Goal: Task Accomplishment & Management: Manage account settings

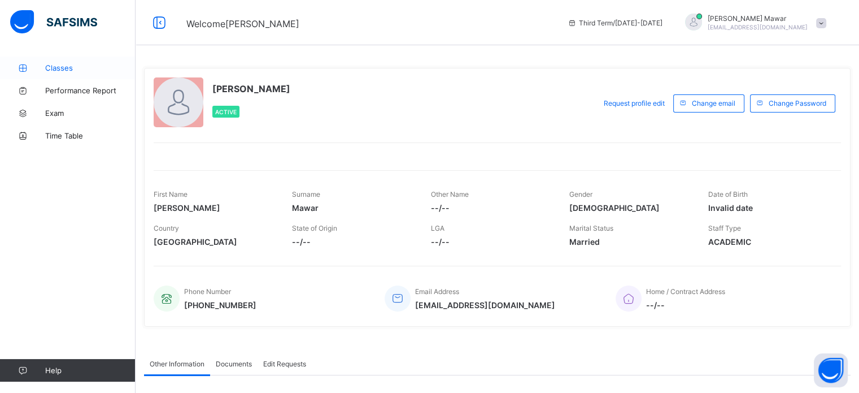
click at [28, 72] on link "Classes" at bounding box center [68, 67] width 136 height 23
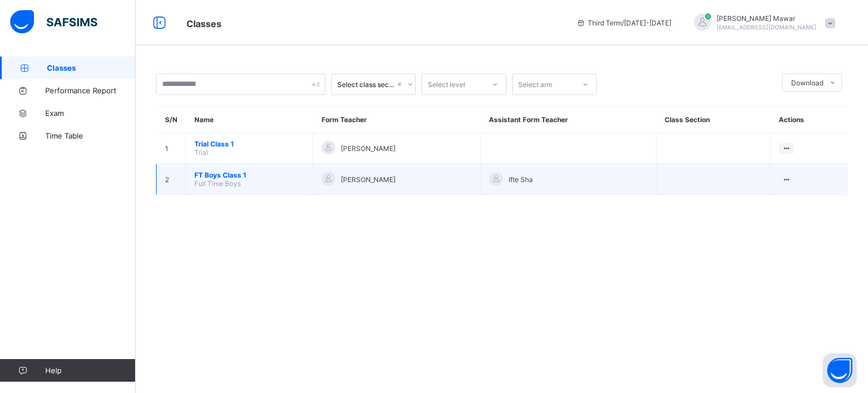
click at [235, 176] on span "FT Boys Class 1" at bounding box center [249, 175] width 110 height 8
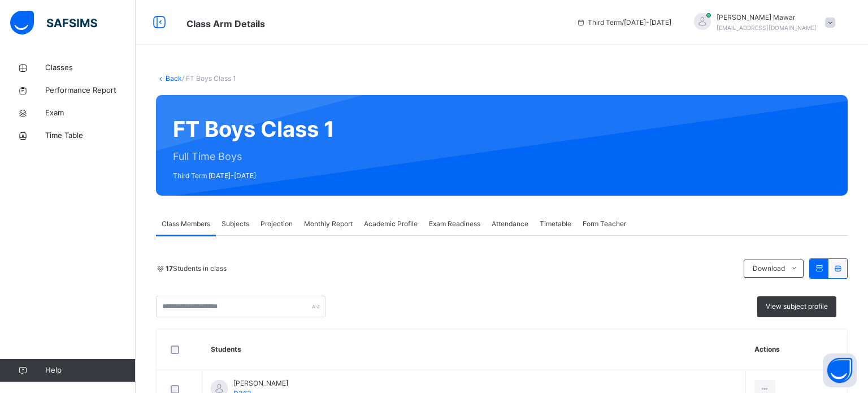
click at [285, 165] on div "FT Boys Class 1 Full Time Boys Third Term 2024-2025" at bounding box center [501, 145] width 691 height 101
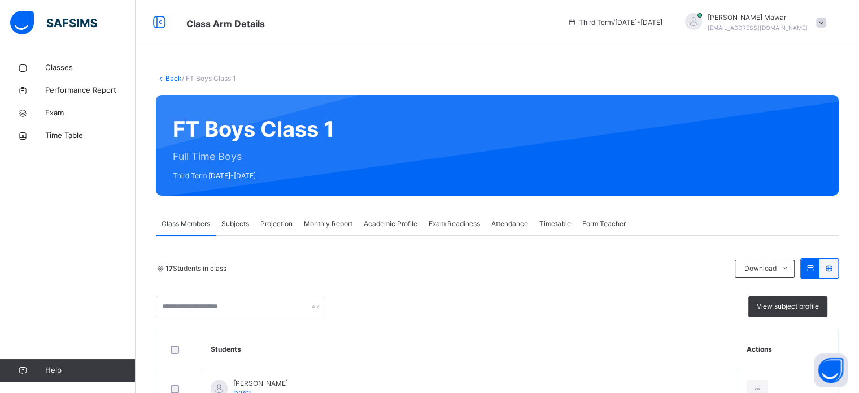
click at [269, 225] on span "Projection" at bounding box center [276, 224] width 32 height 10
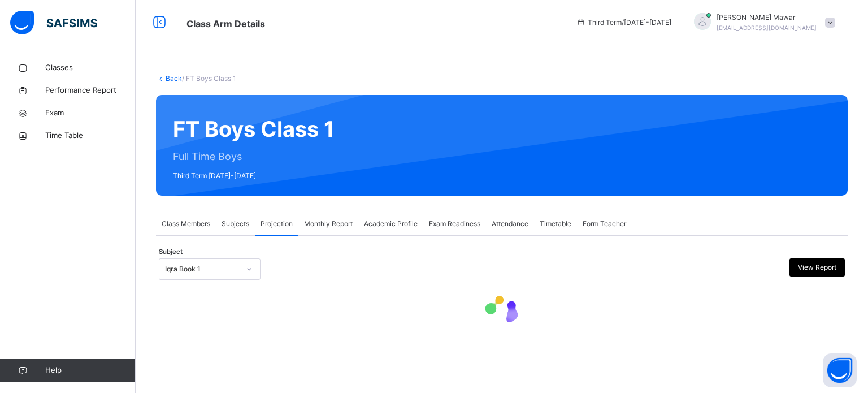
click at [242, 274] on div at bounding box center [249, 269] width 19 height 18
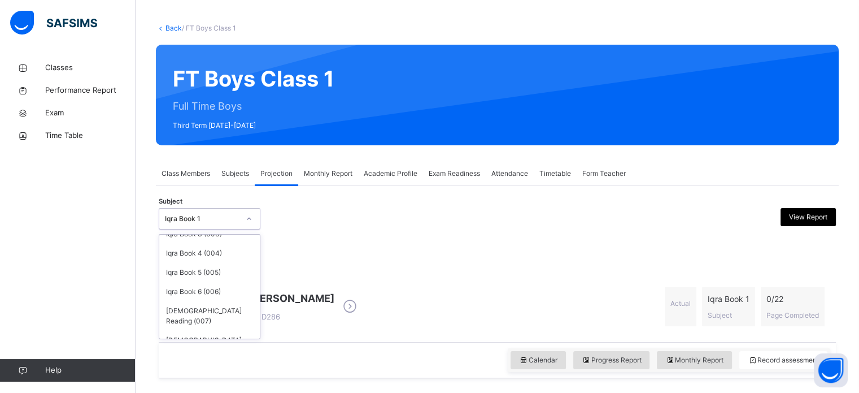
scroll to position [59, 0]
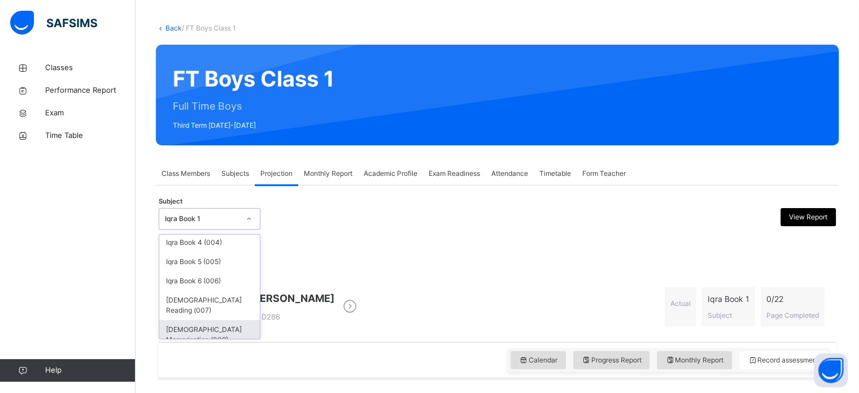
click at [210, 321] on div "[DEMOGRAPHIC_DATA] Memorisation (008)" at bounding box center [209, 334] width 101 height 29
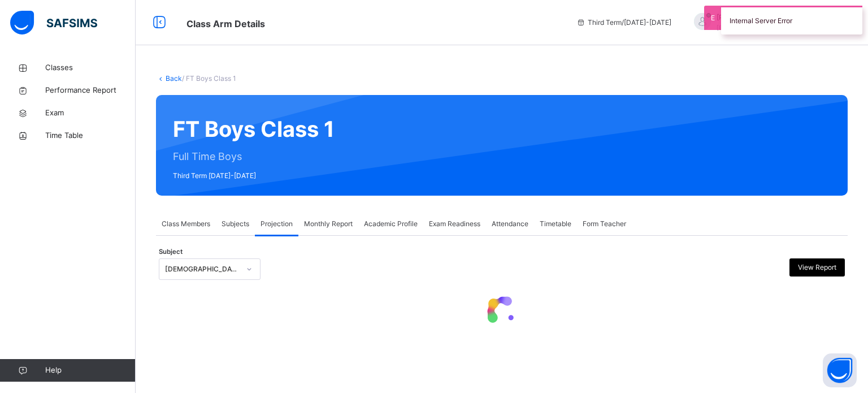
click at [540, 280] on div "Subject Quran Memorisation (008) View Report" at bounding box center [502, 269] width 686 height 33
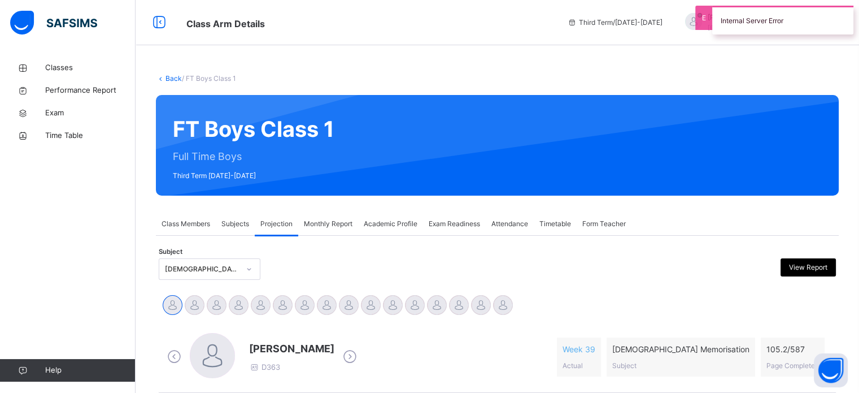
scroll to position [90, 0]
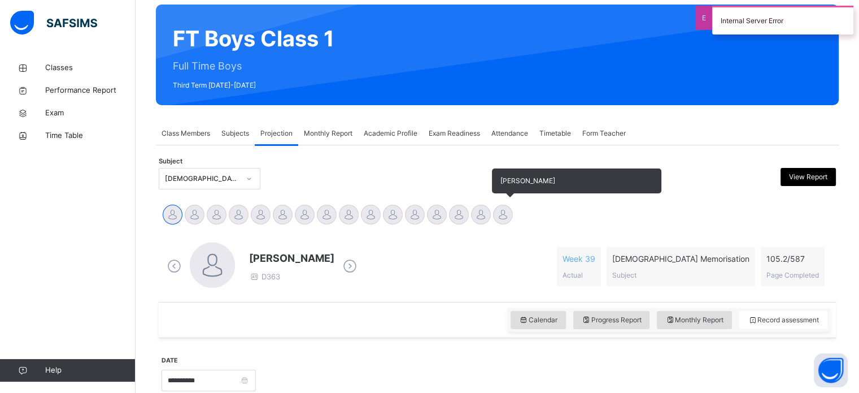
click at [503, 215] on div at bounding box center [503, 214] width 20 height 20
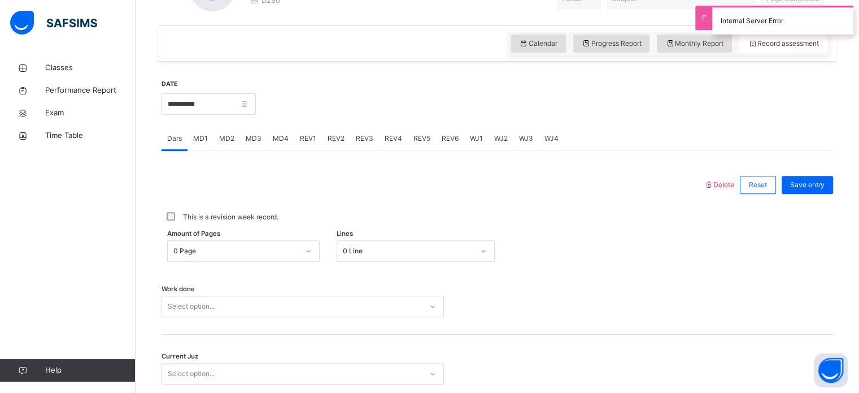
scroll to position [455, 0]
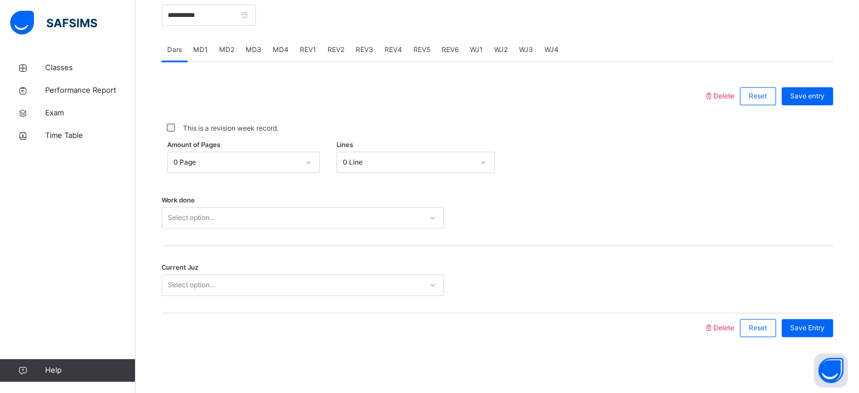
click at [181, 227] on div "Select option..." at bounding box center [303, 217] width 282 height 21
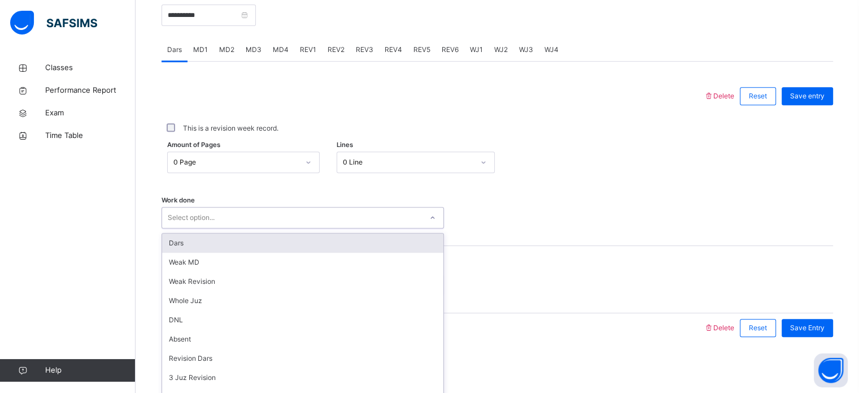
click at [199, 207] on div "Select option..." at bounding box center [303, 217] width 282 height 21
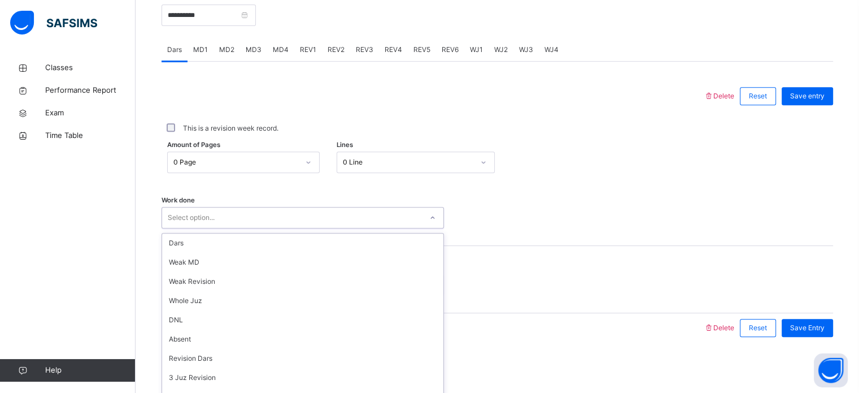
scroll to position [151, 0]
click at [199, 207] on div "Select option..." at bounding box center [303, 217] width 282 height 21
click at [206, 193] on div "Work done 0 results available. Select is focused ,type to refine list, press Do…" at bounding box center [498, 212] width 672 height 67
click at [206, 191] on div "Work done Select option..." at bounding box center [498, 212] width 672 height 67
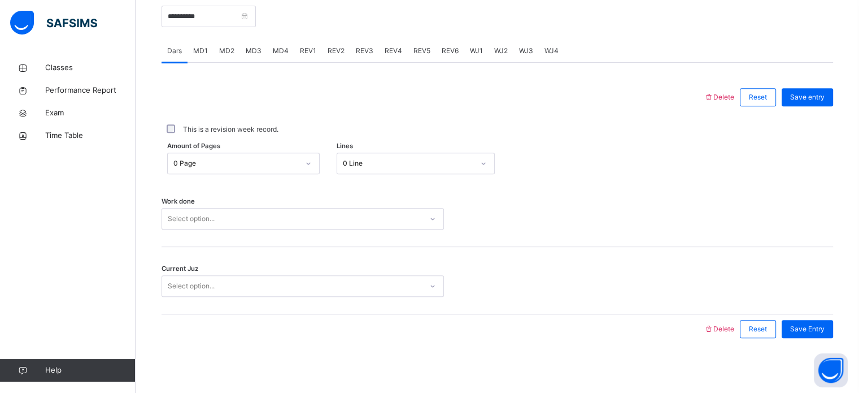
scroll to position [455, 0]
click at [206, 224] on div "Select option..." at bounding box center [191, 217] width 47 height 21
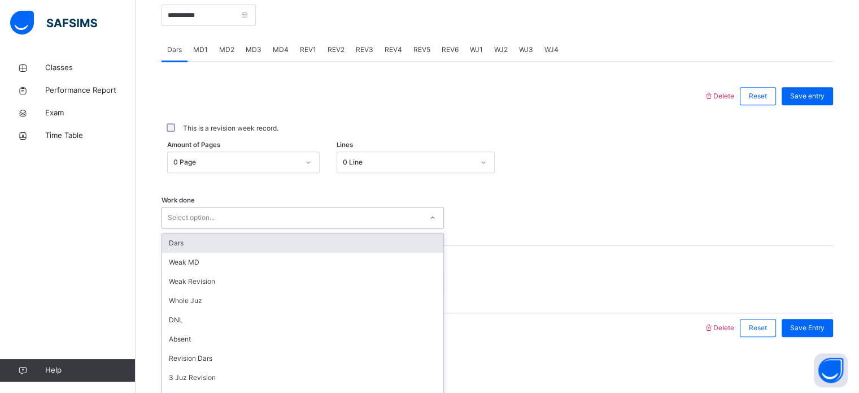
drag, startPoint x: 181, startPoint y: 243, endPoint x: 181, endPoint y: 262, distance: 18.6
click at [181, 242] on div "Dars" at bounding box center [302, 242] width 281 height 19
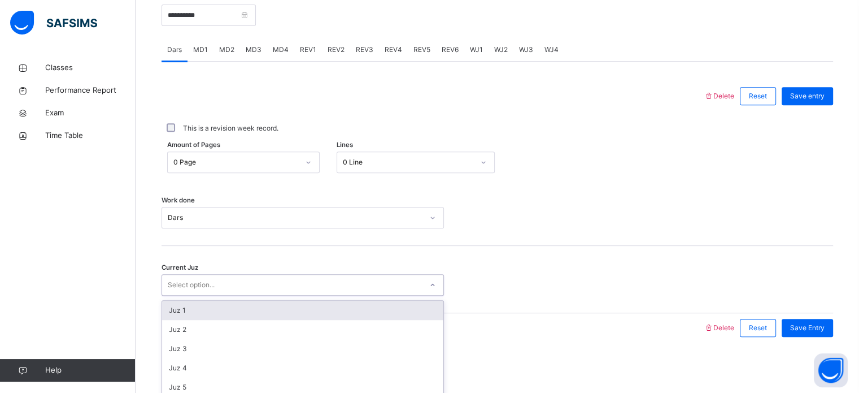
click at [186, 277] on div "Select option..." at bounding box center [303, 284] width 282 height 21
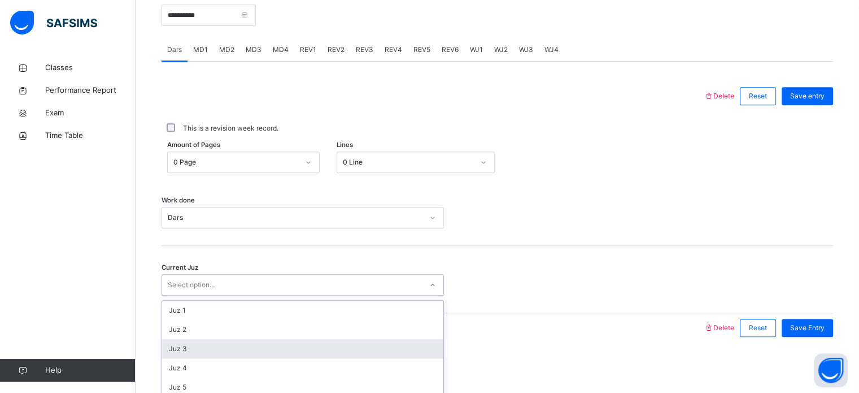
click at [204, 350] on div "Juz 3" at bounding box center [302, 348] width 281 height 19
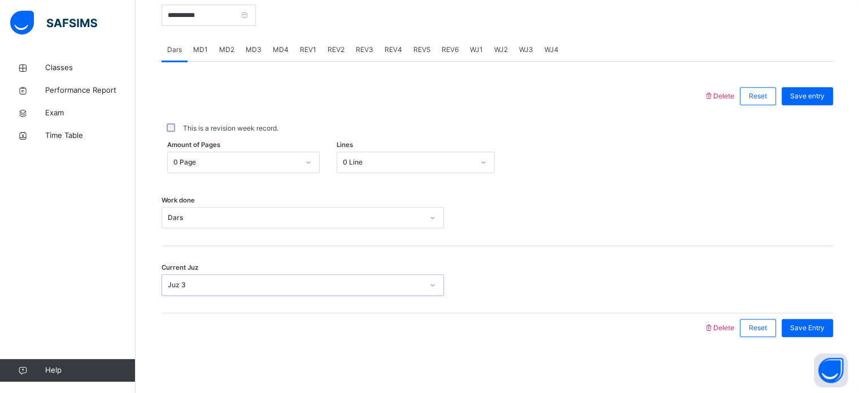
click at [814, 112] on div "This is a revision week record." at bounding box center [498, 128] width 672 height 35
click at [816, 102] on div "Save entry" at bounding box center [804, 95] width 57 height 29
click at [817, 98] on span "Save entry" at bounding box center [807, 96] width 34 height 10
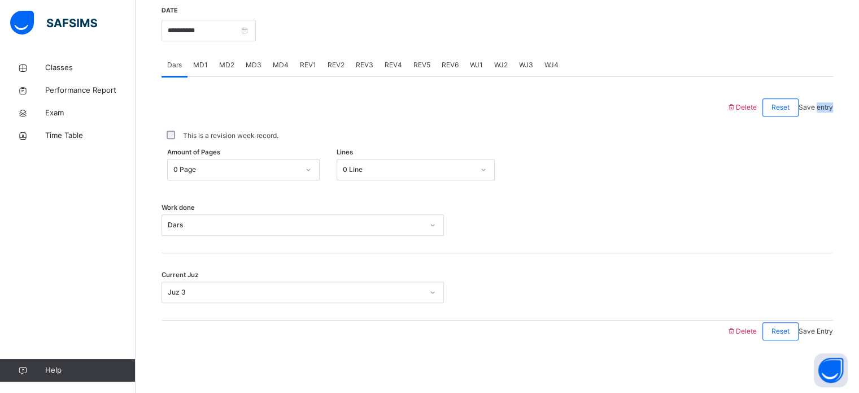
click at [817, 103] on span "Save entry" at bounding box center [816, 107] width 34 height 8
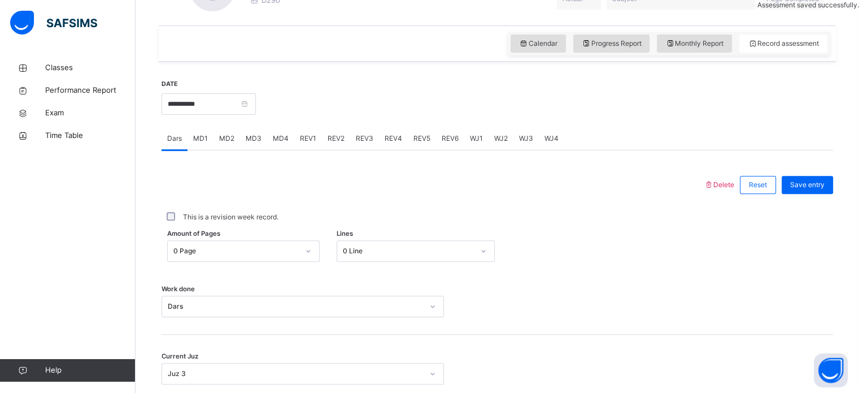
scroll to position [403, 0]
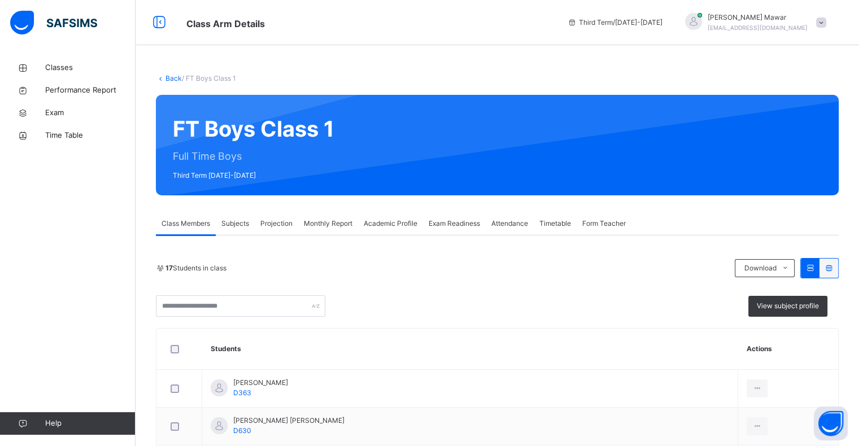
click at [269, 221] on span "Projection" at bounding box center [276, 224] width 32 height 10
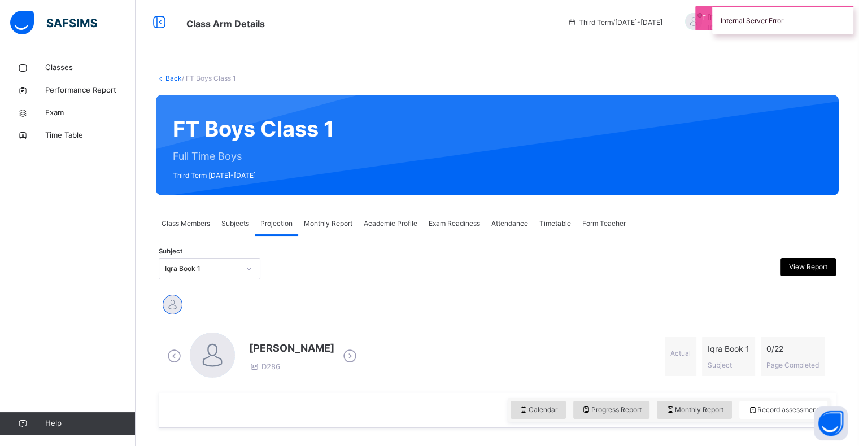
click at [228, 271] on div "Iqra Book 1" at bounding box center [202, 269] width 75 height 10
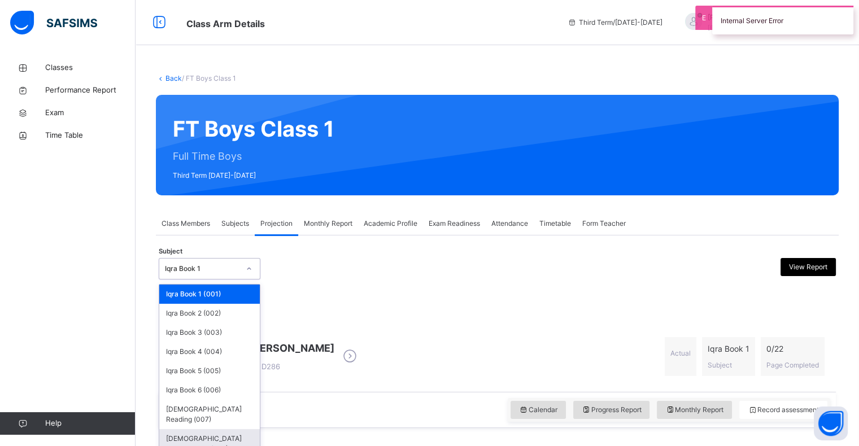
click at [243, 436] on div "[DEMOGRAPHIC_DATA] Memorisation (008)" at bounding box center [209, 443] width 101 height 29
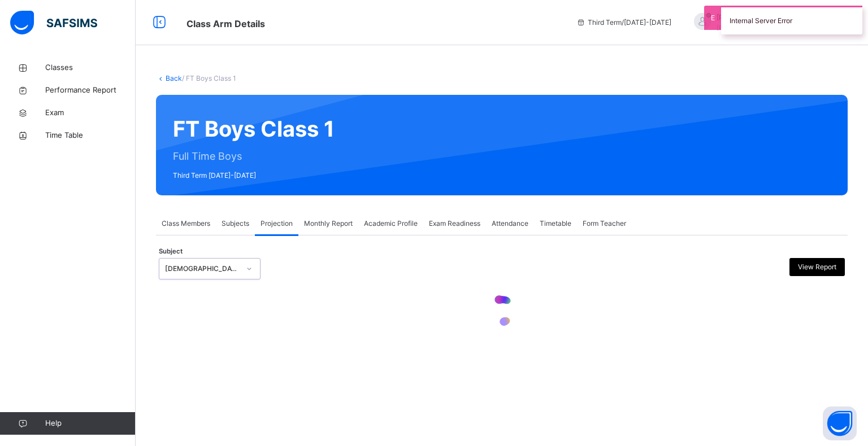
drag, startPoint x: 371, startPoint y: 362, endPoint x: 371, endPoint y: 341, distance: 21.5
click at [371, 341] on div "Back / FT Boys Class 1 FT Boys Class 1 Full Time Boys Third Term 2024-2025 Clas…" at bounding box center [502, 223] width 732 height 446
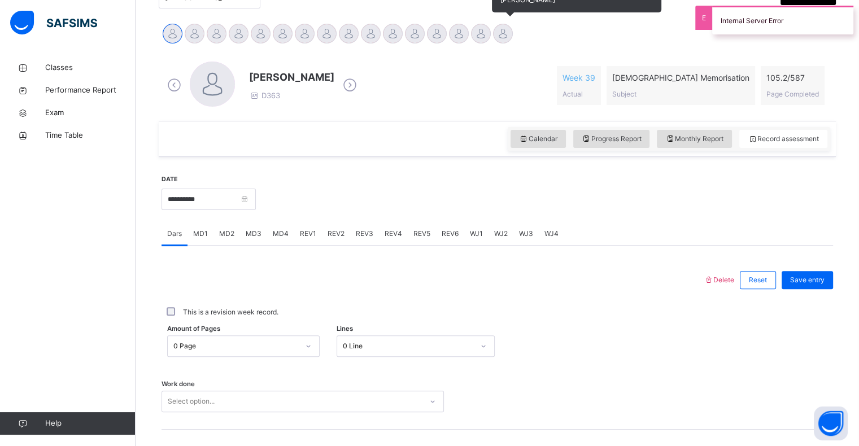
drag, startPoint x: 512, startPoint y: 26, endPoint x: 511, endPoint y: 32, distance: 6.4
click at [511, 31] on div "[PERSON_NAME]" at bounding box center [503, 35] width 22 height 25
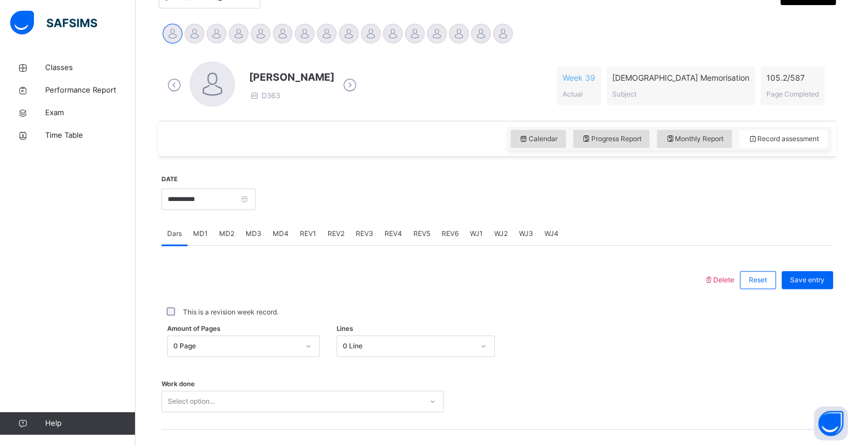
click at [511, 33] on div at bounding box center [503, 34] width 20 height 20
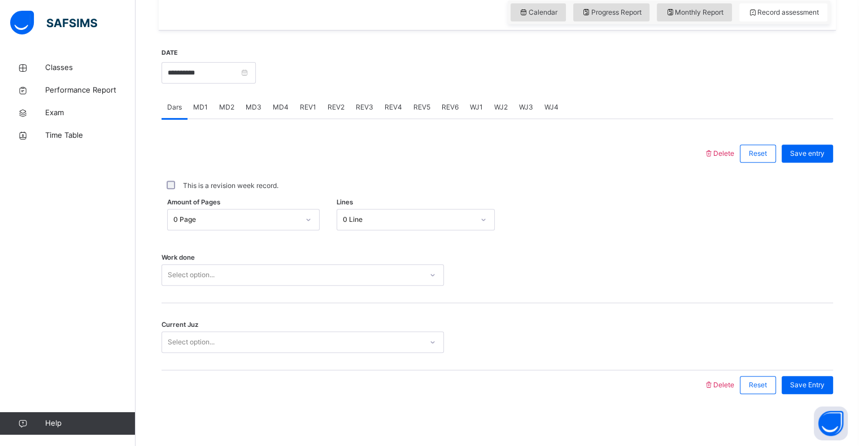
scroll to position [402, 0]
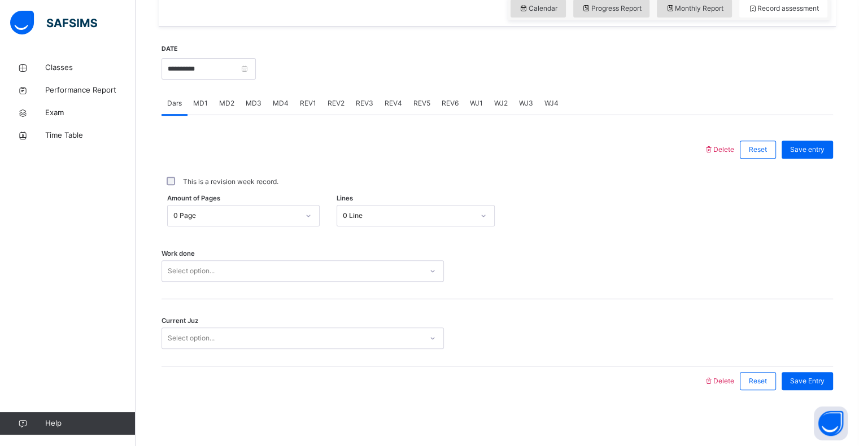
click at [255, 207] on div "0 Page" at bounding box center [243, 215] width 153 height 21
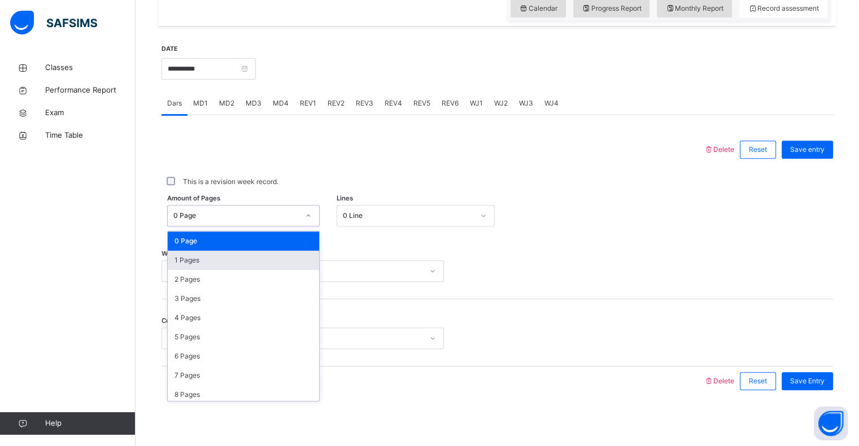
click at [252, 251] on div "1 Pages" at bounding box center [243, 260] width 151 height 19
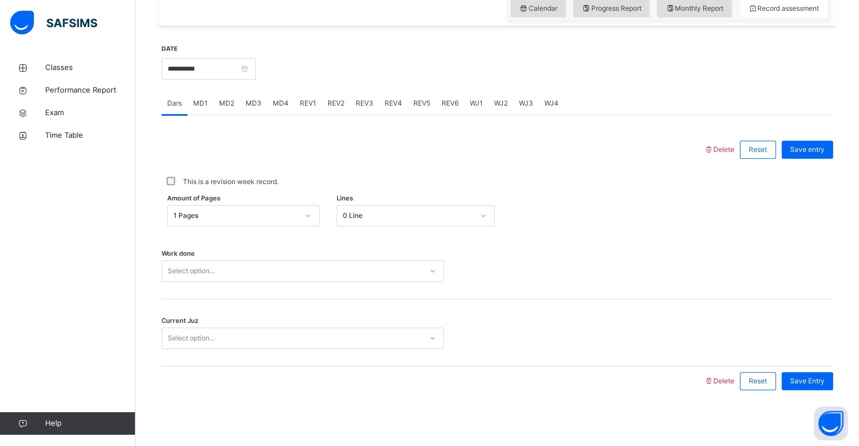
click at [185, 282] on div "Work done Select option..." at bounding box center [498, 265] width 672 height 67
click at [194, 280] on div "Select option..." at bounding box center [303, 270] width 282 height 21
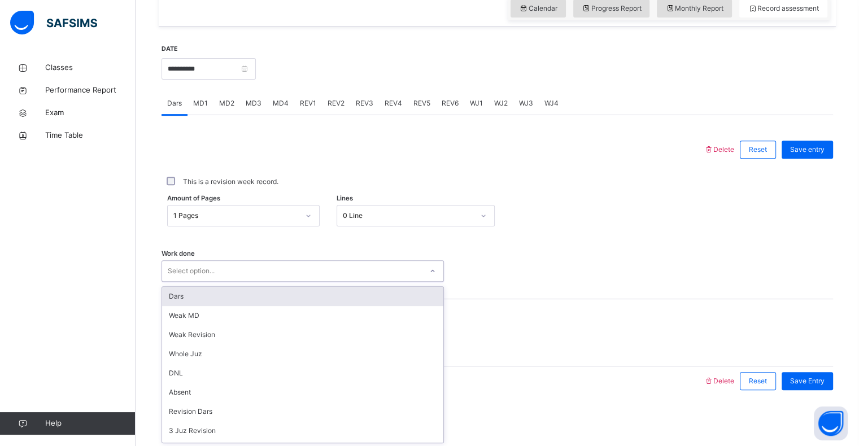
drag, startPoint x: 188, startPoint y: 295, endPoint x: 174, endPoint y: 303, distance: 16.5
click at [174, 303] on div "Dars" at bounding box center [302, 296] width 281 height 19
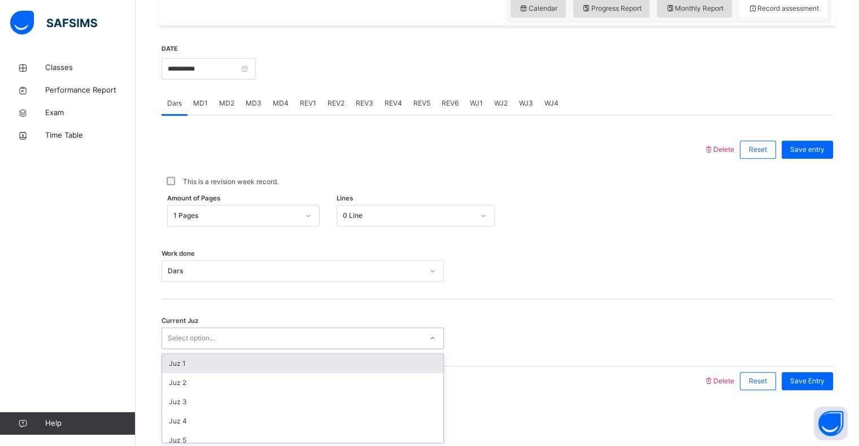
click at [206, 340] on div "Select option..." at bounding box center [191, 338] width 47 height 21
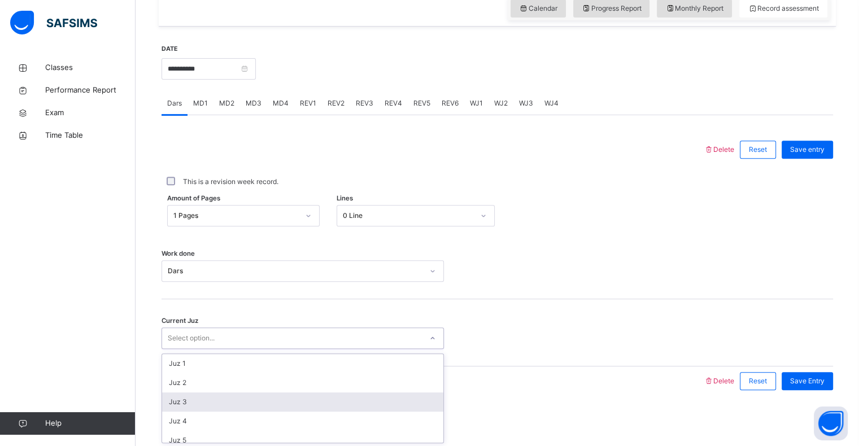
click at [180, 403] on div "Juz 3" at bounding box center [302, 402] width 281 height 19
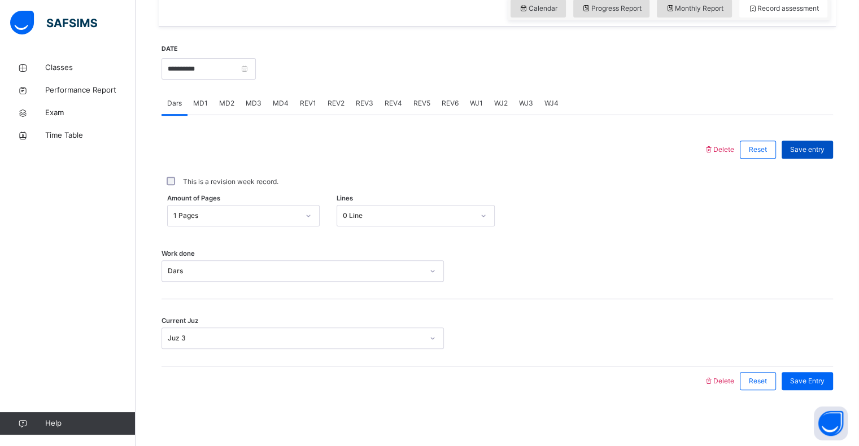
drag, startPoint x: 815, startPoint y: 148, endPoint x: 828, endPoint y: 147, distance: 13.0
click at [815, 148] on span "Save entry" at bounding box center [807, 150] width 34 height 10
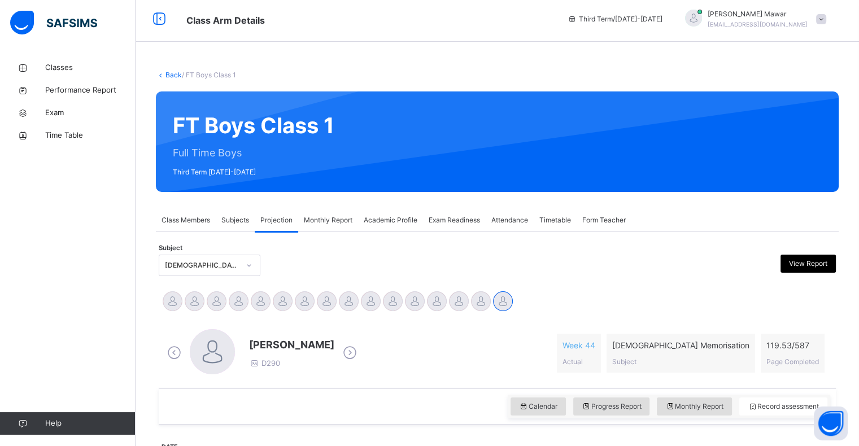
scroll to position [0, 0]
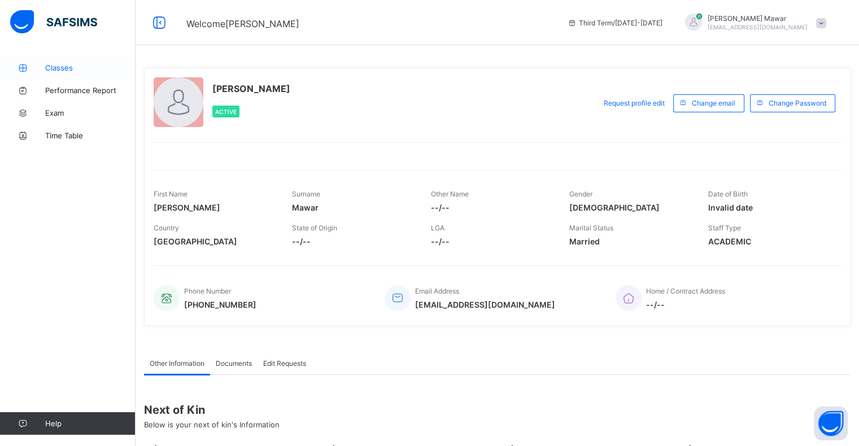
click at [59, 73] on link "Classes" at bounding box center [68, 67] width 136 height 23
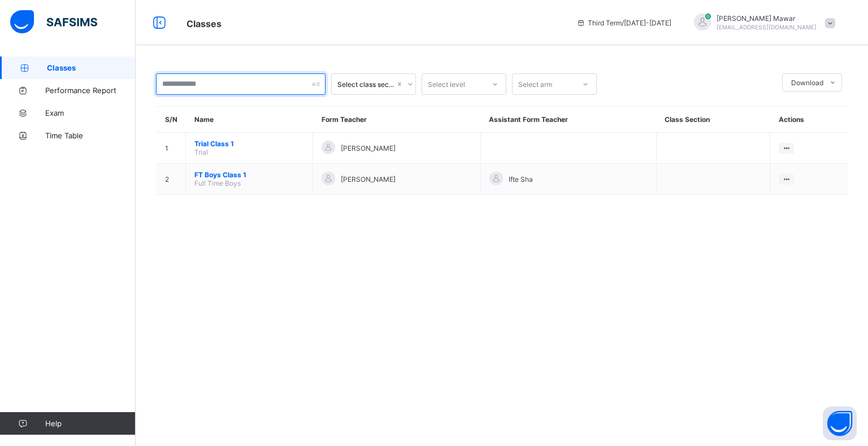
drag, startPoint x: 194, startPoint y: 81, endPoint x: 211, endPoint y: 85, distance: 16.9
click at [211, 85] on input "text" at bounding box center [240, 83] width 169 height 21
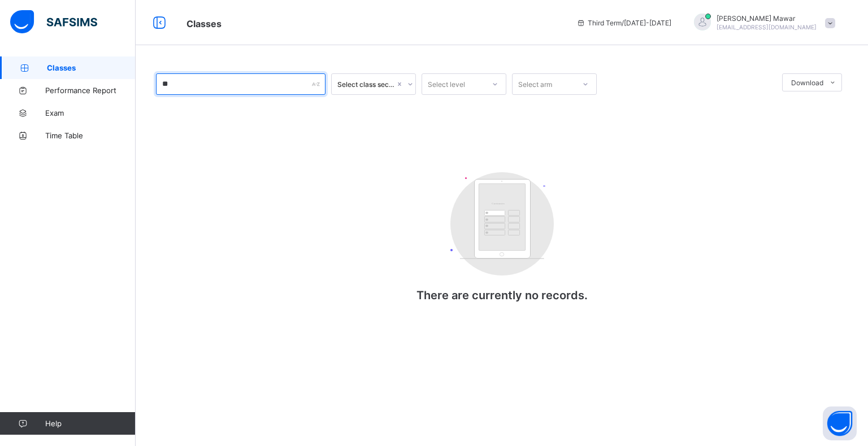
type input "*"
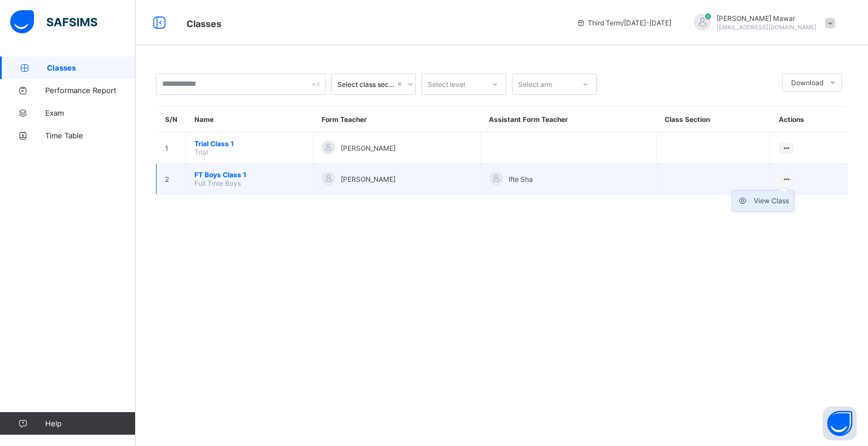
click at [769, 199] on div "View Class" at bounding box center [771, 200] width 35 height 11
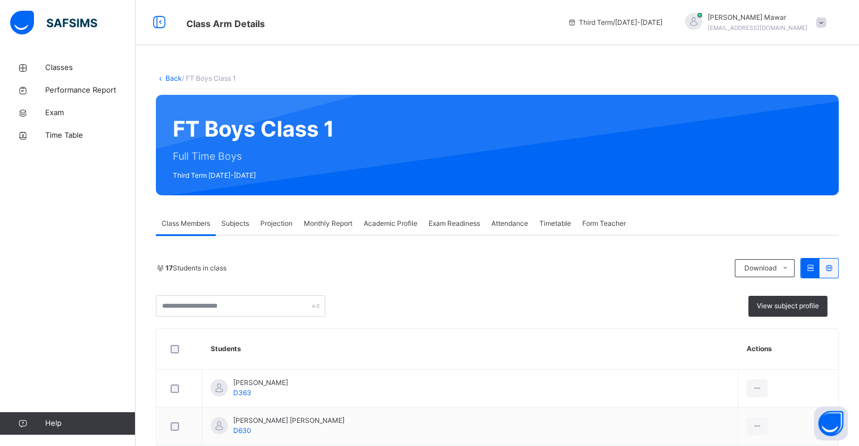
click at [285, 227] on span "Projection" at bounding box center [276, 224] width 32 height 10
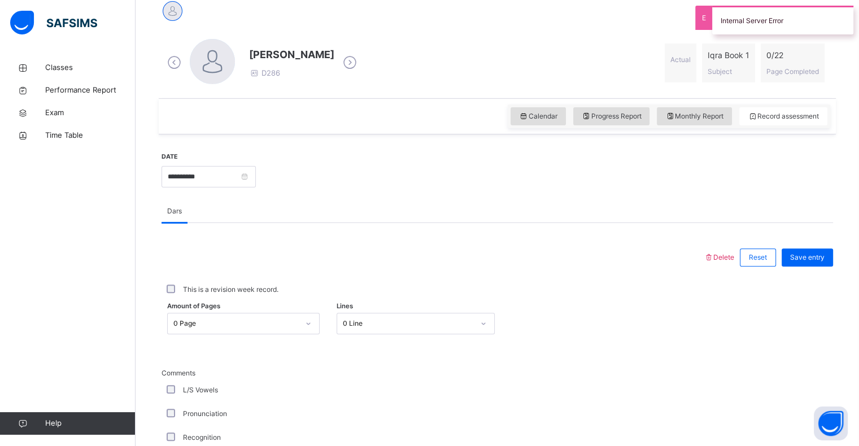
scroll to position [295, 0]
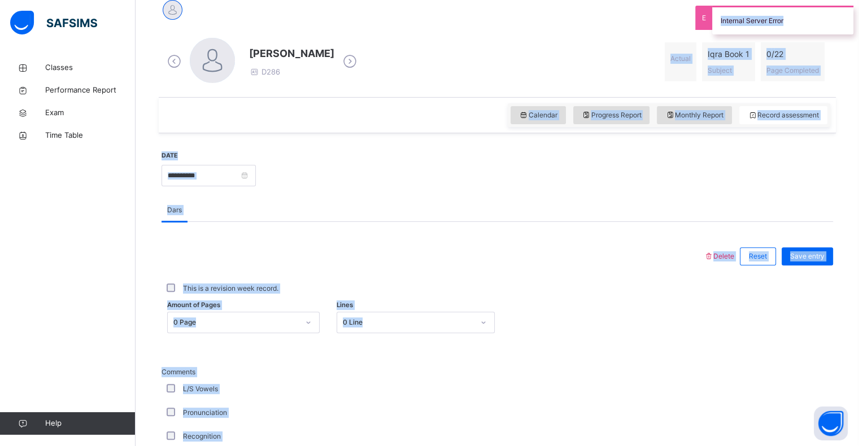
drag, startPoint x: 791, startPoint y: 23, endPoint x: 672, endPoint y: 35, distance: 119.8
click at [672, 35] on div "Class Arm Details Third Term / [DATE]-[DATE] [PERSON_NAME] [EMAIL_ADDRESS][DOMA…" at bounding box center [429, 342] width 859 height 1274
click at [585, 90] on div "[PERSON_NAME] D286 Actual Iqra Book 1 Subject 0 / 22 Page Completed" at bounding box center [498, 61] width 672 height 65
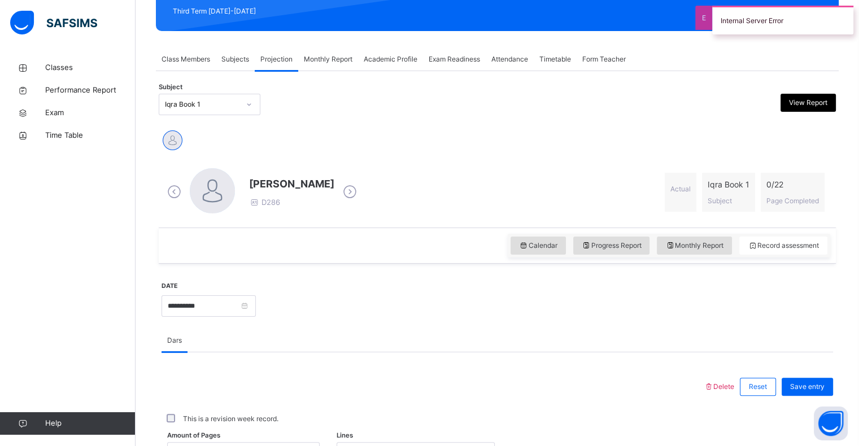
scroll to position [167, 0]
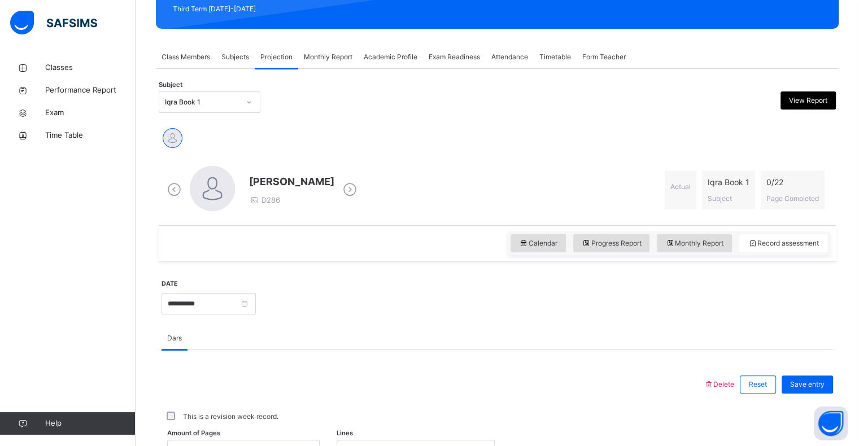
click at [205, 128] on div "[PERSON_NAME]" at bounding box center [497, 139] width 677 height 31
click at [193, 128] on div "[PERSON_NAME]" at bounding box center [498, 139] width 672 height 25
click at [240, 99] on div at bounding box center [249, 102] width 19 height 18
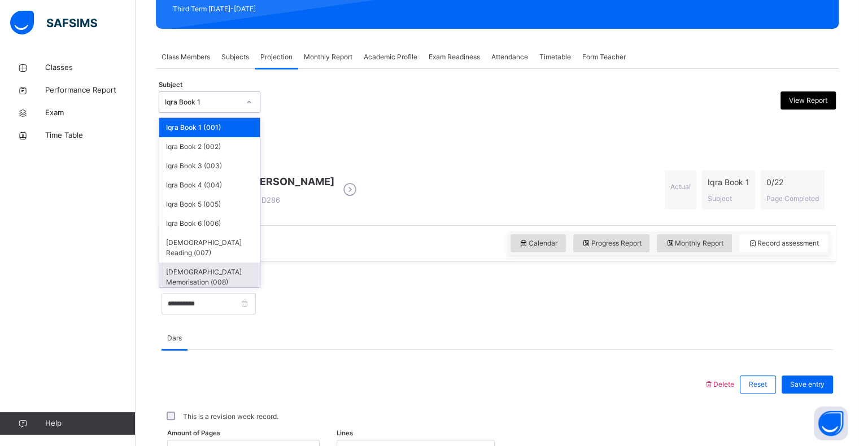
click at [191, 265] on div "[DEMOGRAPHIC_DATA] Memorisation (008)" at bounding box center [209, 277] width 101 height 29
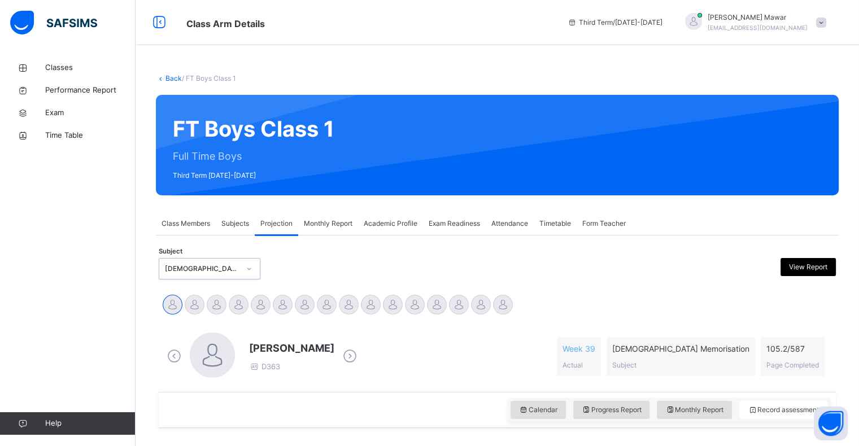
scroll to position [78, 0]
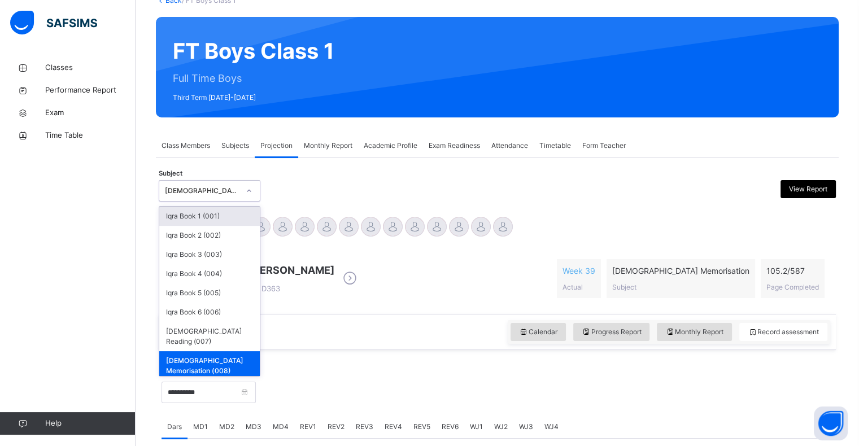
click at [237, 188] on div "[DEMOGRAPHIC_DATA] Memorisation (008)" at bounding box center [202, 191] width 75 height 10
click at [188, 222] on div "Iqra Book 1 (001)" at bounding box center [209, 216] width 101 height 19
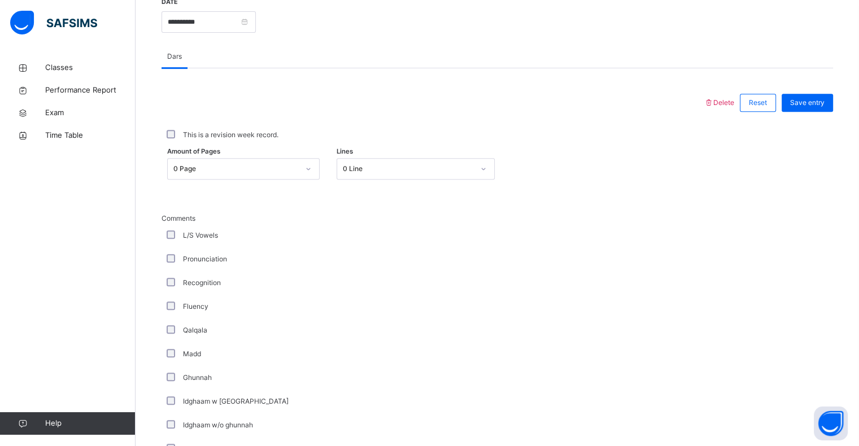
scroll to position [449, 0]
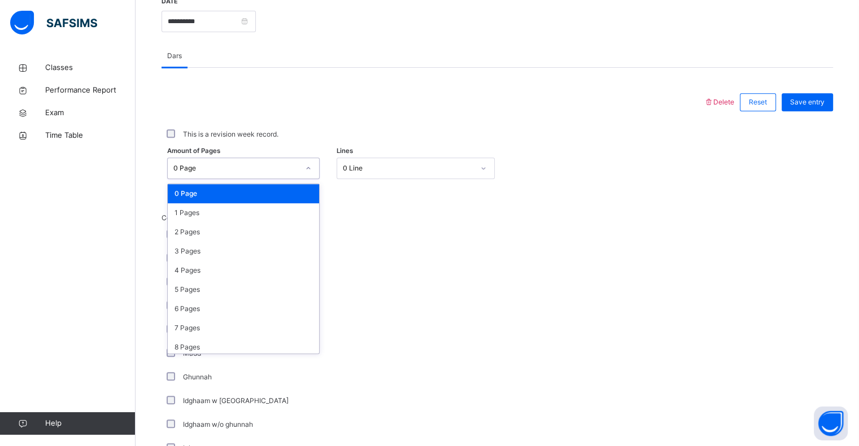
click at [244, 168] on div "0 Page" at bounding box center [233, 169] width 130 height 18
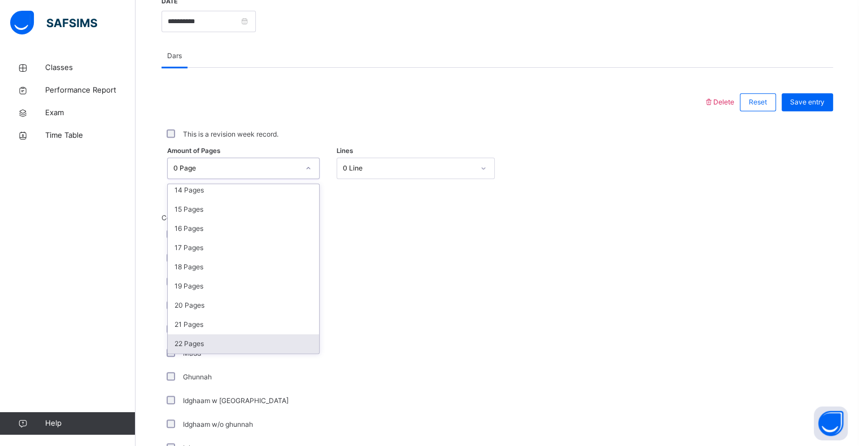
scroll to position [272, 0]
click at [265, 342] on div "22 Pages" at bounding box center [243, 343] width 151 height 19
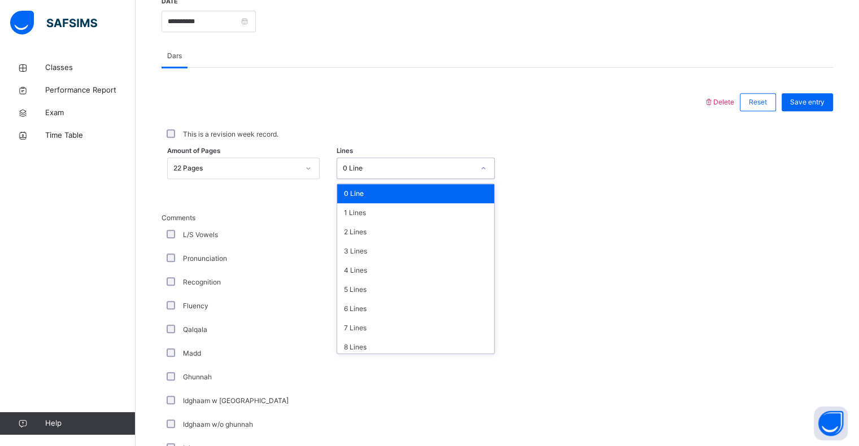
click at [443, 162] on div "0 Line" at bounding box center [405, 169] width 136 height 18
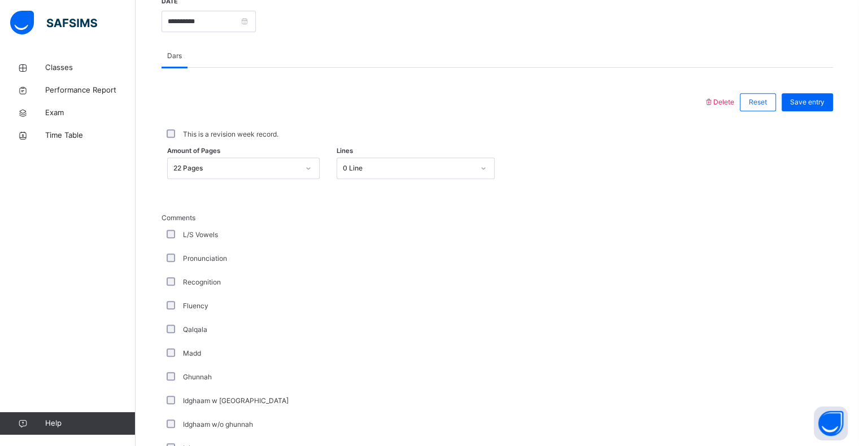
click at [432, 356] on div "Madd" at bounding box center [302, 354] width 277 height 10
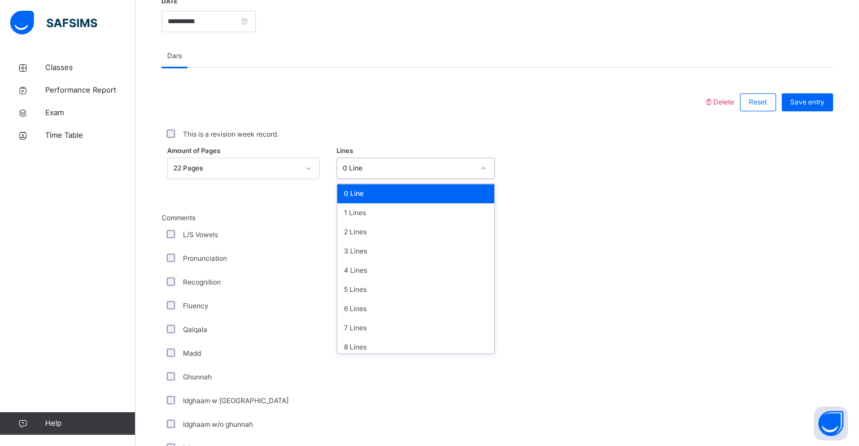
click at [411, 166] on div "0 Line" at bounding box center [408, 168] width 131 height 10
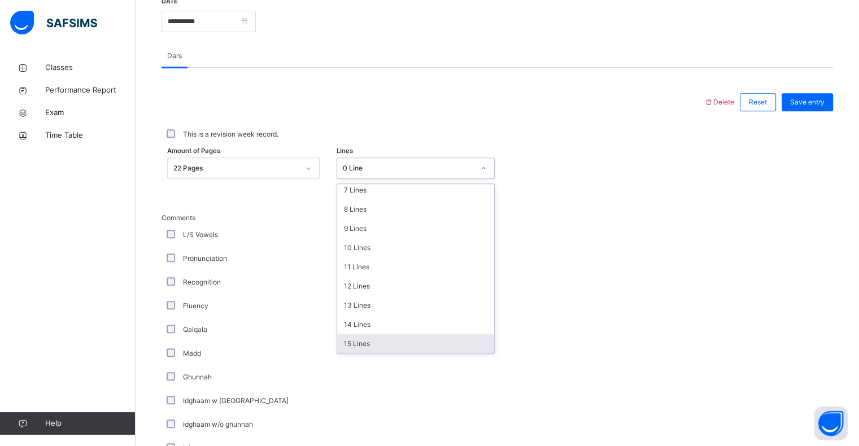
click at [355, 343] on div "15 Lines" at bounding box center [415, 343] width 157 height 19
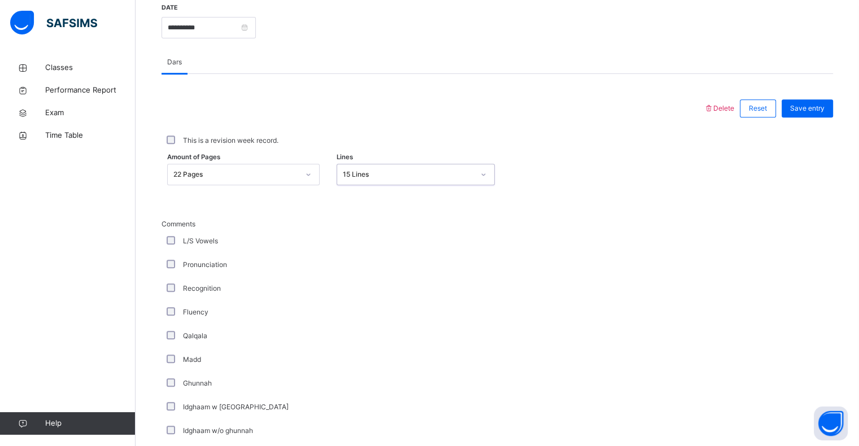
scroll to position [447, 0]
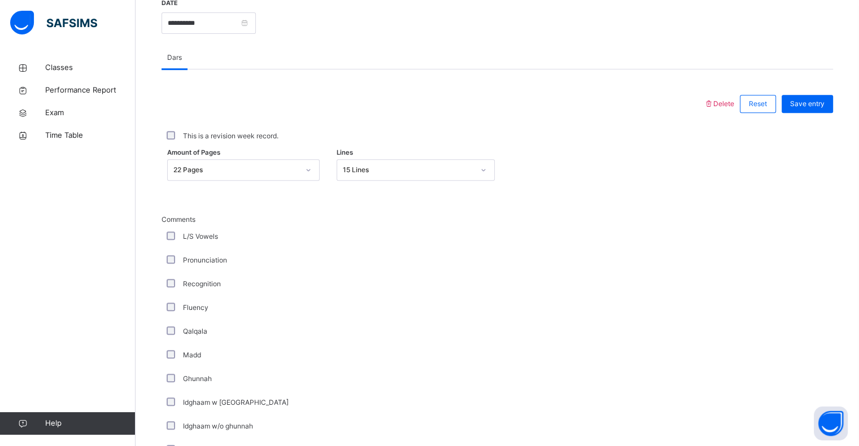
click at [168, 382] on div "Ghunnah" at bounding box center [302, 379] width 277 height 10
click at [174, 371] on div "Ghunnah" at bounding box center [303, 379] width 282 height 24
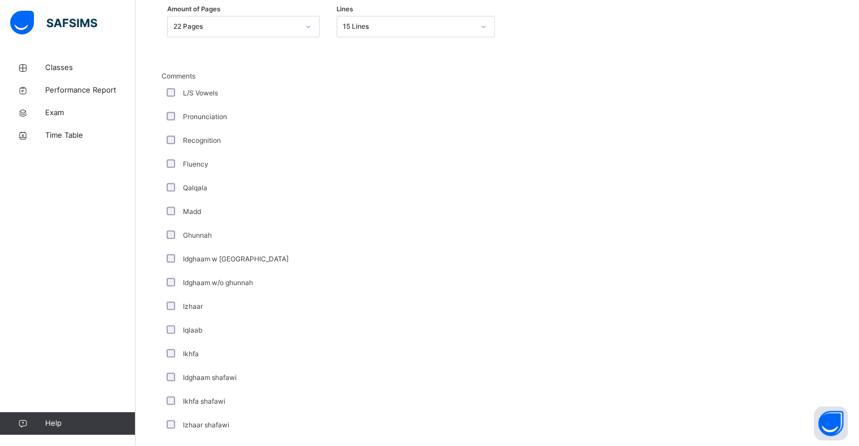
scroll to position [601, 0]
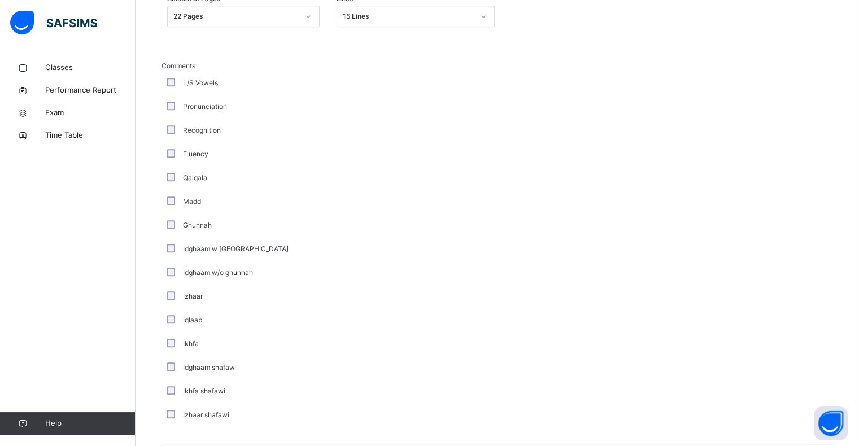
click at [168, 385] on div "Ikhfa shafawi" at bounding box center [303, 392] width 282 height 24
click at [168, 420] on div "Izhaar shafawi" at bounding box center [303, 415] width 282 height 24
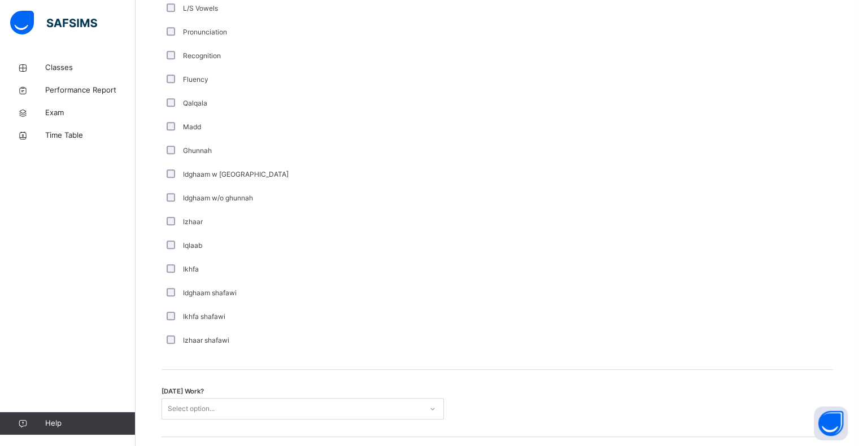
scroll to position [730, 0]
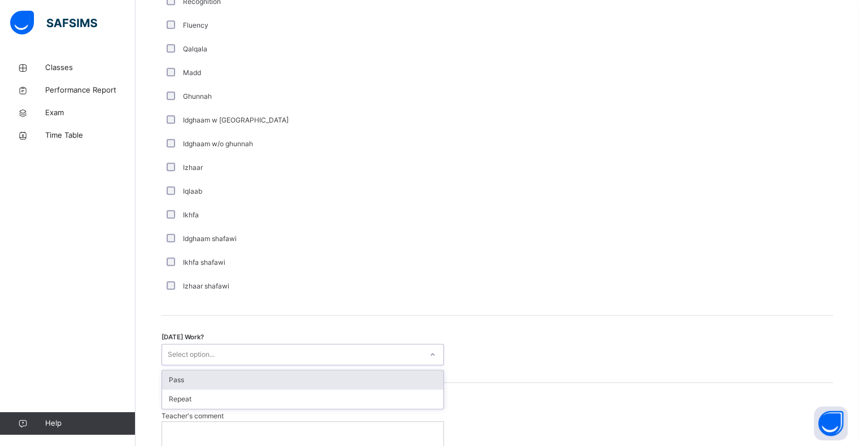
click at [201, 356] on div "Select option..." at bounding box center [191, 354] width 47 height 21
click at [198, 380] on div "Pass" at bounding box center [302, 380] width 281 height 19
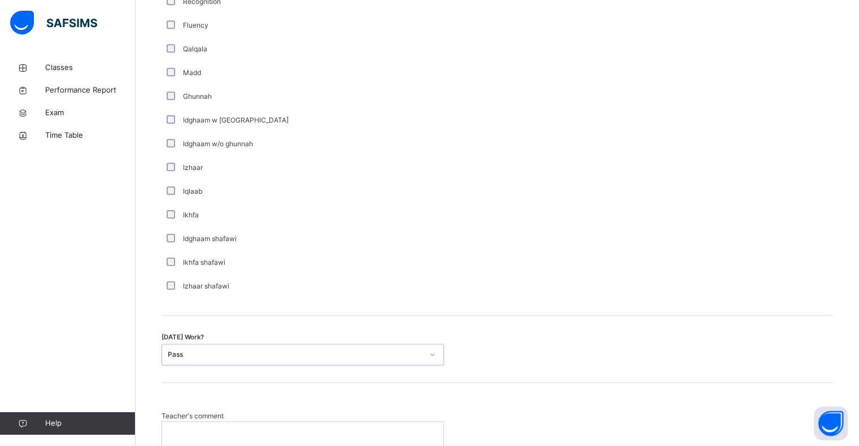
scroll to position [827, 0]
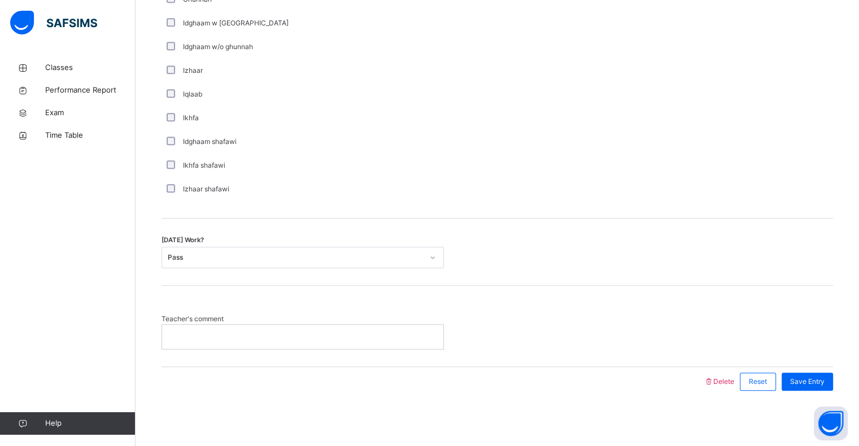
click at [207, 341] on div at bounding box center [302, 337] width 281 height 24
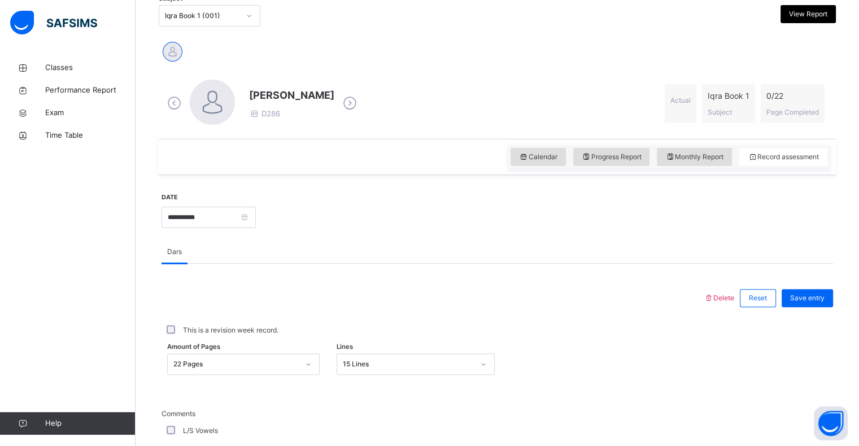
scroll to position [255, 0]
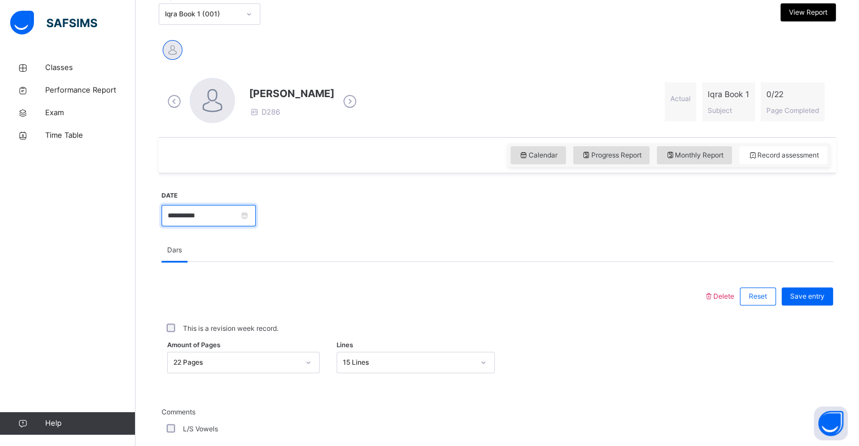
click at [256, 214] on input "**********" at bounding box center [209, 215] width 94 height 21
click at [366, 112] on div "[PERSON_NAME] D286 Actual Iqra Book 1 Subject 0 / 22 Page Completed" at bounding box center [497, 102] width 666 height 48
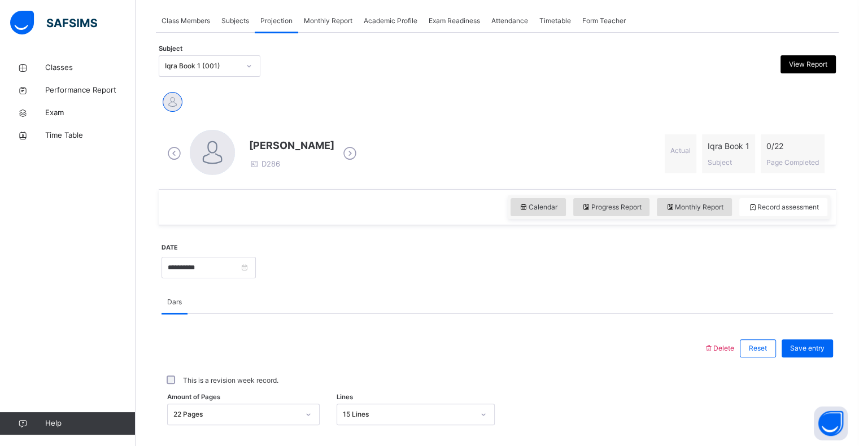
scroll to position [207, 0]
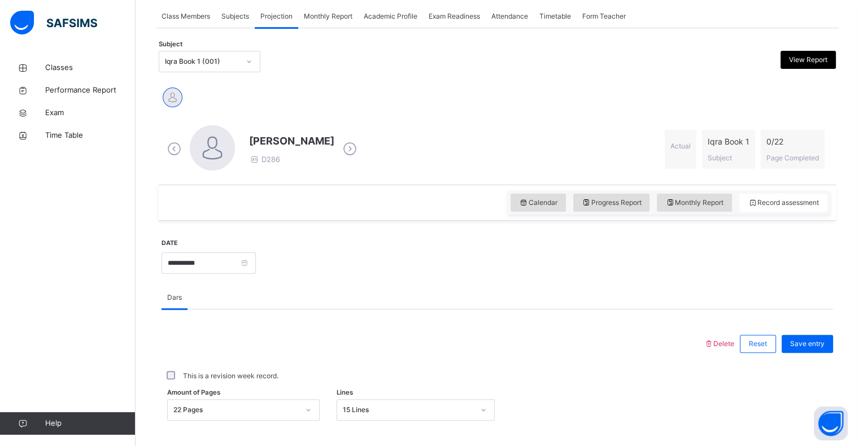
click at [244, 66] on div at bounding box center [249, 62] width 19 height 18
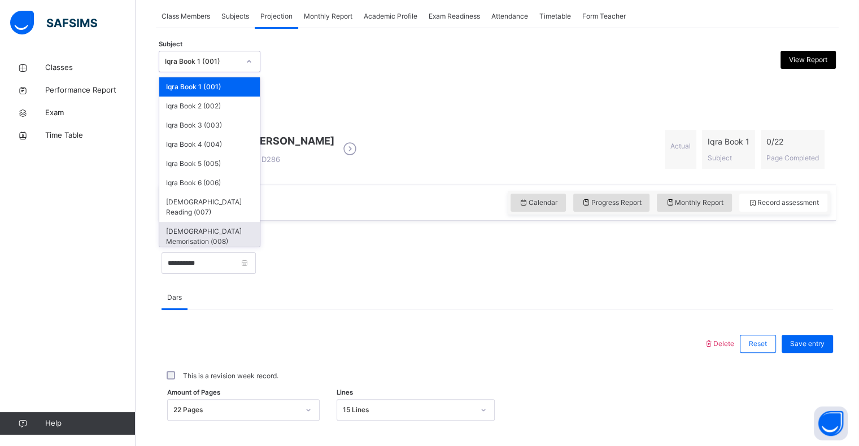
click at [204, 222] on div "[DEMOGRAPHIC_DATA] Memorisation (008)" at bounding box center [209, 236] width 101 height 29
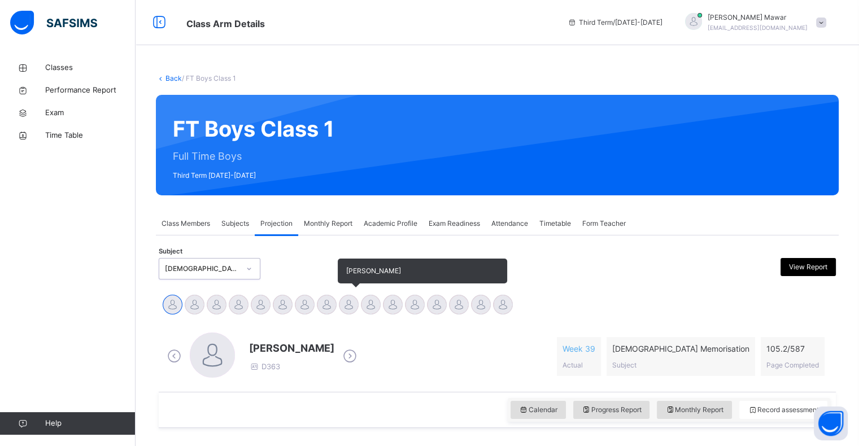
click at [352, 302] on div at bounding box center [349, 305] width 20 height 20
click at [335, 302] on div at bounding box center [327, 305] width 20 height 20
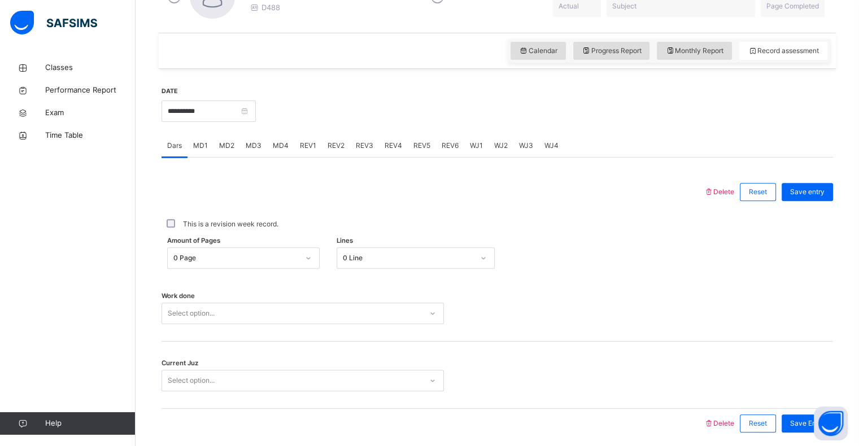
scroll to position [402, 0]
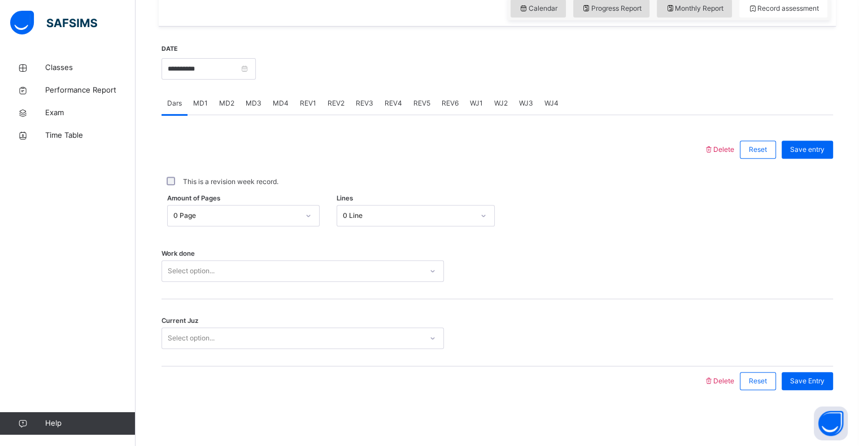
click at [233, 270] on div "Select option..." at bounding box center [292, 272] width 260 height 18
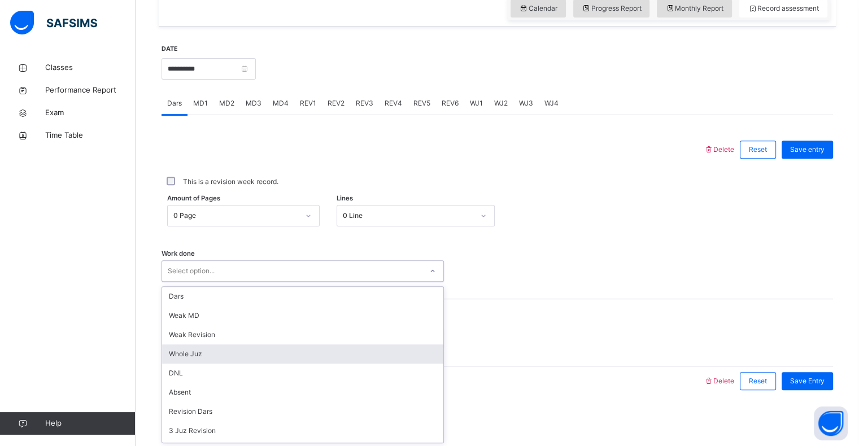
click at [206, 354] on div "Whole Juz" at bounding box center [302, 354] width 281 height 19
click at [211, 330] on div "Select option..." at bounding box center [303, 338] width 282 height 21
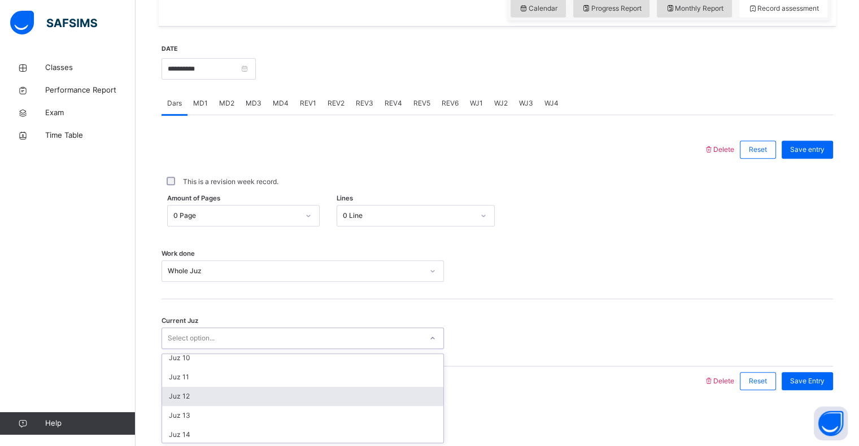
scroll to position [179, 0]
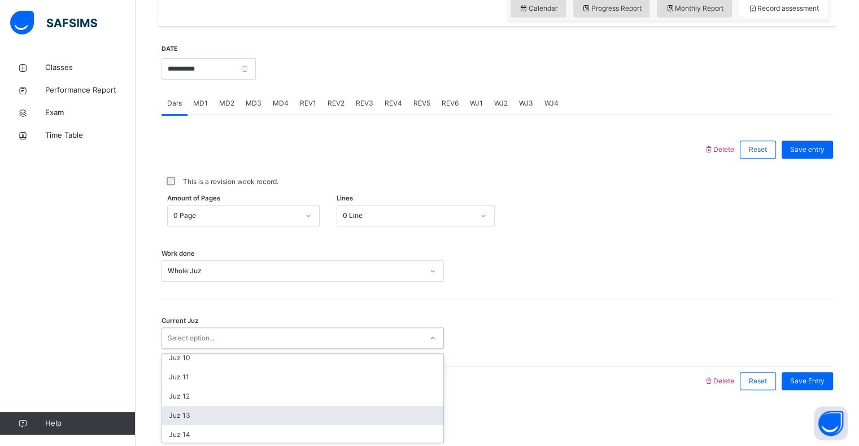
click at [189, 416] on div "Juz 13" at bounding box center [302, 415] width 281 height 19
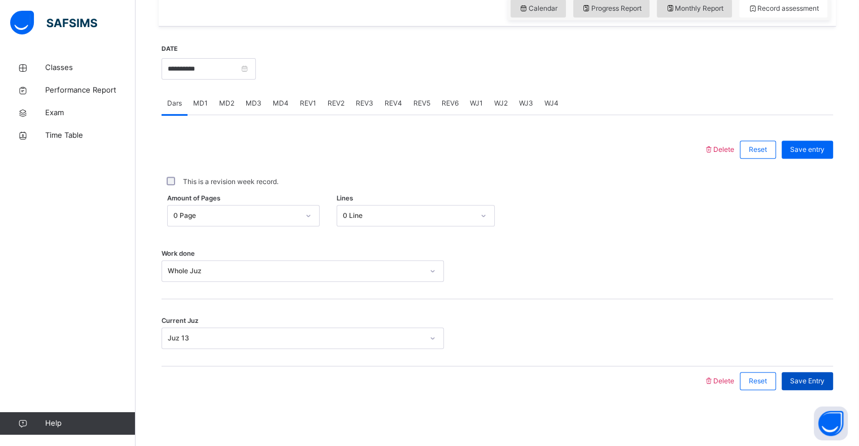
click at [833, 381] on div "Save Entry" at bounding box center [807, 381] width 51 height 18
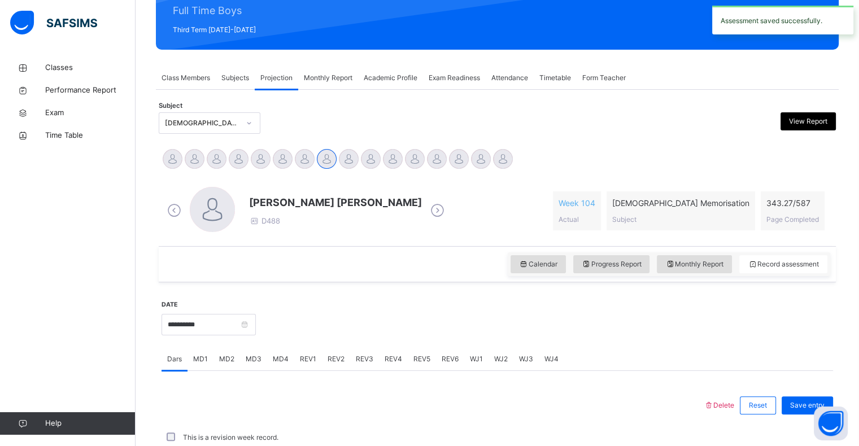
scroll to position [402, 0]
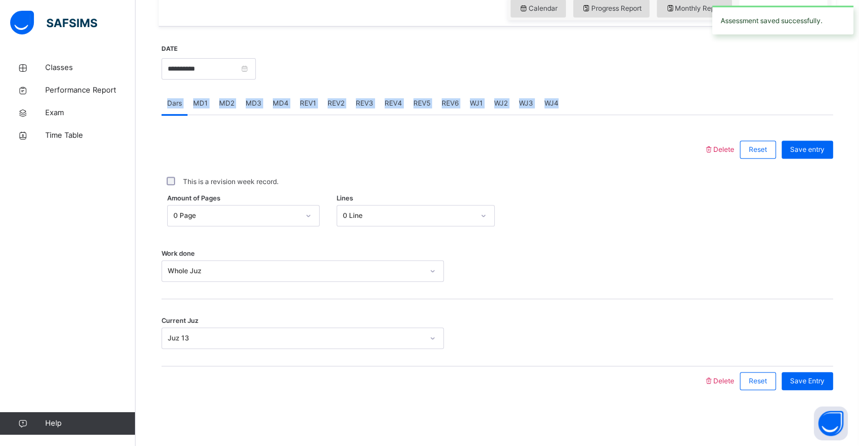
drag, startPoint x: 573, startPoint y: 96, endPoint x: 496, endPoint y: 76, distance: 79.9
click at [496, 76] on div "**********" at bounding box center [498, 219] width 672 height 375
copy div "Dars MD1 MD2 MD3 MD4 REV1 REV2 REV3 REV4 REV5 REV6 WJ1 WJ2 WJ3 WJ4"
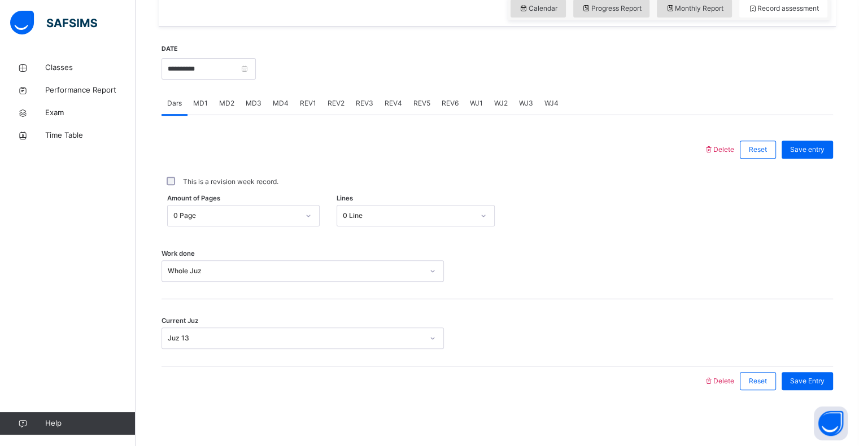
click at [390, 180] on div "This is a revision week record." at bounding box center [497, 182] width 666 height 10
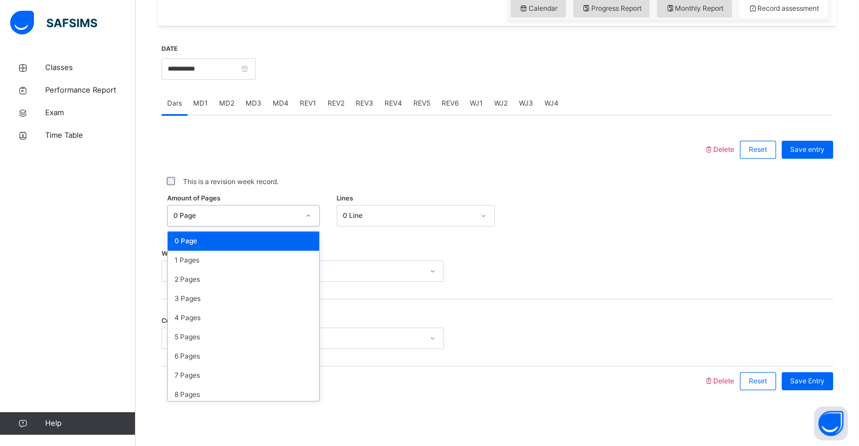
click at [289, 218] on div "0 Page" at bounding box center [235, 216] width 125 height 10
paste input "**********"
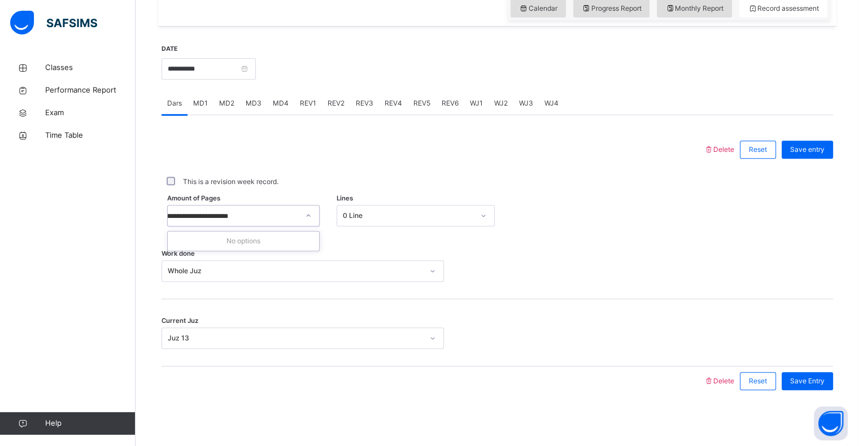
click at [289, 218] on input "**********" at bounding box center [170, 216] width 260 height 10
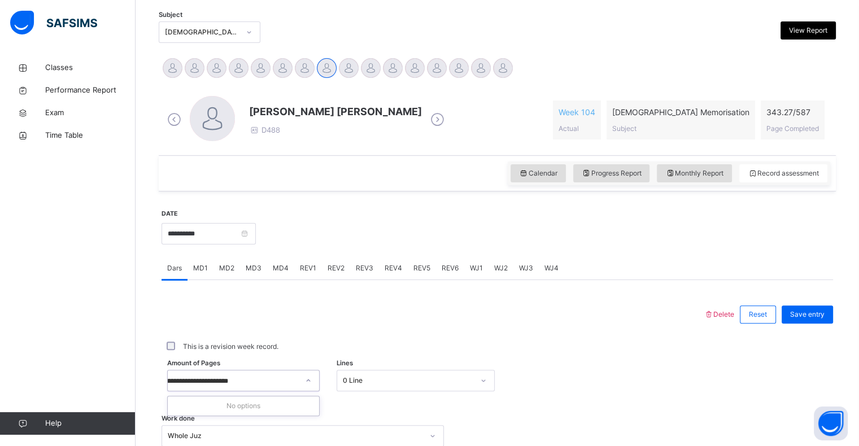
scroll to position [243, 0]
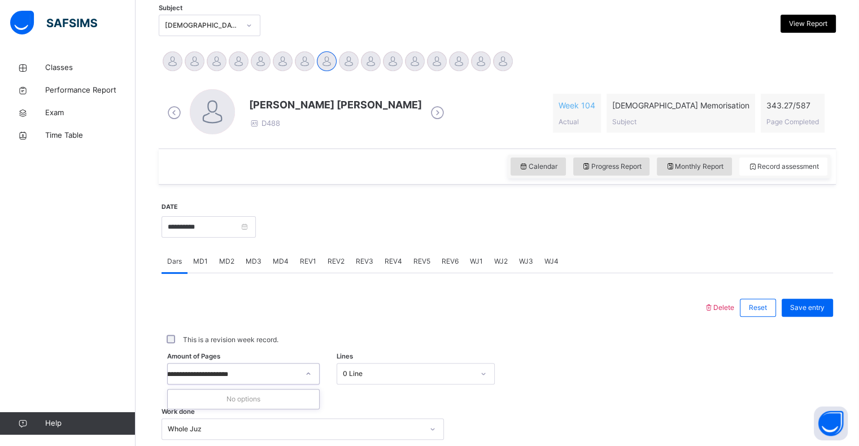
type input "**********"
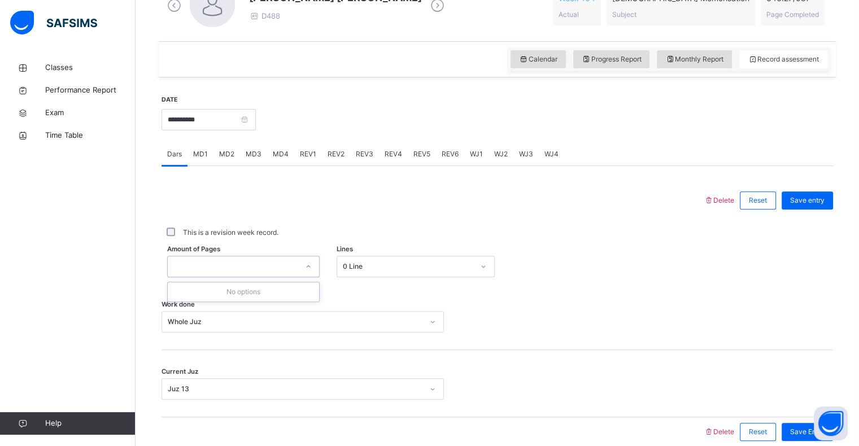
click at [397, 277] on div "0 Line" at bounding box center [416, 266] width 158 height 21
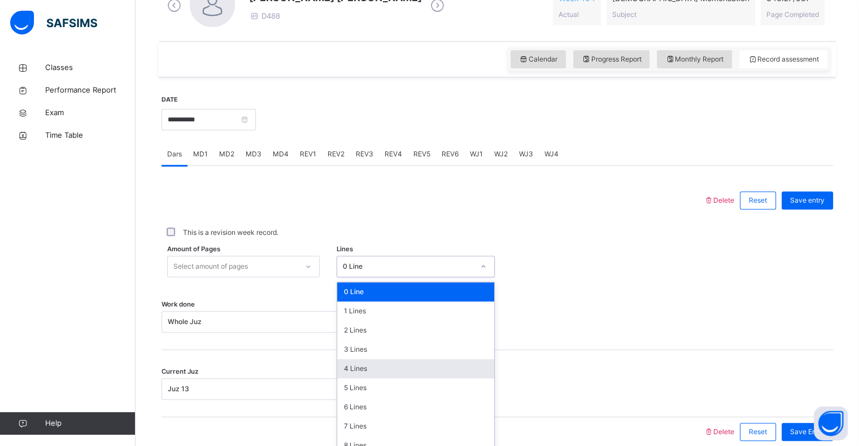
scroll to position [361, 0]
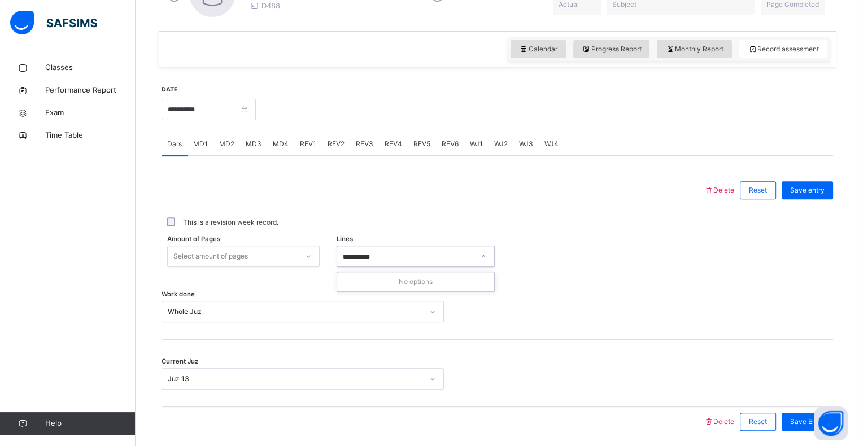
drag, startPoint x: 376, startPoint y: 256, endPoint x: 319, endPoint y: 256, distance: 57.1
click at [319, 256] on div "**********" at bounding box center [498, 256] width 672 height 21
type input "**********"
drag, startPoint x: 526, startPoint y: 171, endPoint x: 508, endPoint y: 215, distance: 48.1
click at [524, 168] on div "Delete Reset Save entry This is a revision week record. Amount of Pages Select …" at bounding box center [498, 296] width 672 height 281
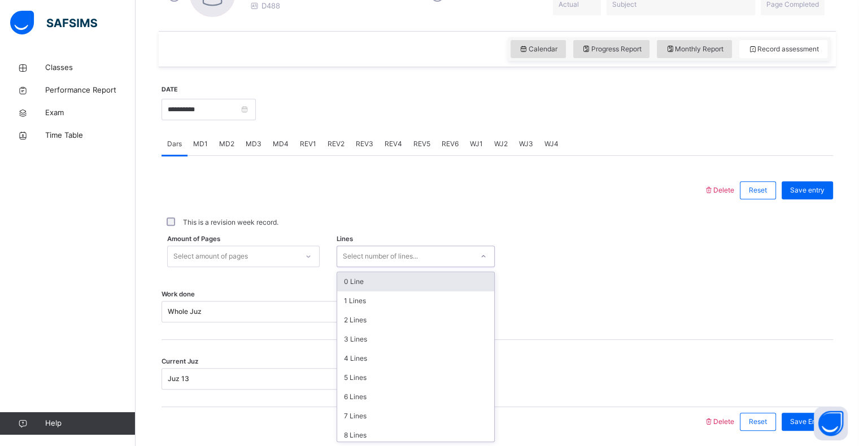
click at [394, 258] on div "Select number of lines..." at bounding box center [380, 256] width 75 height 21
paste input "**********"
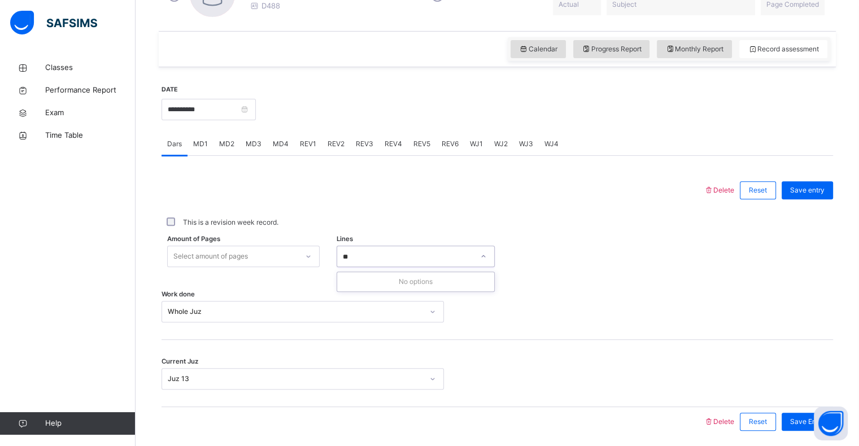
type input "*"
click at [413, 256] on input "**********" at bounding box center [393, 257] width 101 height 10
click at [446, 256] on input "**********" at bounding box center [413, 257] width 140 height 10
click at [448, 259] on input "**********" at bounding box center [413, 257] width 140 height 10
click at [427, 254] on input "**********" at bounding box center [411, 257] width 137 height 10
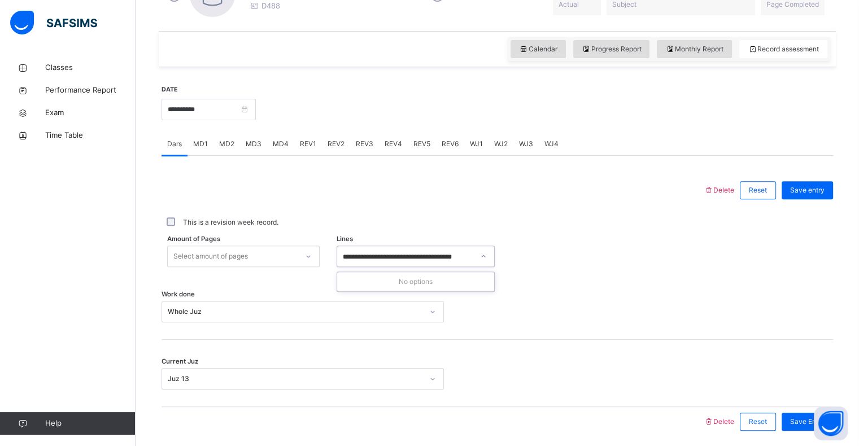
click at [413, 255] on input "**********" at bounding box center [408, 257] width 130 height 10
click at [426, 255] on input "**********" at bounding box center [410, 257] width 135 height 10
click at [426, 256] on input "**********" at bounding box center [410, 257] width 135 height 10
click at [428, 256] on input "**********" at bounding box center [410, 257] width 135 height 10
type input "**********"
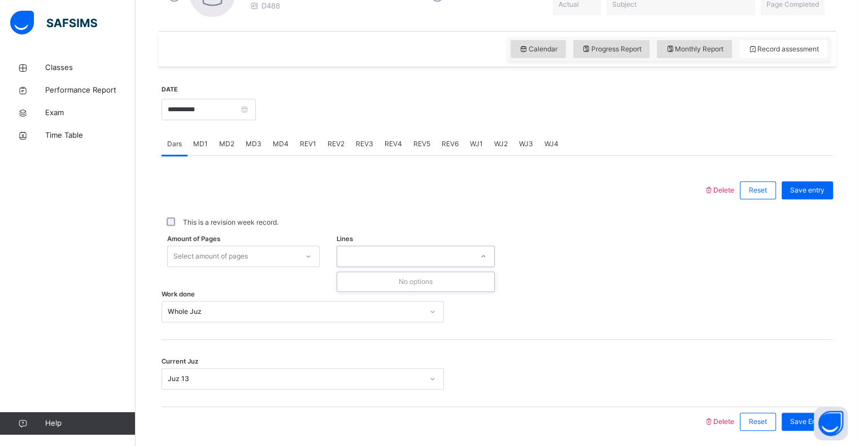
click at [477, 255] on div "Garten of BANBAN 8 Anti Devil came out" at bounding box center [416, 256] width 158 height 21
click at [337, 186] on div at bounding box center [432, 190] width 531 height 29
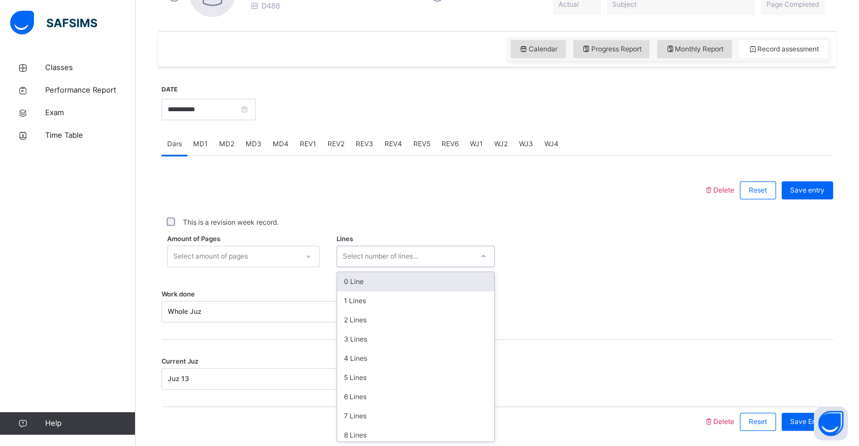
click at [362, 258] on div "Select number of lines..." at bounding box center [380, 256] width 75 height 21
paste input "**********"
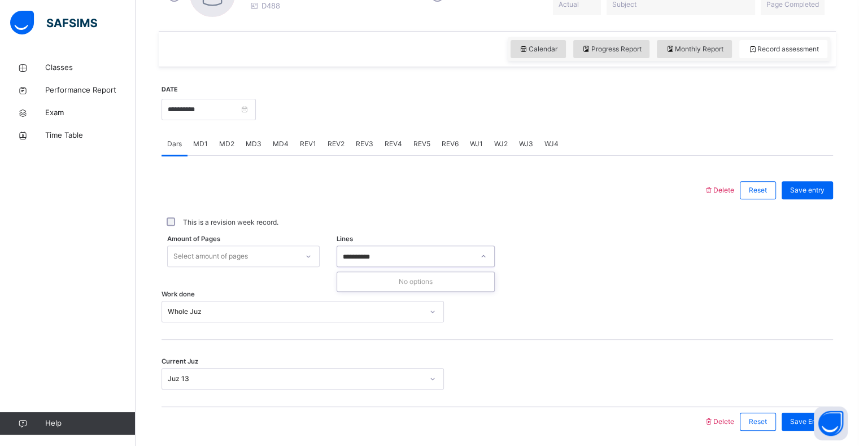
drag, startPoint x: 373, startPoint y: 255, endPoint x: 316, endPoint y: 258, distance: 57.1
click at [316, 258] on div "**********" at bounding box center [498, 256] width 672 height 21
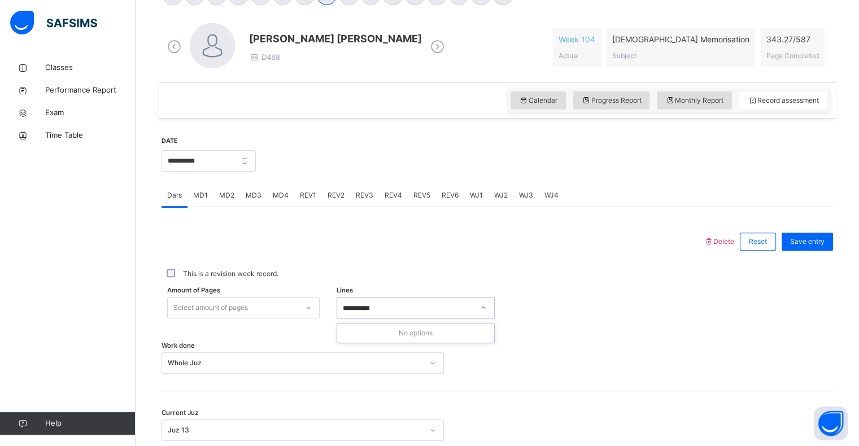
type input "**********"
click at [455, 246] on div at bounding box center [432, 241] width 531 height 29
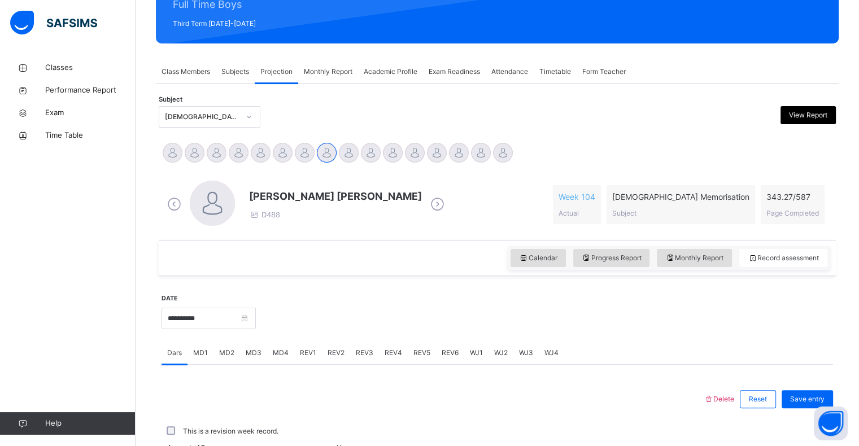
scroll to position [149, 0]
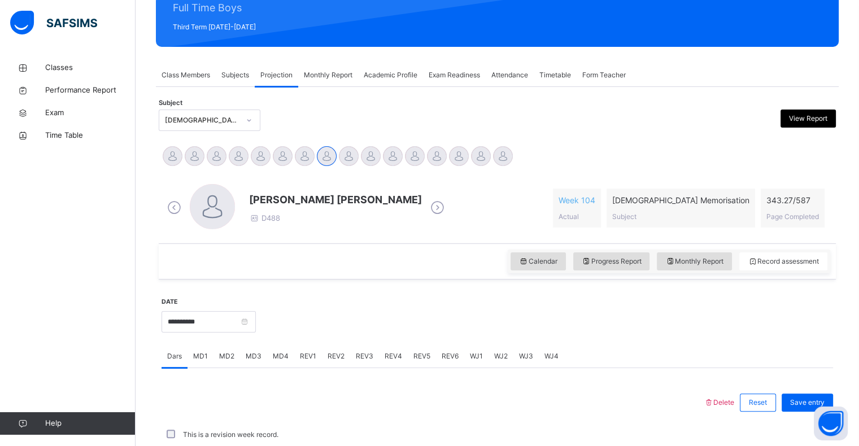
click at [164, 143] on div "Abdibaasit [PERSON_NAME] [PERSON_NAME] [PERSON_NAME] [PERSON_NAME] [PERSON_NAME…" at bounding box center [497, 157] width 677 height 31
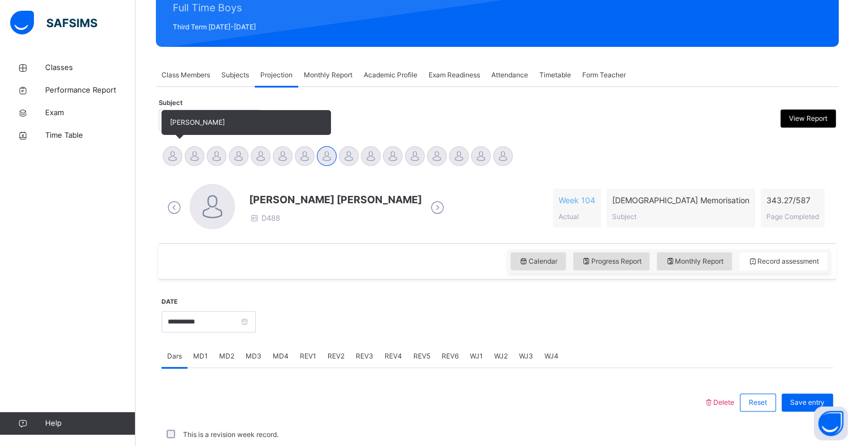
click at [174, 152] on div at bounding box center [173, 156] width 20 height 20
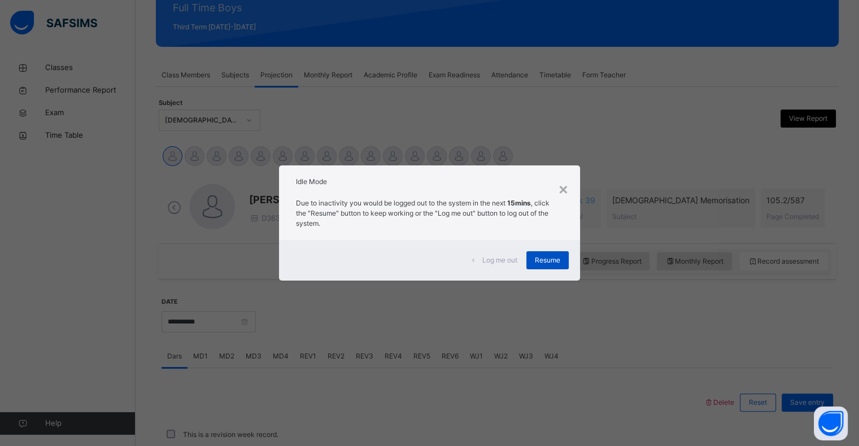
click at [567, 253] on div "Resume" at bounding box center [547, 260] width 42 height 18
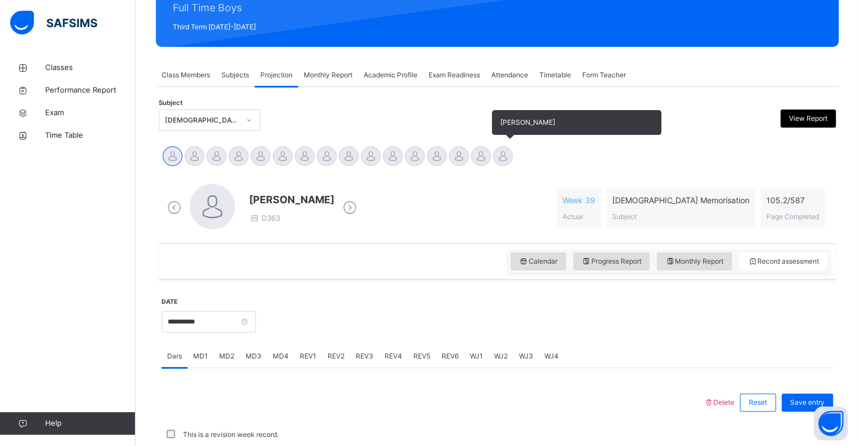
drag, startPoint x: 523, startPoint y: 155, endPoint x: 502, endPoint y: 159, distance: 21.3
click at [503, 158] on div "Abdibaasit [PERSON_NAME] [PERSON_NAME] [PERSON_NAME] [PERSON_NAME] [PERSON_NAME…" at bounding box center [498, 157] width 672 height 25
click at [502, 159] on div at bounding box center [503, 156] width 20 height 20
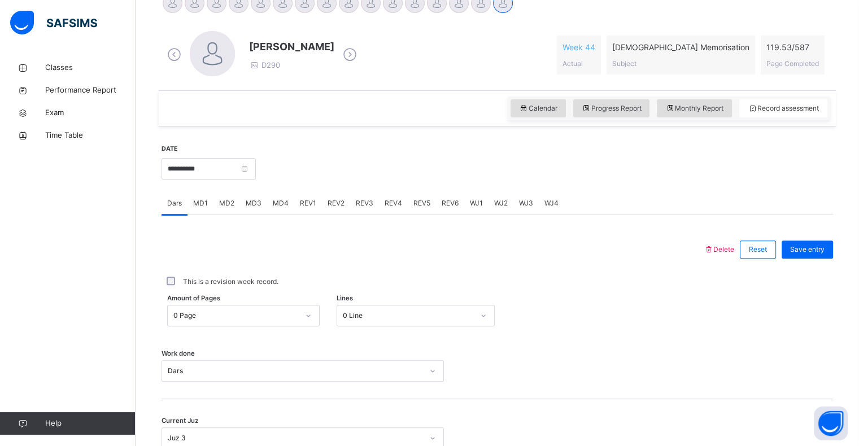
scroll to position [402, 0]
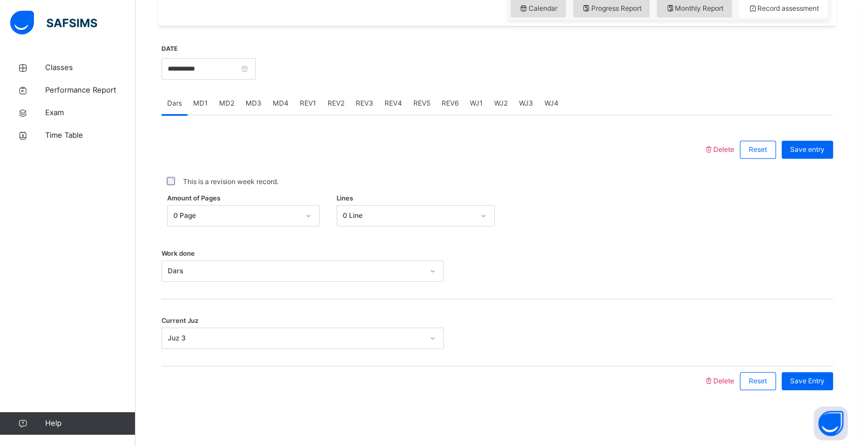
click at [287, 99] on div "MD4" at bounding box center [280, 103] width 27 height 23
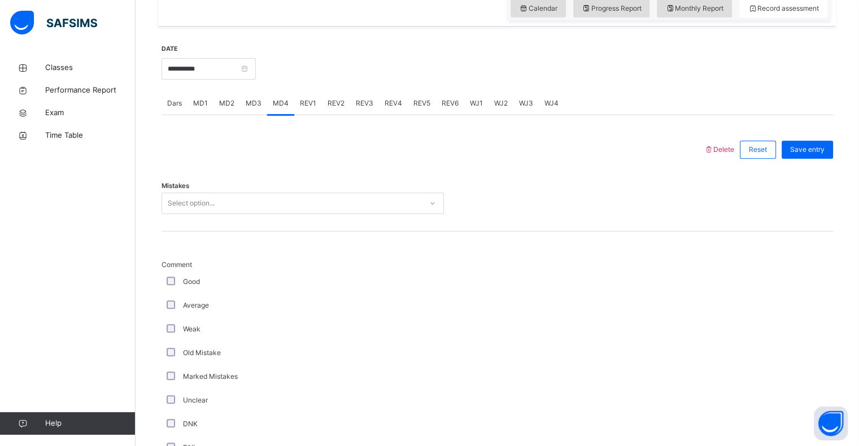
click at [189, 200] on div "Mistakes Select option..." at bounding box center [498, 197] width 672 height 67
click at [190, 201] on div "Select option..." at bounding box center [191, 203] width 47 height 21
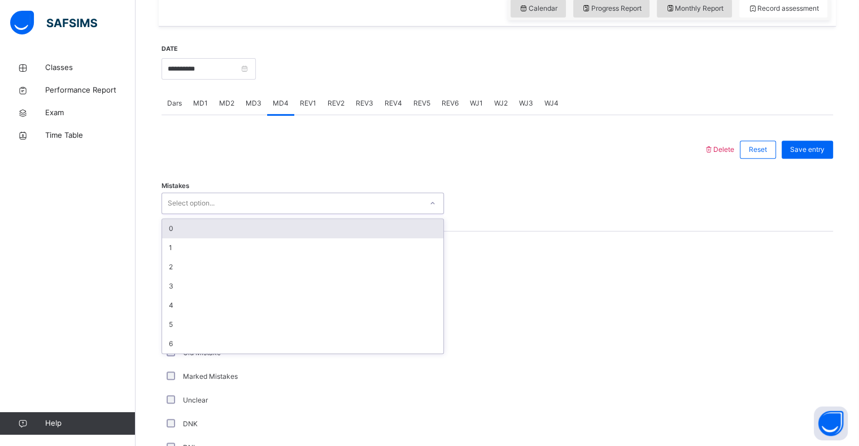
click at [173, 226] on div "0" at bounding box center [302, 228] width 281 height 19
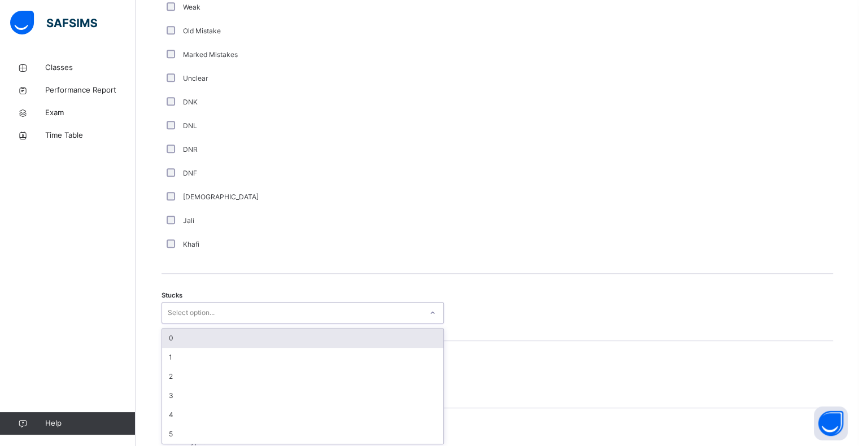
click at [233, 311] on div "Select option..." at bounding box center [292, 313] width 260 height 18
click at [177, 338] on div "0" at bounding box center [302, 336] width 281 height 19
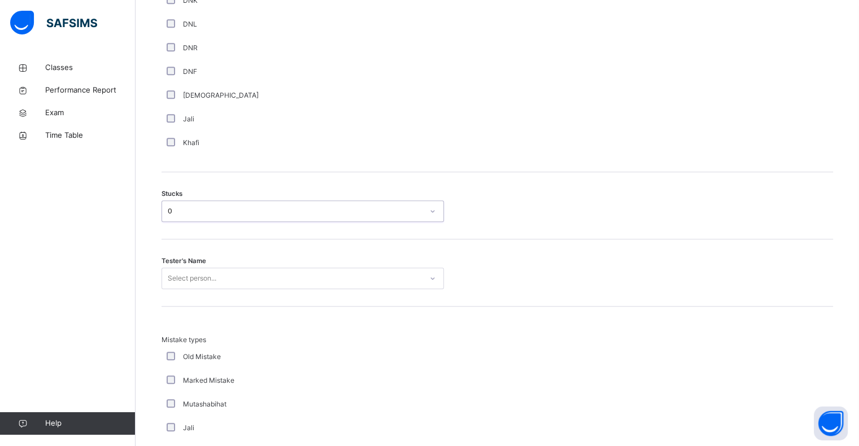
click at [197, 289] on div "Select person..." at bounding box center [303, 278] width 282 height 21
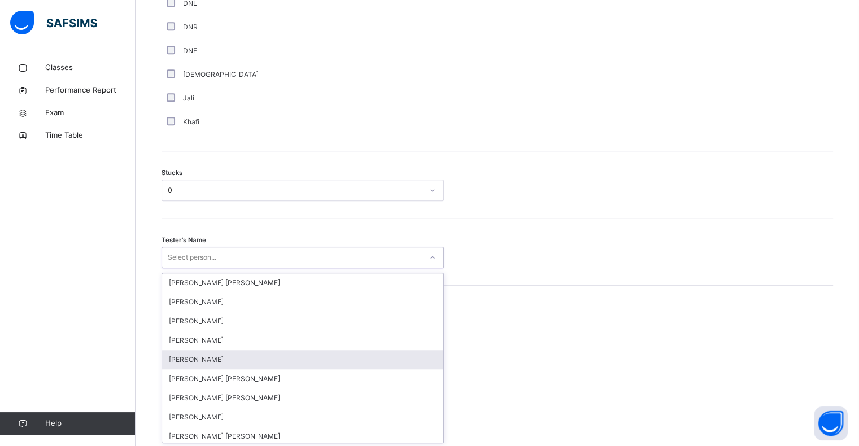
scroll to position [847, 0]
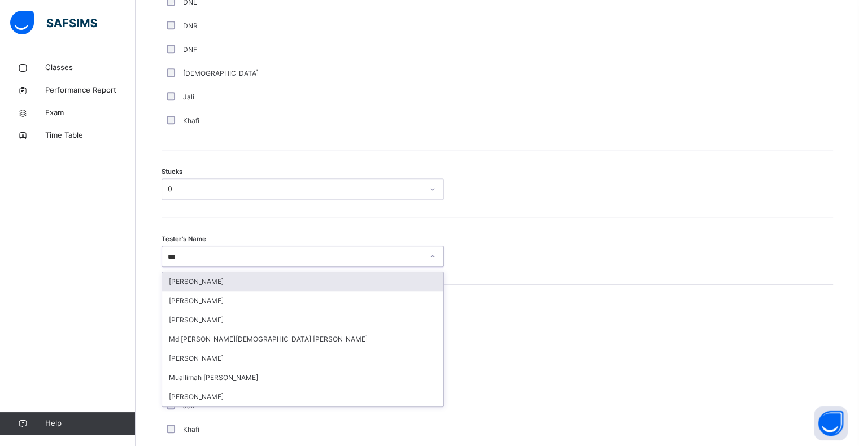
type input "****"
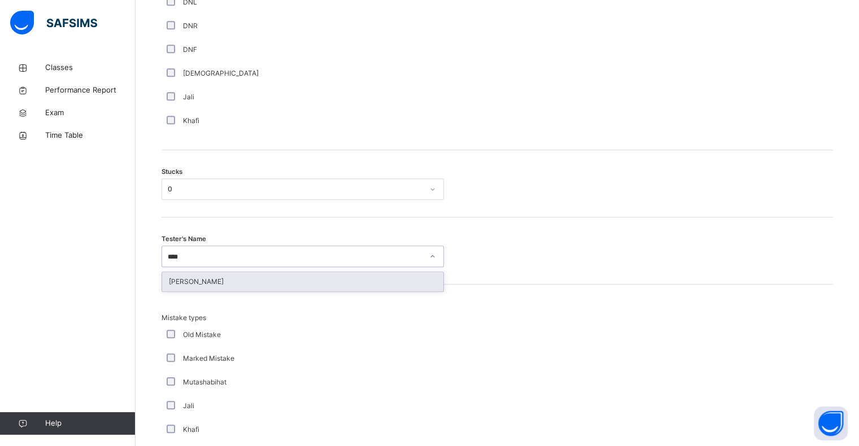
click at [194, 286] on div "[PERSON_NAME]" at bounding box center [302, 281] width 281 height 19
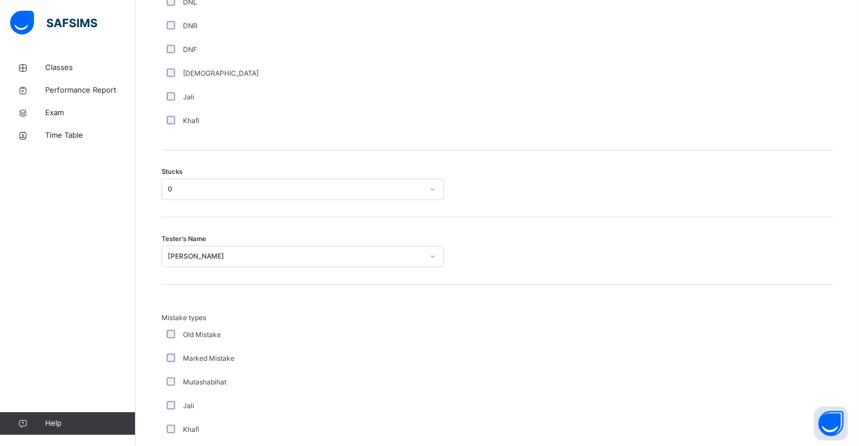
click at [194, 286] on div "Mistake types Old Mistake Marked Mistake Mutashabihat [PERSON_NAME] Unclear Cha…" at bounding box center [498, 396] width 672 height 222
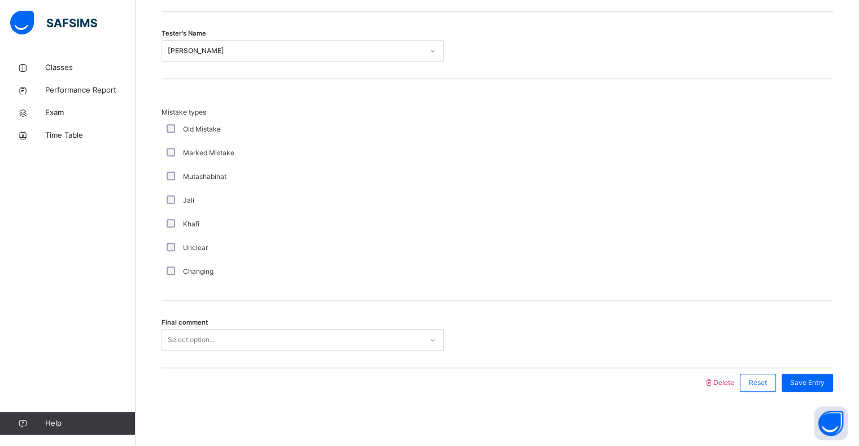
scroll to position [1054, 0]
click at [198, 340] on div "Select option..." at bounding box center [191, 338] width 47 height 21
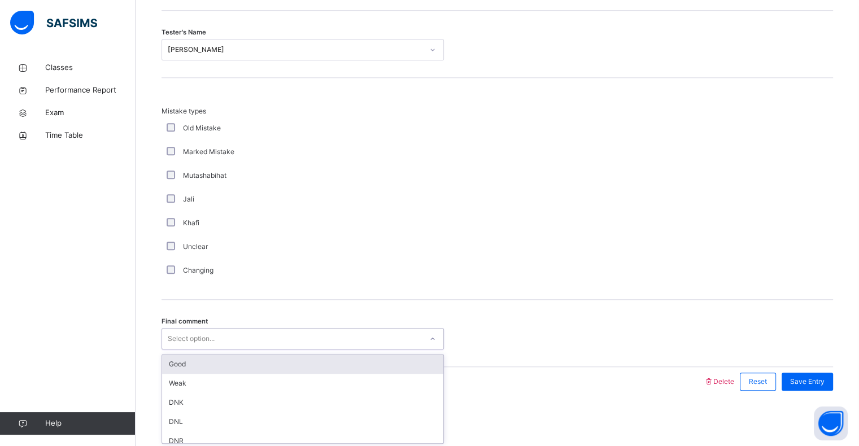
click at [185, 365] on div "Good" at bounding box center [302, 364] width 281 height 19
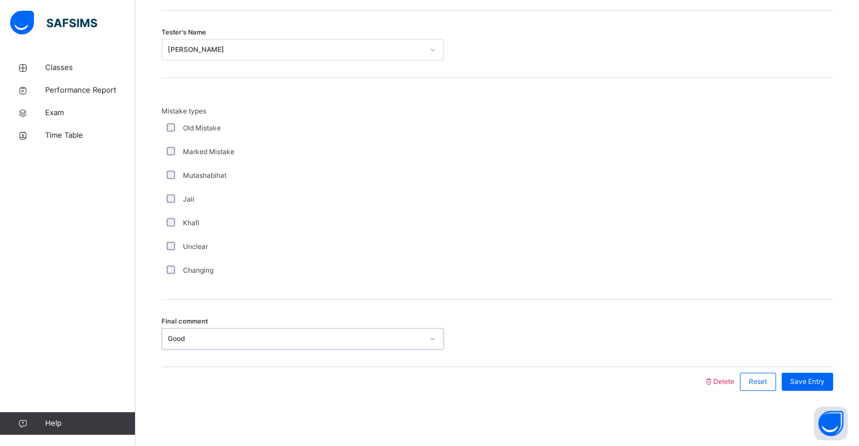
click at [832, 371] on div "Save Entry" at bounding box center [804, 381] width 57 height 29
click at [832, 373] on div "Save Entry" at bounding box center [807, 382] width 51 height 18
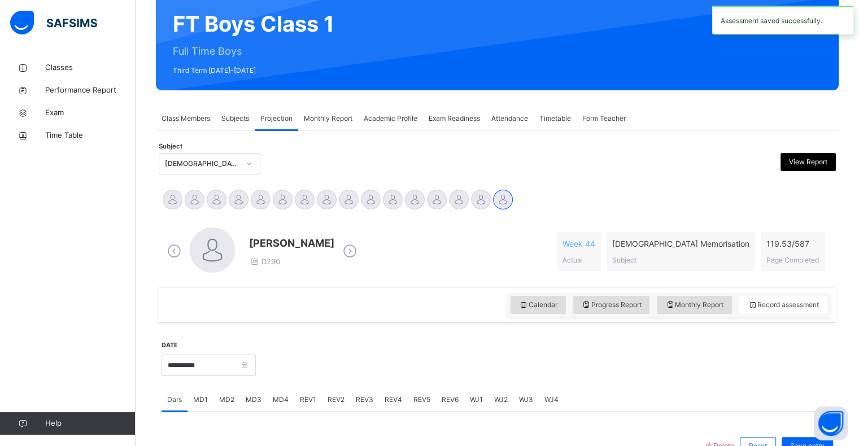
scroll to position [101, 0]
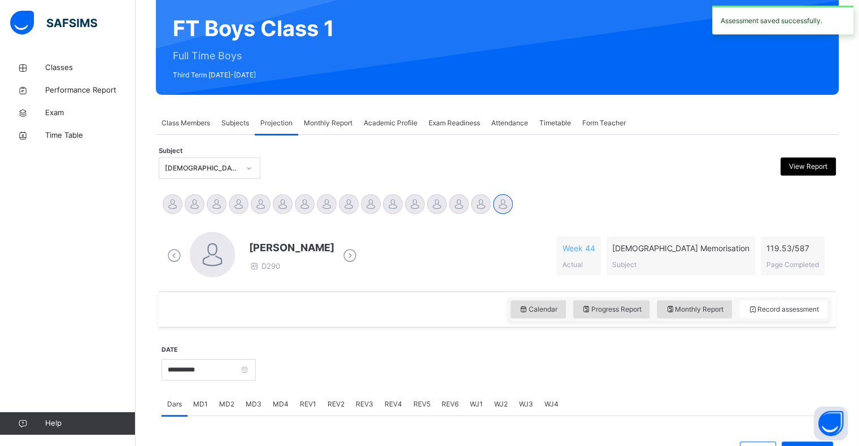
drag, startPoint x: 193, startPoint y: 134, endPoint x: 193, endPoint y: 124, distance: 10.2
click at [193, 127] on div "Class Members Subjects Projection Monthly Report Academic Profile Exam Readines…" at bounding box center [497, 416] width 683 height 608
click at [193, 125] on span "Class Members" at bounding box center [186, 123] width 49 height 10
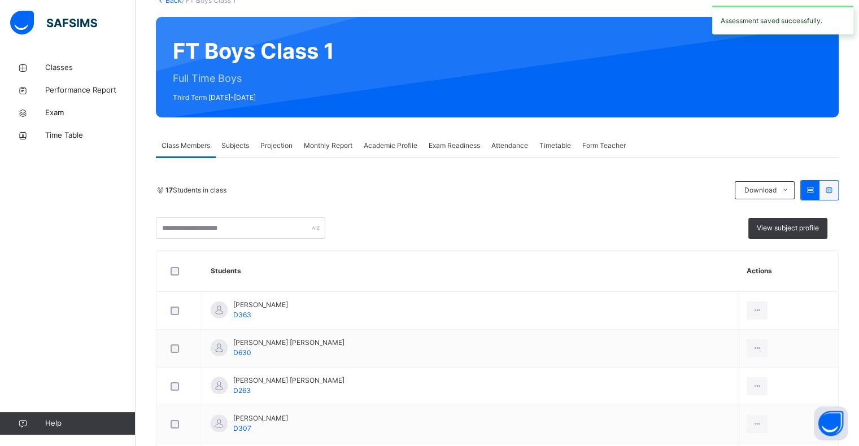
scroll to position [55, 0]
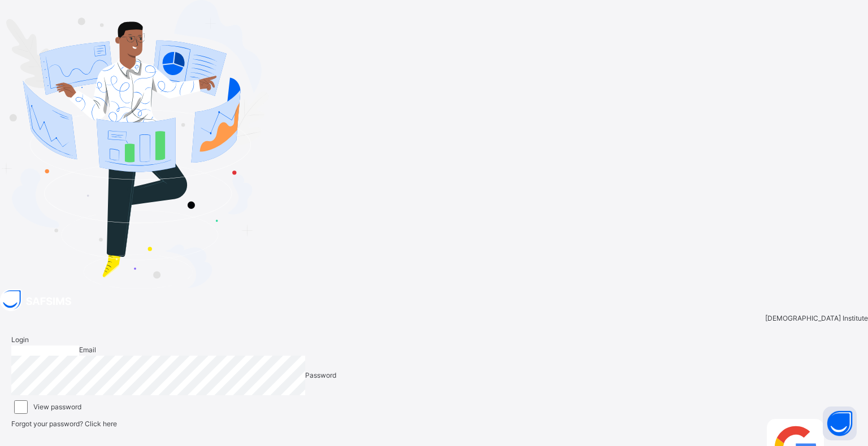
click at [79, 346] on input "email" at bounding box center [45, 351] width 68 height 10
type input "**********"
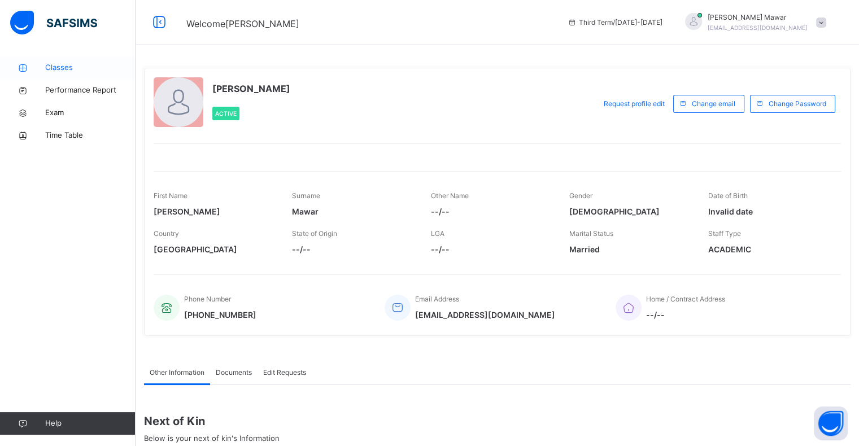
click at [61, 69] on span "Classes" at bounding box center [90, 67] width 90 height 11
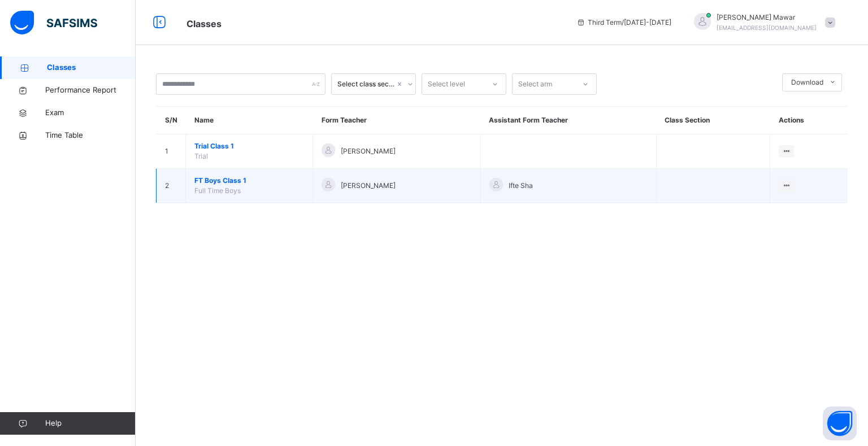
click at [207, 173] on td "FT Boys Class 1 Full Time Boys" at bounding box center [249, 186] width 127 height 34
click at [210, 172] on td "FT Boys Class 1 Full Time Boys" at bounding box center [249, 186] width 127 height 34
click at [211, 174] on td "FT Boys Class 1 Full Time Boys" at bounding box center [249, 186] width 127 height 34
click at [211, 176] on span "FT Boys Class 1" at bounding box center [249, 181] width 110 height 10
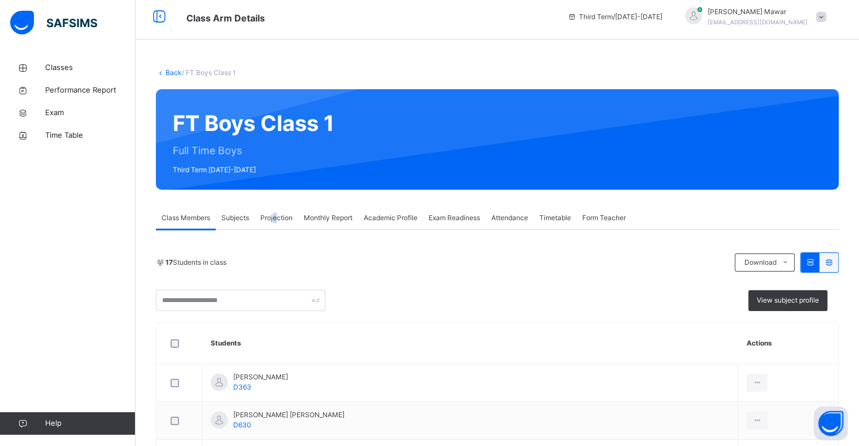
click at [278, 213] on span "Projection" at bounding box center [276, 218] width 32 height 10
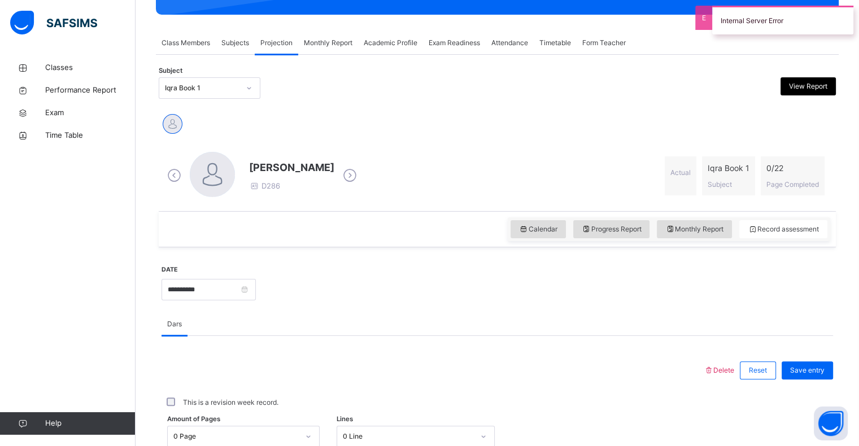
scroll to position [179, 0]
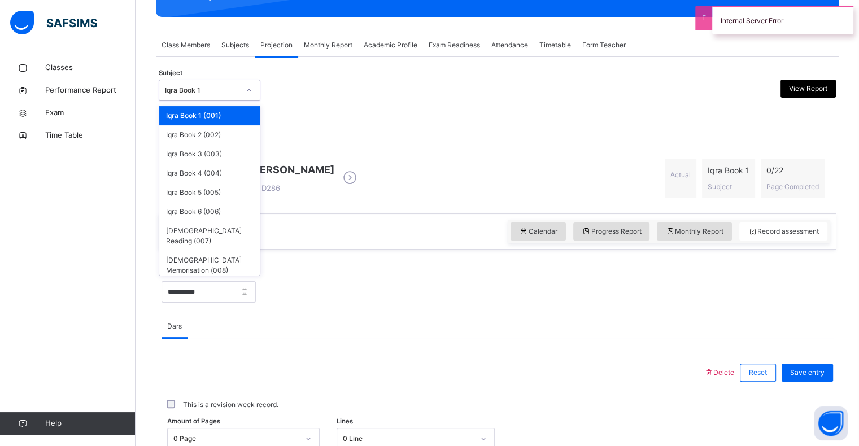
click at [220, 92] on div "Iqra Book 1" at bounding box center [202, 90] width 75 height 10
click at [212, 251] on div "[DEMOGRAPHIC_DATA] Memorisation (008)" at bounding box center [209, 265] width 101 height 29
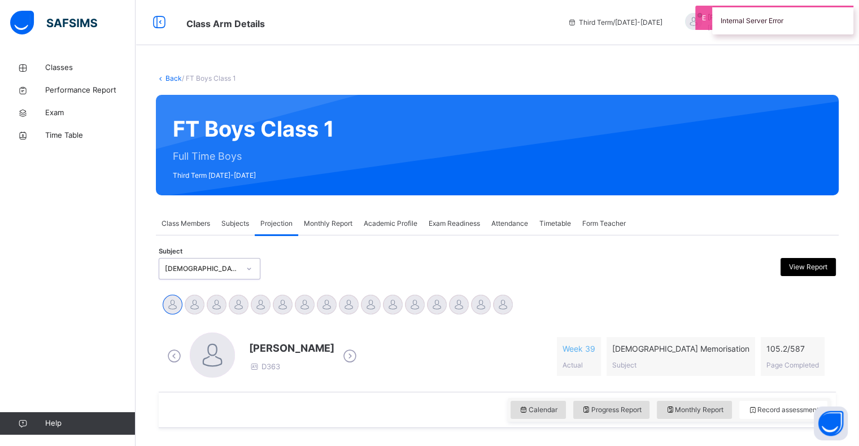
scroll to position [108, 0]
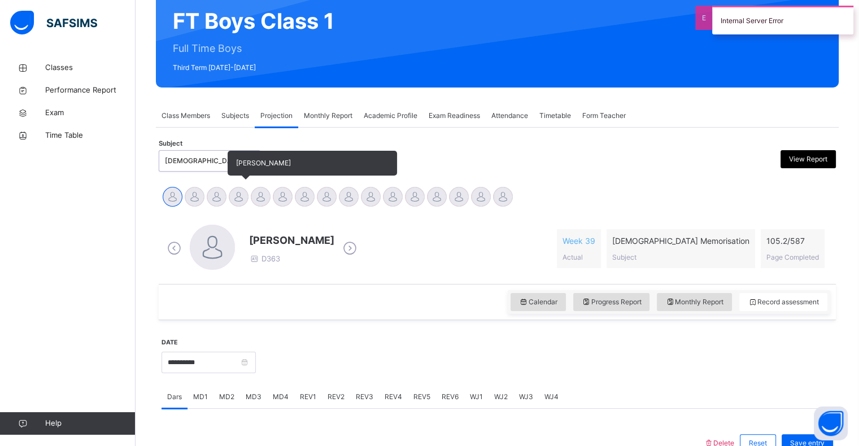
click at [241, 194] on div at bounding box center [239, 197] width 20 height 20
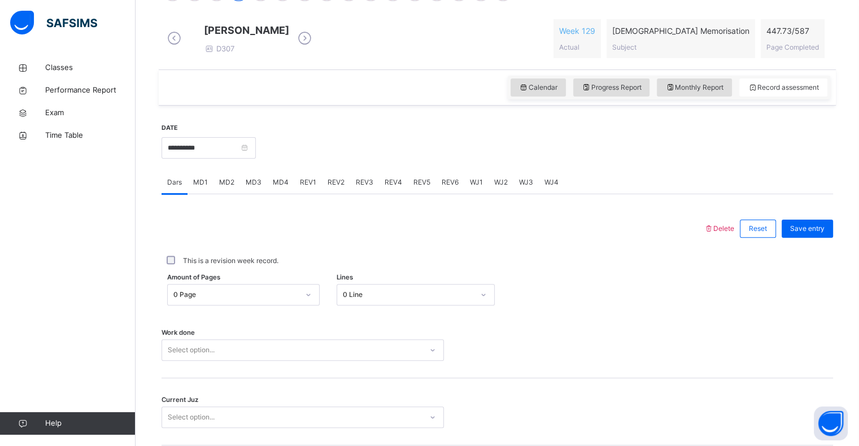
scroll to position [402, 0]
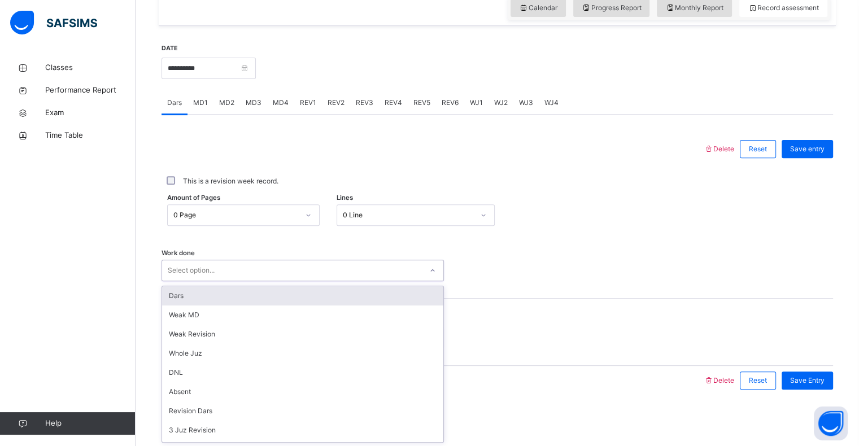
click at [279, 272] on div "Select option..." at bounding box center [292, 271] width 260 height 18
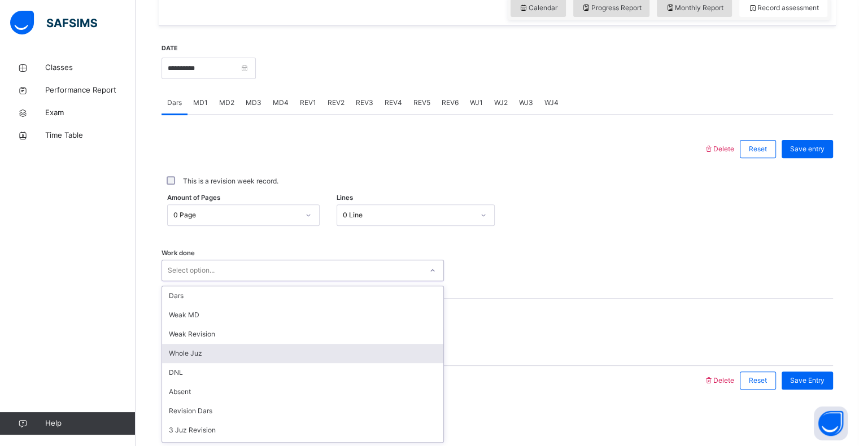
click at [243, 355] on div "Whole Juz" at bounding box center [302, 353] width 281 height 19
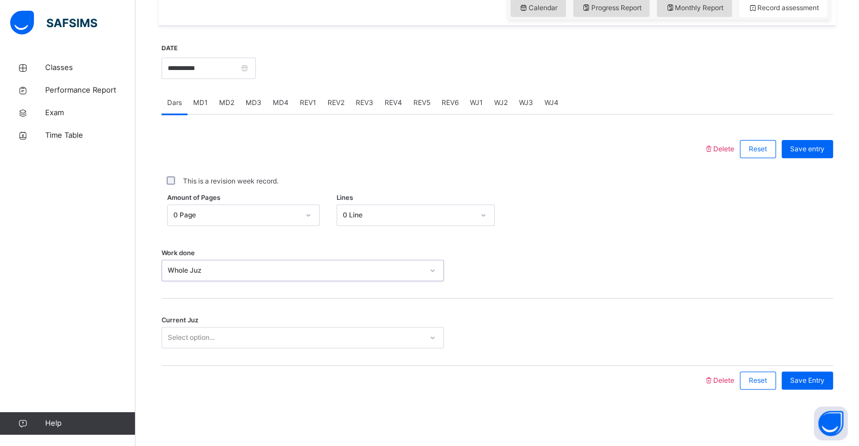
click at [238, 345] on div "Select option..." at bounding box center [292, 338] width 260 height 18
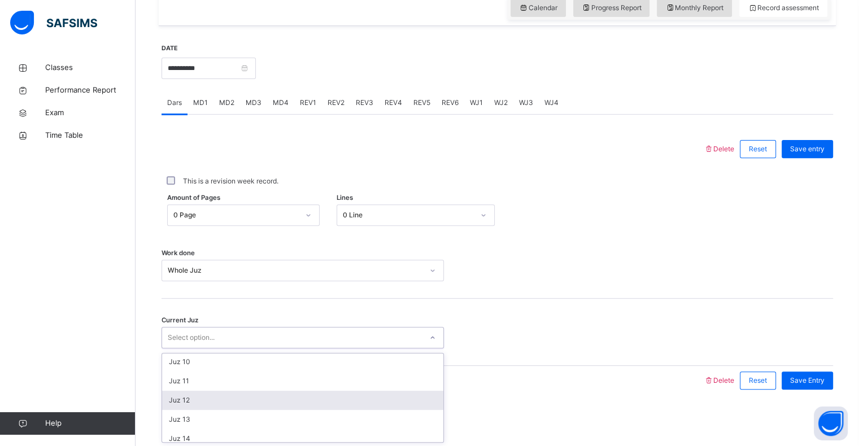
scroll to position [262, 0]
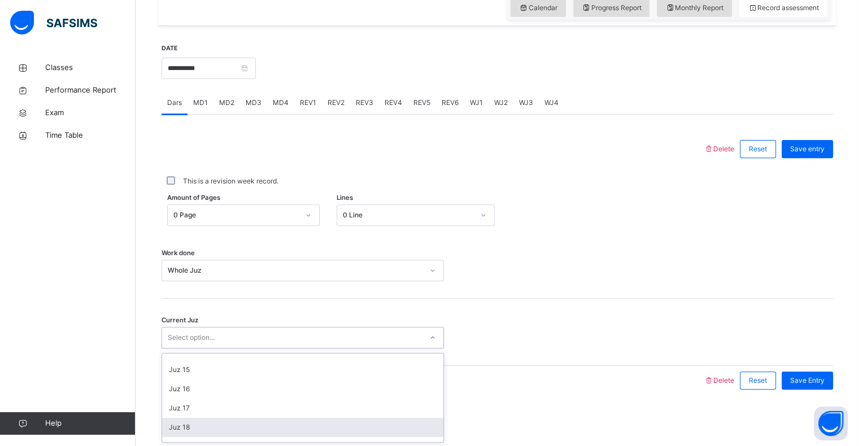
click at [221, 426] on div "Juz 18" at bounding box center [302, 427] width 281 height 19
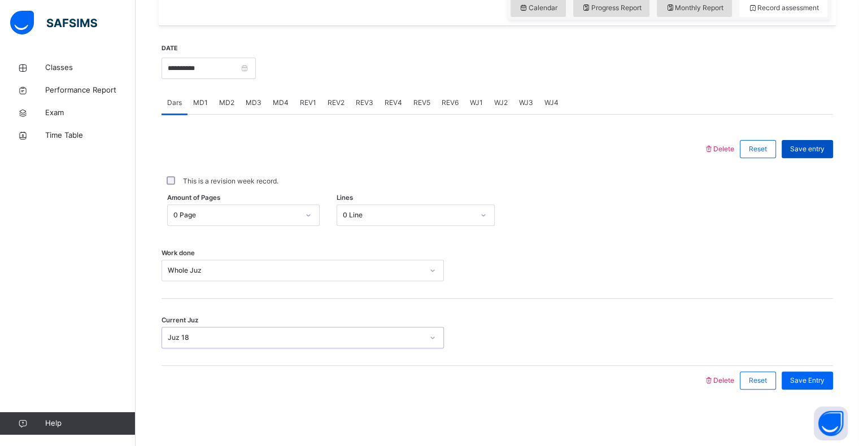
click at [806, 141] on div "Save entry" at bounding box center [807, 149] width 51 height 18
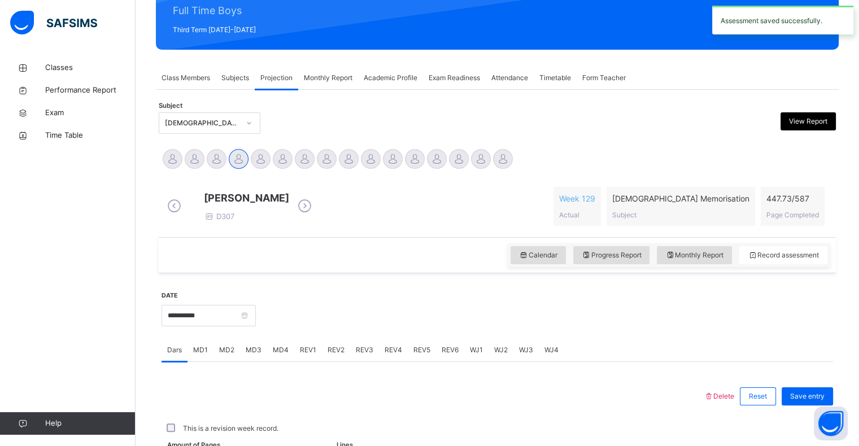
scroll to position [402, 0]
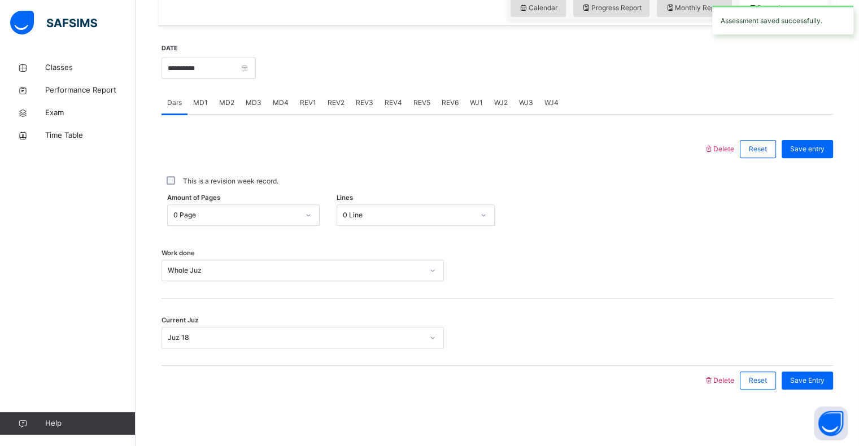
click at [542, 108] on div "WJ4" at bounding box center [551, 103] width 25 height 23
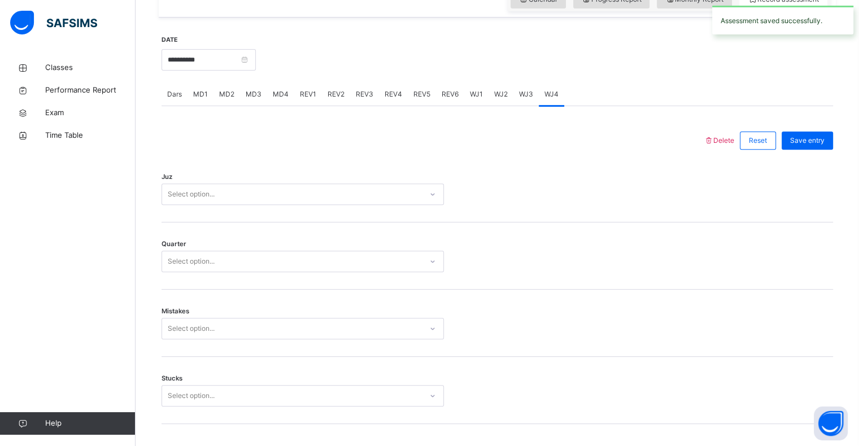
click at [332, 203] on div "Select option..." at bounding box center [292, 195] width 260 height 18
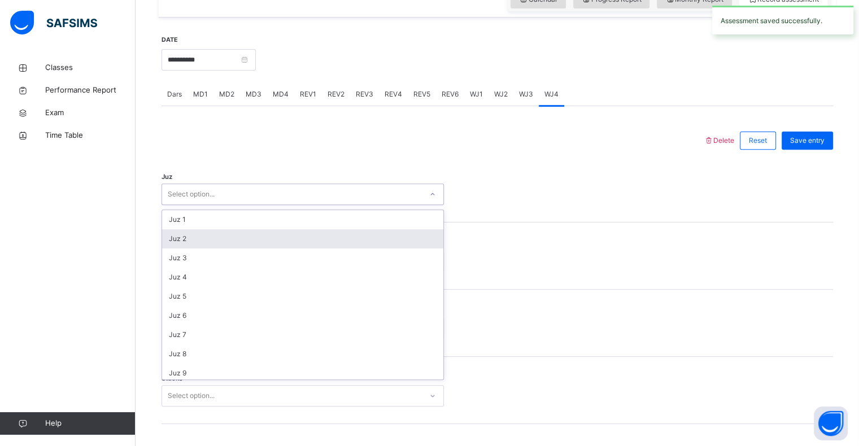
scroll to position [195, 0]
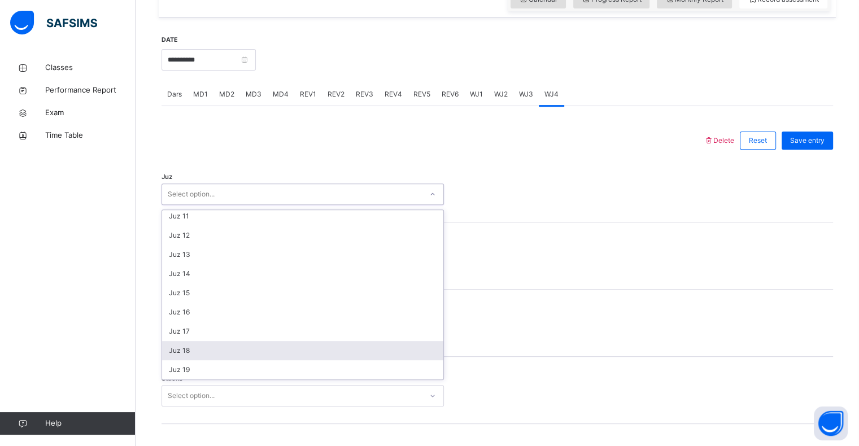
click at [208, 359] on div "Juz 18" at bounding box center [302, 350] width 281 height 19
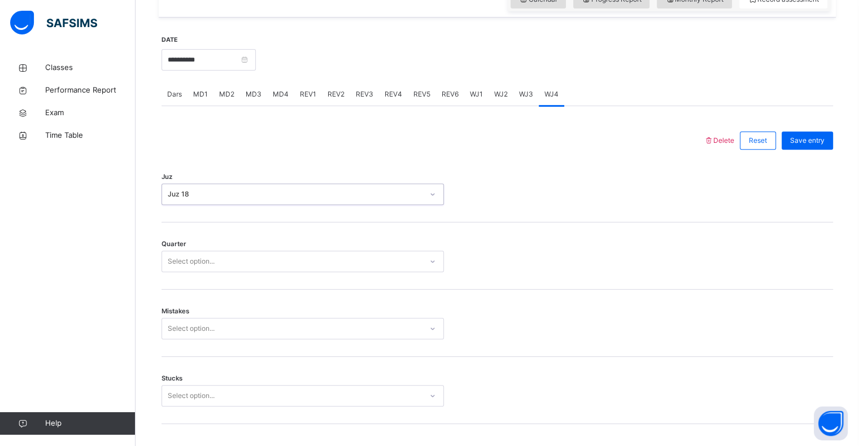
click at [226, 271] on div "Select option..." at bounding box center [292, 262] width 260 height 18
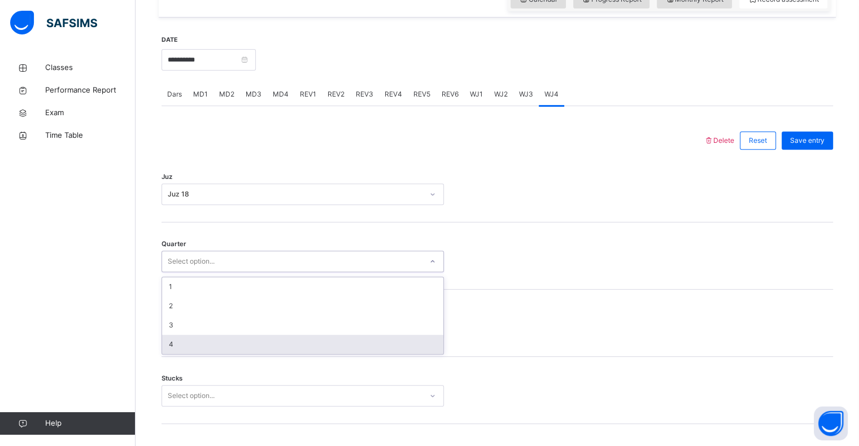
click at [200, 345] on div "4" at bounding box center [302, 344] width 281 height 19
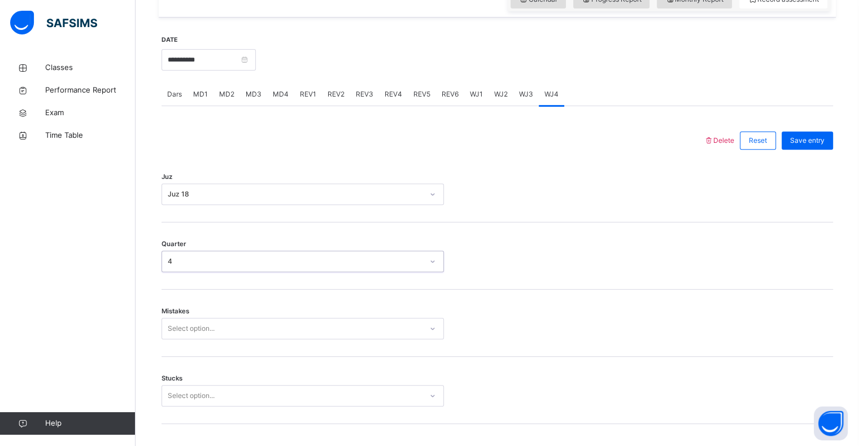
click at [199, 339] on div "Select option..." at bounding box center [303, 328] width 282 height 21
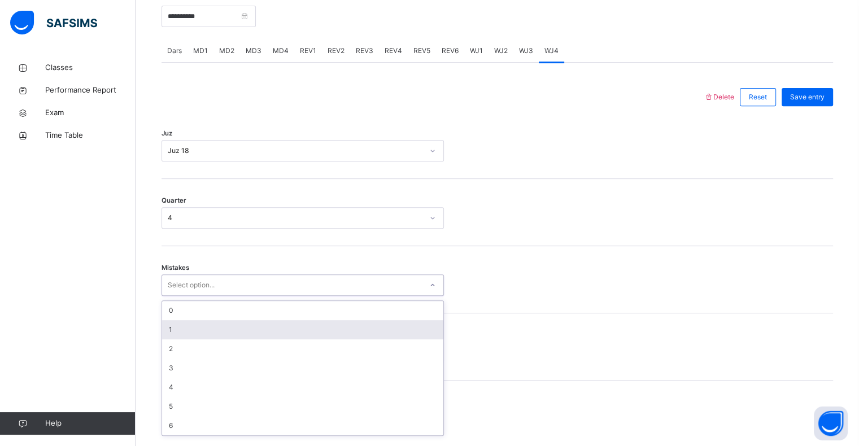
scroll to position [447, 0]
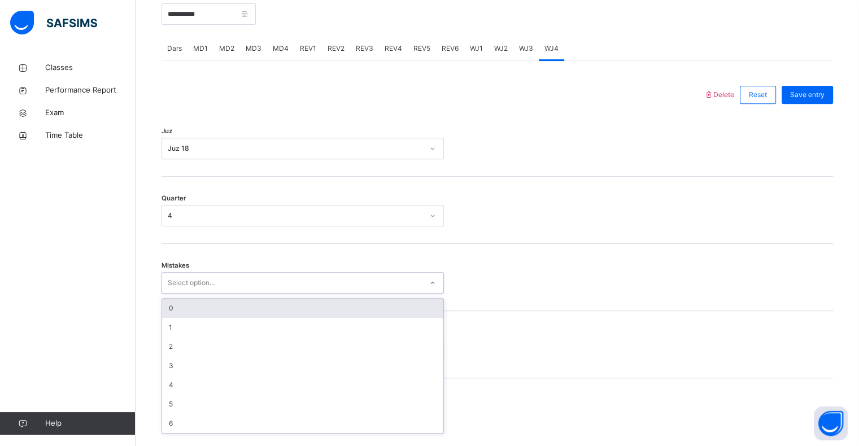
click at [188, 314] on div "0" at bounding box center [302, 308] width 281 height 19
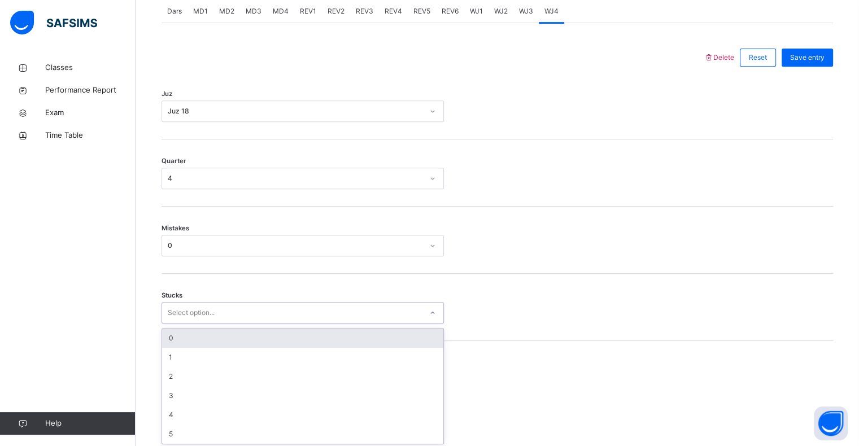
click at [201, 324] on div "option 0 focused, 1 of 6. 6 results available. Use Up and Down to choose option…" at bounding box center [303, 312] width 282 height 21
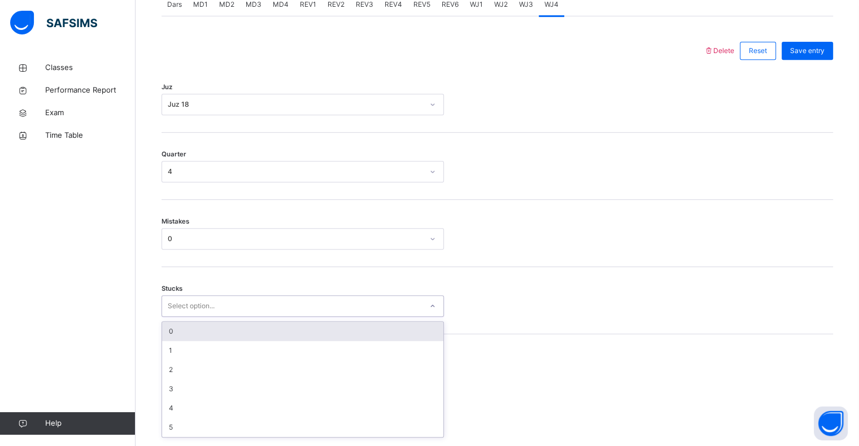
scroll to position [495, 0]
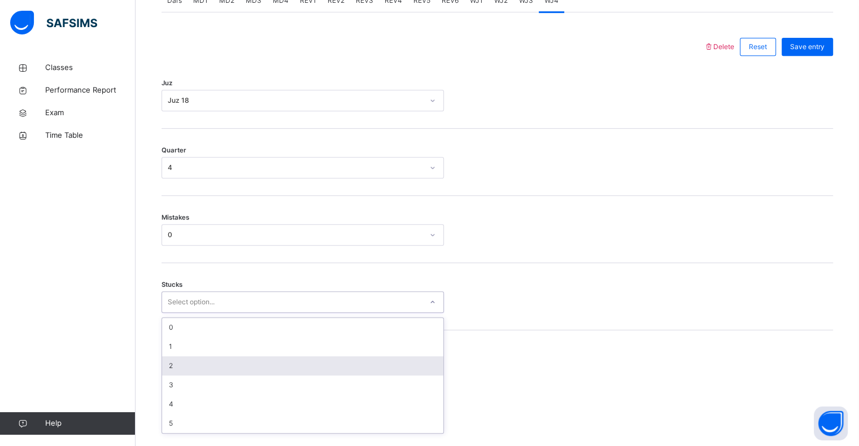
click at [203, 367] on div "2" at bounding box center [302, 365] width 281 height 19
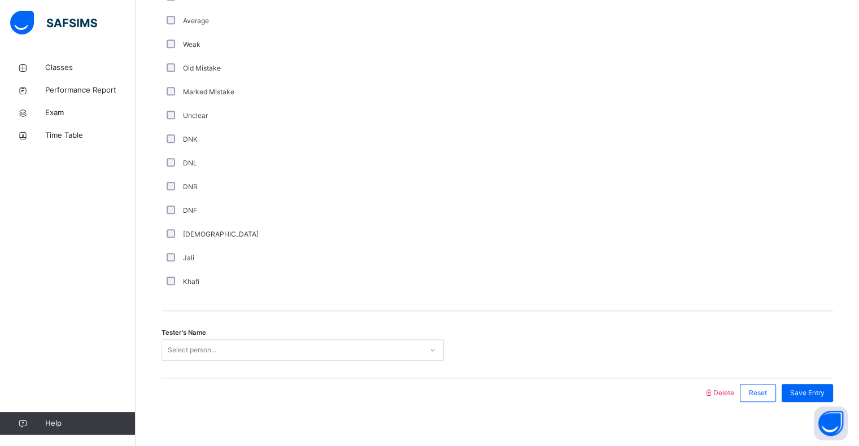
scroll to position [899, 0]
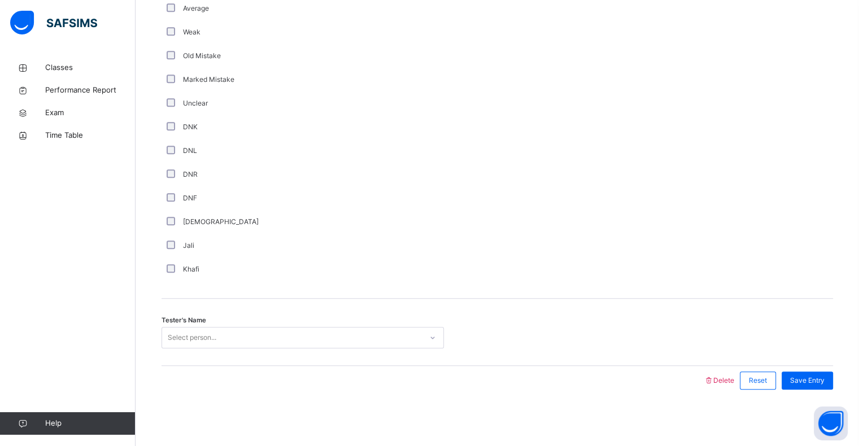
click at [225, 324] on div "Tester's Name Select person..." at bounding box center [498, 332] width 672 height 67
click at [225, 332] on div "Select person..." at bounding box center [292, 338] width 260 height 18
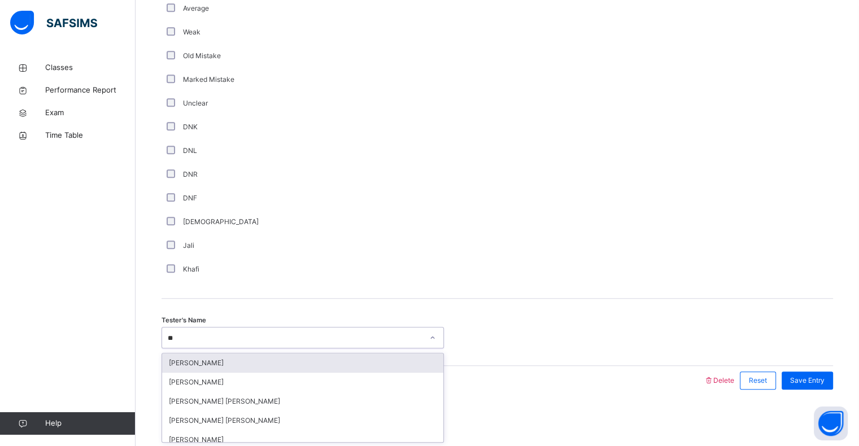
type input "***"
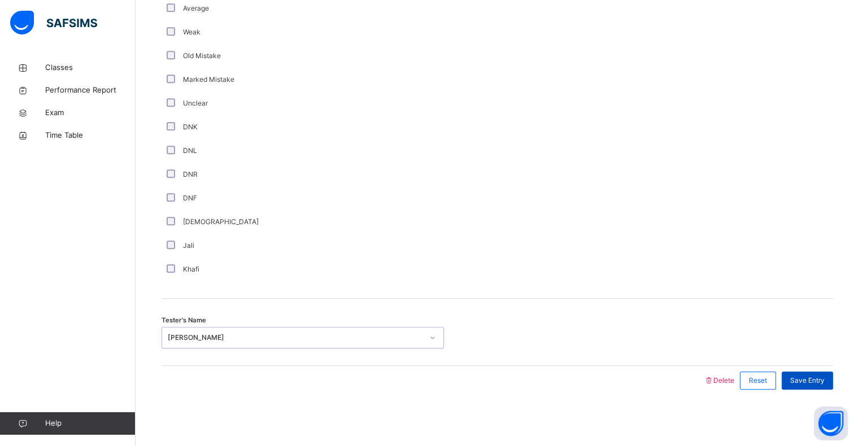
click at [821, 374] on div "Save Entry" at bounding box center [807, 381] width 51 height 18
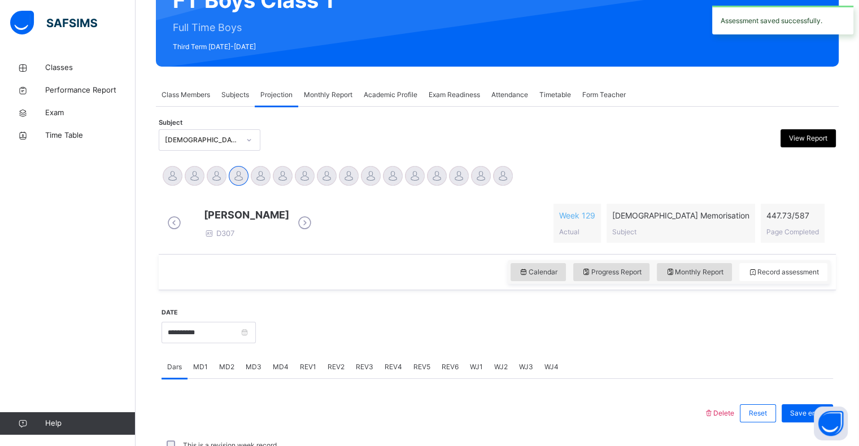
scroll to position [128, 0]
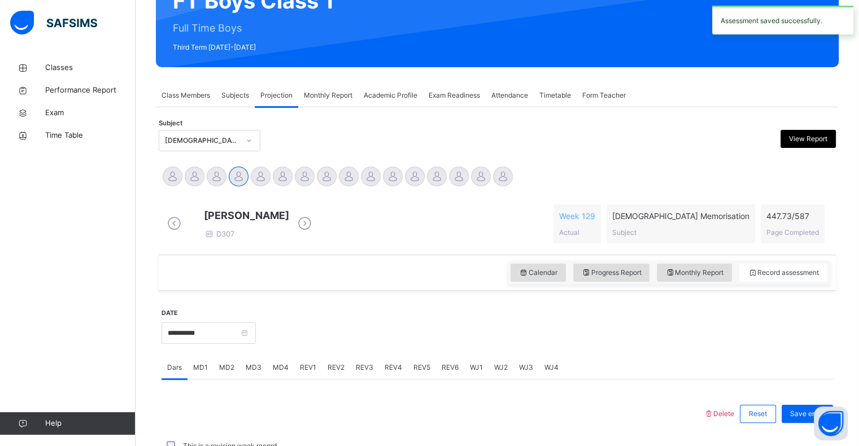
click at [467, 93] on span "Exam Readiness" at bounding box center [454, 95] width 51 height 10
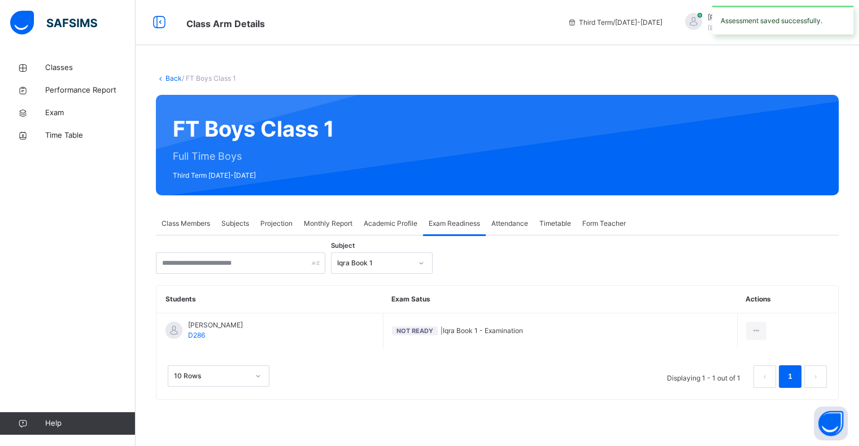
scroll to position [0, 0]
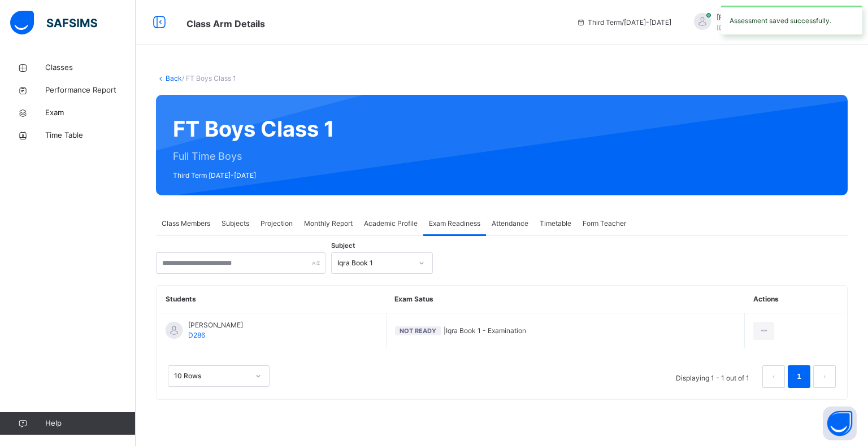
click at [364, 270] on div "Iqra Book 1" at bounding box center [371, 264] width 79 height 18
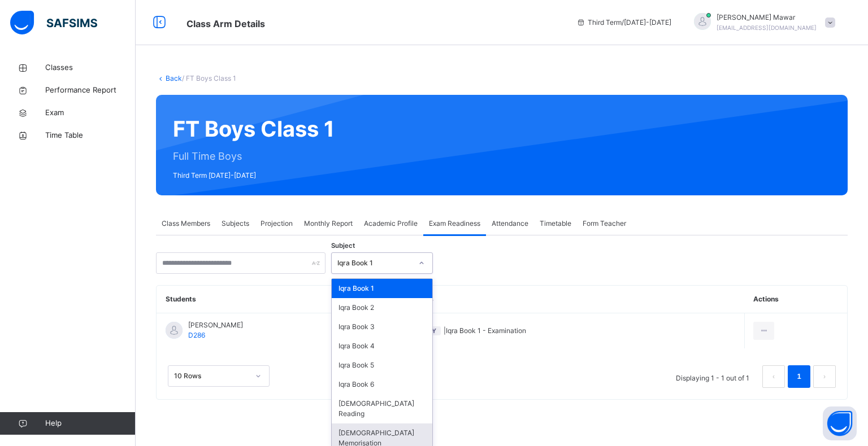
click at [373, 424] on div "[DEMOGRAPHIC_DATA] Memorisation" at bounding box center [382, 438] width 101 height 29
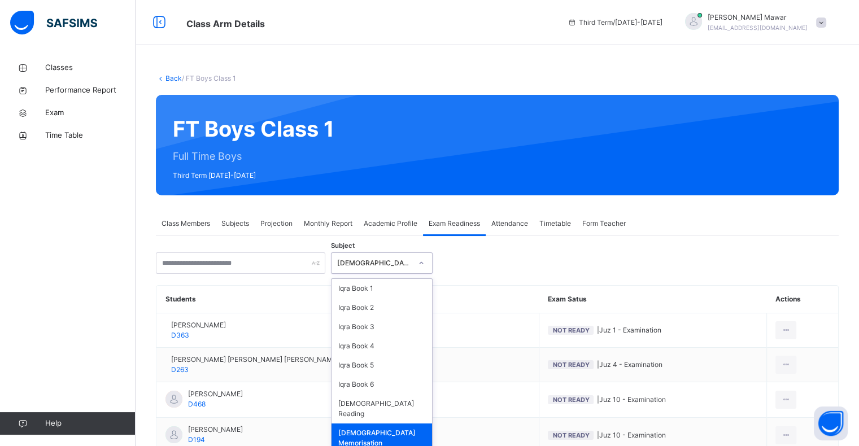
click at [392, 260] on div "[DEMOGRAPHIC_DATA] Memorisation" at bounding box center [374, 263] width 75 height 10
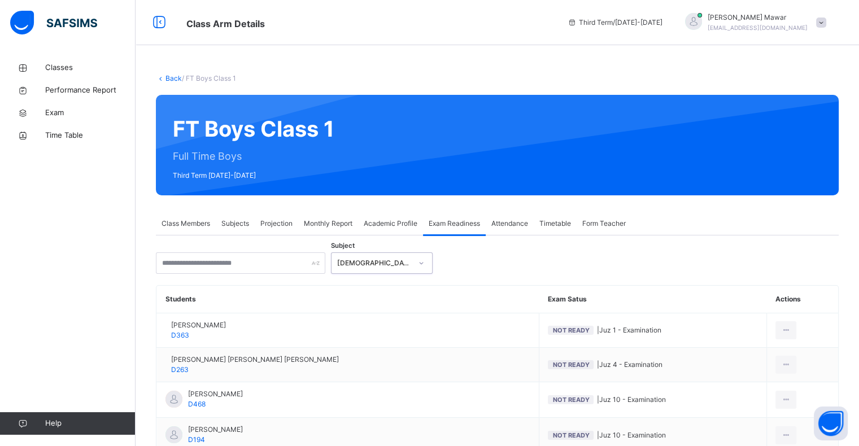
click at [392, 260] on div "[DEMOGRAPHIC_DATA] Memorisation" at bounding box center [374, 263] width 75 height 10
click at [257, 270] on input "text" at bounding box center [240, 263] width 169 height 21
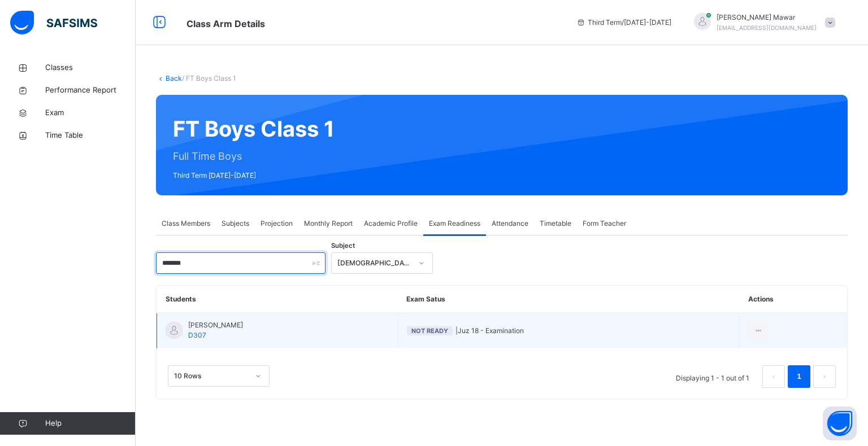
type input "*******"
click at [398, 322] on td "[PERSON_NAME] D307" at bounding box center [277, 332] width 241 height 36
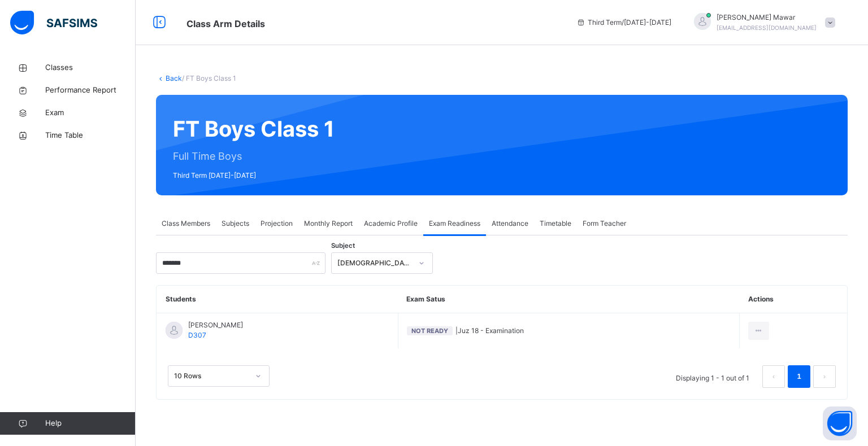
click at [384, 223] on span "Academic Profile" at bounding box center [391, 224] width 54 height 10
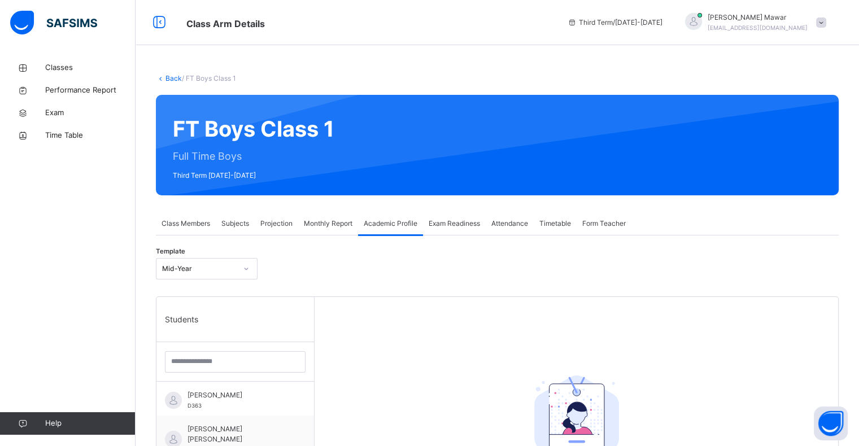
click at [325, 222] on span "Monthly Report" at bounding box center [328, 224] width 49 height 10
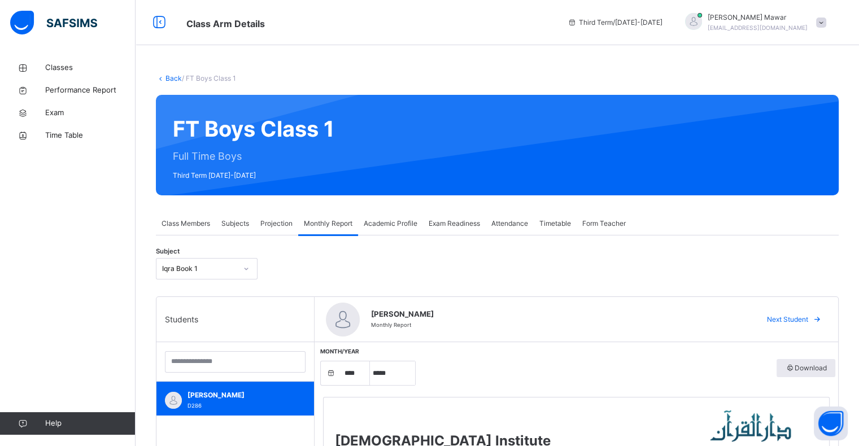
click at [281, 222] on span "Projection" at bounding box center [276, 224] width 32 height 10
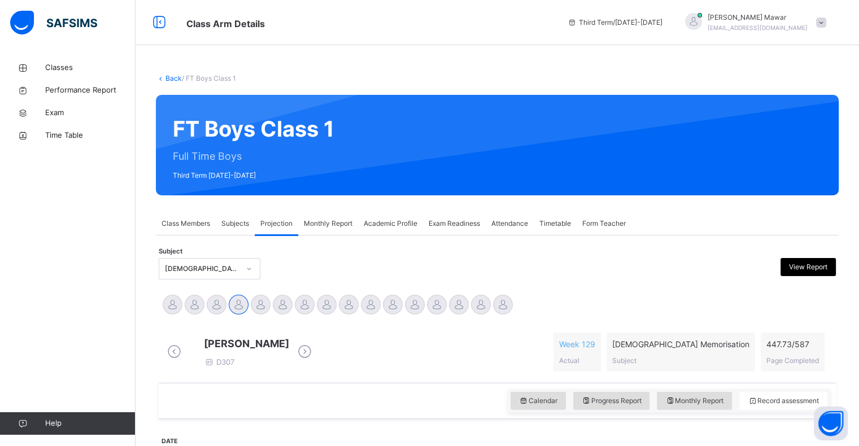
click at [429, 223] on div "Exam Readiness" at bounding box center [454, 223] width 63 height 23
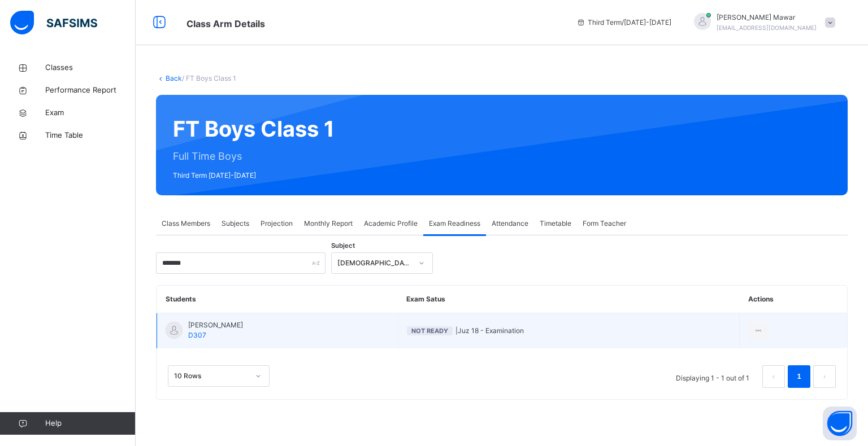
click at [513, 333] on span "Not Ready | Juz 18 - Examination" at bounding box center [569, 331] width 324 height 10
click at [729, 371] on div "Mark as Ready for Exam" at bounding box center [725, 376] width 76 height 11
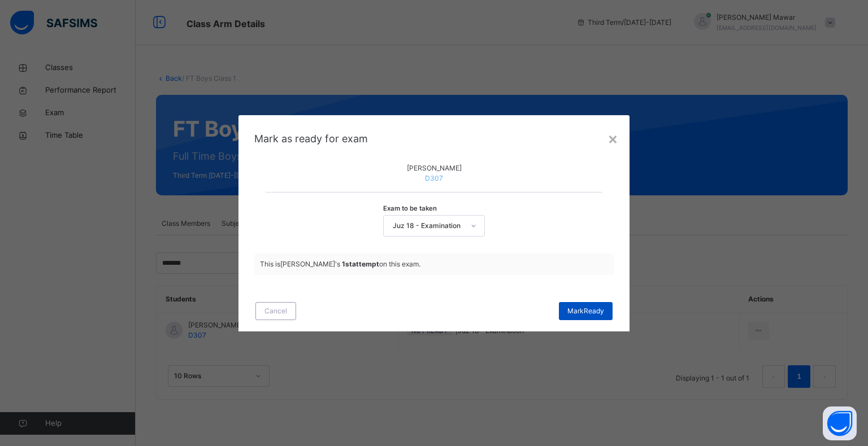
click at [601, 316] on span "[PERSON_NAME]" at bounding box center [585, 311] width 37 height 10
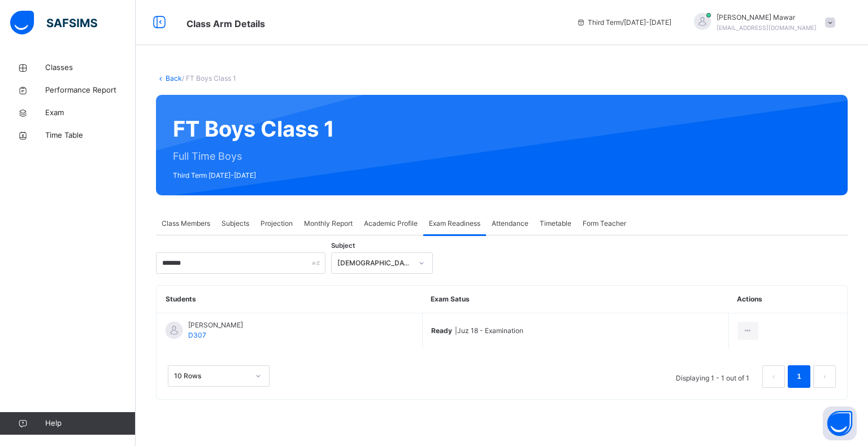
click at [288, 227] on span "Projection" at bounding box center [276, 224] width 32 height 10
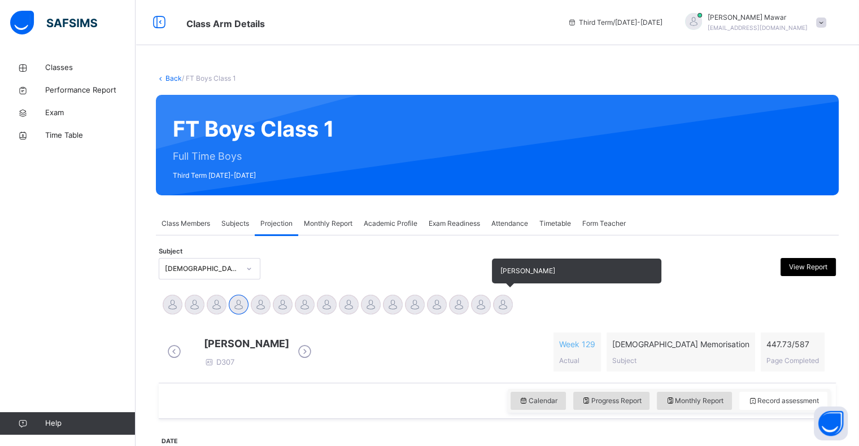
drag, startPoint x: 511, startPoint y: 315, endPoint x: 503, endPoint y: 306, distance: 12.0
click at [503, 307] on div "[PERSON_NAME]" at bounding box center [503, 306] width 22 height 25
drag, startPoint x: 503, startPoint y: 306, endPoint x: 511, endPoint y: 305, distance: 7.4
click at [511, 305] on div at bounding box center [503, 305] width 20 height 20
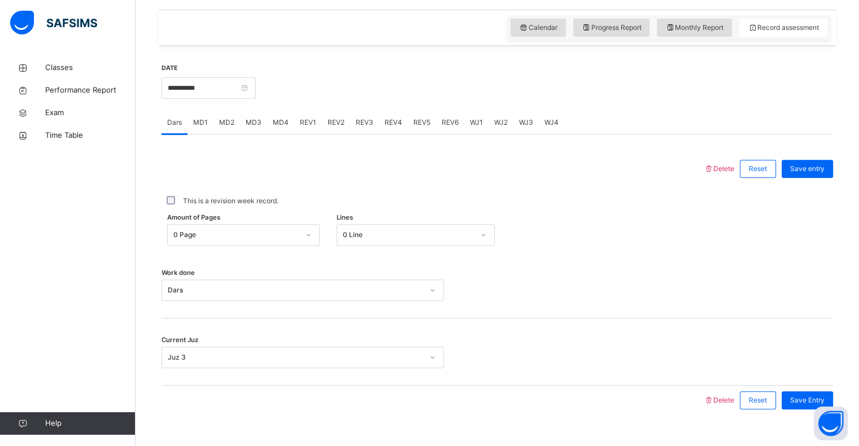
scroll to position [384, 0]
click at [228, 229] on div "0 Page" at bounding box center [235, 233] width 125 height 10
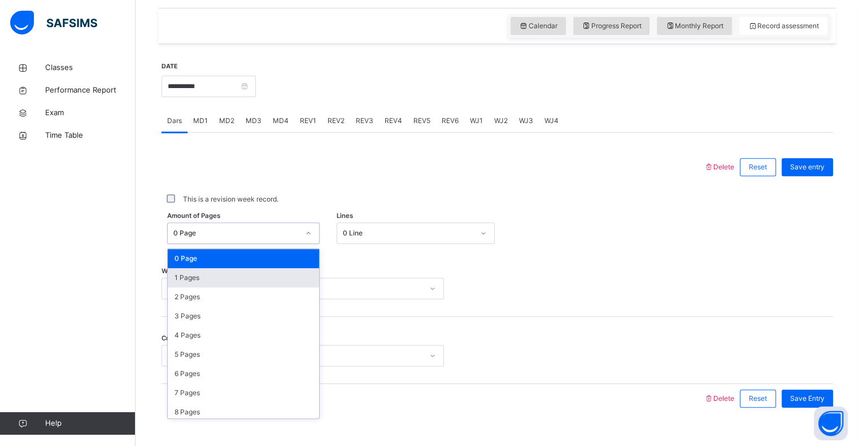
click at [186, 283] on div "1 Pages" at bounding box center [243, 277] width 151 height 19
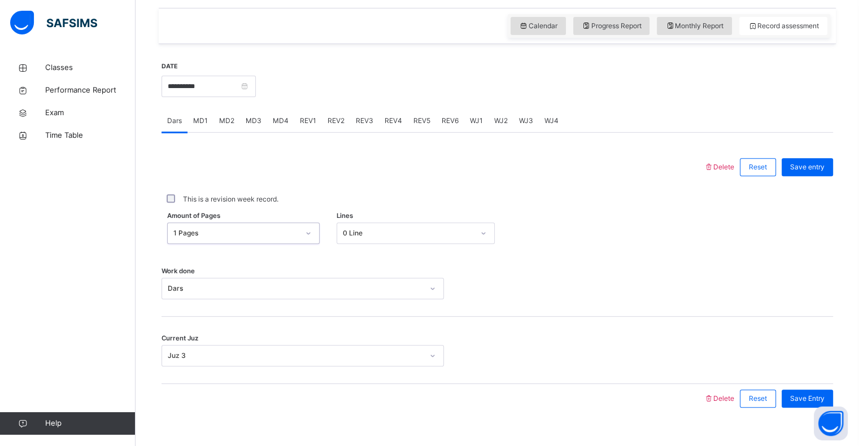
click at [825, 134] on div "Dars MD1 MD2 MD3 MD4 REV1 REV2 REV3 REV4 REV5 REV6 WJ1 WJ2 WJ3 WJ4 Dars More Op…" at bounding box center [498, 262] width 672 height 304
click at [804, 171] on span "Save entry" at bounding box center [807, 167] width 34 height 10
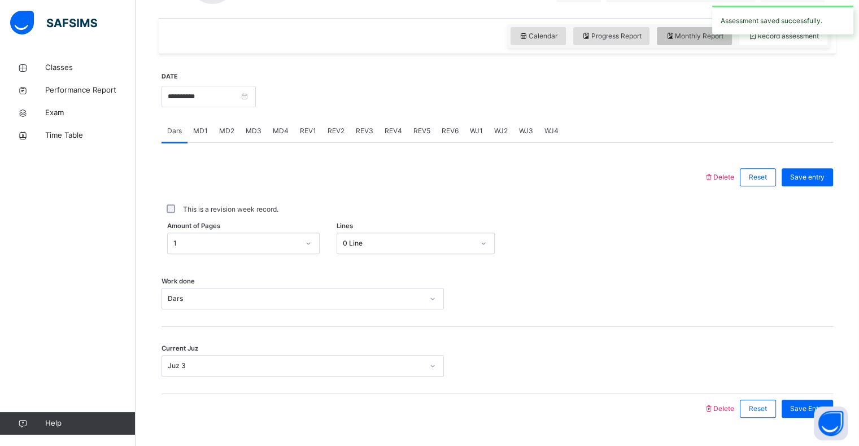
click at [678, 42] on div "Monthly Report" at bounding box center [694, 36] width 75 height 18
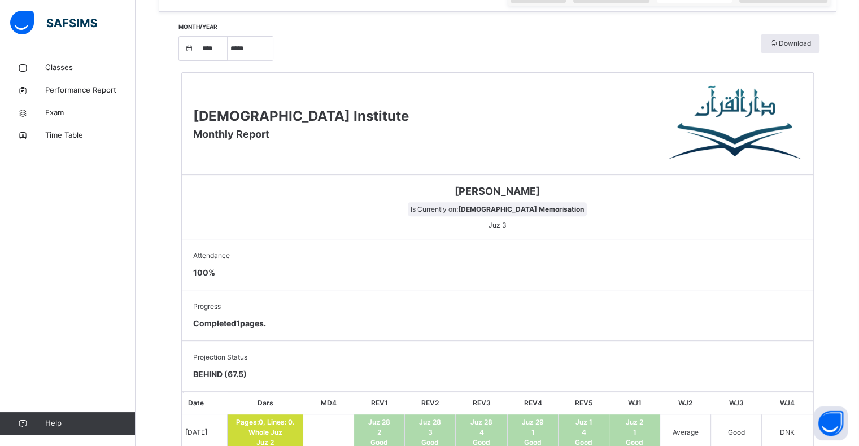
scroll to position [327, 0]
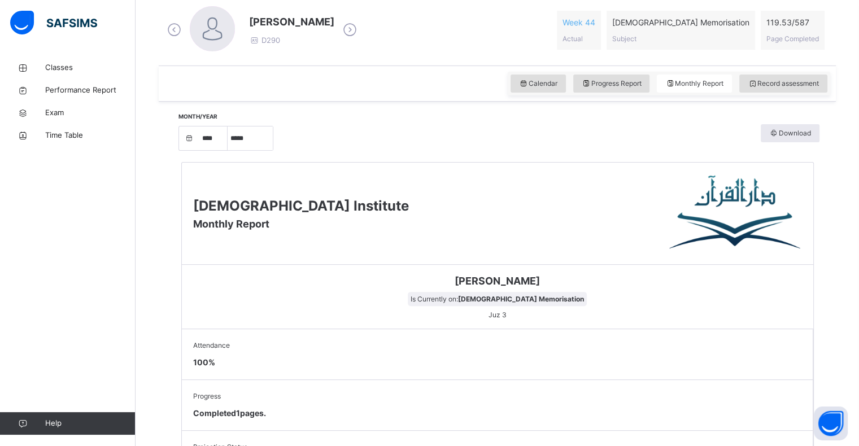
click at [796, 86] on span "Record assessment" at bounding box center [783, 84] width 71 height 10
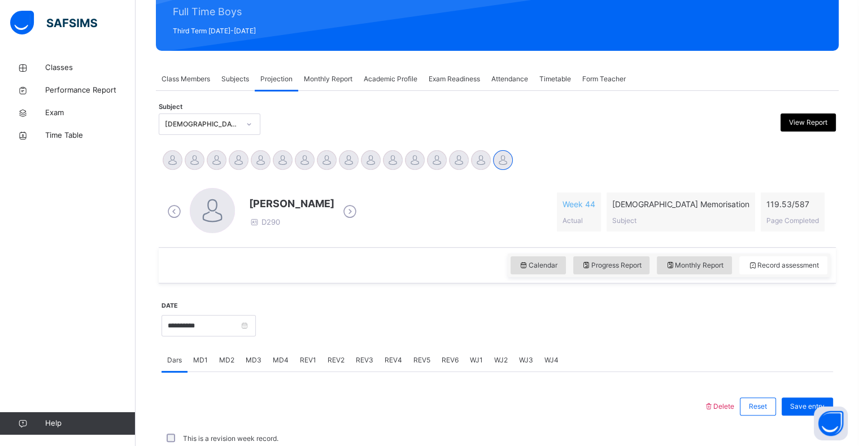
scroll to position [131, 0]
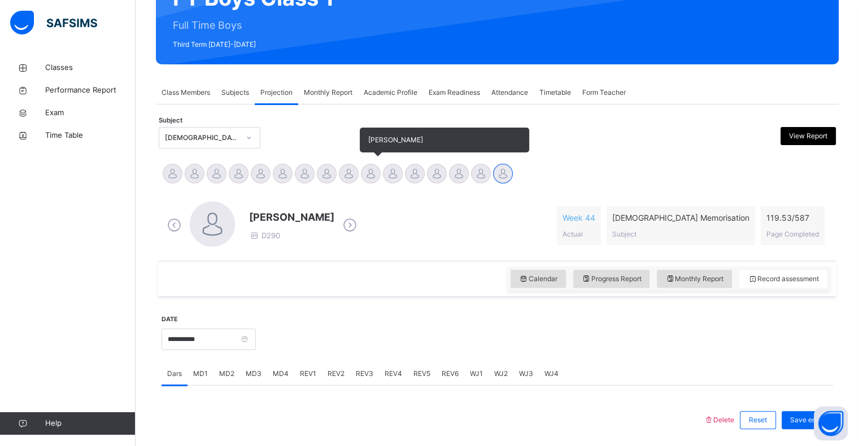
click at [363, 167] on div at bounding box center [371, 174] width 20 height 20
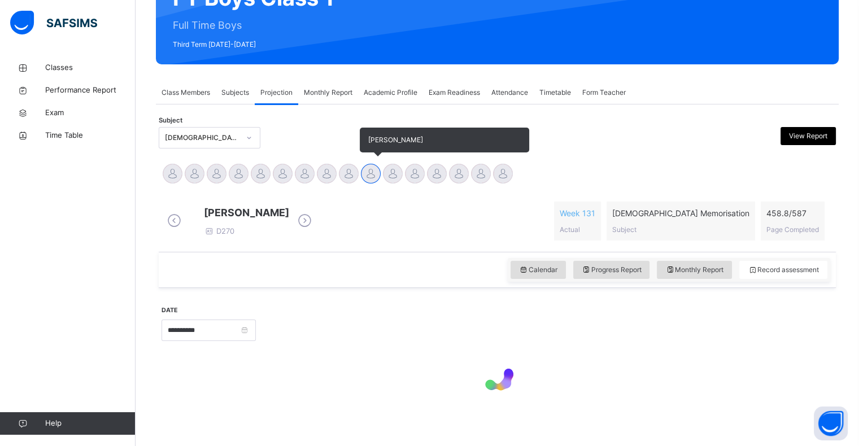
click at [369, 172] on div at bounding box center [371, 174] width 20 height 20
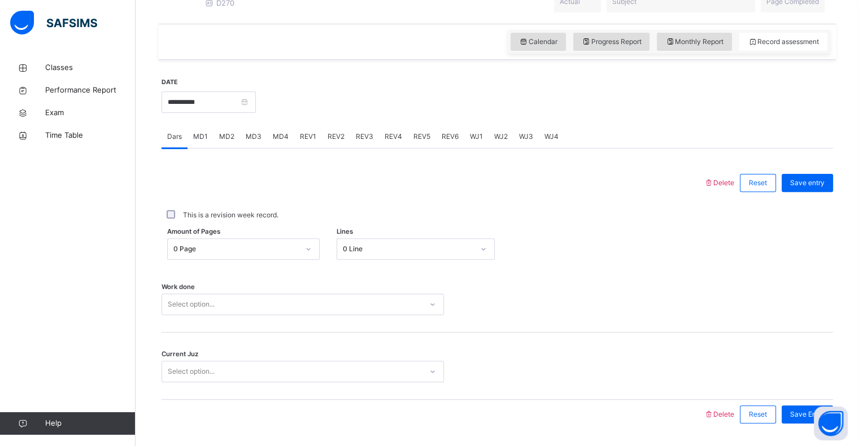
scroll to position [402, 0]
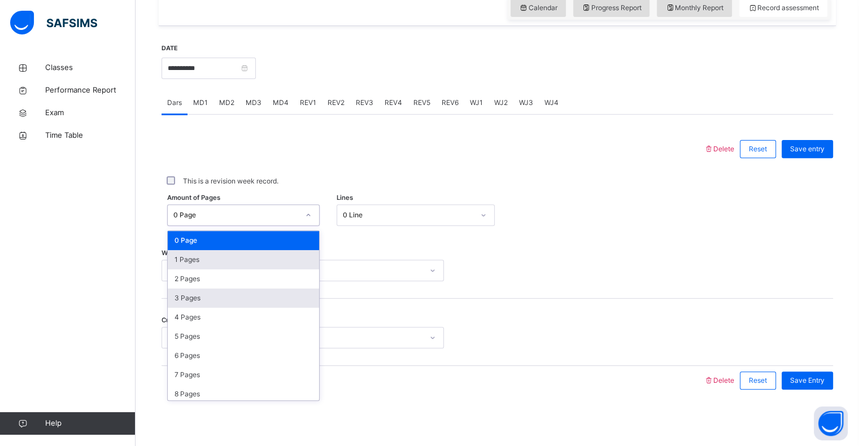
click at [221, 299] on div "3 Pages" at bounding box center [243, 298] width 151 height 19
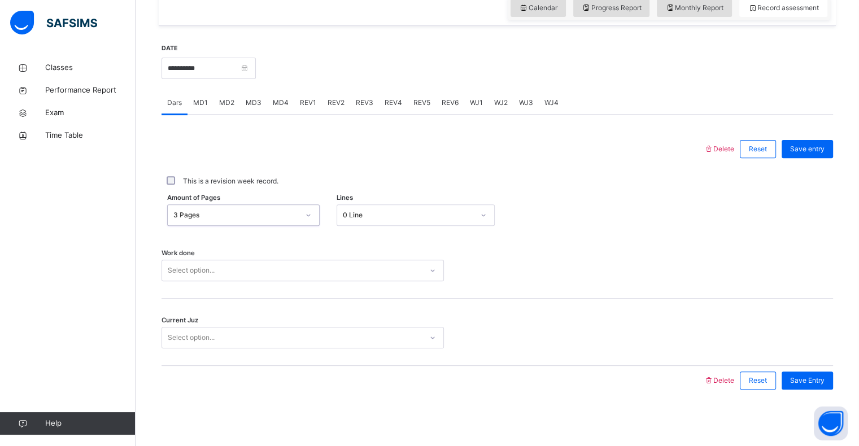
click at [324, 288] on div "Work done Select option..." at bounding box center [498, 265] width 672 height 67
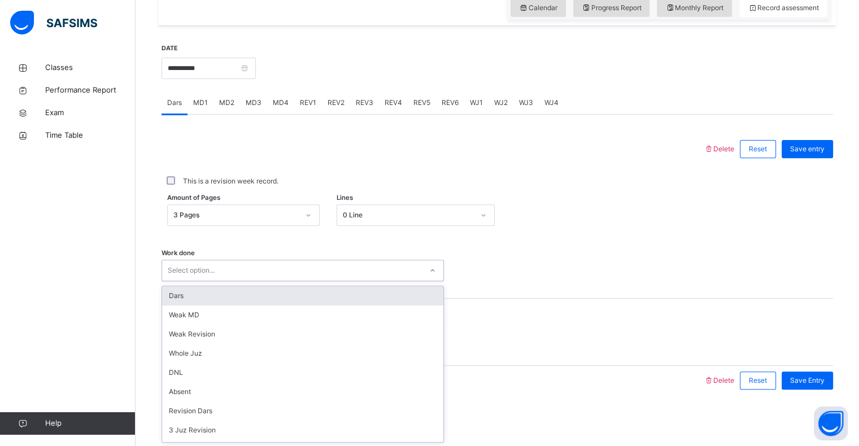
click at [234, 289] on div "Dars" at bounding box center [302, 295] width 281 height 19
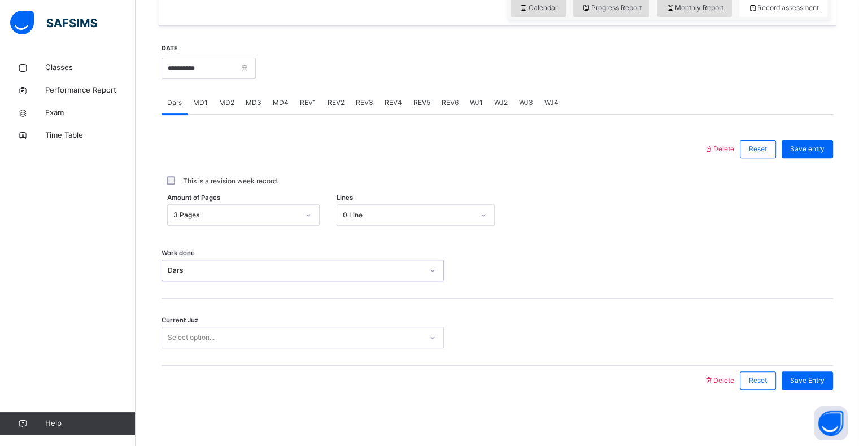
click at [241, 319] on div "Current Juz Select option..." at bounding box center [498, 332] width 672 height 67
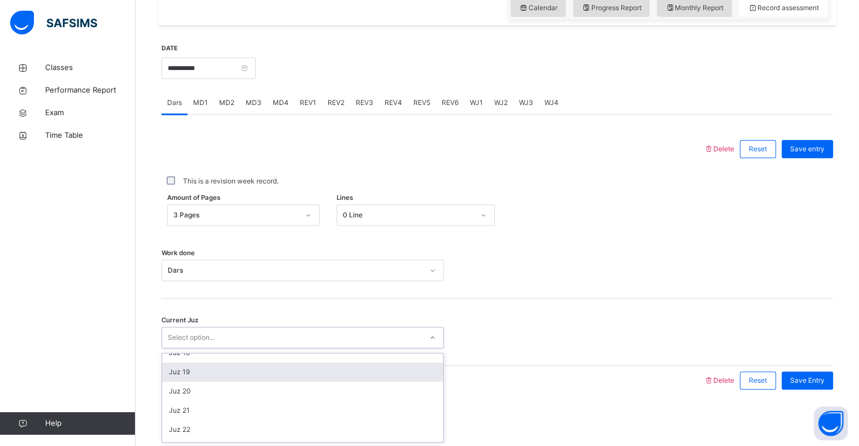
click at [213, 371] on div "Juz 19" at bounding box center [302, 372] width 281 height 19
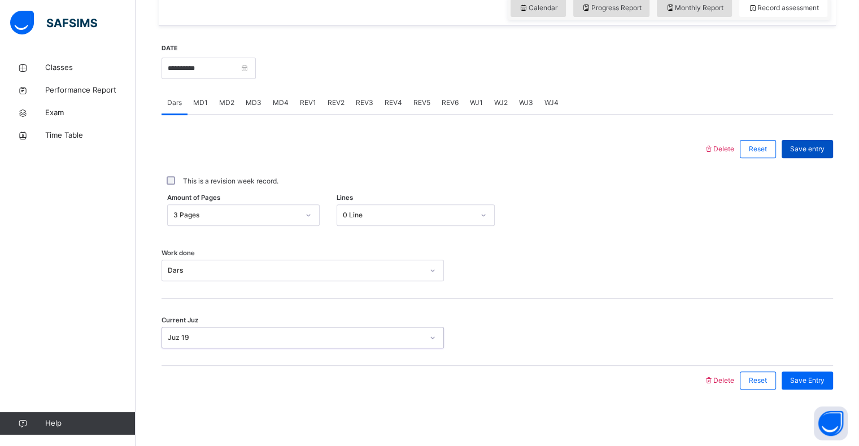
click at [825, 154] on span "Save entry" at bounding box center [807, 149] width 34 height 10
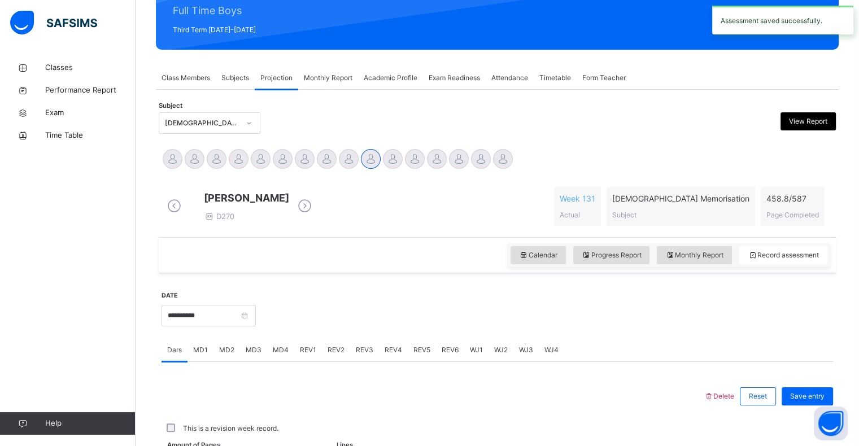
scroll to position [402, 0]
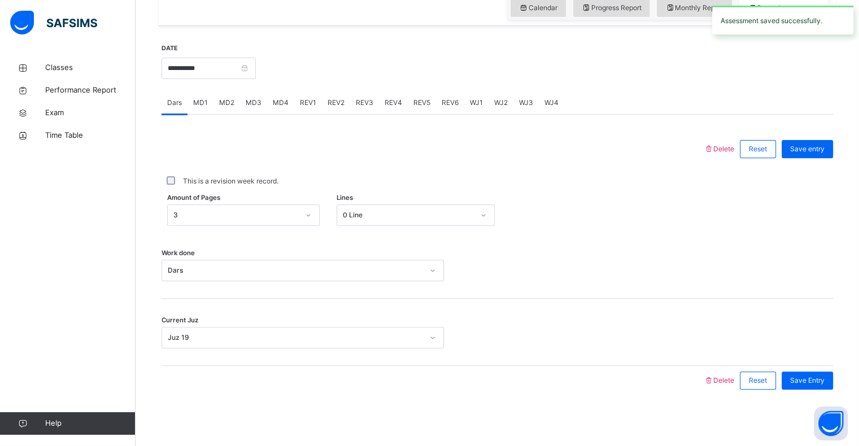
click at [278, 111] on div "MD4" at bounding box center [280, 103] width 27 height 23
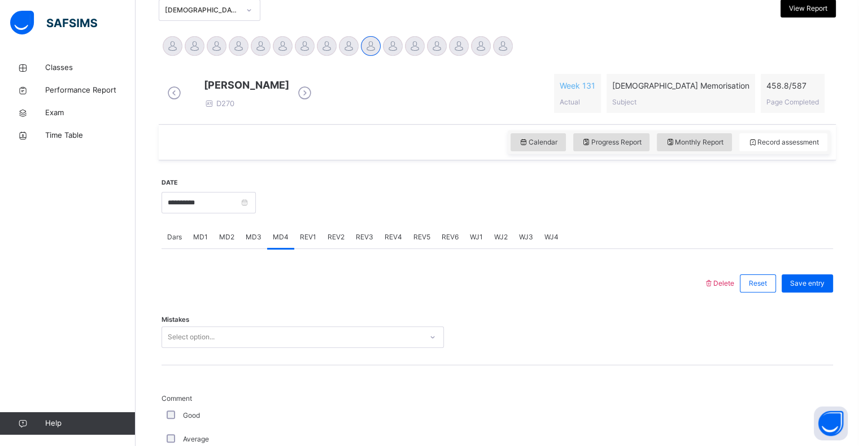
scroll to position [221, 0]
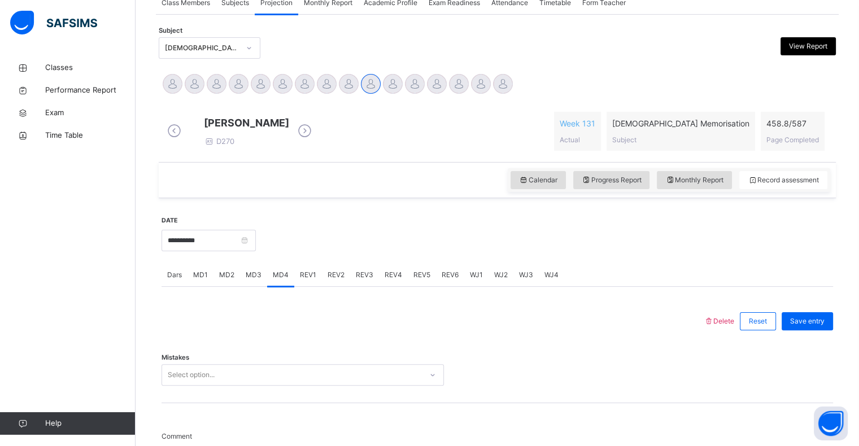
drag, startPoint x: 507, startPoint y: 74, endPoint x: 496, endPoint y: 71, distance: 11.6
click at [496, 71] on div "Abdibaasit [PERSON_NAME] [PERSON_NAME] [PERSON_NAME] [PERSON_NAME] [PERSON_NAME…" at bounding box center [497, 85] width 677 height 31
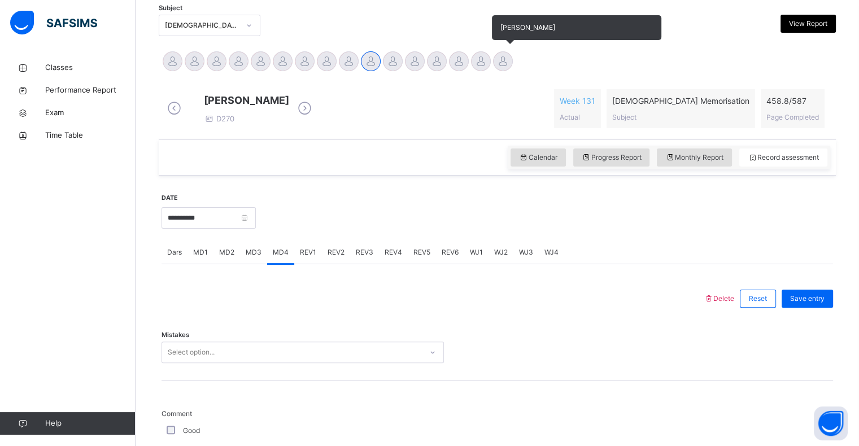
click at [499, 66] on div at bounding box center [503, 61] width 20 height 20
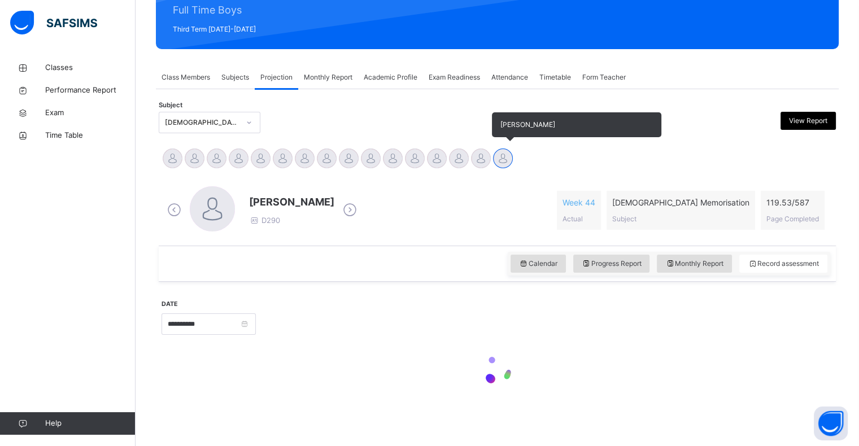
click at [499, 66] on div "Back / FT Boys Class 1 FT Boys Class 1 Full Time Boys Third Term [DATE]-[DATE] …" at bounding box center [498, 178] width 724 height 536
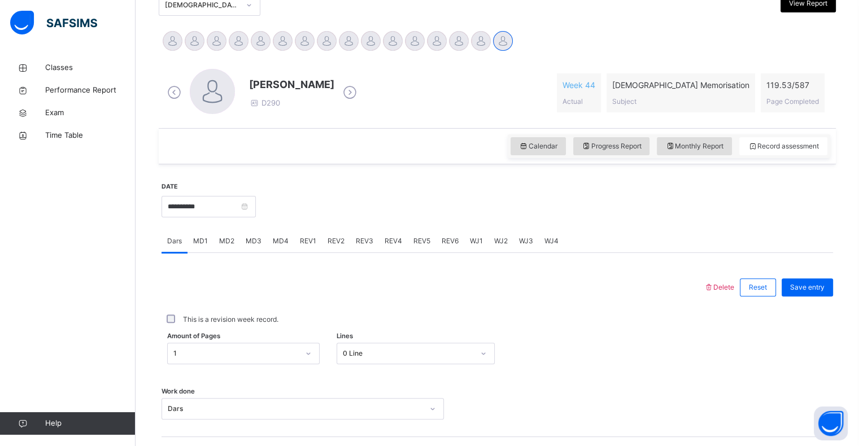
scroll to position [402, 0]
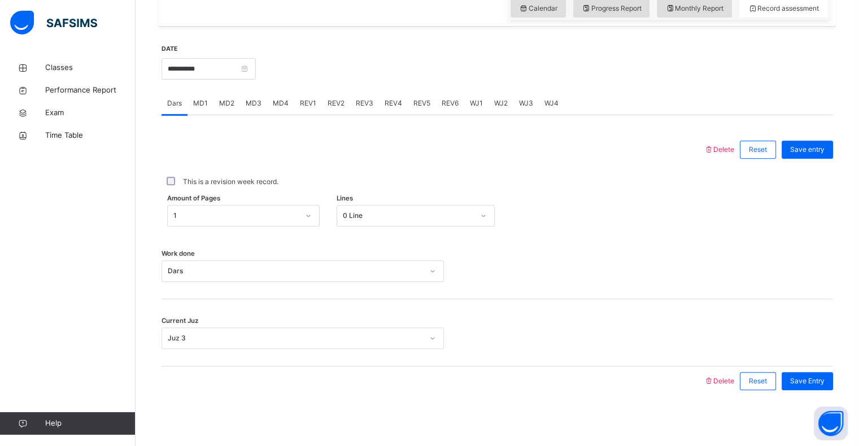
drag, startPoint x: 274, startPoint y: 98, endPoint x: 294, endPoint y: 111, distance: 23.8
click at [274, 98] on span "MD4" at bounding box center [281, 103] width 16 height 10
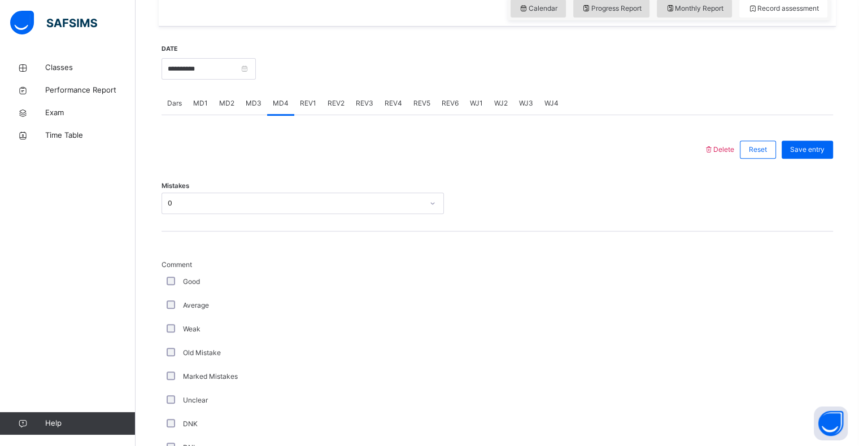
drag, startPoint x: 193, startPoint y: 103, endPoint x: 190, endPoint y: 164, distance: 61.1
click at [194, 103] on span "MD1" at bounding box center [200, 103] width 15 height 10
click at [190, 210] on div "Mistakes Select option..." at bounding box center [498, 197] width 672 height 67
click at [190, 210] on div "Select option..." at bounding box center [191, 203] width 47 height 21
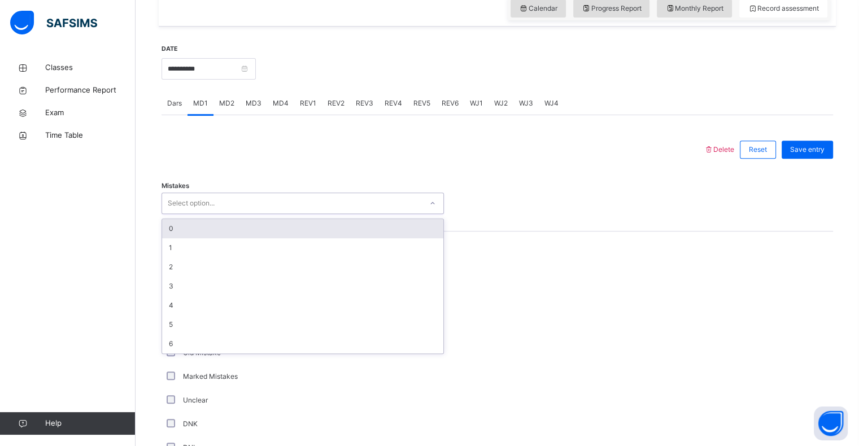
click at [169, 233] on div "0" at bounding box center [302, 228] width 281 height 19
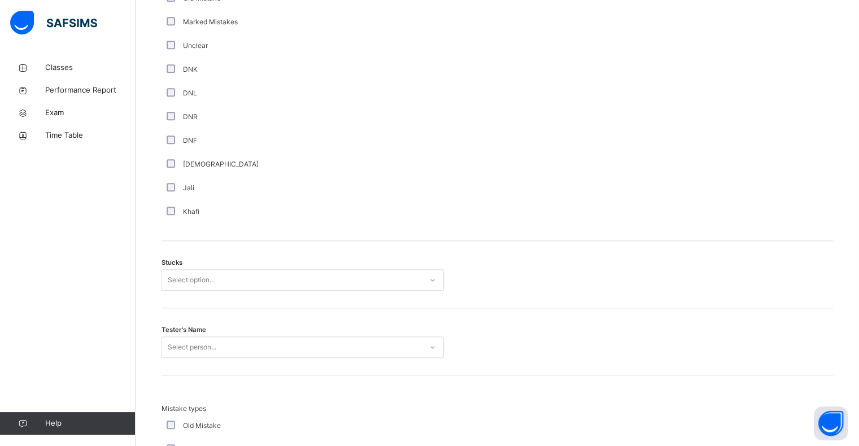
scroll to position [763, 0]
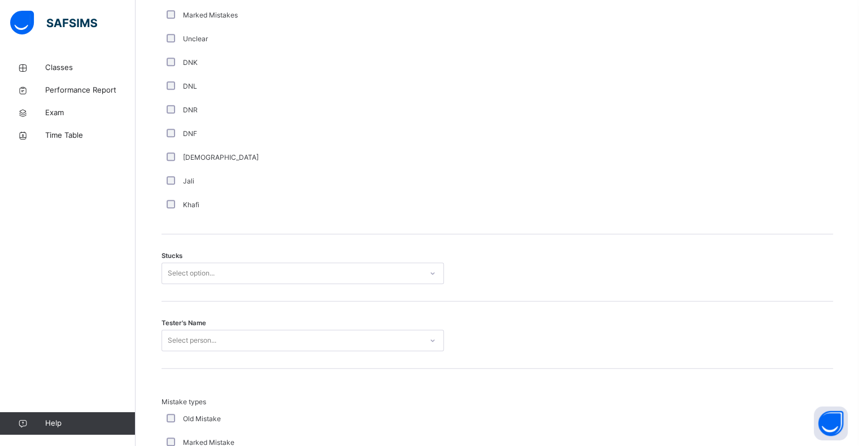
click at [188, 273] on div "Select option..." at bounding box center [191, 273] width 47 height 21
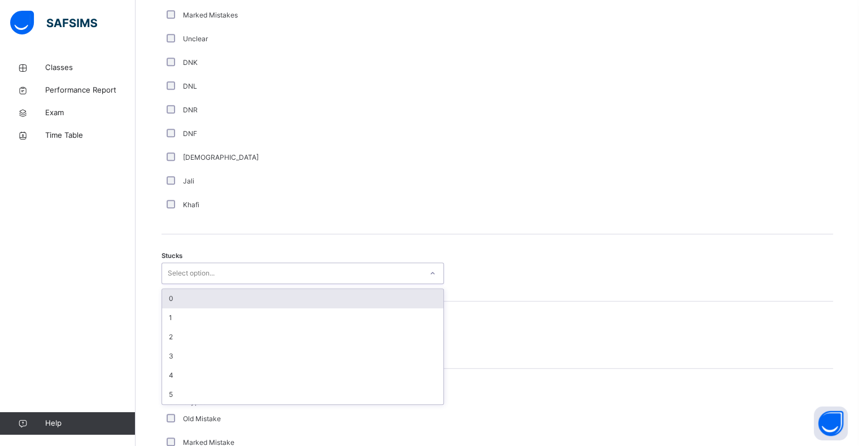
click at [179, 295] on div "0" at bounding box center [302, 298] width 281 height 19
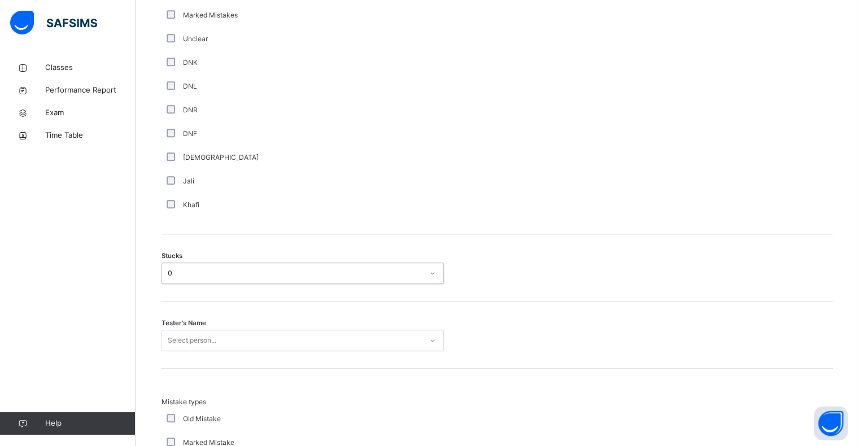
click at [180, 333] on div "Select person..." at bounding box center [303, 340] width 282 height 21
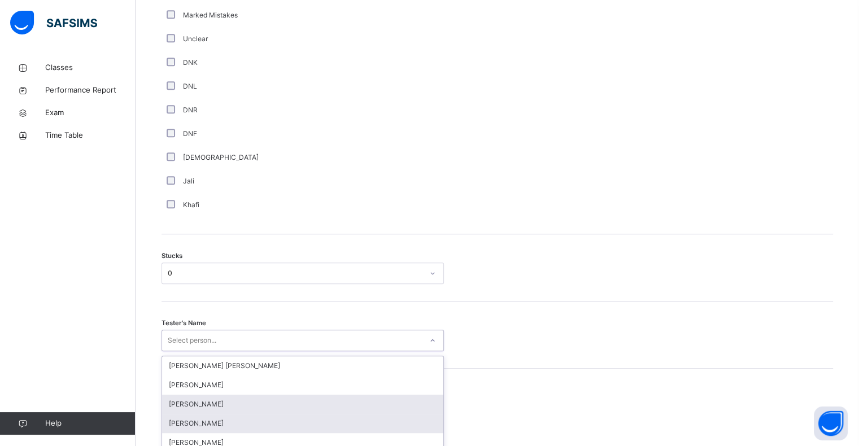
scroll to position [847, 0]
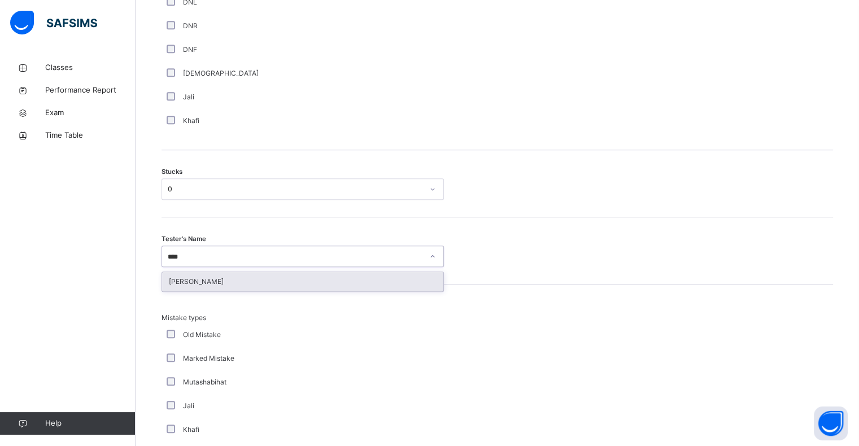
type input "****"
click at [185, 291] on div "Mistake types Old Mistake Marked Mistake Mutashabihat [PERSON_NAME] Unclear Cha…" at bounding box center [498, 396] width 672 height 222
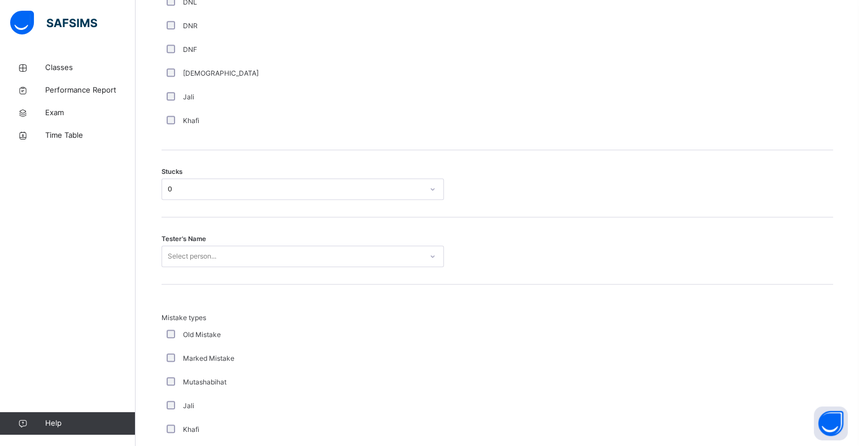
scroll to position [870, 0]
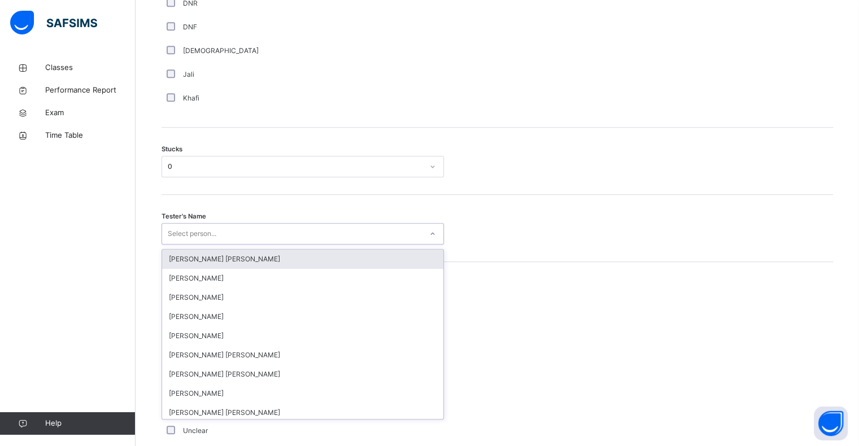
click at [184, 235] on div "Select person..." at bounding box center [192, 233] width 49 height 21
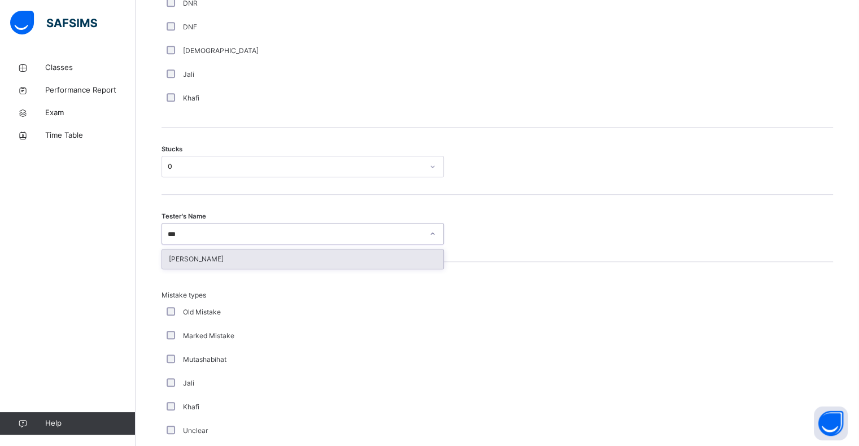
type input "****"
click at [182, 263] on div "[PERSON_NAME]" at bounding box center [302, 259] width 281 height 19
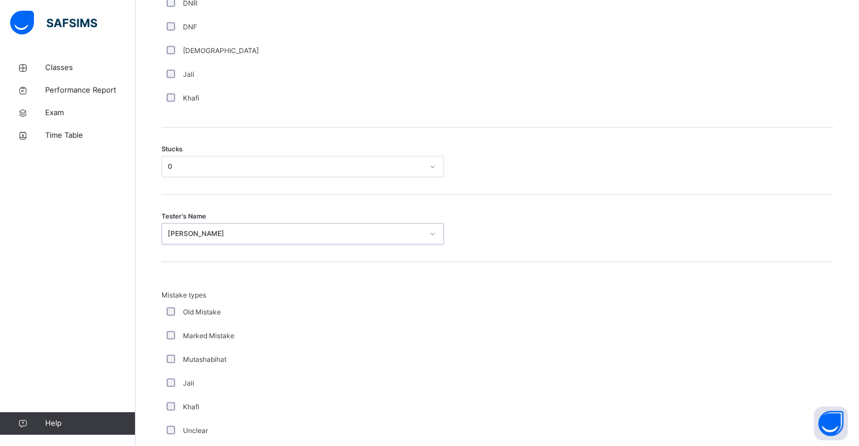
click at [182, 263] on div "Mistake types Old Mistake Marked Mistake Mutashabihat [PERSON_NAME] Unclear Cha…" at bounding box center [498, 373] width 672 height 222
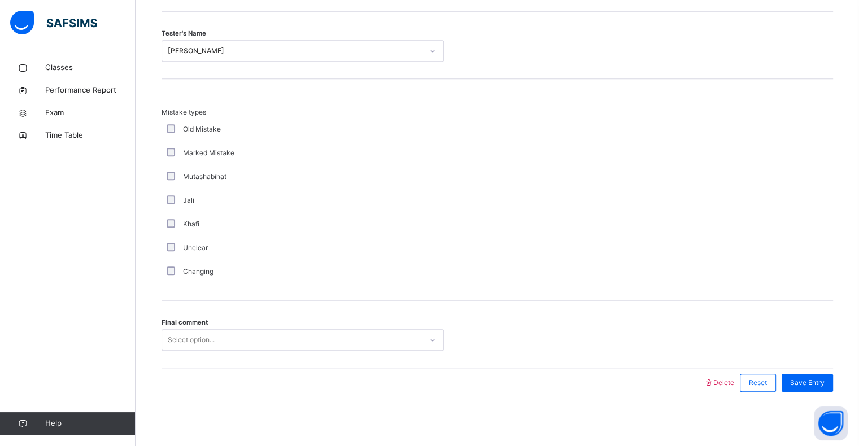
scroll to position [1054, 0]
click at [200, 337] on div "Select option..." at bounding box center [191, 338] width 47 height 21
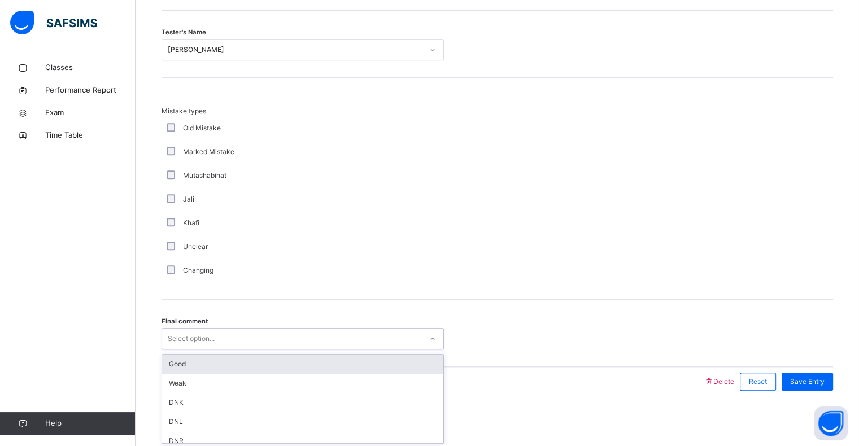
click at [201, 365] on div "Good" at bounding box center [302, 364] width 281 height 19
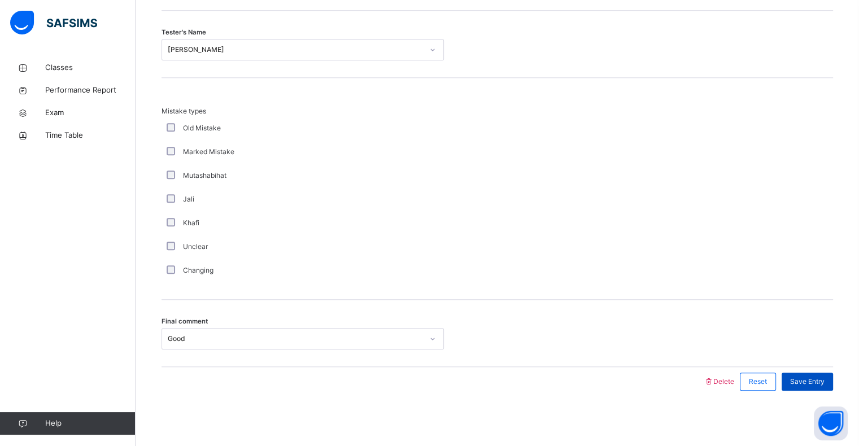
click at [833, 385] on div "Save Entry" at bounding box center [807, 382] width 51 height 18
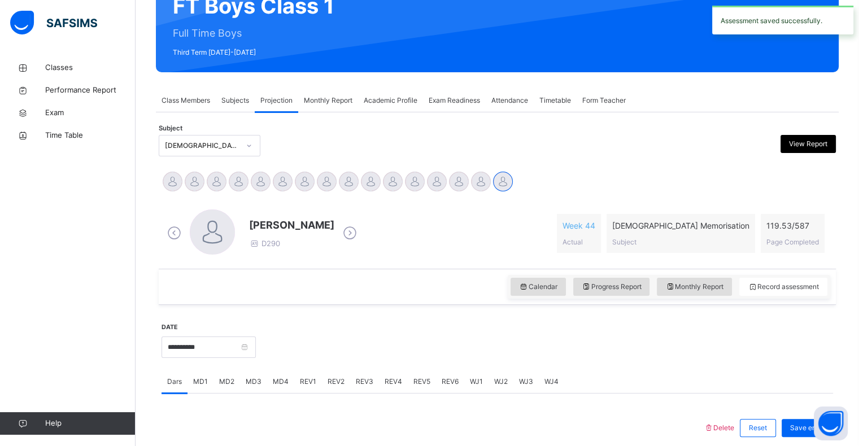
scroll to position [146, 0]
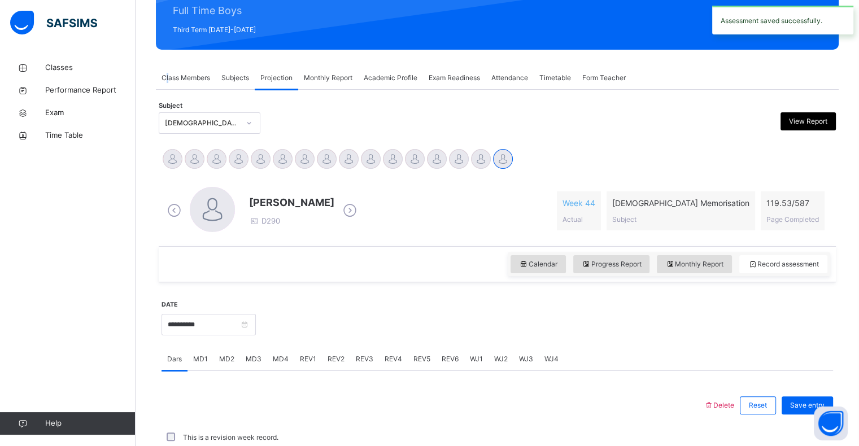
click at [168, 82] on div "Class Members" at bounding box center [186, 78] width 60 height 23
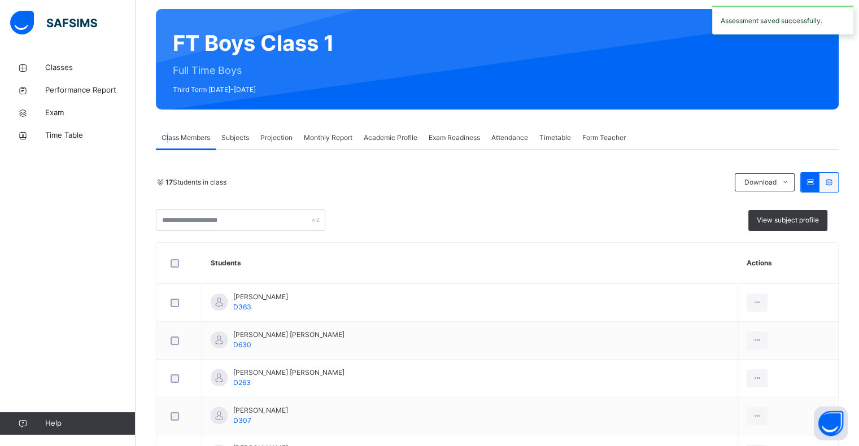
scroll to position [0, 0]
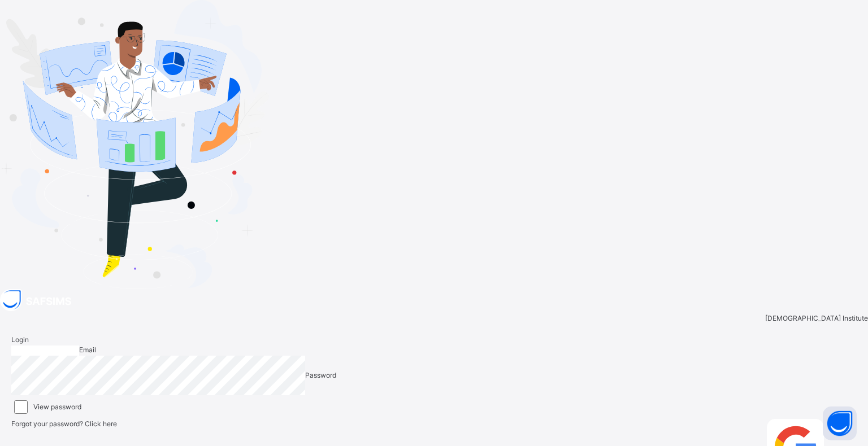
click at [79, 346] on input "email" at bounding box center [45, 351] width 68 height 10
type input "**********"
click at [847, 420] on span at bounding box center [852, 424] width 10 height 8
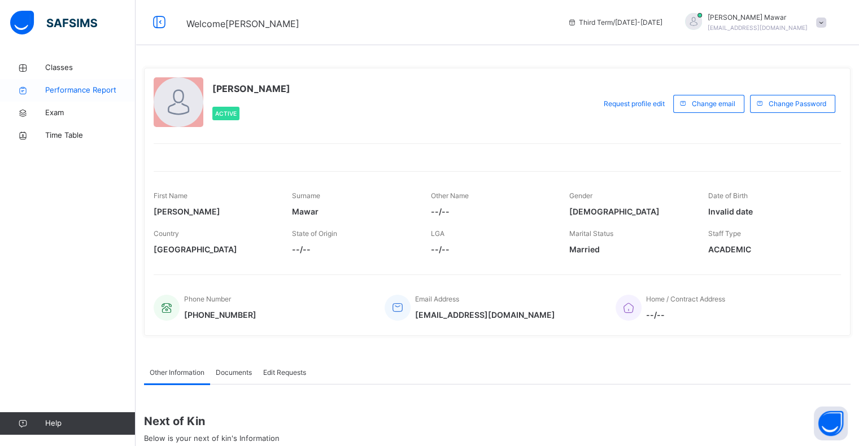
click at [16, 82] on link "Performance Report" at bounding box center [68, 90] width 136 height 23
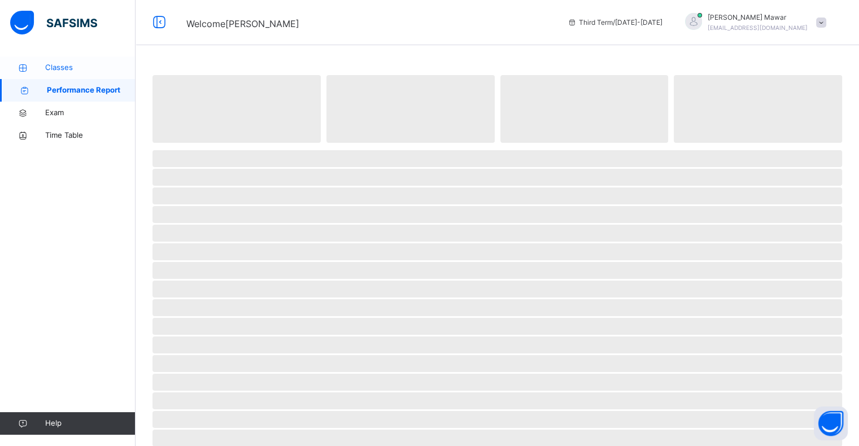
click at [21, 64] on icon at bounding box center [22, 68] width 45 height 8
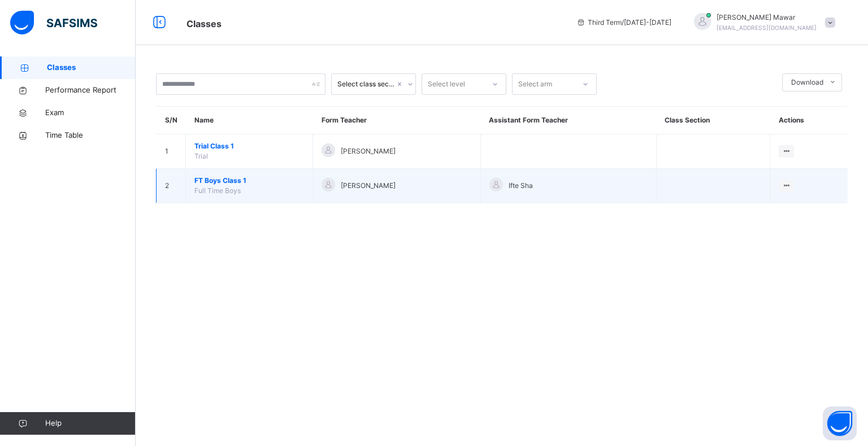
click at [216, 184] on span "FT Boys Class 1" at bounding box center [249, 181] width 110 height 10
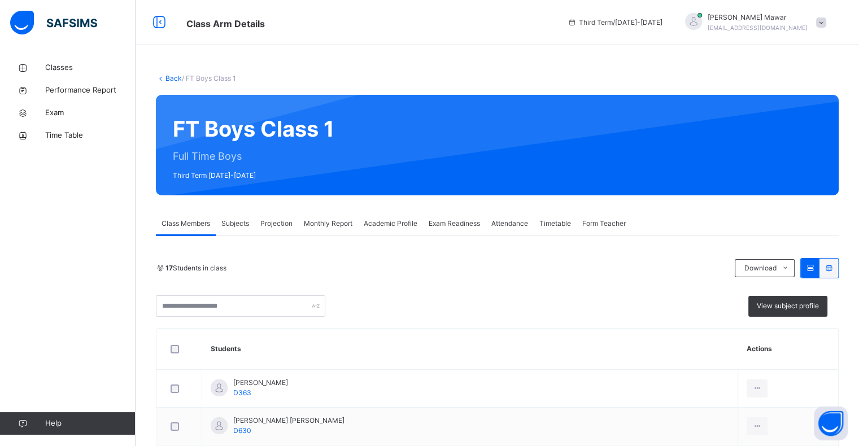
click at [282, 226] on span "Projection" at bounding box center [276, 224] width 32 height 10
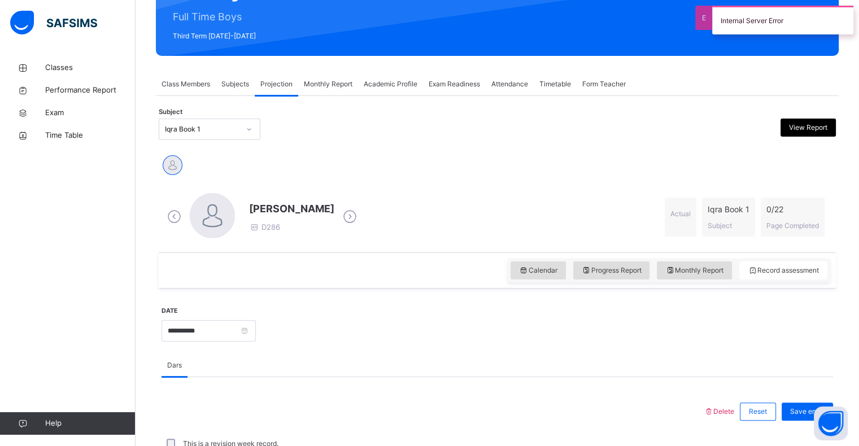
scroll to position [140, 0]
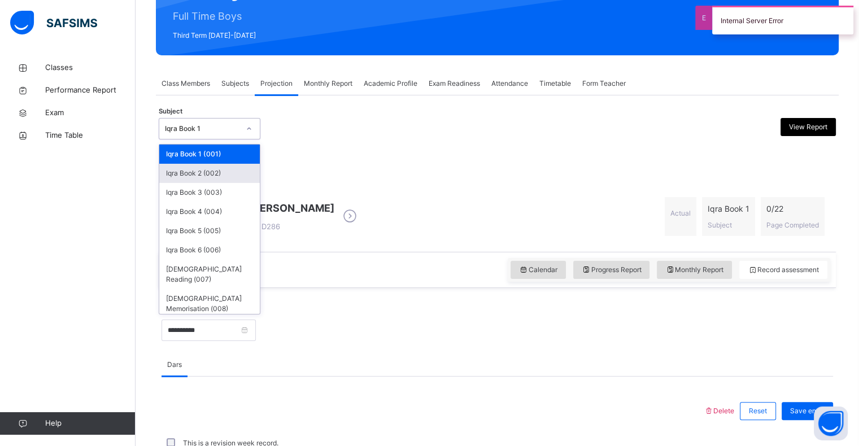
click at [207, 177] on div "Iqra Book 2 (002)" at bounding box center [209, 173] width 101 height 19
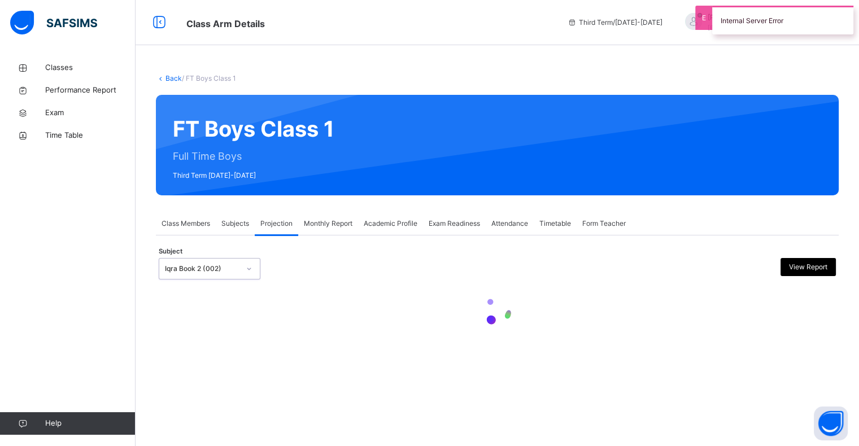
scroll to position [0, 0]
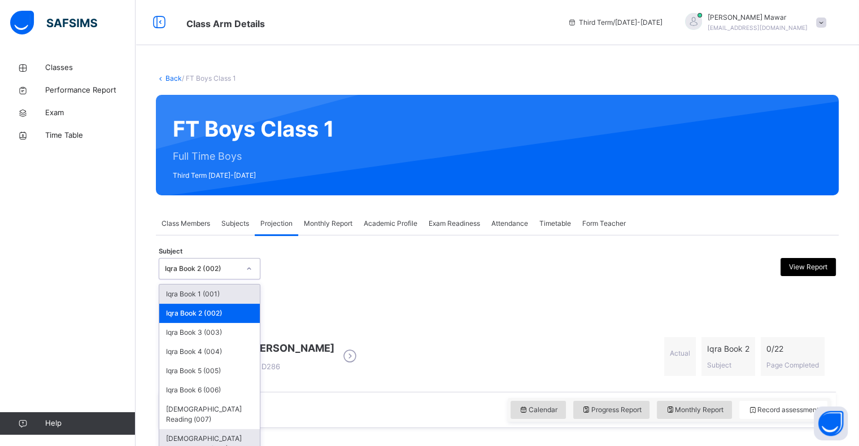
click at [228, 432] on div "[DEMOGRAPHIC_DATA] Memorisation (008)" at bounding box center [209, 443] width 101 height 29
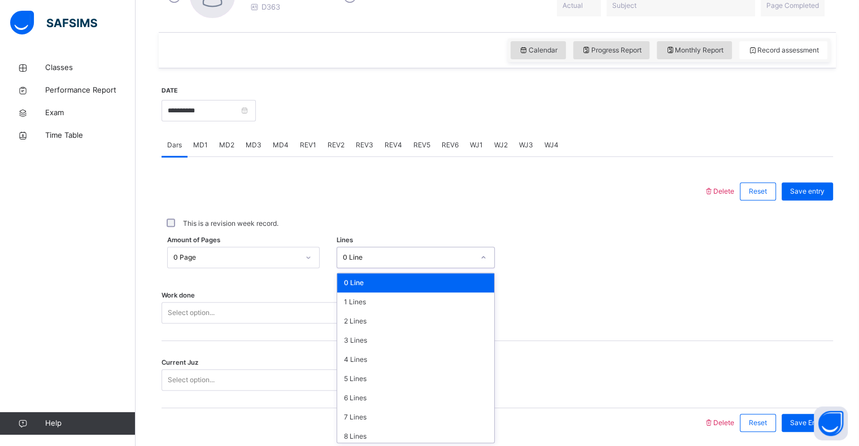
scroll to position [361, 0]
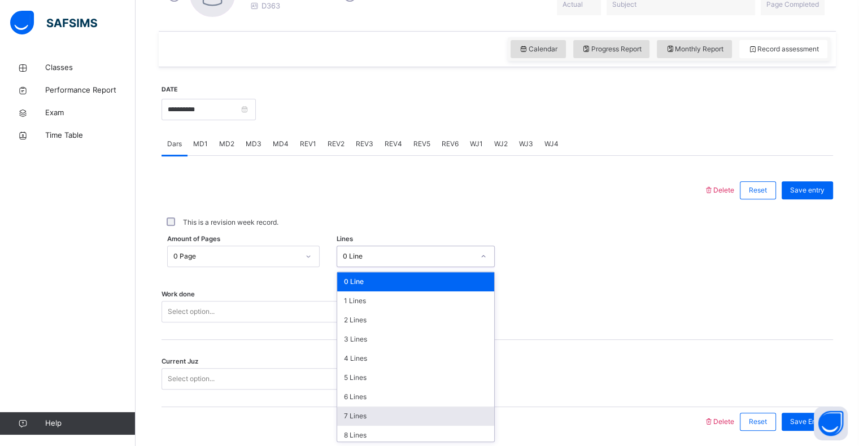
click at [378, 416] on div "7 Lines" at bounding box center [415, 416] width 157 height 19
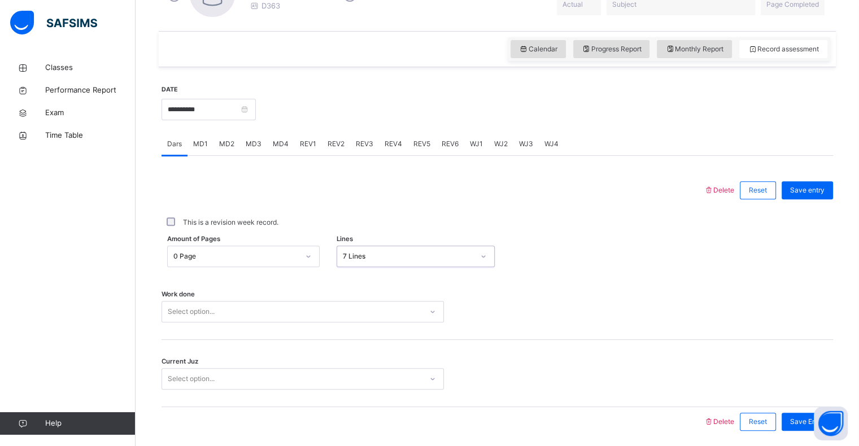
scroll to position [402, 0]
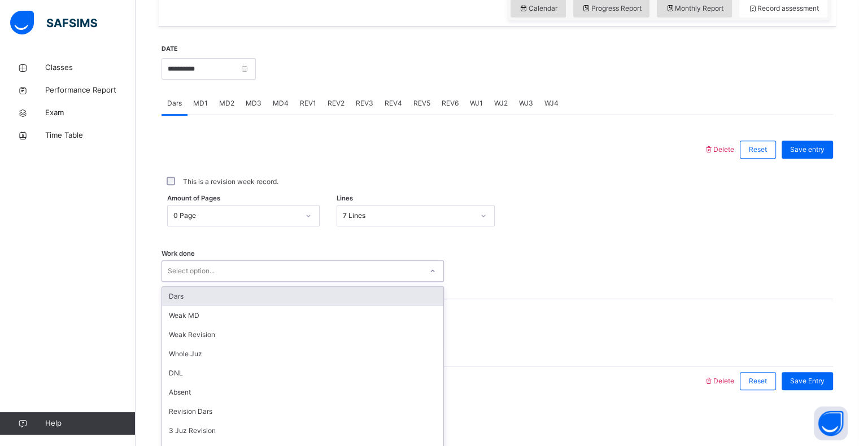
click at [278, 297] on div "Dars" at bounding box center [302, 296] width 281 height 19
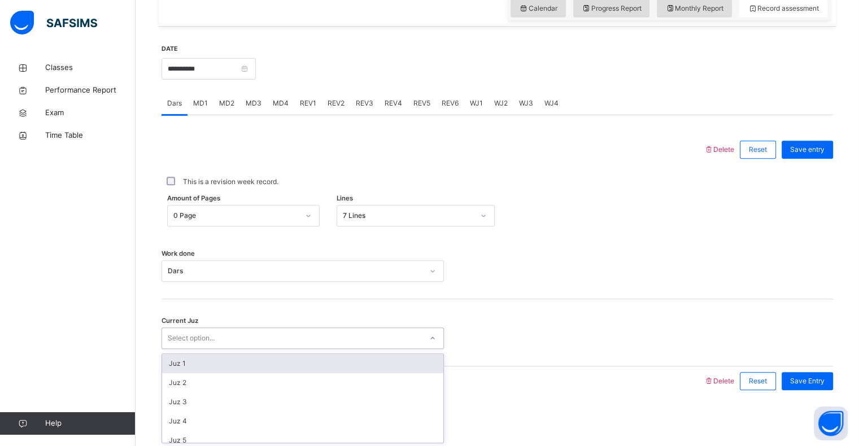
click at [251, 372] on div "Juz 1" at bounding box center [302, 363] width 281 height 19
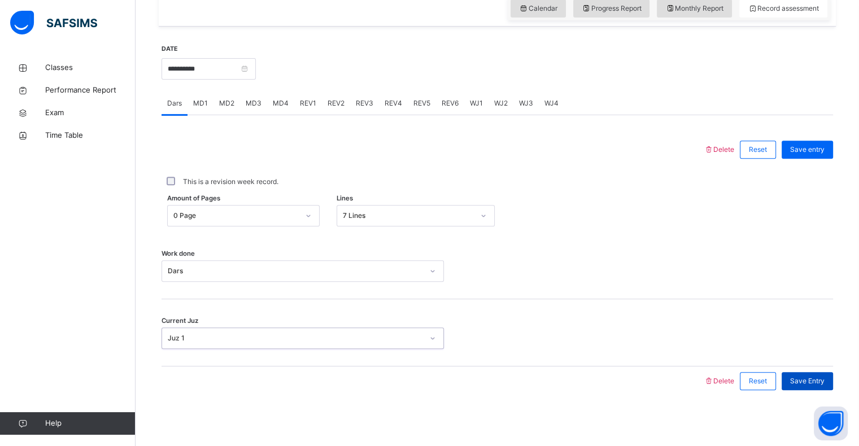
click at [809, 389] on div "Save Entry" at bounding box center [807, 381] width 51 height 18
click at [281, 106] on span "MD4" at bounding box center [281, 103] width 16 height 10
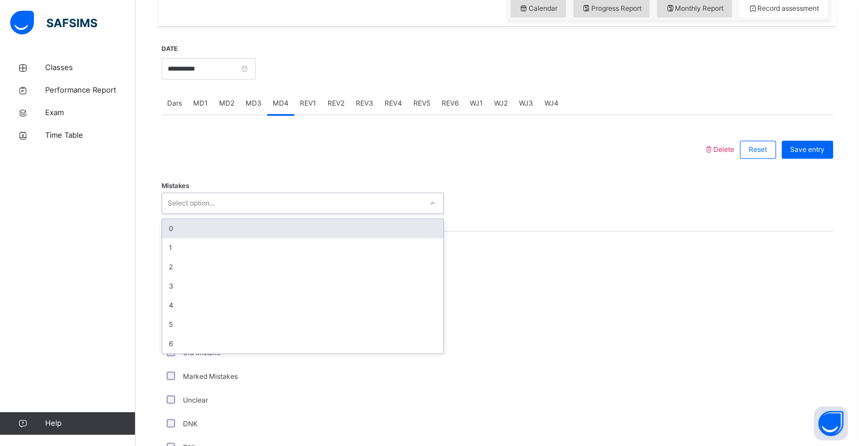
click at [230, 229] on div "0" at bounding box center [302, 228] width 281 height 19
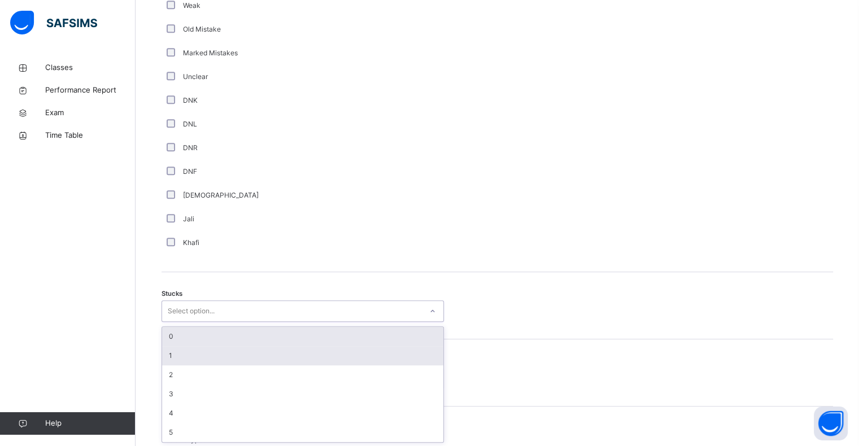
click at [189, 354] on div "1" at bounding box center [302, 355] width 281 height 19
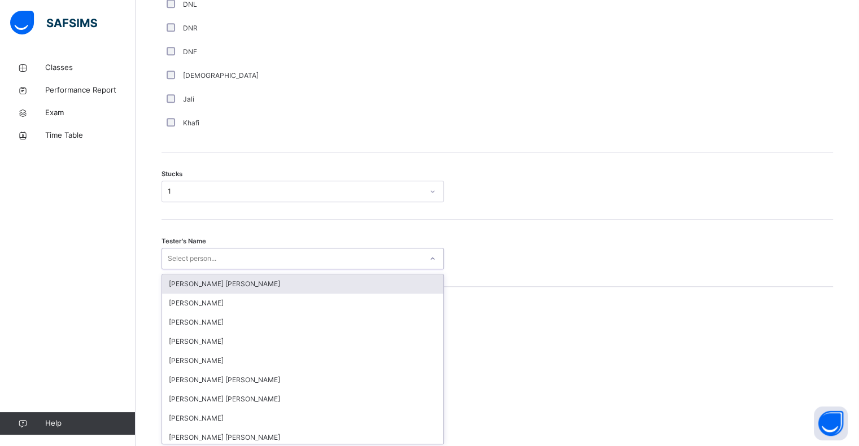
scroll to position [847, 0]
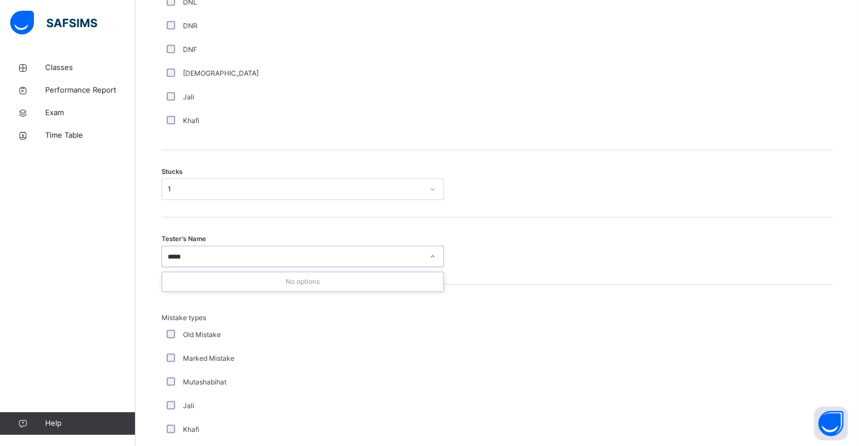
type input "****"
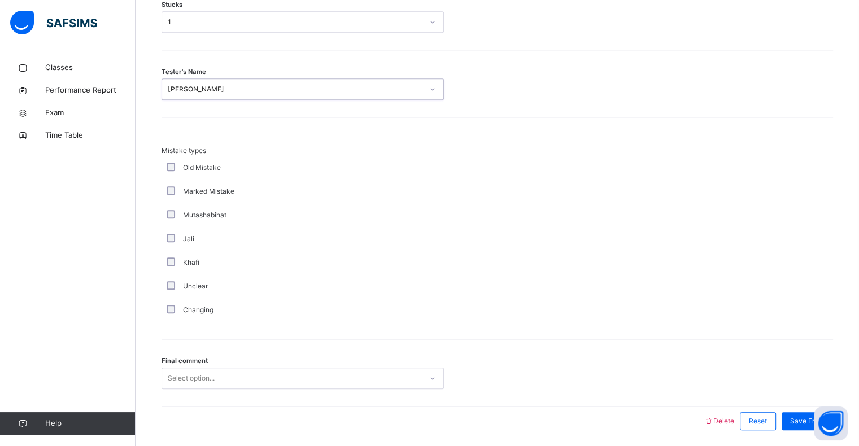
scroll to position [1054, 0]
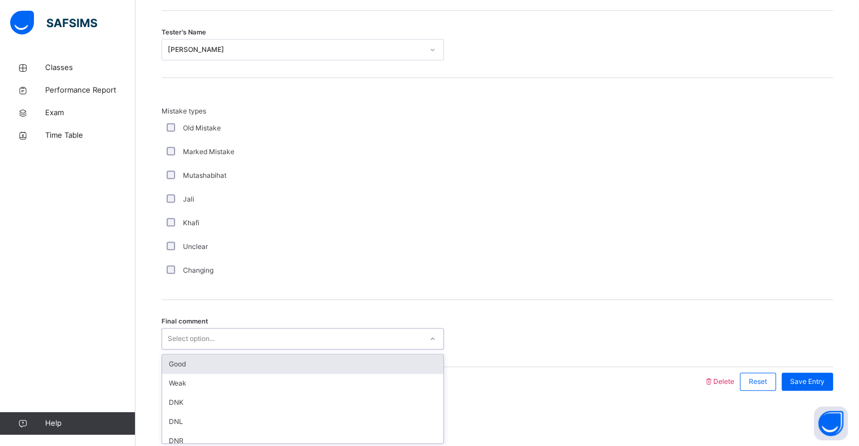
click at [220, 362] on div "Good" at bounding box center [302, 364] width 281 height 19
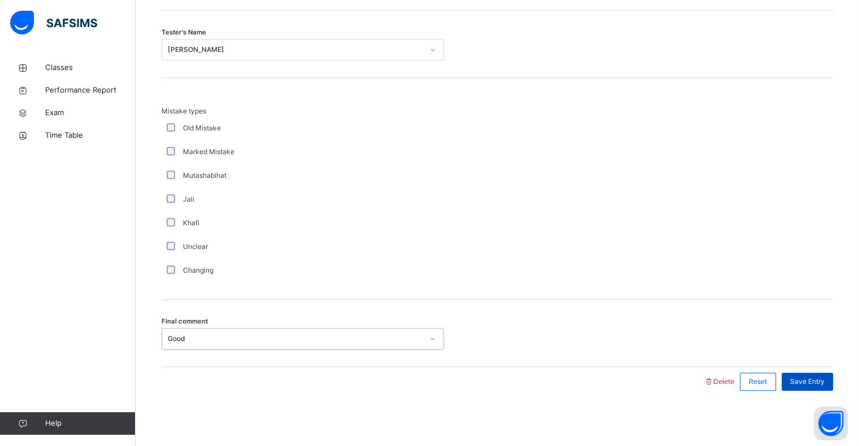
click at [818, 377] on span "Save Entry" at bounding box center [807, 382] width 34 height 10
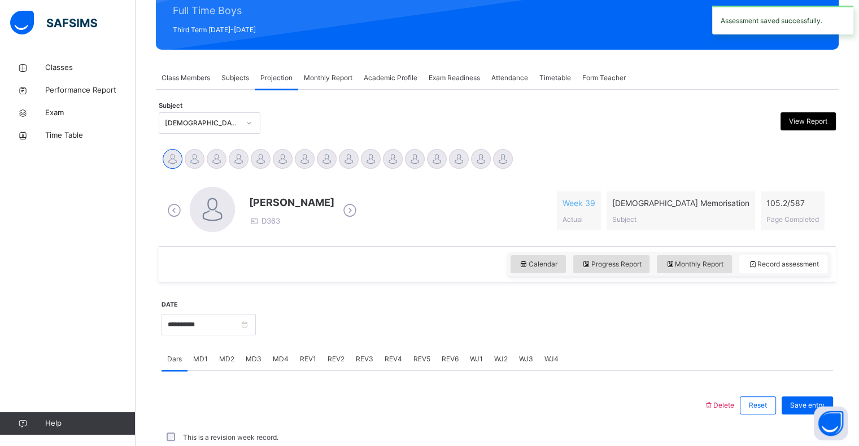
scroll to position [402, 0]
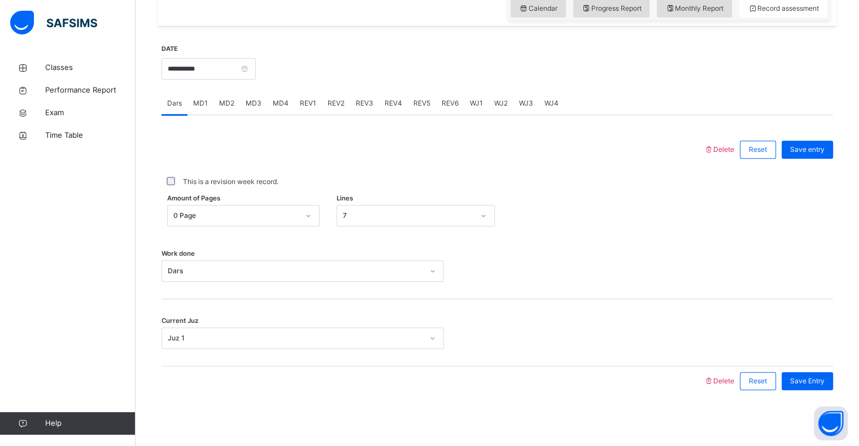
click at [208, 110] on div "MD1" at bounding box center [201, 103] width 26 height 23
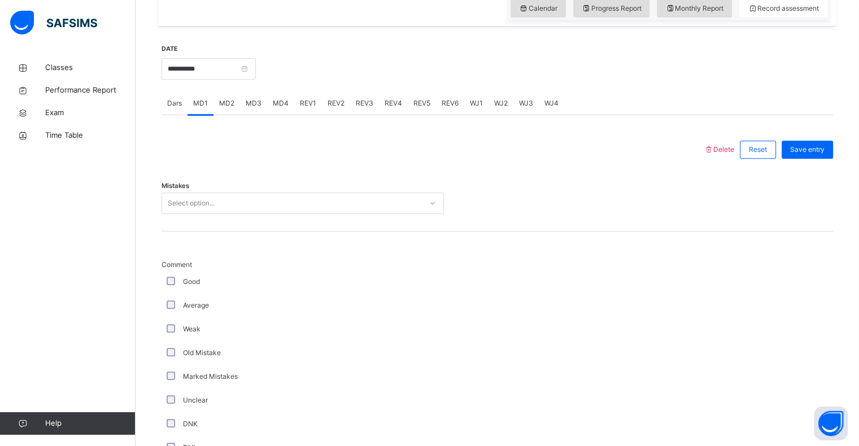
scroll to position [1054, 0]
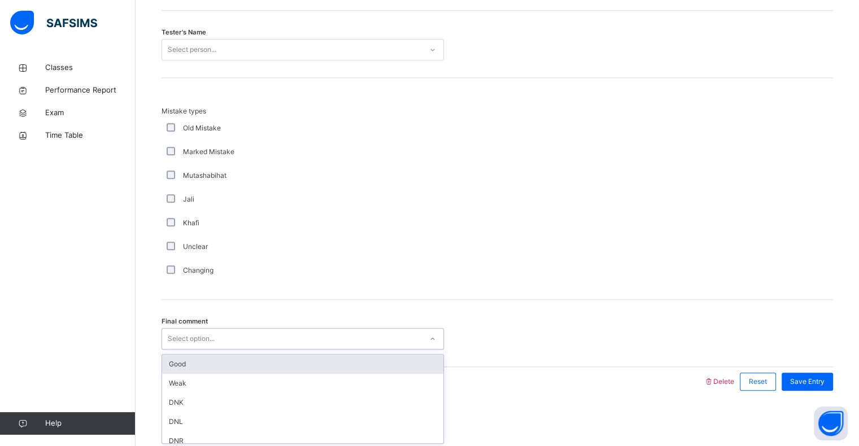
drag, startPoint x: 218, startPoint y: 334, endPoint x: 215, endPoint y: 358, distance: 24.0
click at [215, 350] on div "option Good focused, 1 of 6. 6 results available. Use Up and Down to choose opt…" at bounding box center [303, 338] width 282 height 21
drag, startPoint x: 215, startPoint y: 358, endPoint x: 177, endPoint y: 348, distance: 39.2
click at [177, 348] on div "option Good focused, 1 of 6. 6 results available. Use Up and Down to choose opt…" at bounding box center [303, 338] width 282 height 21
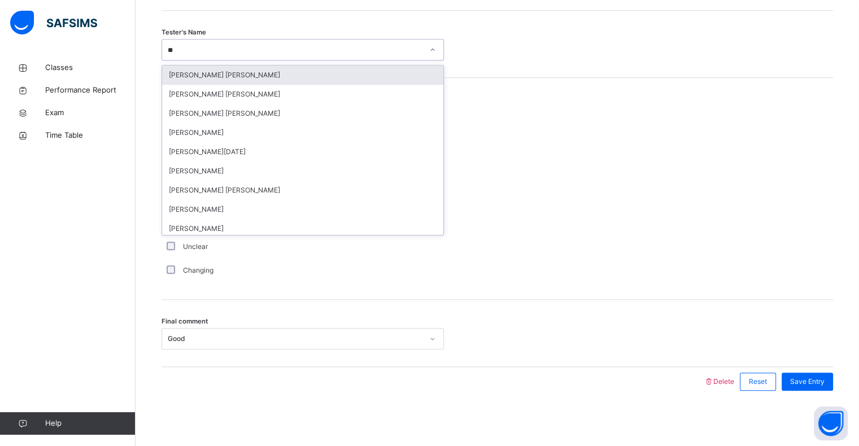
type input "***"
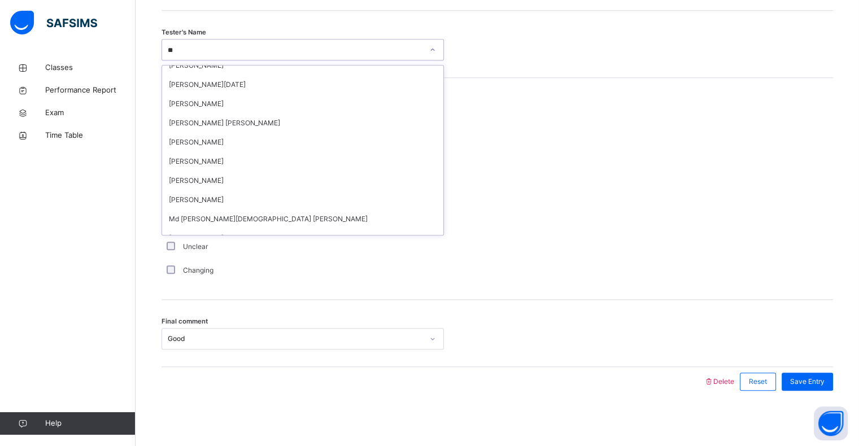
scroll to position [0, 0]
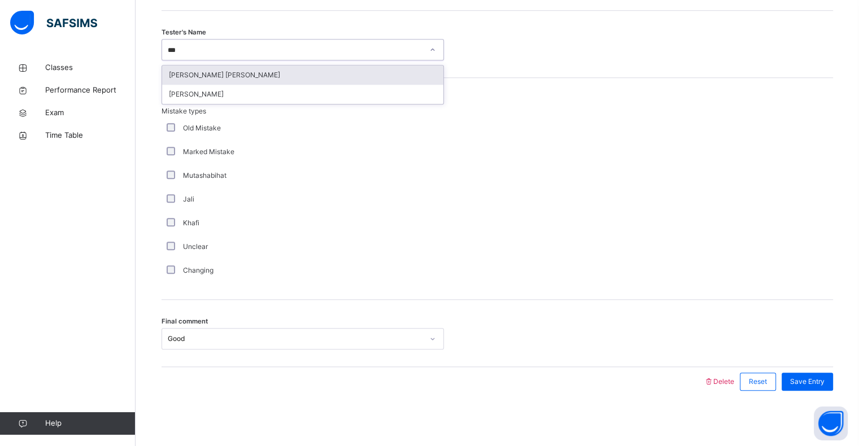
type input "****"
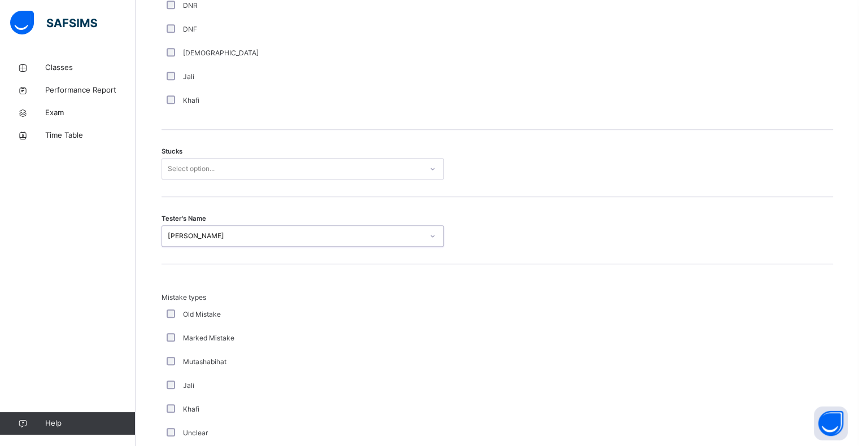
scroll to position [870, 0]
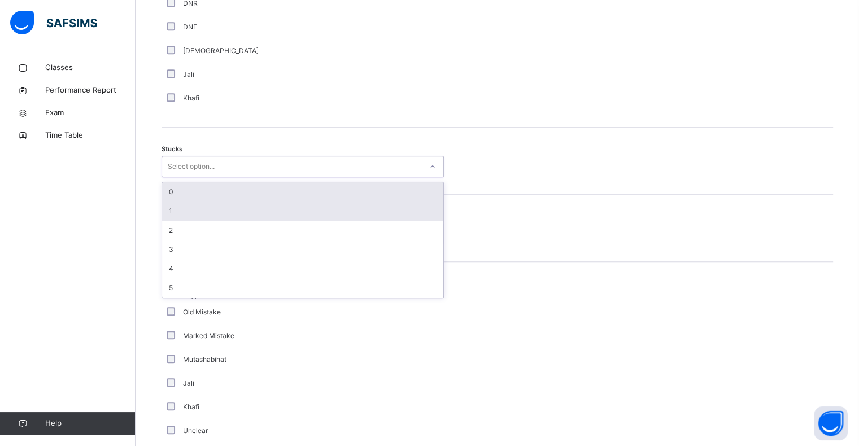
click at [182, 213] on div "1" at bounding box center [302, 211] width 281 height 19
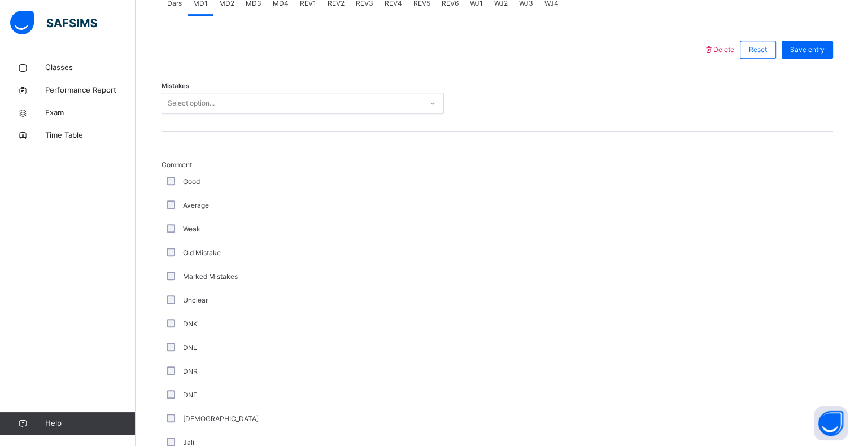
scroll to position [504, 0]
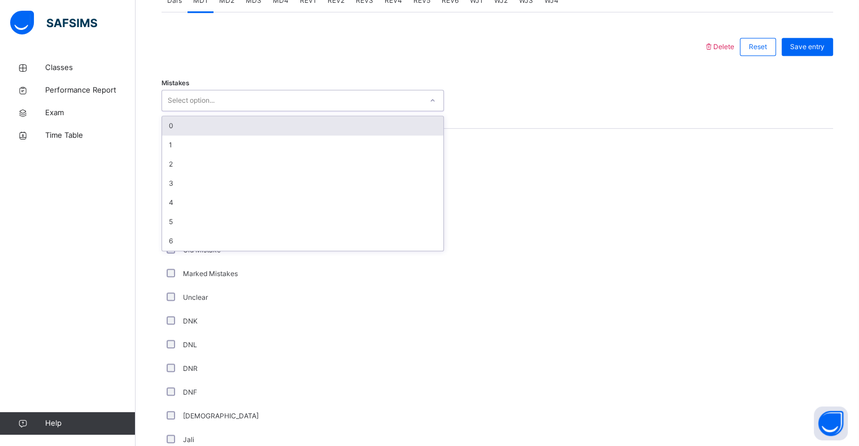
click at [172, 132] on div "0" at bounding box center [302, 125] width 281 height 19
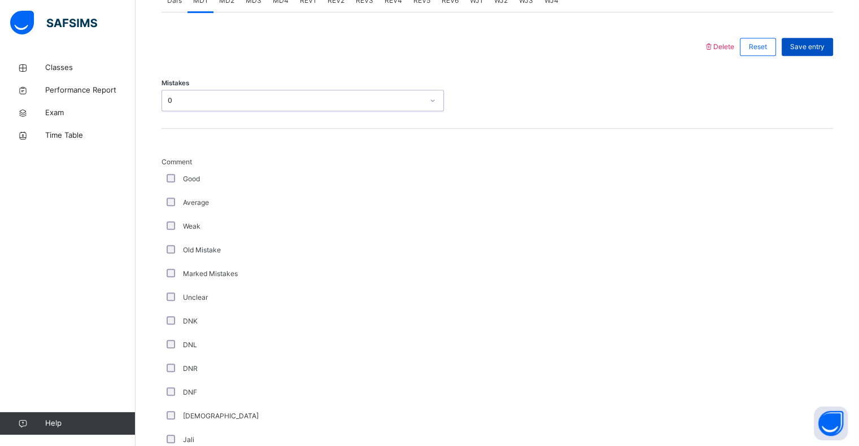
click at [825, 45] on span "Save entry" at bounding box center [807, 47] width 34 height 10
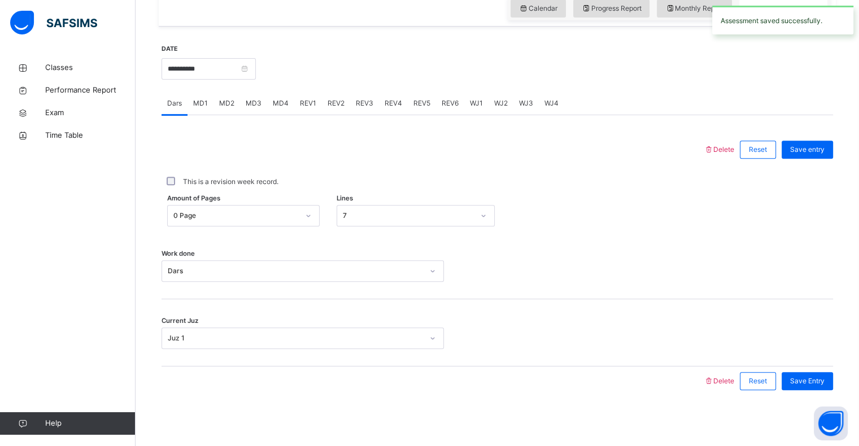
click at [221, 100] on span "MD2" at bounding box center [226, 103] width 15 height 10
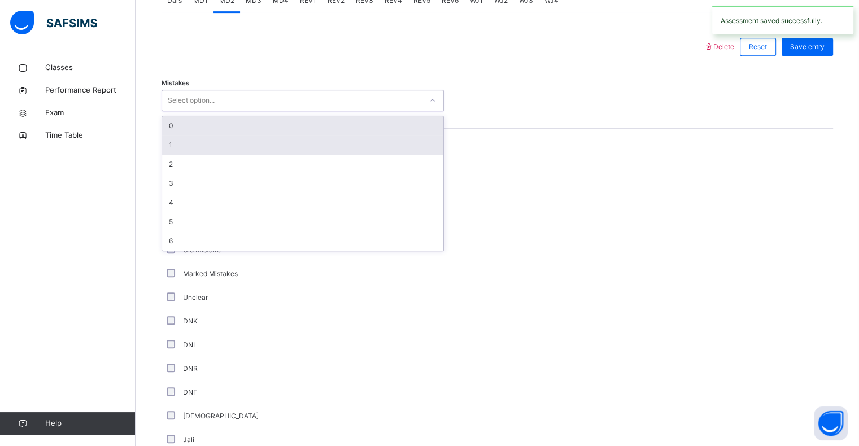
click at [177, 142] on div "1" at bounding box center [302, 145] width 281 height 19
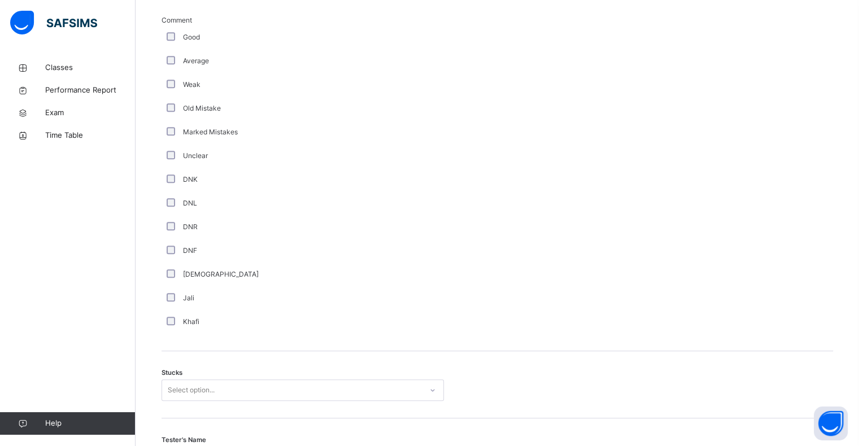
scroll to position [821, 0]
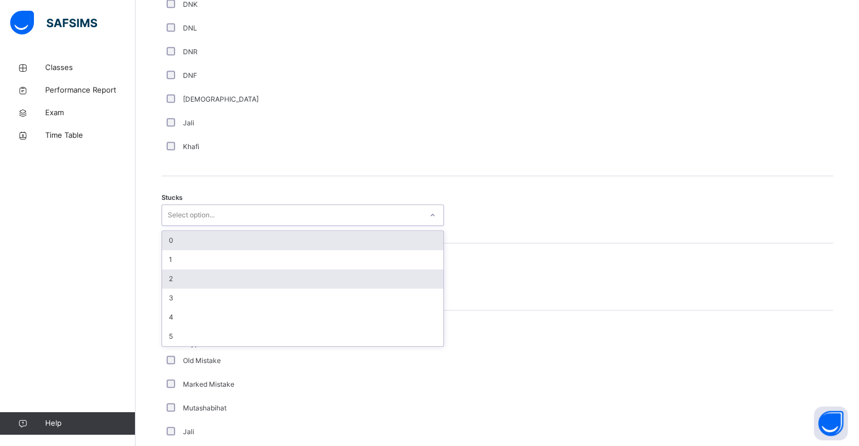
click at [177, 281] on div "2" at bounding box center [302, 278] width 281 height 19
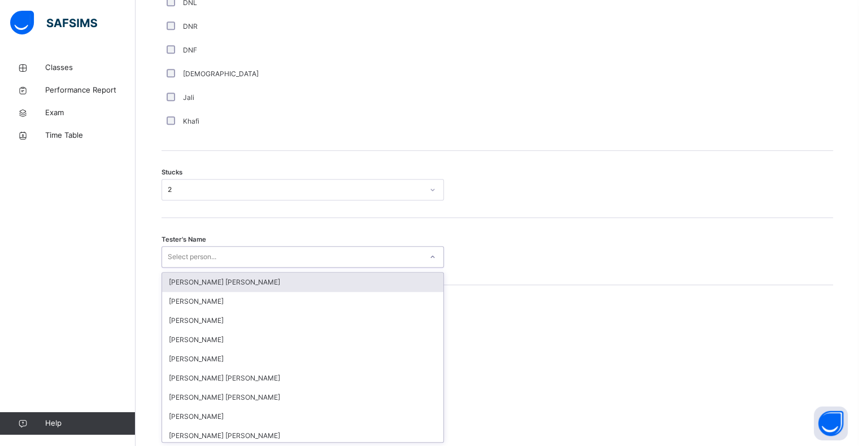
scroll to position [847, 0]
type input "*"
click at [73, 249] on div "Classes Performance Report Exam Time Table Help" at bounding box center [68, 245] width 136 height 401
type input "**"
click at [47, 250] on div "Classes Performance Report Exam Time Table Help" at bounding box center [68, 245] width 136 height 401
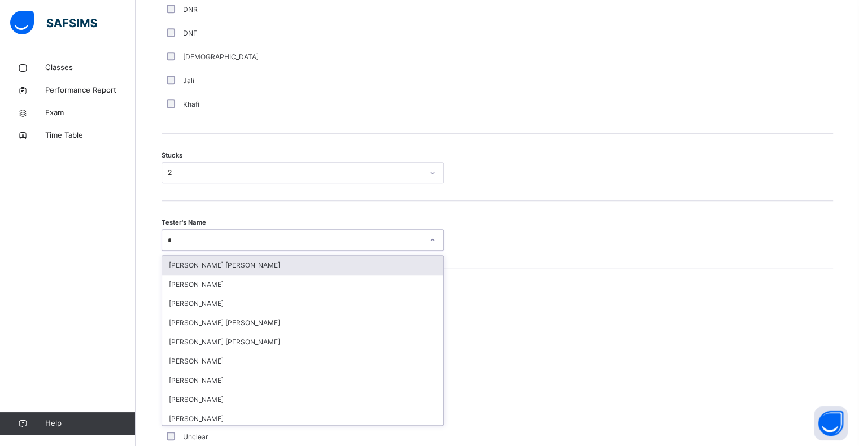
scroll to position [864, 0]
type input "***"
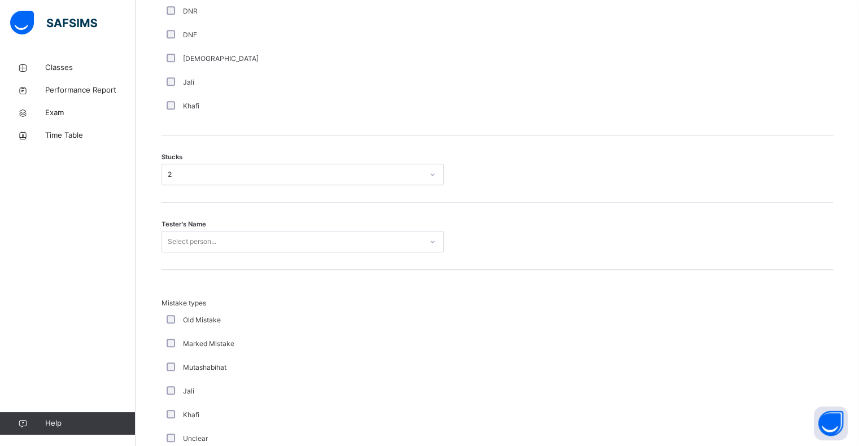
scroll to position [859, 0]
click at [223, 227] on div "Tester's Name Select person..." at bounding box center [498, 239] width 672 height 67
click at [215, 268] on div "Tester's Name Select person..." at bounding box center [498, 239] width 672 height 67
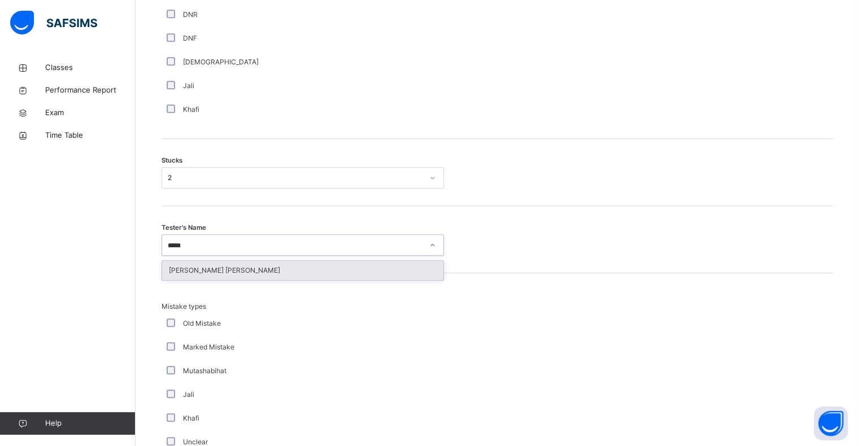
type input "******"
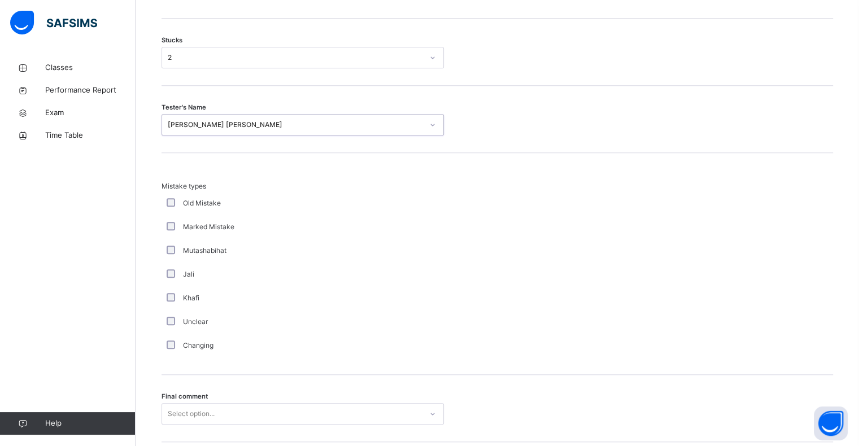
scroll to position [1054, 0]
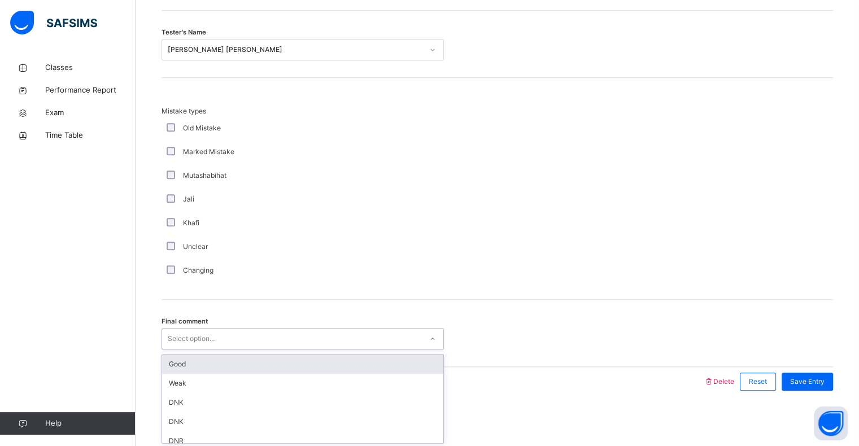
click at [196, 357] on div "Good" at bounding box center [302, 364] width 281 height 19
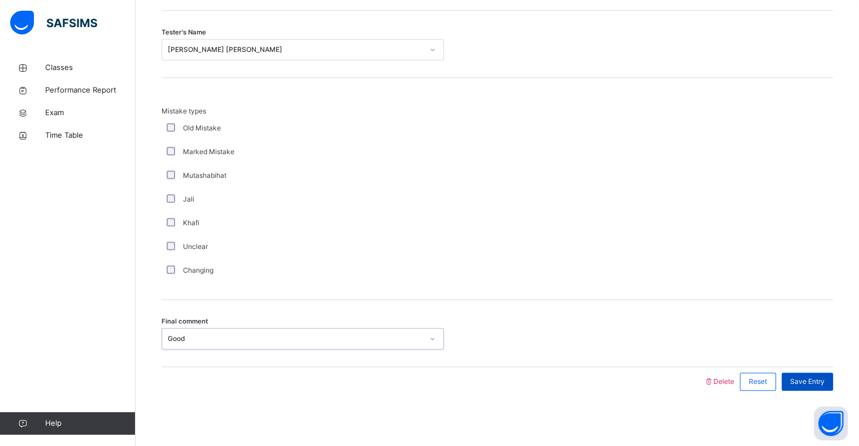
click at [824, 386] on div "Save Entry" at bounding box center [807, 382] width 51 height 18
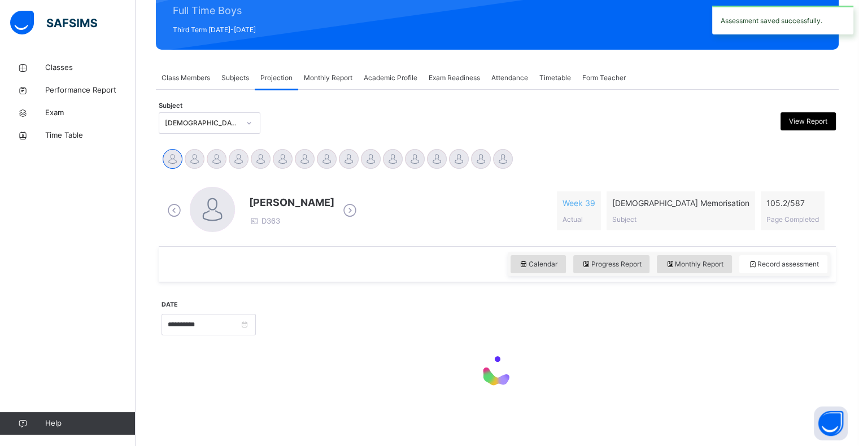
scroll to position [402, 0]
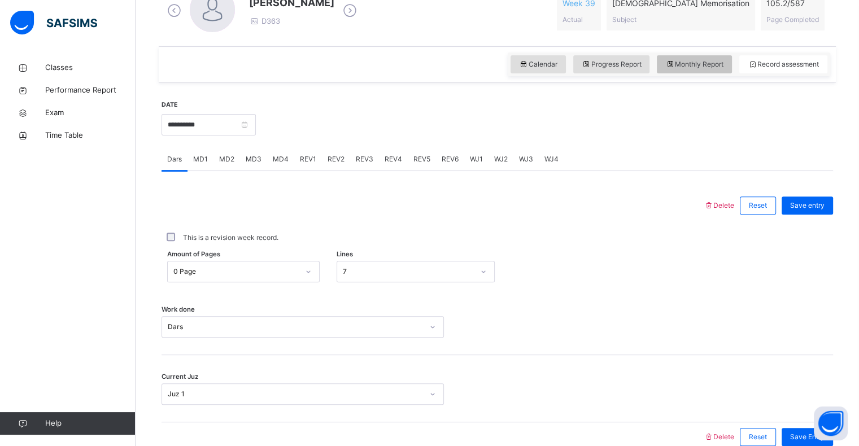
click at [696, 60] on span "Monthly Report" at bounding box center [694, 64] width 58 height 10
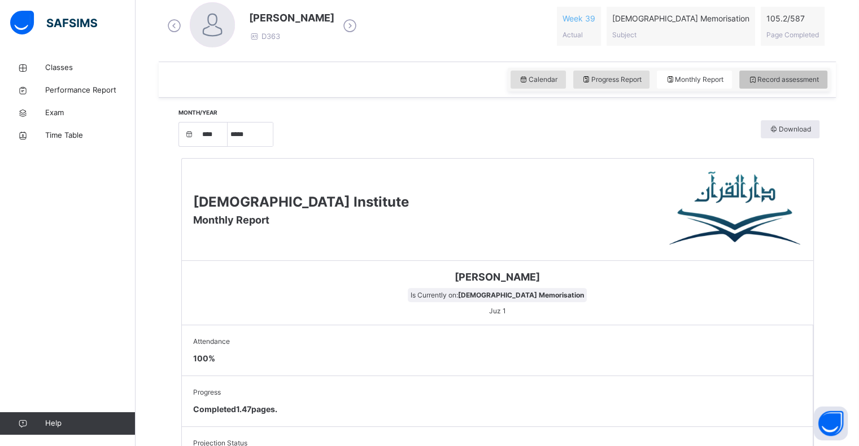
click at [786, 77] on span "Record assessment" at bounding box center [783, 80] width 71 height 10
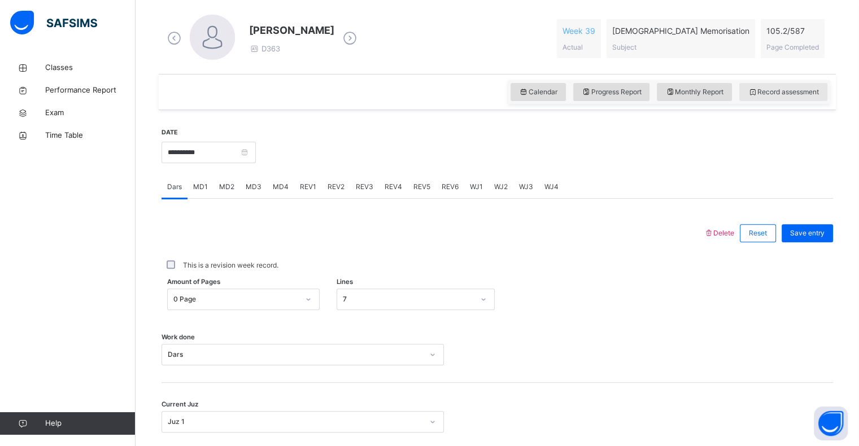
scroll to position [316, 0]
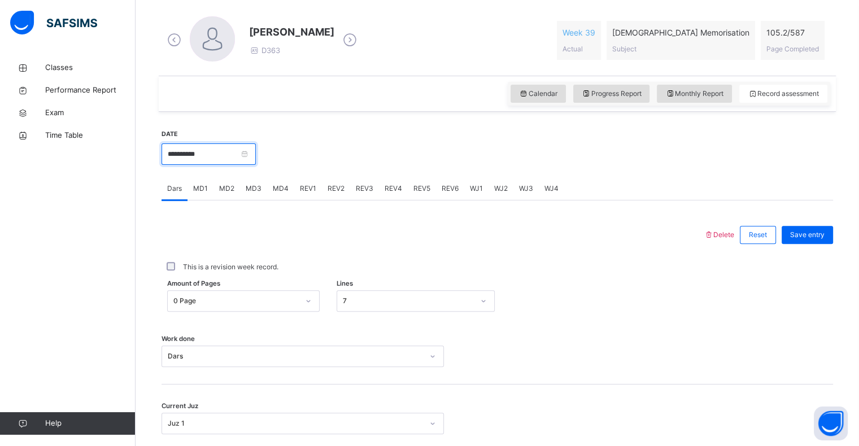
click at [195, 159] on input "**********" at bounding box center [209, 153] width 94 height 21
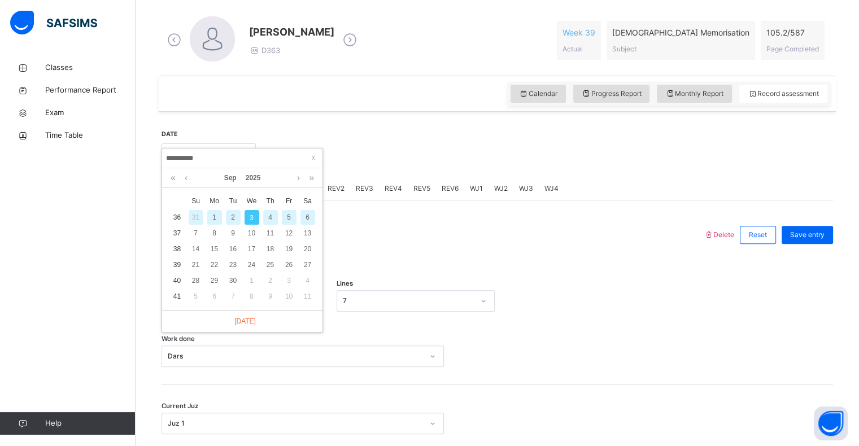
click at [211, 220] on div "1" at bounding box center [214, 217] width 15 height 15
type input "**********"
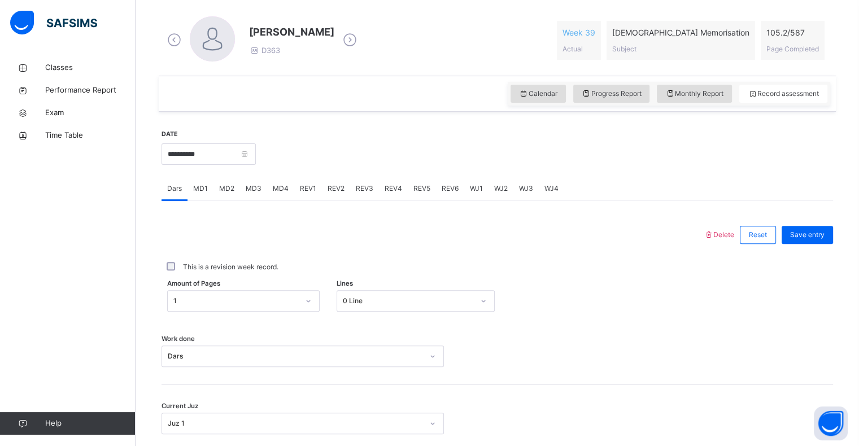
click at [310, 189] on span "REV1" at bounding box center [308, 189] width 16 height 10
click at [275, 189] on span "MD4" at bounding box center [281, 189] width 16 height 10
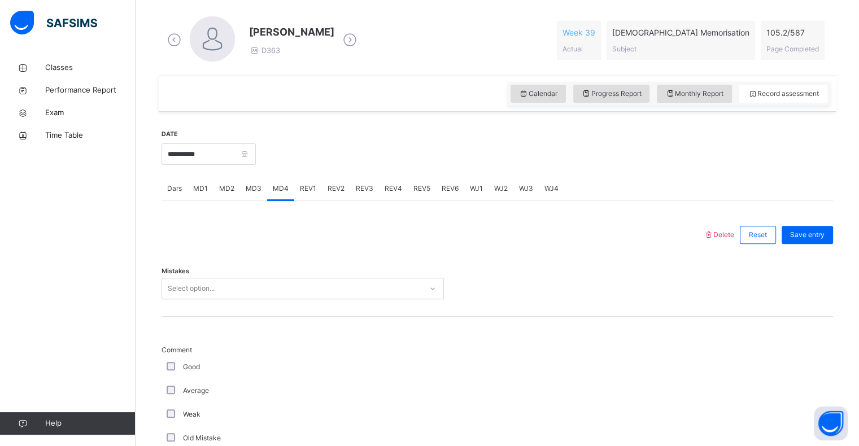
click at [222, 189] on span "MD2" at bounding box center [226, 189] width 15 height 10
click at [208, 192] on div "MD1" at bounding box center [201, 188] width 26 height 23
click at [227, 193] on span "MD2" at bounding box center [226, 189] width 15 height 10
click at [263, 191] on div "MD3" at bounding box center [253, 188] width 27 height 23
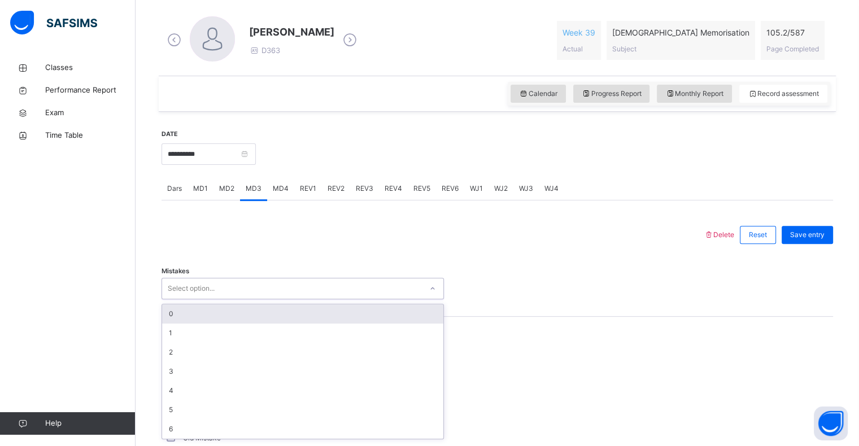
click at [188, 316] on div "0" at bounding box center [302, 313] width 281 height 19
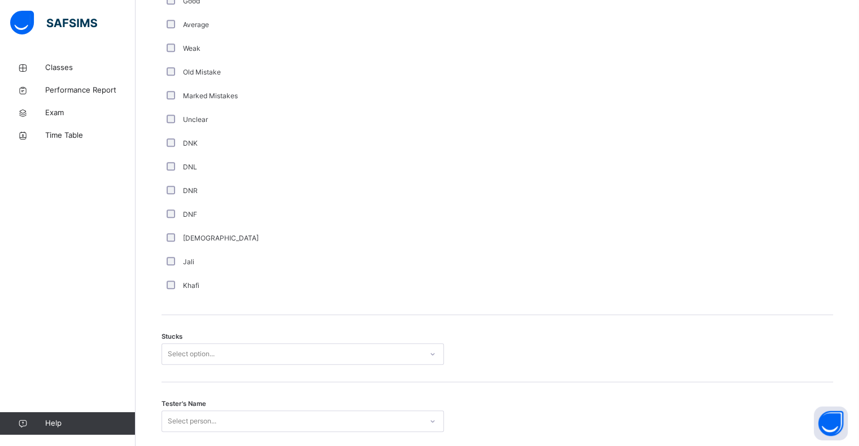
click at [712, 311] on div "Comment Good Average Weak Old Mistake Marked Mistakes Unclear DNK DNL DNR DNF M…" at bounding box center [498, 133] width 672 height 364
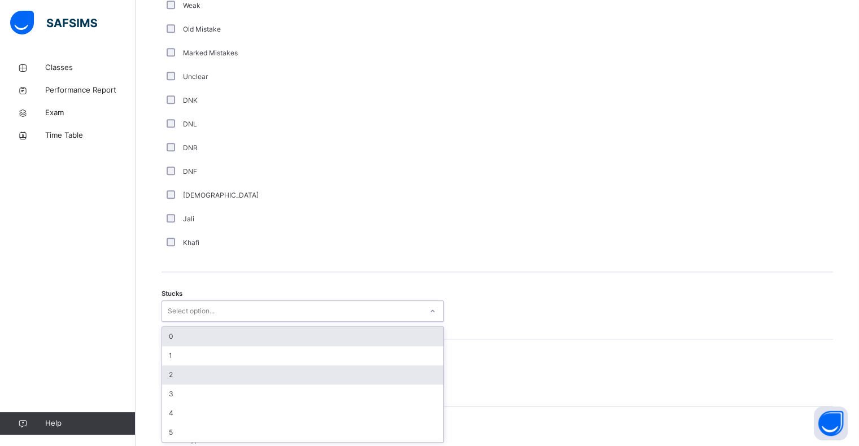
click at [180, 379] on div "2" at bounding box center [302, 374] width 281 height 19
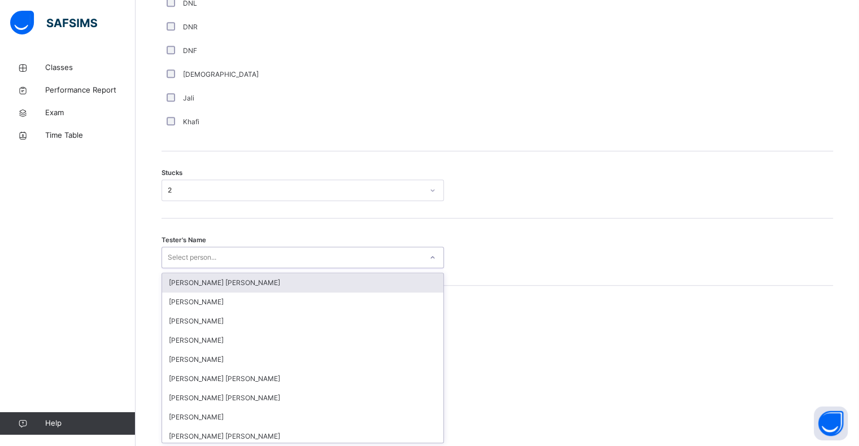
scroll to position [847, 0]
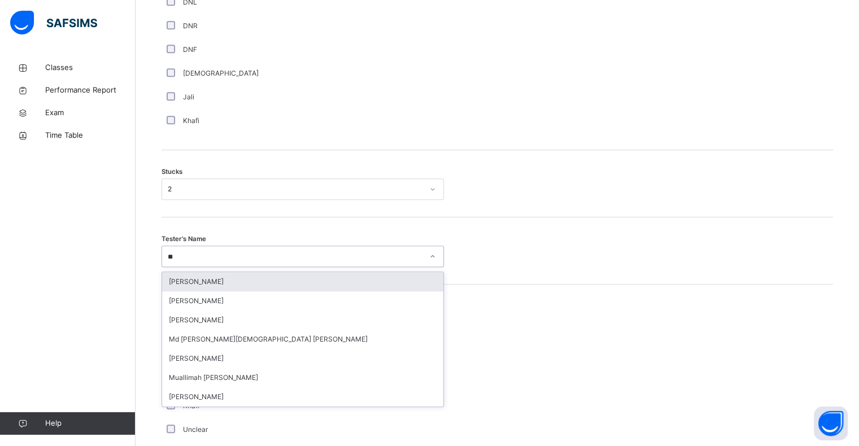
type input "***"
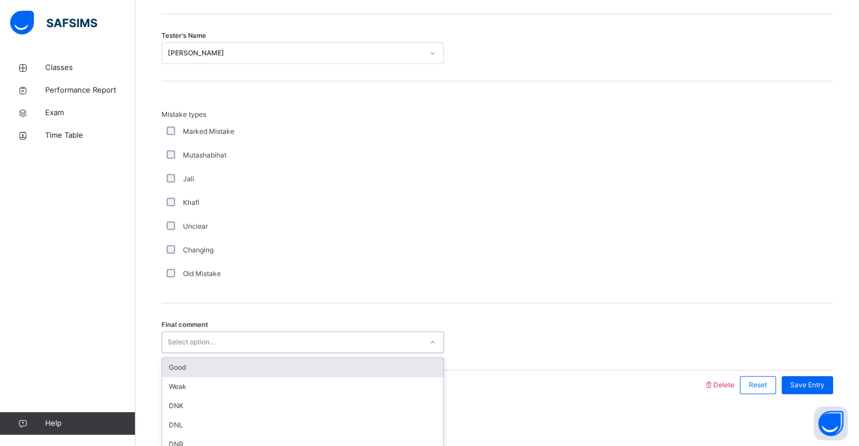
scroll to position [1054, 0]
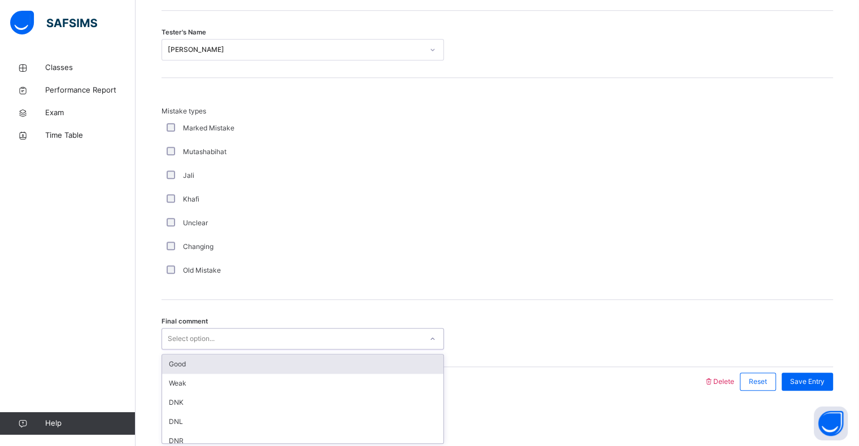
click at [172, 372] on div "Good" at bounding box center [302, 364] width 281 height 19
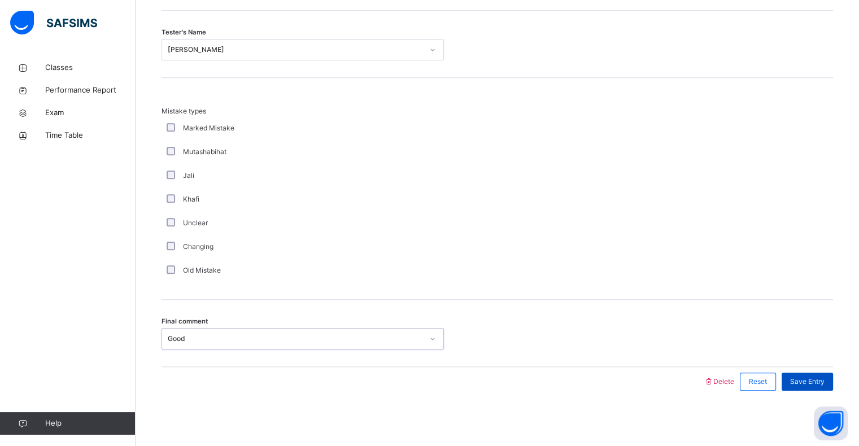
click at [821, 373] on div "Save Entry" at bounding box center [807, 382] width 51 height 18
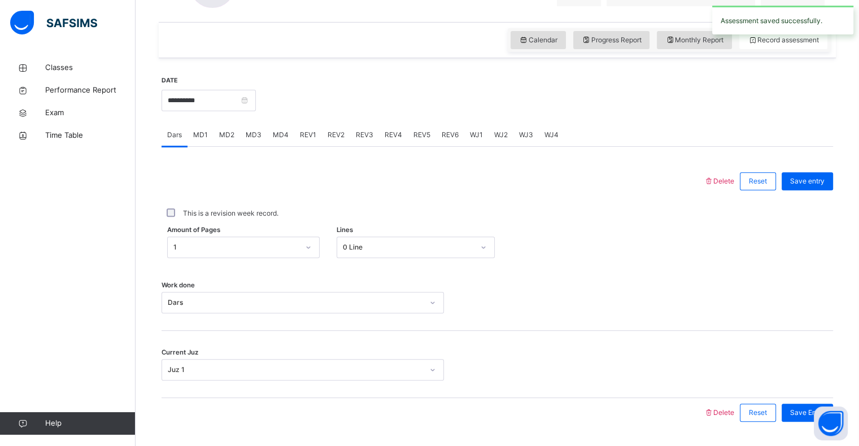
scroll to position [369, 0]
click at [277, 141] on div "MD4" at bounding box center [280, 136] width 27 height 23
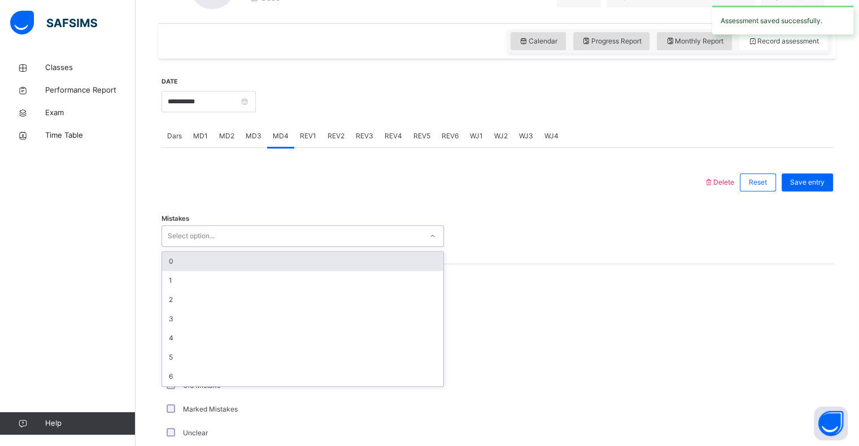
click at [171, 262] on div "0" at bounding box center [302, 261] width 281 height 19
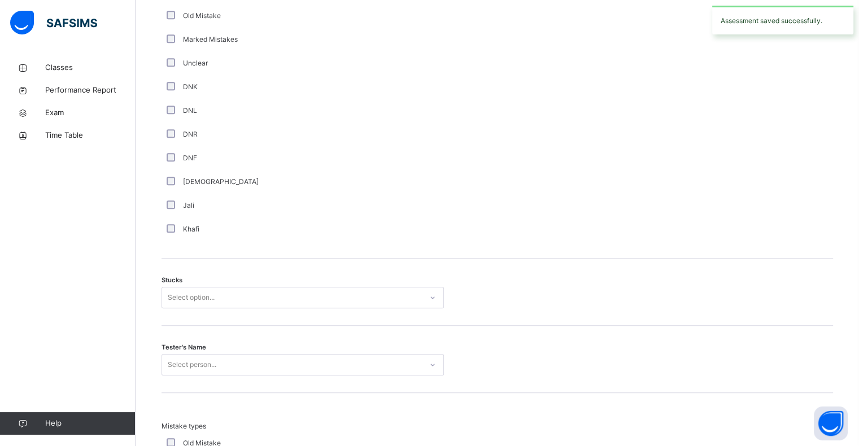
scroll to position [739, 0]
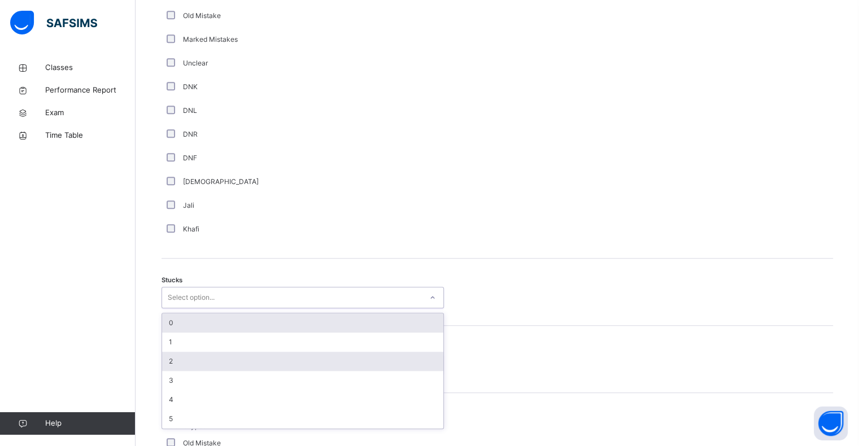
click at [177, 362] on div "2" at bounding box center [302, 361] width 281 height 19
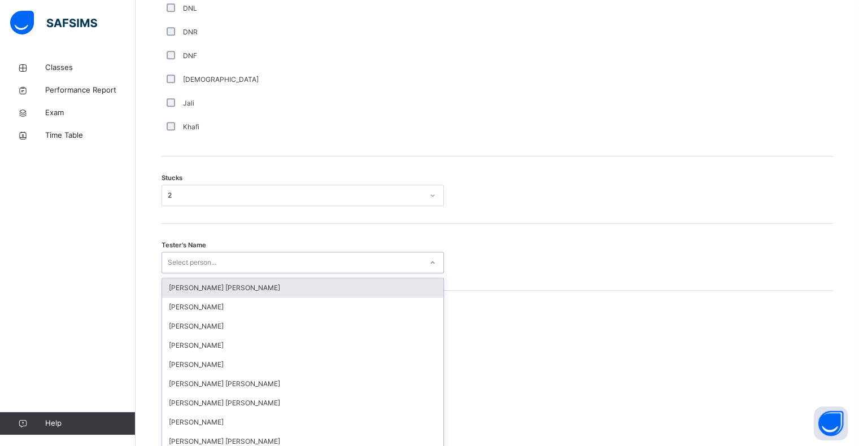
scroll to position [847, 0]
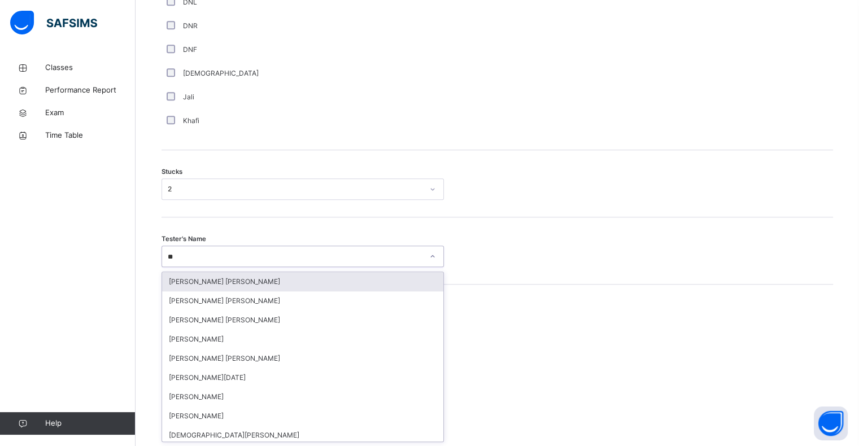
type input "***"
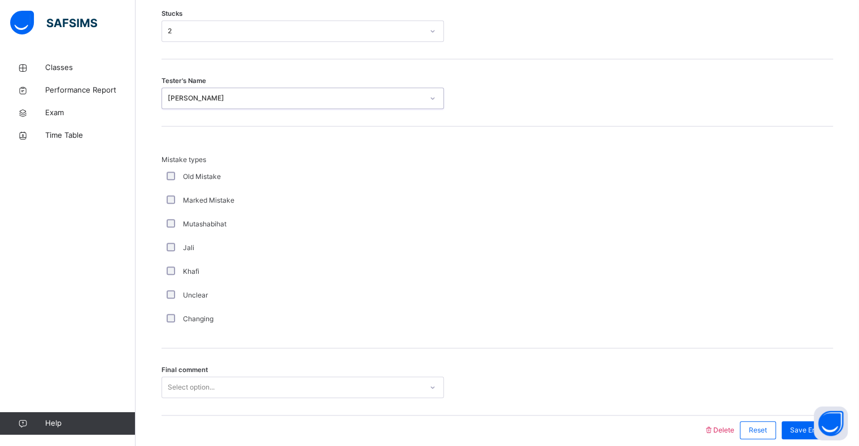
scroll to position [1054, 0]
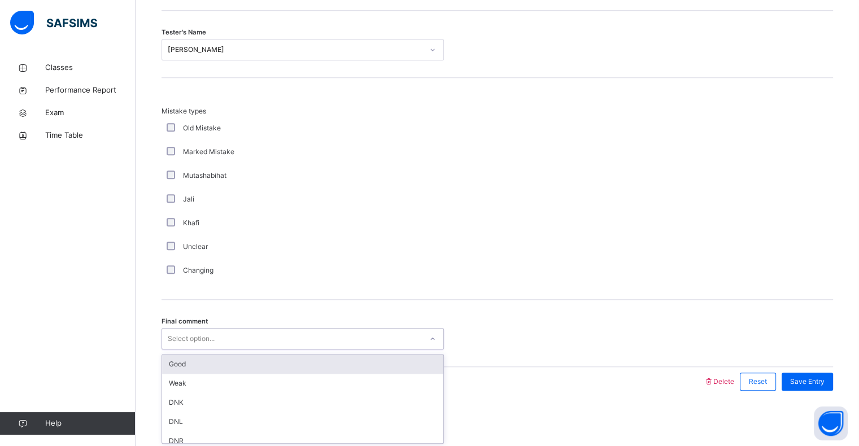
click at [178, 364] on div "Good" at bounding box center [302, 364] width 281 height 19
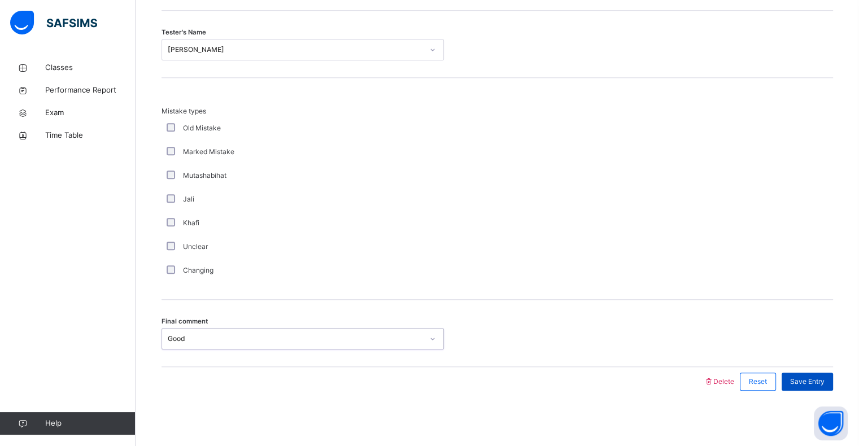
click at [815, 383] on span "Save Entry" at bounding box center [807, 382] width 34 height 10
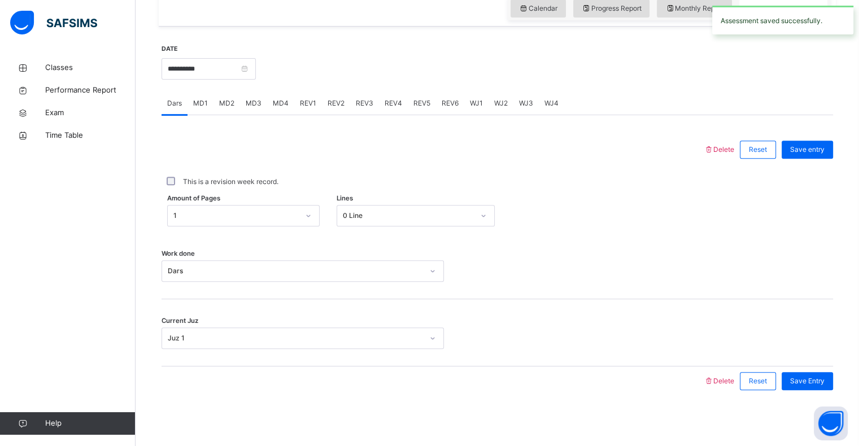
click at [304, 102] on span "REV1" at bounding box center [308, 103] width 16 height 10
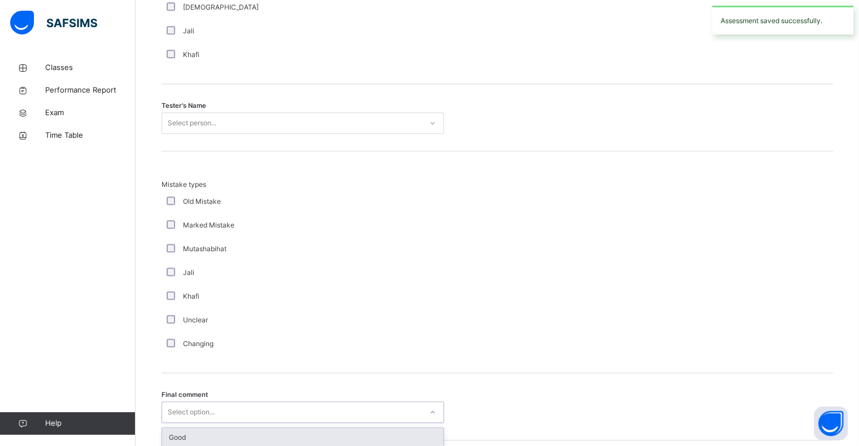
scroll to position [1189, 0]
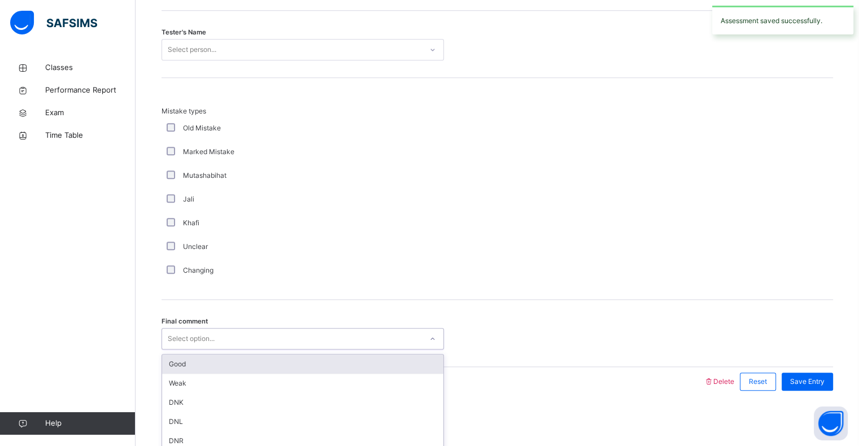
click at [175, 366] on div "Good" at bounding box center [302, 364] width 281 height 19
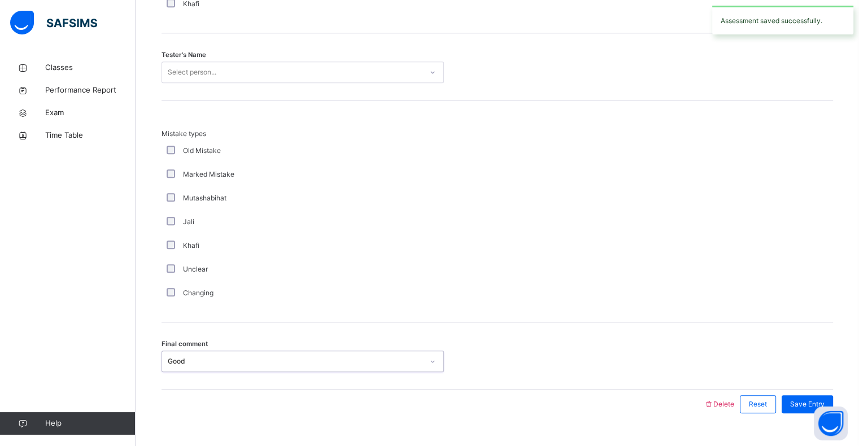
scroll to position [1157, 0]
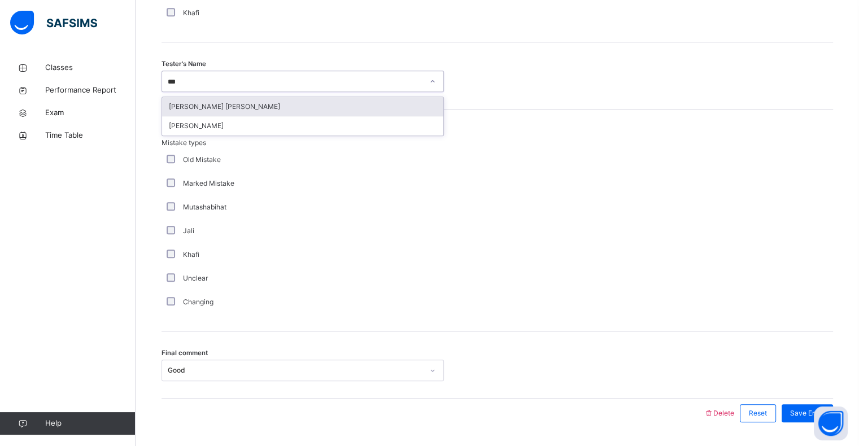
type input "****"
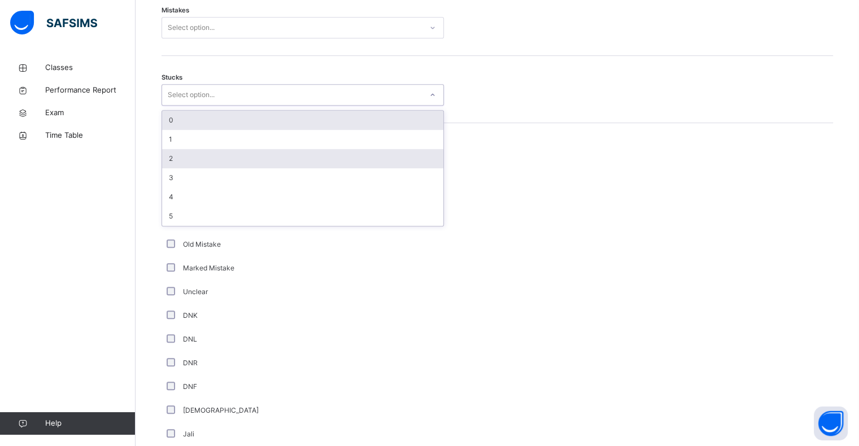
click at [173, 162] on div "2" at bounding box center [302, 158] width 281 height 19
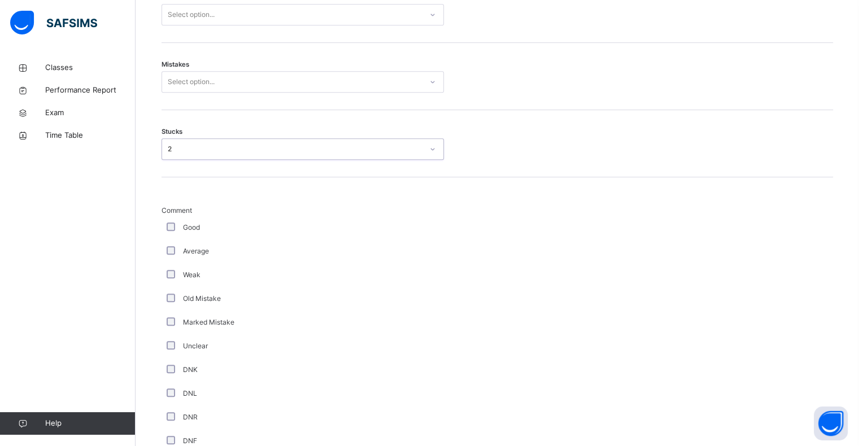
scroll to position [654, 0]
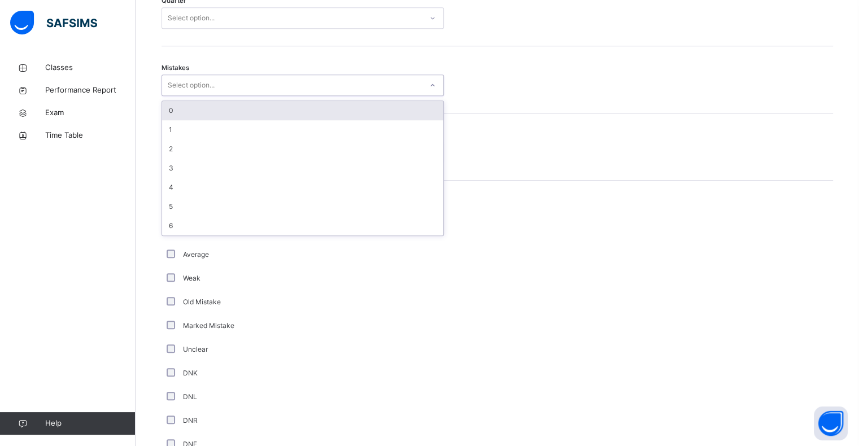
click at [191, 108] on div "0" at bounding box center [302, 110] width 281 height 19
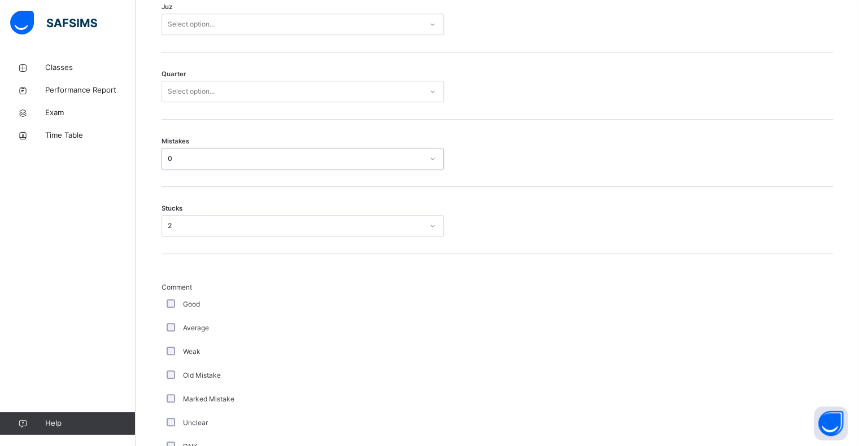
scroll to position [561, 0]
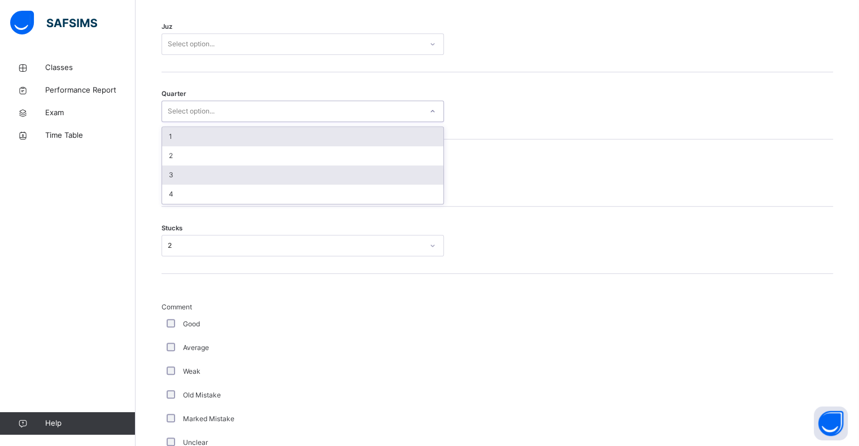
click at [184, 180] on div "3" at bounding box center [302, 175] width 281 height 19
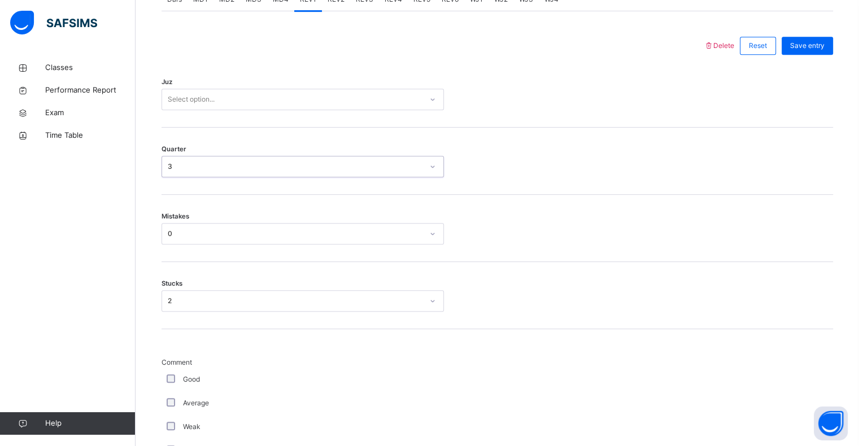
scroll to position [470, 0]
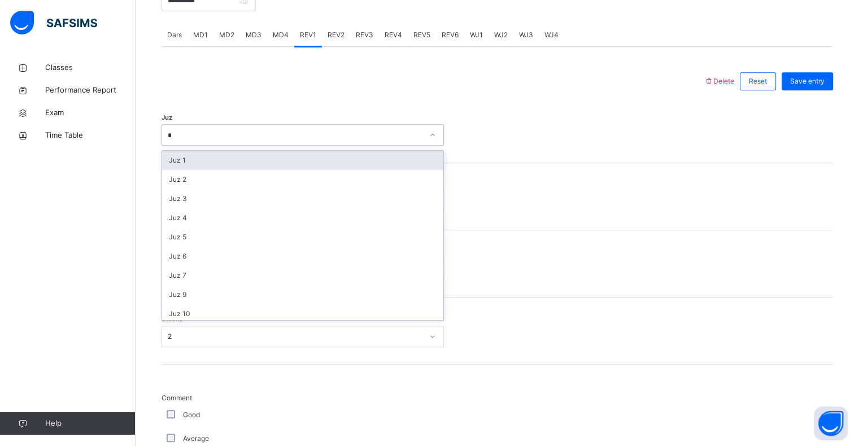
type input "**"
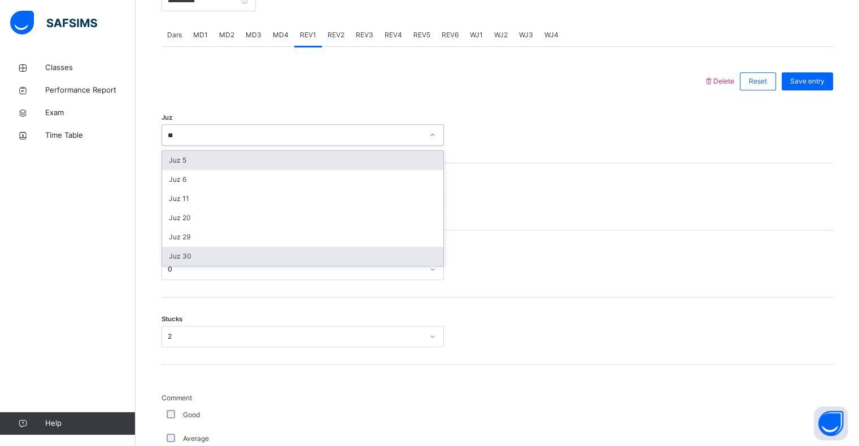
click at [184, 255] on div "Juz 30" at bounding box center [302, 256] width 281 height 19
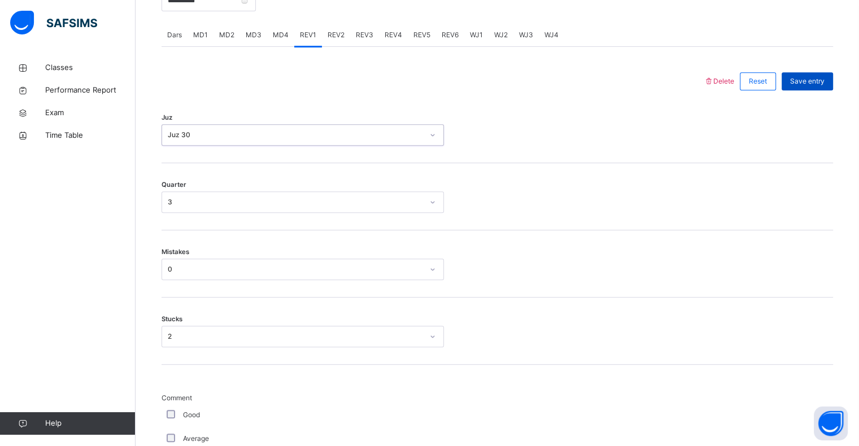
click at [822, 81] on span "Save entry" at bounding box center [807, 81] width 34 height 10
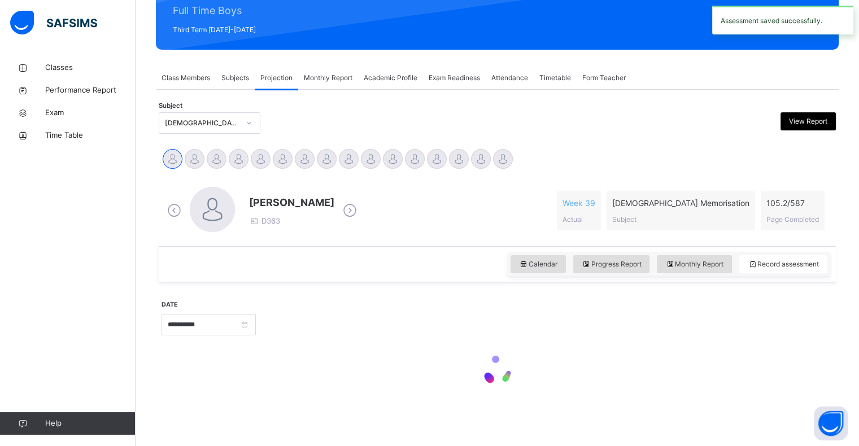
scroll to position [402, 0]
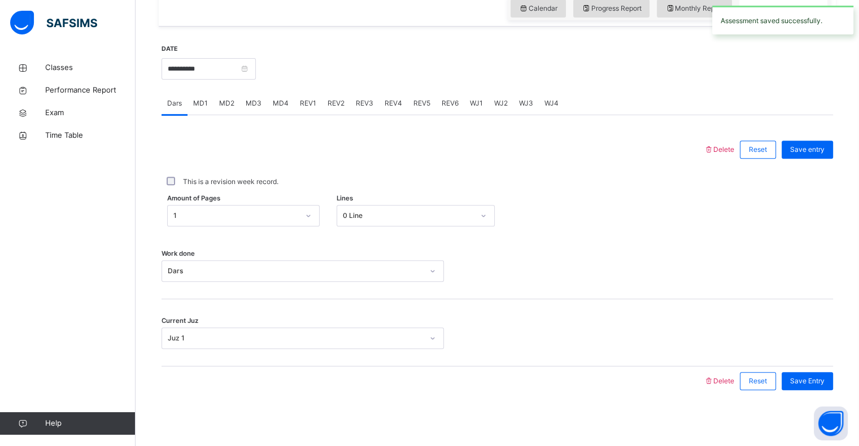
click at [323, 97] on div "REV2" at bounding box center [336, 103] width 28 height 23
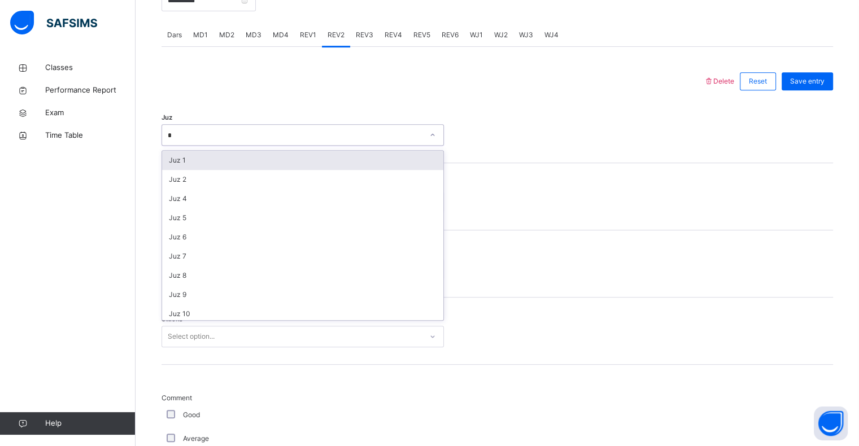
type input "**"
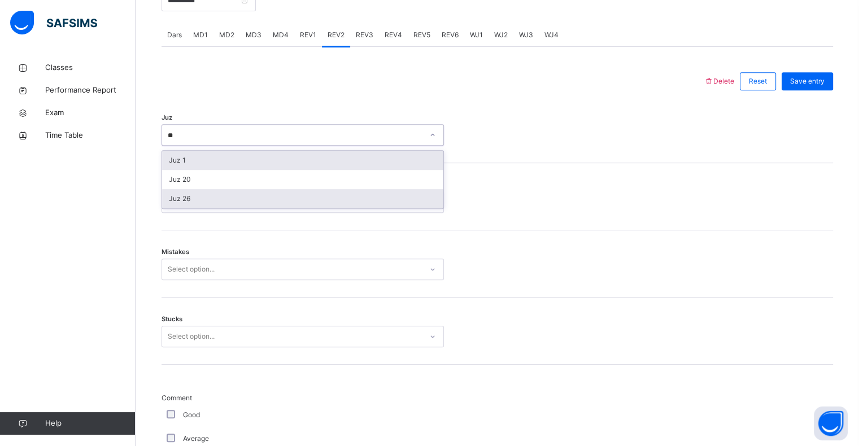
click at [184, 199] on div "Juz 26" at bounding box center [302, 198] width 281 height 19
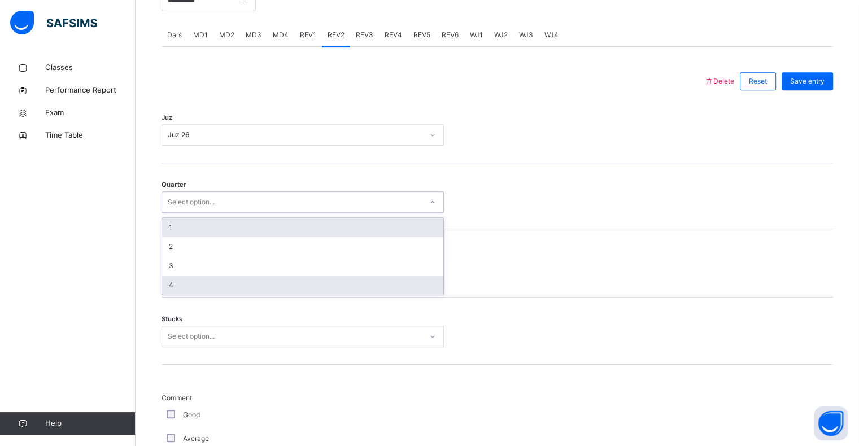
click at [172, 285] on div "4" at bounding box center [302, 285] width 281 height 19
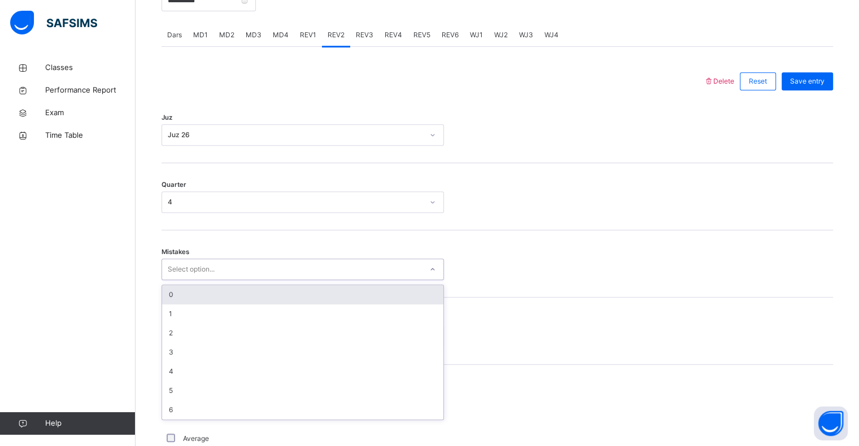
click at [175, 293] on div "0" at bounding box center [302, 294] width 281 height 19
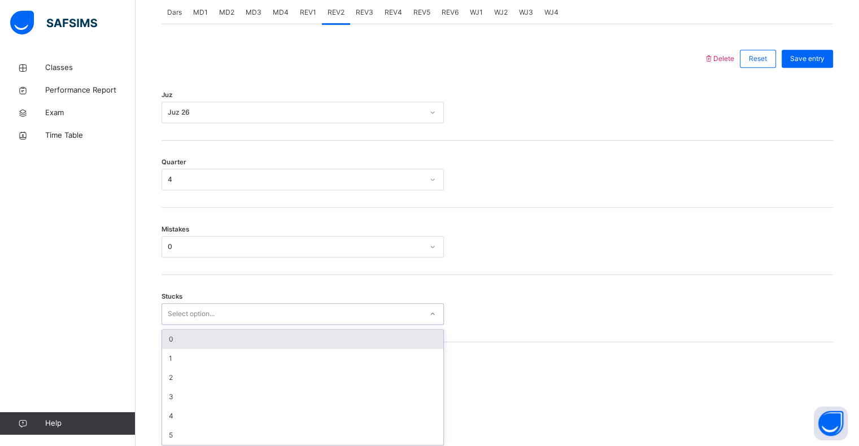
scroll to position [495, 0]
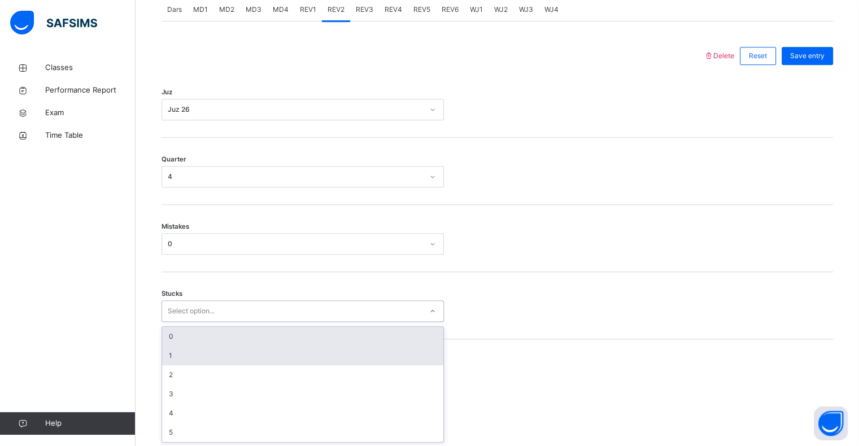
click at [172, 357] on div "1" at bounding box center [302, 355] width 281 height 19
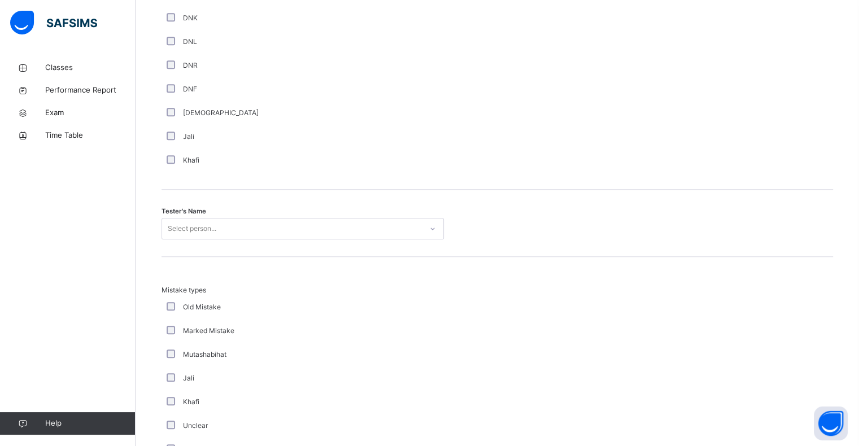
scroll to position [1008, 0]
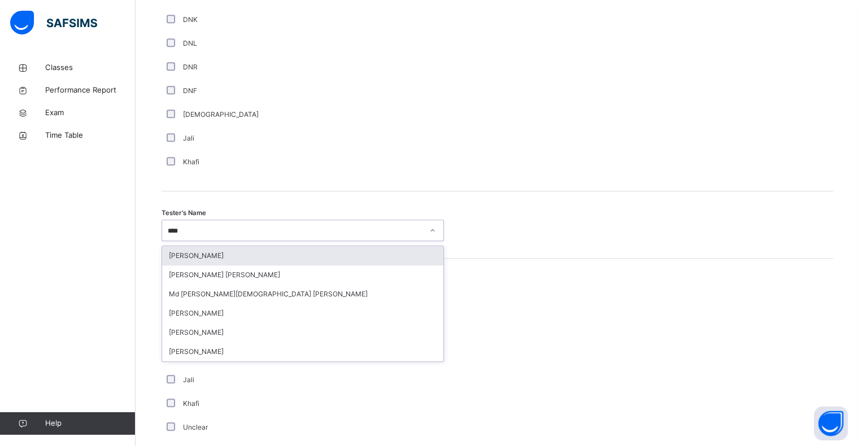
type input "*****"
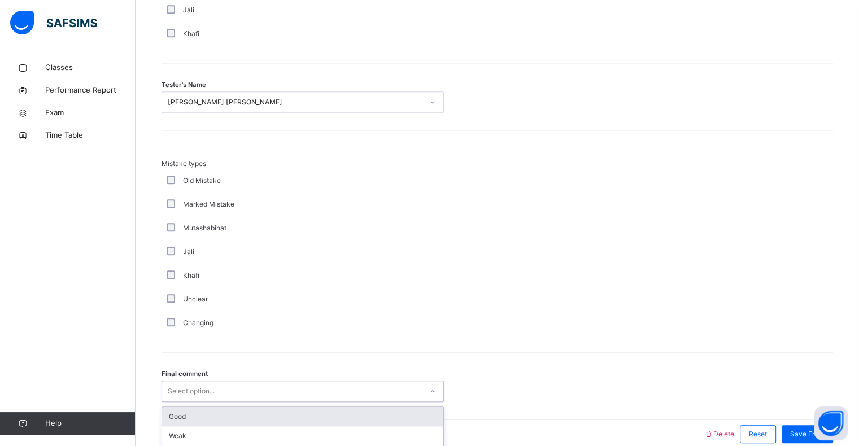
scroll to position [1189, 0]
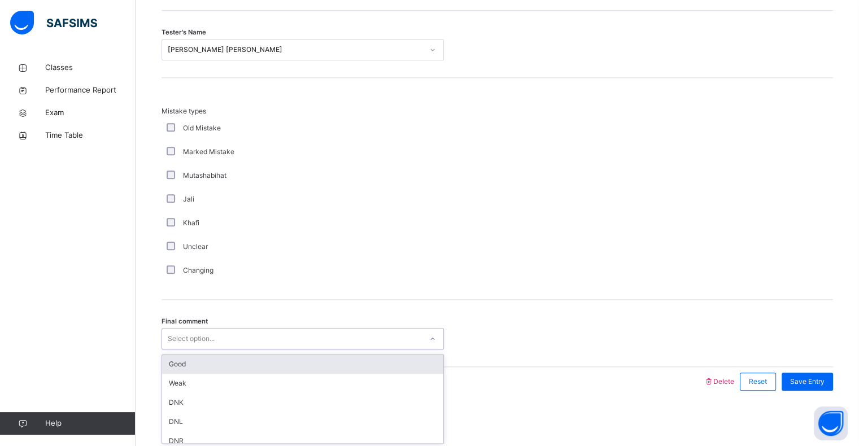
click at [174, 355] on div "Good" at bounding box center [302, 364] width 281 height 19
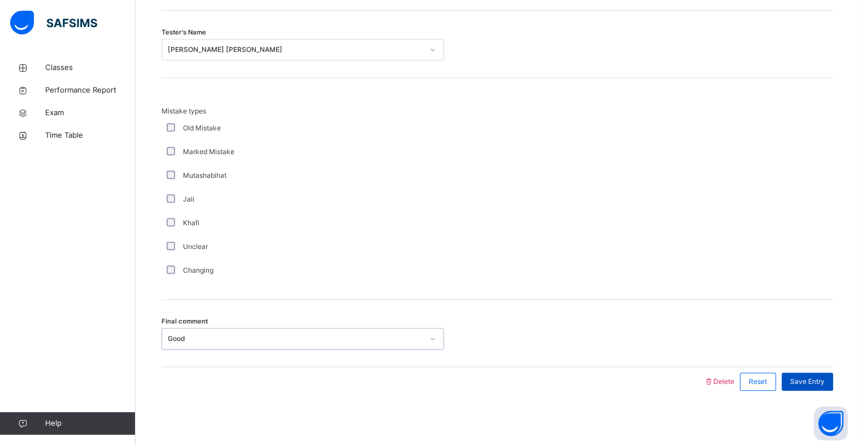
click at [825, 380] on span "Save Entry" at bounding box center [807, 382] width 34 height 10
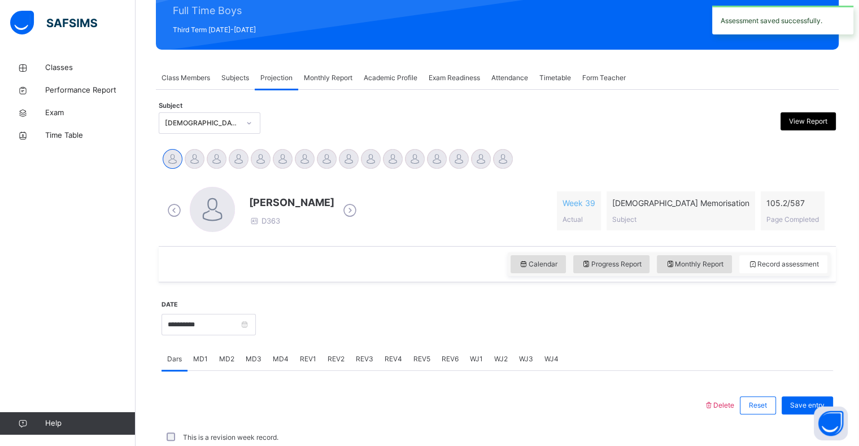
scroll to position [402, 0]
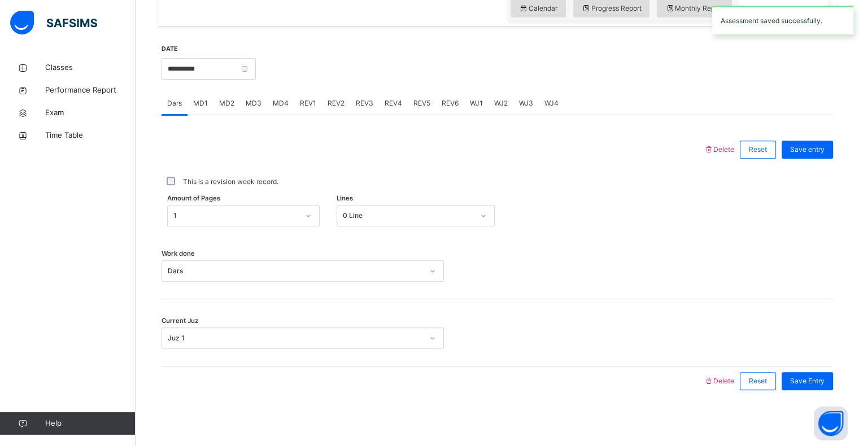
click at [362, 98] on span "REV3" at bounding box center [365, 103] width 18 height 10
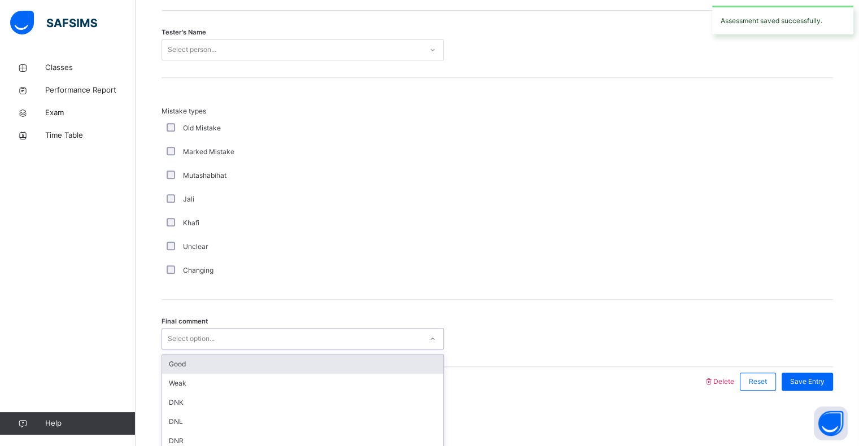
click at [185, 364] on div "Good" at bounding box center [302, 364] width 281 height 19
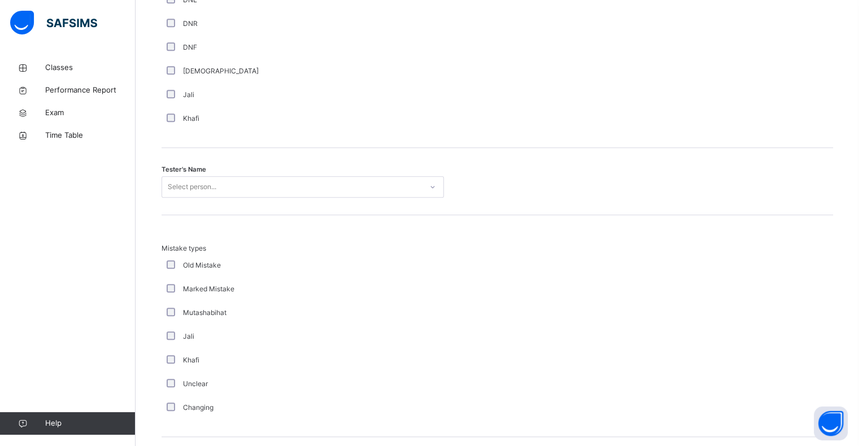
scroll to position [1037, 0]
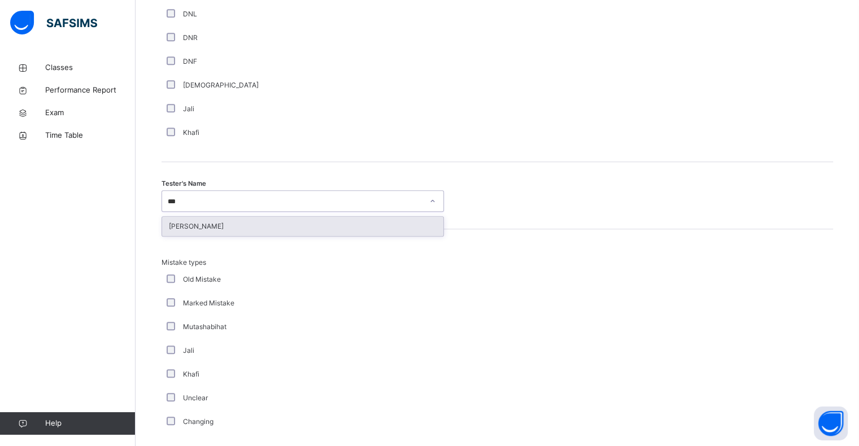
type input "****"
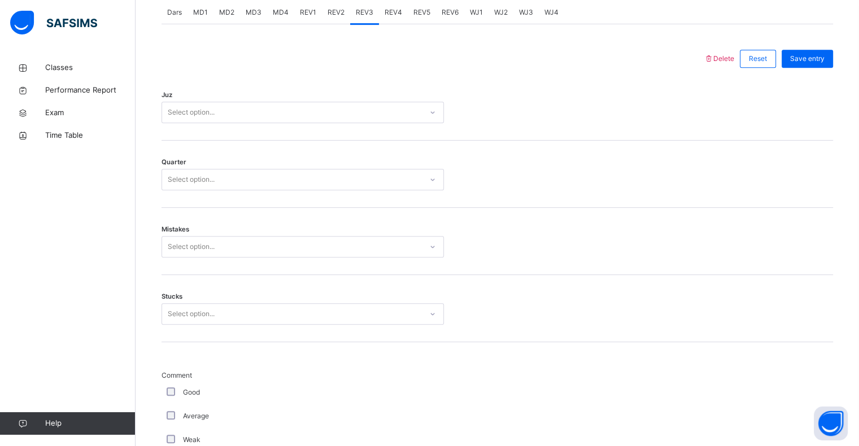
scroll to position [502, 0]
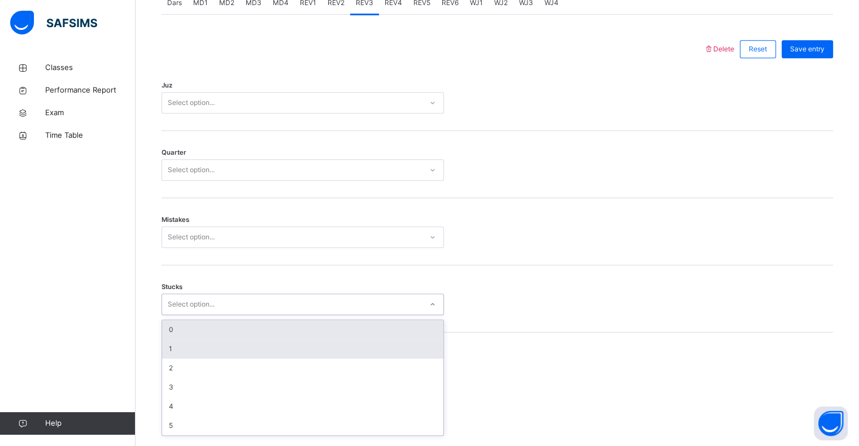
click at [169, 351] on div "1" at bounding box center [302, 348] width 281 height 19
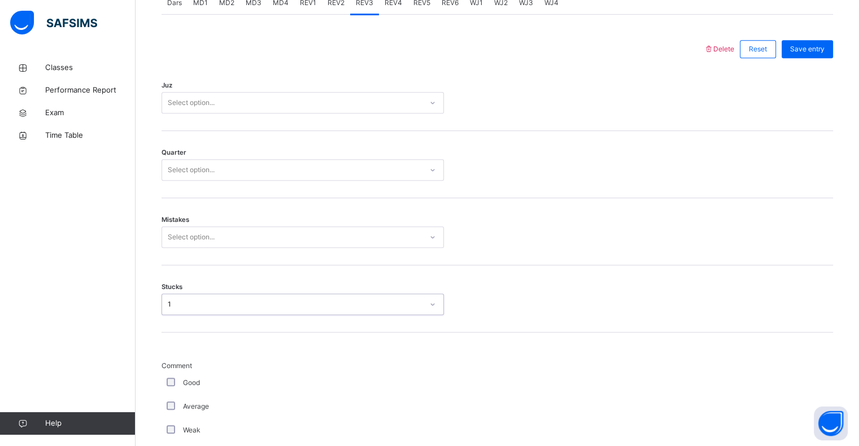
scroll to position [466, 0]
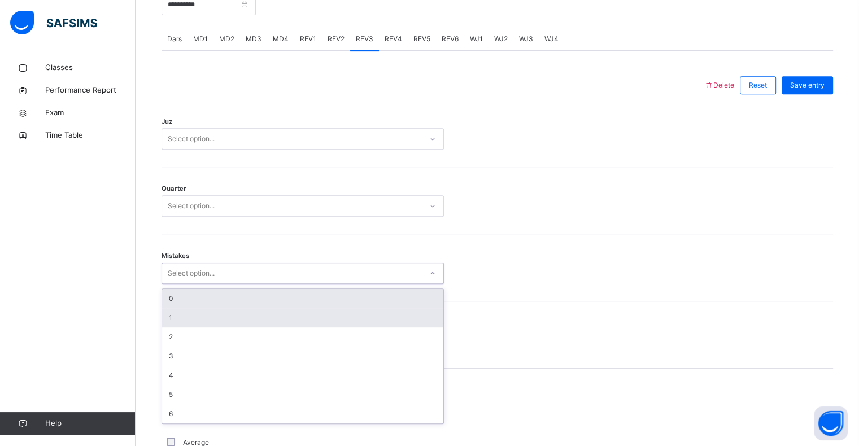
click at [172, 323] on div "1" at bounding box center [302, 317] width 281 height 19
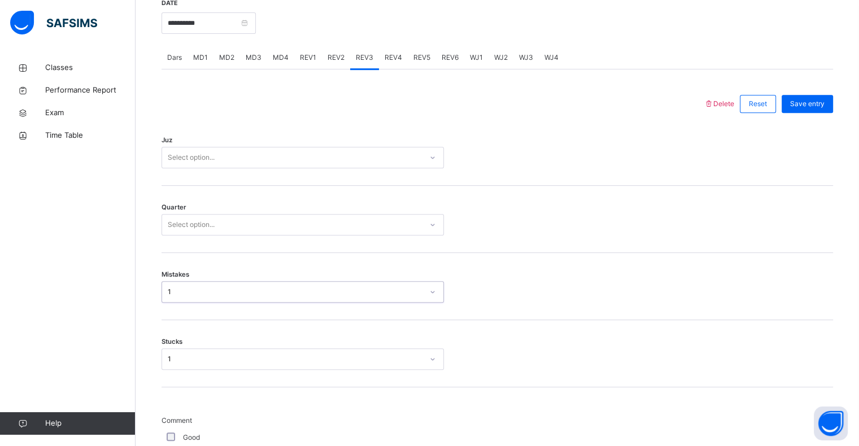
scroll to position [439, 0]
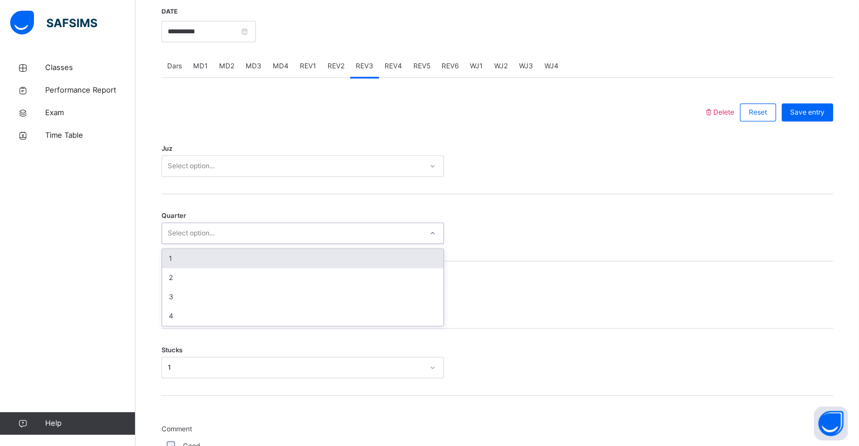
click at [173, 258] on div "1" at bounding box center [302, 258] width 281 height 19
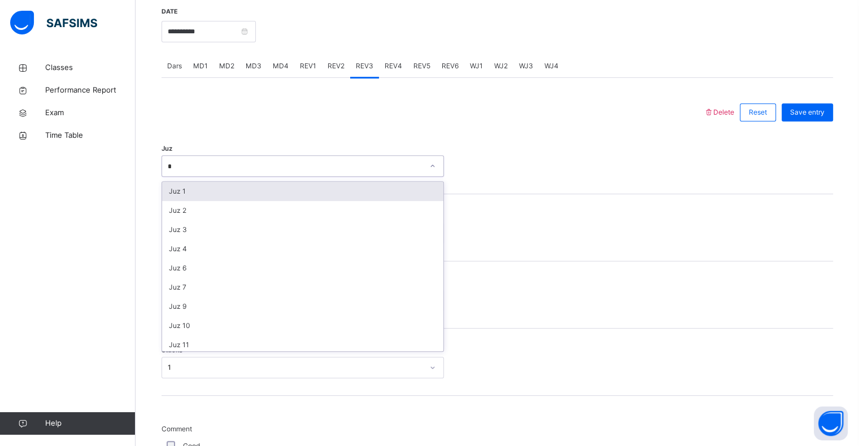
type input "**"
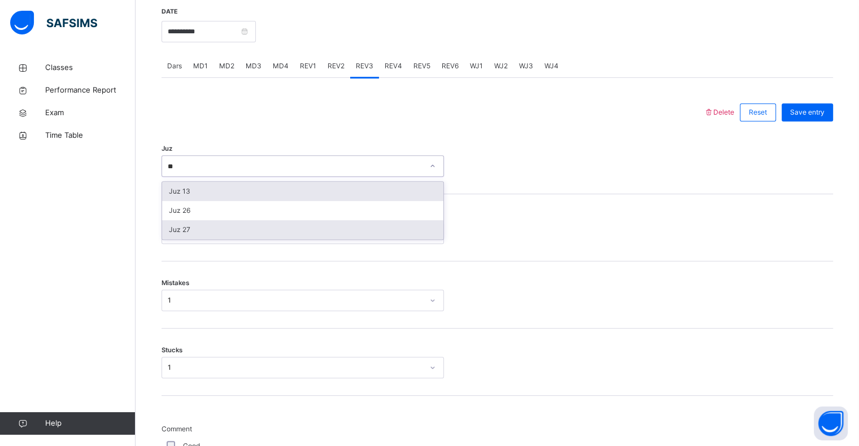
click at [184, 232] on div "Juz 27" at bounding box center [302, 229] width 281 height 19
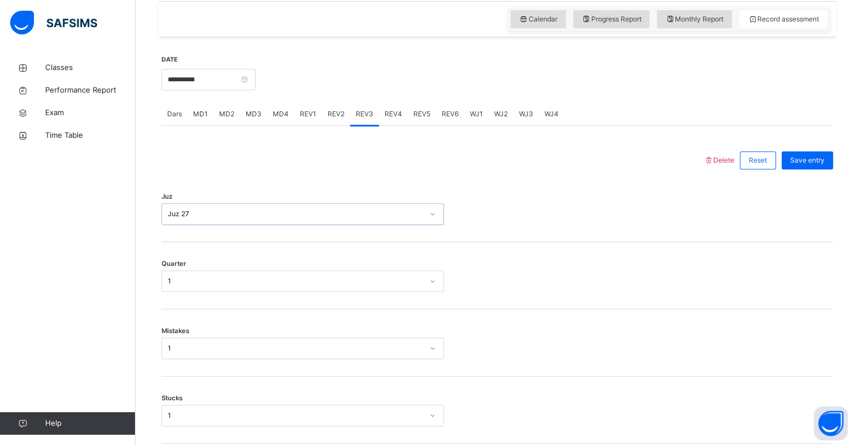
scroll to position [390, 0]
click at [817, 160] on span "Save entry" at bounding box center [807, 161] width 34 height 10
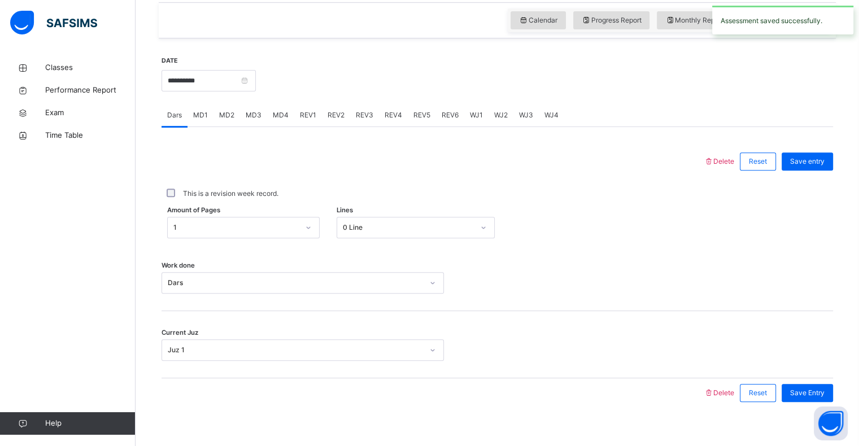
click at [386, 114] on span "REV4" at bounding box center [394, 115] width 18 height 10
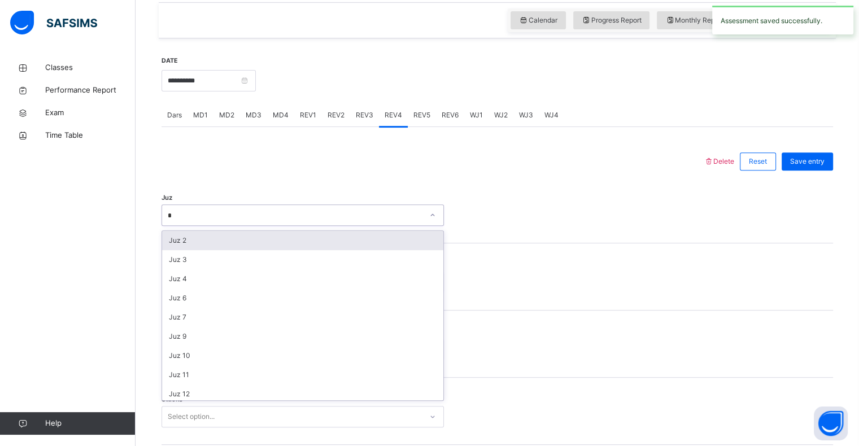
type input "**"
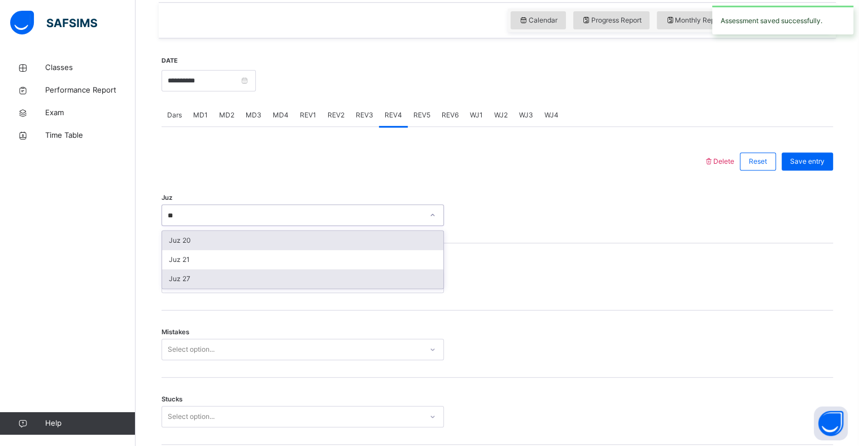
click at [180, 278] on div "Juz 27" at bounding box center [302, 278] width 281 height 19
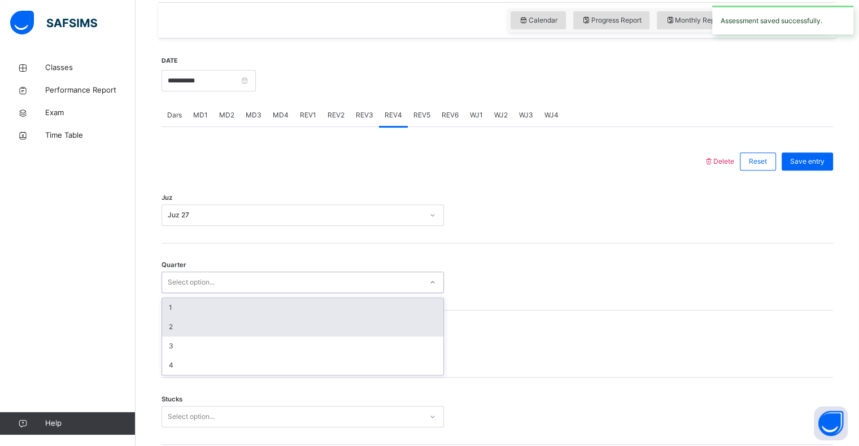
click at [170, 328] on div "2" at bounding box center [302, 326] width 281 height 19
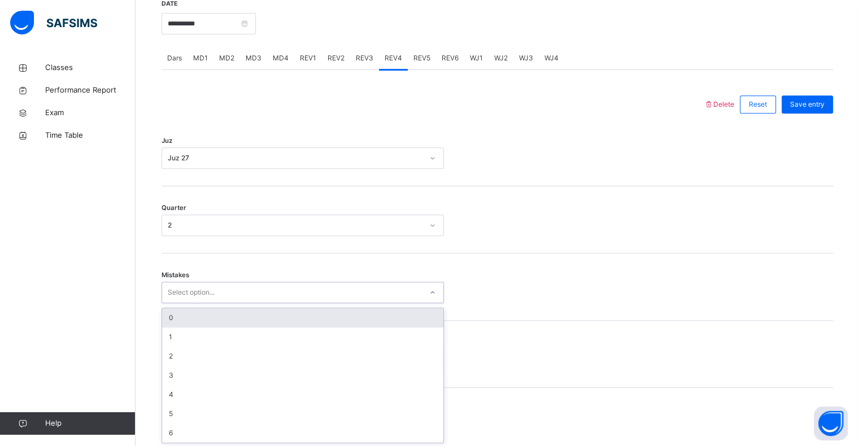
scroll to position [447, 0]
click at [173, 315] on div "0" at bounding box center [302, 317] width 281 height 19
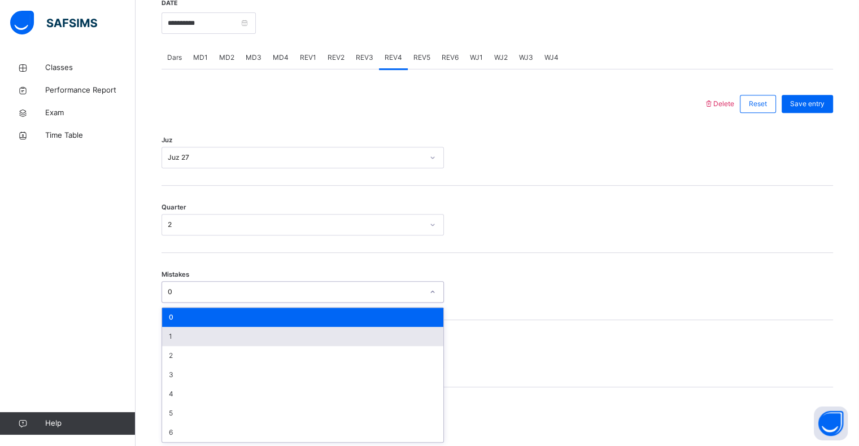
click at [171, 343] on div "1" at bounding box center [302, 336] width 281 height 19
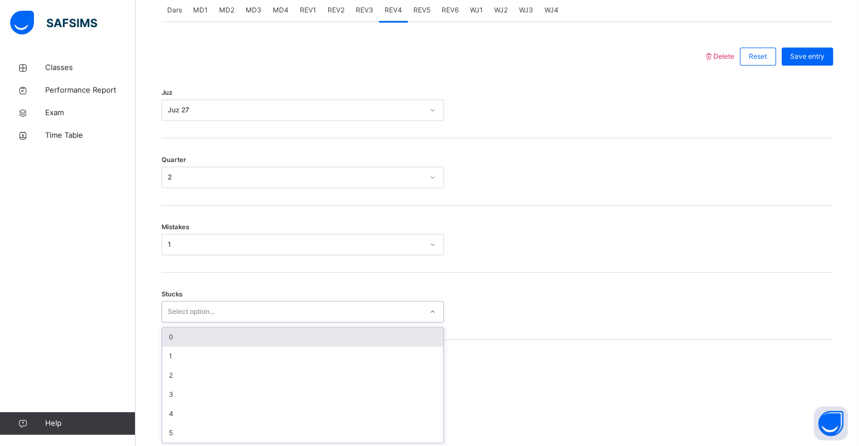
scroll to position [495, 0]
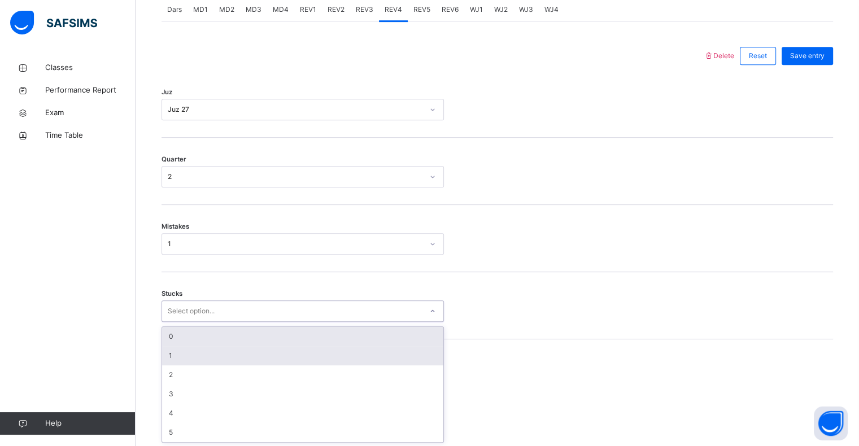
click at [167, 358] on div "1" at bounding box center [302, 355] width 281 height 19
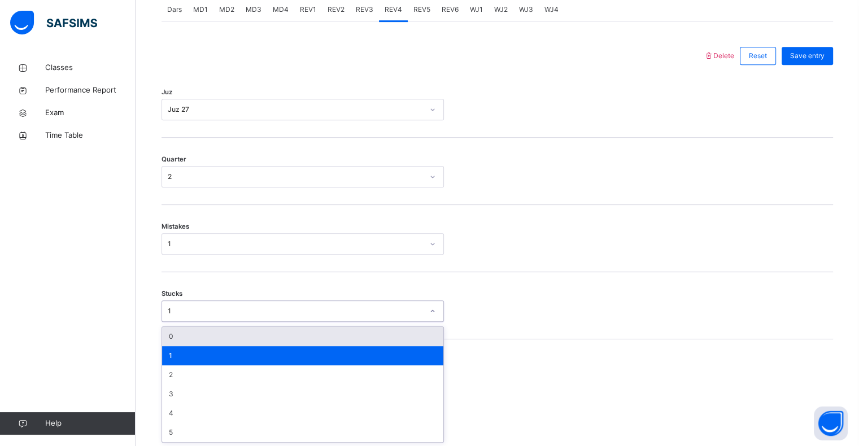
click at [169, 343] on div "0" at bounding box center [302, 336] width 281 height 19
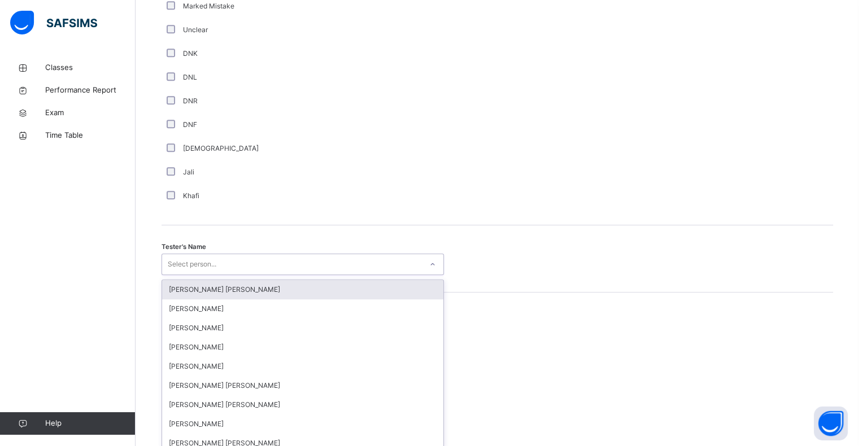
scroll to position [981, 0]
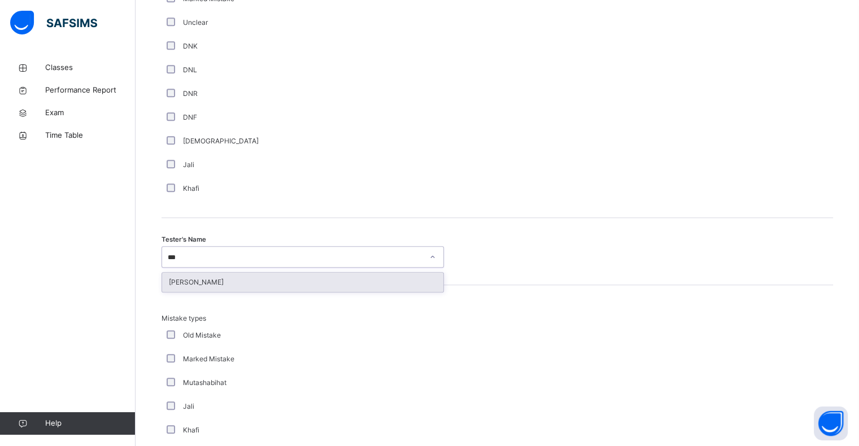
type input "****"
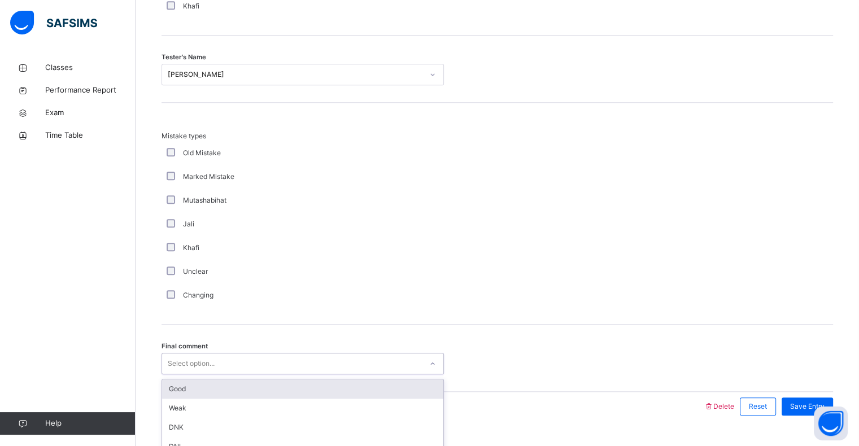
scroll to position [1189, 0]
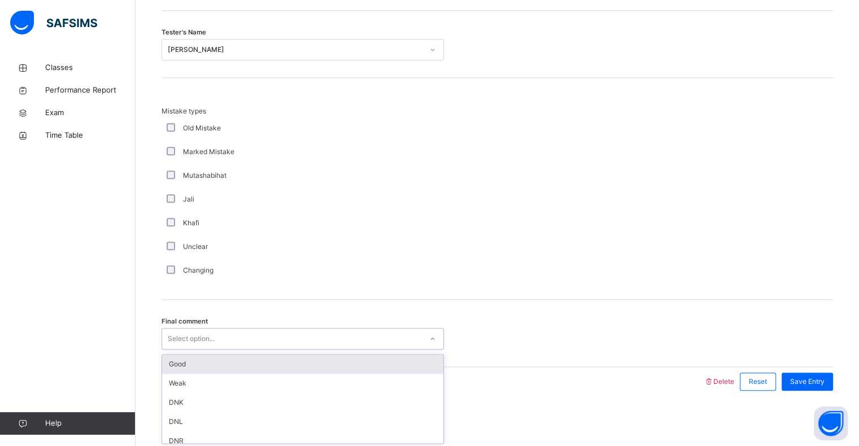
click at [167, 355] on div "Good" at bounding box center [302, 364] width 281 height 19
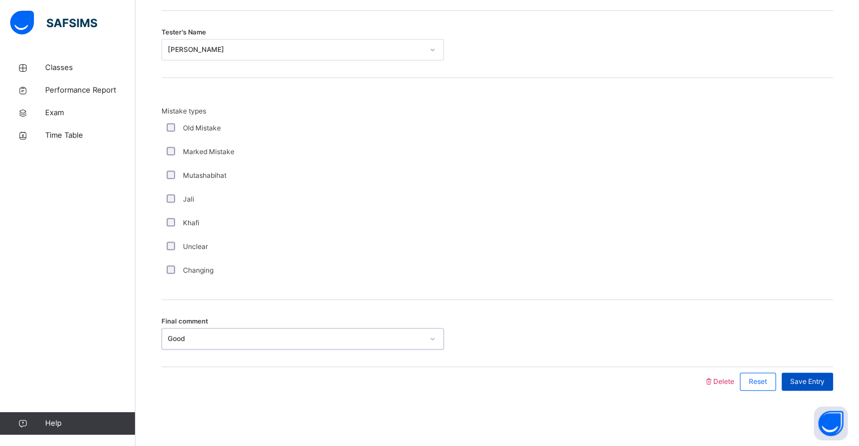
click at [833, 380] on div "Save Entry" at bounding box center [807, 382] width 51 height 18
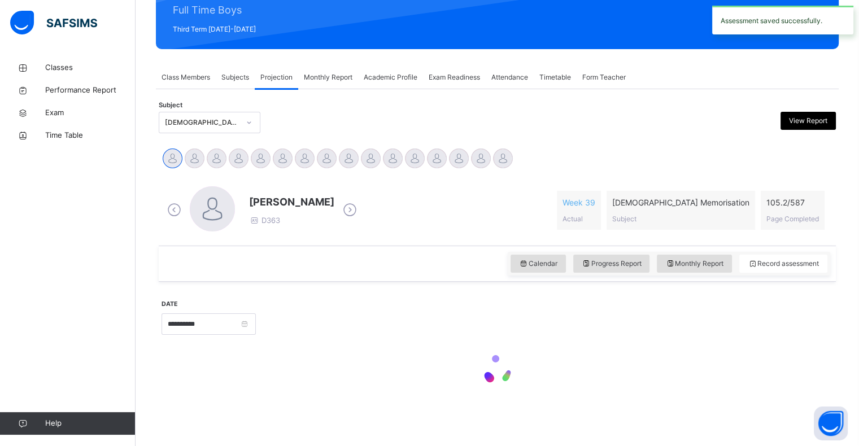
scroll to position [146, 0]
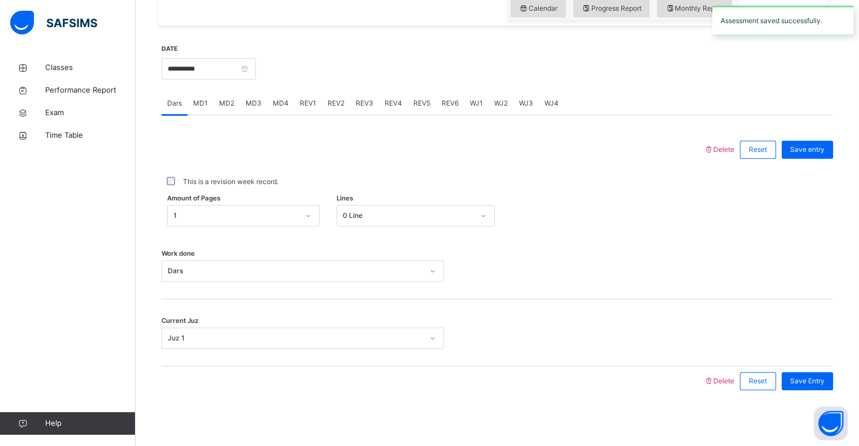
click at [404, 106] on div "REV4" at bounding box center [393, 103] width 29 height 23
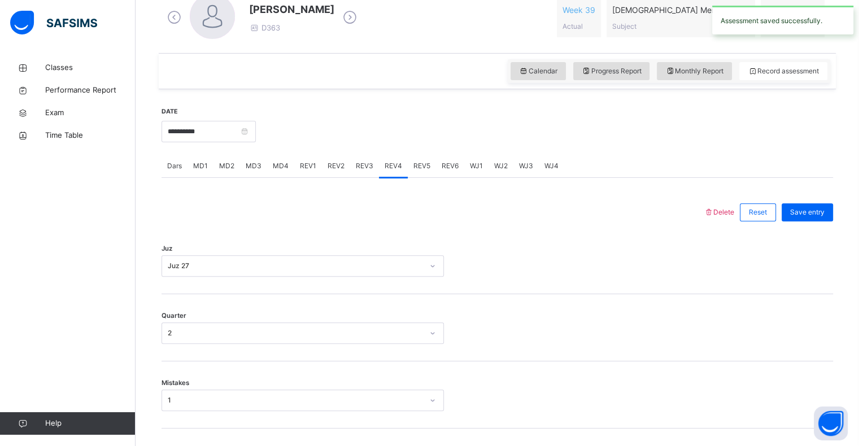
scroll to position [337, 0]
click at [409, 171] on div "REV5" at bounding box center [422, 167] width 28 height 23
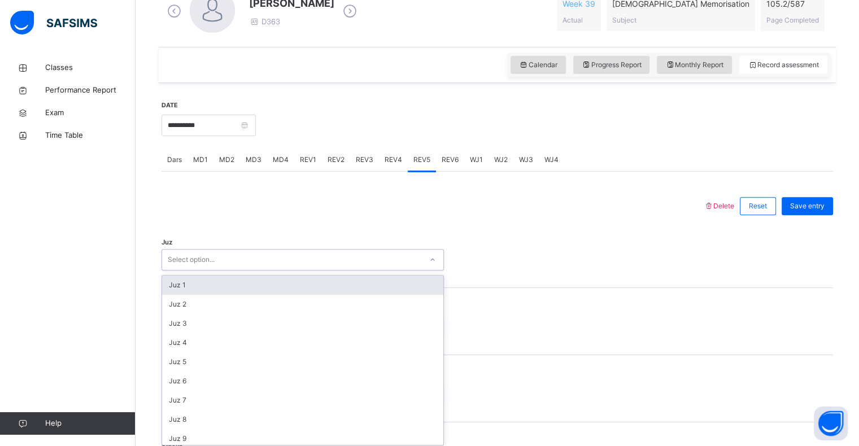
scroll to position [348, 0]
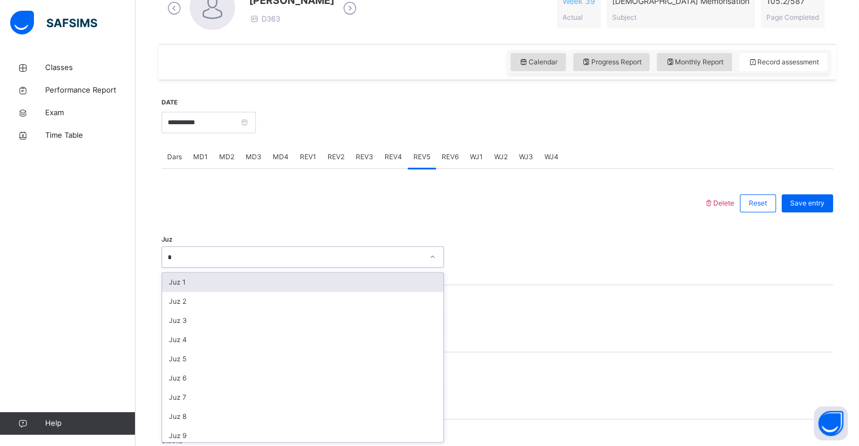
type input "**"
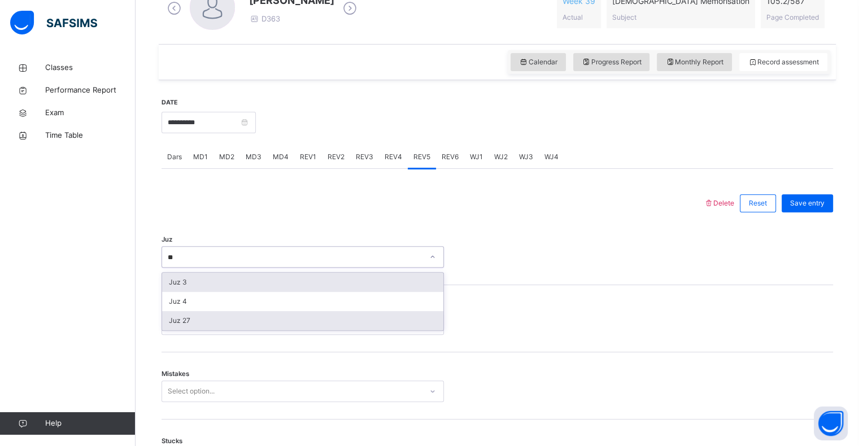
click at [190, 319] on div "Juz 27" at bounding box center [302, 320] width 281 height 19
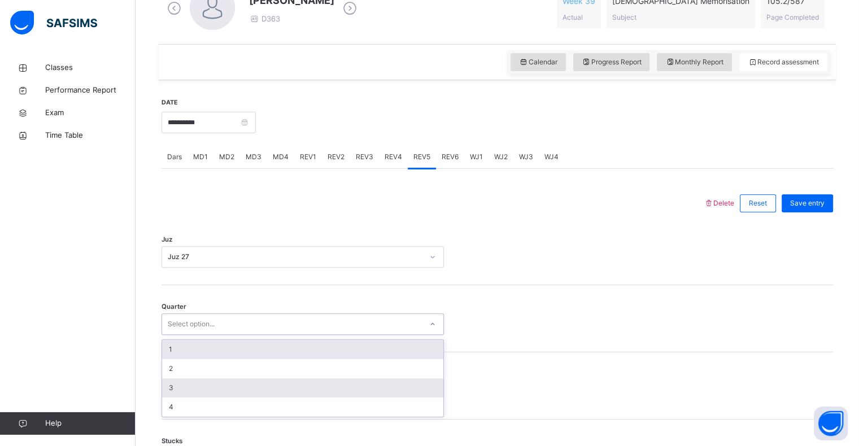
click at [173, 385] on div "3" at bounding box center [302, 387] width 281 height 19
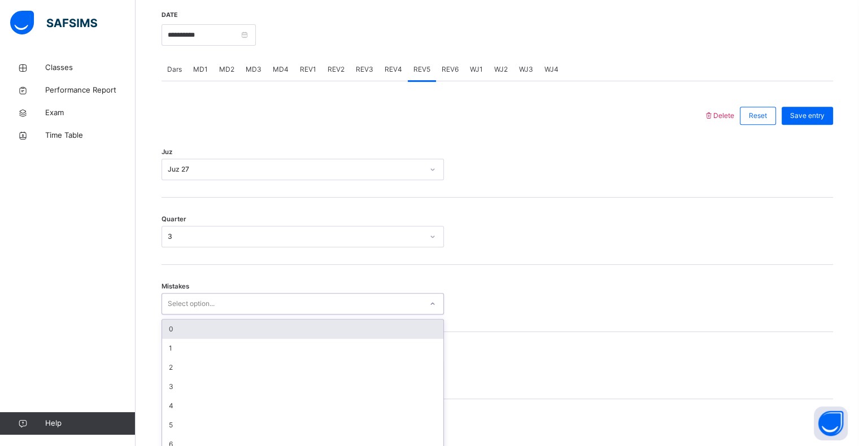
scroll to position [447, 0]
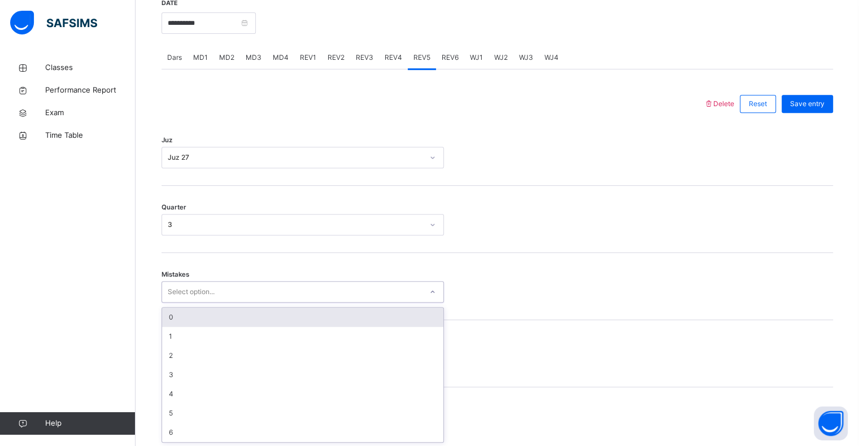
click at [175, 325] on div "0" at bounding box center [302, 317] width 281 height 19
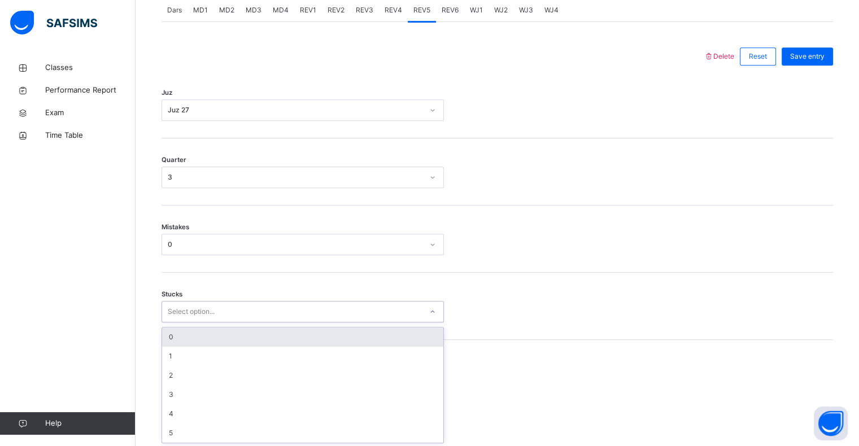
scroll to position [495, 0]
click at [169, 334] on div "0" at bounding box center [302, 336] width 281 height 19
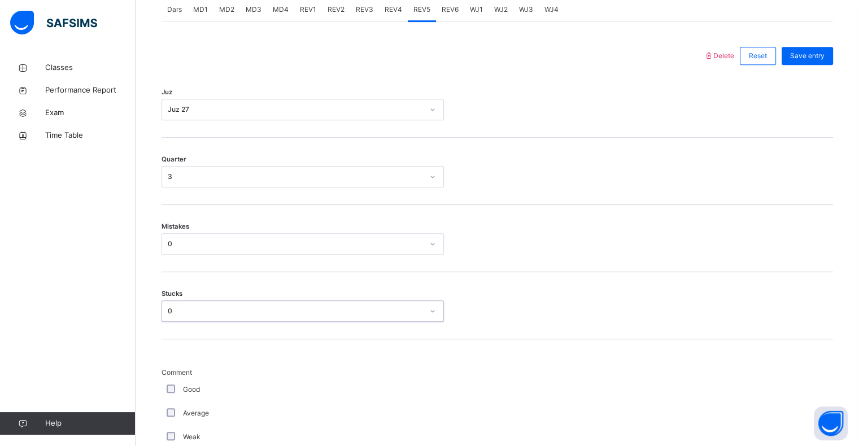
click at [169, 402] on div "Average" at bounding box center [303, 414] width 282 height 24
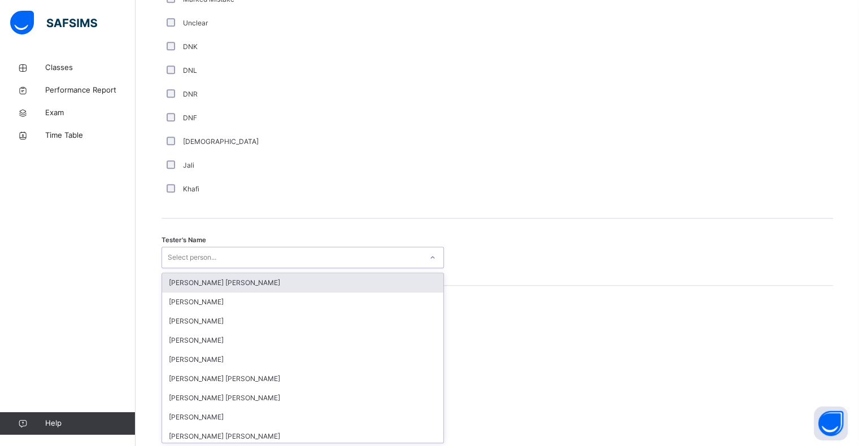
scroll to position [981, 0]
type input "*"
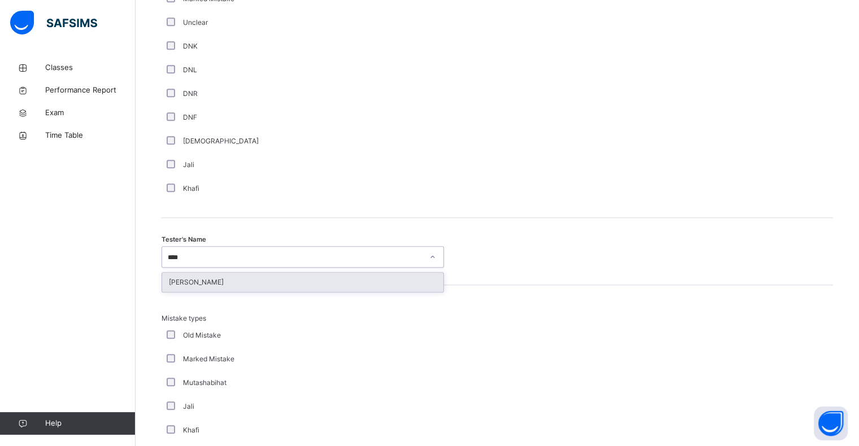
type input "*****"
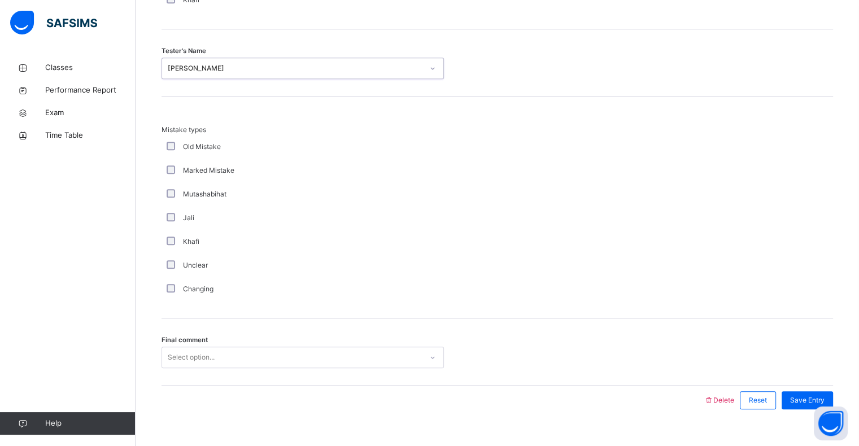
click at [464, 367] on div at bounding box center [497, 357] width 95 height 21
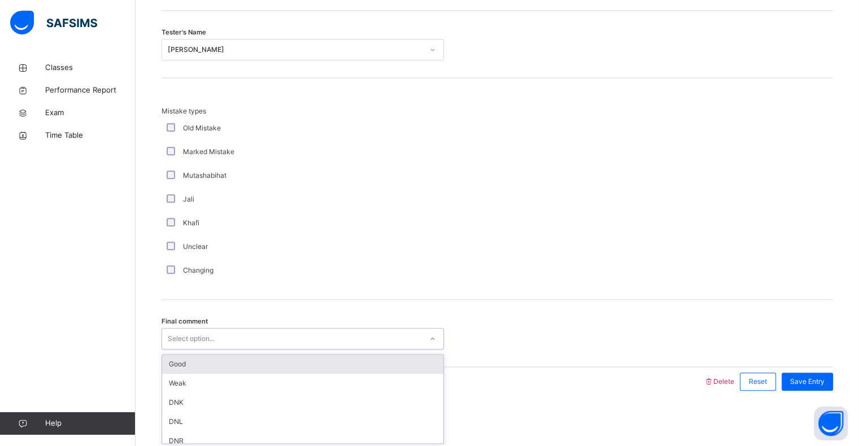
click at [197, 368] on div "Good" at bounding box center [302, 364] width 281 height 19
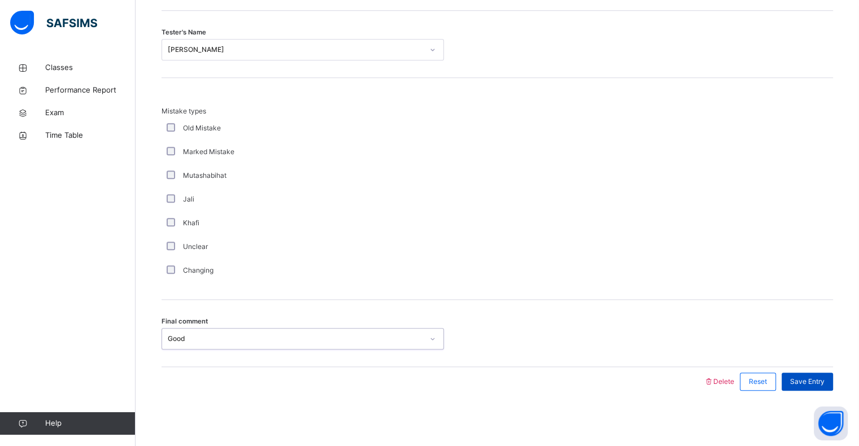
click at [829, 389] on div "Save Entry" at bounding box center [807, 382] width 51 height 18
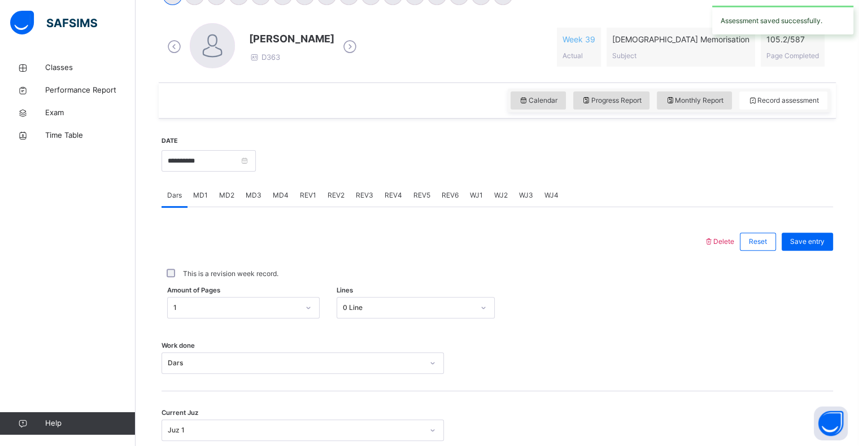
scroll to position [307, 0]
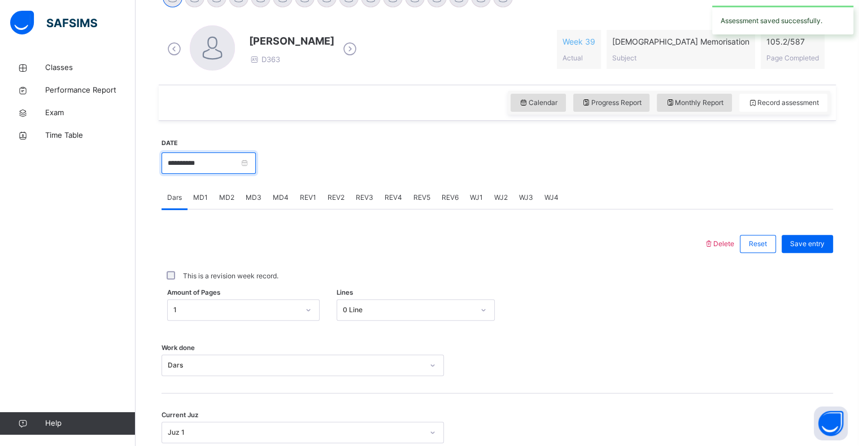
click at [188, 167] on input "**********" at bounding box center [209, 163] width 94 height 21
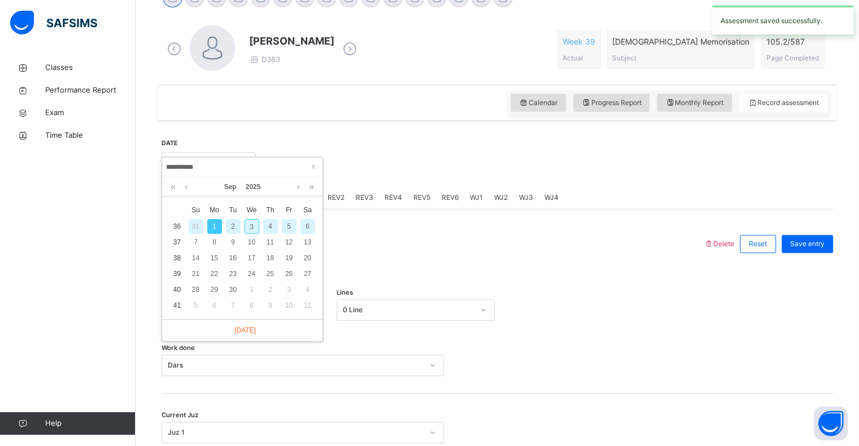
click at [234, 230] on div "2" at bounding box center [233, 226] width 15 height 15
type input "**********"
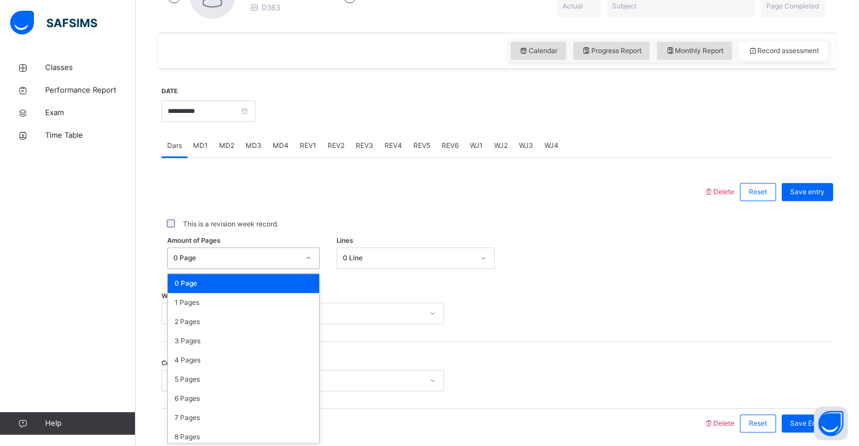
scroll to position [361, 0]
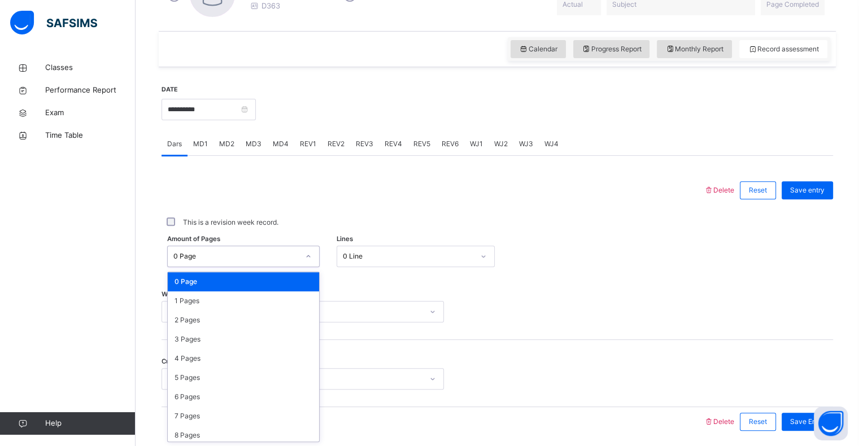
click at [185, 278] on div "0 Page" at bounding box center [243, 281] width 151 height 19
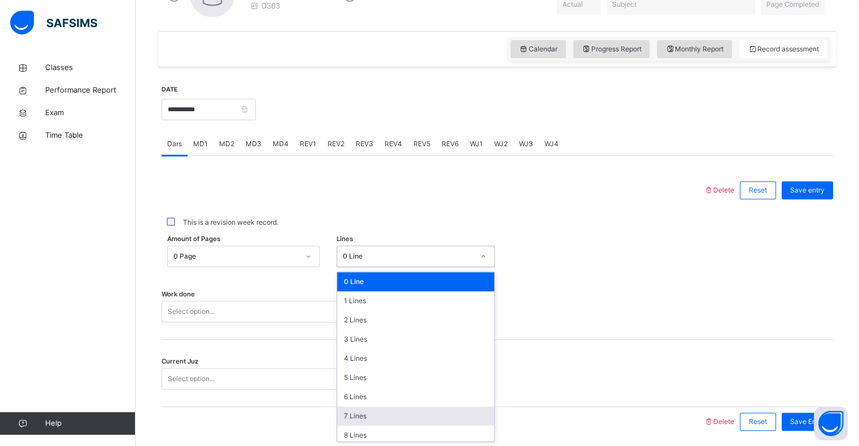
click at [398, 421] on div "7 Lines" at bounding box center [415, 416] width 157 height 19
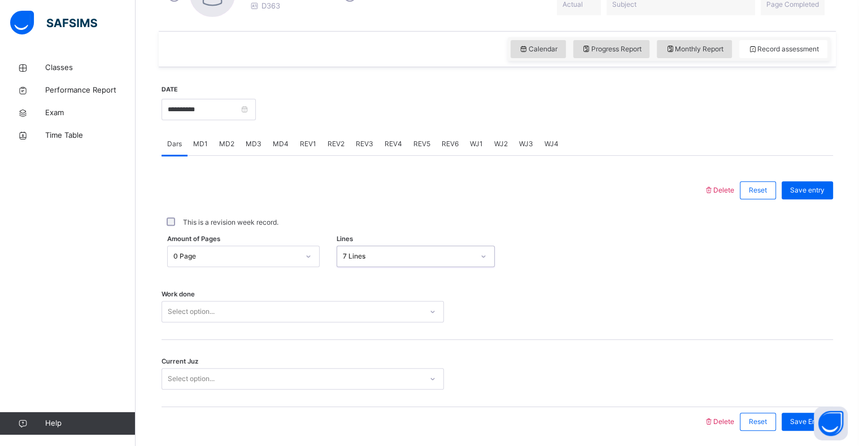
scroll to position [402, 0]
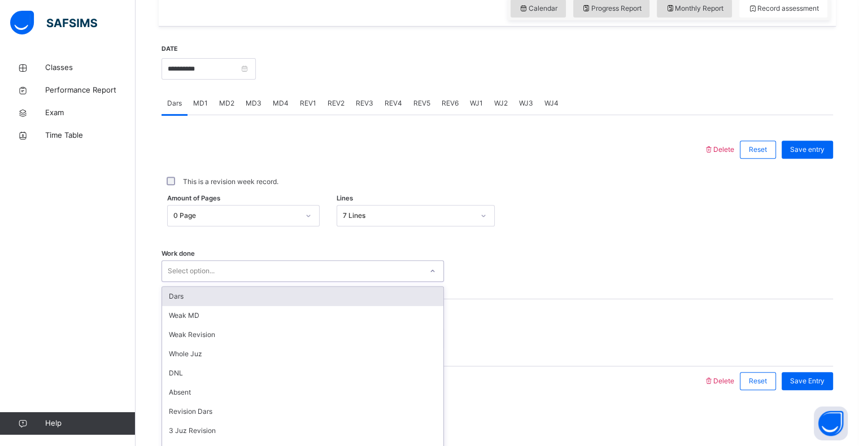
click at [172, 303] on div "Dars" at bounding box center [302, 296] width 281 height 19
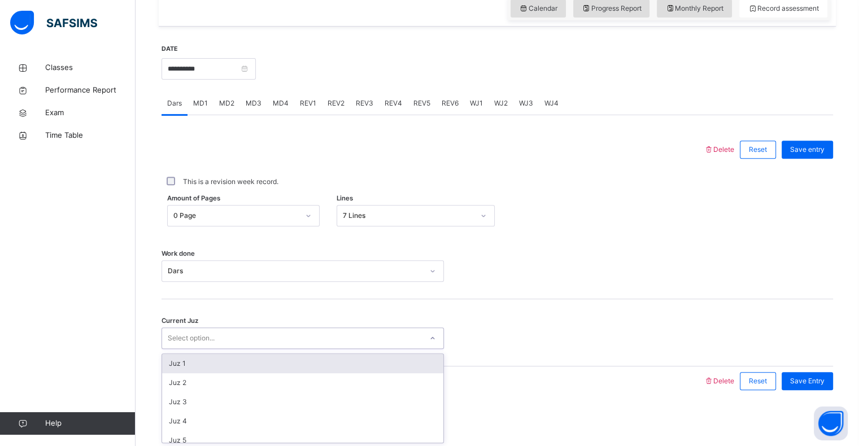
click at [193, 364] on div "Juz 1" at bounding box center [302, 363] width 281 height 19
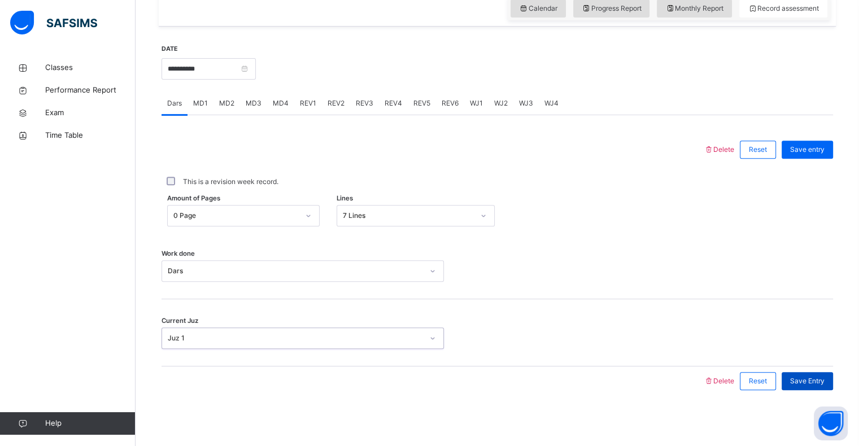
click at [807, 380] on span "Save Entry" at bounding box center [807, 381] width 34 height 10
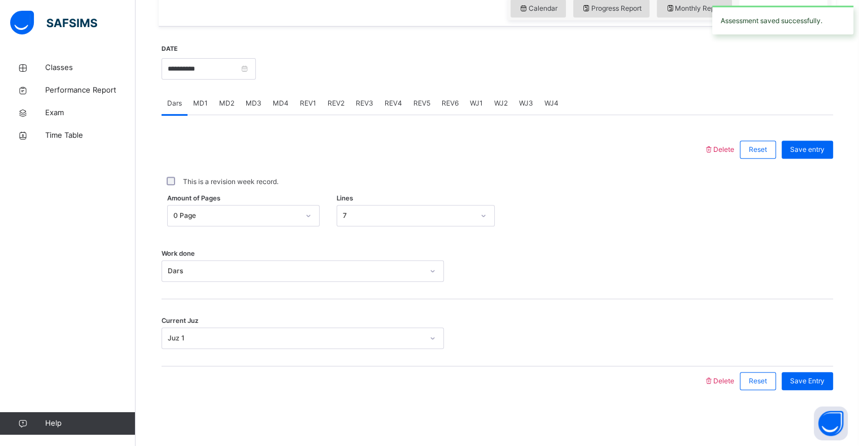
click at [220, 99] on span "MD2" at bounding box center [226, 103] width 15 height 10
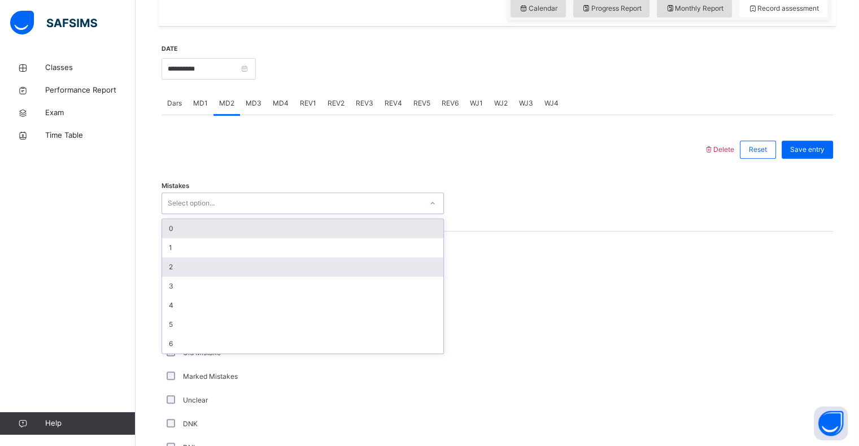
click at [172, 262] on div "2" at bounding box center [302, 267] width 281 height 19
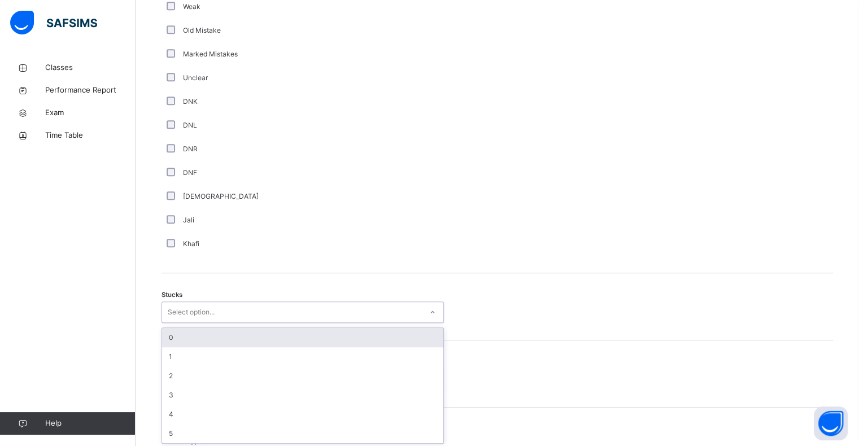
scroll to position [725, 0]
click at [177, 381] on div "2" at bounding box center [302, 374] width 281 height 19
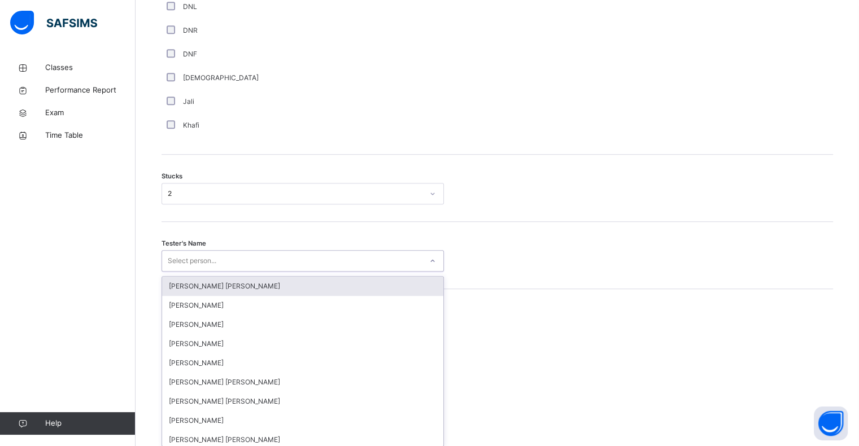
scroll to position [847, 0]
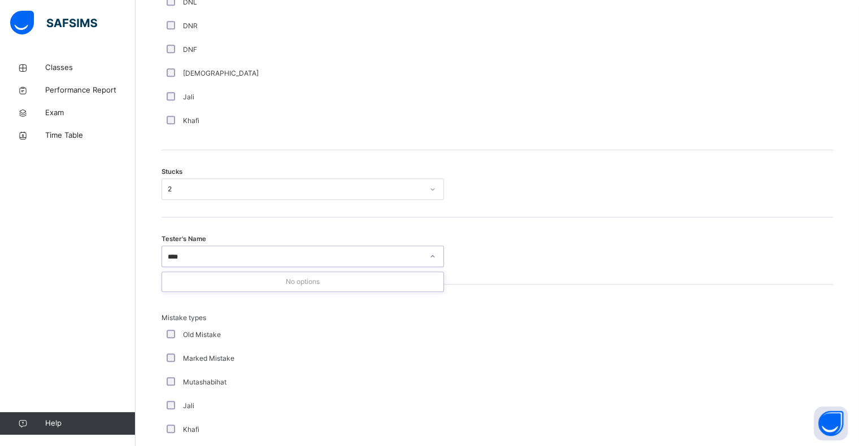
type input "***"
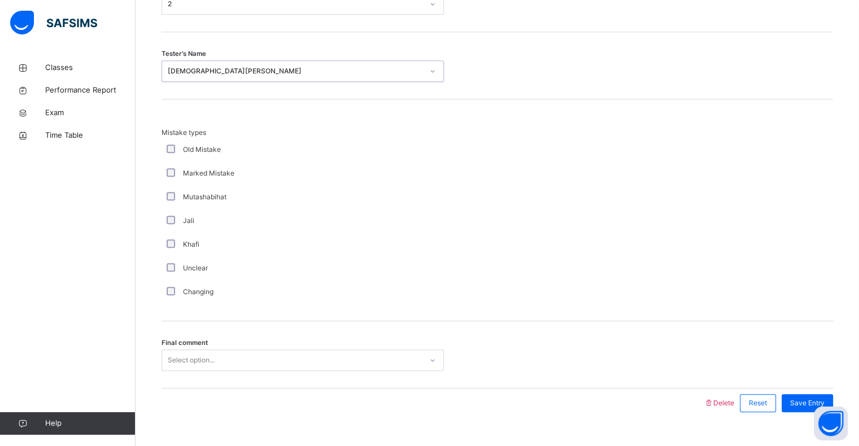
scroll to position [1054, 0]
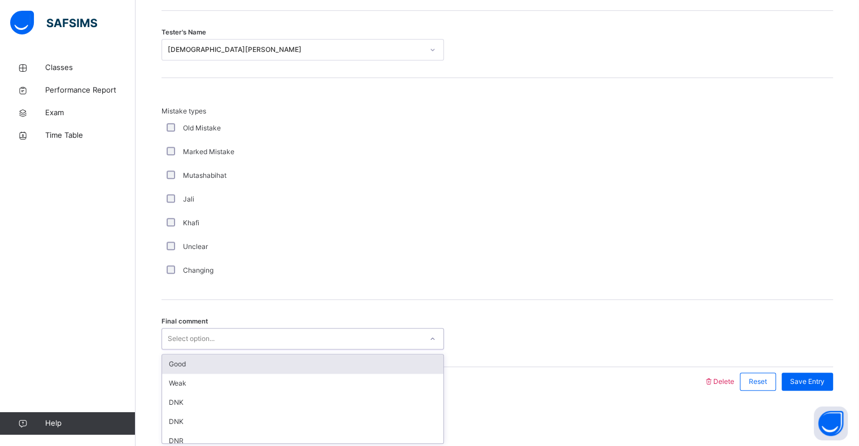
click at [188, 365] on div "Good" at bounding box center [302, 364] width 281 height 19
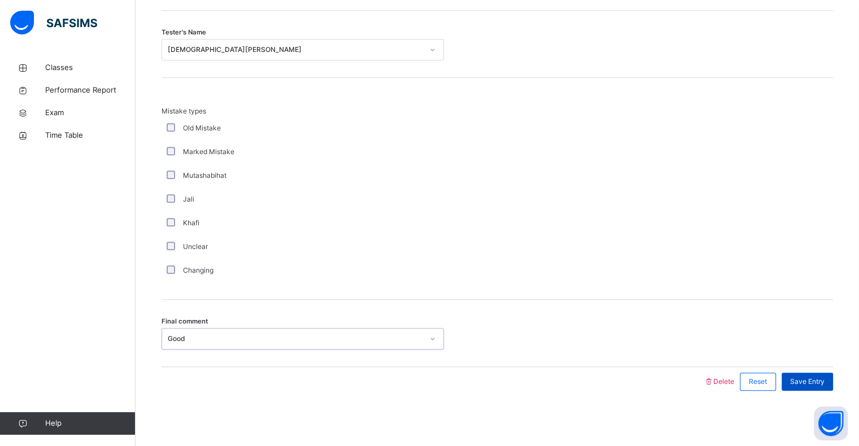
click at [819, 377] on span "Save Entry" at bounding box center [807, 382] width 34 height 10
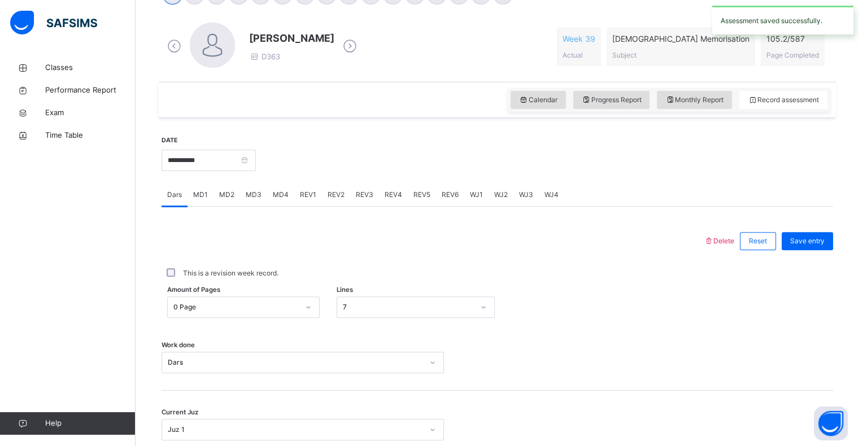
scroll to position [301, 0]
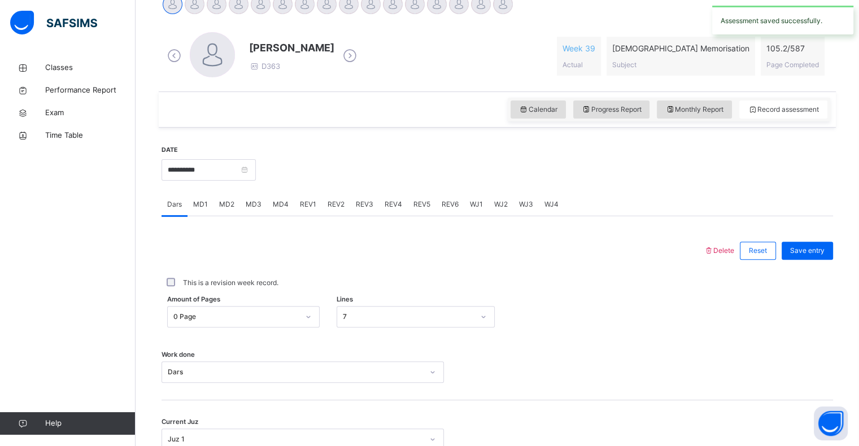
click at [752, 294] on div "This is a revision week record." at bounding box center [498, 283] width 672 height 24
click at [282, 205] on span "MD4" at bounding box center [281, 204] width 16 height 10
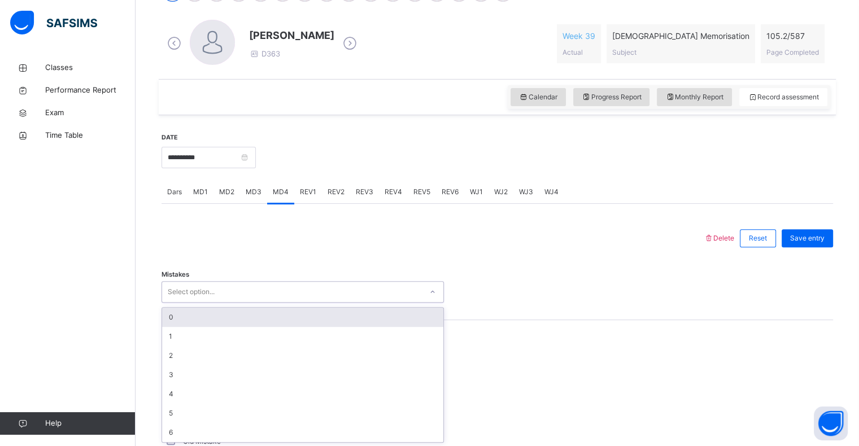
scroll to position [314, 0]
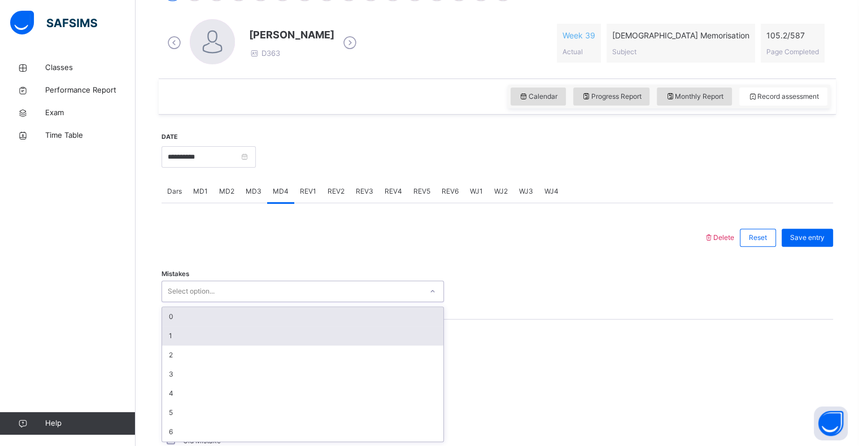
click at [178, 341] on div "1" at bounding box center [302, 336] width 281 height 19
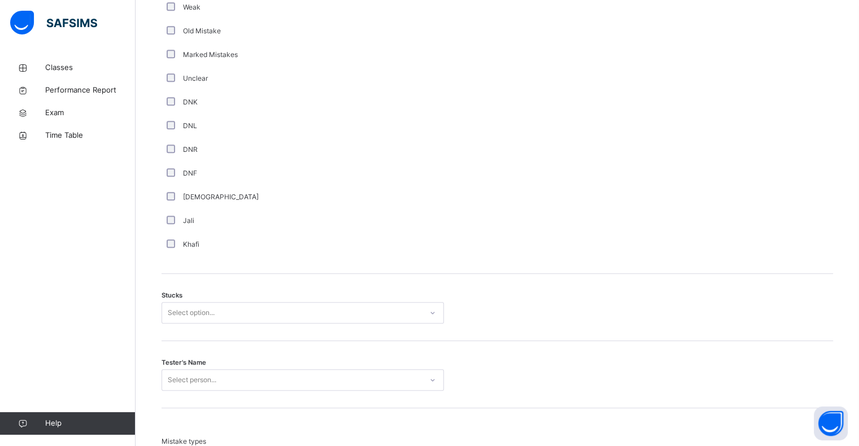
scroll to position [724, 0]
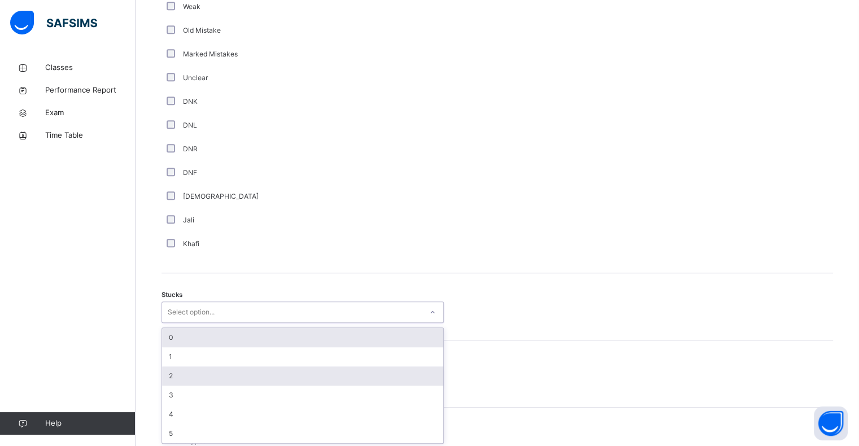
click at [175, 373] on div "2" at bounding box center [302, 376] width 281 height 19
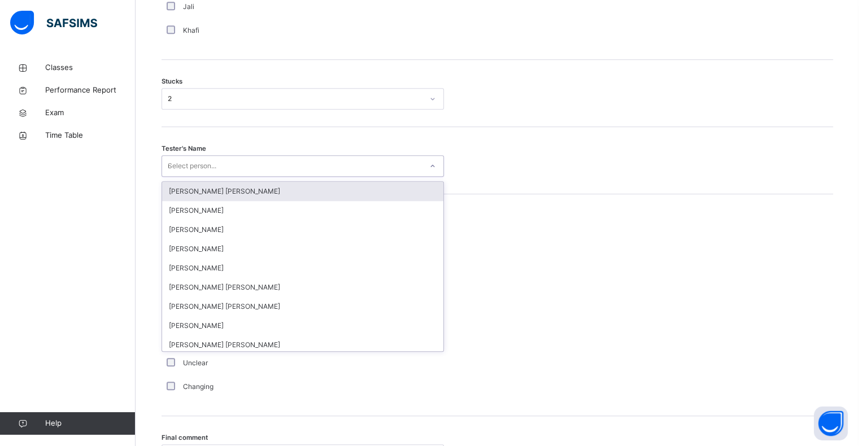
scroll to position [938, 0]
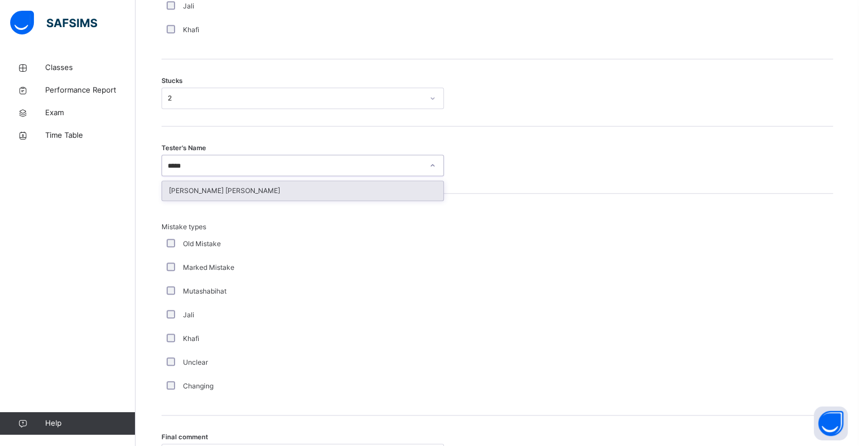
type input "******"
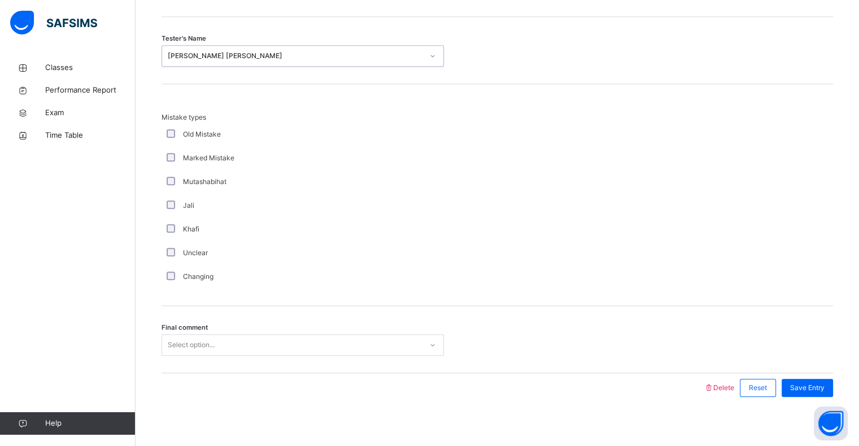
scroll to position [1054, 0]
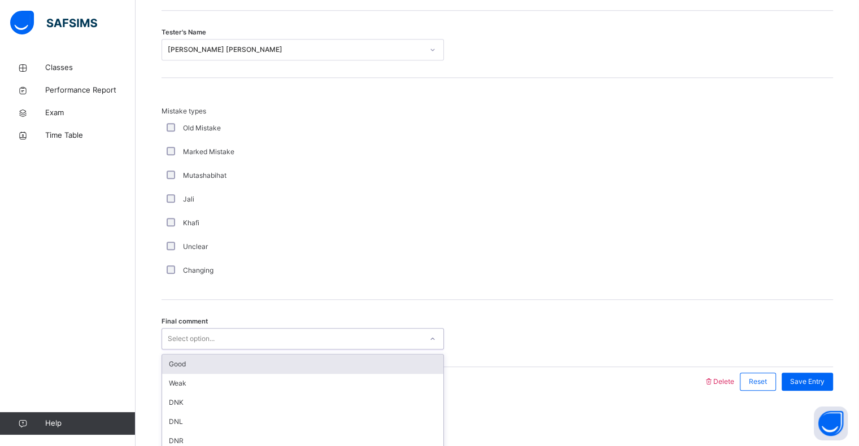
click at [176, 371] on div "Good" at bounding box center [302, 364] width 281 height 19
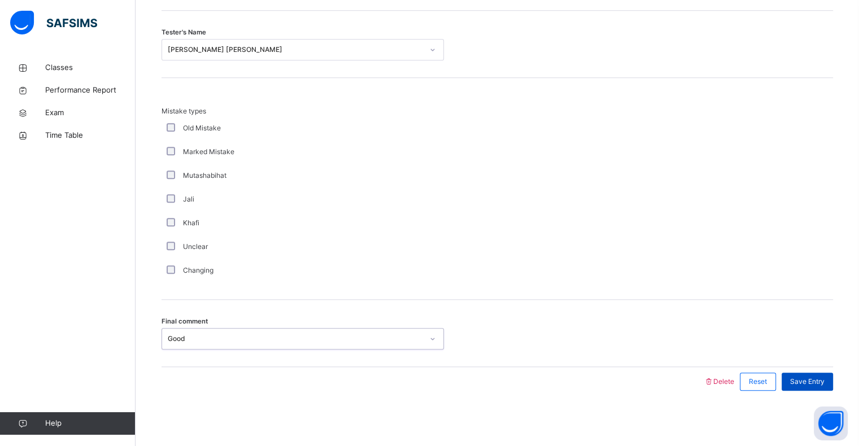
click at [819, 389] on div "Save Entry" at bounding box center [807, 382] width 51 height 18
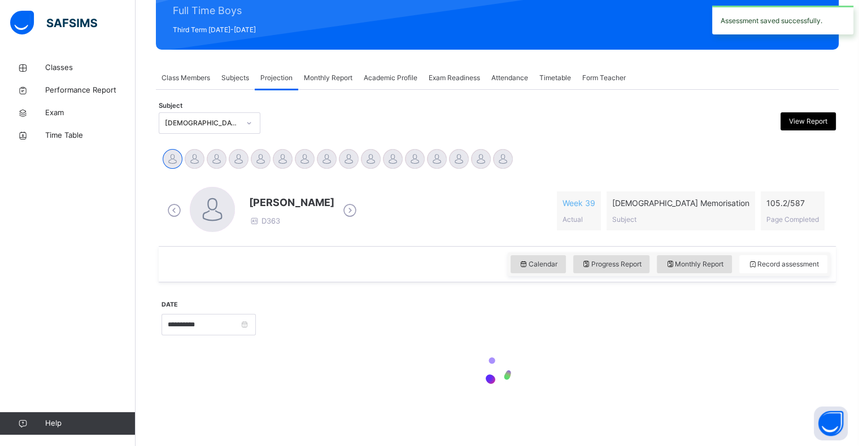
scroll to position [402, 0]
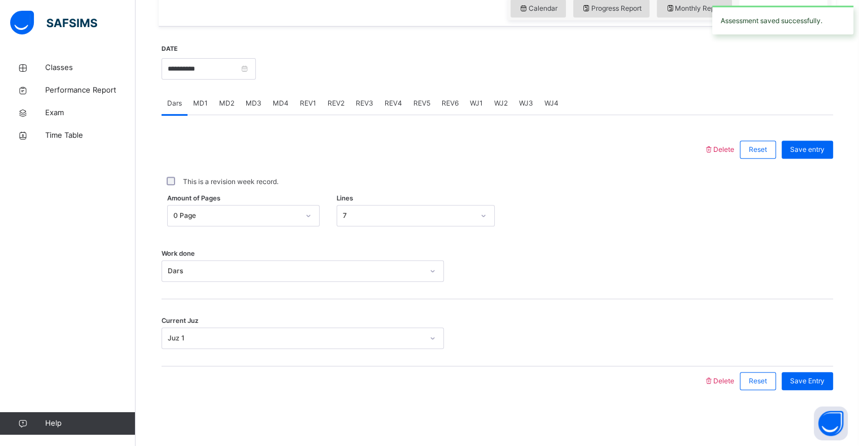
click at [307, 108] on div "REV1" at bounding box center [308, 103] width 28 height 23
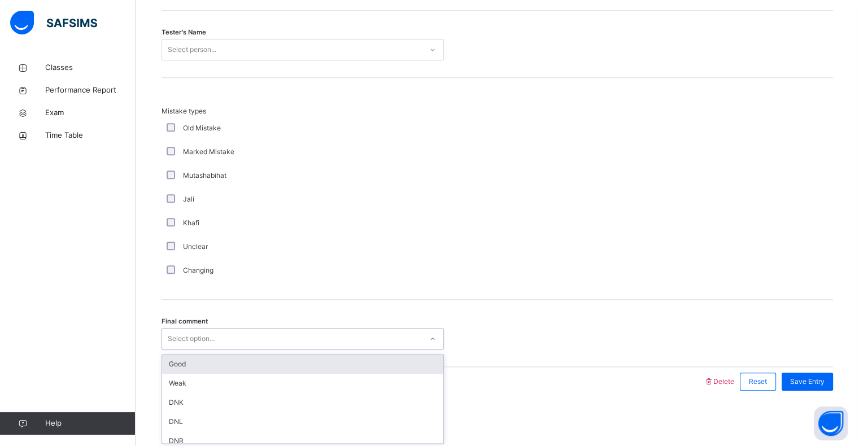
click at [193, 362] on div "Good" at bounding box center [302, 364] width 281 height 19
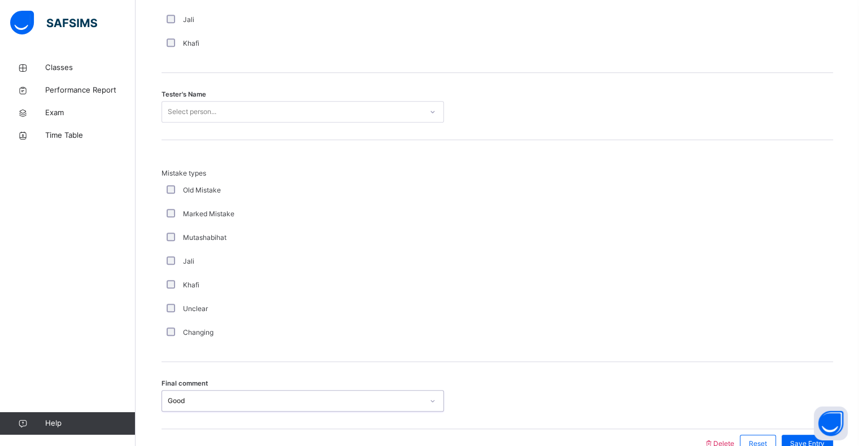
scroll to position [1107, 0]
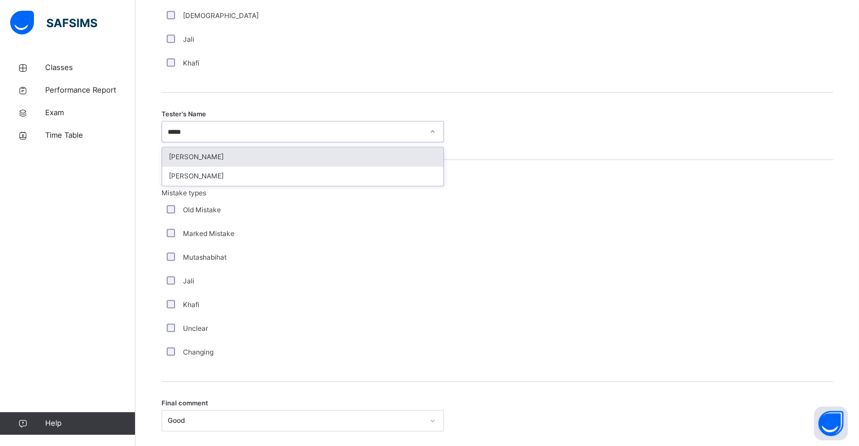
type input "******"
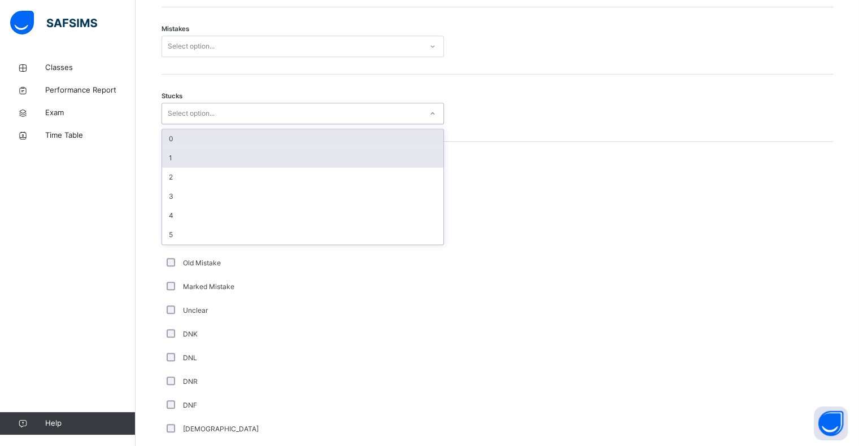
click at [179, 151] on div "1" at bounding box center [302, 158] width 281 height 19
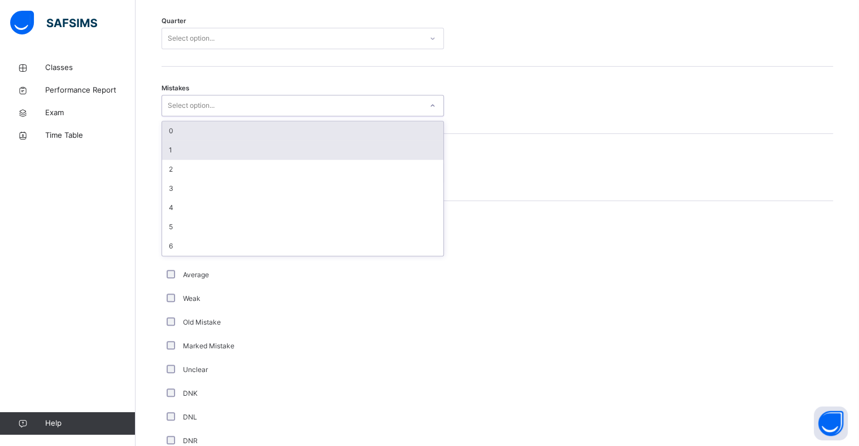
click at [181, 154] on div "1" at bounding box center [302, 150] width 281 height 19
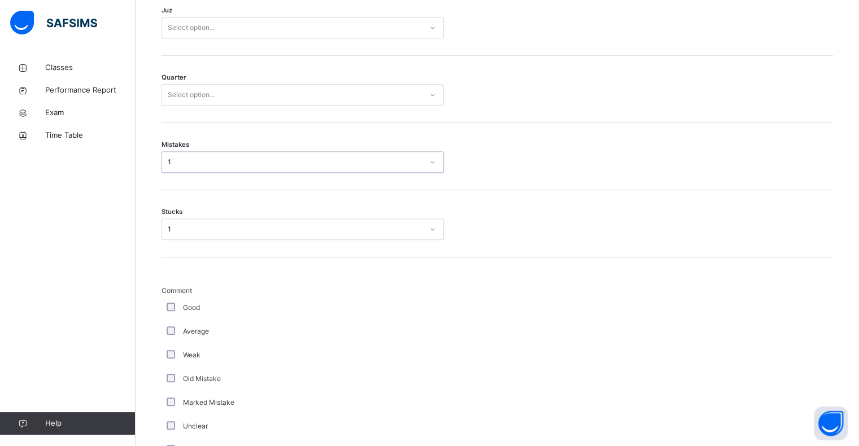
scroll to position [574, 0]
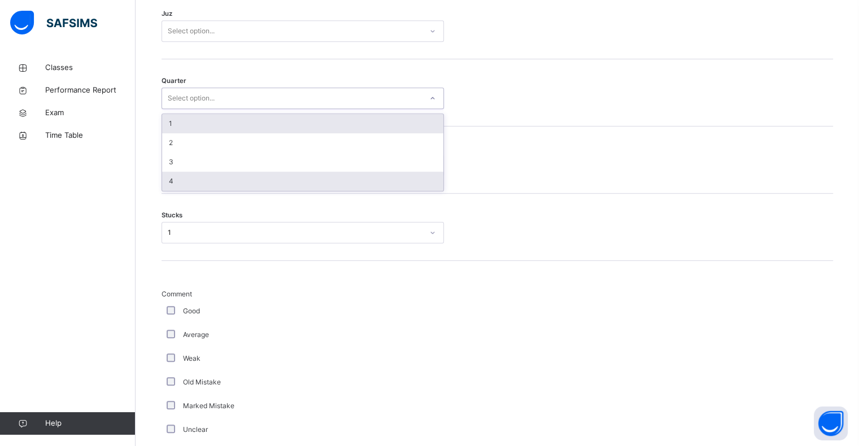
click at [181, 180] on div "4" at bounding box center [302, 181] width 281 height 19
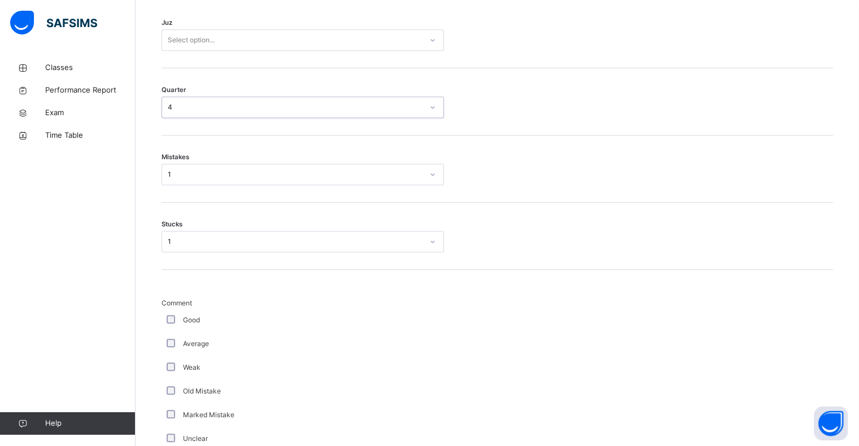
scroll to position [561, 0]
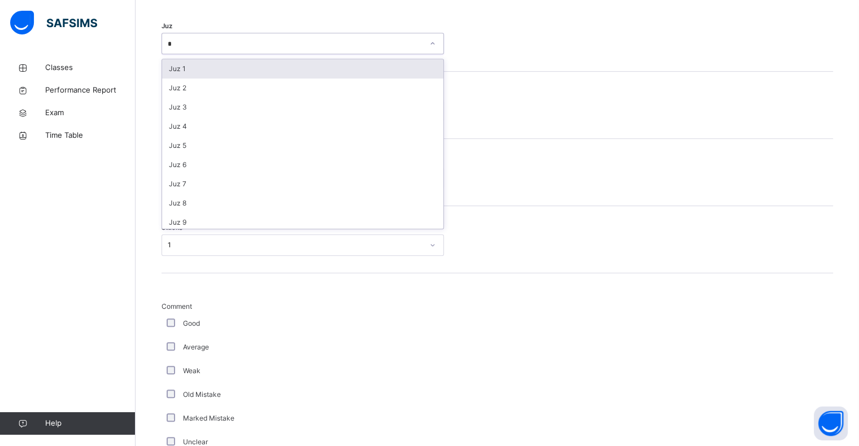
type input "**"
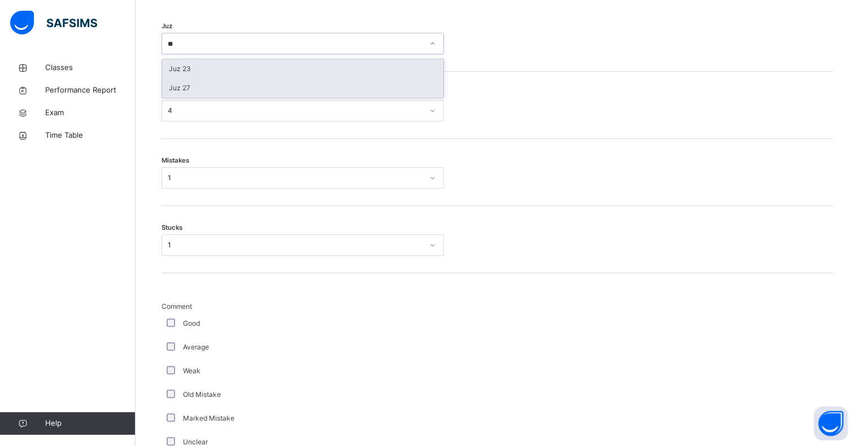
click at [195, 84] on div "Juz 27" at bounding box center [302, 88] width 281 height 19
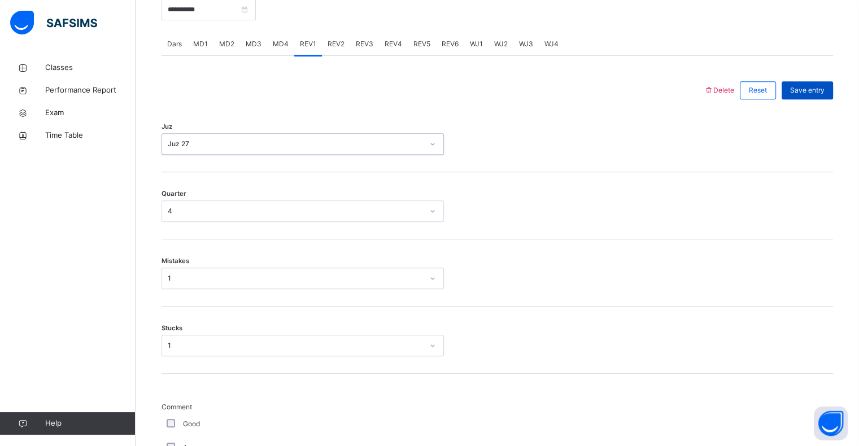
click at [816, 91] on span "Save entry" at bounding box center [807, 90] width 34 height 10
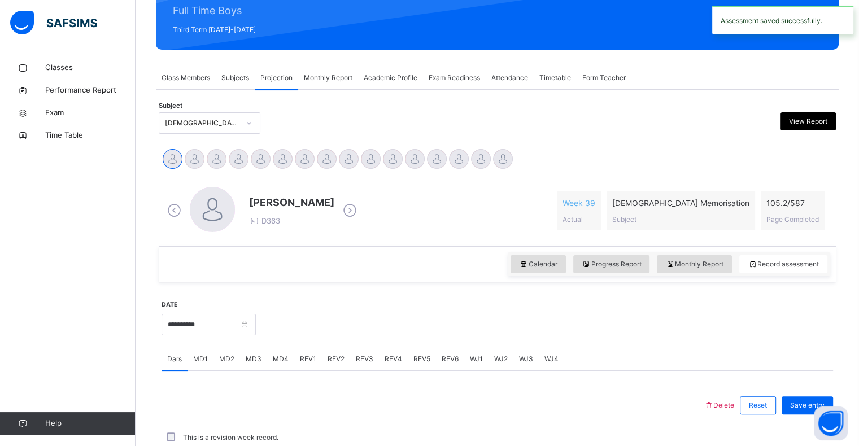
scroll to position [402, 0]
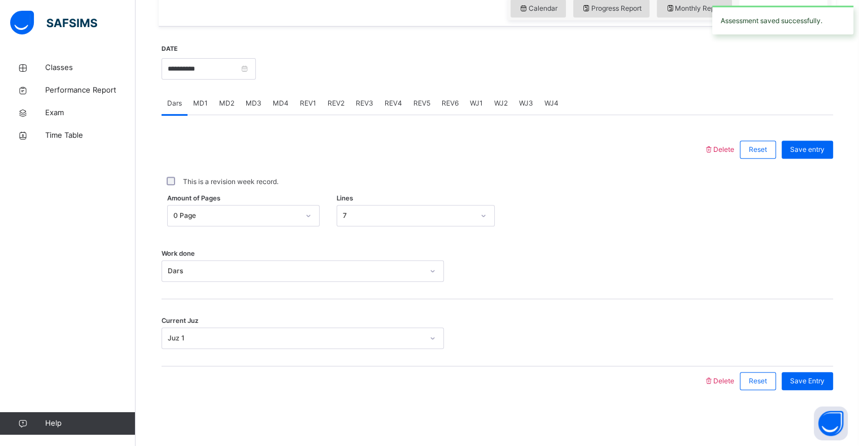
click at [332, 105] on span "REV2" at bounding box center [336, 103] width 17 height 10
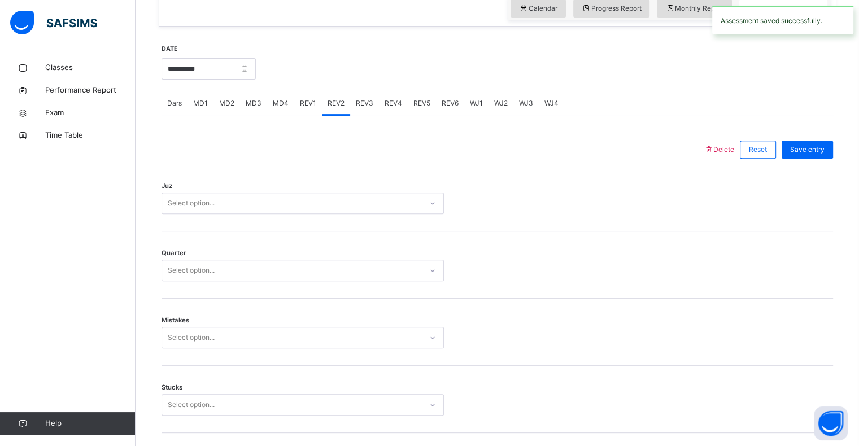
scroll to position [461, 0]
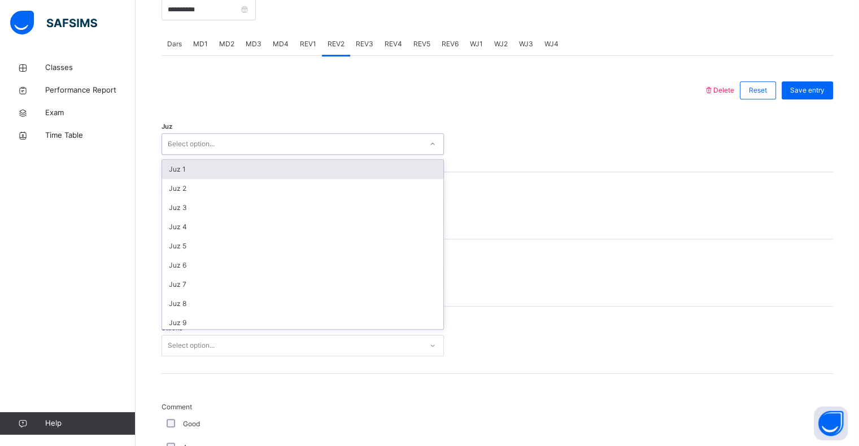
type input "**"
click at [183, 162] on div "Juz 28" at bounding box center [302, 169] width 281 height 19
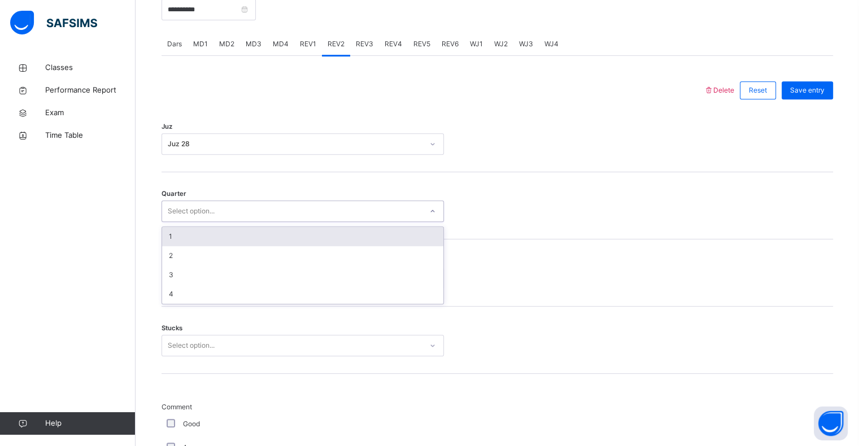
click at [169, 240] on div "1" at bounding box center [302, 236] width 281 height 19
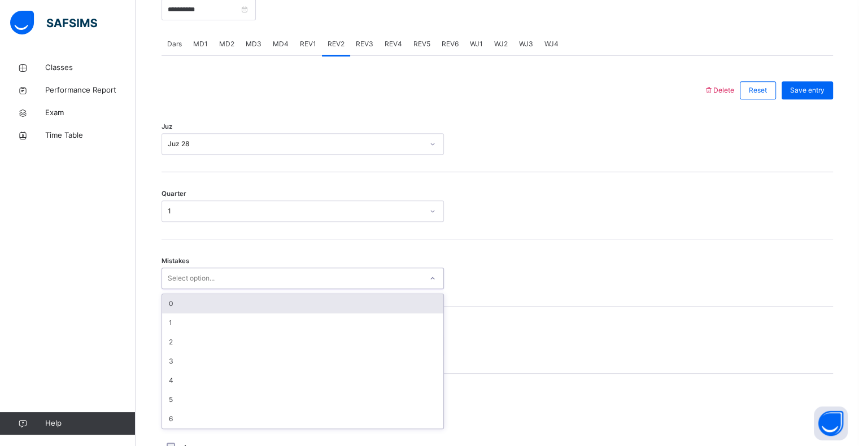
click at [180, 310] on div "0" at bounding box center [302, 303] width 281 height 19
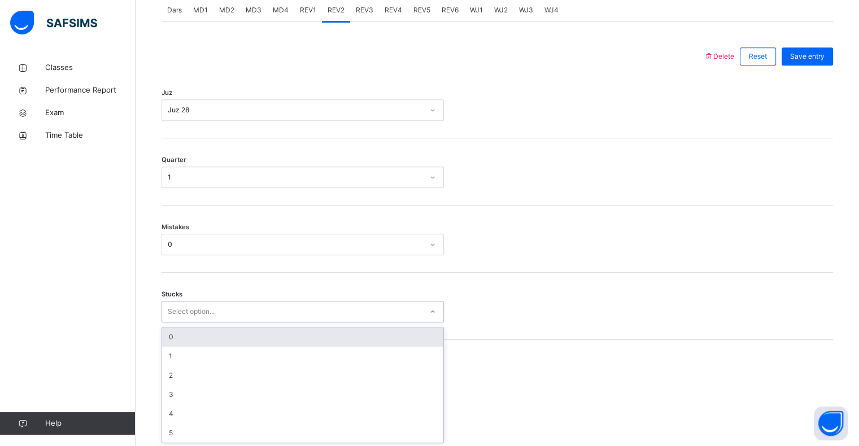
scroll to position [495, 0]
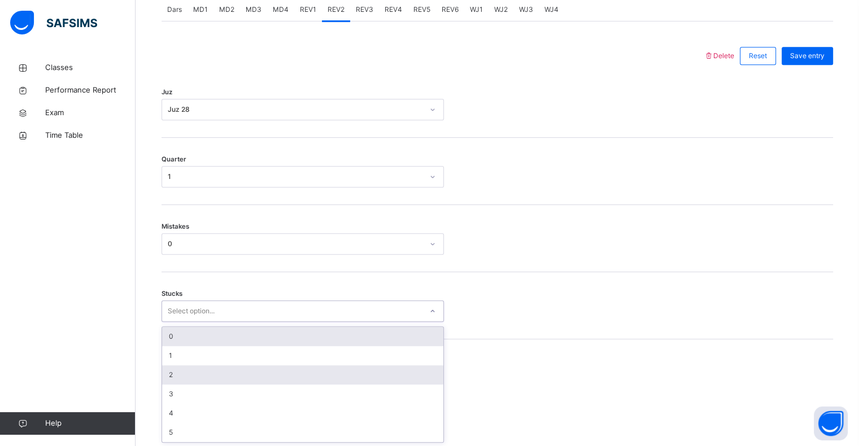
click at [176, 374] on div "2" at bounding box center [302, 374] width 281 height 19
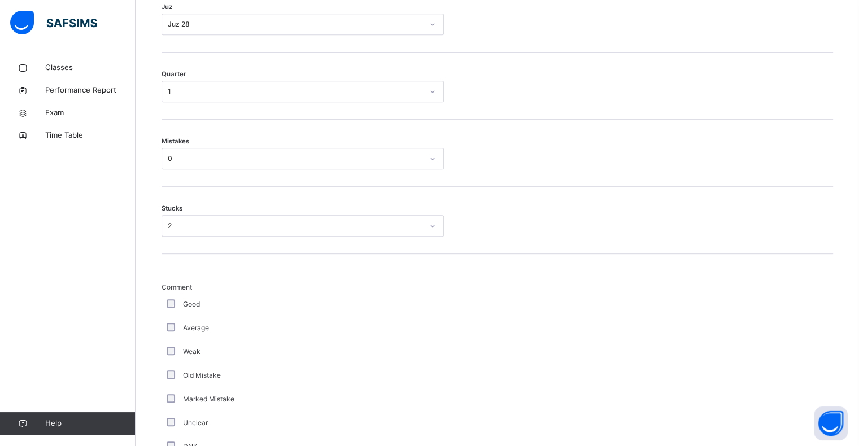
scroll to position [732, 0]
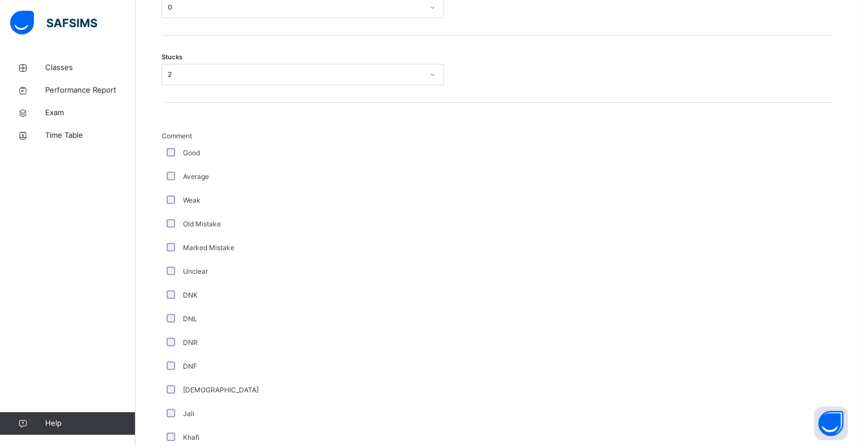
click at [170, 142] on div "Good" at bounding box center [303, 153] width 282 height 24
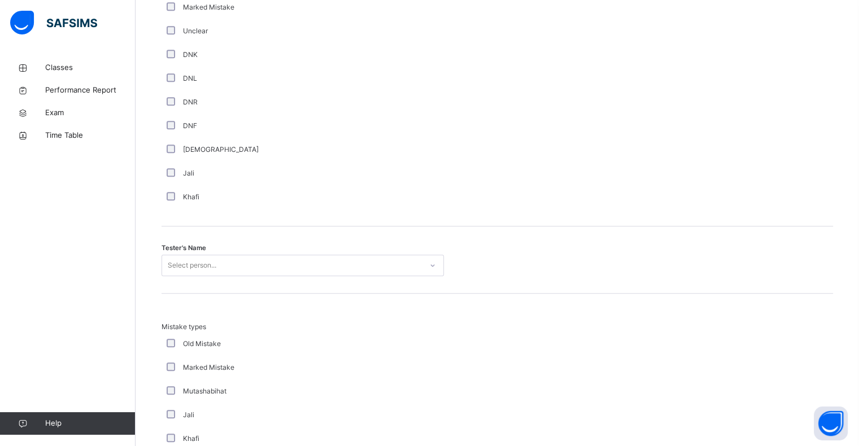
scroll to position [1043, 0]
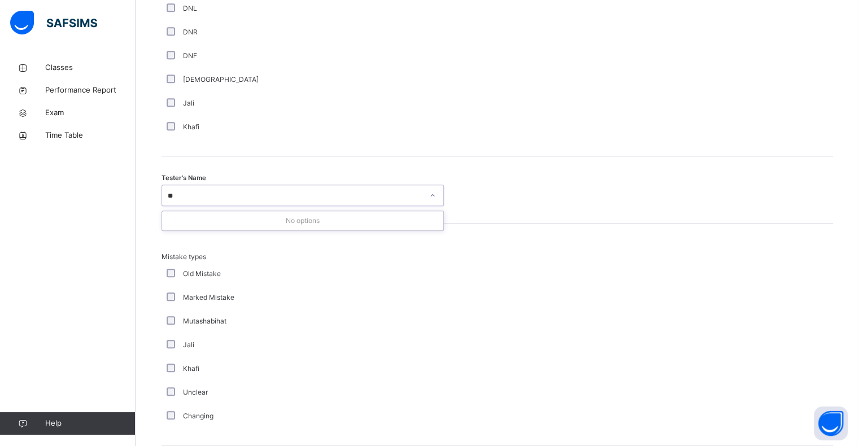
type input "*"
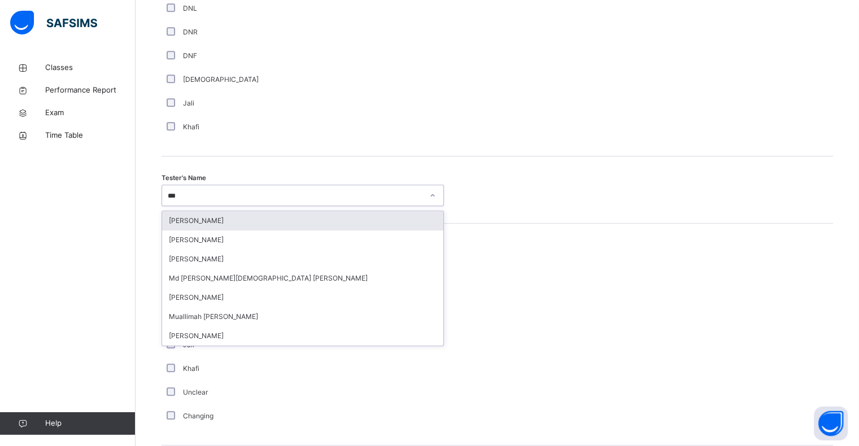
type input "****"
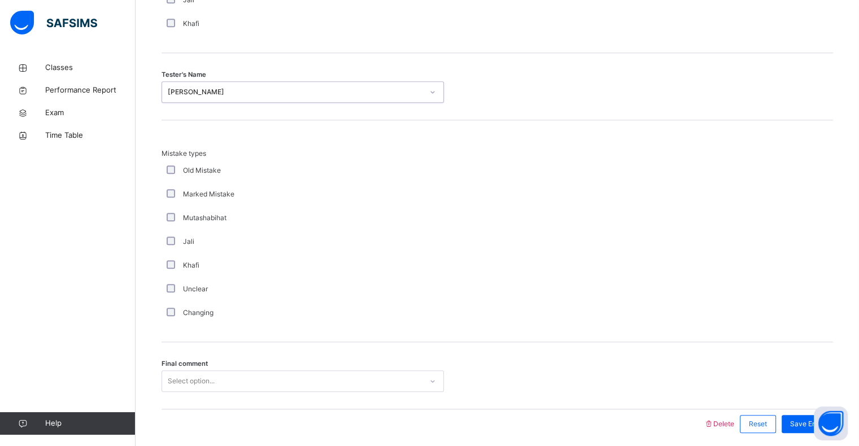
scroll to position [1189, 0]
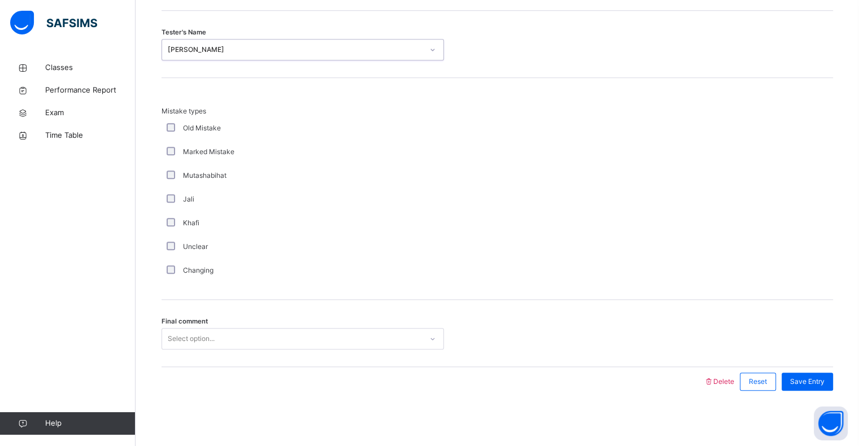
click at [187, 320] on span "Final comment" at bounding box center [185, 322] width 46 height 10
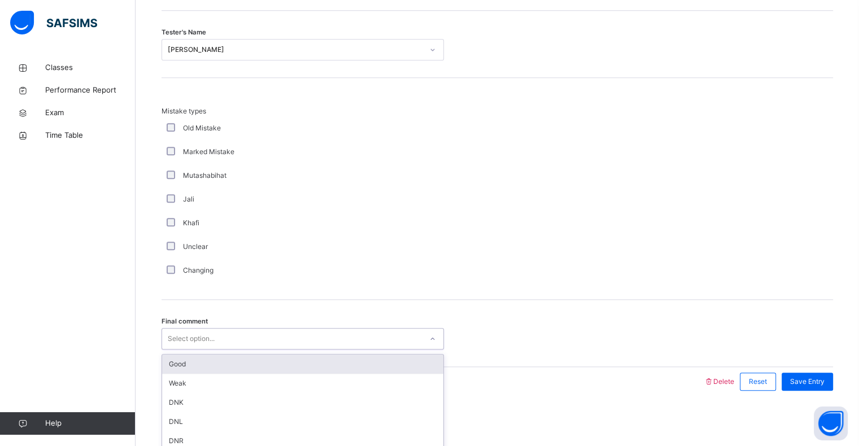
click at [173, 356] on div "Good" at bounding box center [302, 364] width 281 height 19
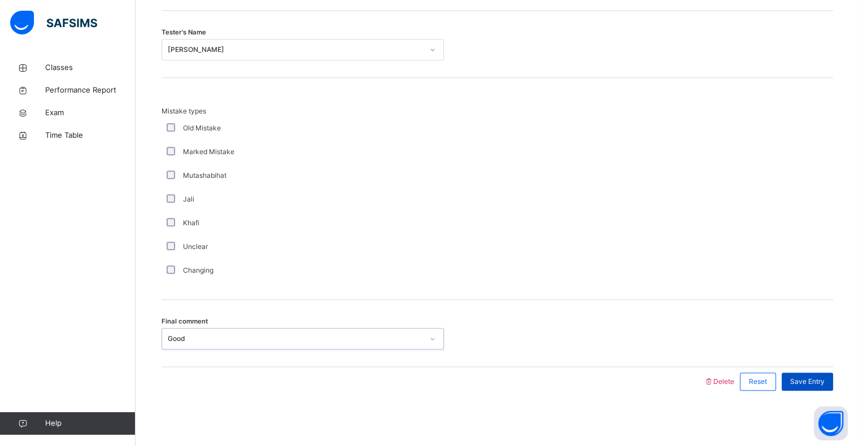
click at [818, 387] on div "Save Entry" at bounding box center [807, 382] width 51 height 18
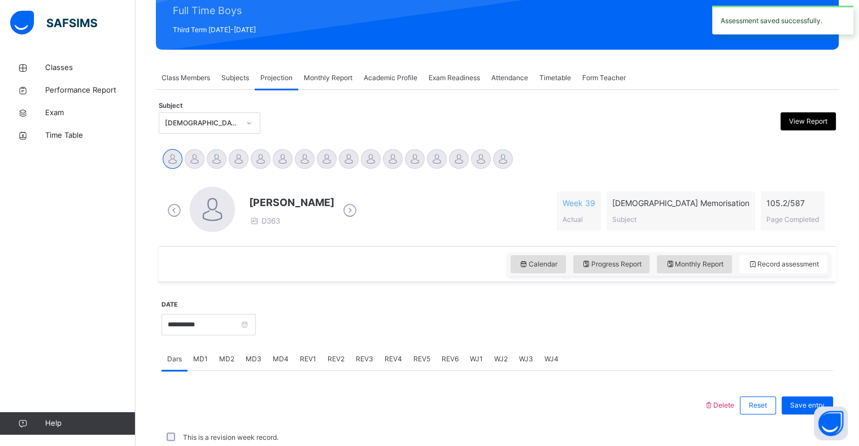
scroll to position [402, 0]
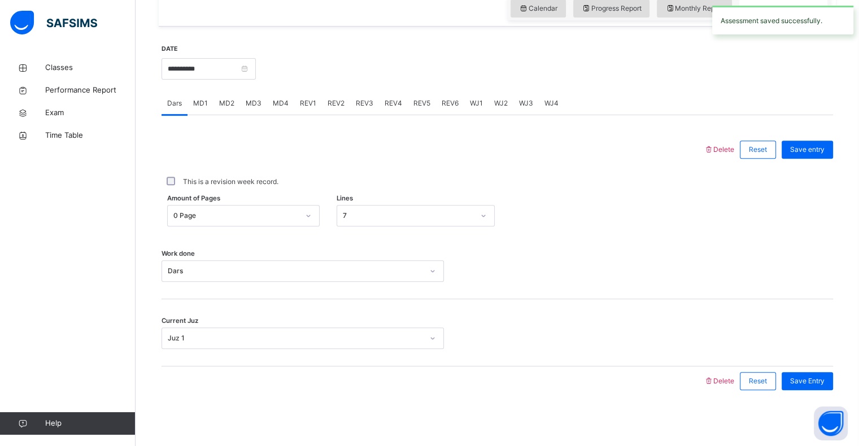
click at [357, 106] on span "REV3" at bounding box center [365, 103] width 18 height 10
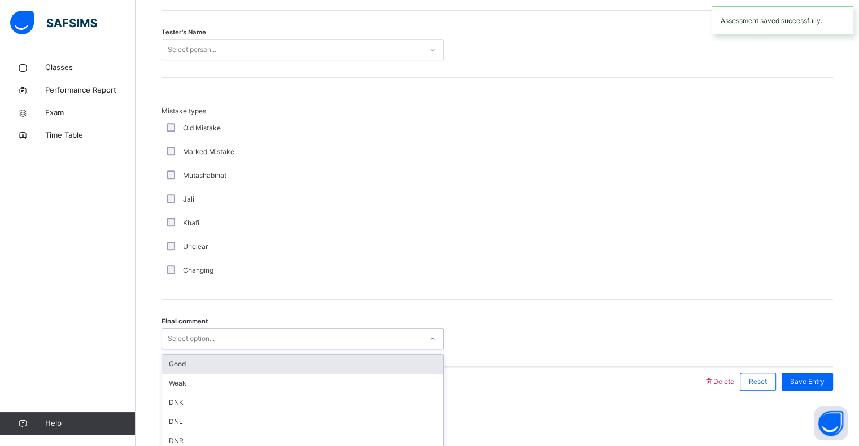
click at [175, 368] on div "Good" at bounding box center [302, 364] width 281 height 19
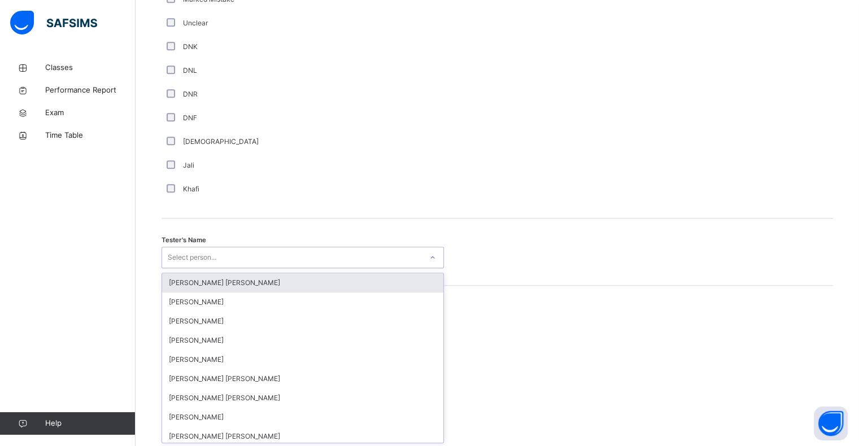
scroll to position [981, 0]
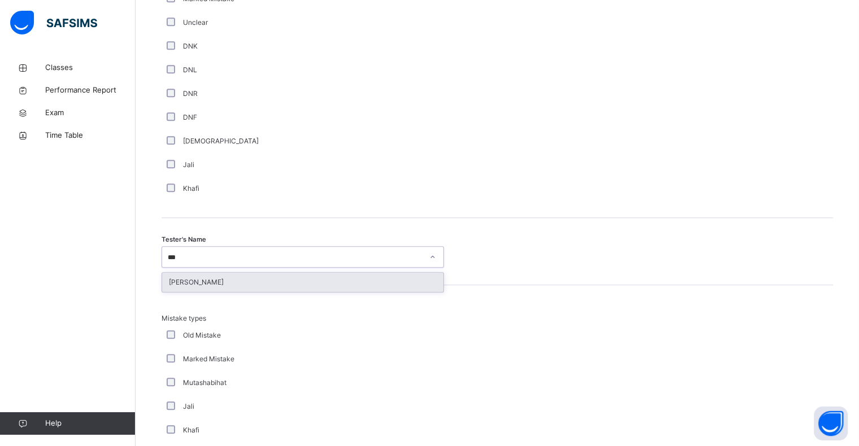
type input "****"
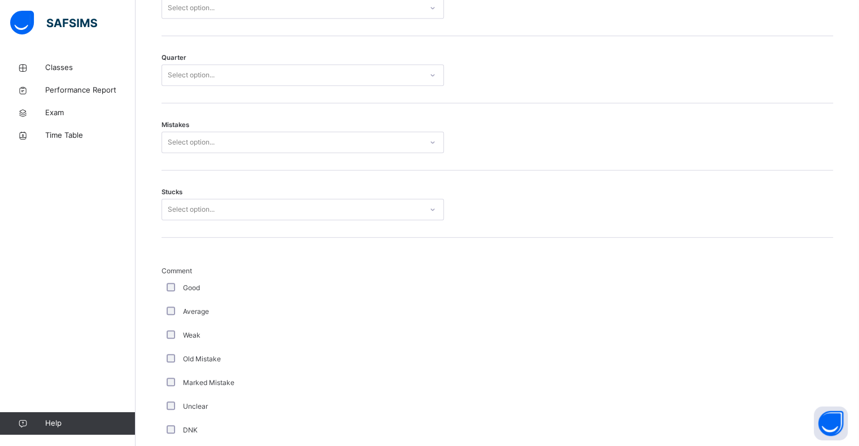
scroll to position [598, 0]
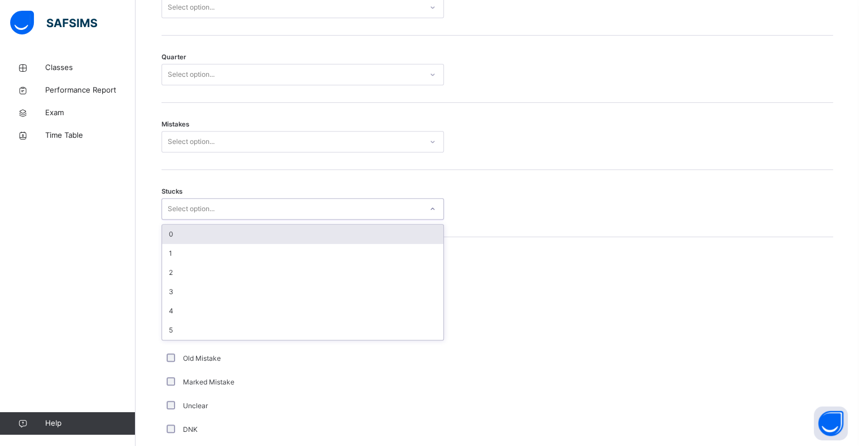
click at [172, 237] on div "0" at bounding box center [302, 234] width 281 height 19
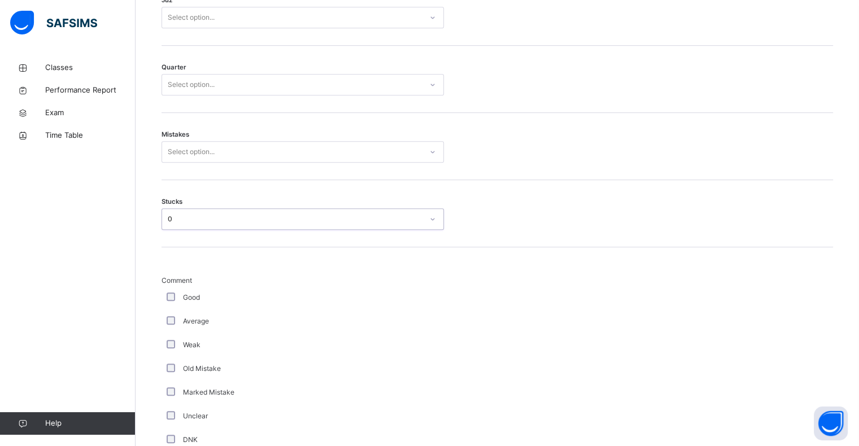
scroll to position [586, 0]
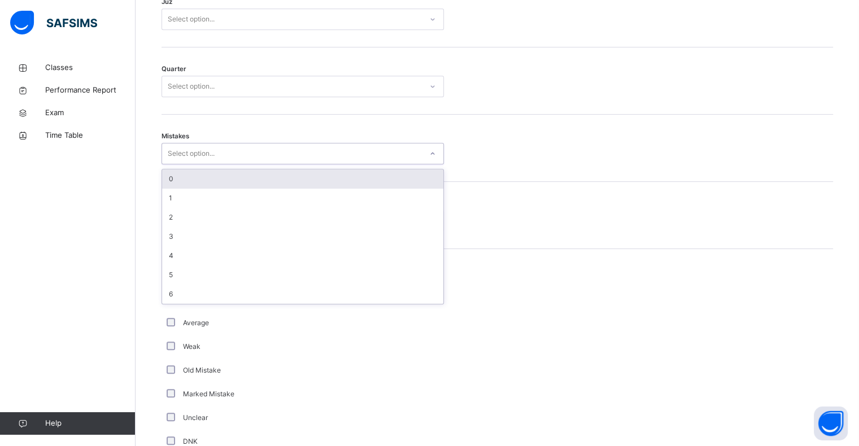
click at [183, 179] on div "0" at bounding box center [302, 178] width 281 height 19
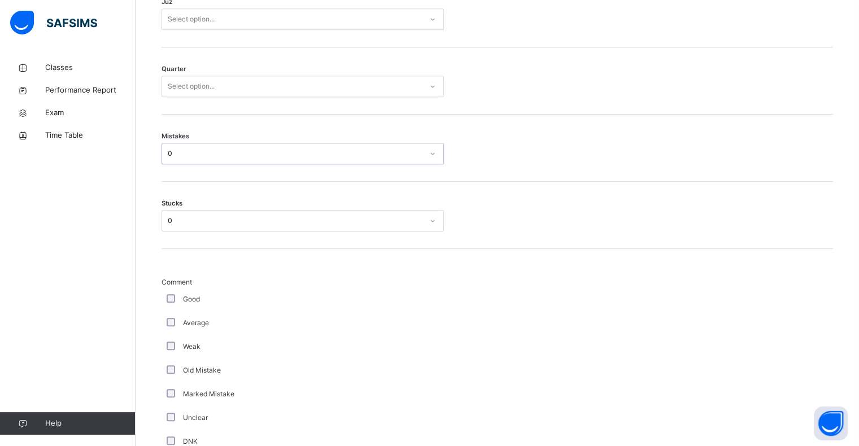
click at [191, 185] on div "Stucks 0" at bounding box center [498, 215] width 672 height 67
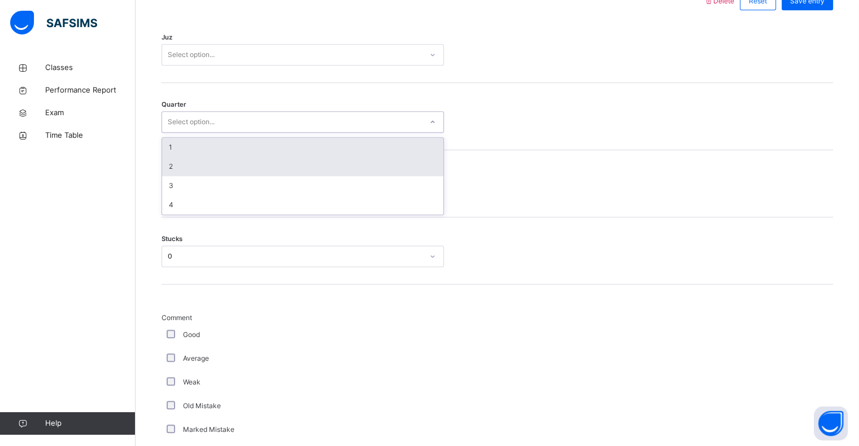
click at [168, 174] on div "2" at bounding box center [302, 166] width 281 height 19
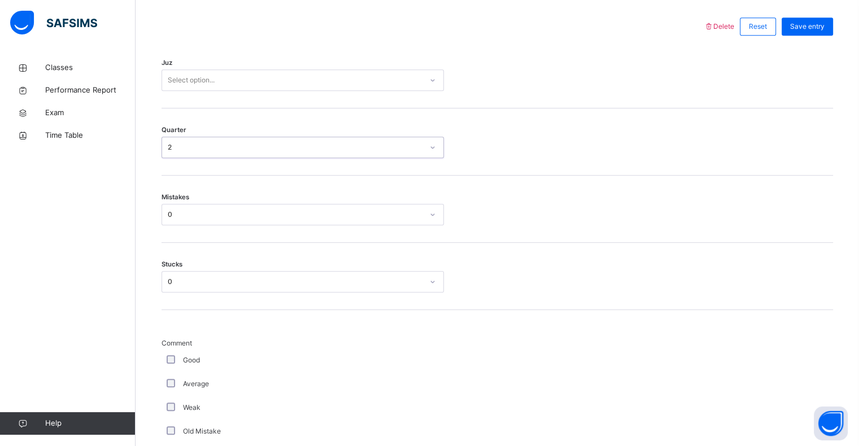
scroll to position [516, 0]
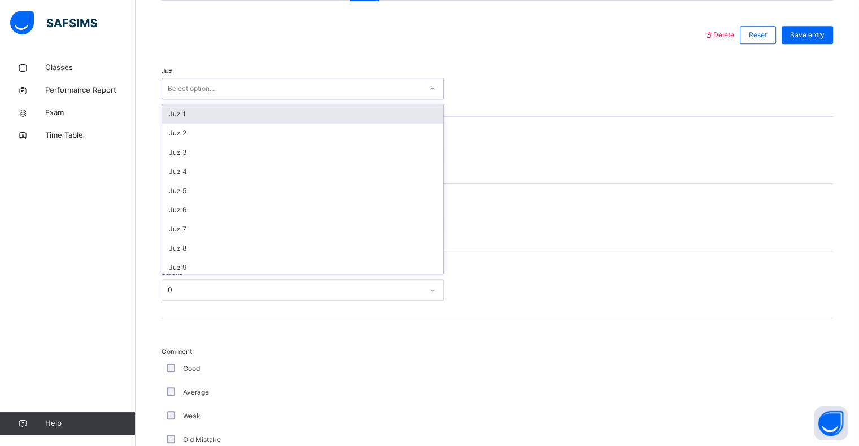
type input "**"
click at [178, 108] on div "Juz 28" at bounding box center [302, 114] width 281 height 19
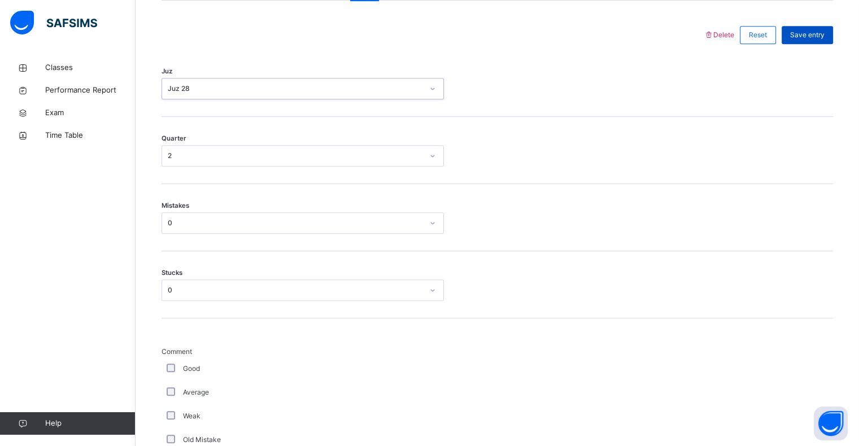
click at [822, 28] on div "Save entry" at bounding box center [807, 35] width 51 height 18
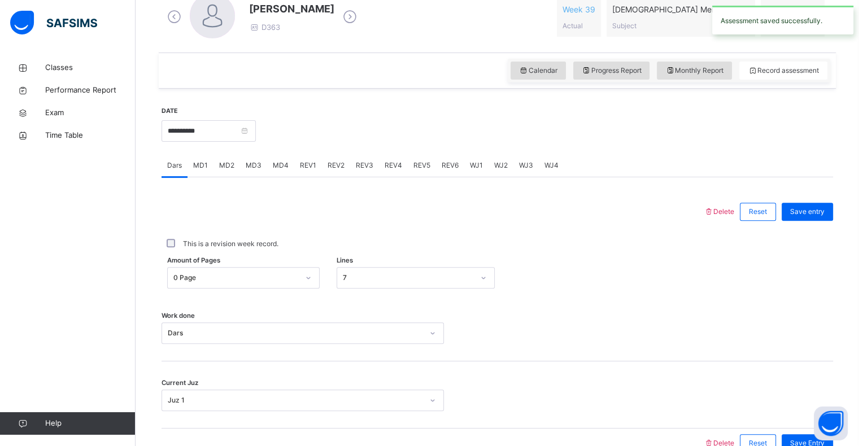
scroll to position [346, 0]
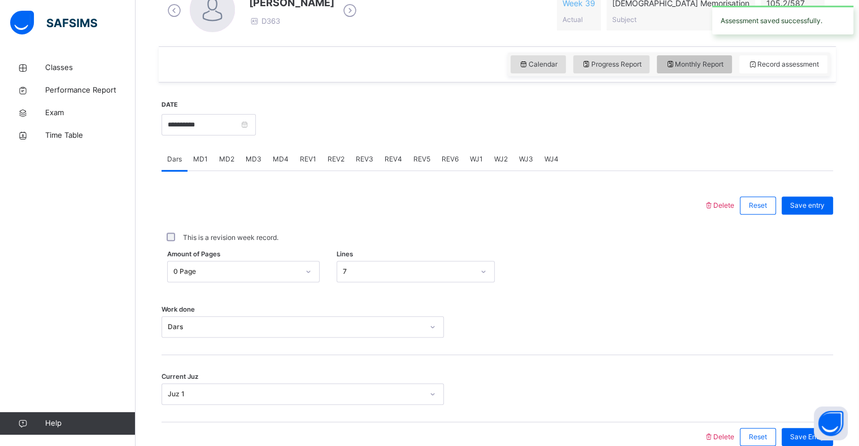
click at [691, 64] on span "Monthly Report" at bounding box center [694, 64] width 58 height 10
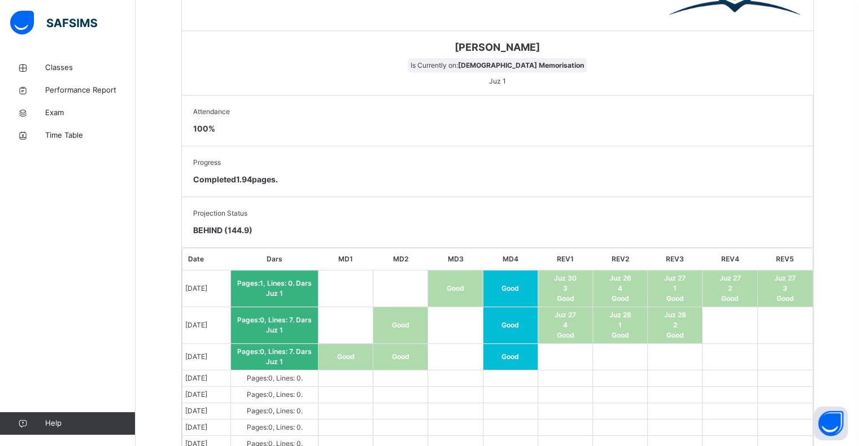
scroll to position [564, 0]
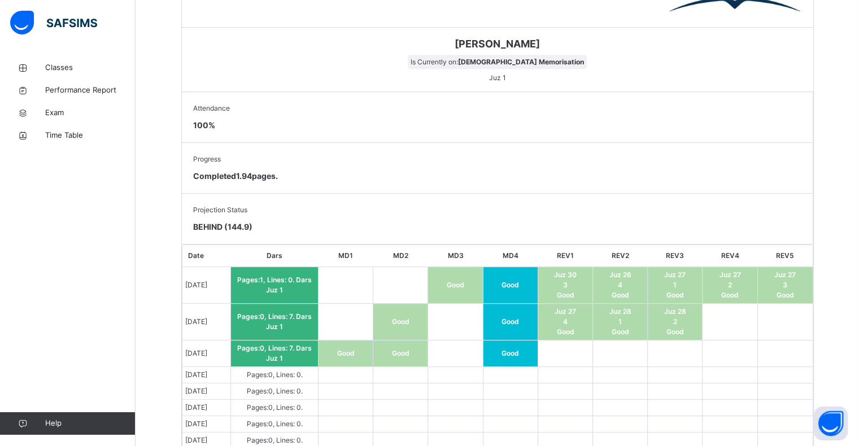
drag, startPoint x: 197, startPoint y: 403, endPoint x: 228, endPoint y: 402, distance: 31.1
drag, startPoint x: 231, startPoint y: 402, endPoint x: 214, endPoint y: 408, distance: 18.0
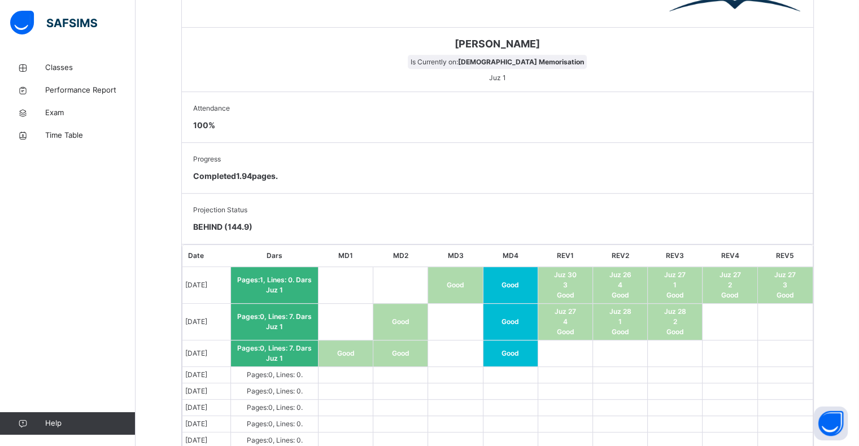
click at [346, 349] on span "Good" at bounding box center [346, 353] width 18 height 8
drag, startPoint x: 230, startPoint y: 403, endPoint x: 215, endPoint y: 401, distance: 15.9
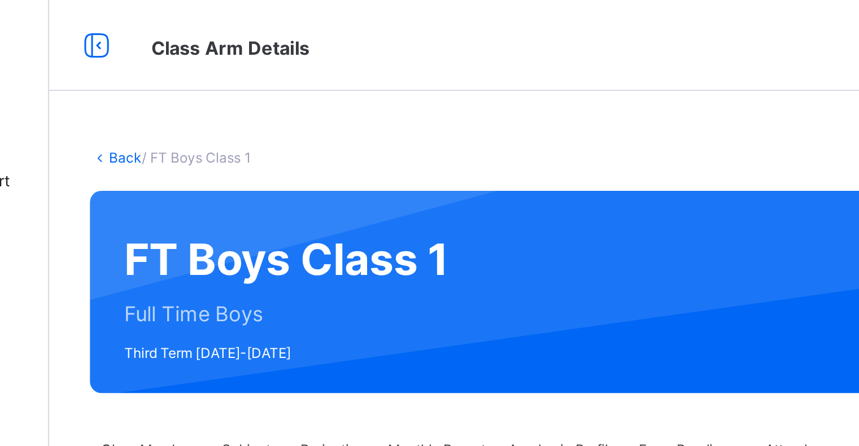
scroll to position [0, 0]
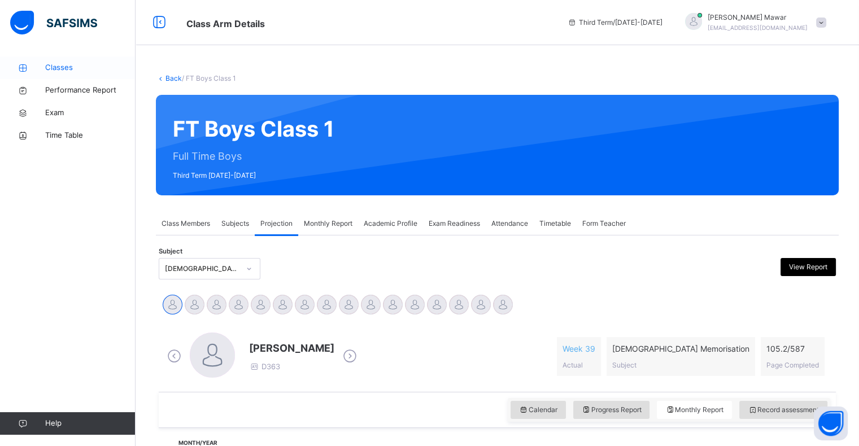
click at [112, 61] on link "Classes" at bounding box center [68, 67] width 136 height 23
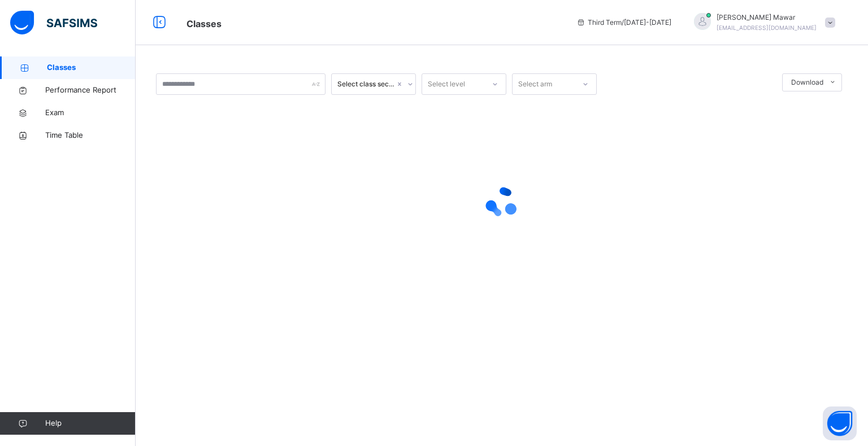
click at [217, 336] on div "Select class section Select level Select arm Download Pdf Report Excel Report ×…" at bounding box center [502, 223] width 732 height 446
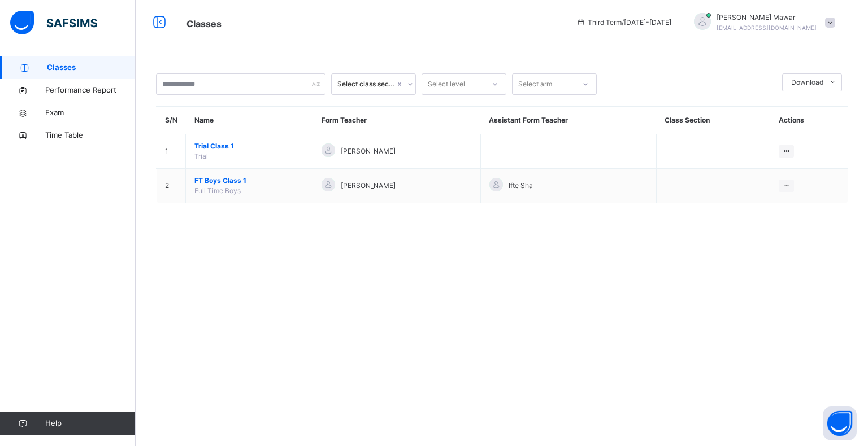
click at [217, 336] on div "Select class section Select level Select arm Download Pdf Report Excel Report S…" at bounding box center [502, 223] width 732 height 446
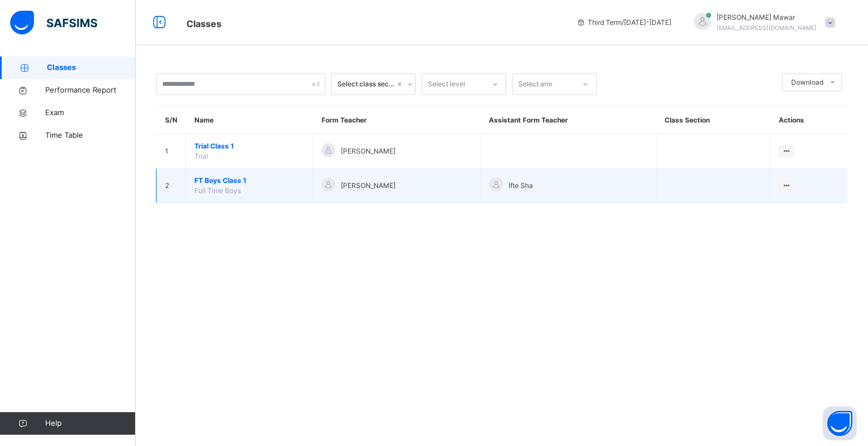
click at [213, 180] on span "FT Boys Class 1" at bounding box center [249, 181] width 110 height 10
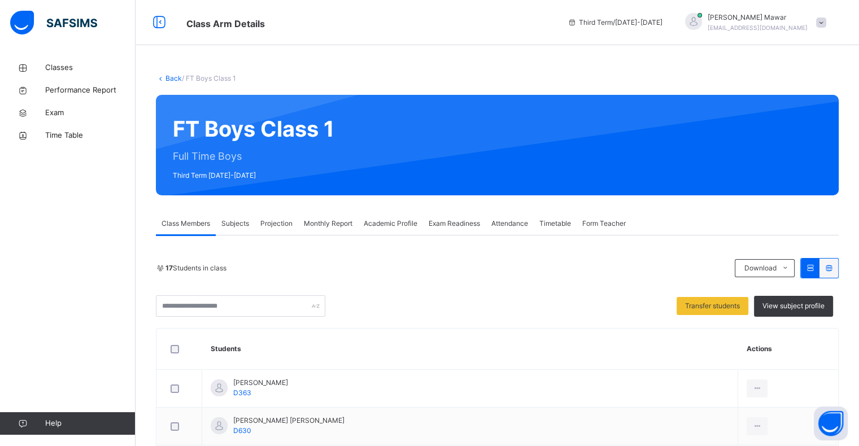
click at [280, 225] on span "Projection" at bounding box center [276, 224] width 32 height 10
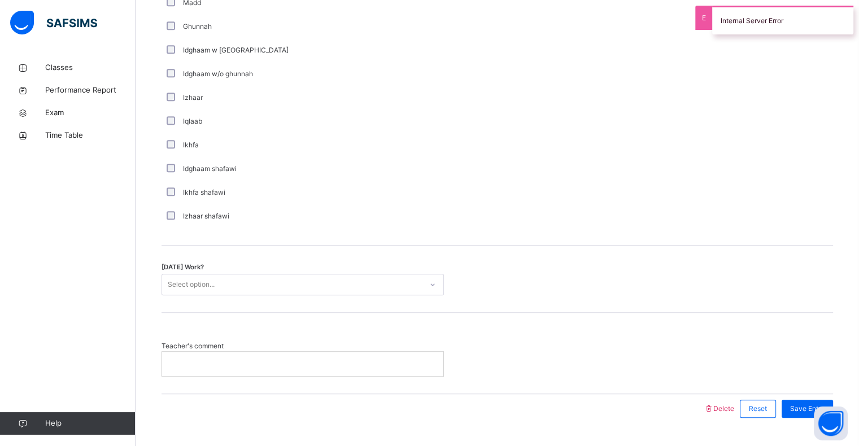
scroll to position [767, 0]
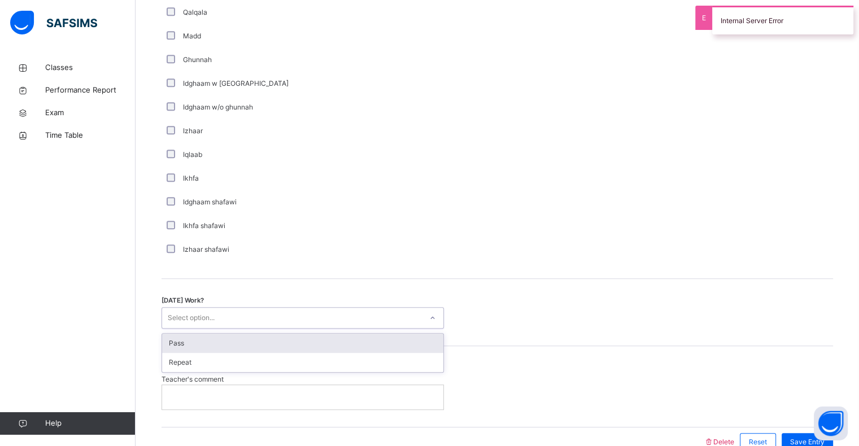
click at [242, 340] on div "Pass" at bounding box center [302, 343] width 281 height 19
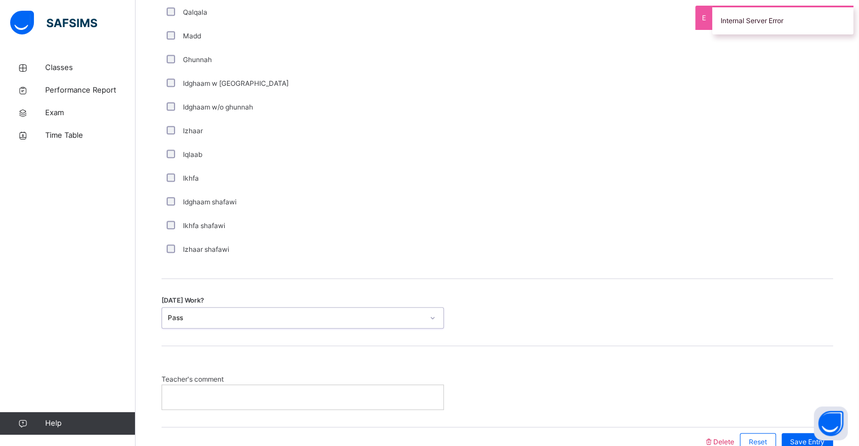
click at [228, 395] on p at bounding box center [303, 397] width 264 height 10
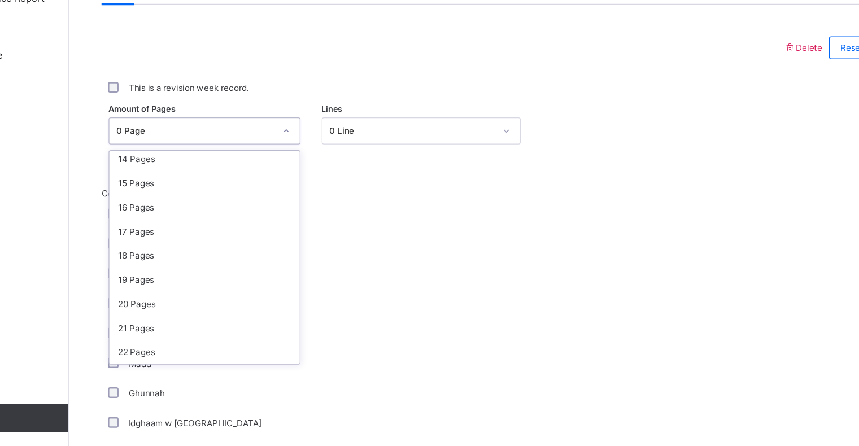
scroll to position [272, 0]
click at [240, 375] on div "22 Pages" at bounding box center [243, 371] width 151 height 19
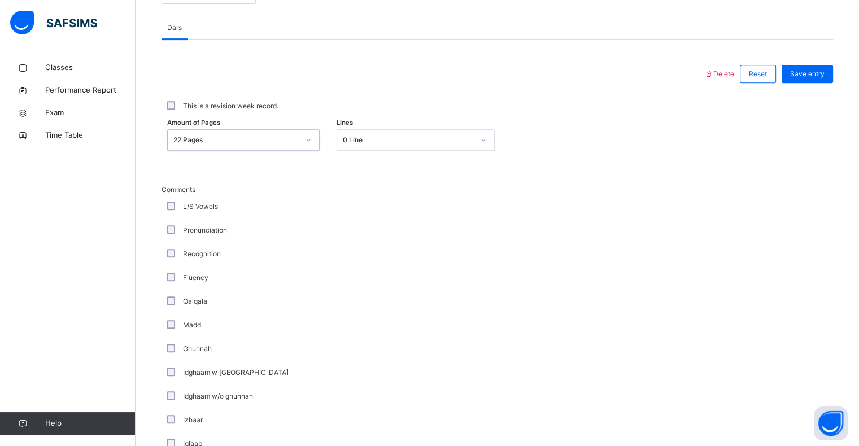
scroll to position [472, 0]
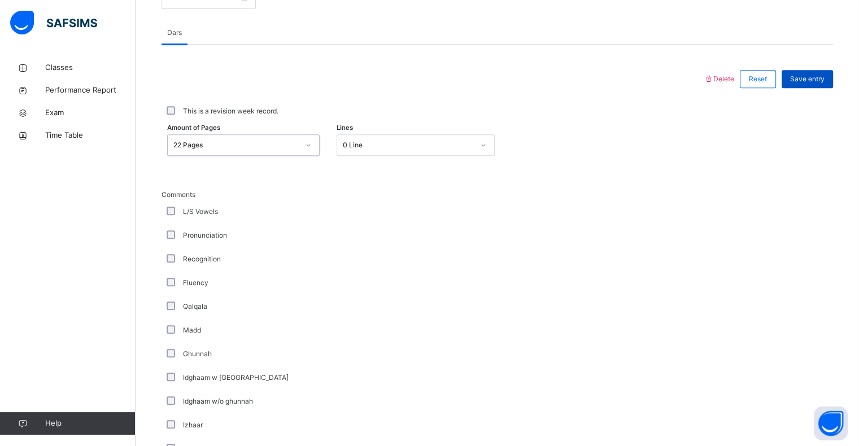
click at [808, 76] on span "Save entry" at bounding box center [807, 79] width 34 height 10
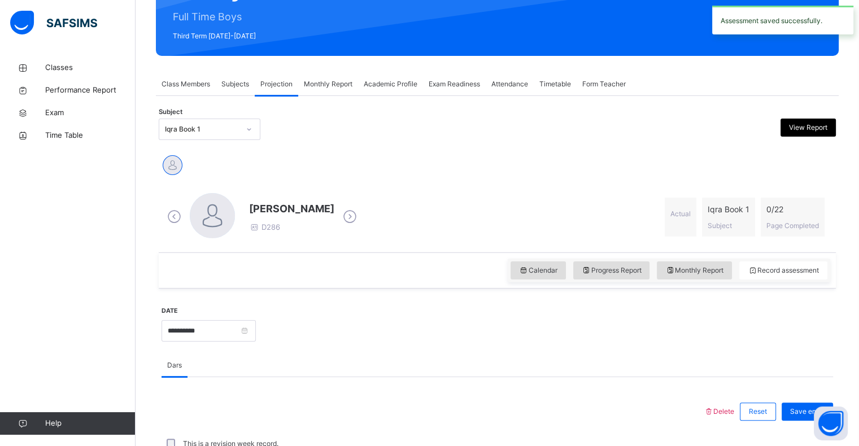
scroll to position [132, 0]
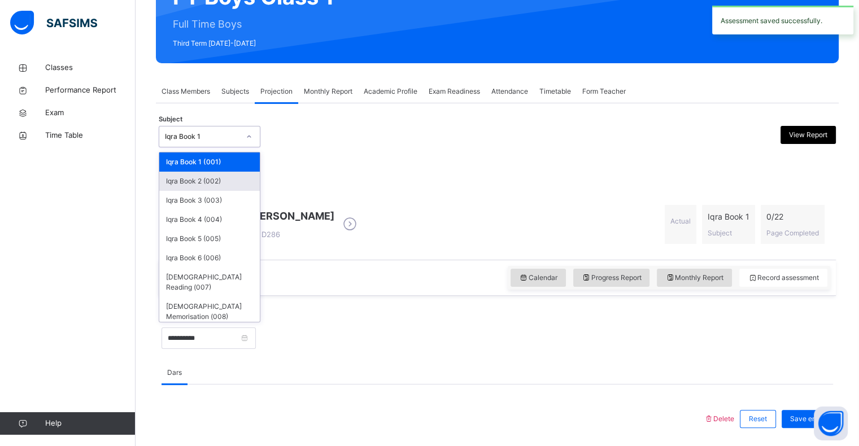
click at [210, 183] on div "Iqra Book 2 (002)" at bounding box center [209, 181] width 101 height 19
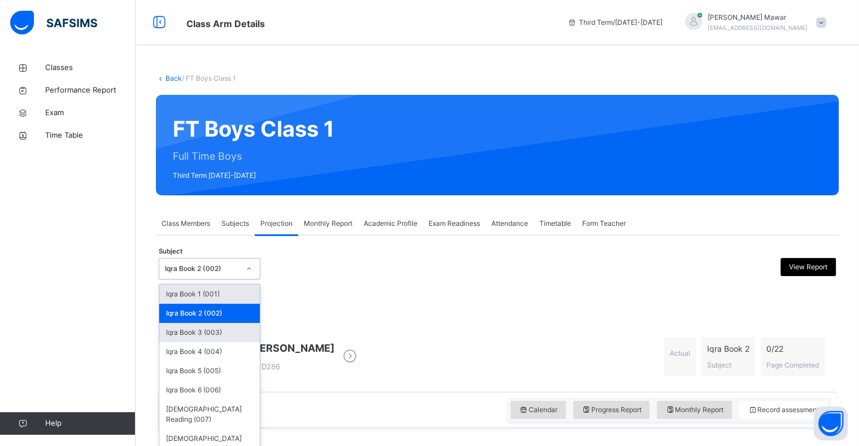
click at [193, 337] on div "Iqra Book 3 (003)" at bounding box center [209, 332] width 101 height 19
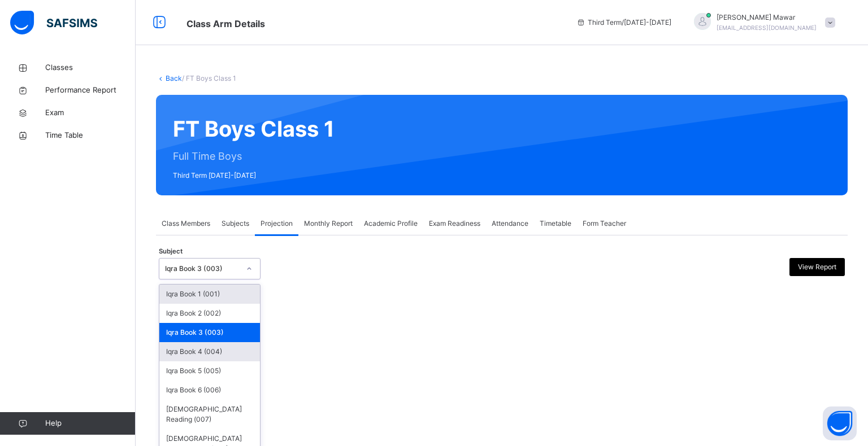
click at [208, 350] on div "Iqra Book 4 (004)" at bounding box center [209, 351] width 101 height 19
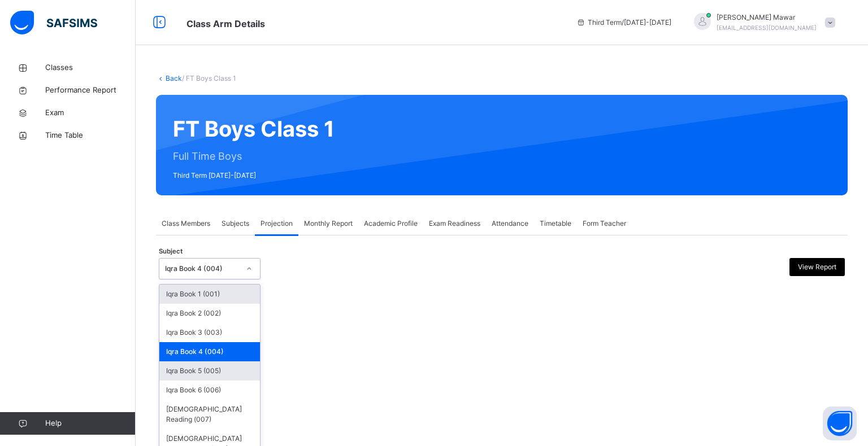
click at [213, 375] on div "Iqra Book 5 (005)" at bounding box center [209, 371] width 101 height 19
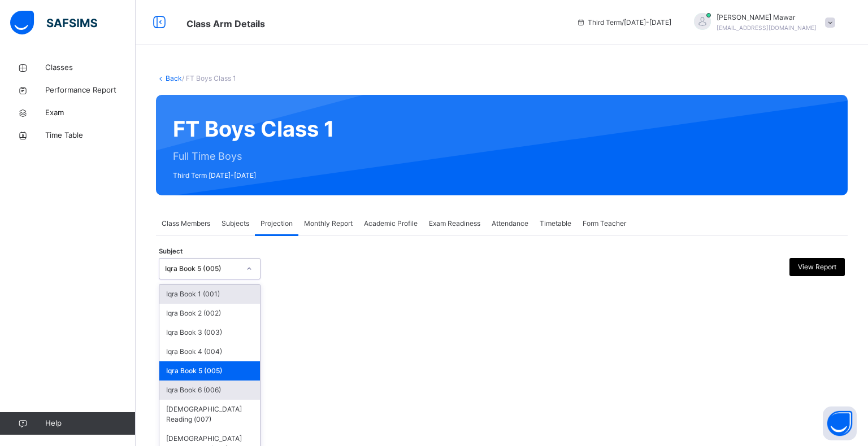
click at [217, 393] on div "Iqra Book 6 (006)" at bounding box center [209, 390] width 101 height 19
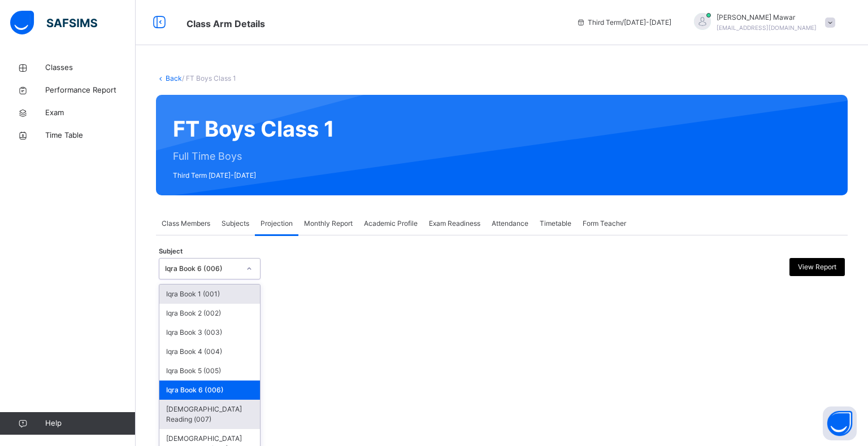
click at [228, 411] on div "[DEMOGRAPHIC_DATA] Reading (007)" at bounding box center [209, 414] width 101 height 29
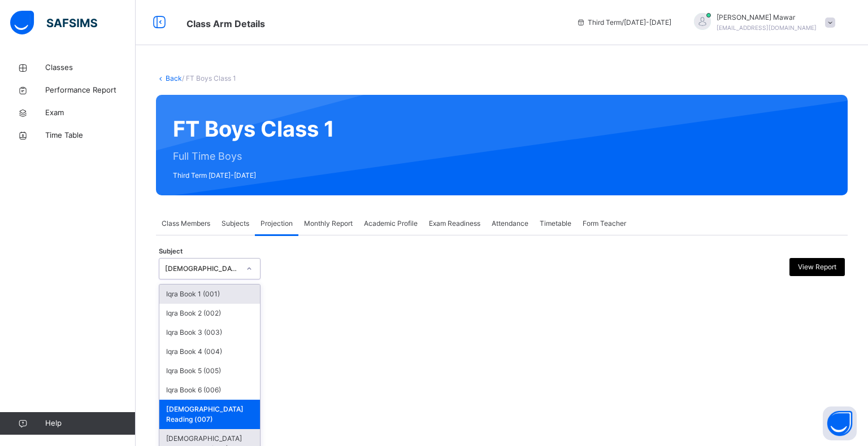
click at [217, 432] on div "[DEMOGRAPHIC_DATA] Memorisation (008)" at bounding box center [209, 443] width 101 height 29
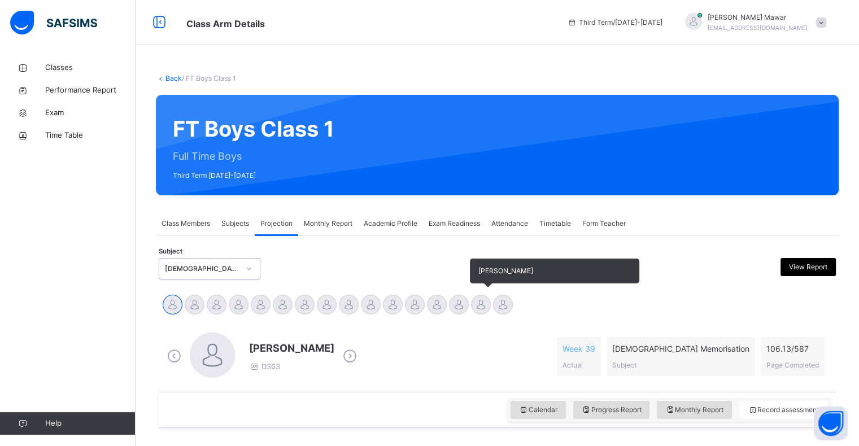
click at [488, 303] on div at bounding box center [481, 305] width 20 height 20
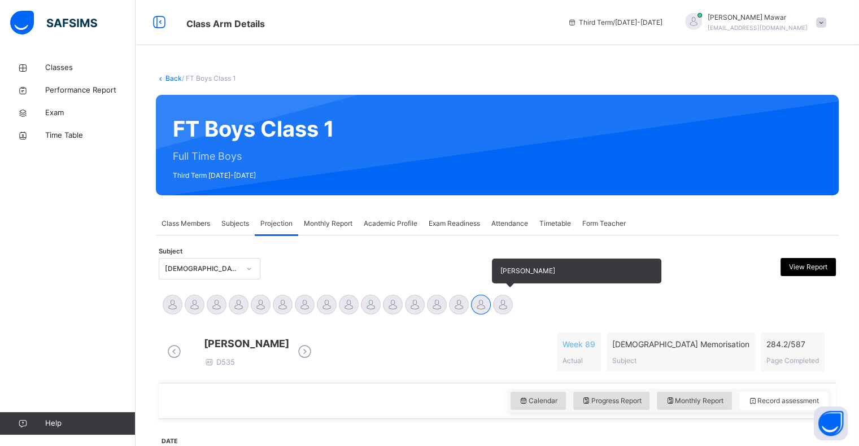
click at [498, 306] on div at bounding box center [503, 305] width 20 height 20
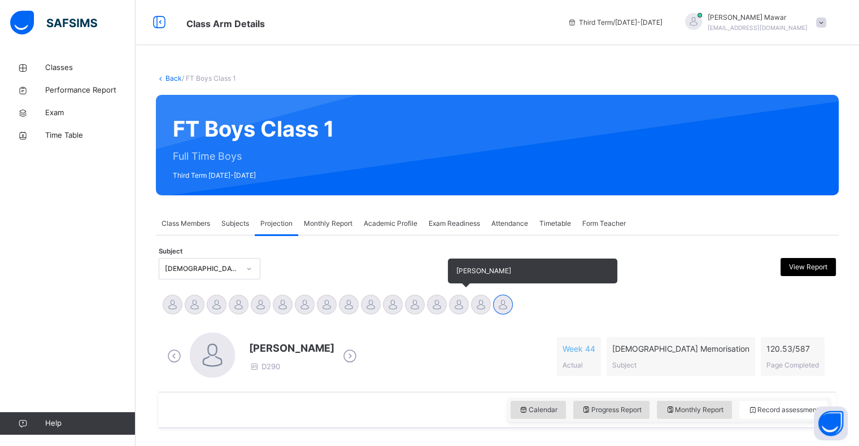
click at [457, 306] on div at bounding box center [459, 305] width 20 height 20
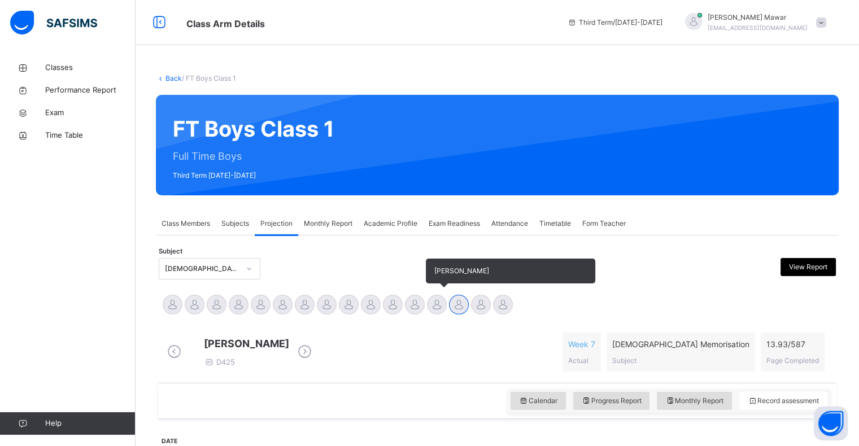
click at [434, 306] on div at bounding box center [437, 305] width 20 height 20
click at [411, 306] on div at bounding box center [415, 305] width 20 height 20
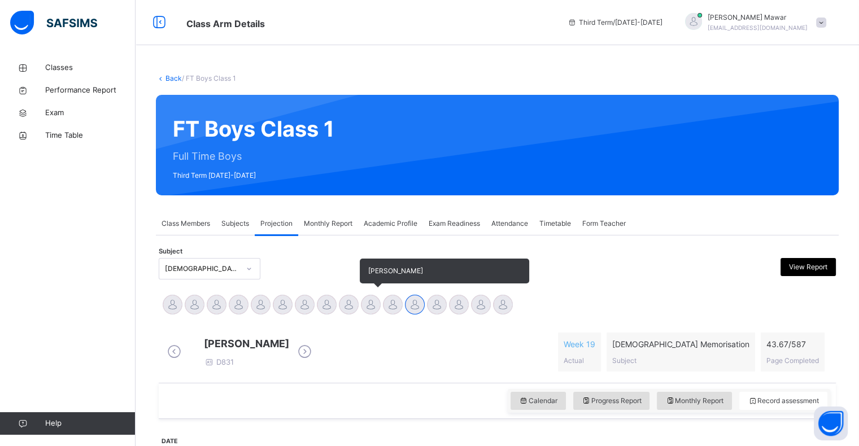
click at [375, 304] on div at bounding box center [371, 305] width 20 height 20
click at [388, 310] on div at bounding box center [393, 305] width 20 height 20
click at [366, 307] on div at bounding box center [371, 305] width 20 height 20
click at [352, 314] on div "[PERSON_NAME]" at bounding box center [349, 306] width 22 height 25
click at [345, 312] on div at bounding box center [349, 305] width 20 height 20
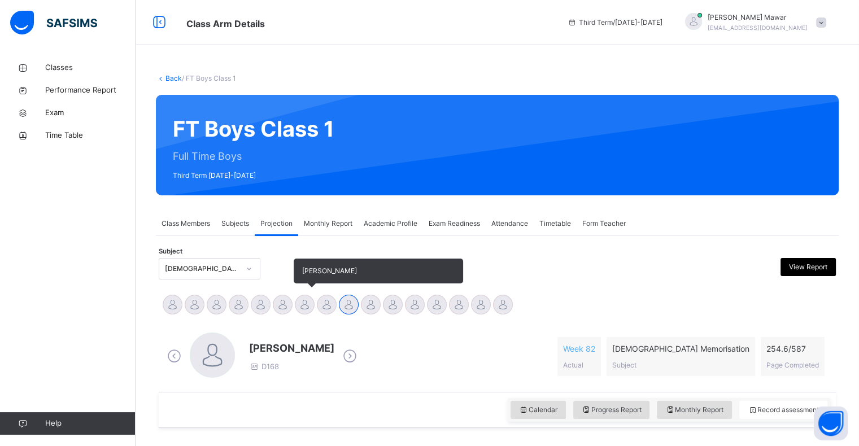
click at [310, 311] on div at bounding box center [305, 305] width 20 height 20
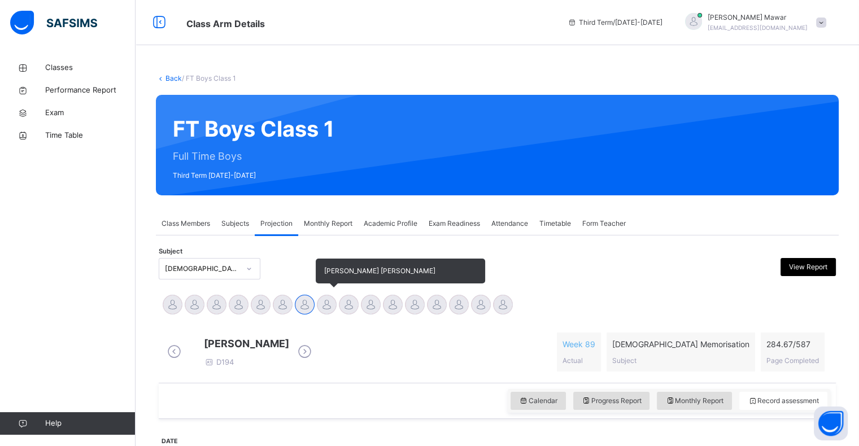
click at [332, 304] on div at bounding box center [327, 305] width 20 height 20
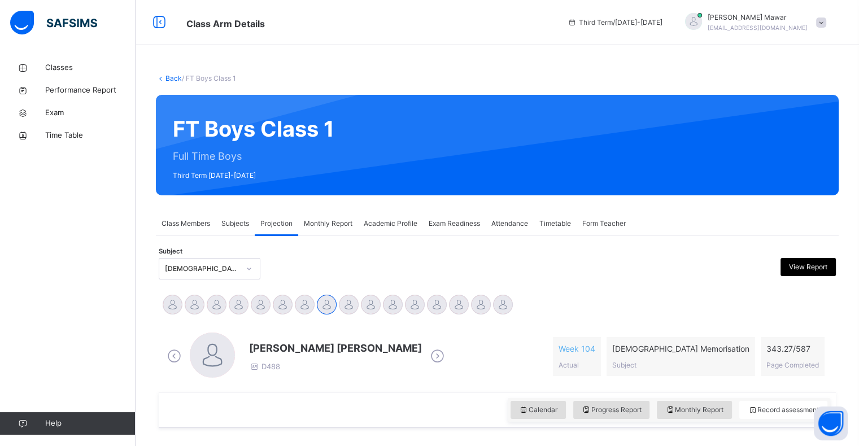
drag, startPoint x: 332, startPoint y: 304, endPoint x: 375, endPoint y: 410, distance: 114.3
click at [375, 410] on div "Calendar Progress Report Monthly Report Record assessment" at bounding box center [497, 410] width 677 height 36
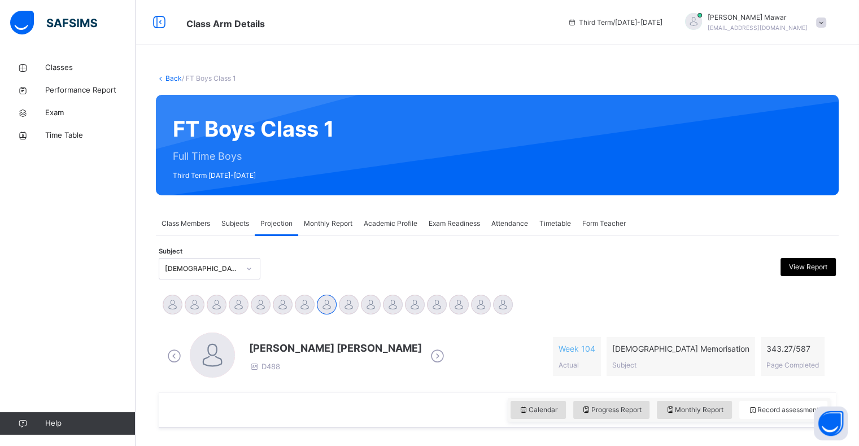
click at [516, 207] on div "Back / FT Boys Class 1 FT Boys Class 1 Full Time Boys Third Term [DATE]-[DATE] …" at bounding box center [498, 452] width 724 height 792
click at [502, 233] on div "Attendance" at bounding box center [510, 223] width 48 height 23
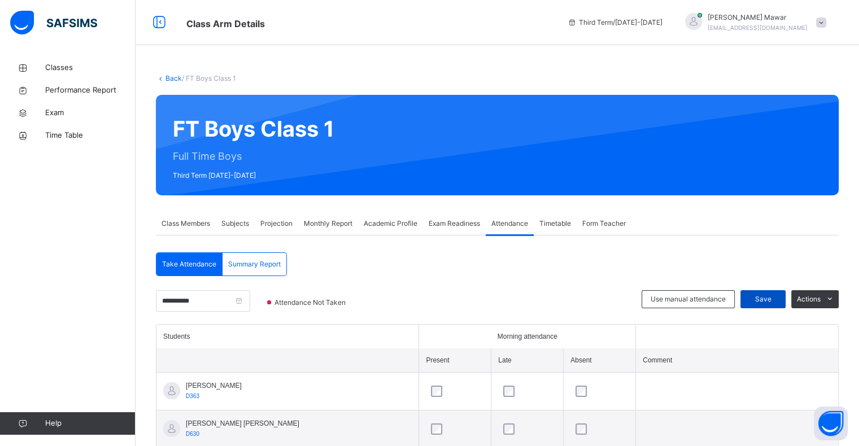
click at [768, 302] on span "Save" at bounding box center [763, 299] width 28 height 10
drag, startPoint x: 374, startPoint y: 410, endPoint x: 289, endPoint y: 208, distance: 219.3
click at [276, 224] on span "Projection" at bounding box center [276, 224] width 32 height 10
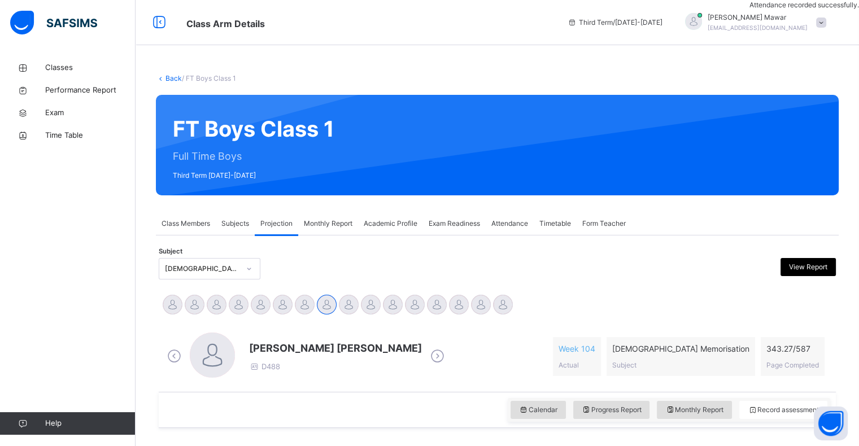
click at [243, 275] on div at bounding box center [249, 269] width 19 height 18
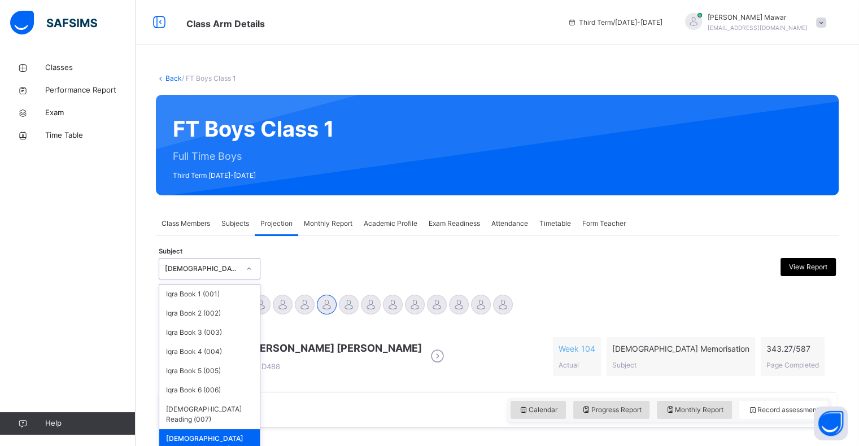
drag, startPoint x: 207, startPoint y: 419, endPoint x: 211, endPoint y: 414, distance: 6.1
click at [208, 429] on div "[DEMOGRAPHIC_DATA] Memorisation (008)" at bounding box center [209, 443] width 101 height 29
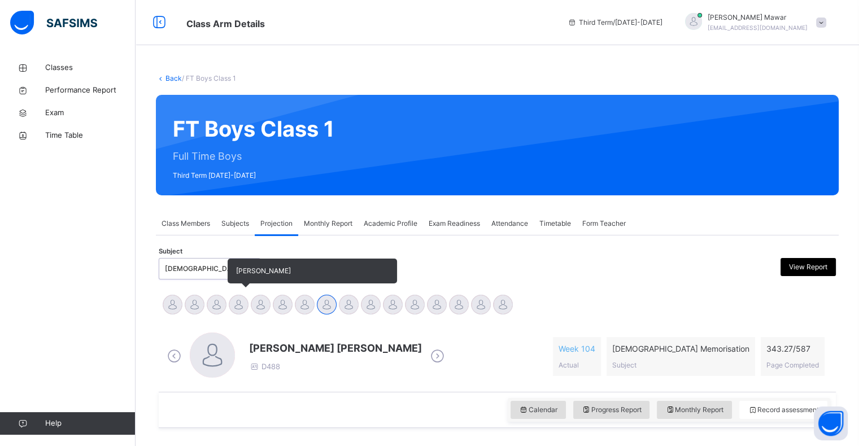
click at [237, 308] on div at bounding box center [239, 305] width 20 height 20
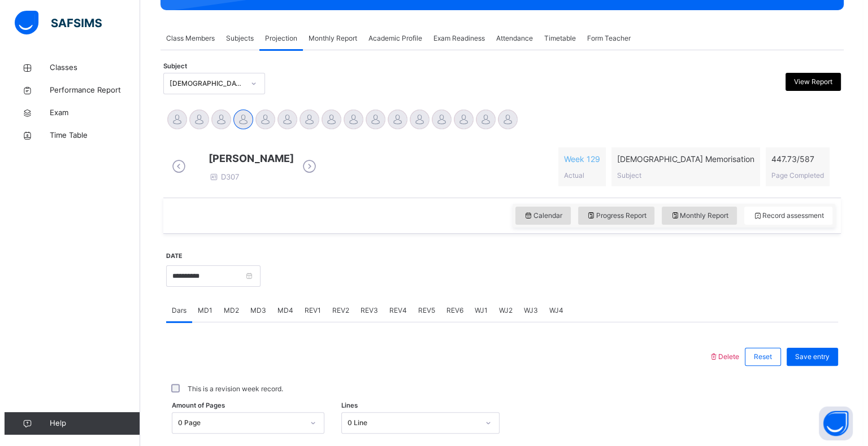
scroll to position [218, 0]
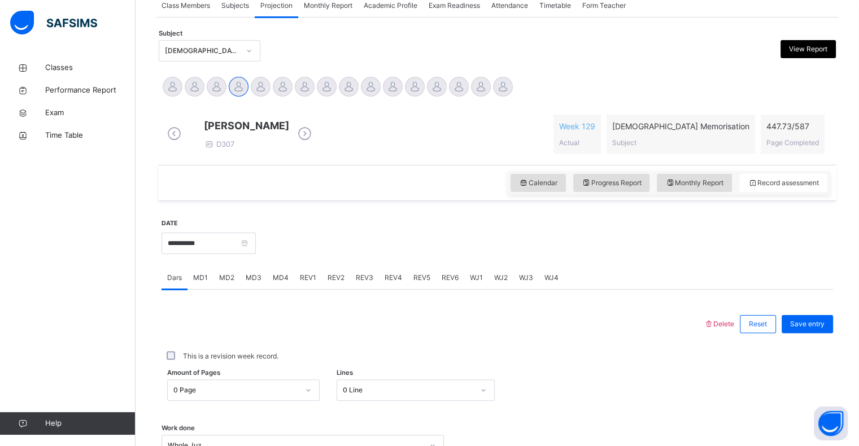
click at [580, 143] on span "Actual" at bounding box center [569, 142] width 20 height 8
click at [595, 126] on span "Week 129" at bounding box center [577, 126] width 36 height 12
drag, startPoint x: 542, startPoint y: 204, endPoint x: 543, endPoint y: 198, distance: 6.4
click at [816, 50] on div "View Report" at bounding box center [753, 50] width 165 height 21
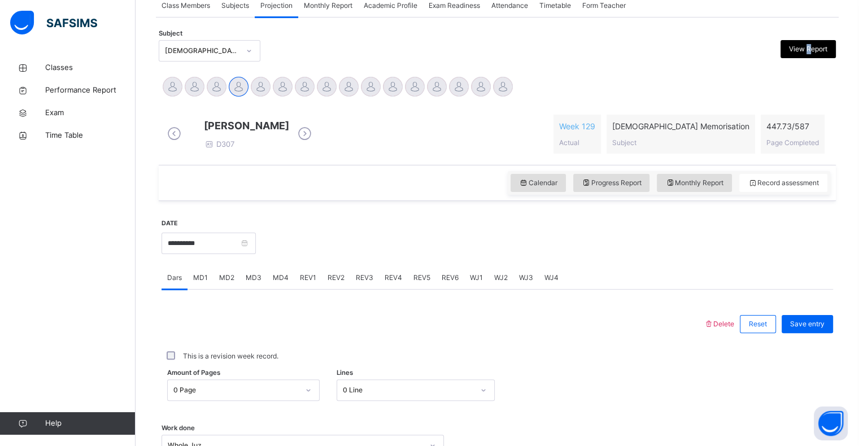
click at [816, 49] on span "View Report" at bounding box center [808, 49] width 38 height 10
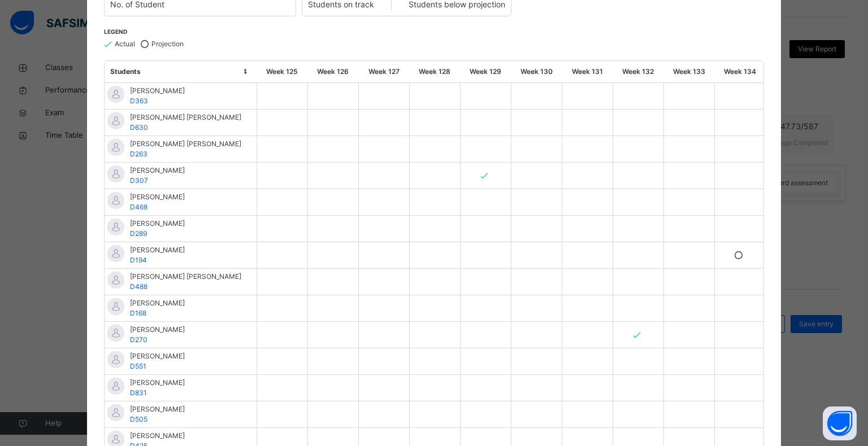
scroll to position [158, 0]
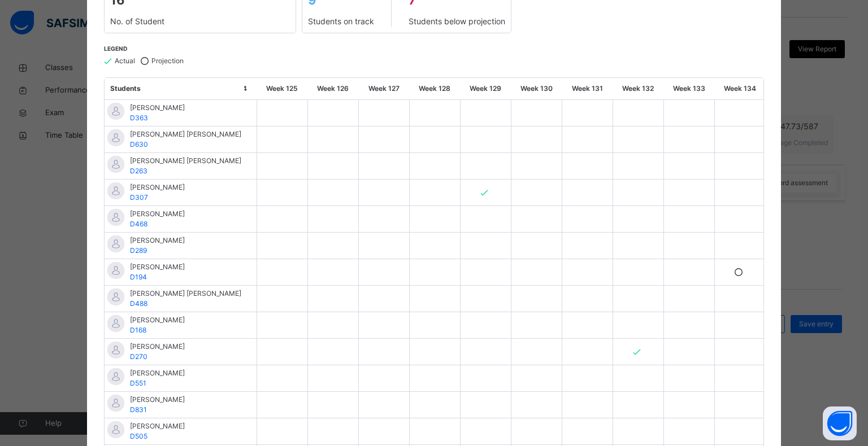
click at [803, 99] on div "× Subject Progress 16 No. of Student 9 Students on track 7 Students below proje…" at bounding box center [434, 223] width 868 height 446
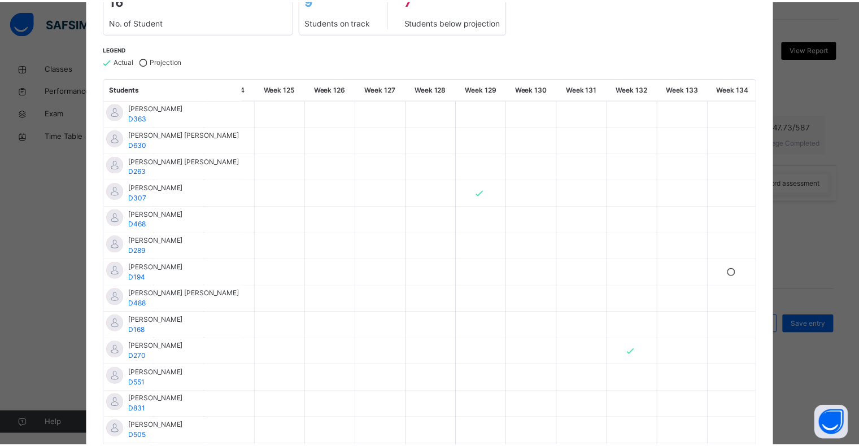
scroll to position [0, 0]
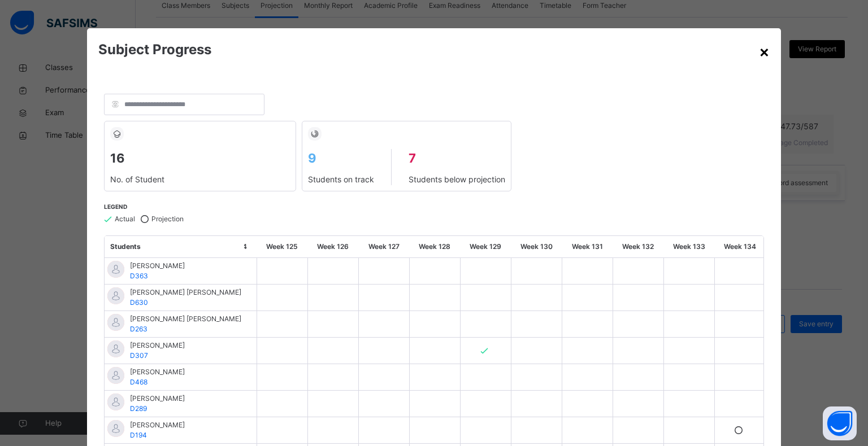
click at [761, 54] on div "×" at bounding box center [764, 52] width 11 height 24
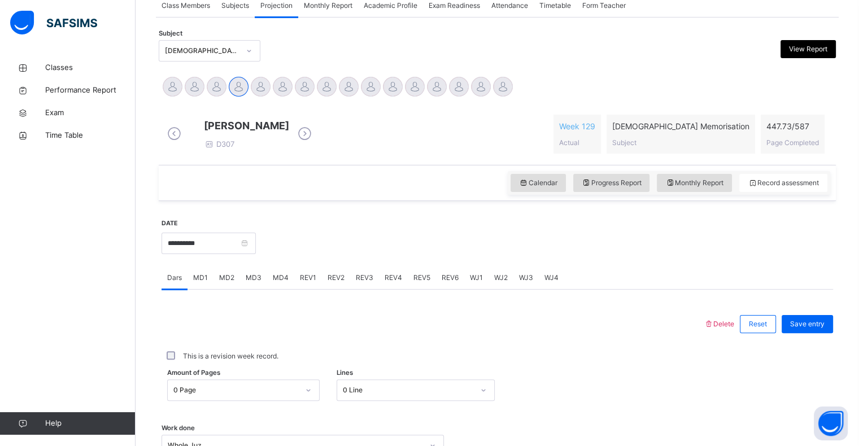
click at [508, 79] on div at bounding box center [503, 87] width 20 height 20
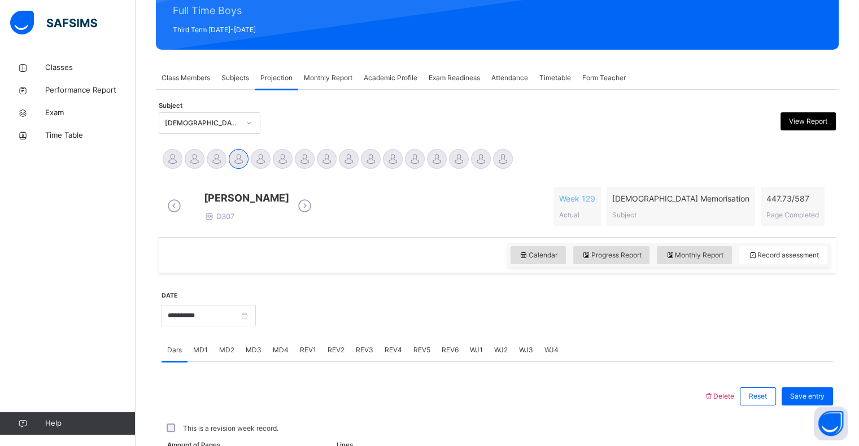
click at [511, 90] on div "**********" at bounding box center [497, 378] width 683 height 576
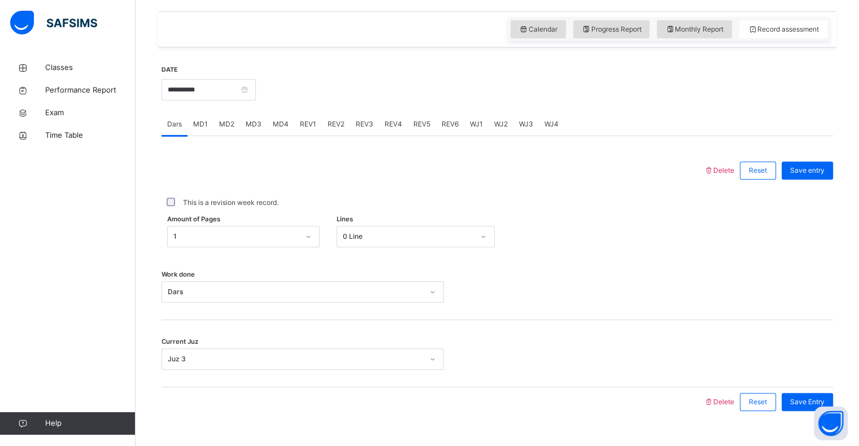
scroll to position [402, 0]
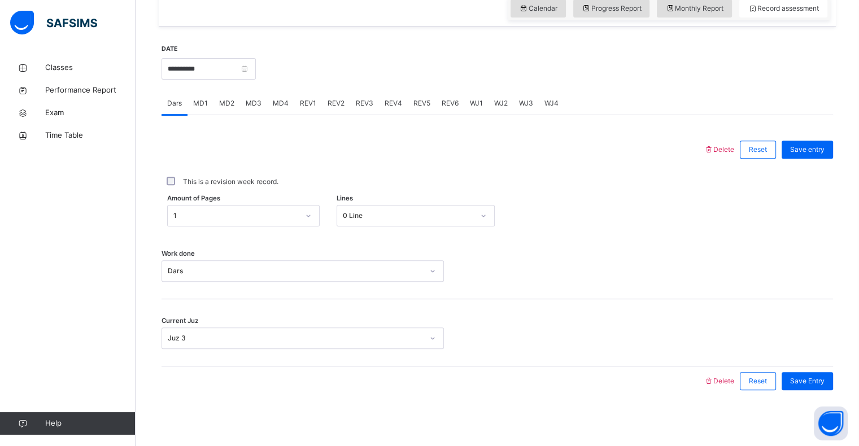
click at [267, 107] on div "Dars MD1 MD2 MD3 MD4 REV1 REV2 REV3 REV4 REV5 REV6 WJ1 WJ2 WJ3 WJ4" at bounding box center [498, 103] width 672 height 23
click at [267, 105] on div "MD4" at bounding box center [280, 103] width 27 height 23
drag, startPoint x: 267, startPoint y: 105, endPoint x: 278, endPoint y: 103, distance: 11.5
click at [268, 105] on div "MD4" at bounding box center [280, 103] width 27 height 23
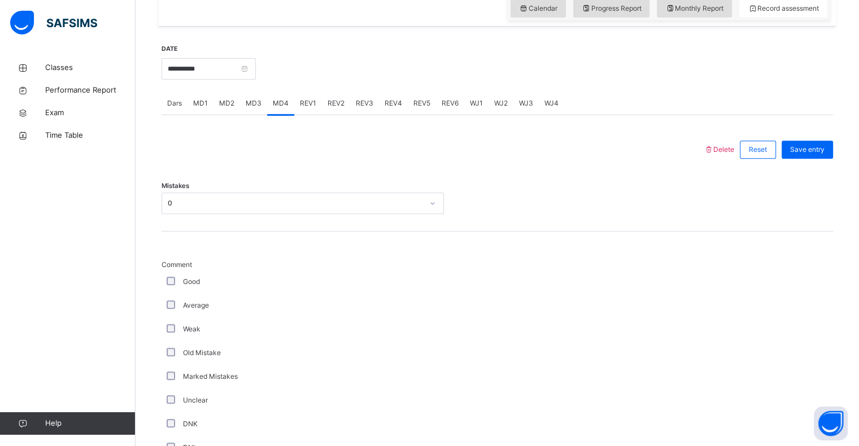
click at [294, 99] on div "REV1" at bounding box center [308, 103] width 28 height 23
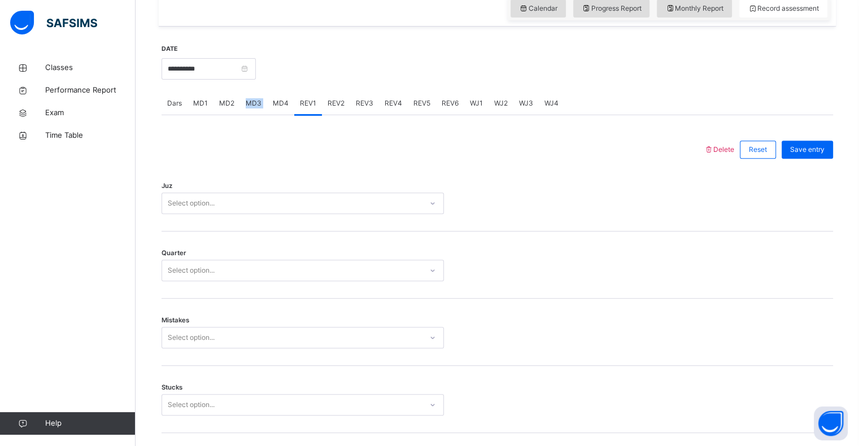
click at [240, 107] on div "Dars MD1 MD2 MD3 MD4 REV1 REV2 REV3 REV4 REV5 REV6 WJ1 WJ2 WJ3 WJ4" at bounding box center [498, 103] width 672 height 23
click at [282, 110] on div "MD4" at bounding box center [280, 103] width 27 height 23
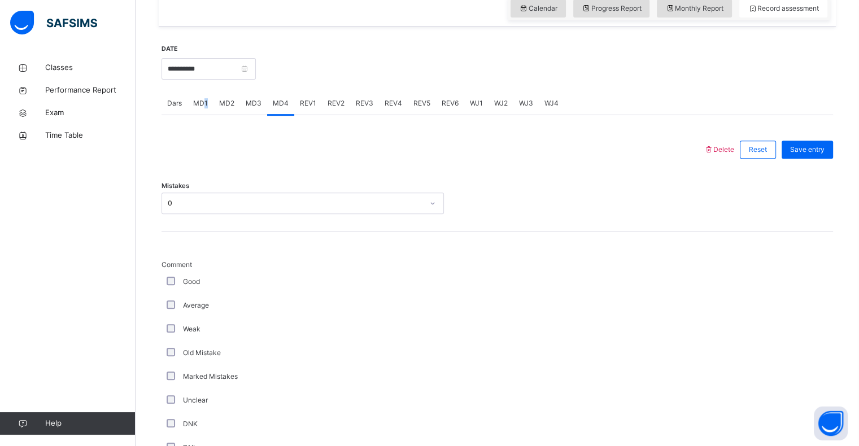
click at [201, 107] on div "MD1" at bounding box center [201, 103] width 26 height 23
click at [163, 105] on div "Dars" at bounding box center [175, 103] width 26 height 23
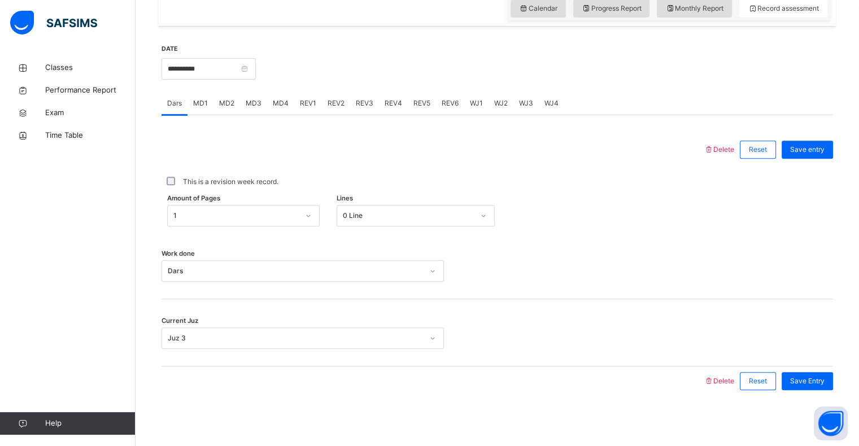
click at [305, 101] on span "REV1" at bounding box center [308, 103] width 16 height 10
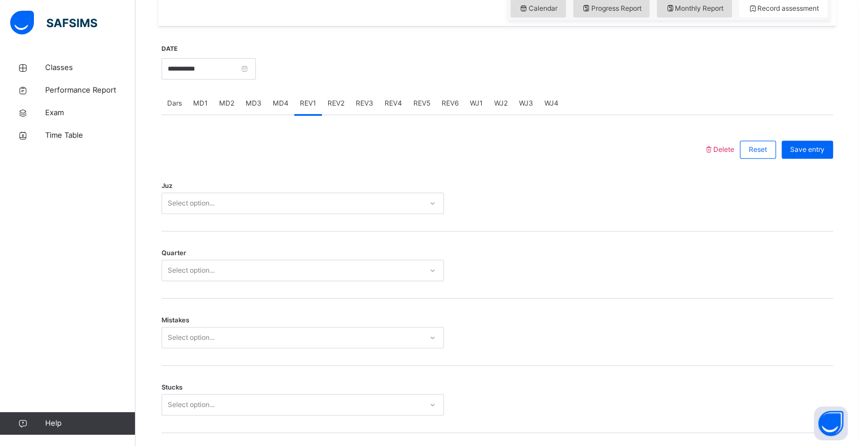
click at [341, 105] on span "REV2" at bounding box center [336, 103] width 17 height 10
click at [296, 105] on div "REV1" at bounding box center [308, 103] width 28 height 23
click at [249, 202] on div "Select option..." at bounding box center [292, 204] width 260 height 18
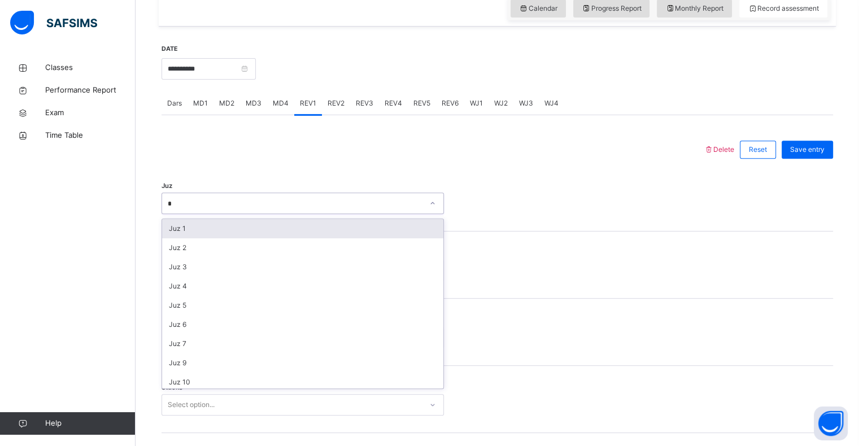
type input "**"
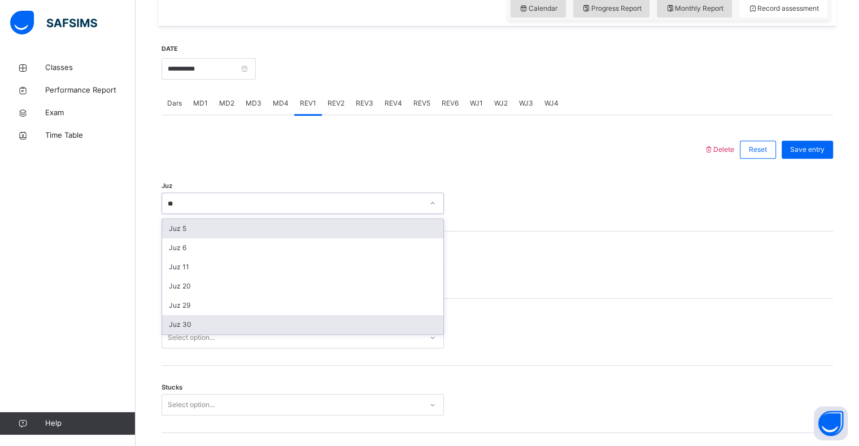
click at [180, 324] on div "Juz 30" at bounding box center [302, 324] width 281 height 19
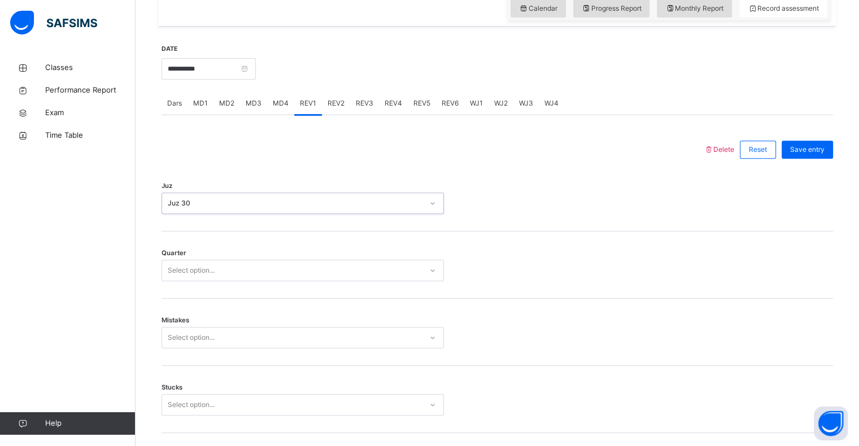
click at [182, 277] on div "Select option..." at bounding box center [191, 270] width 47 height 21
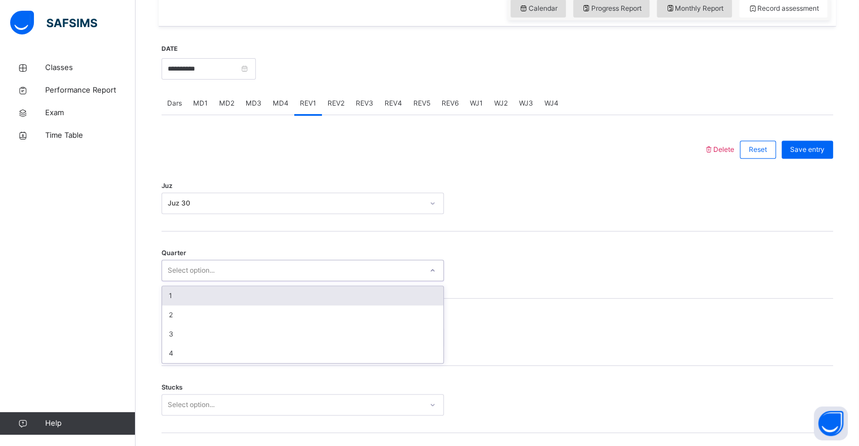
click at [175, 298] on div "1" at bounding box center [302, 295] width 281 height 19
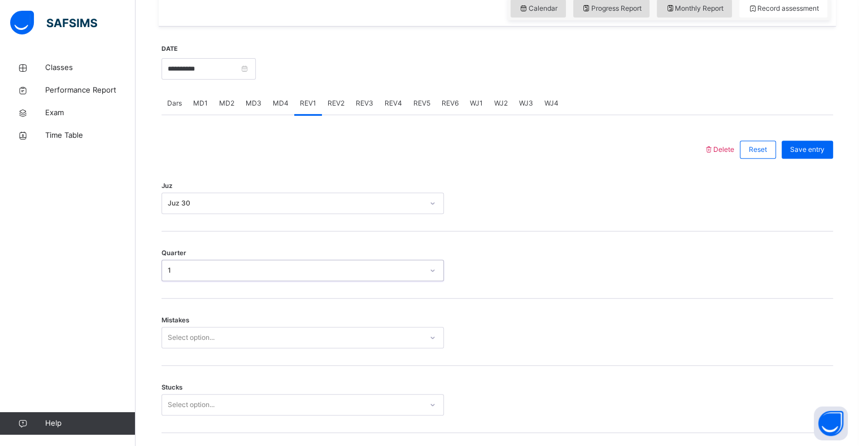
click at [188, 338] on div "Select option..." at bounding box center [303, 337] width 282 height 21
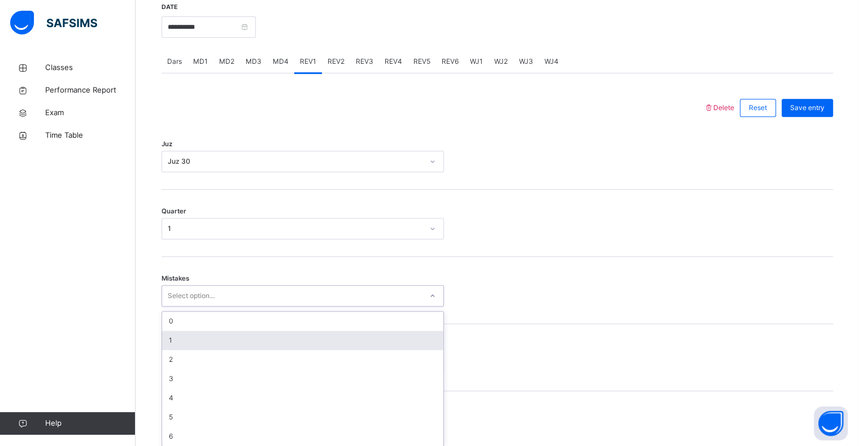
scroll to position [447, 0]
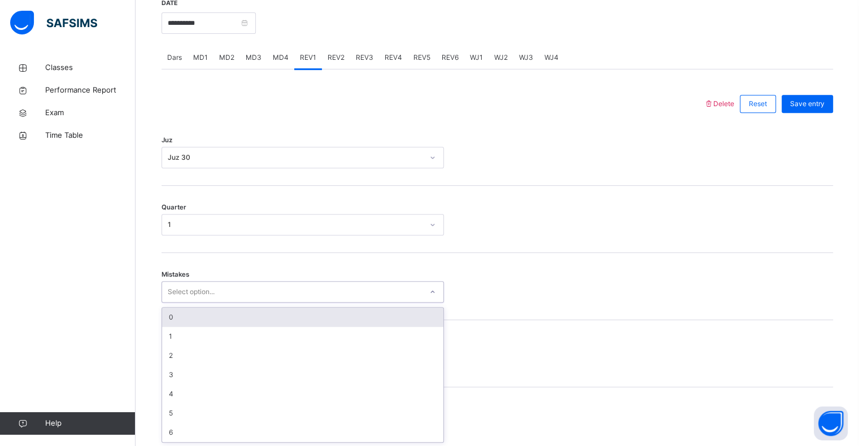
click at [190, 317] on div "0" at bounding box center [302, 317] width 281 height 19
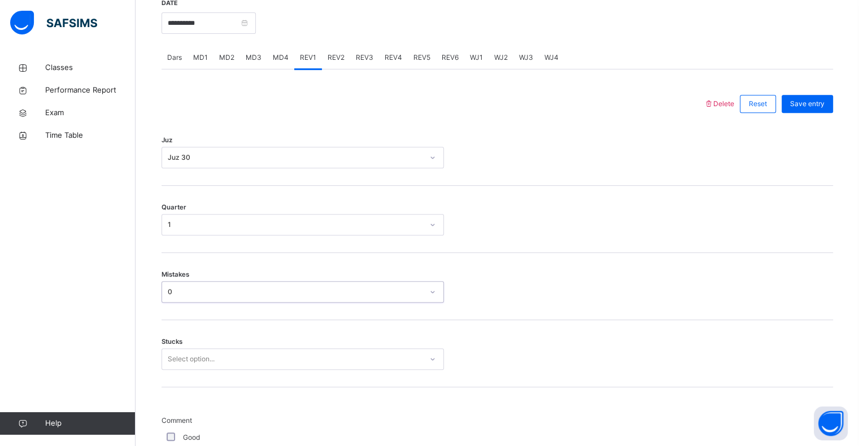
click at [204, 359] on div "Select option..." at bounding box center [303, 359] width 282 height 21
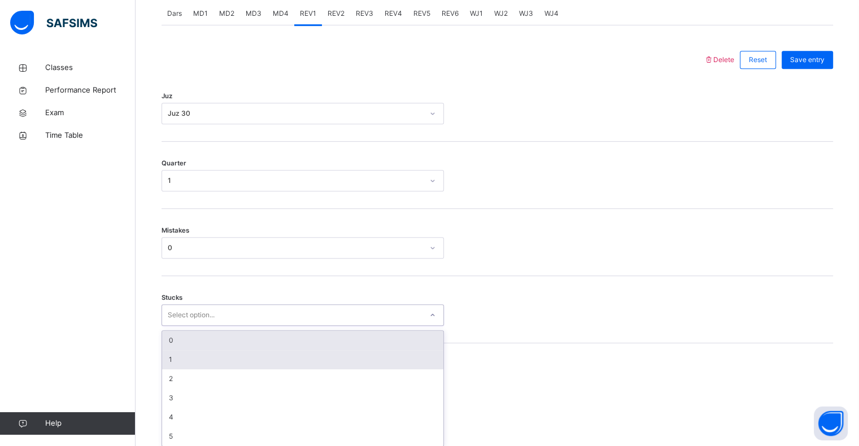
scroll to position [495, 0]
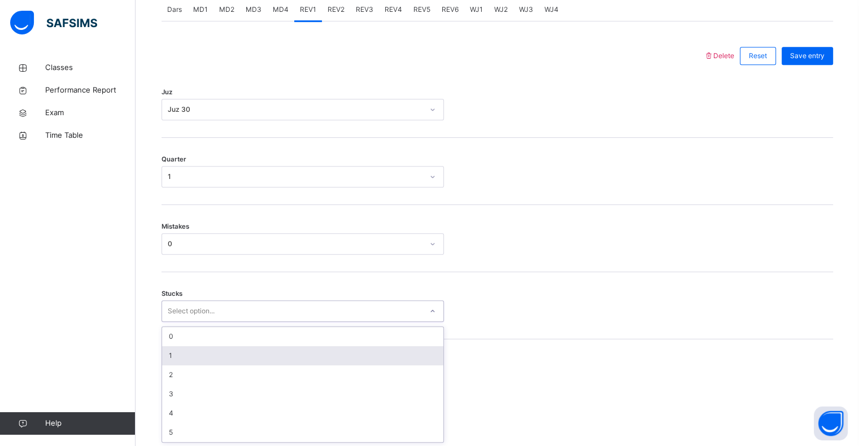
click at [214, 358] on div "1" at bounding box center [302, 355] width 281 height 19
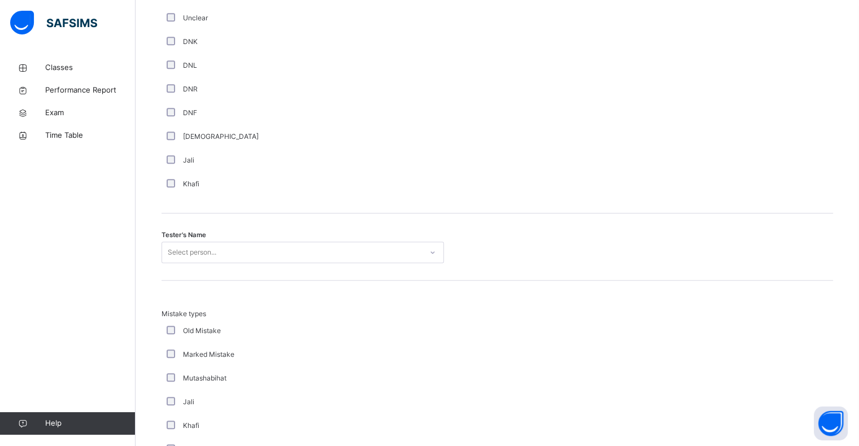
scroll to position [993, 0]
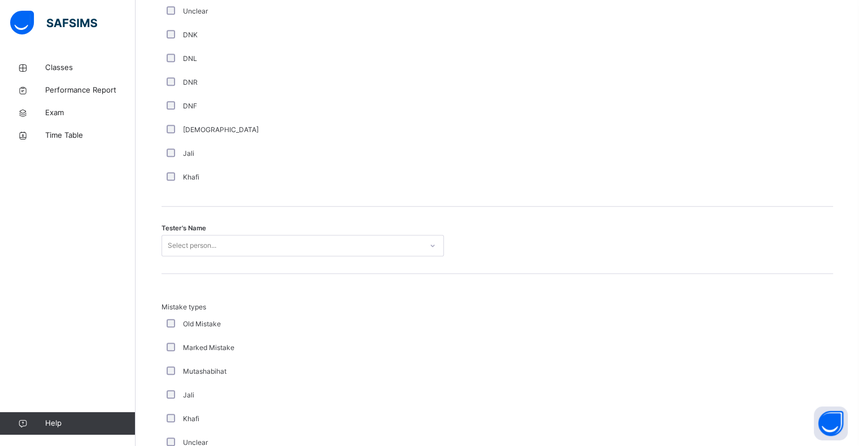
drag, startPoint x: 159, startPoint y: 245, endPoint x: 166, endPoint y: 241, distance: 7.4
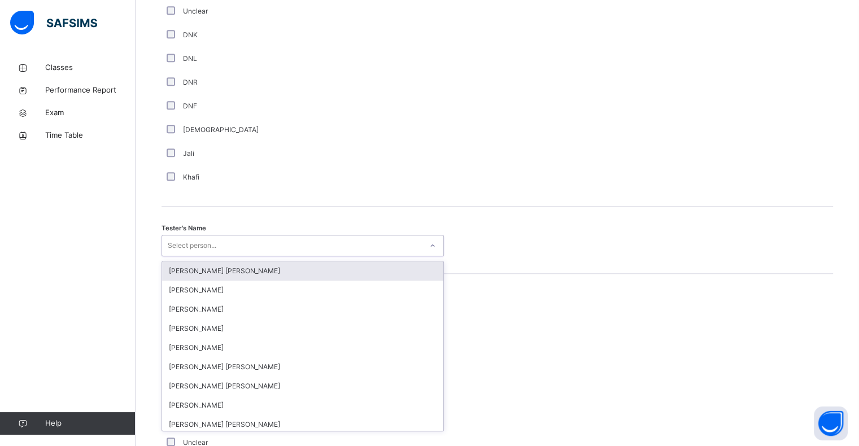
click at [166, 242] on div "Select person..." at bounding box center [292, 246] width 260 height 18
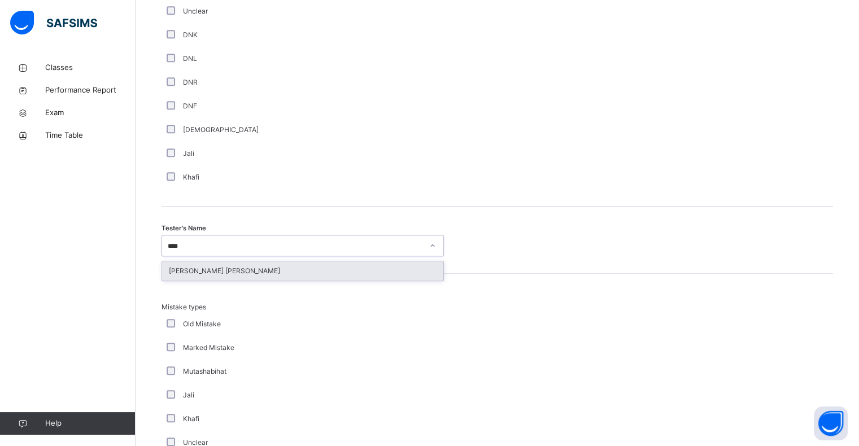
type input "*****"
click at [179, 276] on div "[PERSON_NAME] [PERSON_NAME]" at bounding box center [302, 271] width 281 height 19
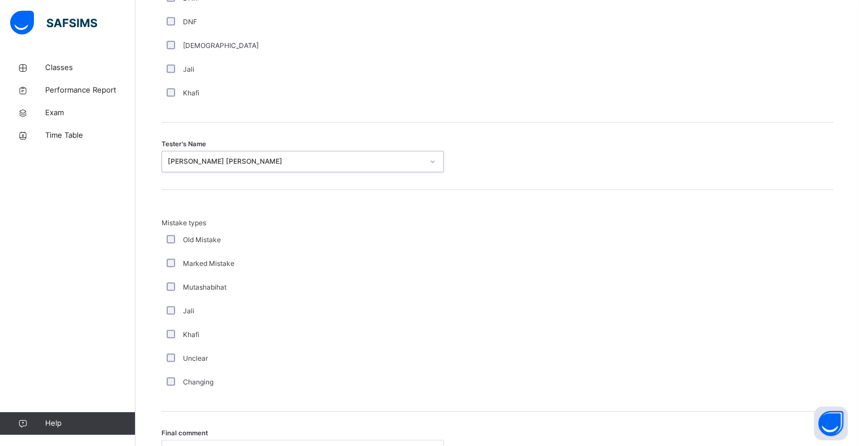
scroll to position [1189, 0]
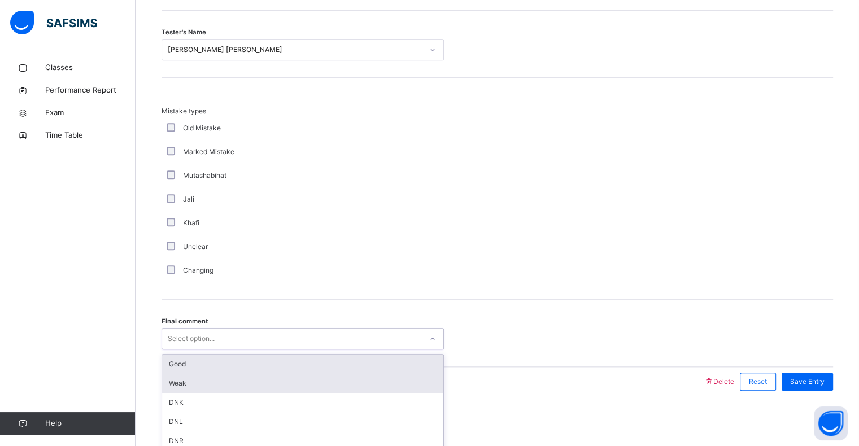
click at [165, 374] on div "Weak" at bounding box center [302, 383] width 281 height 19
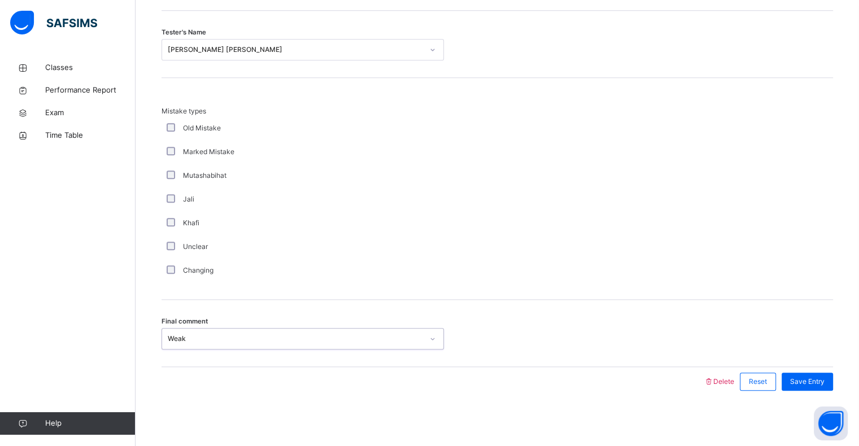
click at [168, 341] on div "Weak" at bounding box center [295, 339] width 255 height 10
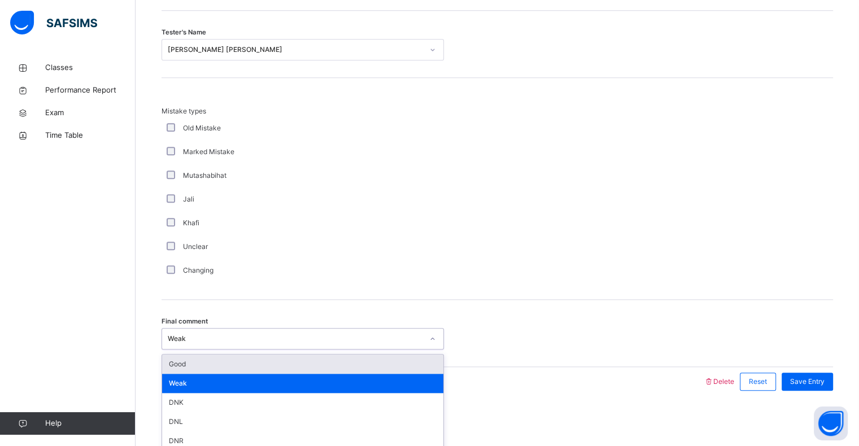
click at [172, 365] on div "Good" at bounding box center [302, 364] width 281 height 19
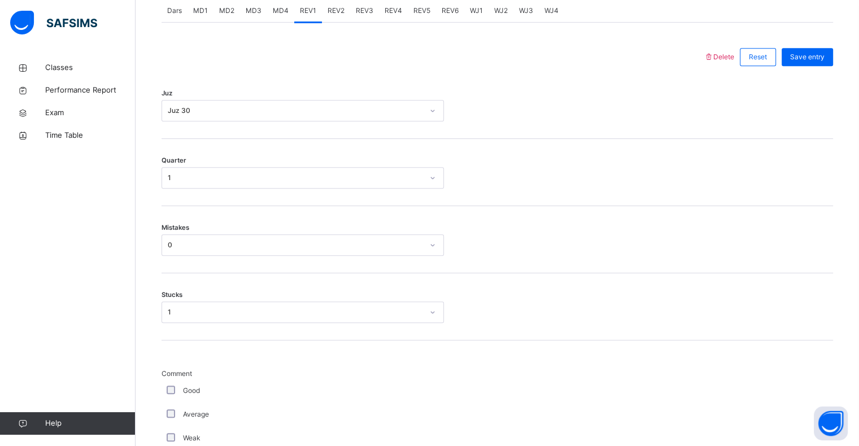
scroll to position [495, 0]
click at [168, 312] on div "1" at bounding box center [295, 312] width 255 height 10
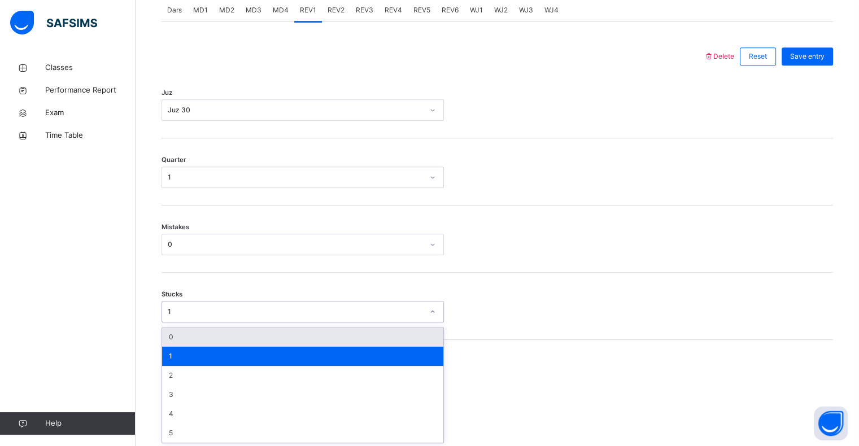
click at [171, 343] on div "0" at bounding box center [302, 337] width 281 height 19
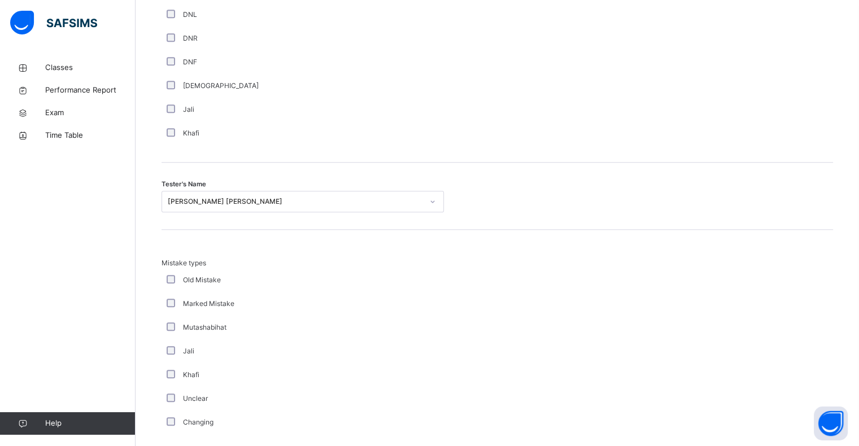
scroll to position [1189, 0]
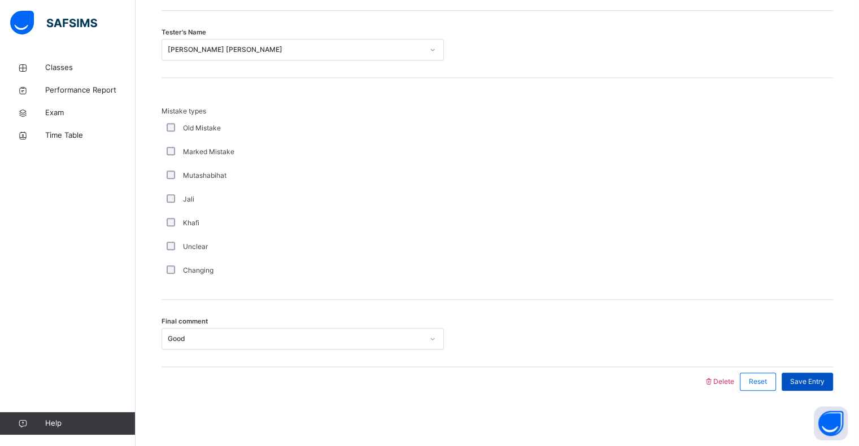
click at [798, 380] on span "Save Entry" at bounding box center [807, 382] width 34 height 10
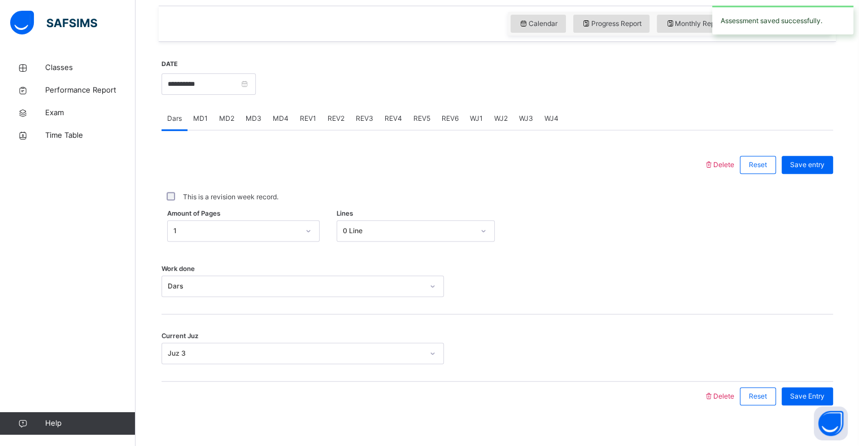
scroll to position [385, 0]
click at [315, 117] on div "REV1" at bounding box center [308, 120] width 28 height 23
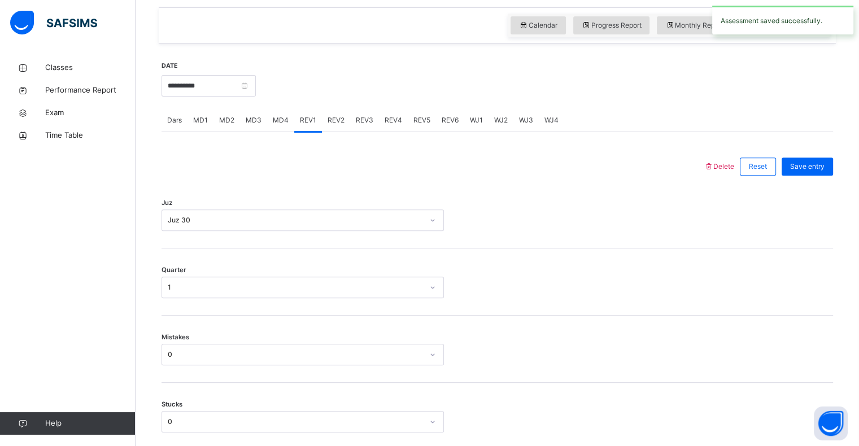
click at [334, 124] on span "REV2" at bounding box center [336, 120] width 17 height 10
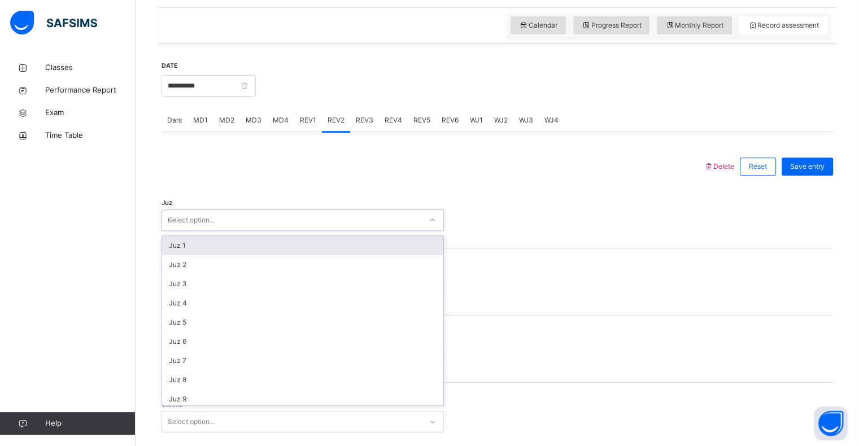
type input "**"
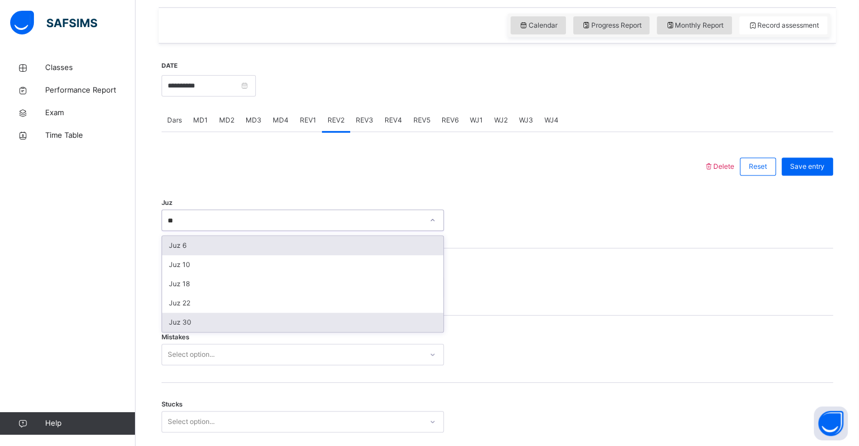
click at [182, 329] on div "Juz 30" at bounding box center [302, 322] width 281 height 19
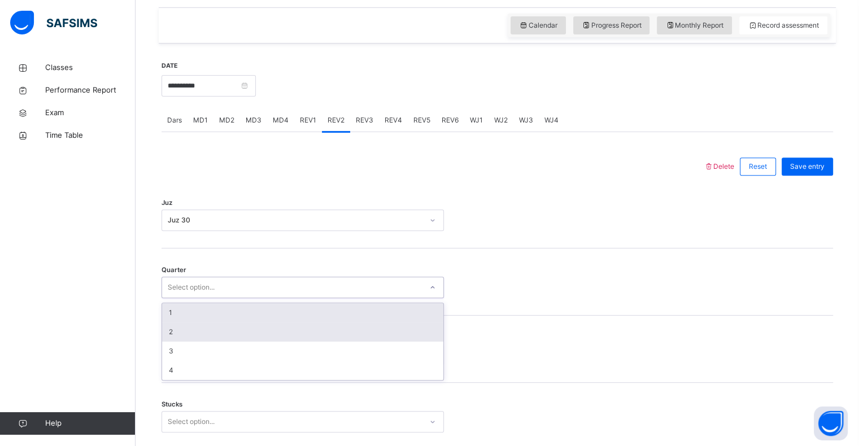
click at [165, 328] on div "2" at bounding box center [302, 332] width 281 height 19
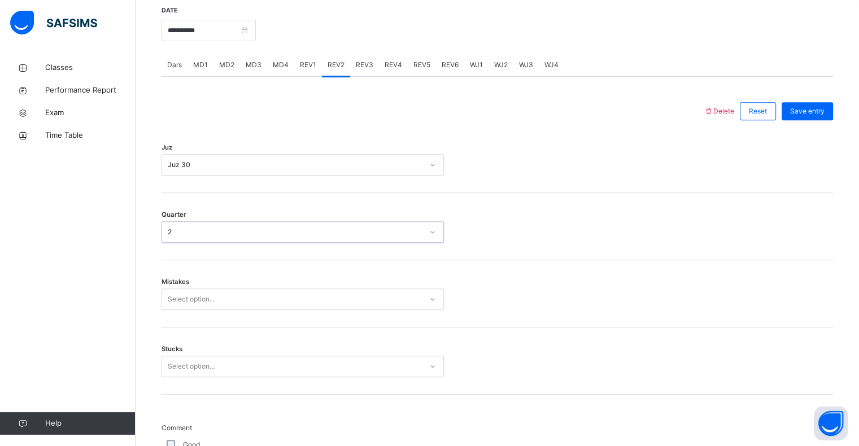
scroll to position [447, 0]
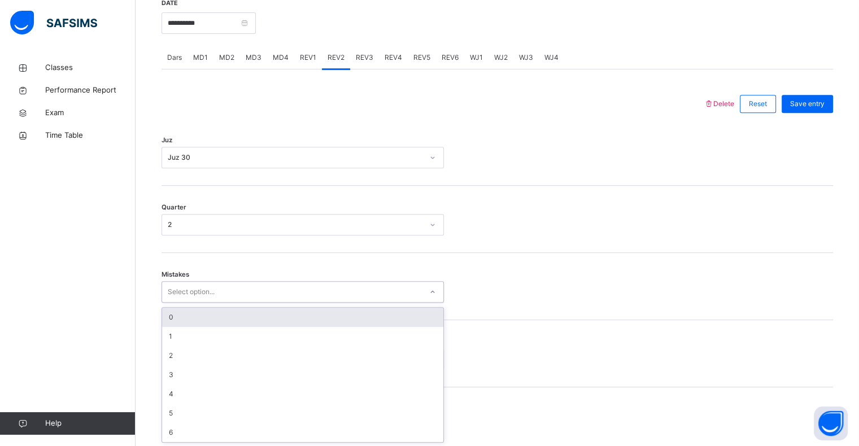
click at [169, 323] on div "0" at bounding box center [302, 317] width 281 height 19
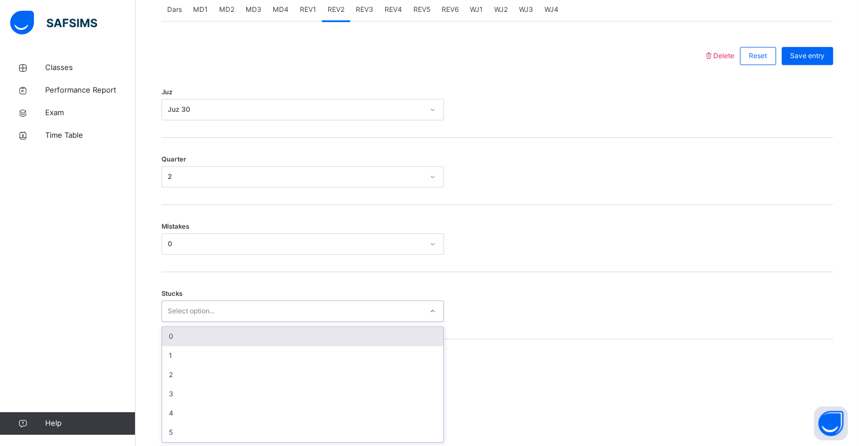
click at [171, 335] on div "0" at bounding box center [302, 336] width 281 height 19
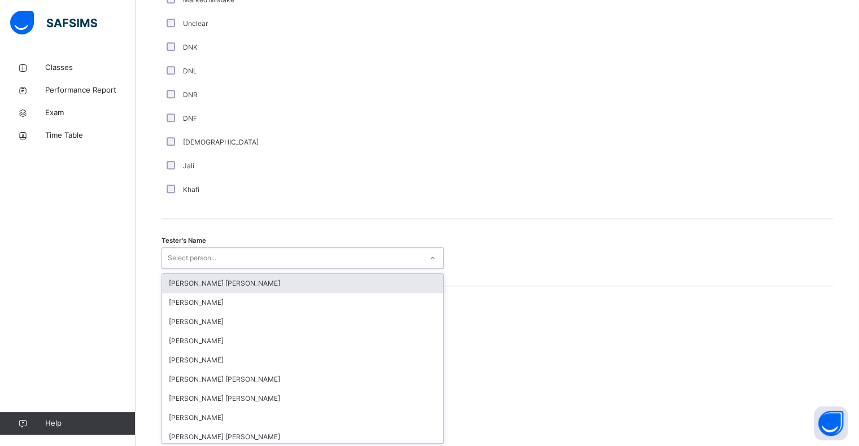
scroll to position [981, 0]
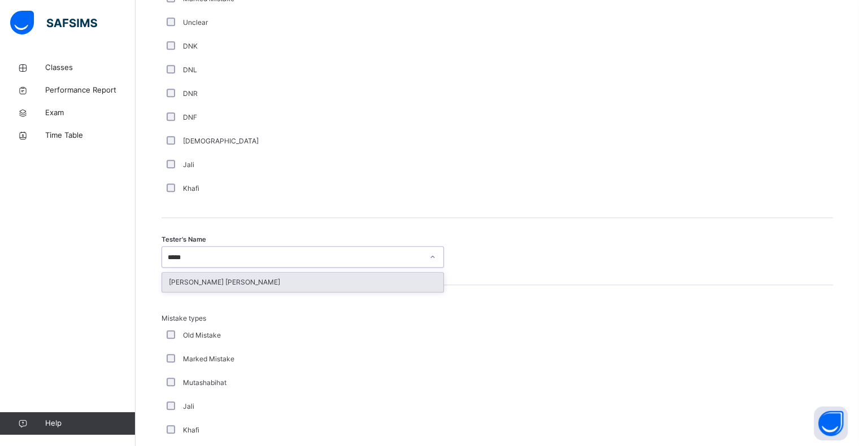
type input "******"
click at [179, 282] on div "[PERSON_NAME] [PERSON_NAME]" at bounding box center [302, 282] width 281 height 19
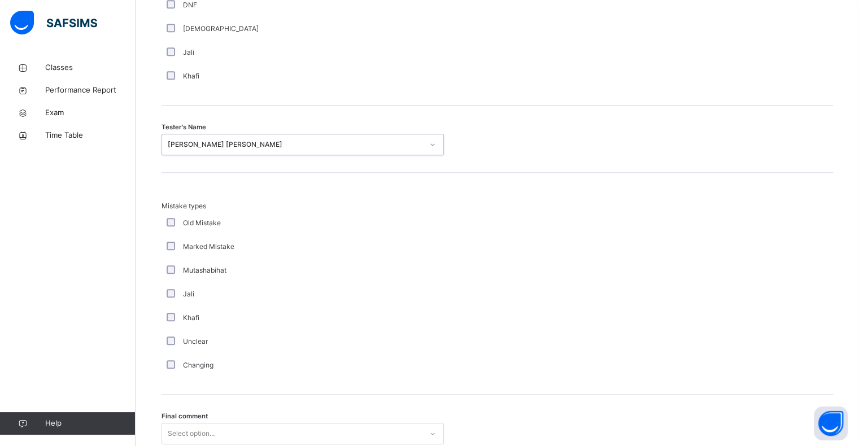
scroll to position [1189, 0]
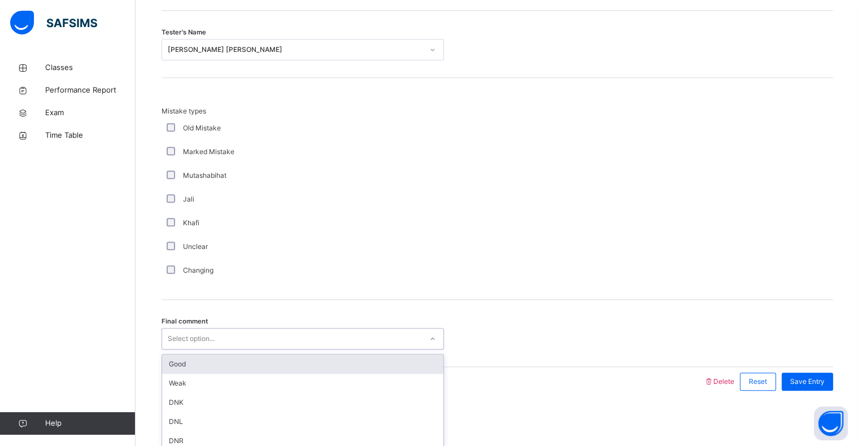
click at [172, 369] on div "Good" at bounding box center [302, 364] width 281 height 19
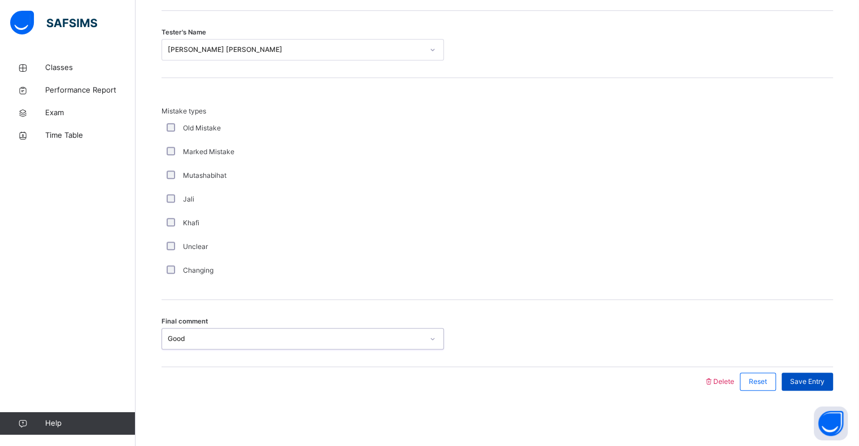
click at [825, 377] on span "Save Entry" at bounding box center [807, 382] width 34 height 10
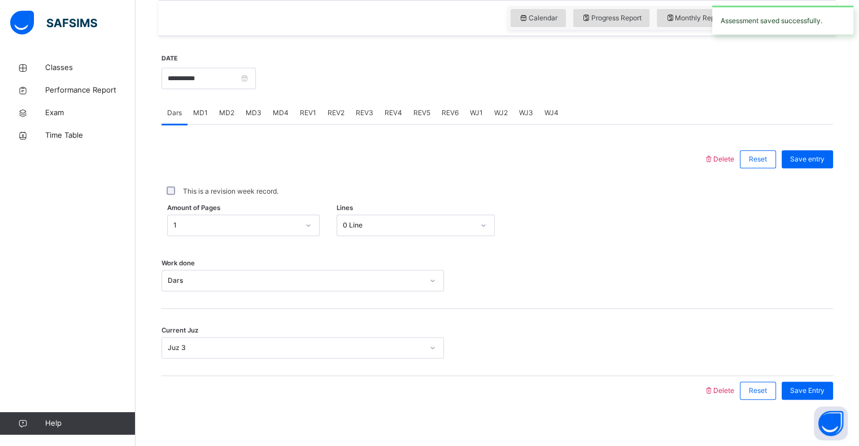
scroll to position [397, 0]
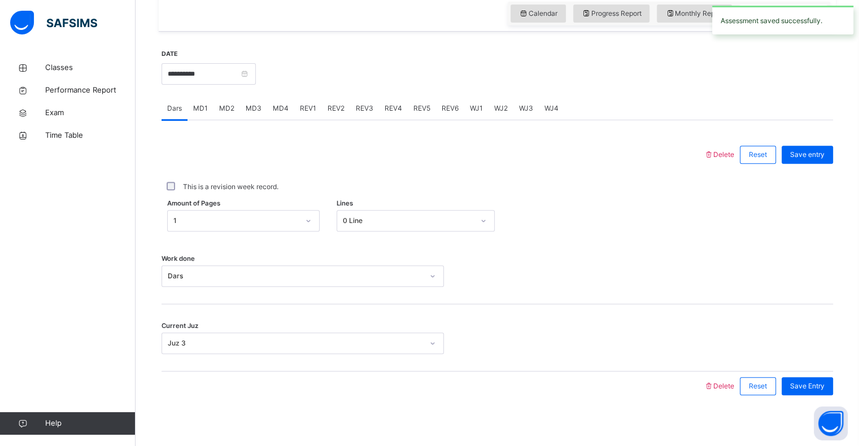
click at [281, 106] on span "MD4" at bounding box center [281, 108] width 16 height 10
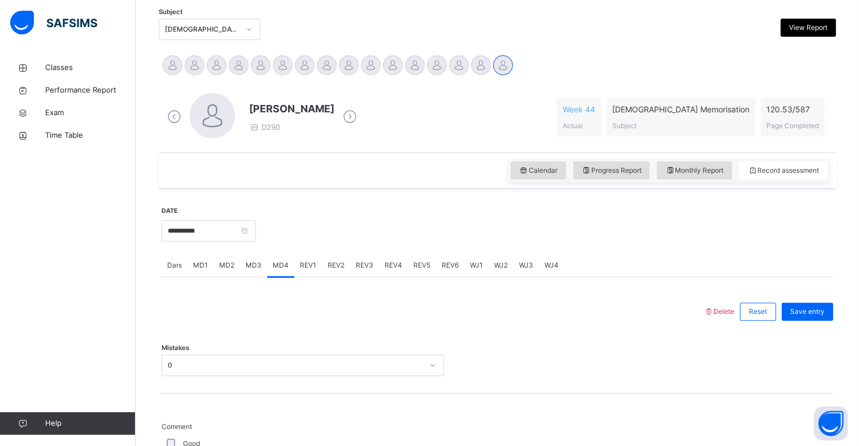
scroll to position [238, 0]
click at [199, 273] on div "MD1" at bounding box center [201, 266] width 26 height 23
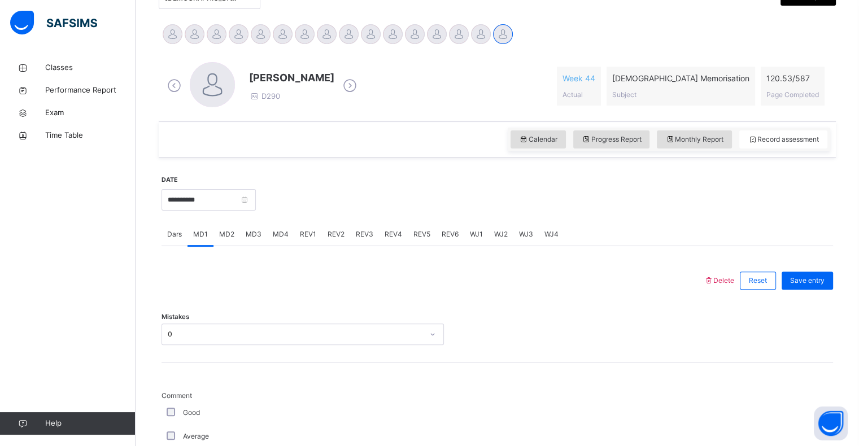
scroll to position [261, 0]
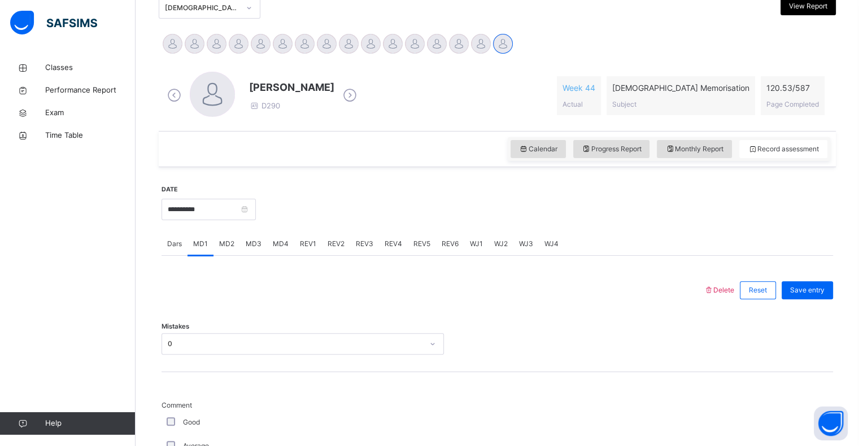
drag, startPoint x: 311, startPoint y: 253, endPoint x: 312, endPoint y: 241, distance: 12.5
click at [312, 241] on div "REV1" at bounding box center [308, 244] width 28 height 23
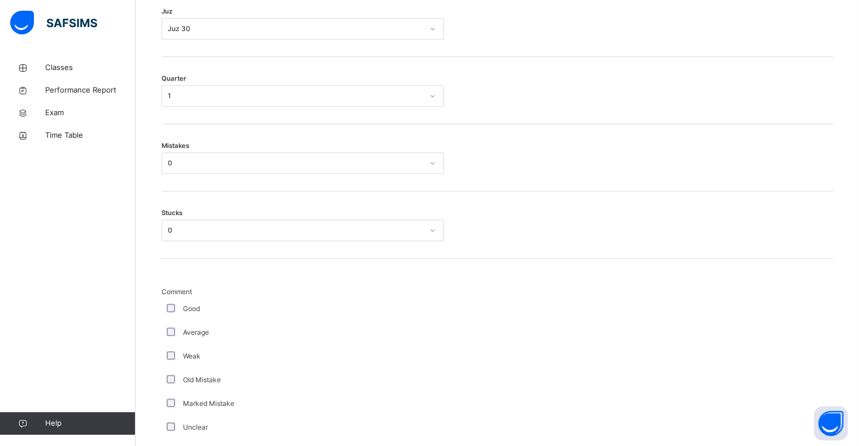
scroll to position [577, 0]
click at [312, 241] on div "Comment Good Average Weak Old Mistake Marked Mistake Unclear DNK DNL DNR DNF Mu…" at bounding box center [498, 417] width 672 height 364
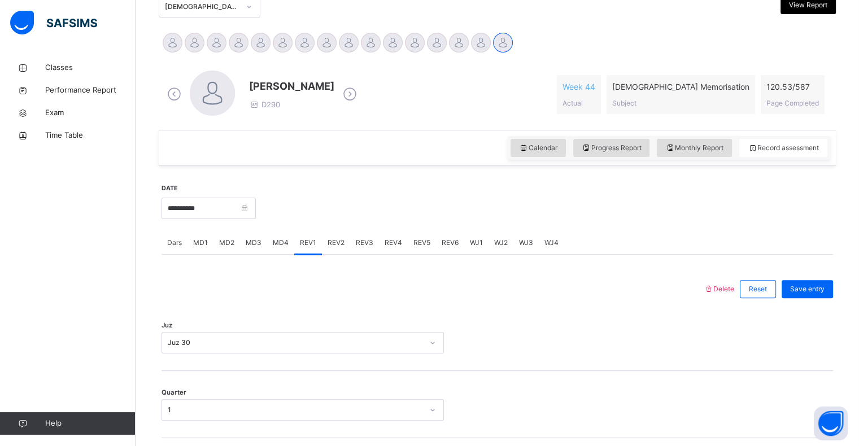
scroll to position [216, 0]
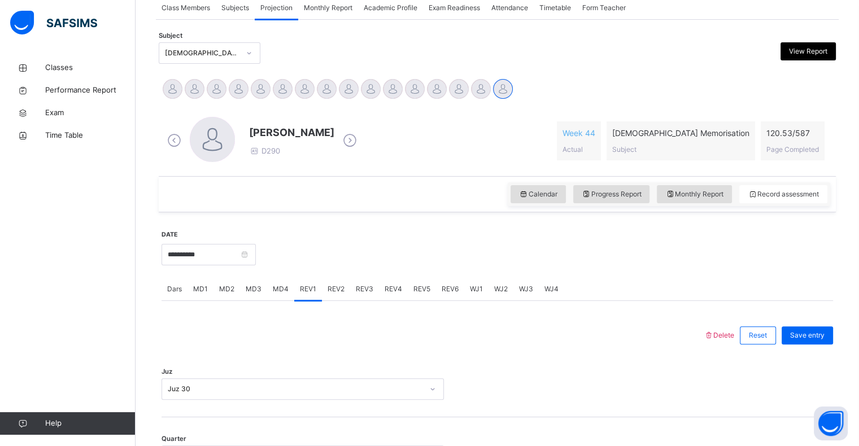
click at [330, 286] on span "REV2" at bounding box center [336, 289] width 17 height 10
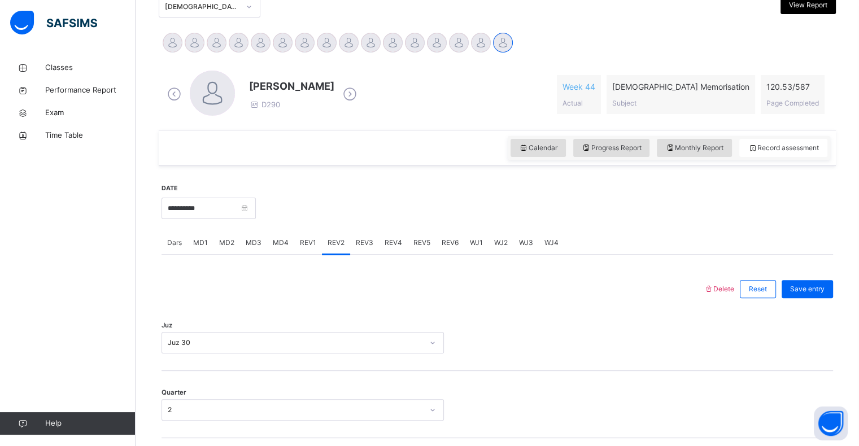
scroll to position [261, 0]
click at [176, 253] on div "Dars" at bounding box center [175, 244] width 26 height 23
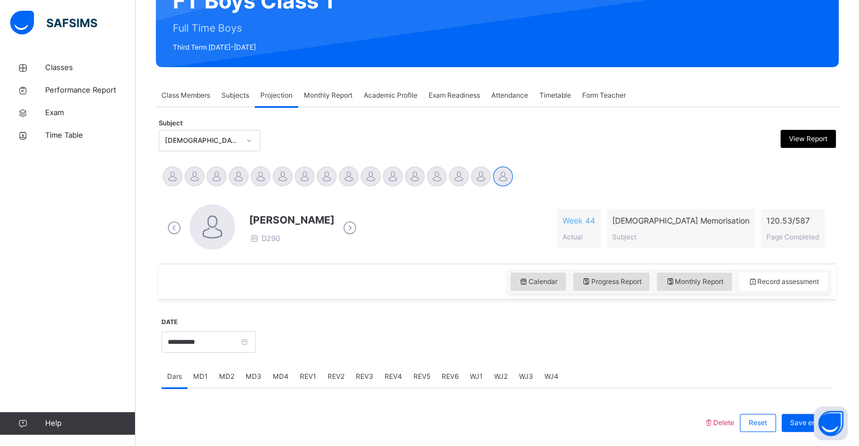
scroll to position [0, 0]
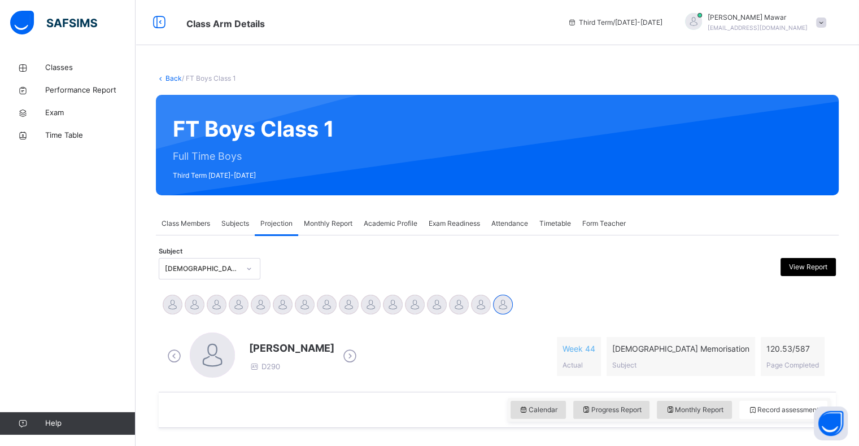
click at [179, 228] on span "Class Members" at bounding box center [186, 224] width 49 height 10
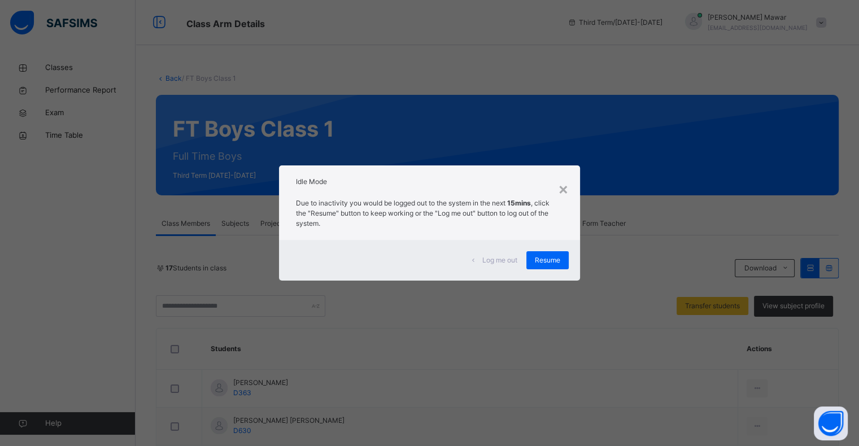
click at [561, 194] on div "×" at bounding box center [563, 189] width 11 height 24
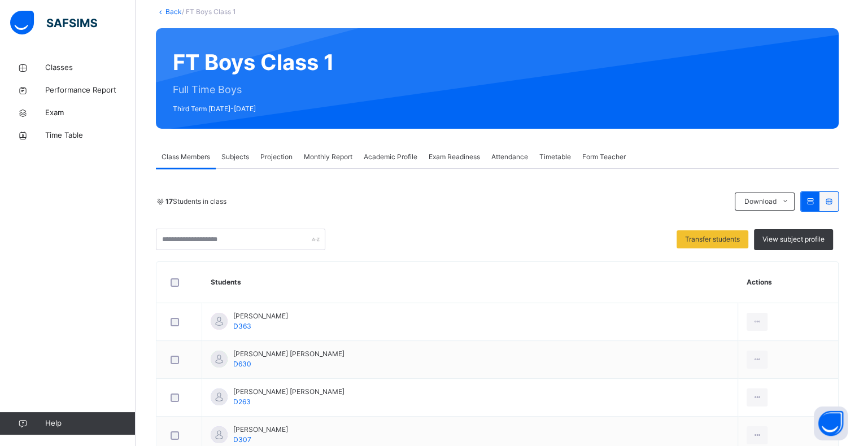
scroll to position [45, 0]
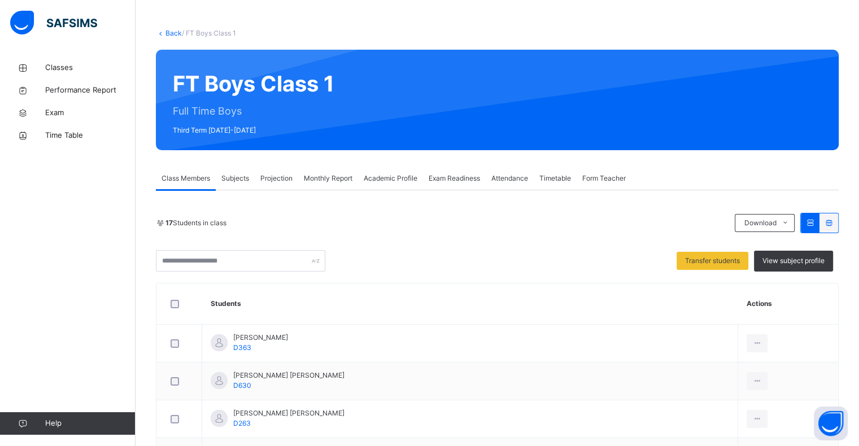
click at [277, 175] on span "Projection" at bounding box center [276, 178] width 32 height 10
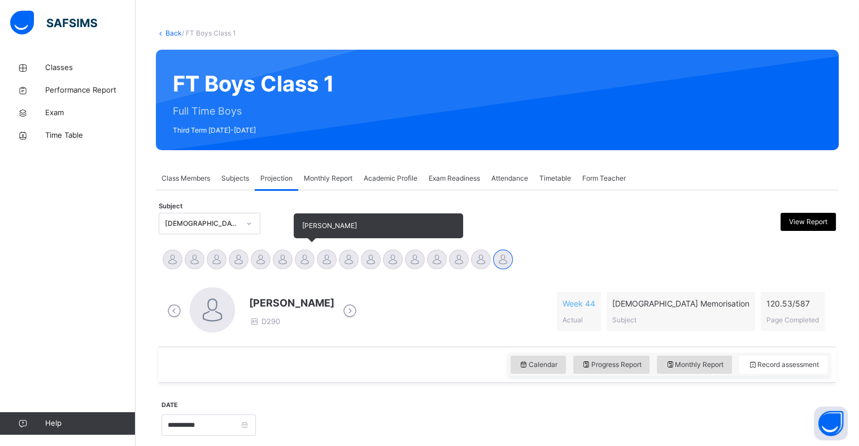
click at [298, 252] on div at bounding box center [305, 260] width 20 height 20
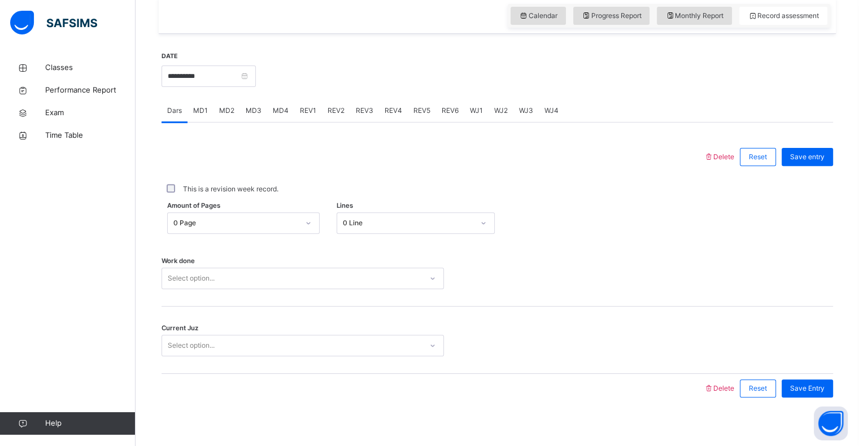
scroll to position [402, 0]
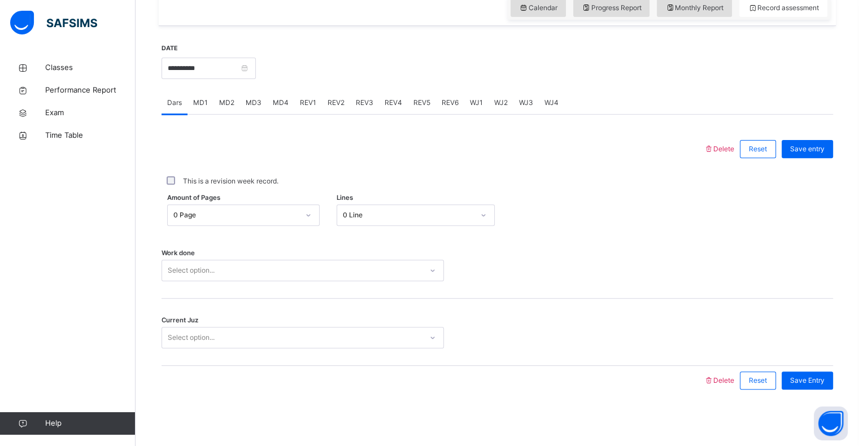
drag, startPoint x: 401, startPoint y: 214, endPoint x: 396, endPoint y: 217, distance: 6.4
click at [400, 214] on div "0 Line" at bounding box center [408, 215] width 131 height 10
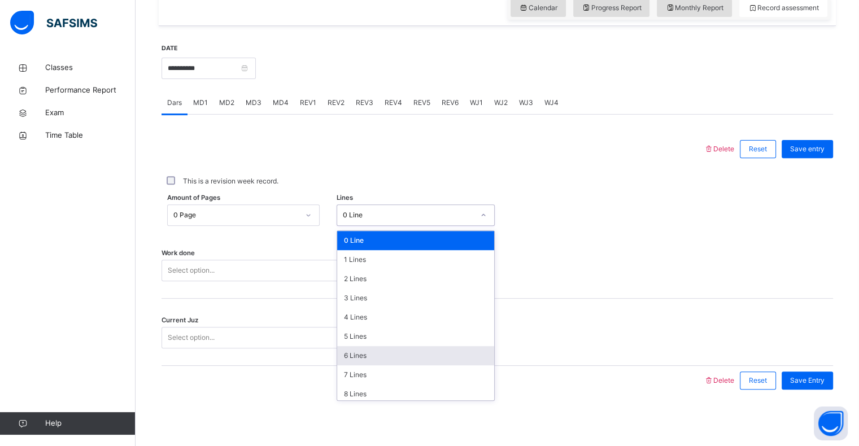
scroll to position [108, 0]
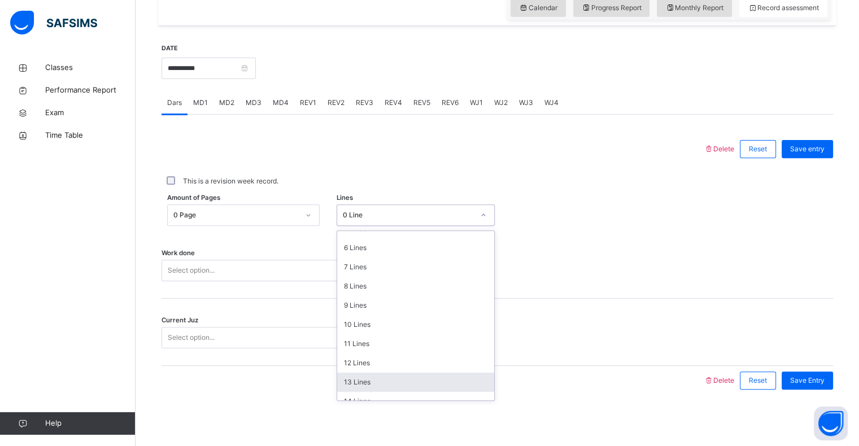
click at [347, 385] on div "13 Lines" at bounding box center [415, 382] width 157 height 19
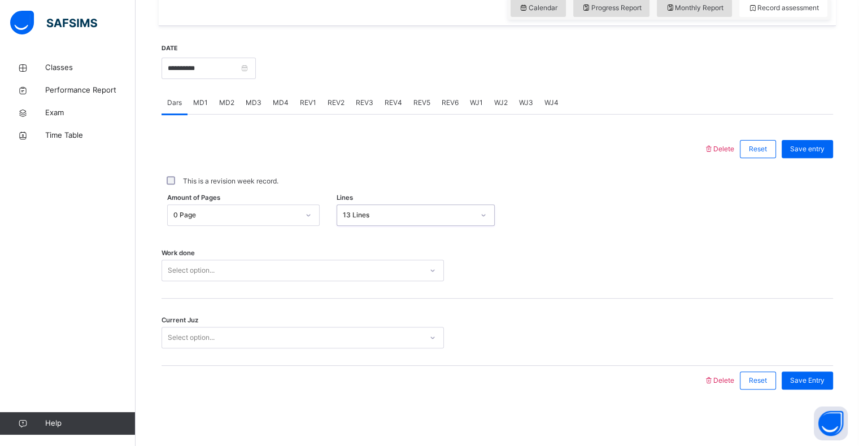
click at [327, 277] on div "Select option..." at bounding box center [292, 271] width 260 height 18
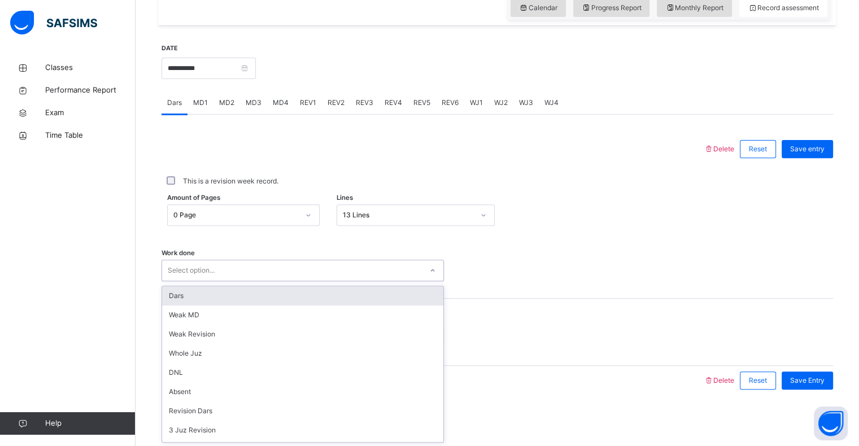
click at [282, 298] on div "Dars" at bounding box center [302, 295] width 281 height 19
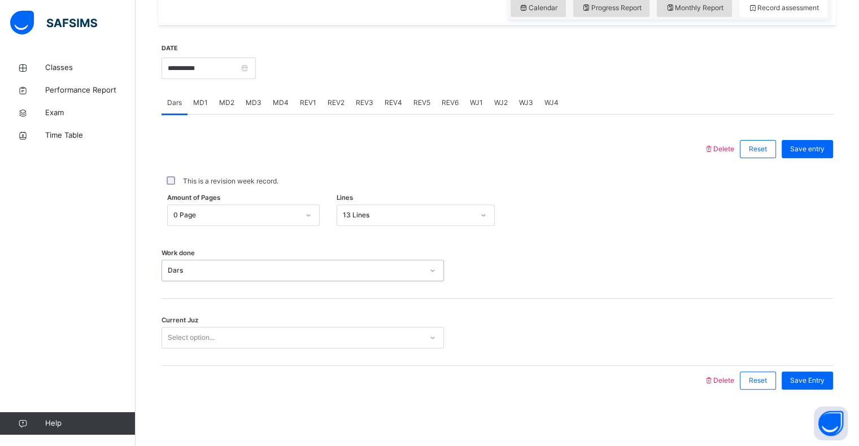
click at [262, 339] on div "Select option..." at bounding box center [292, 338] width 260 height 18
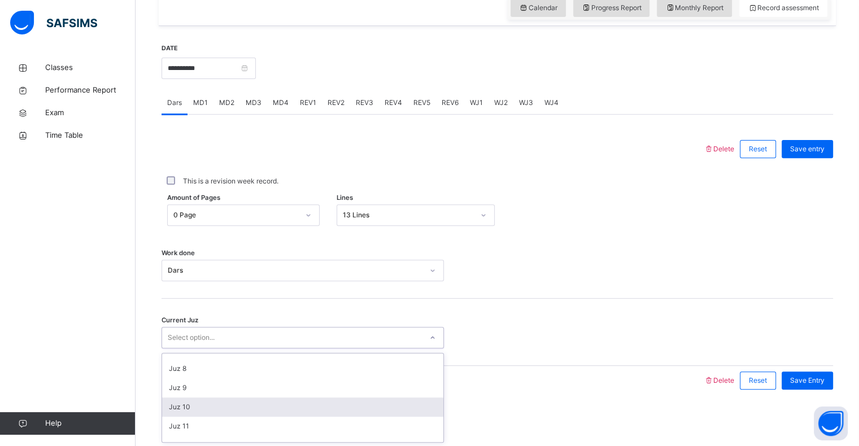
click at [183, 406] on div "Juz 10" at bounding box center [302, 407] width 281 height 19
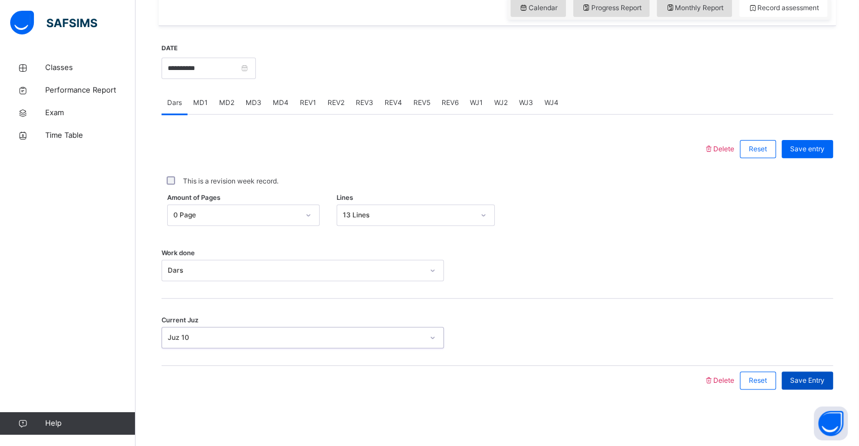
click at [816, 382] on span "Save Entry" at bounding box center [807, 381] width 34 height 10
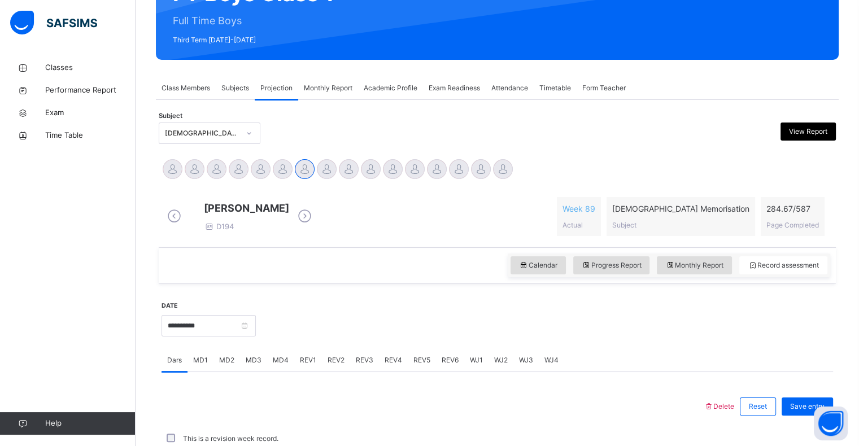
scroll to position [0, 0]
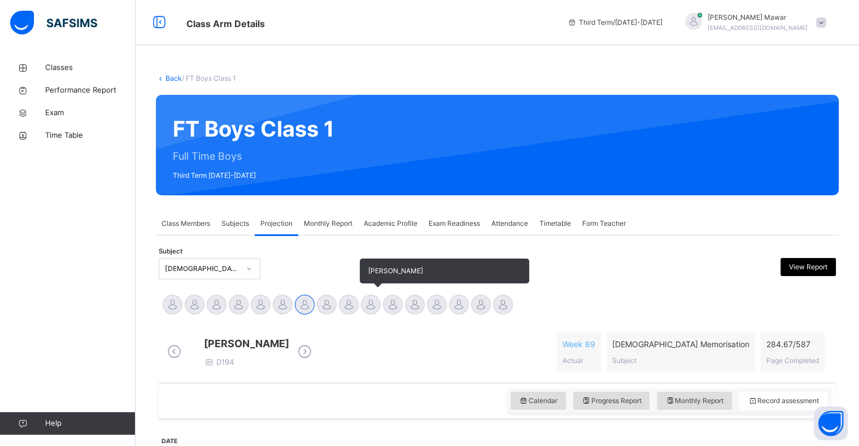
click at [374, 316] on div "[PERSON_NAME]" at bounding box center [371, 306] width 22 height 25
click at [367, 312] on div at bounding box center [371, 305] width 20 height 20
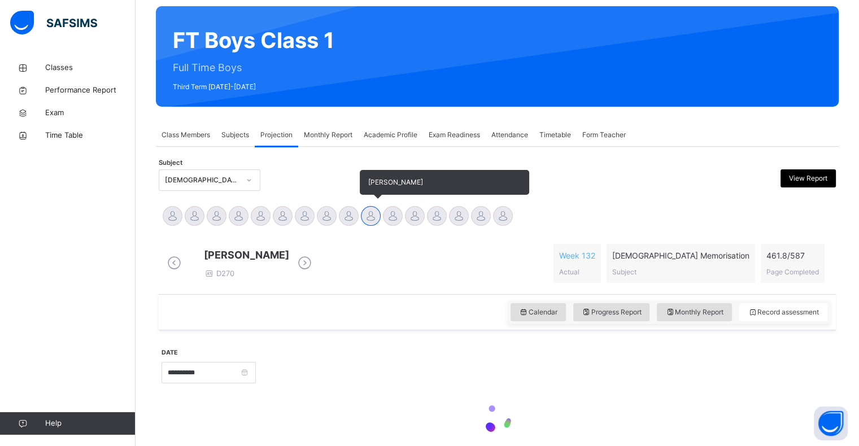
scroll to position [146, 0]
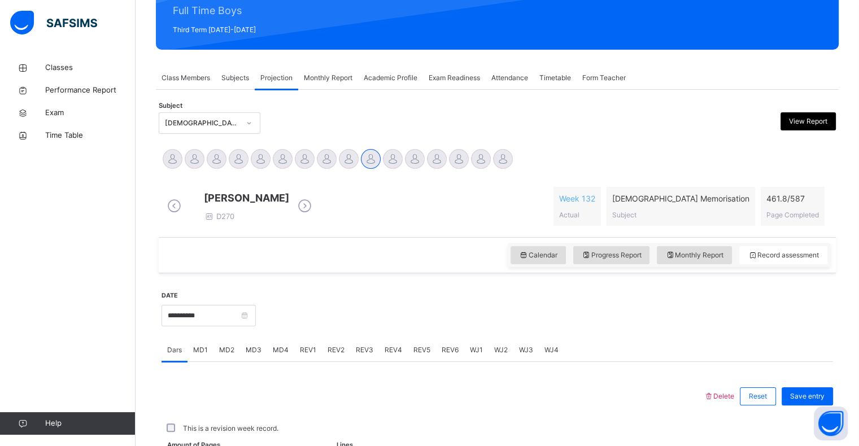
click at [198, 355] on span "MD1" at bounding box center [200, 350] width 15 height 10
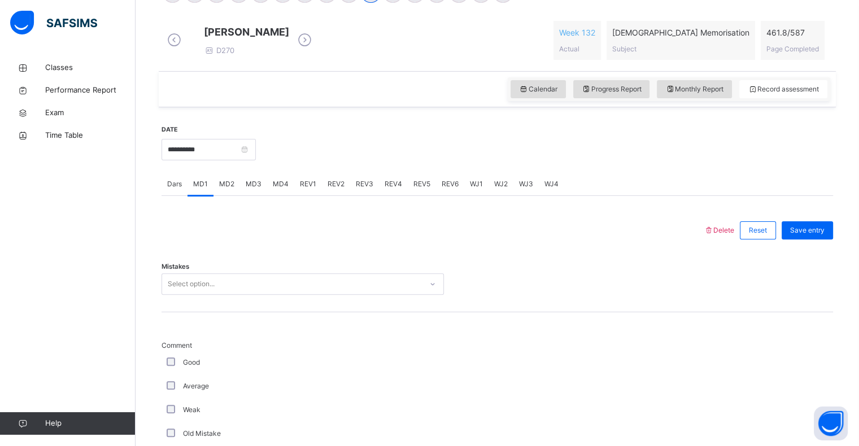
scroll to position [391, 0]
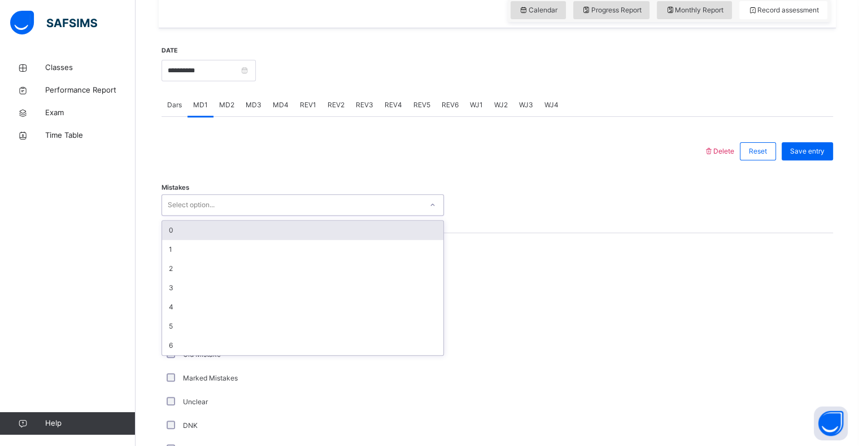
click at [177, 236] on div "0" at bounding box center [302, 230] width 281 height 19
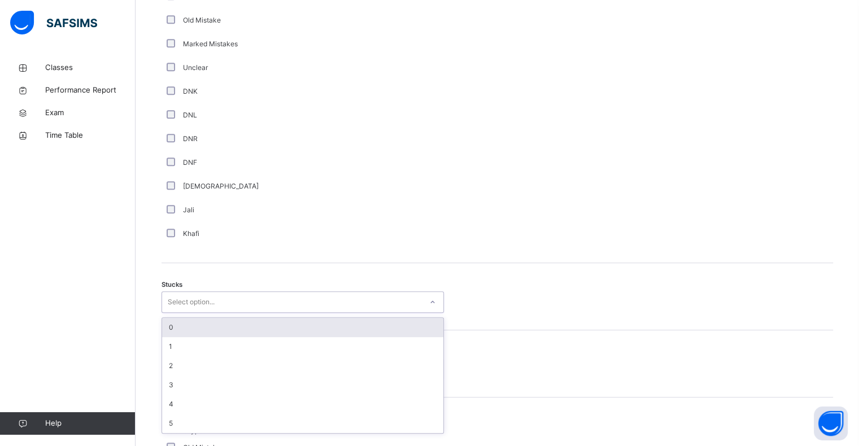
click at [170, 333] on div "0" at bounding box center [302, 327] width 281 height 19
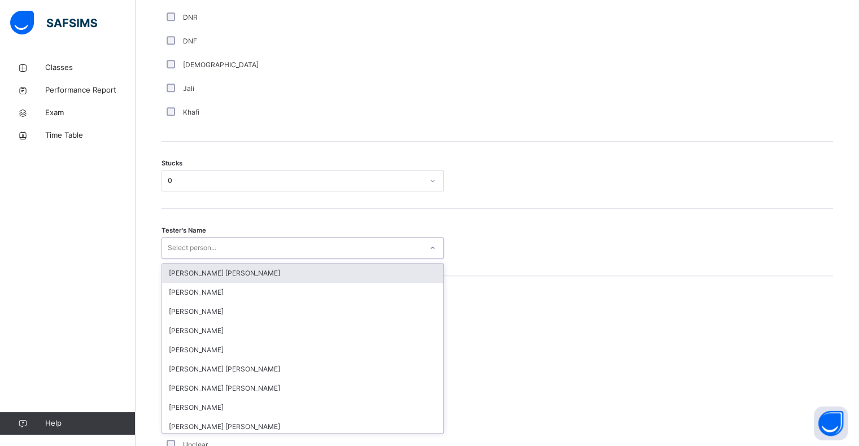
scroll to position [847, 0]
type input "*****"
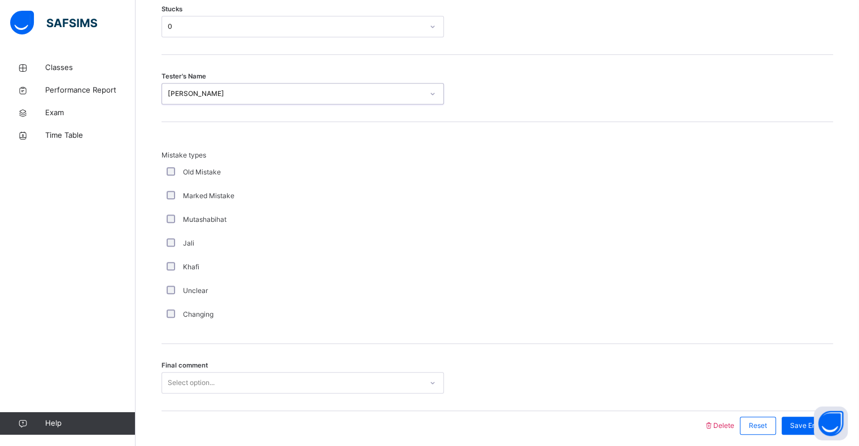
scroll to position [1054, 0]
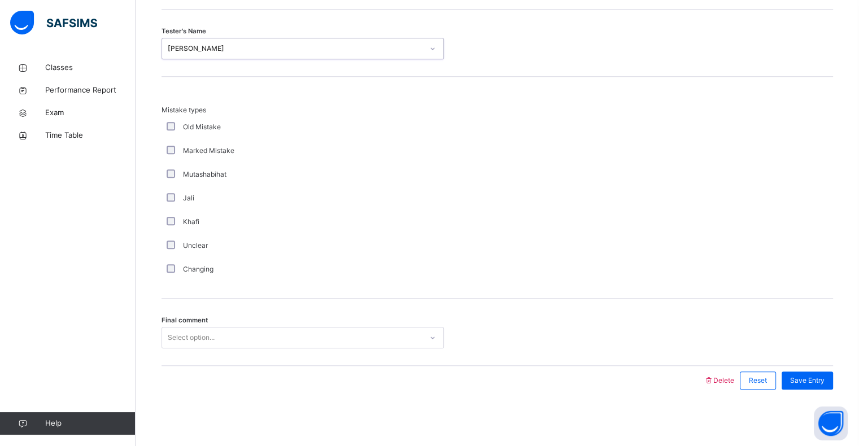
click at [717, 139] on div "Mistake types Old Mistake Marked Mistake Mutashabihat [PERSON_NAME] Unclear Cha…" at bounding box center [498, 193] width 672 height 176
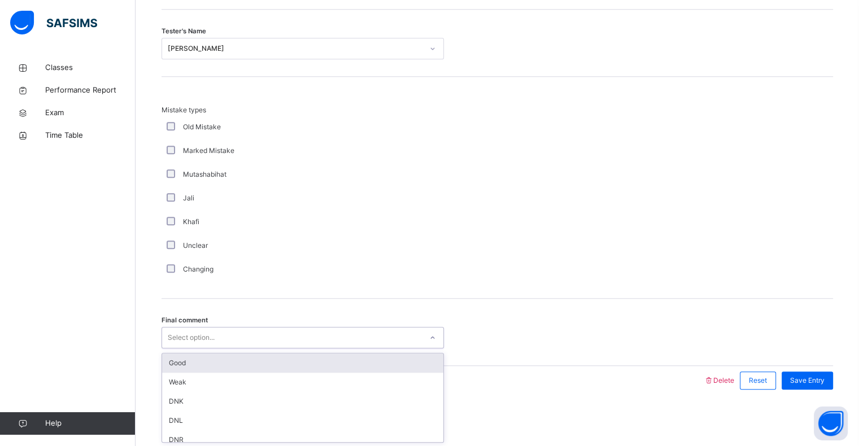
click at [176, 365] on div "Good" at bounding box center [302, 363] width 281 height 19
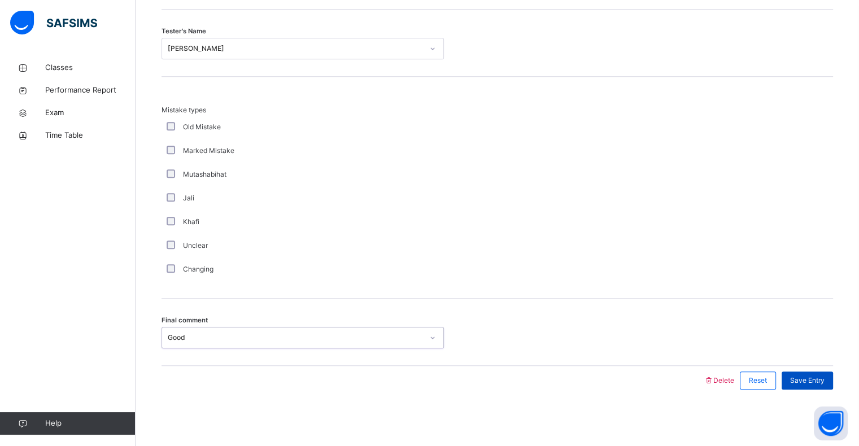
click at [808, 373] on div "Save Entry" at bounding box center [807, 381] width 51 height 18
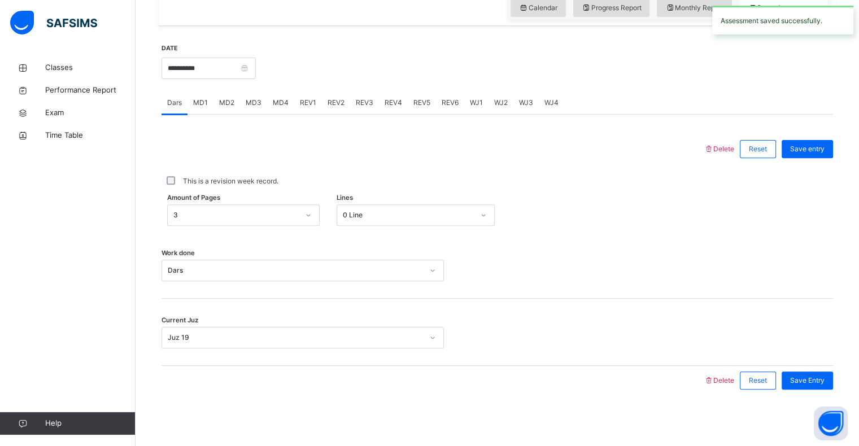
click at [273, 107] on span "MD4" at bounding box center [281, 103] width 16 height 10
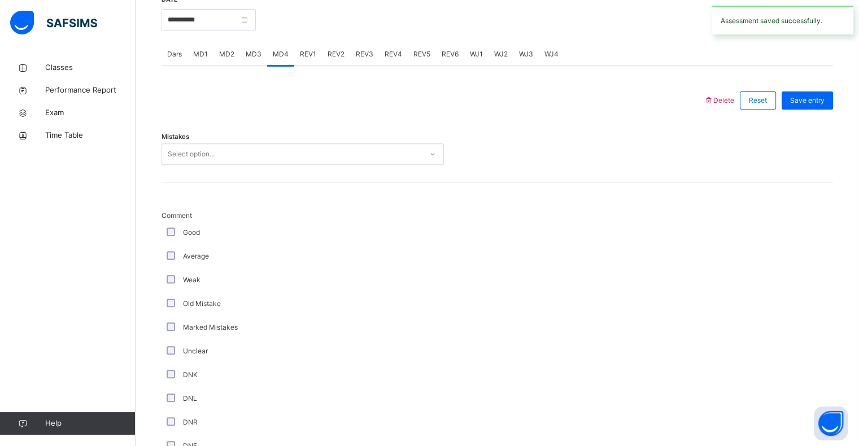
scroll to position [446, 0]
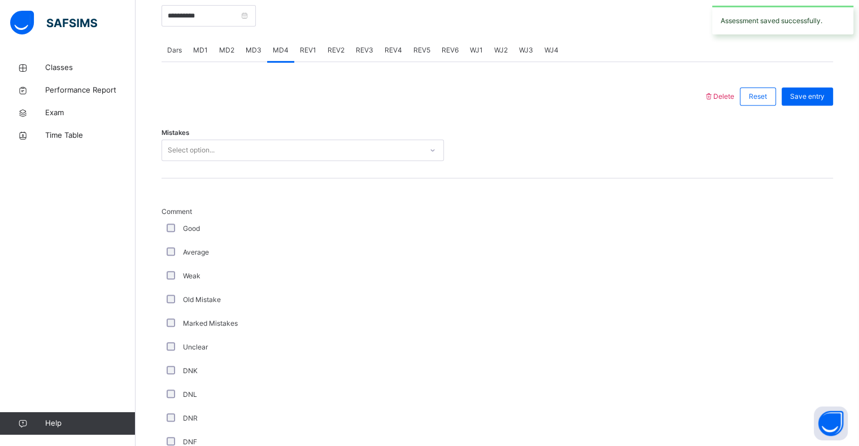
click at [307, 176] on div "Mistakes Select option..." at bounding box center [498, 144] width 672 height 67
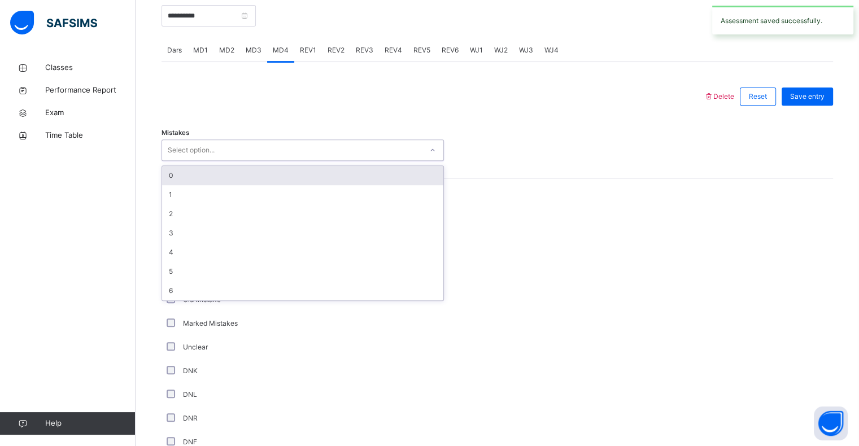
click at [197, 182] on div "0" at bounding box center [302, 175] width 281 height 19
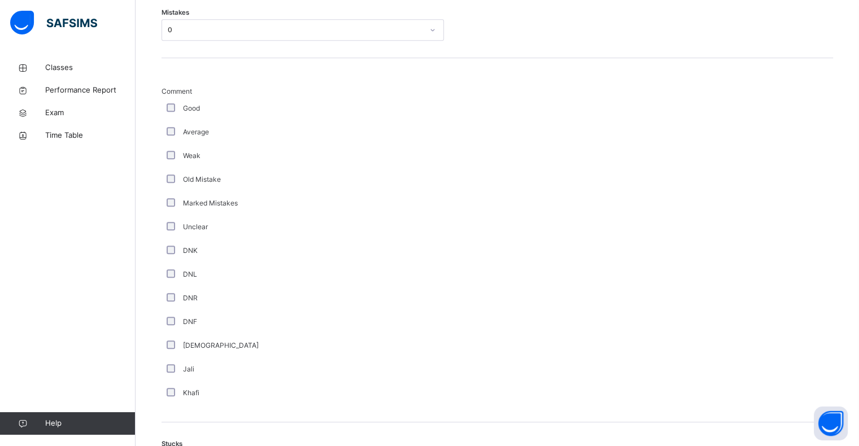
scroll to position [746, 0]
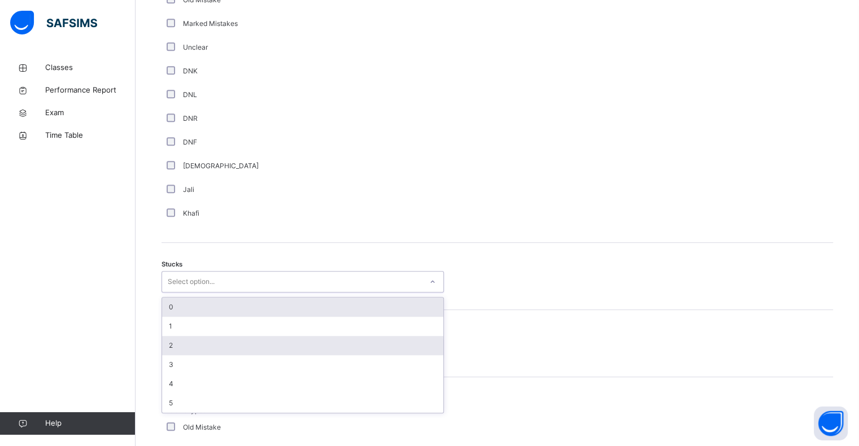
click at [182, 354] on div "2" at bounding box center [302, 345] width 281 height 19
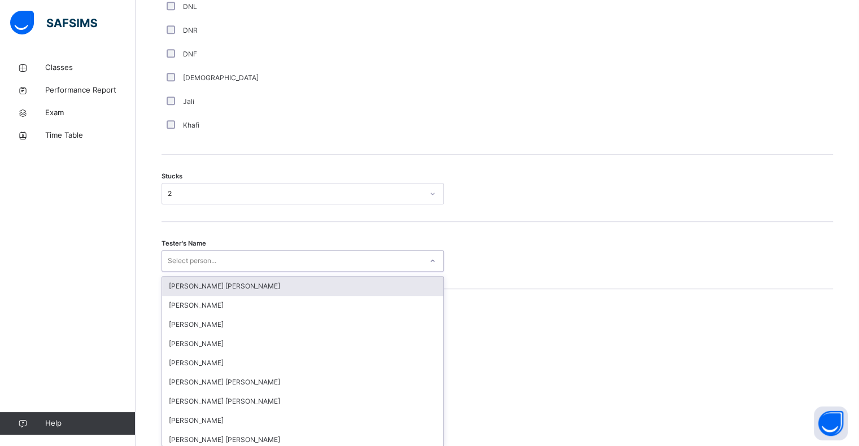
scroll to position [847, 0]
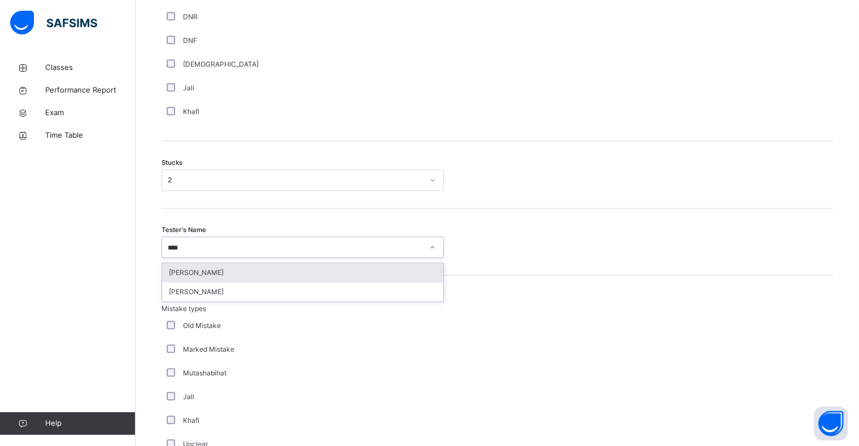
type input "*****"
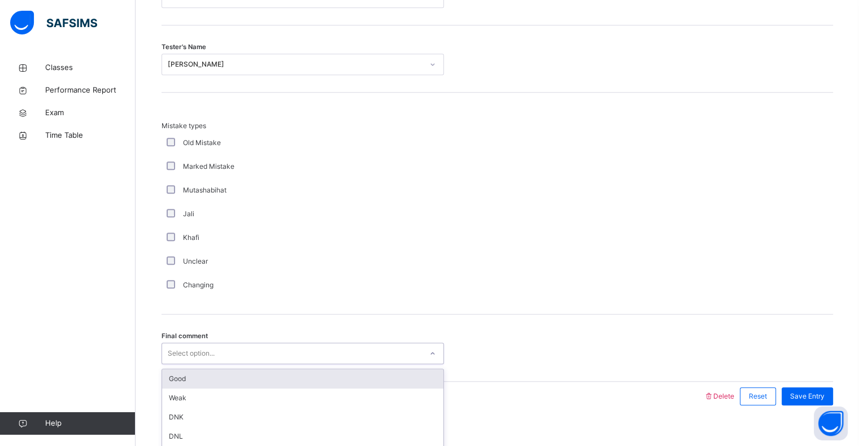
scroll to position [1054, 0]
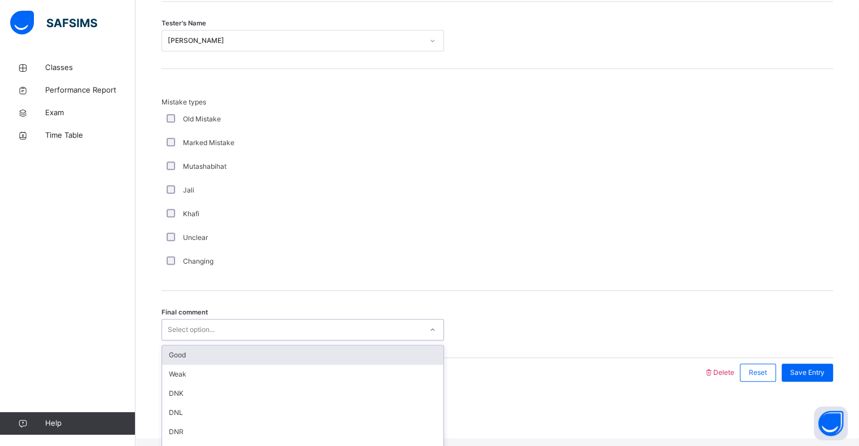
click at [172, 365] on div "Good" at bounding box center [302, 355] width 281 height 19
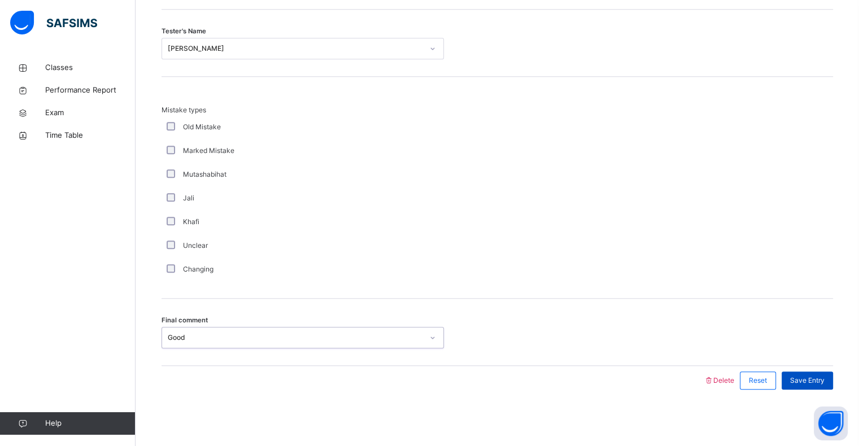
click at [818, 375] on div "Save Entry" at bounding box center [807, 381] width 51 height 18
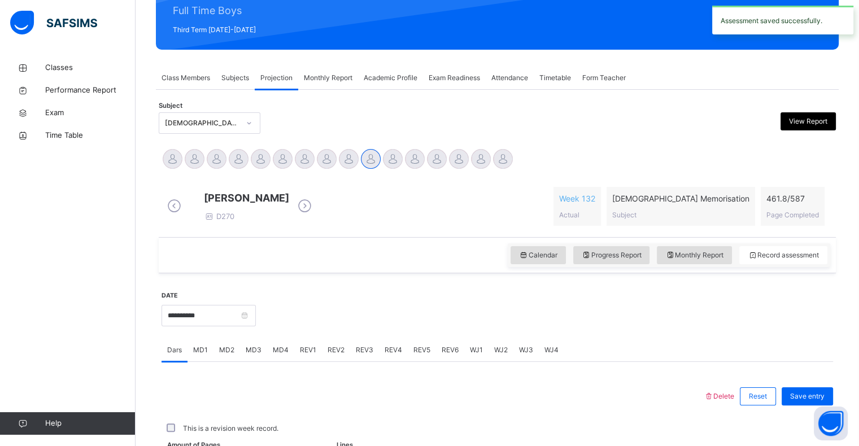
scroll to position [402, 0]
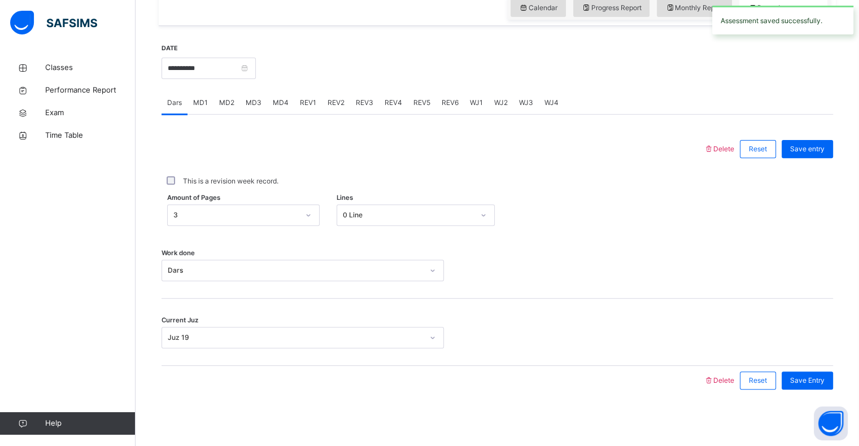
click at [303, 113] on div "REV1" at bounding box center [308, 103] width 28 height 23
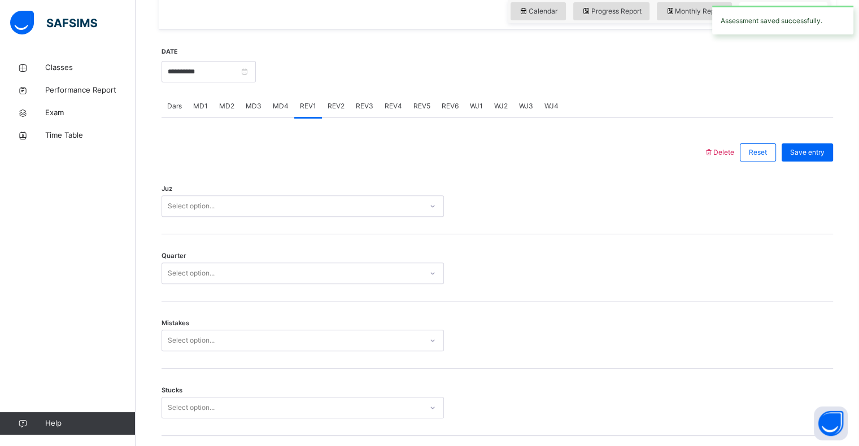
scroll to position [391, 0]
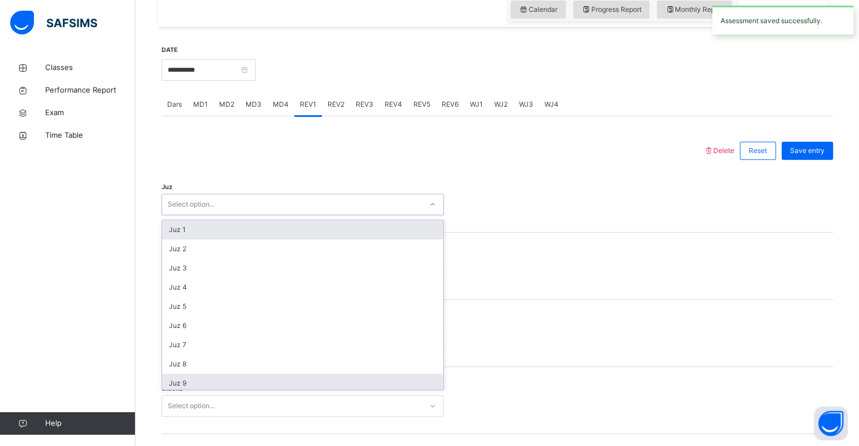
click at [194, 393] on div "Juz 9" at bounding box center [302, 383] width 281 height 19
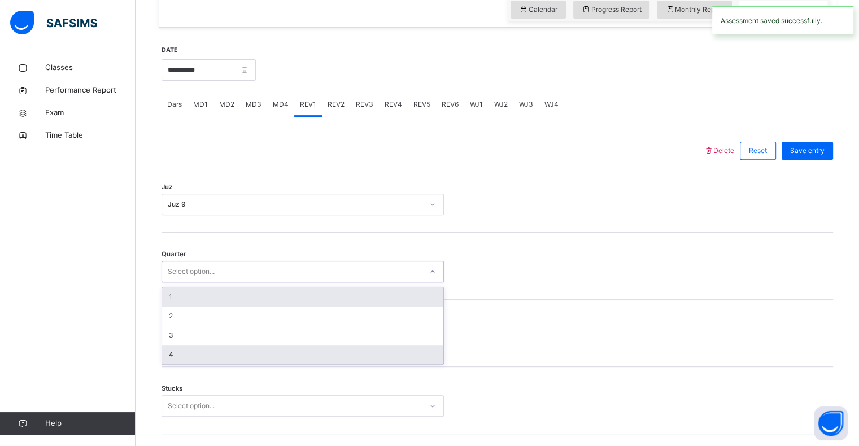
click at [188, 364] on div "4" at bounding box center [302, 354] width 281 height 19
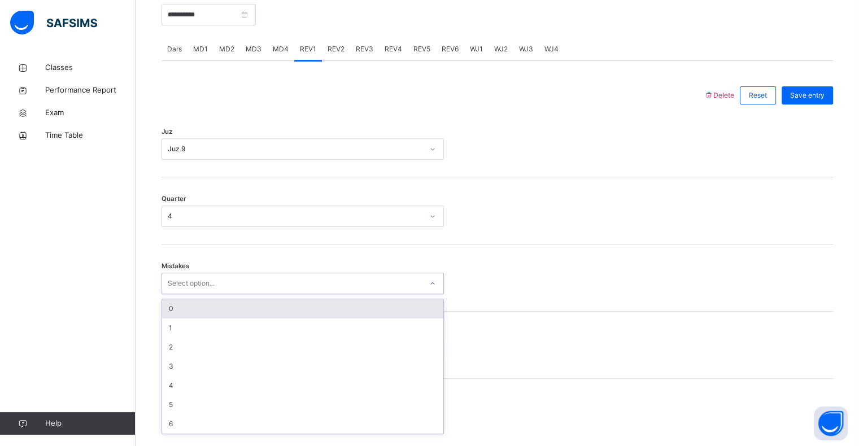
scroll to position [447, 0]
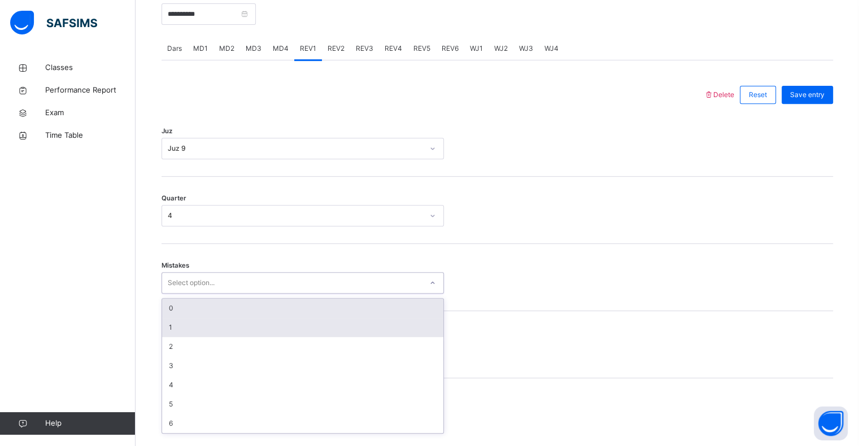
click at [188, 337] on div "1" at bounding box center [302, 327] width 281 height 19
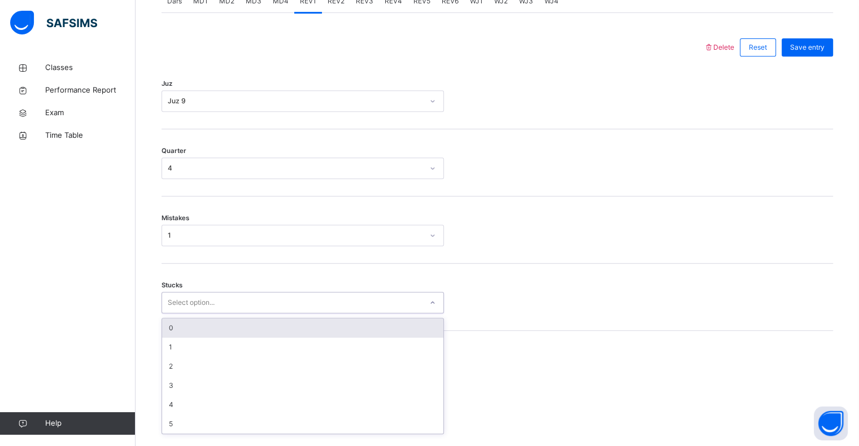
scroll to position [495, 0]
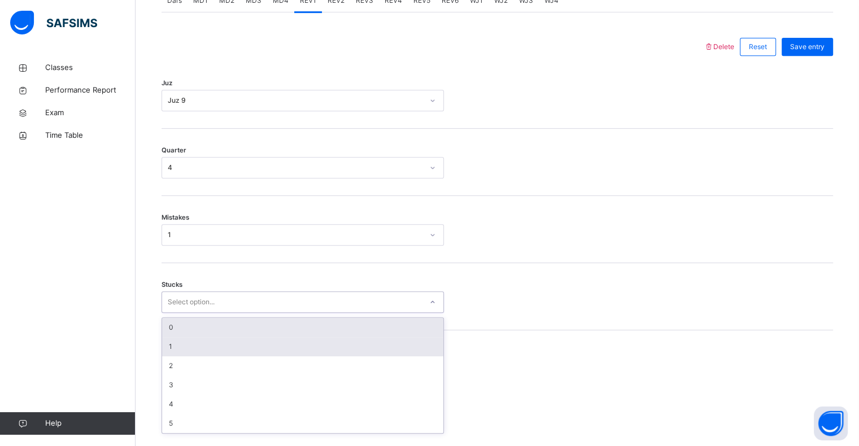
click at [186, 351] on div "1" at bounding box center [302, 346] width 281 height 19
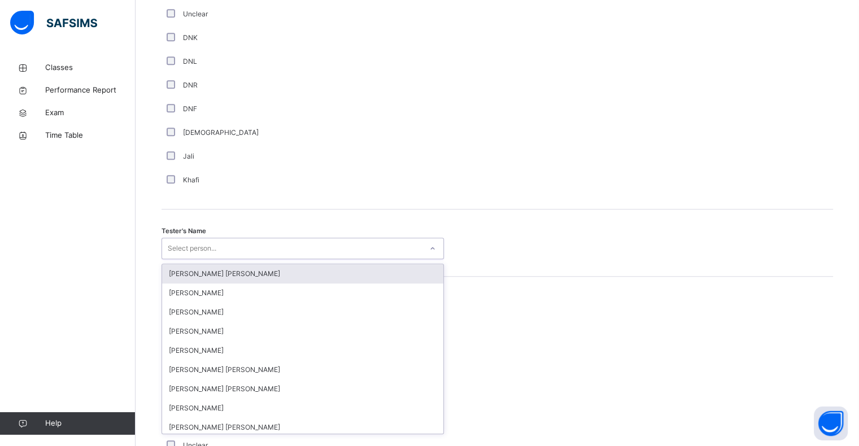
scroll to position [981, 0]
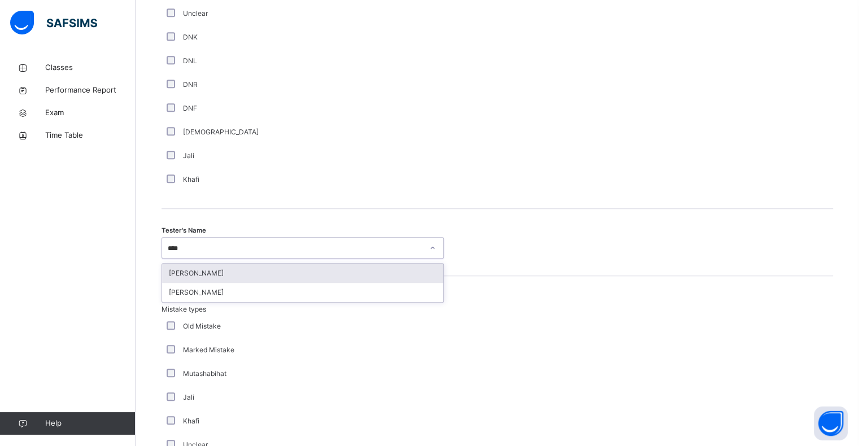
type input "*****"
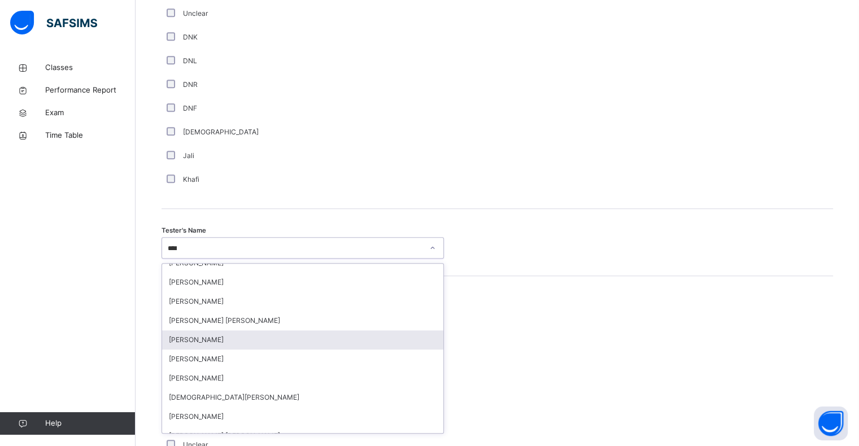
scroll to position [0, 0]
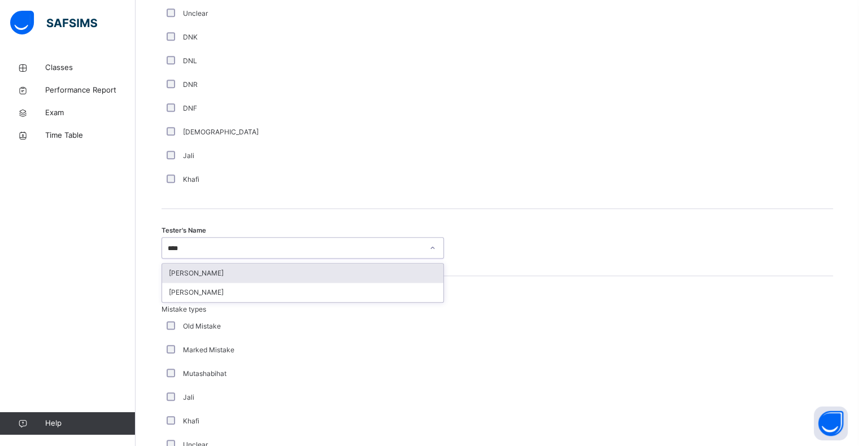
type input "*****"
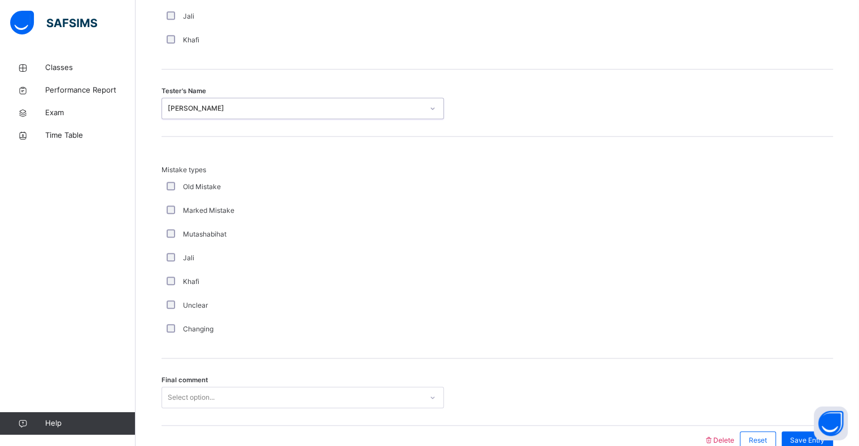
scroll to position [1189, 0]
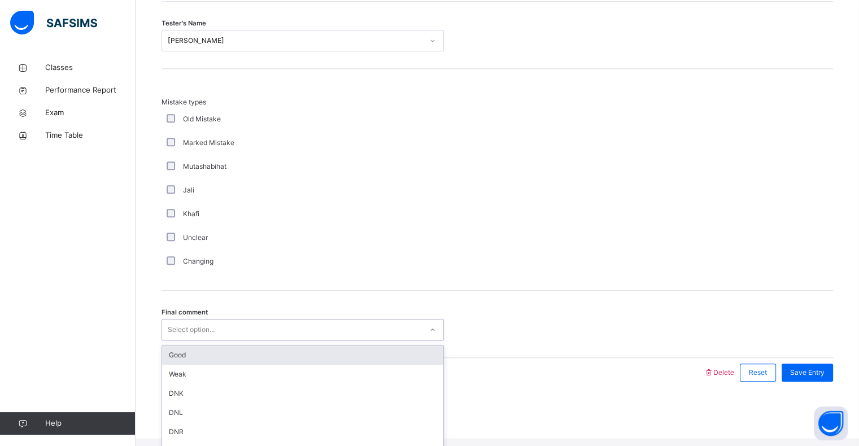
click at [174, 365] on div "Good" at bounding box center [302, 355] width 281 height 19
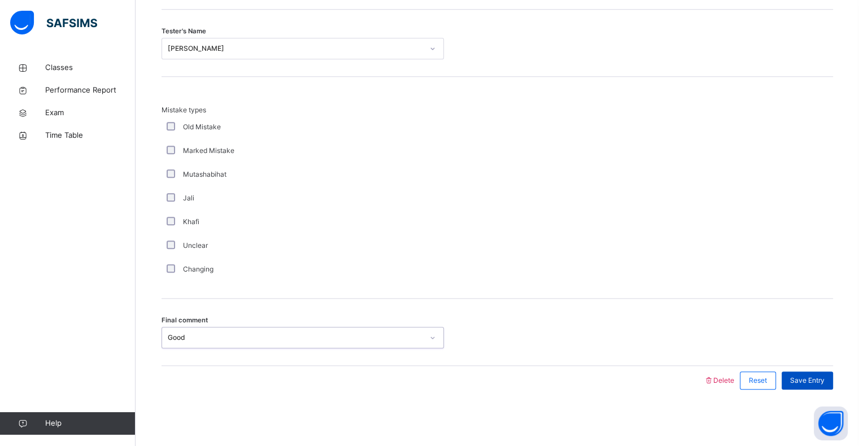
click at [808, 373] on div "Save Entry" at bounding box center [807, 381] width 51 height 18
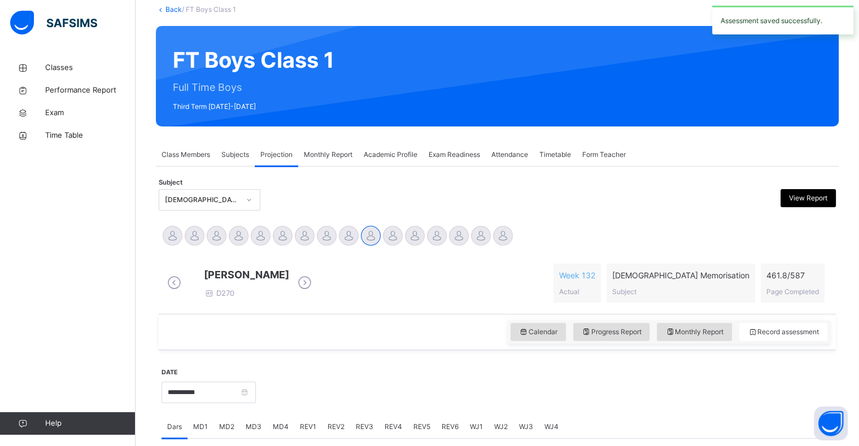
scroll to position [59, 0]
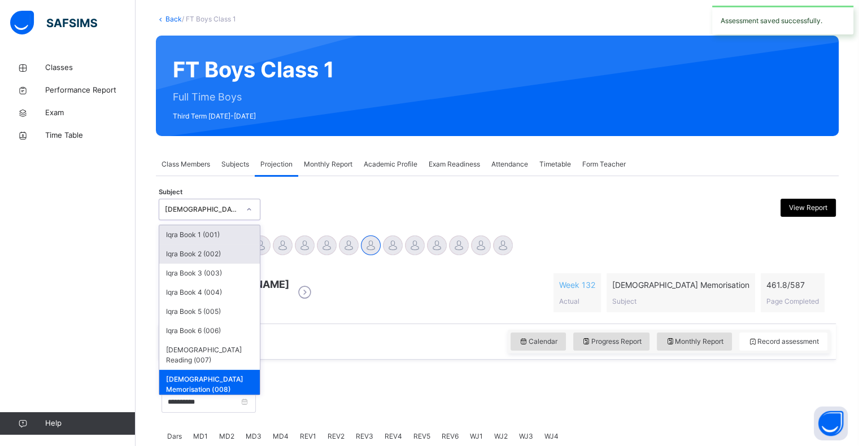
click at [175, 256] on div "Iqra Book 2 (002)" at bounding box center [209, 254] width 101 height 19
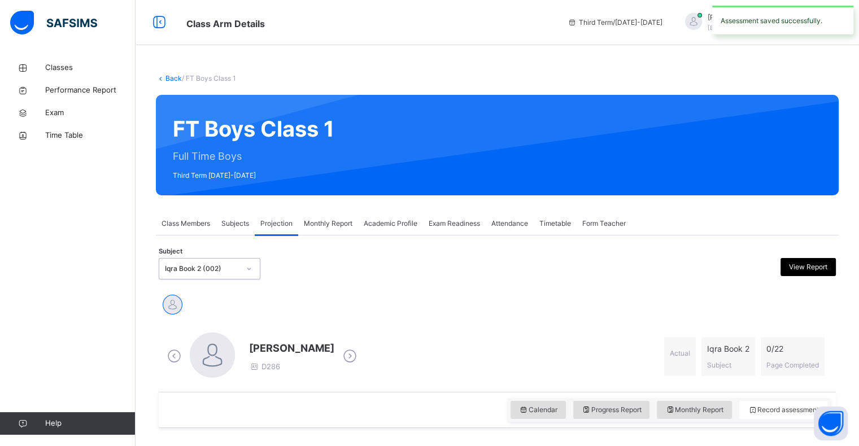
click at [165, 267] on div "Iqra Book 2 (002)" at bounding box center [202, 269] width 75 height 10
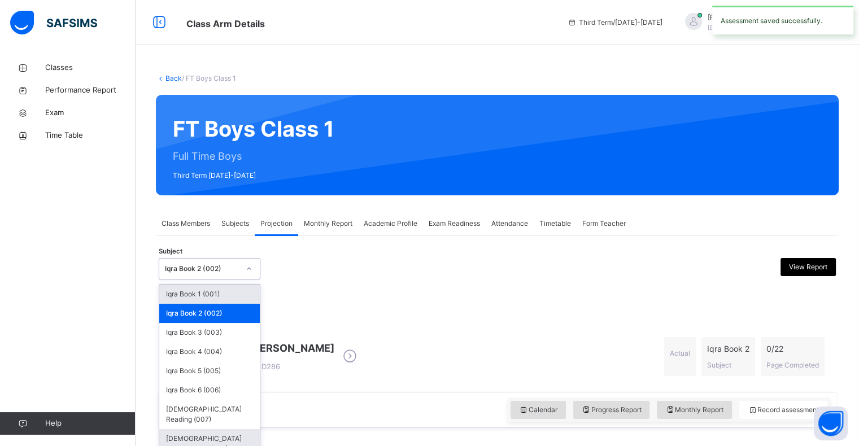
click at [183, 429] on div "[DEMOGRAPHIC_DATA] Memorisation (008)" at bounding box center [209, 443] width 101 height 29
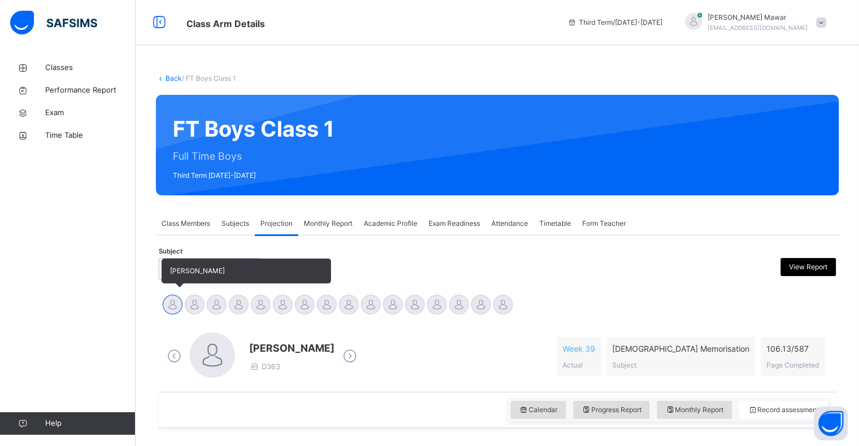
click at [171, 312] on div at bounding box center [173, 305] width 20 height 20
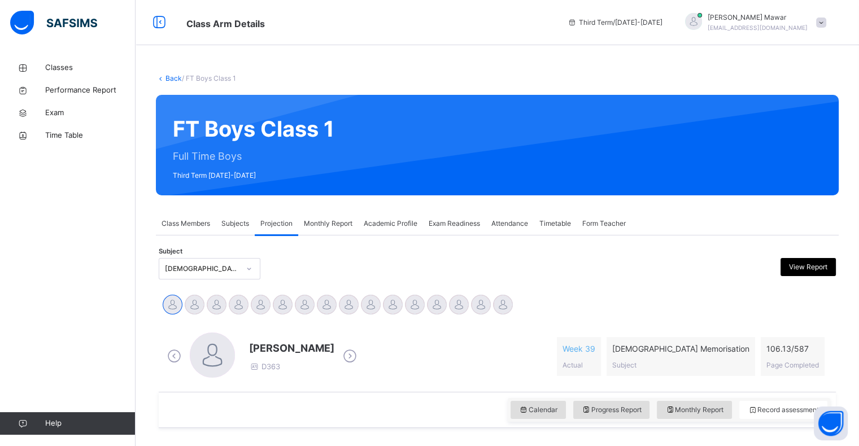
click at [789, 354] on span "106.13 / 587" at bounding box center [793, 349] width 53 height 12
click at [798, 337] on div "106.13 / 587 Page Completed" at bounding box center [793, 356] width 64 height 39
click at [795, 352] on span "106.13 / 587" at bounding box center [793, 349] width 53 height 12
click at [595, 350] on span "Week 39" at bounding box center [579, 349] width 33 height 12
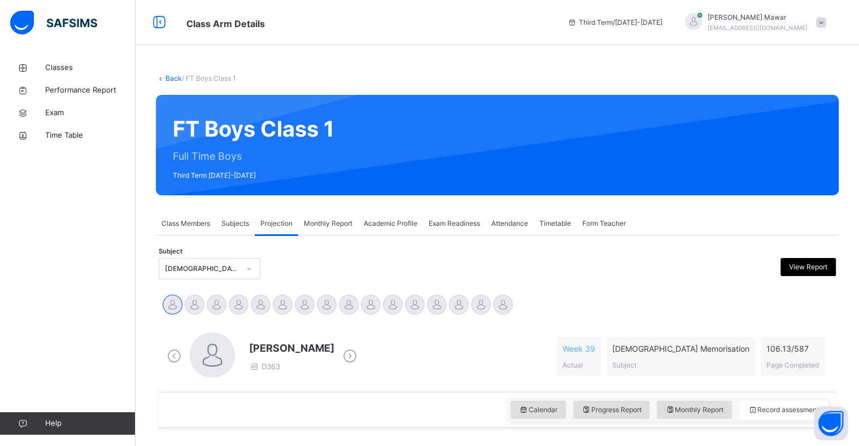
click at [68, 425] on span "Save Changes" at bounding box center [45, 426] width 46 height 10
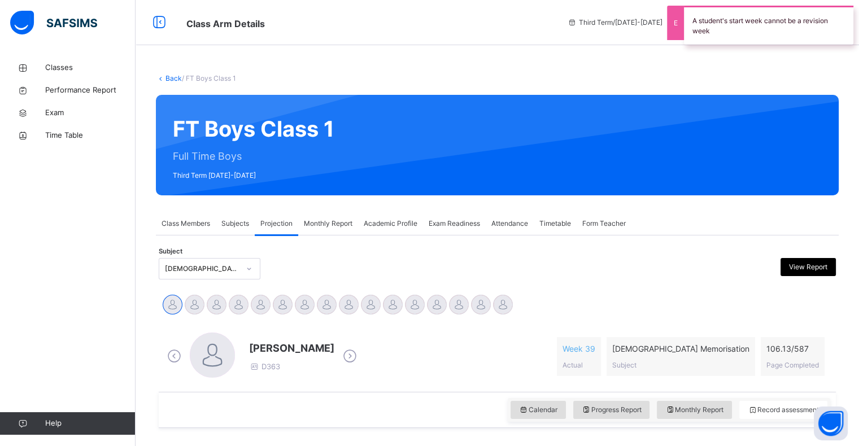
click at [68, 425] on span "Save Changes" at bounding box center [45, 426] width 46 height 10
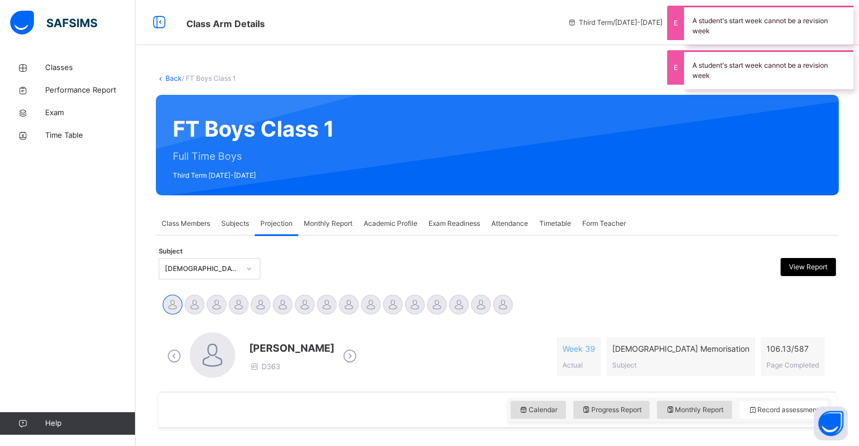
click at [476, 210] on div "Back / FT Boys Class 1 FT Boys Class 1 Full Time Boys Third Term [DATE]-[DATE] …" at bounding box center [498, 452] width 724 height 792
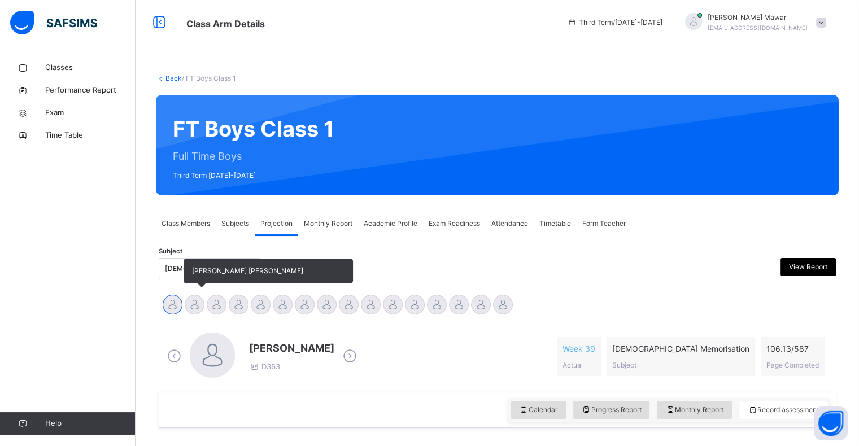
click at [194, 307] on div at bounding box center [195, 305] width 20 height 20
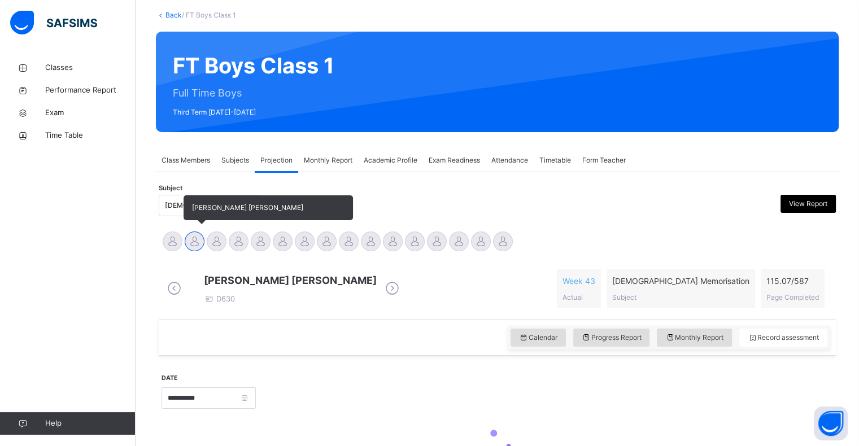
scroll to position [146, 0]
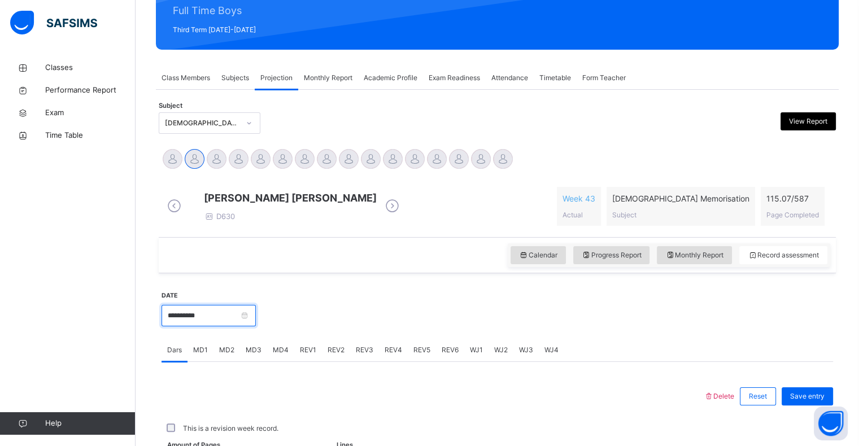
click at [171, 327] on input "**********" at bounding box center [209, 315] width 94 height 21
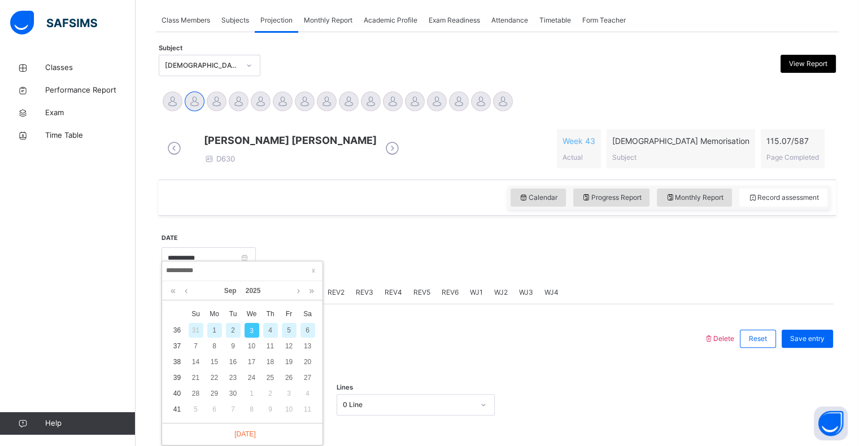
scroll to position [204, 0]
click at [178, 294] on link at bounding box center [173, 290] width 11 height 19
click at [186, 289] on link at bounding box center [186, 290] width 8 height 19
click at [310, 292] on link at bounding box center [311, 290] width 11 height 19
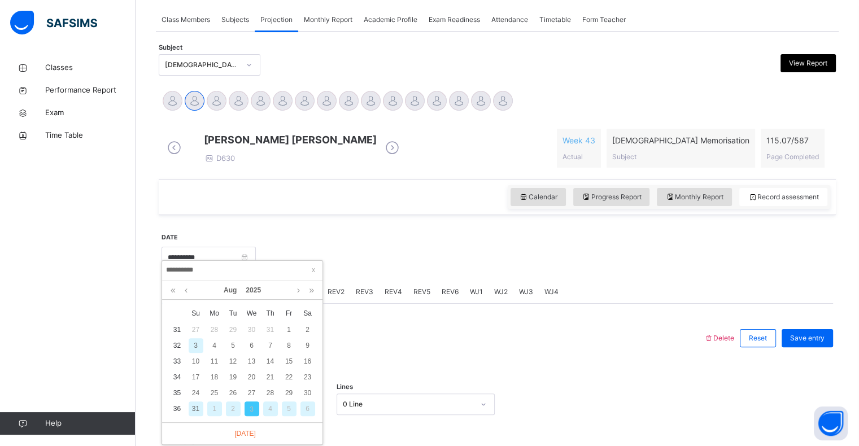
click at [289, 408] on div "5" at bounding box center [289, 409] width 15 height 15
type input "**********"
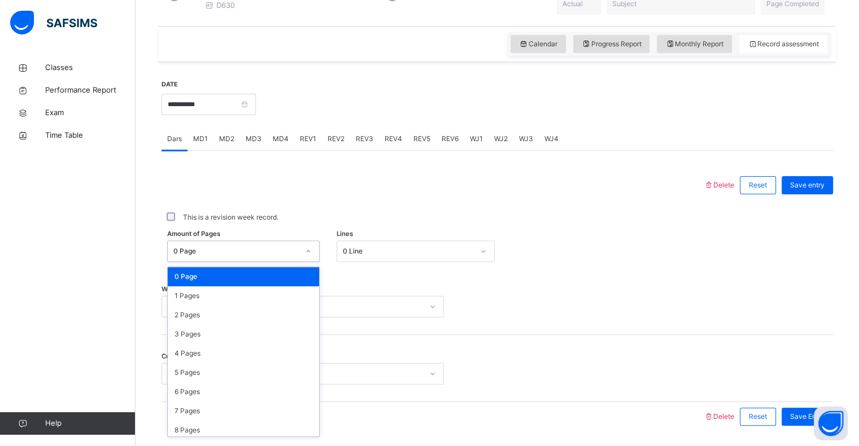
scroll to position [361, 0]
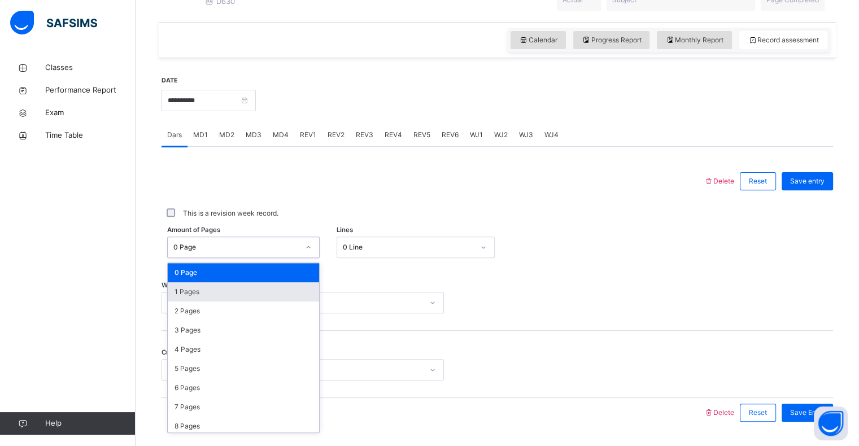
click at [172, 301] on div "1 Pages" at bounding box center [243, 291] width 151 height 19
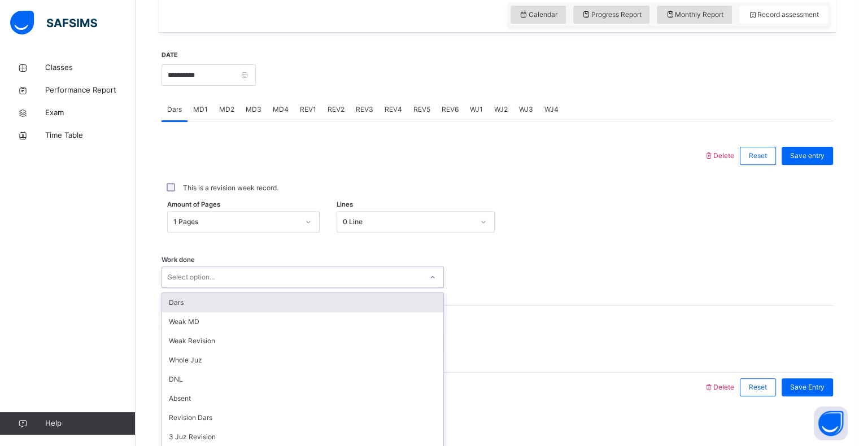
scroll to position [402, 0]
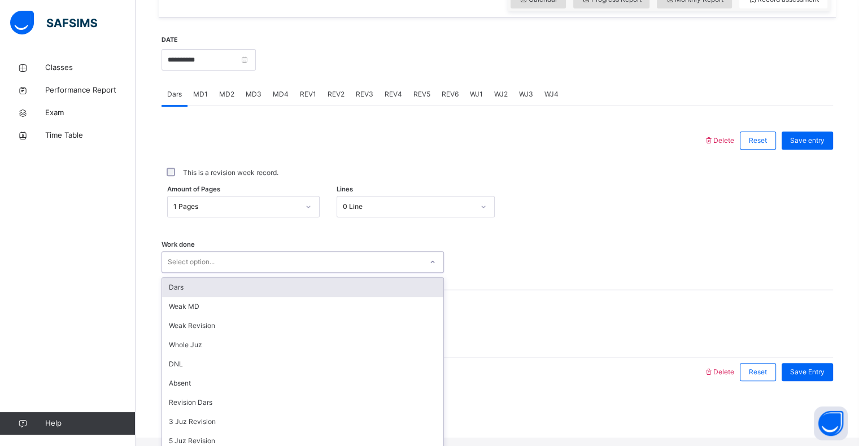
click at [176, 297] on div "Dars" at bounding box center [302, 287] width 281 height 19
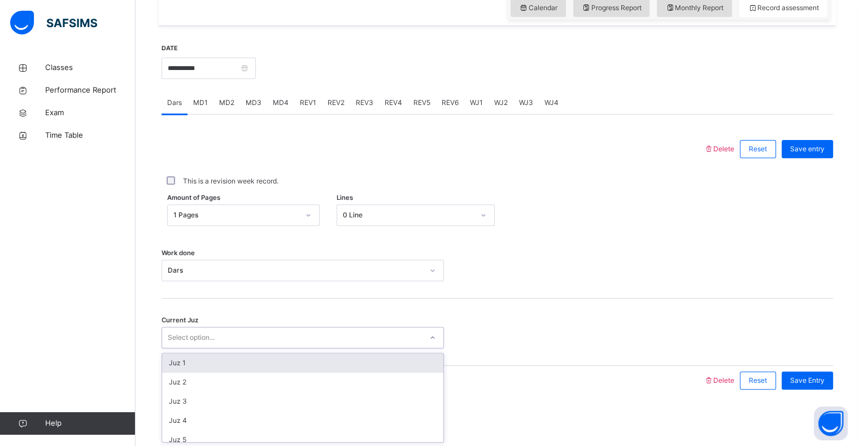
click at [169, 365] on div "Juz 1" at bounding box center [302, 363] width 281 height 19
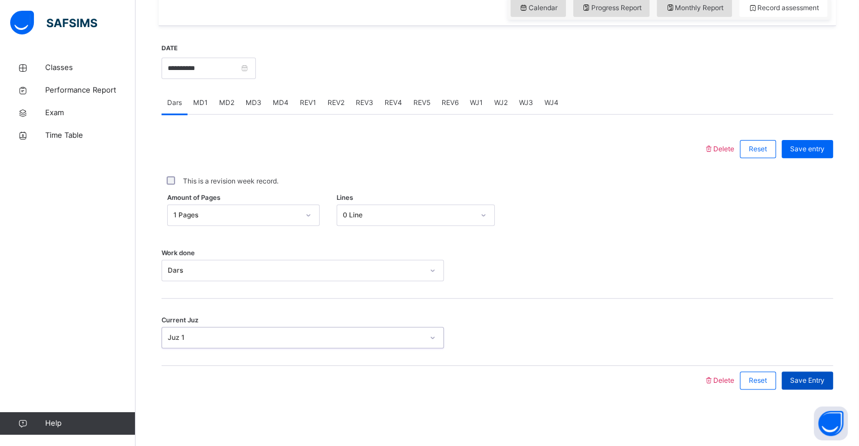
click at [807, 378] on span "Save Entry" at bounding box center [807, 381] width 34 height 10
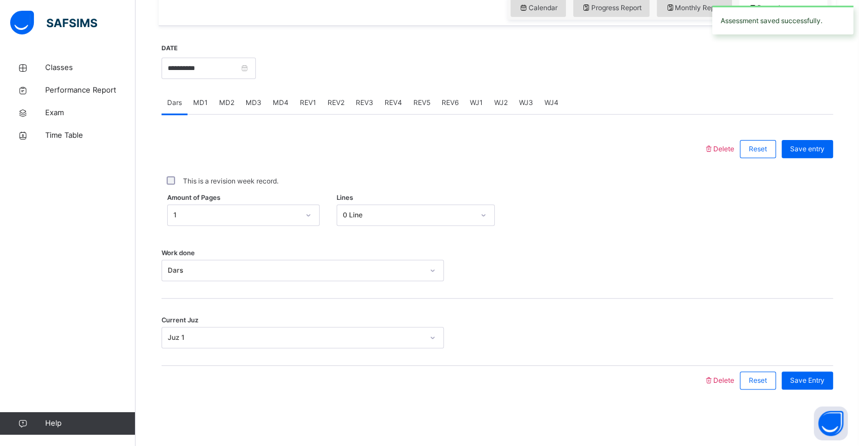
click at [275, 108] on span "MD4" at bounding box center [281, 103] width 16 height 10
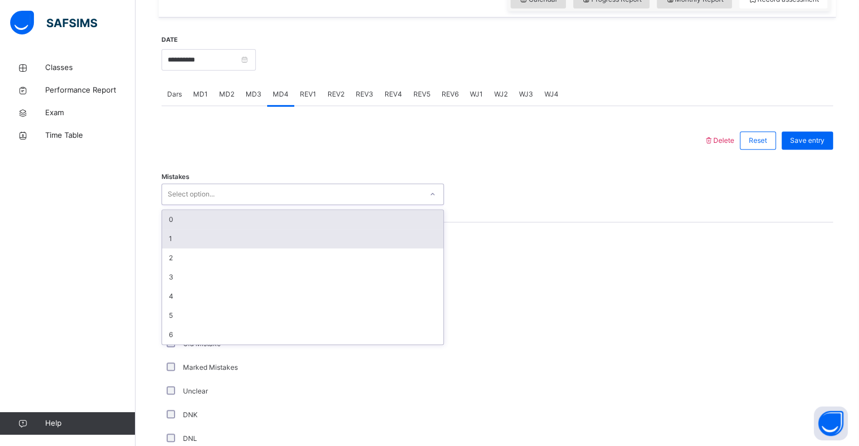
click at [178, 244] on div "1" at bounding box center [302, 238] width 281 height 19
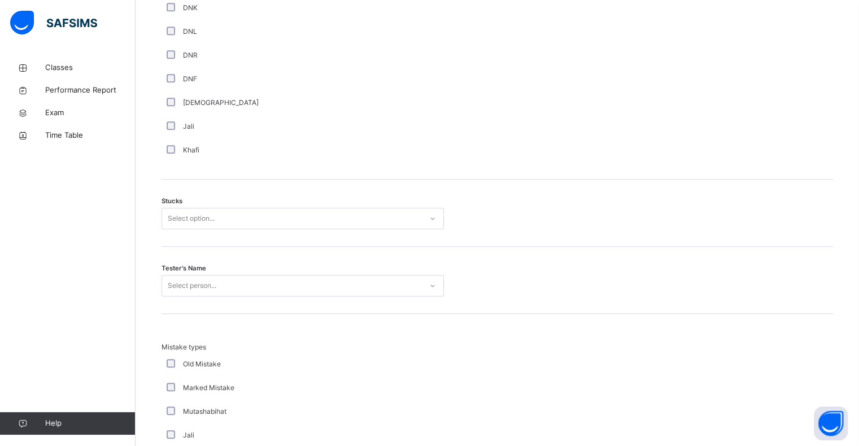
scroll to position [824, 0]
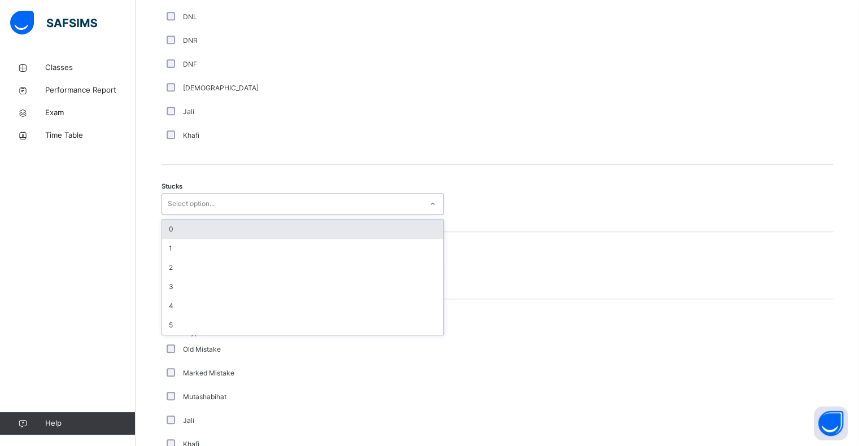
click at [164, 238] on div "0" at bounding box center [302, 229] width 281 height 19
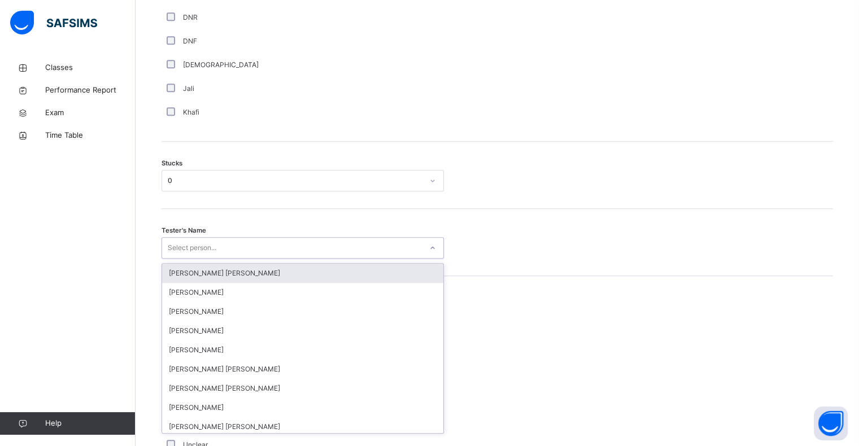
scroll to position [847, 0]
type input "****"
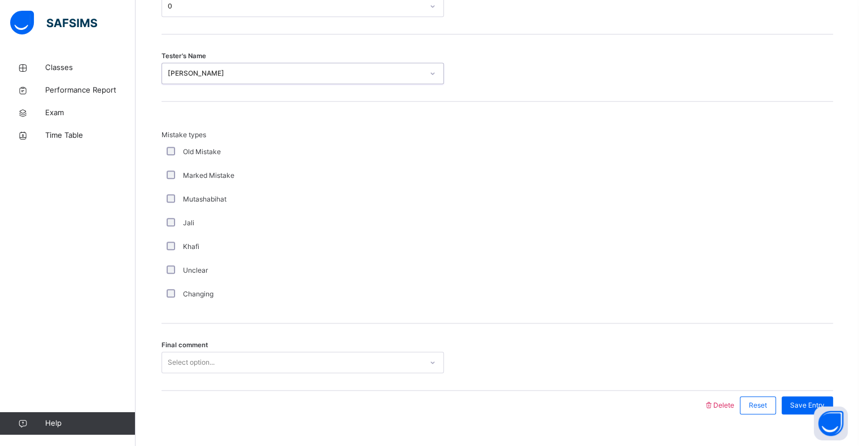
scroll to position [1054, 0]
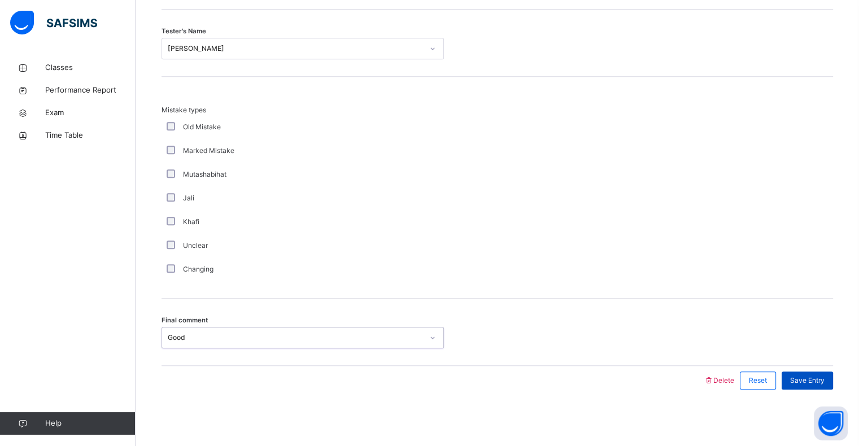
click at [833, 386] on div "Save Entry" at bounding box center [807, 381] width 51 height 18
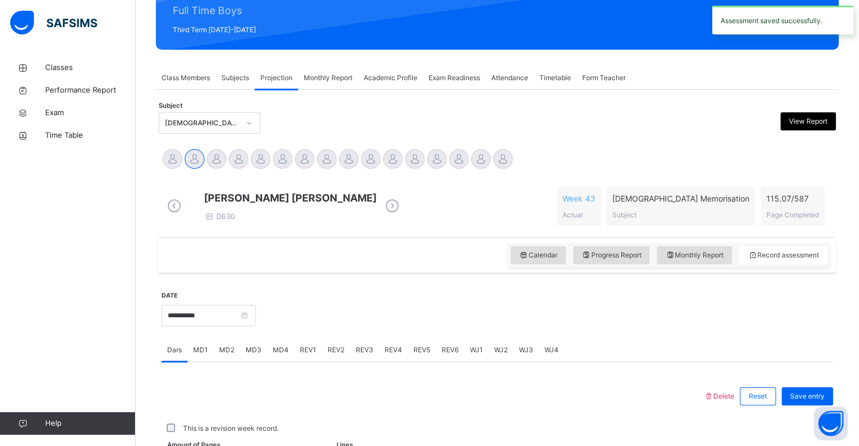
scroll to position [402, 0]
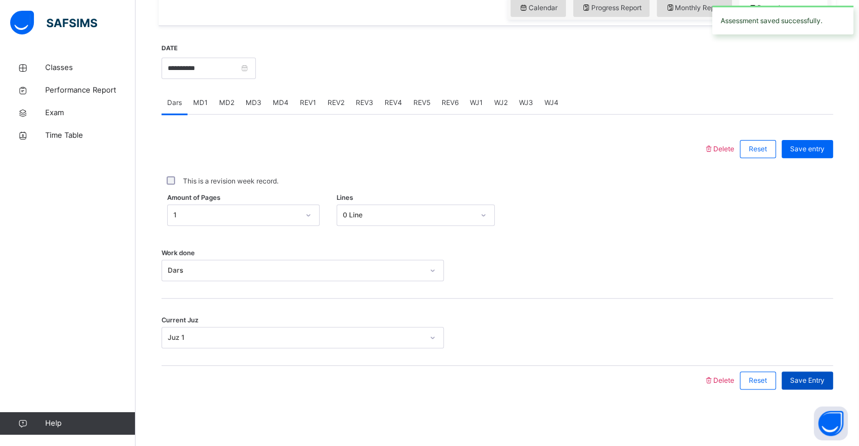
click at [825, 383] on span "Save Entry" at bounding box center [807, 381] width 34 height 10
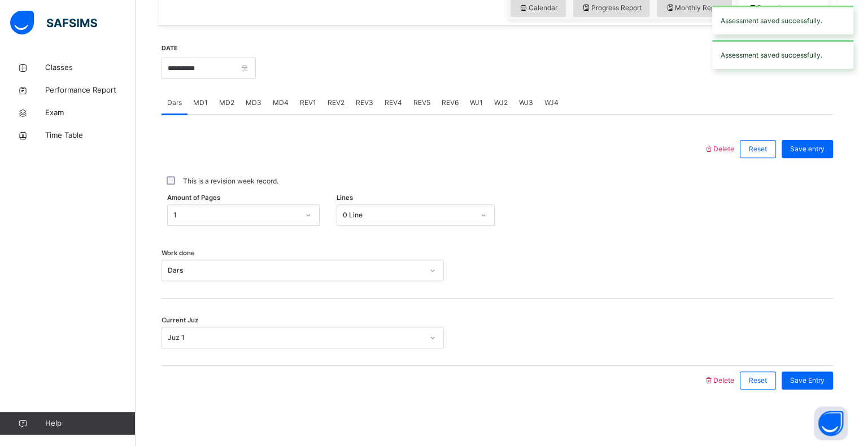
click at [199, 105] on span "MD1" at bounding box center [200, 103] width 15 height 10
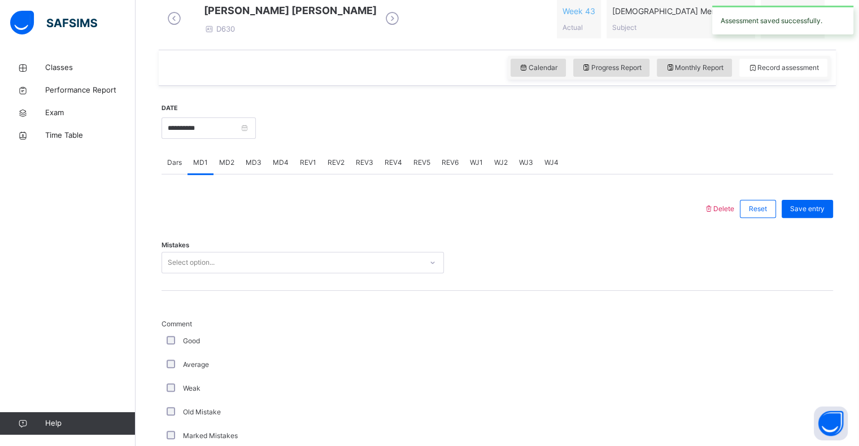
scroll to position [325, 0]
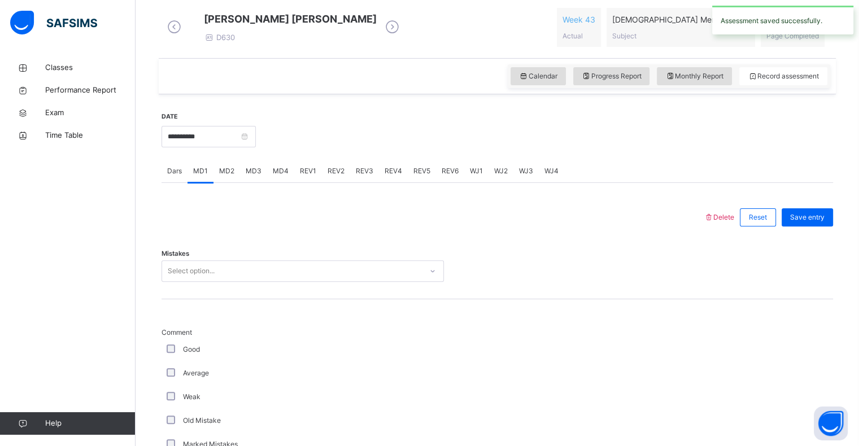
click at [227, 176] on span "MD2" at bounding box center [226, 171] width 15 height 10
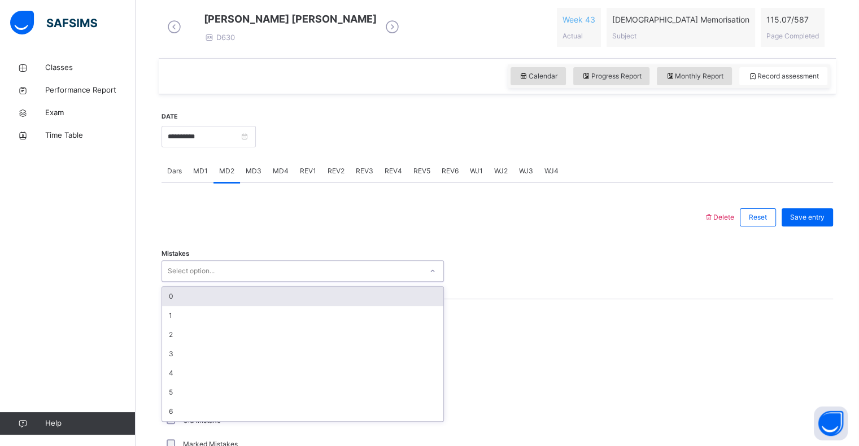
click at [162, 306] on div "0" at bounding box center [302, 296] width 281 height 19
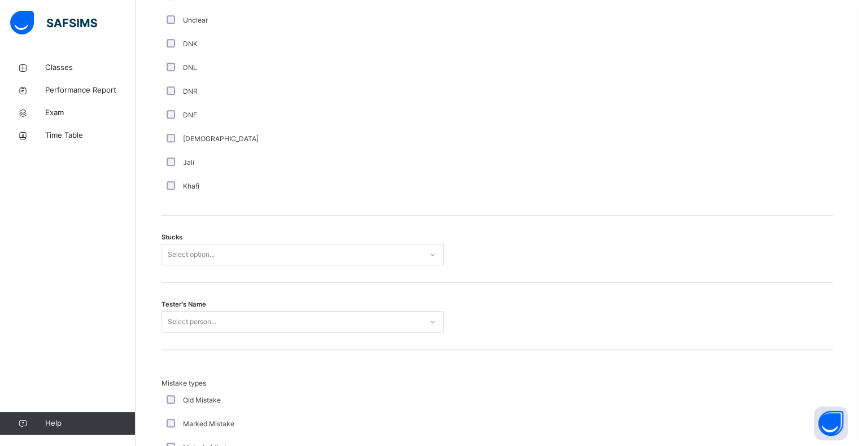
scroll to position [776, 0]
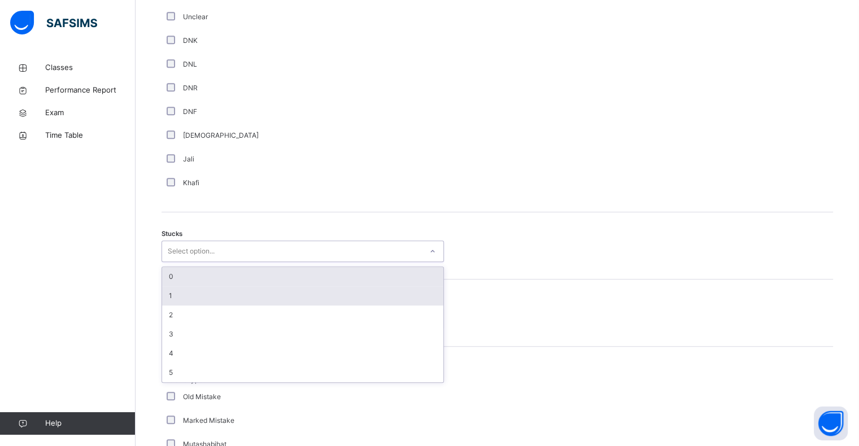
click at [168, 301] on div "1" at bounding box center [302, 295] width 281 height 19
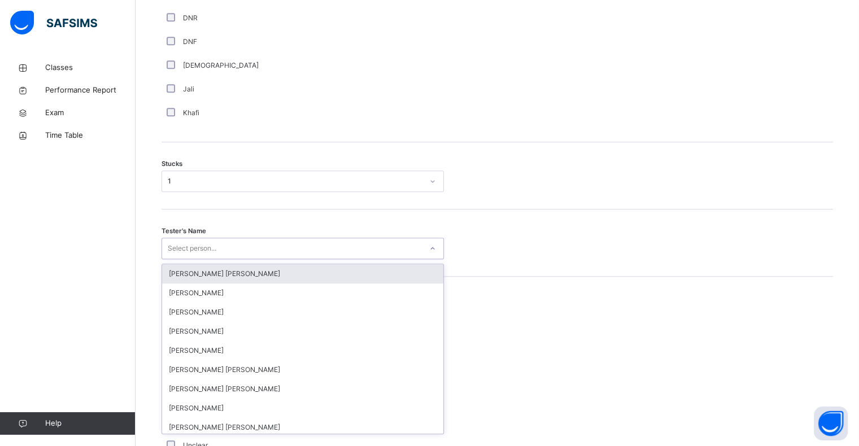
scroll to position [847, 0]
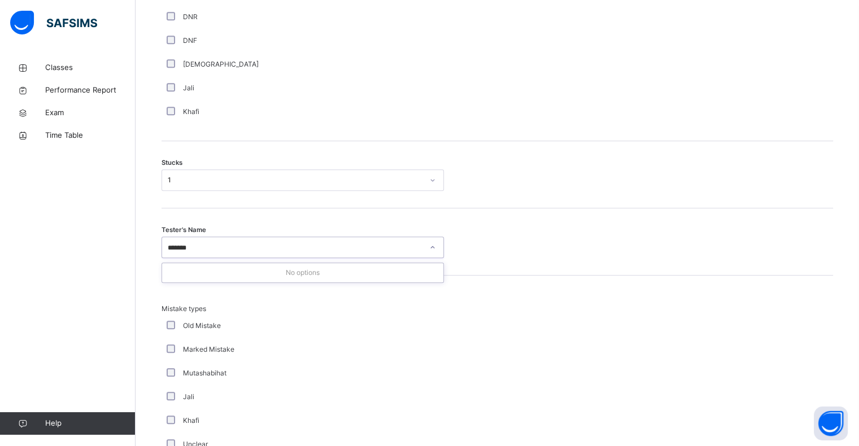
type input "*****"
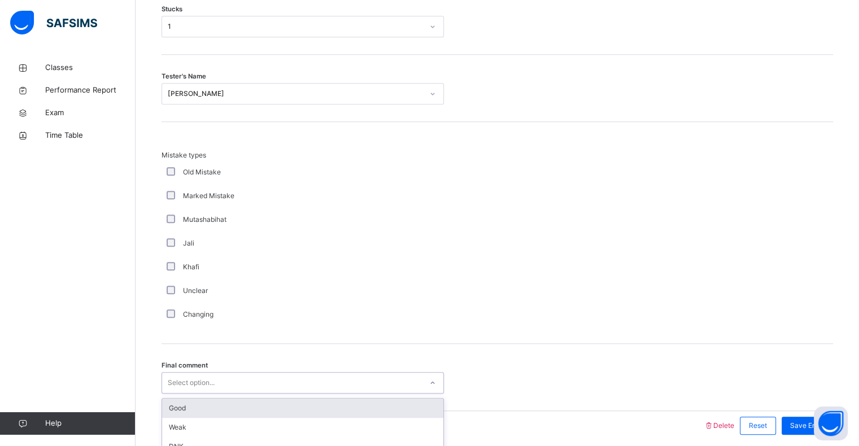
scroll to position [1054, 0]
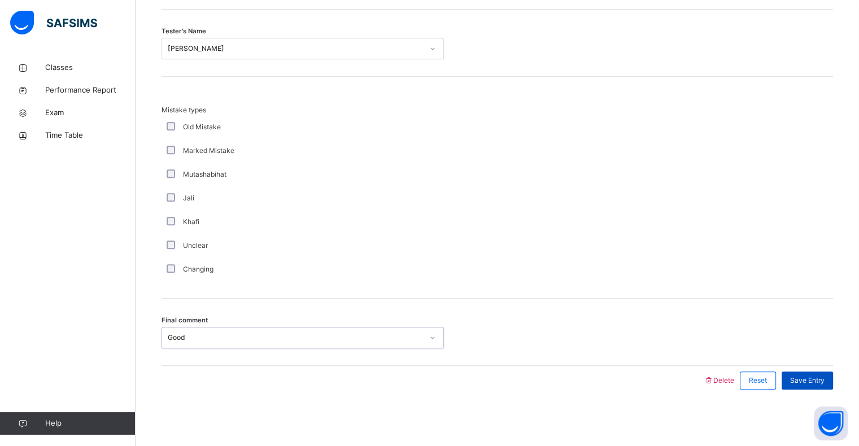
click at [822, 380] on span "Save Entry" at bounding box center [807, 381] width 34 height 10
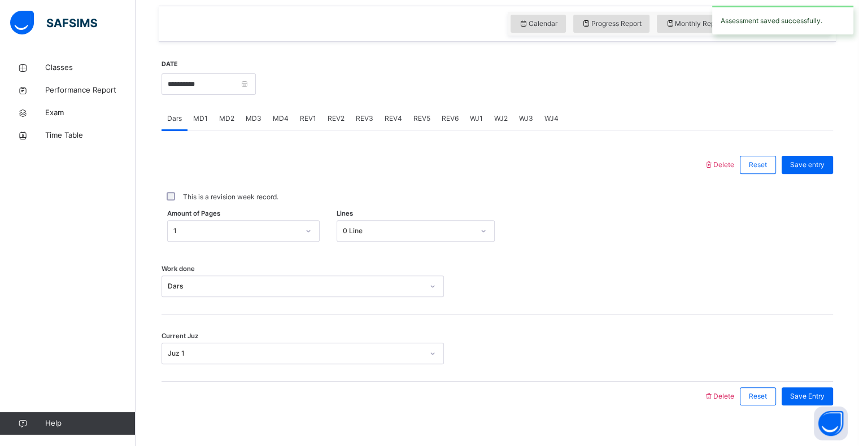
scroll to position [375, 0]
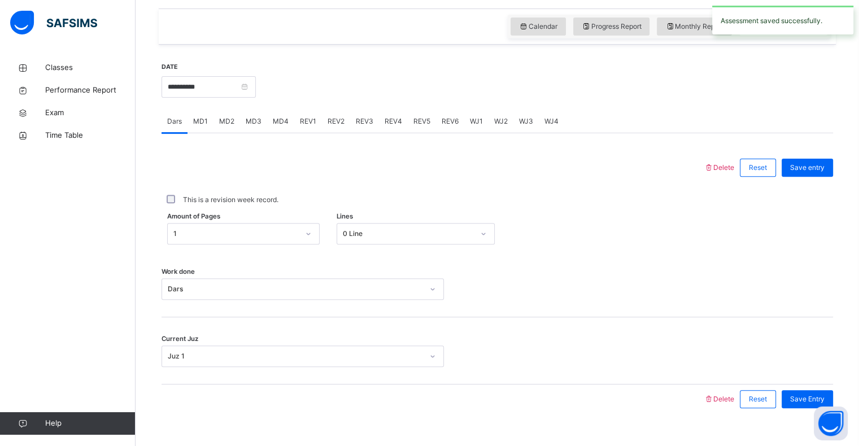
click at [301, 126] on span "REV1" at bounding box center [308, 121] width 16 height 10
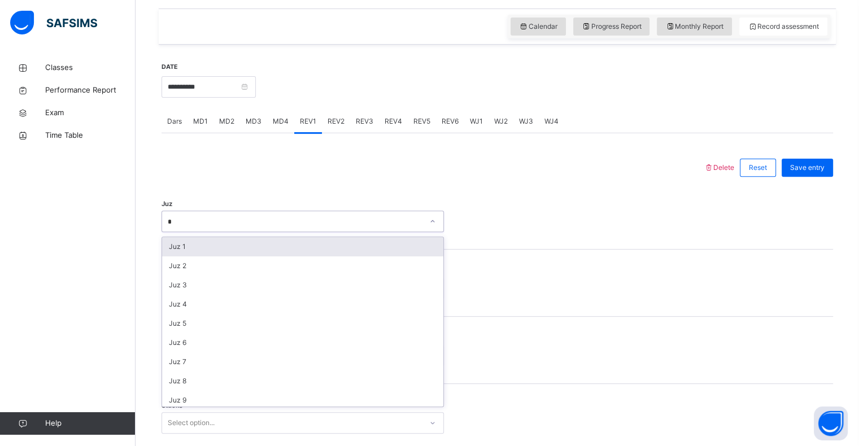
type input "**"
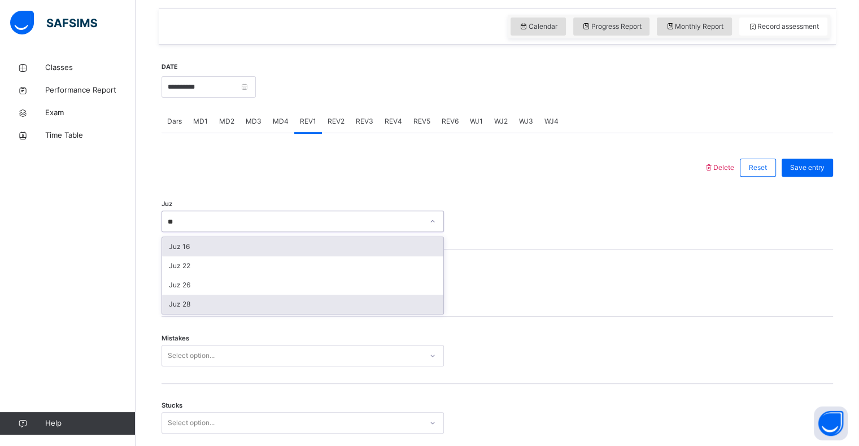
click at [172, 314] on div "Juz 28" at bounding box center [302, 304] width 281 height 19
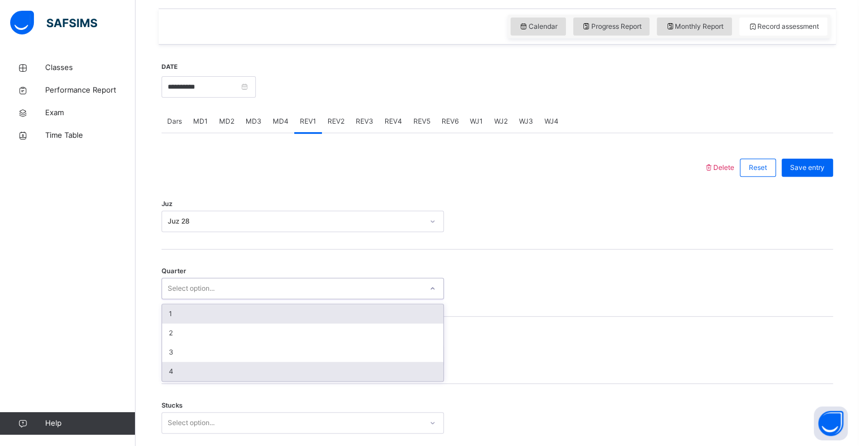
click at [174, 381] on div "4" at bounding box center [302, 371] width 281 height 19
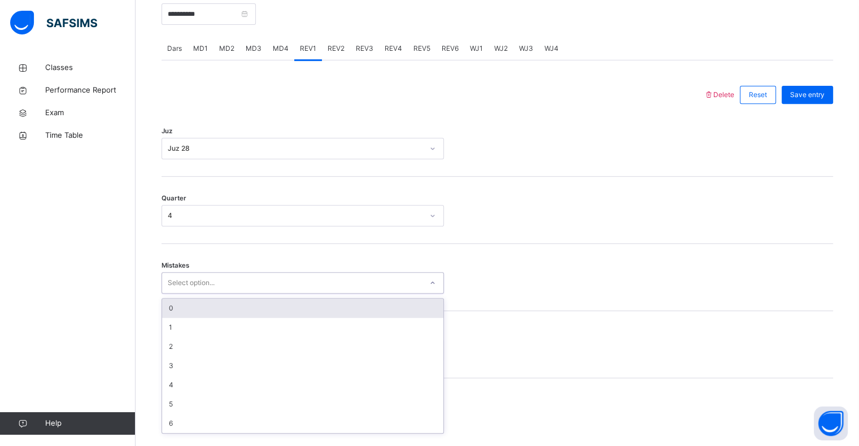
scroll to position [447, 0]
click at [167, 318] on div "0" at bounding box center [302, 308] width 281 height 19
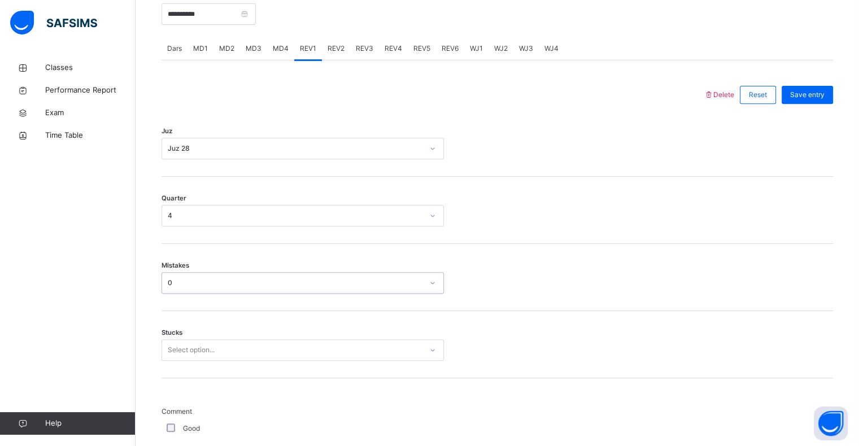
click at [172, 377] on div "Stucks Select option..." at bounding box center [498, 344] width 672 height 67
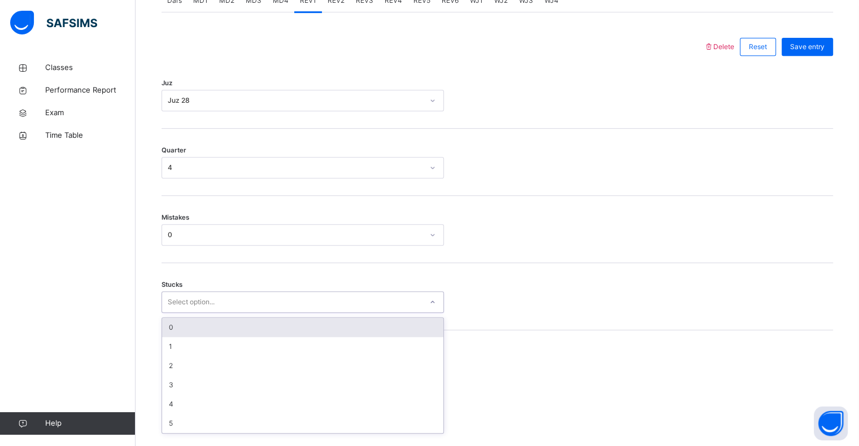
click at [163, 334] on div "0" at bounding box center [302, 327] width 281 height 19
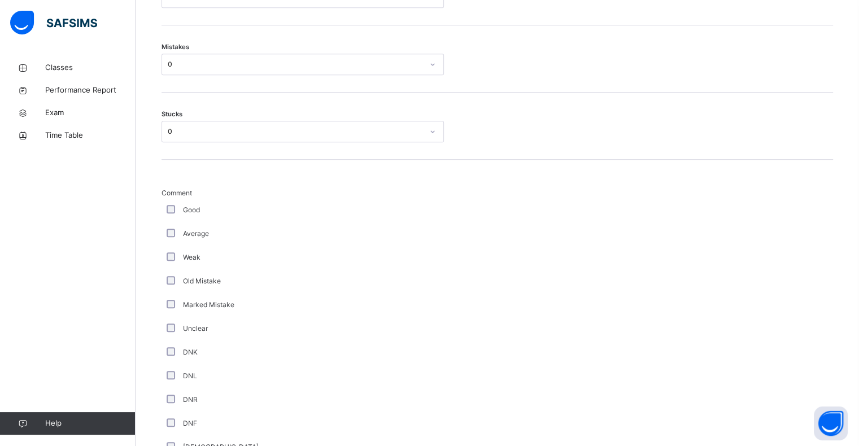
scroll to position [994, 0]
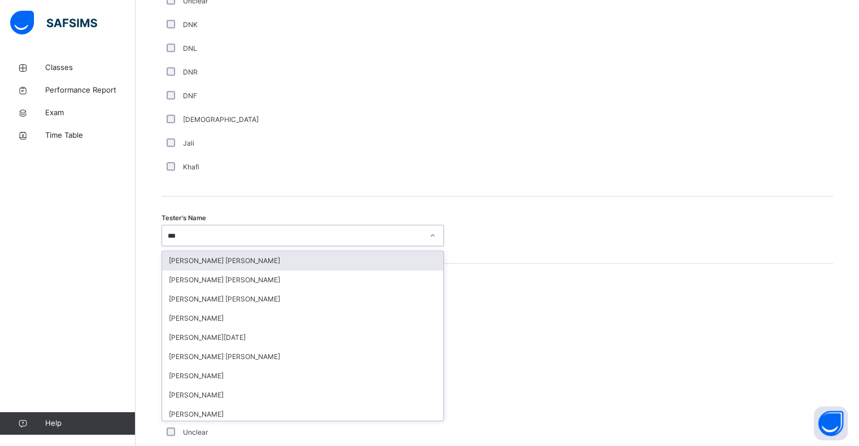
type input "****"
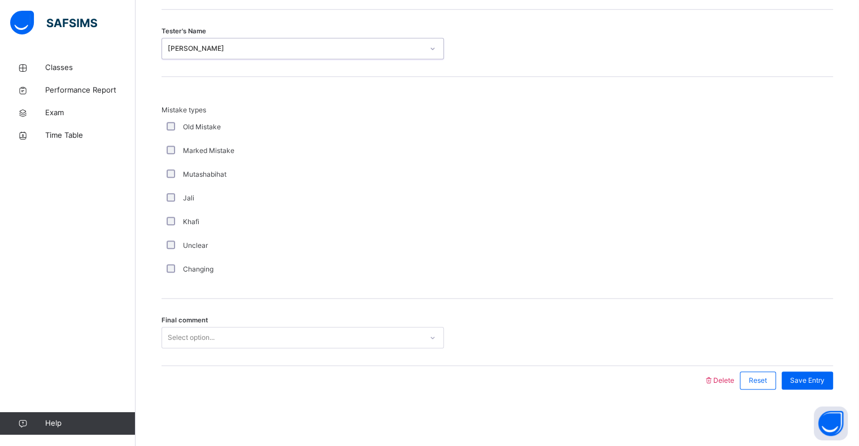
scroll to position [1189, 0]
click at [811, 365] on div "Final comment option Good, selected. 0 results available. Select is focused ,ty…" at bounding box center [498, 332] width 672 height 67
click at [815, 381] on span "Save Entry" at bounding box center [807, 381] width 34 height 10
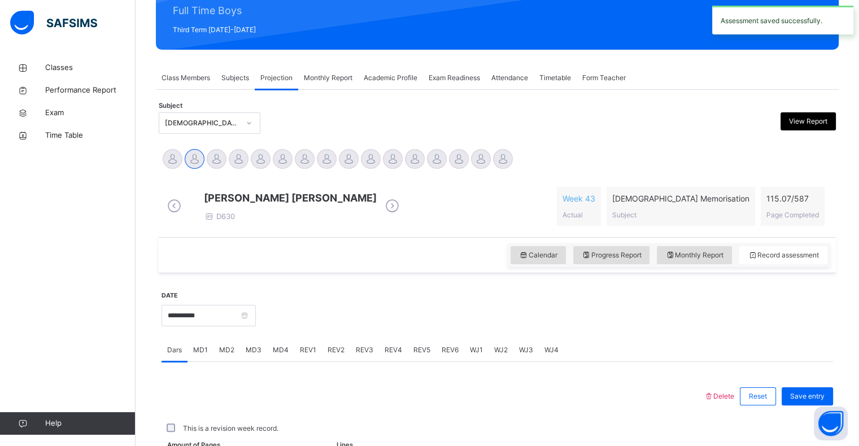
scroll to position [402, 0]
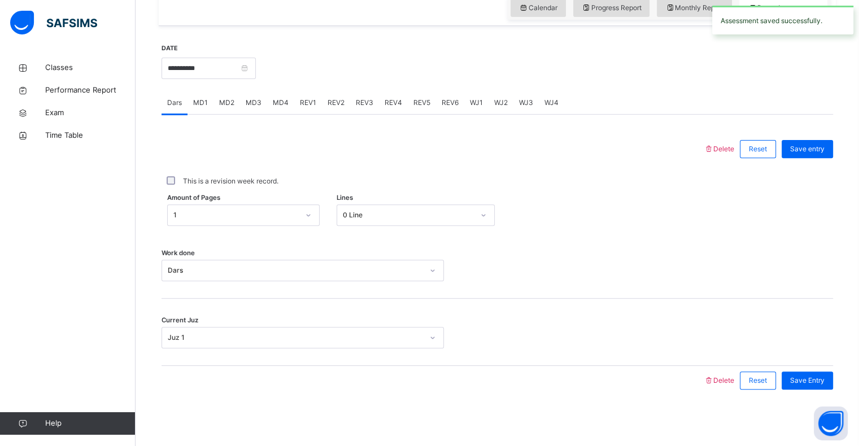
click at [335, 100] on span "REV2" at bounding box center [336, 103] width 17 height 10
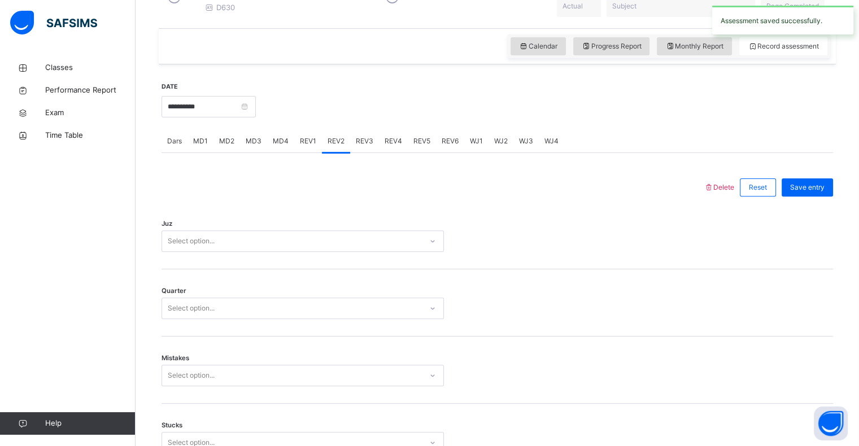
scroll to position [356, 0]
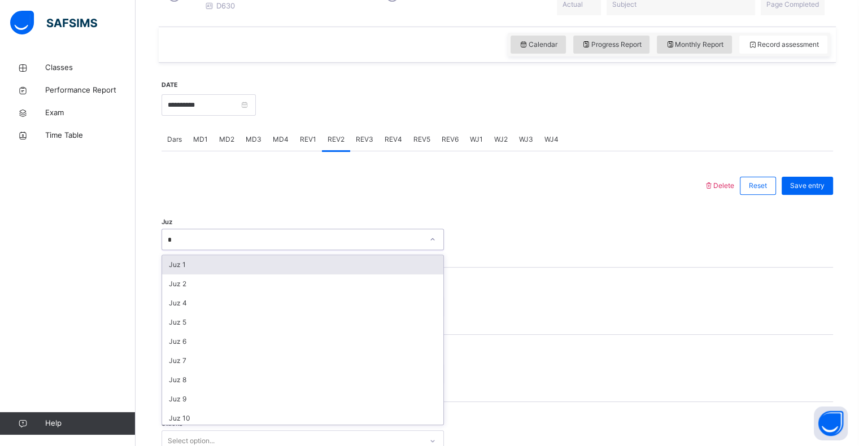
type input "**"
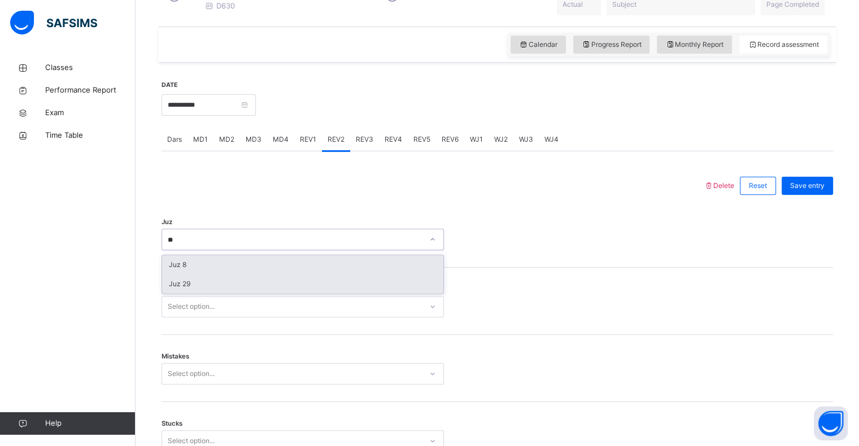
click at [177, 294] on div "Juz 29" at bounding box center [302, 284] width 281 height 19
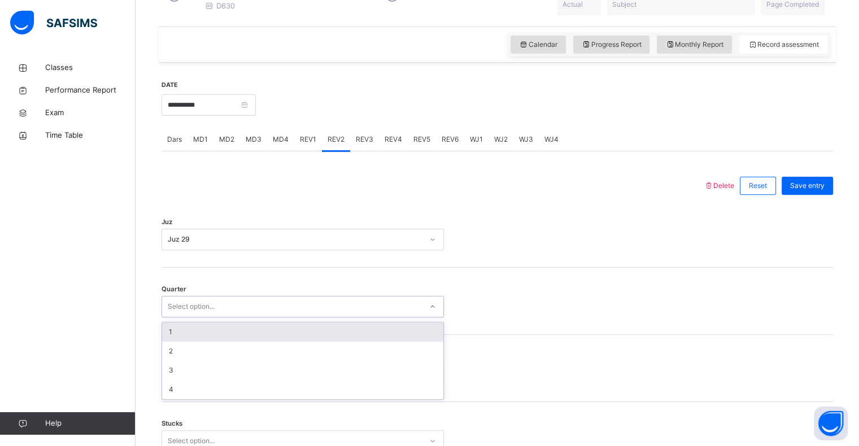
click at [170, 340] on div "1" at bounding box center [302, 332] width 281 height 19
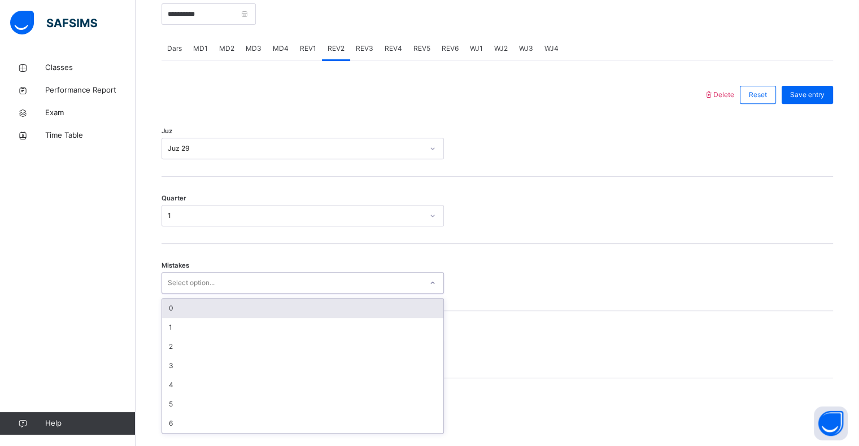
scroll to position [447, 0]
click at [174, 318] on div "0" at bounding box center [302, 308] width 281 height 19
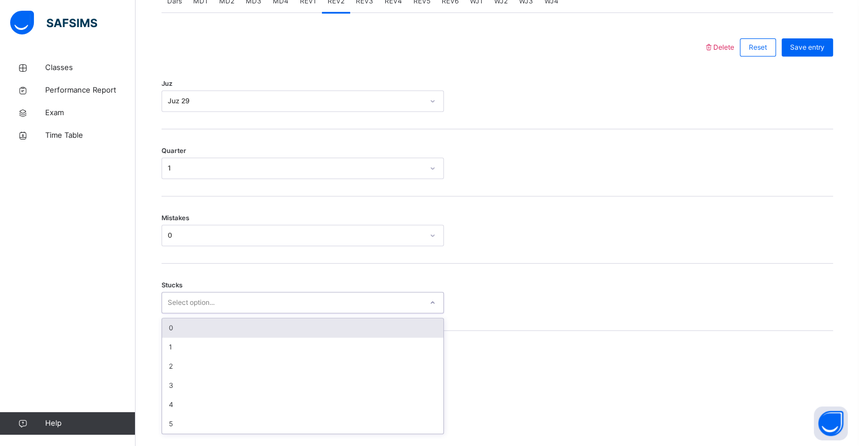
scroll to position [495, 0]
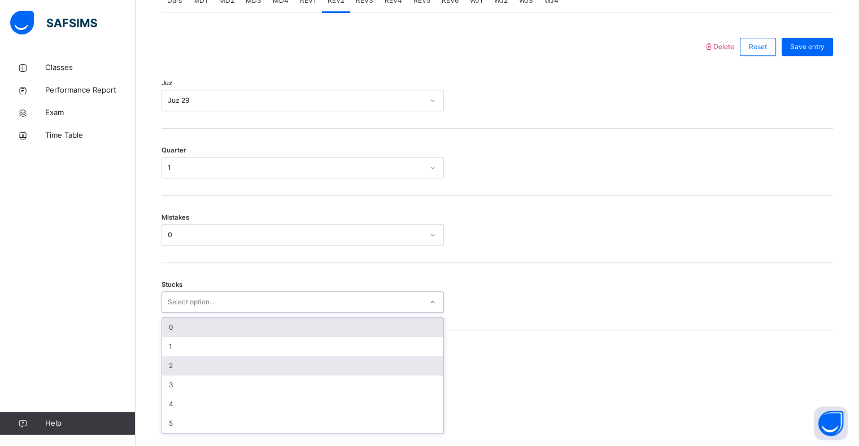
click at [162, 376] on div "2" at bounding box center [302, 365] width 281 height 19
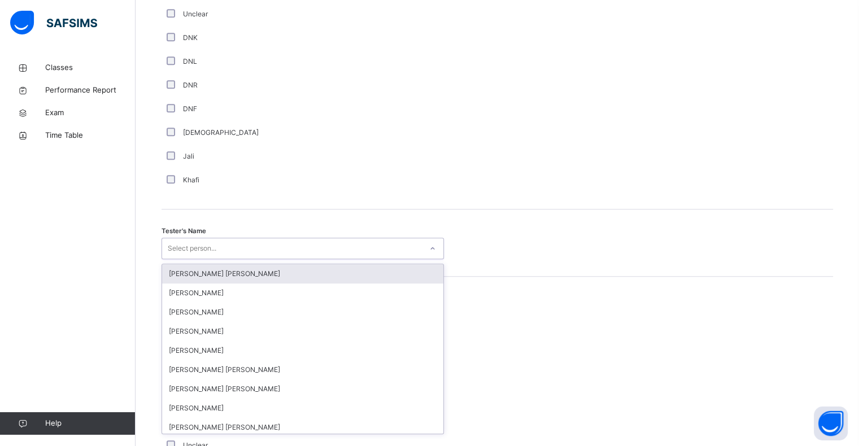
scroll to position [981, 0]
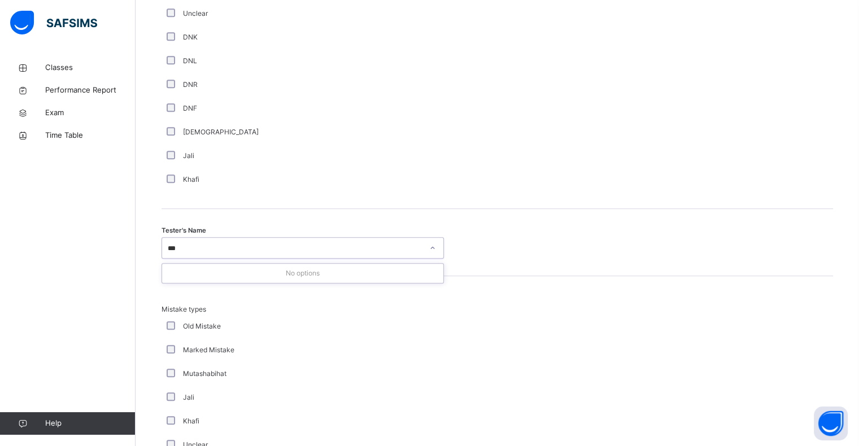
type input "**"
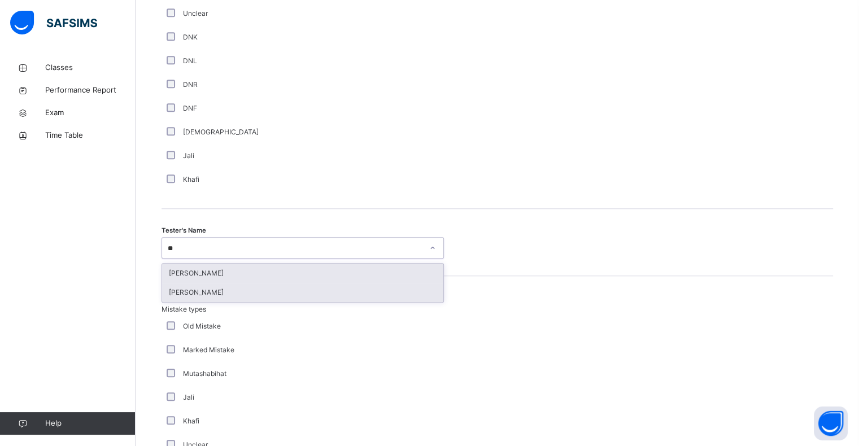
click at [167, 302] on div "[PERSON_NAME]" at bounding box center [302, 292] width 281 height 19
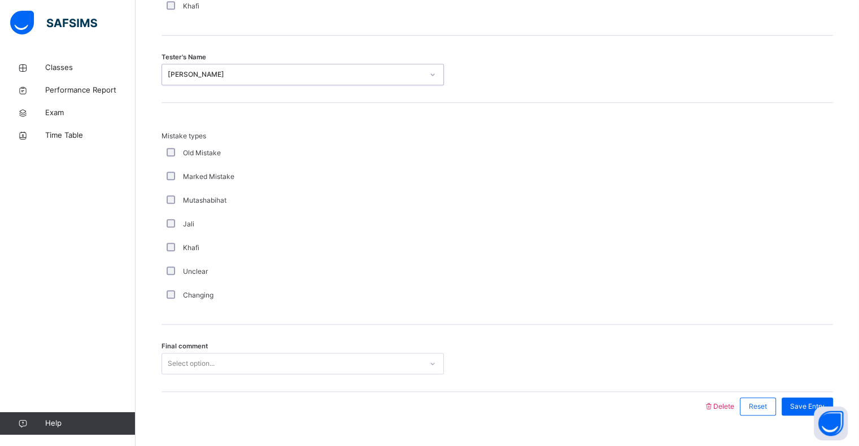
scroll to position [1189, 0]
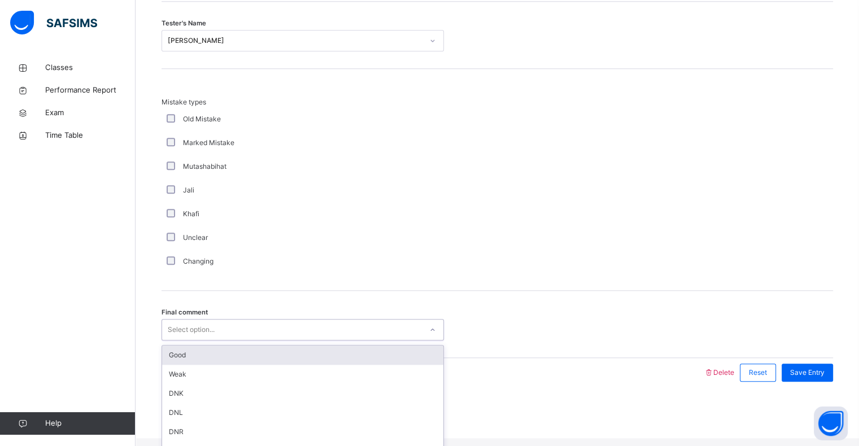
click at [169, 355] on div "Good" at bounding box center [302, 355] width 281 height 19
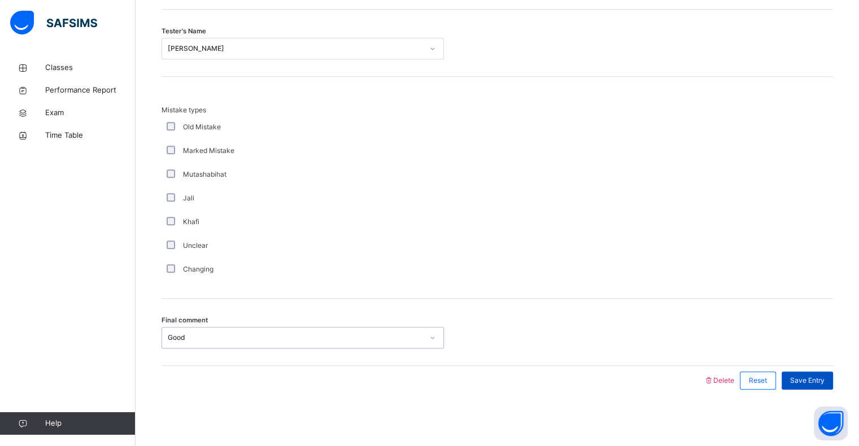
click at [807, 387] on div "Save Entry" at bounding box center [807, 381] width 51 height 18
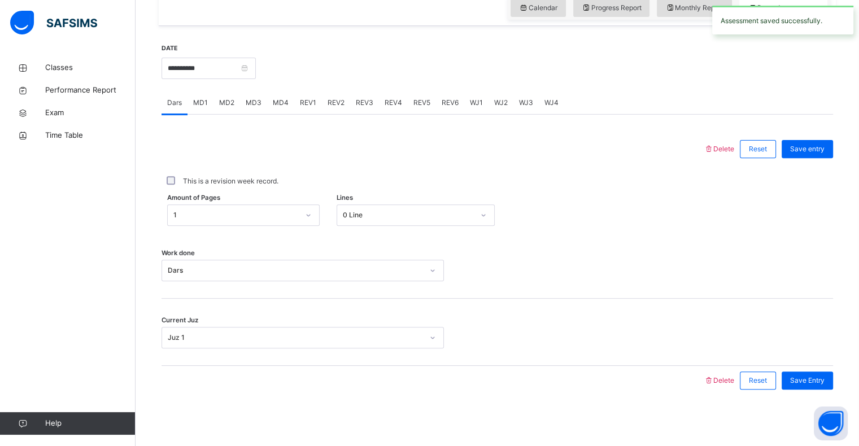
scroll to position [384, 0]
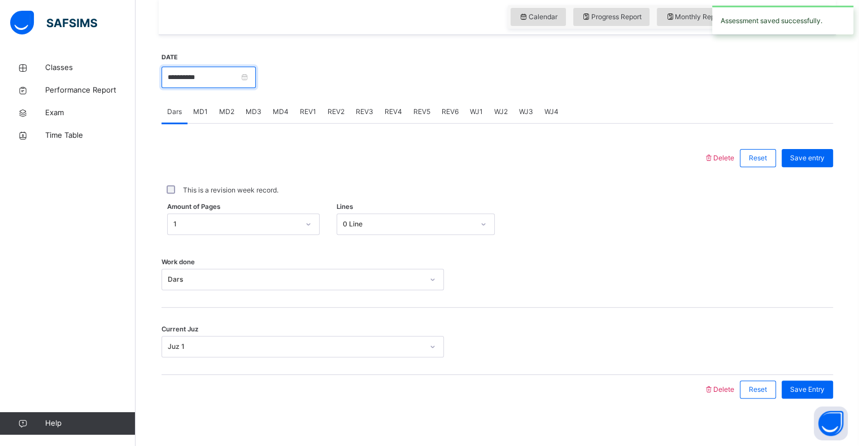
click at [172, 88] on input "**********" at bounding box center [209, 77] width 94 height 21
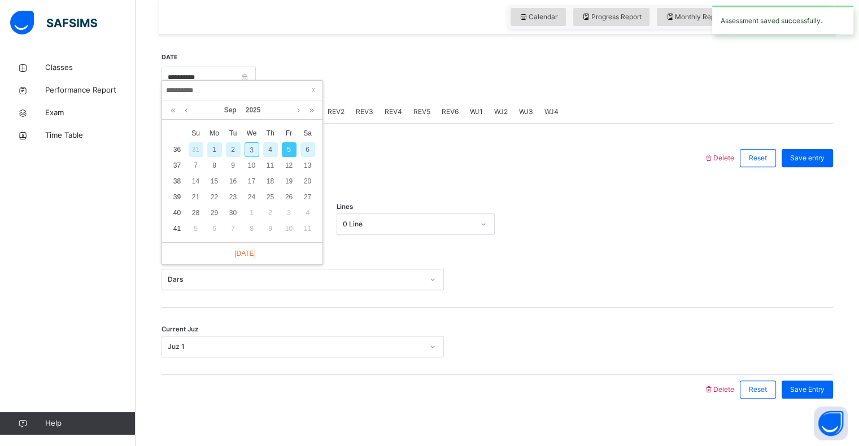
click at [305, 149] on div "6" at bounding box center [308, 149] width 15 height 15
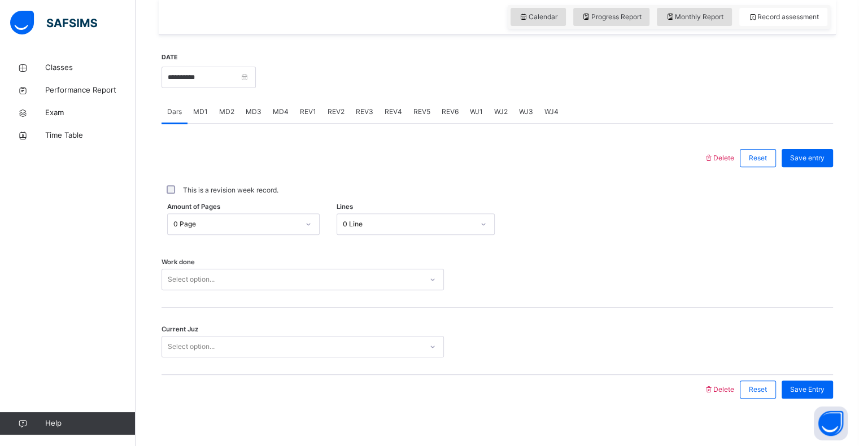
scroll to position [402, 0]
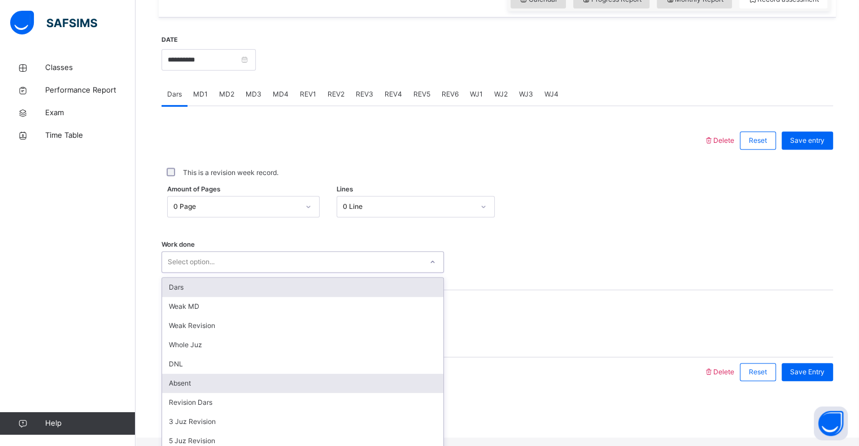
click at [219, 391] on div "Absent" at bounding box center [302, 383] width 281 height 19
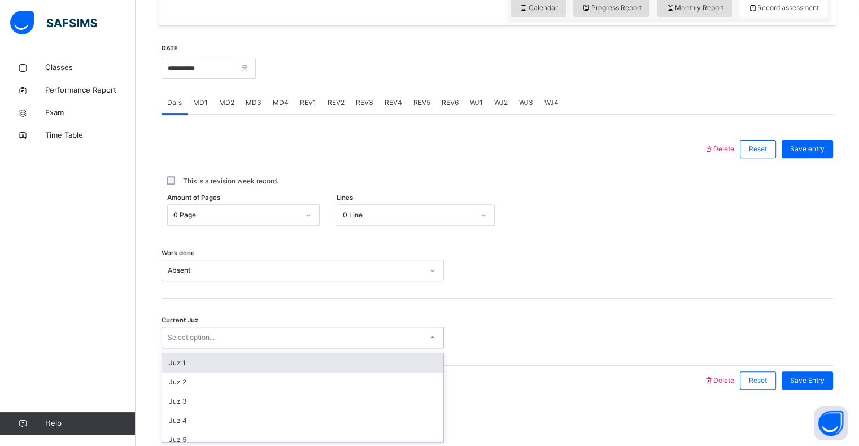
click at [167, 354] on div "Juz 1" at bounding box center [302, 363] width 281 height 19
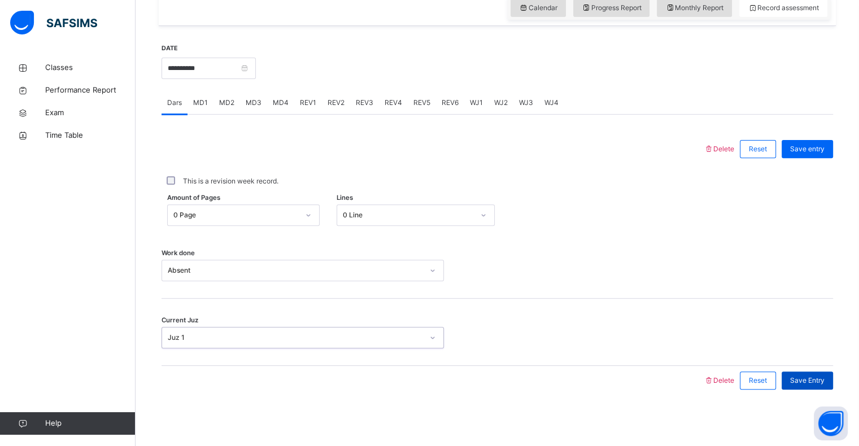
click at [817, 388] on div "Save Entry" at bounding box center [807, 381] width 51 height 18
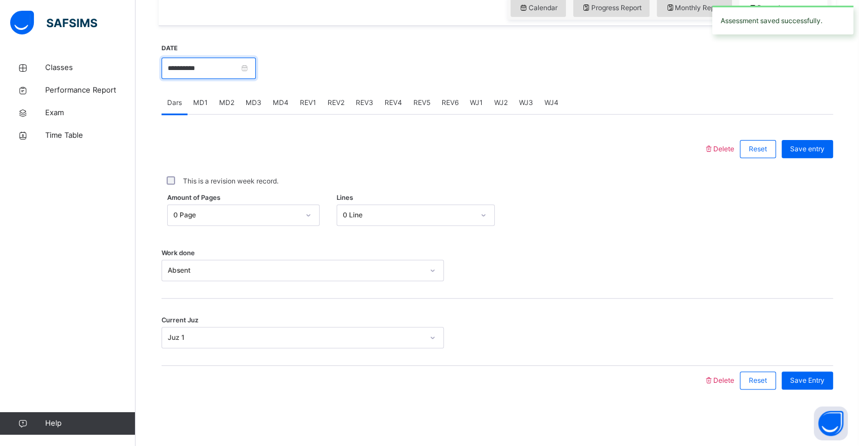
click at [176, 63] on input "**********" at bounding box center [209, 68] width 94 height 21
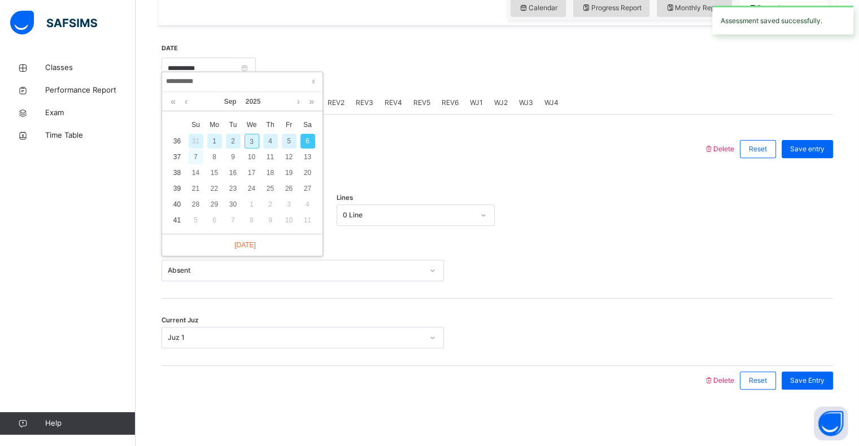
click at [195, 150] on div "7" at bounding box center [196, 157] width 15 height 15
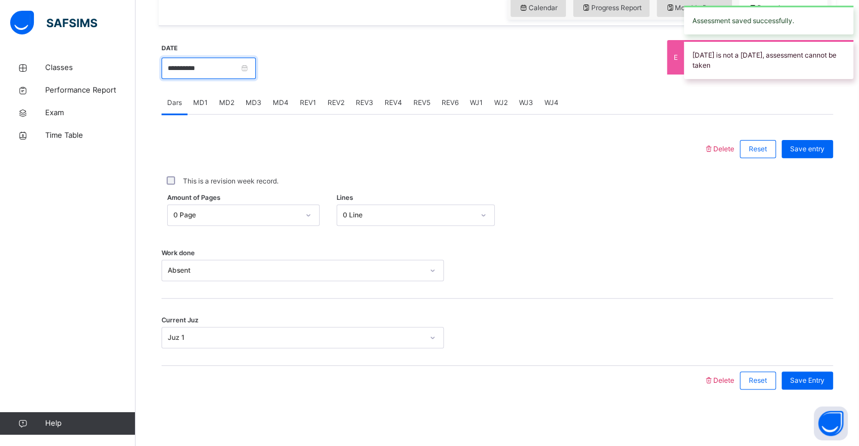
click at [174, 72] on input "**********" at bounding box center [209, 68] width 94 height 21
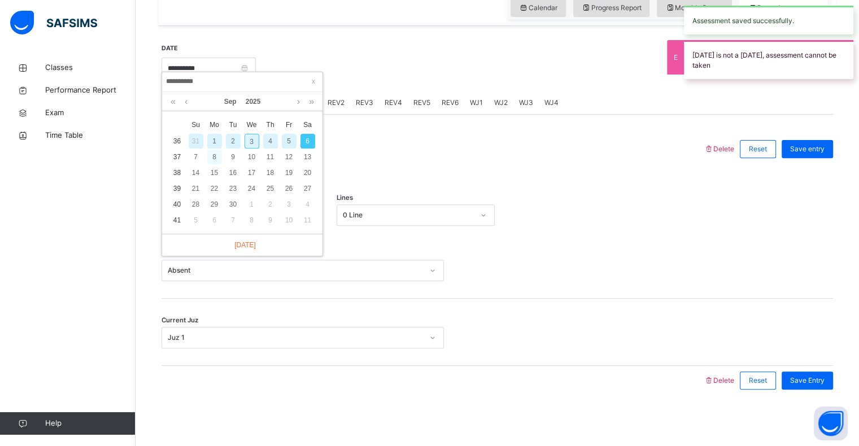
click at [208, 150] on div "8" at bounding box center [214, 157] width 15 height 15
type input "**********"
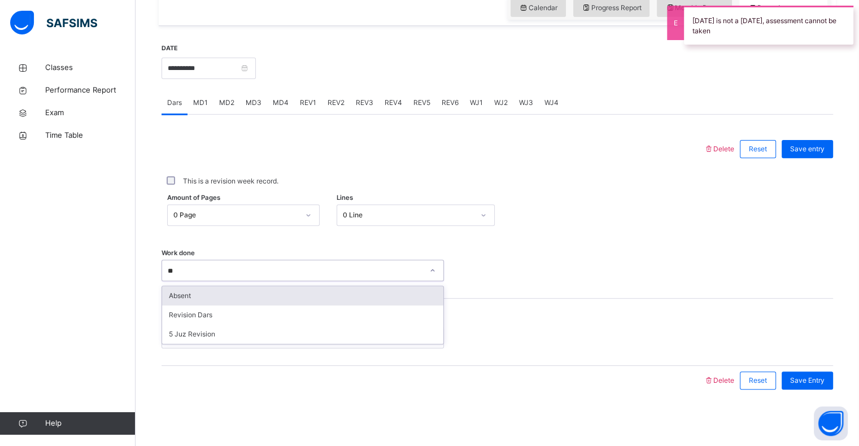
type input "***"
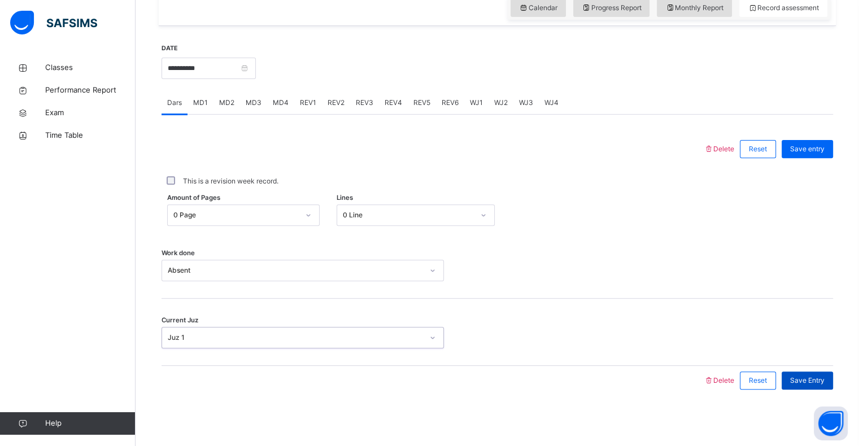
click at [825, 388] on div "Save Entry" at bounding box center [807, 381] width 51 height 18
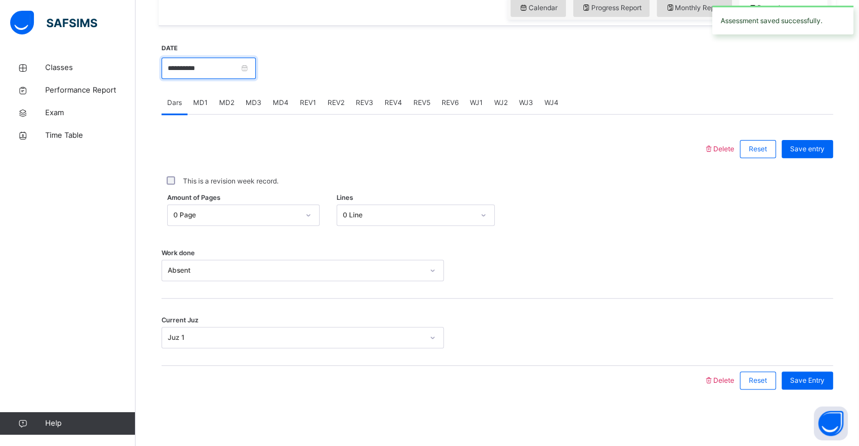
click at [172, 67] on input "**********" at bounding box center [209, 68] width 94 height 21
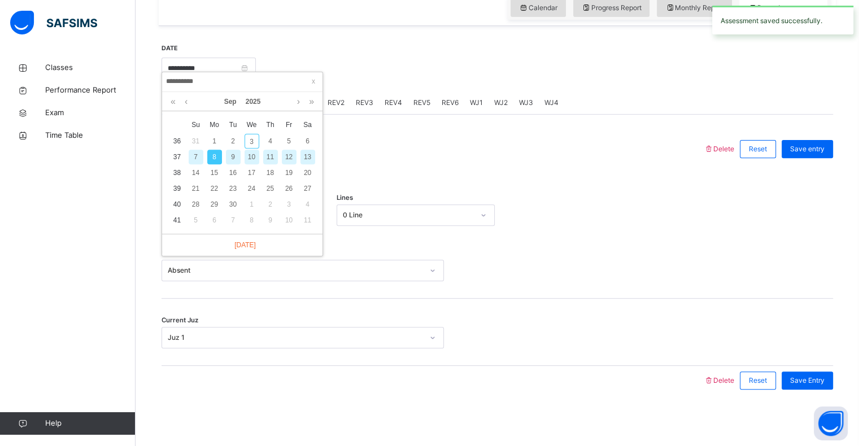
click at [233, 150] on div "9" at bounding box center [233, 157] width 15 height 15
type input "**********"
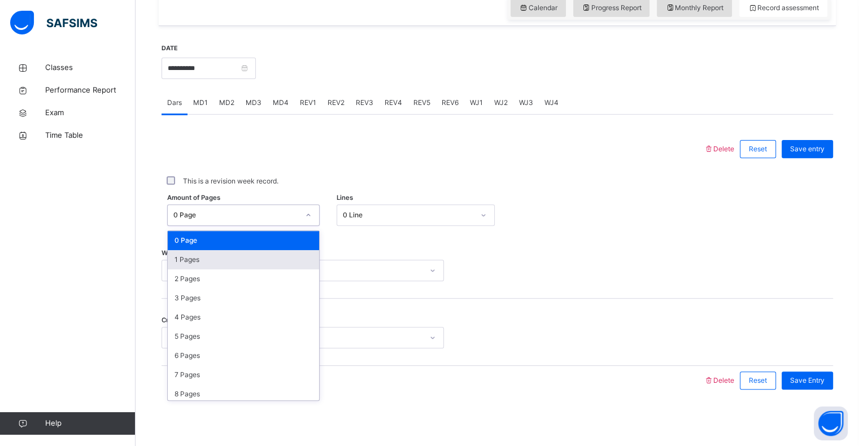
click at [179, 260] on div "1 Pages" at bounding box center [243, 259] width 151 height 19
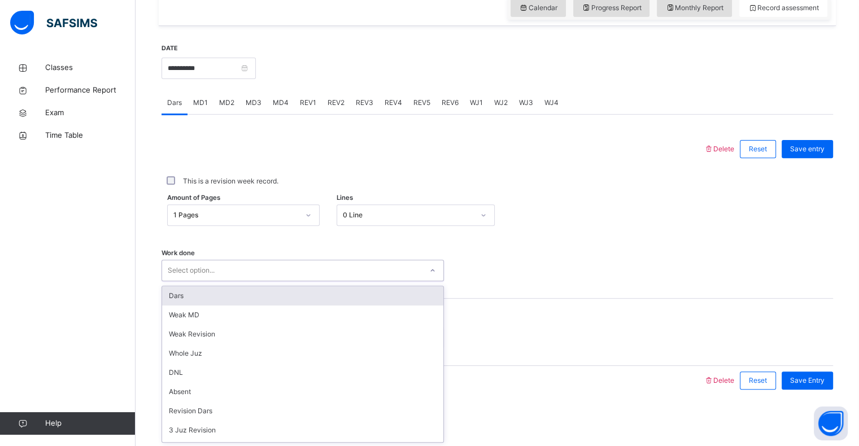
click at [169, 295] on div "Dars" at bounding box center [302, 295] width 281 height 19
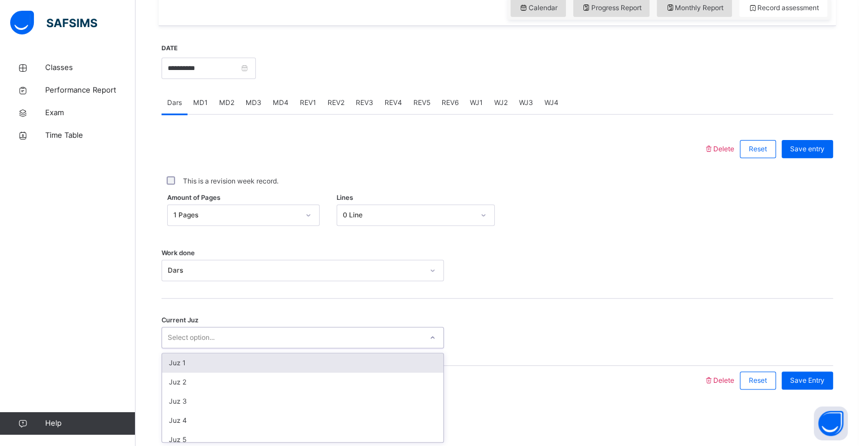
click at [163, 365] on div "Juz 1" at bounding box center [302, 363] width 281 height 19
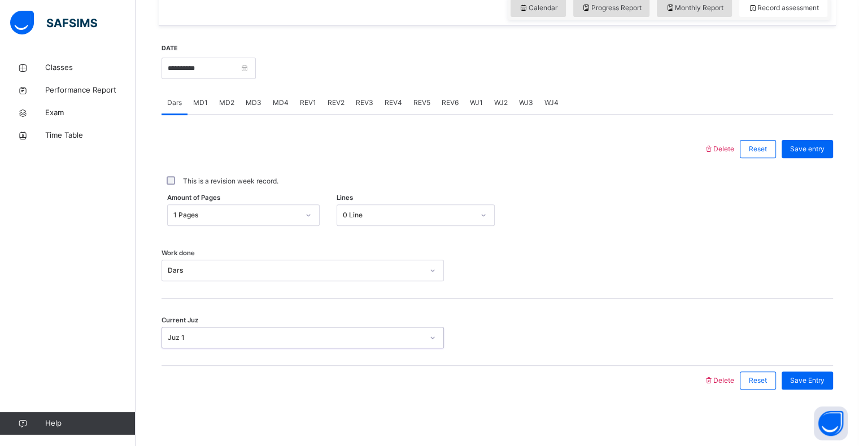
click at [817, 398] on div "**********" at bounding box center [498, 219] width 672 height 375
click at [822, 381] on span "Save Entry" at bounding box center [807, 381] width 34 height 10
click at [275, 104] on span "MD4" at bounding box center [281, 103] width 16 height 10
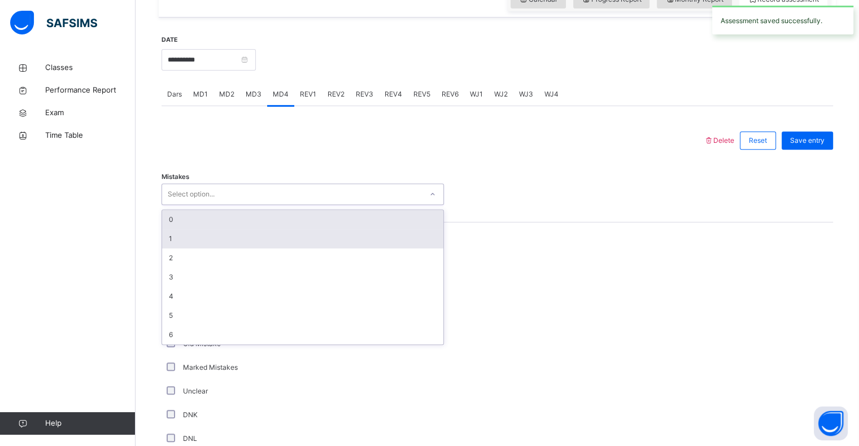
click at [164, 244] on div "1" at bounding box center [302, 238] width 281 height 19
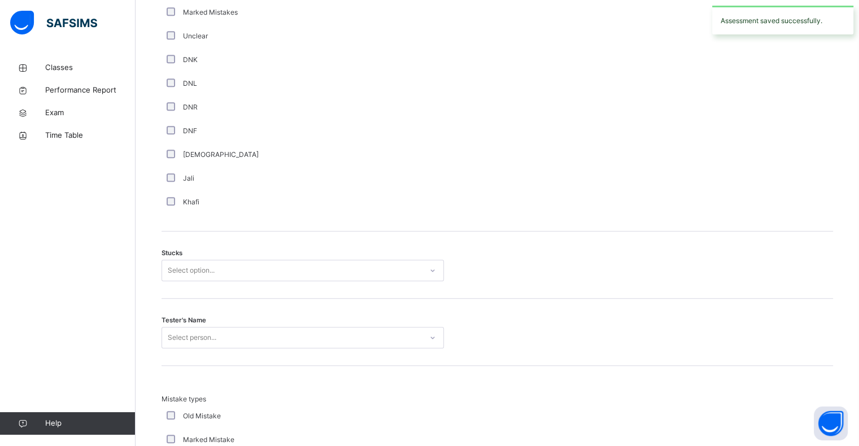
scroll to position [758, 0]
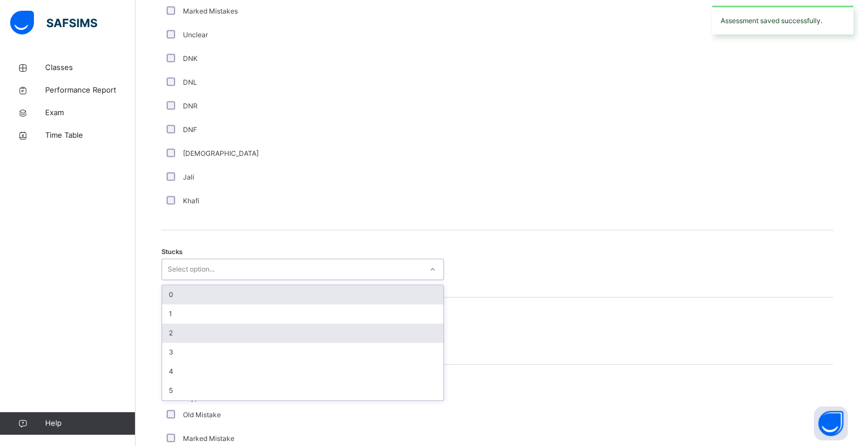
click at [174, 343] on div "2" at bounding box center [302, 333] width 281 height 19
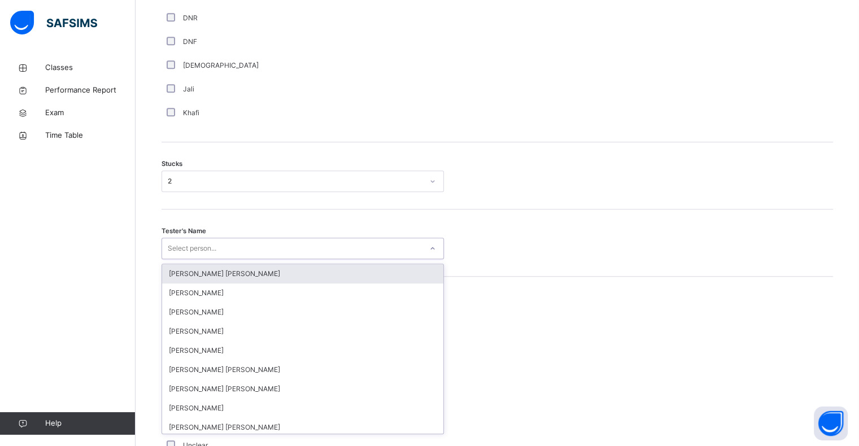
scroll to position [847, 0]
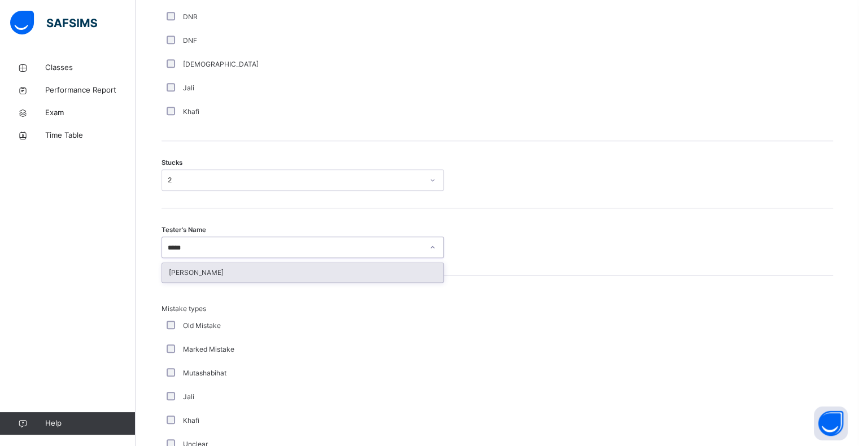
type input "*****"
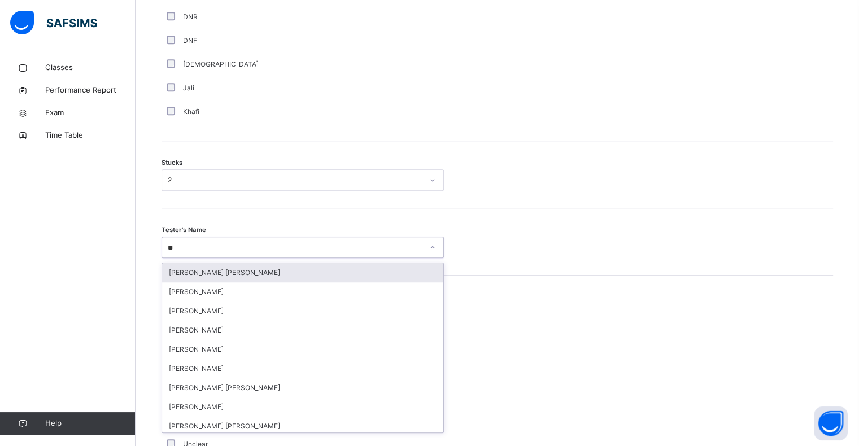
type input "***"
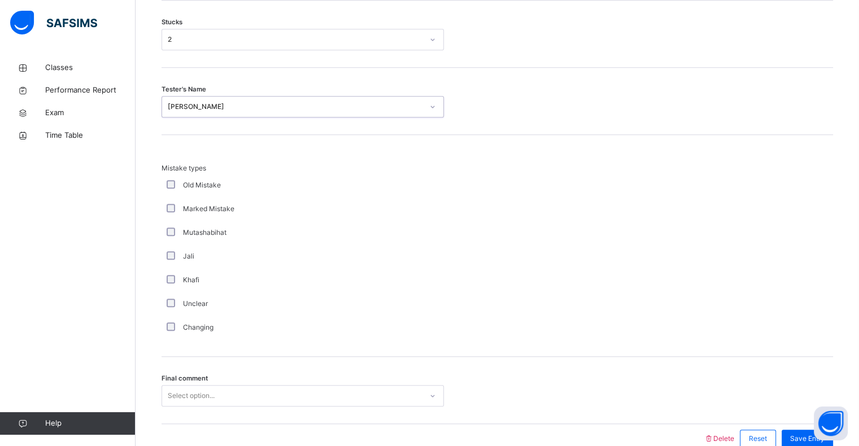
scroll to position [1054, 0]
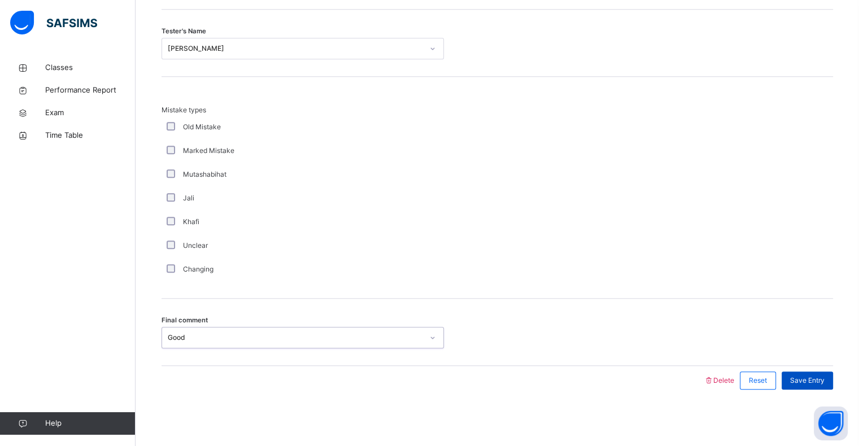
click at [822, 386] on div "Save Entry" at bounding box center [807, 381] width 51 height 18
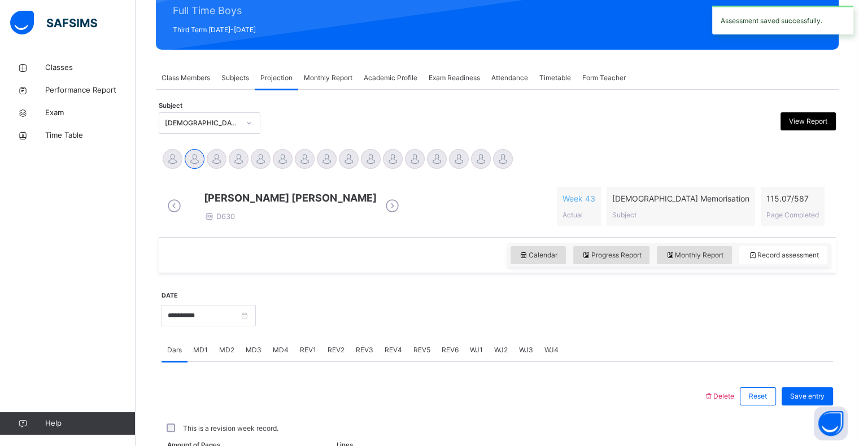
scroll to position [402, 0]
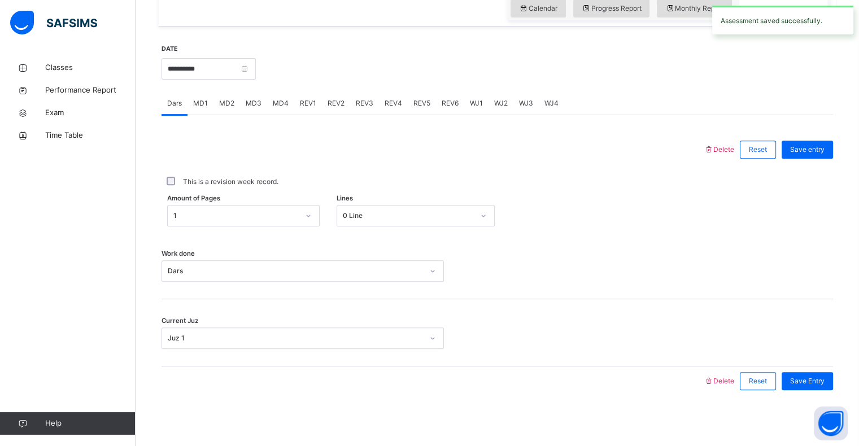
click at [229, 108] on span "MD2" at bounding box center [226, 103] width 15 height 10
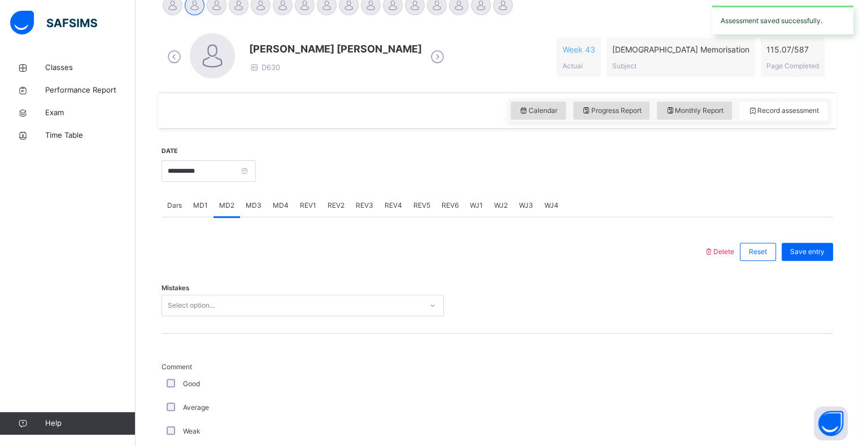
scroll to position [323, 0]
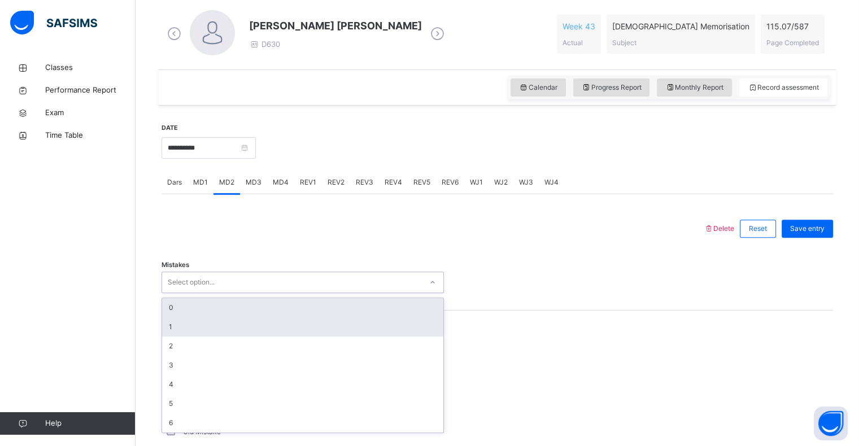
click at [168, 325] on div "1" at bounding box center [302, 326] width 281 height 19
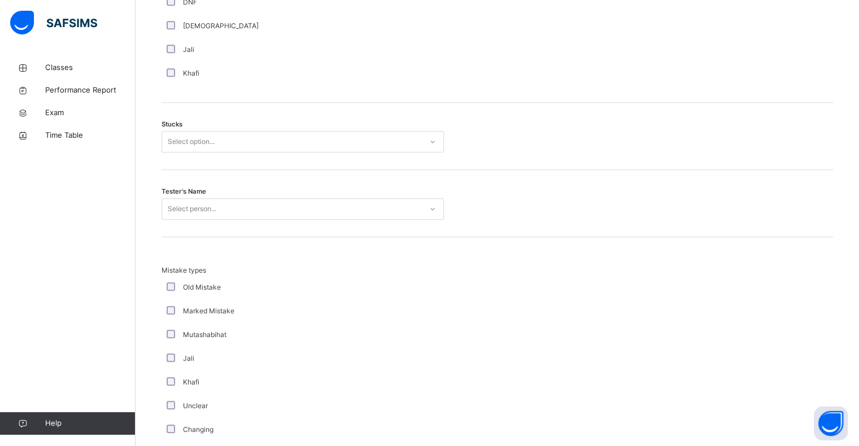
scroll to position [900, 0]
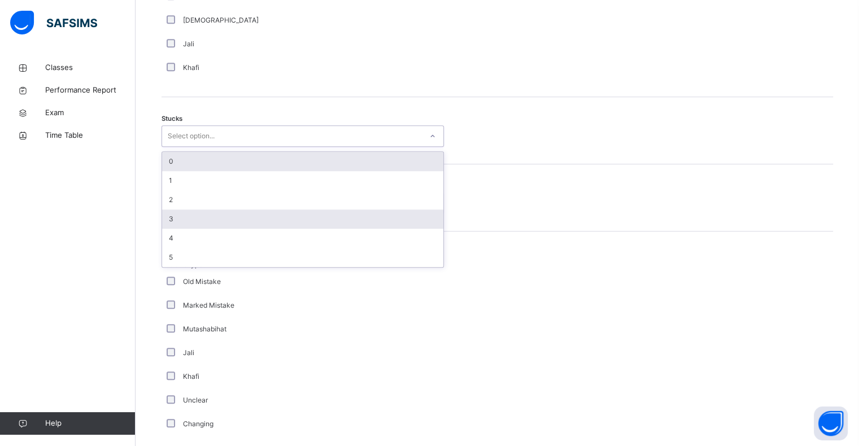
click at [177, 210] on div "3" at bounding box center [302, 219] width 281 height 19
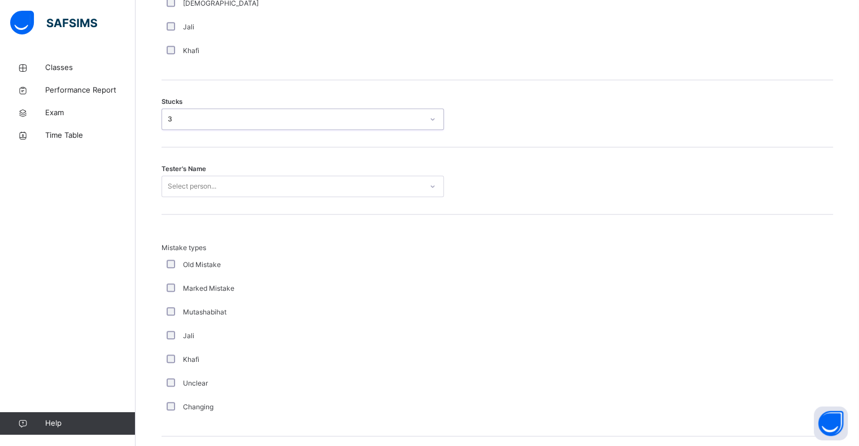
scroll to position [924, 0]
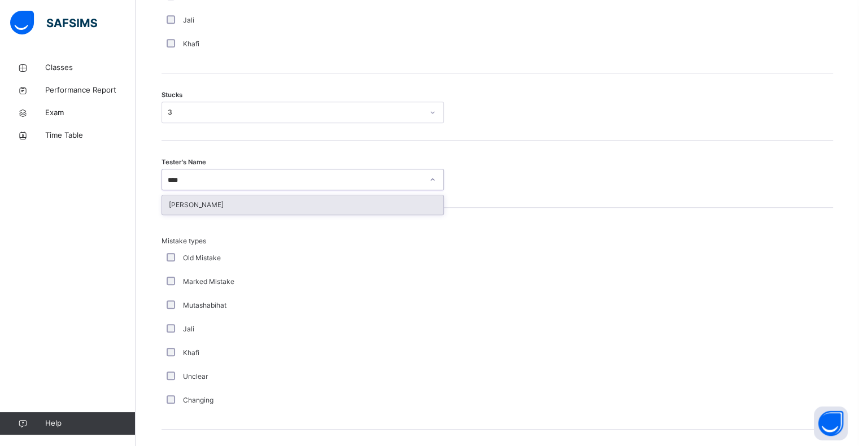
type input "*****"
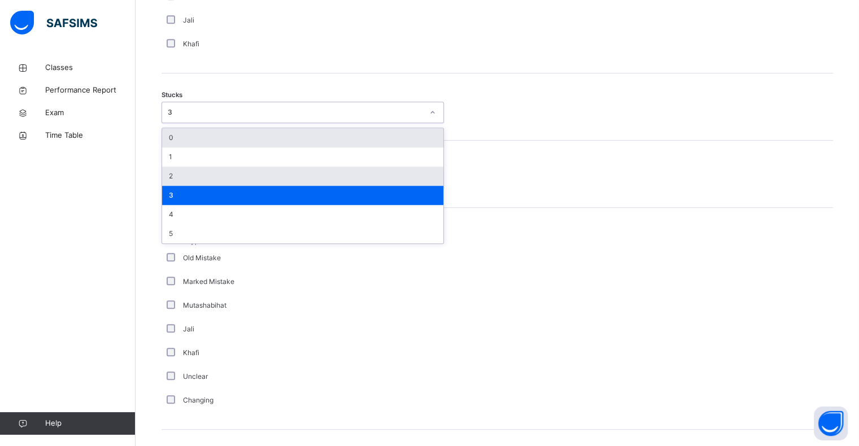
click at [167, 174] on div "2" at bounding box center [302, 176] width 281 height 19
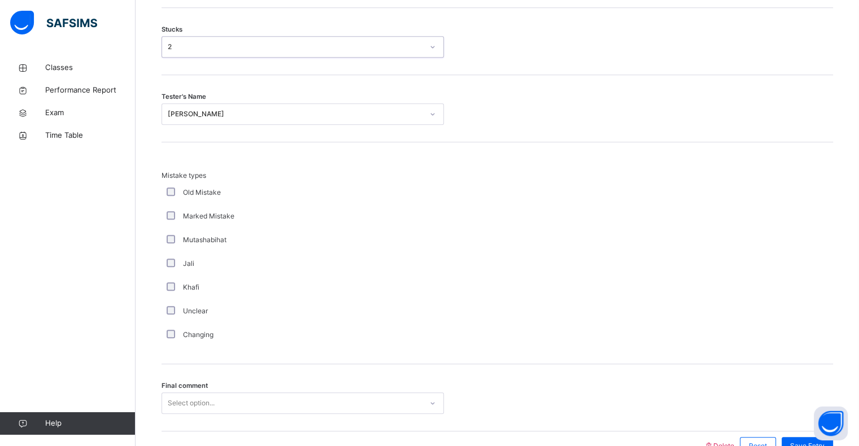
scroll to position [1054, 0]
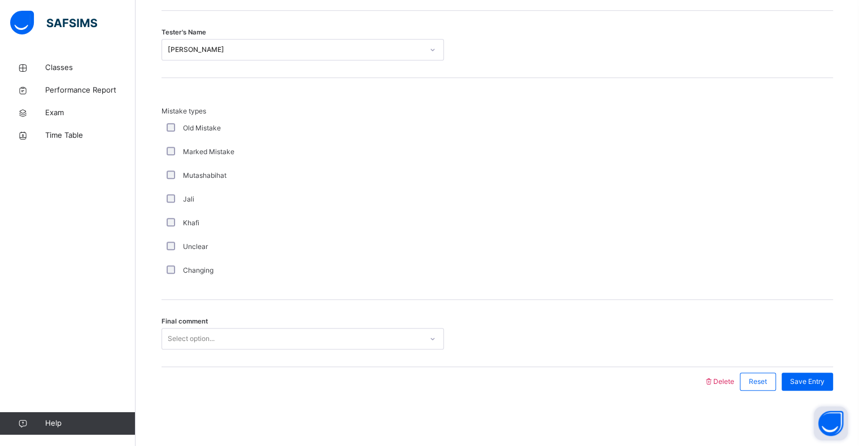
click at [820, 407] on button "Open asap" at bounding box center [831, 424] width 34 height 34
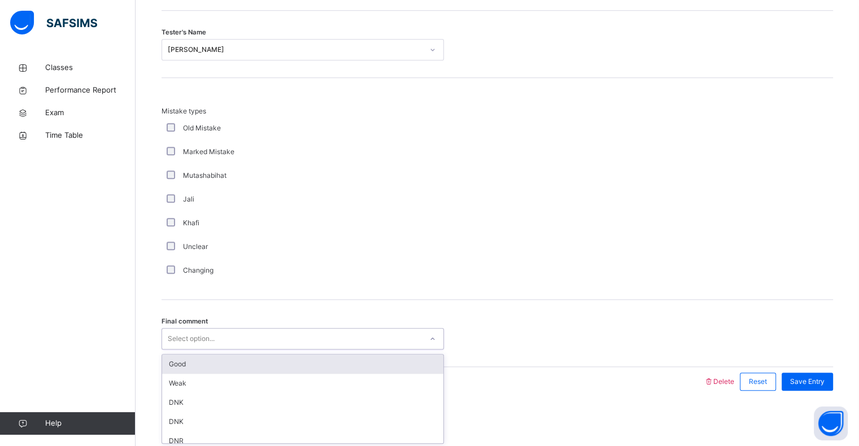
click at [163, 364] on div "Good" at bounding box center [302, 364] width 281 height 19
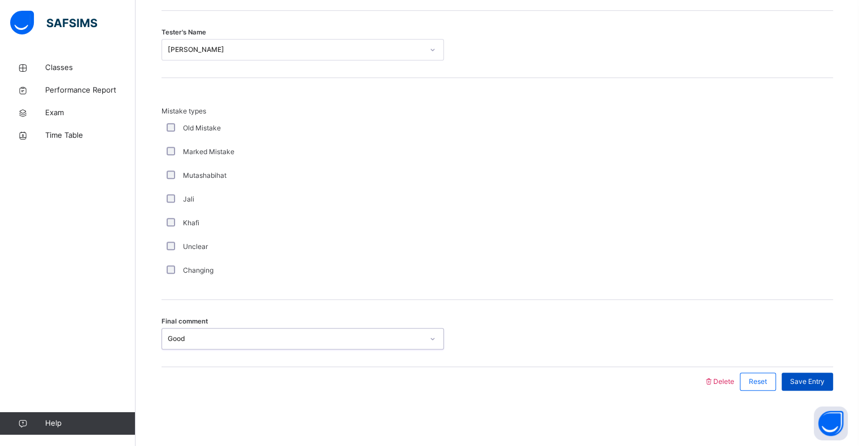
click at [817, 386] on div "Save Entry" at bounding box center [807, 382] width 51 height 18
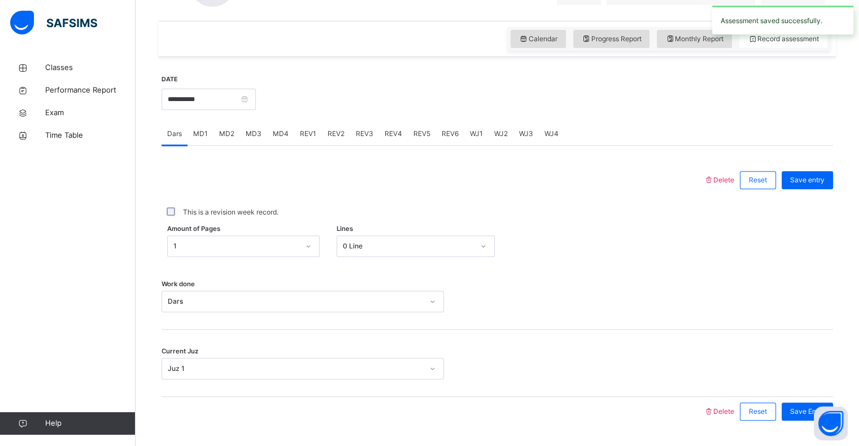
scroll to position [362, 0]
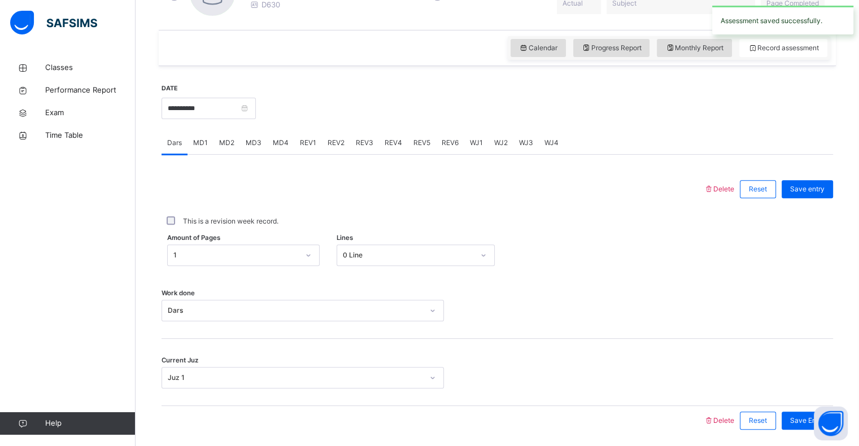
click at [303, 141] on span "REV1" at bounding box center [308, 143] width 16 height 10
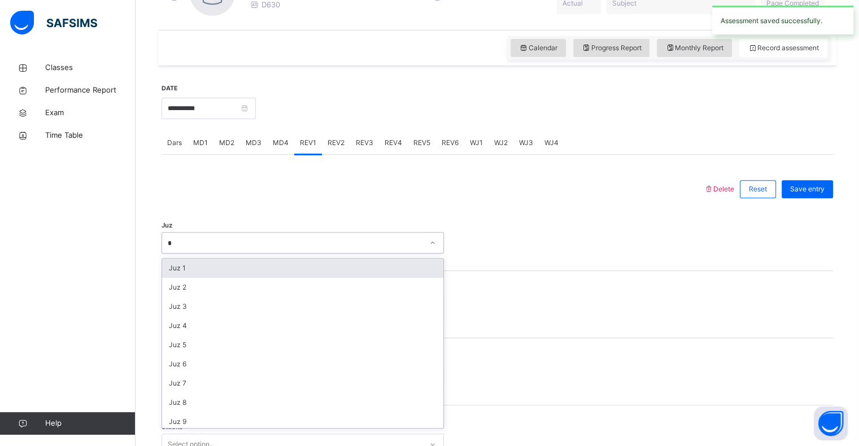
type input "**"
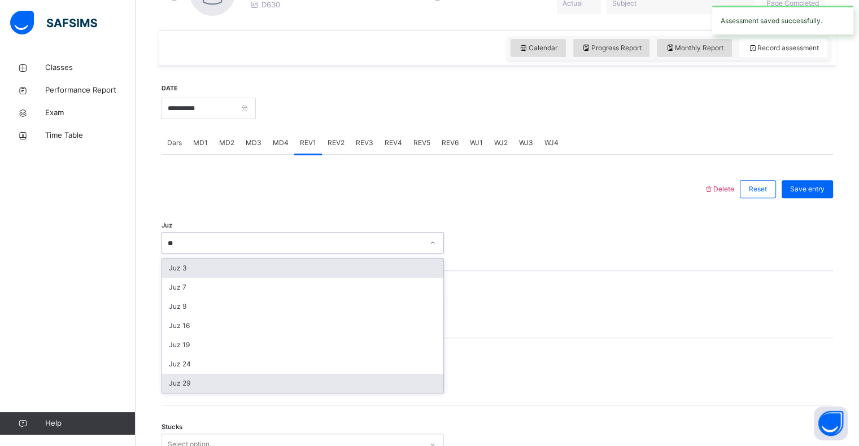
click at [168, 388] on div "Juz 29" at bounding box center [302, 383] width 281 height 19
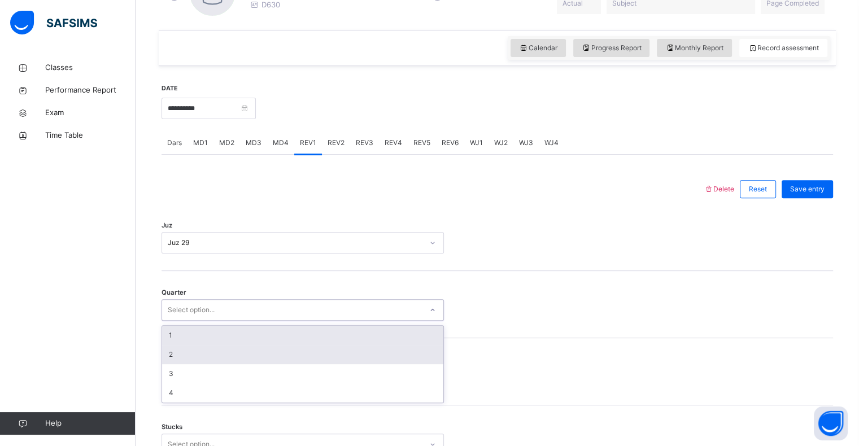
click at [170, 352] on div "2" at bounding box center [302, 354] width 281 height 19
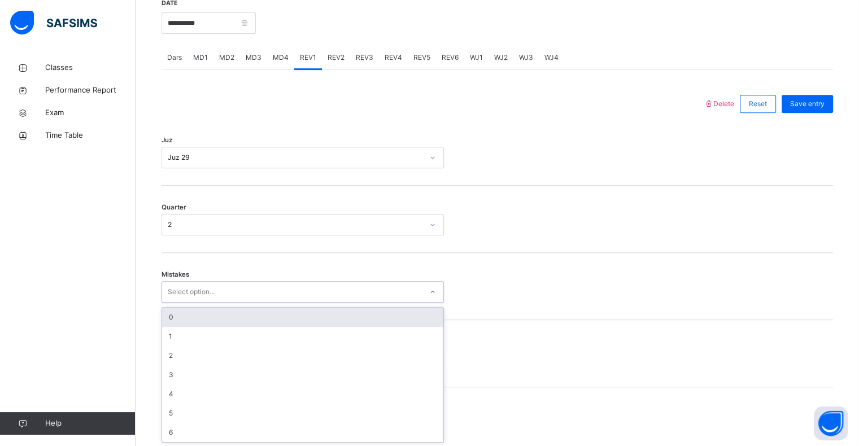
click at [169, 318] on div "0" at bounding box center [302, 317] width 281 height 19
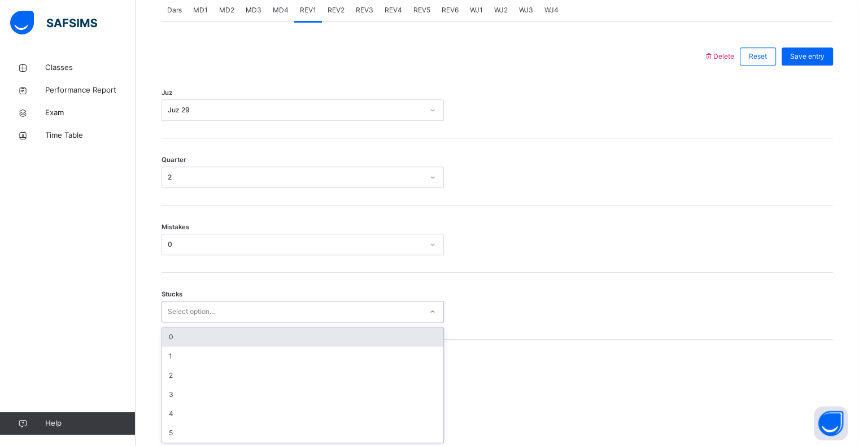
scroll to position [495, 0]
click at [162, 335] on div "0" at bounding box center [302, 336] width 281 height 19
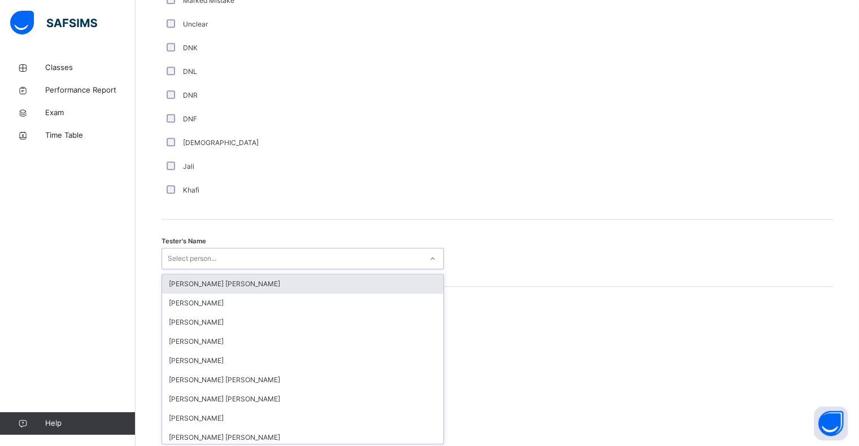
scroll to position [981, 0]
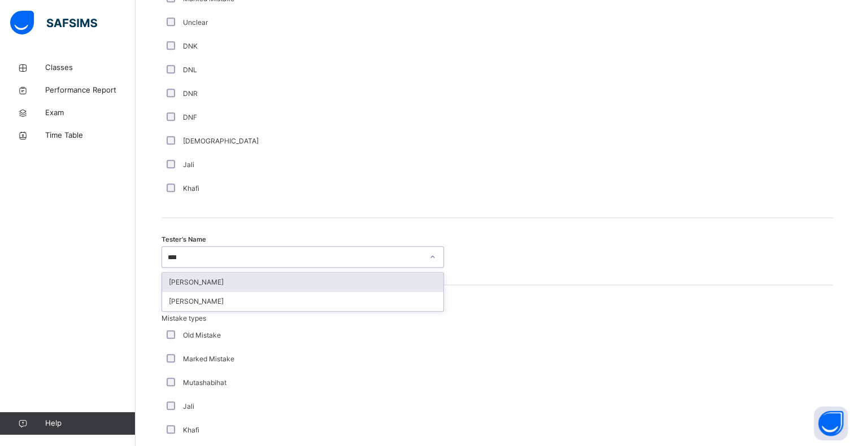
type input "*****"
click at [174, 296] on div "[PERSON_NAME]" at bounding box center [302, 301] width 281 height 19
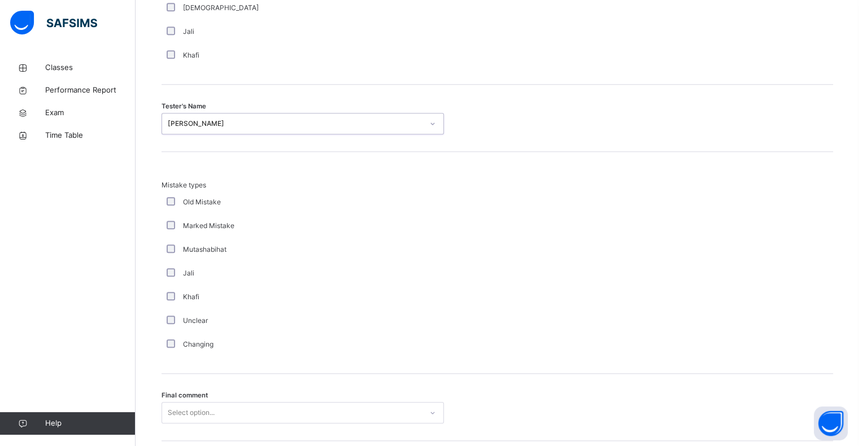
scroll to position [1189, 0]
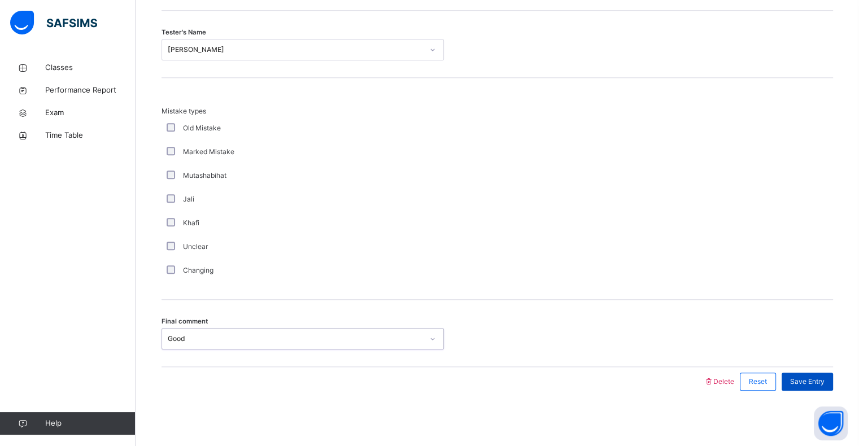
click at [825, 384] on span "Save Entry" at bounding box center [807, 382] width 34 height 10
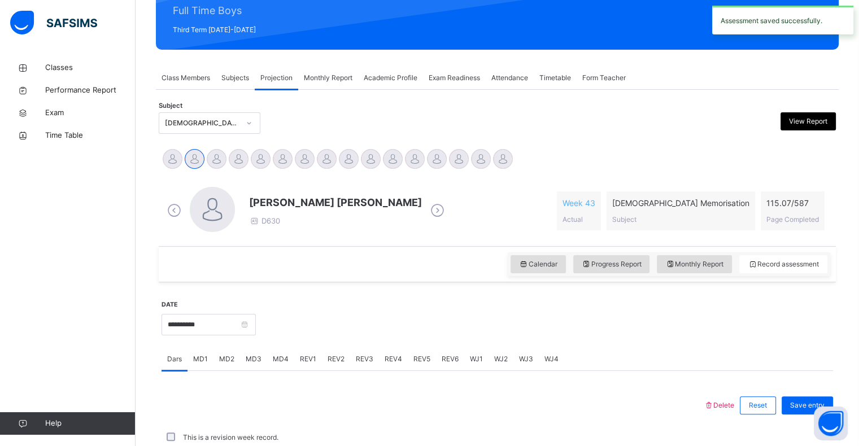
scroll to position [402, 0]
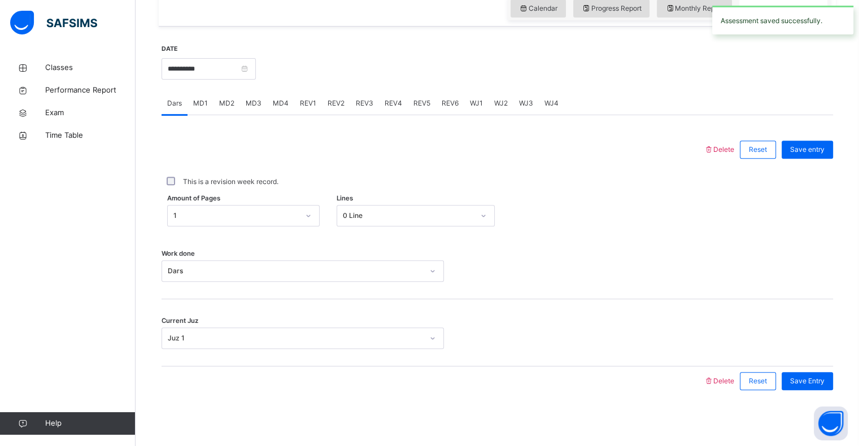
click at [323, 102] on div "REV2" at bounding box center [336, 103] width 28 height 23
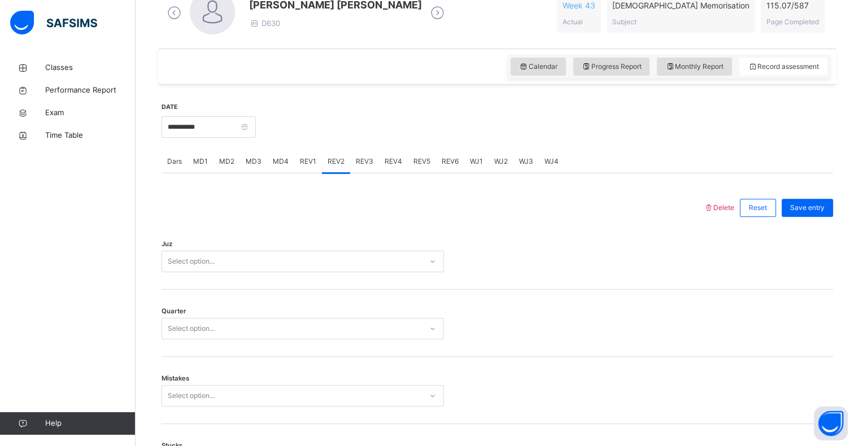
scroll to position [345, 0]
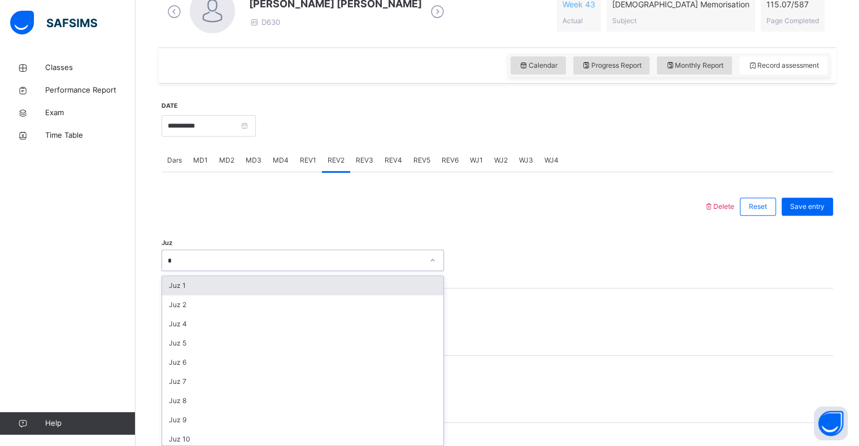
type input "**"
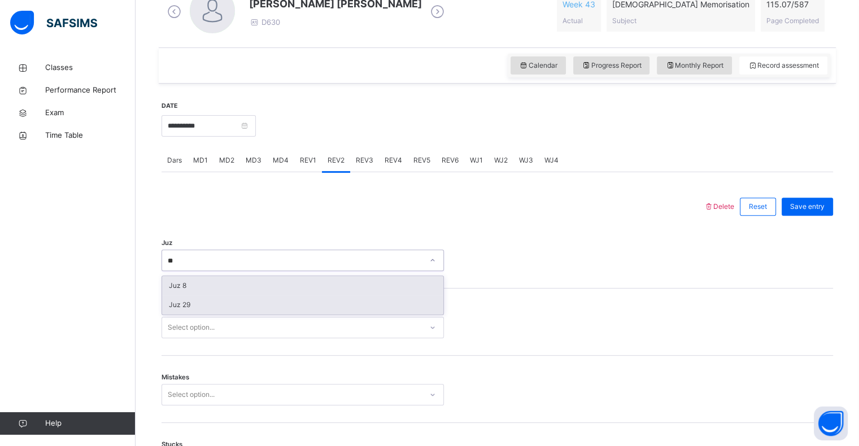
click at [177, 309] on div "Juz 29" at bounding box center [302, 304] width 281 height 19
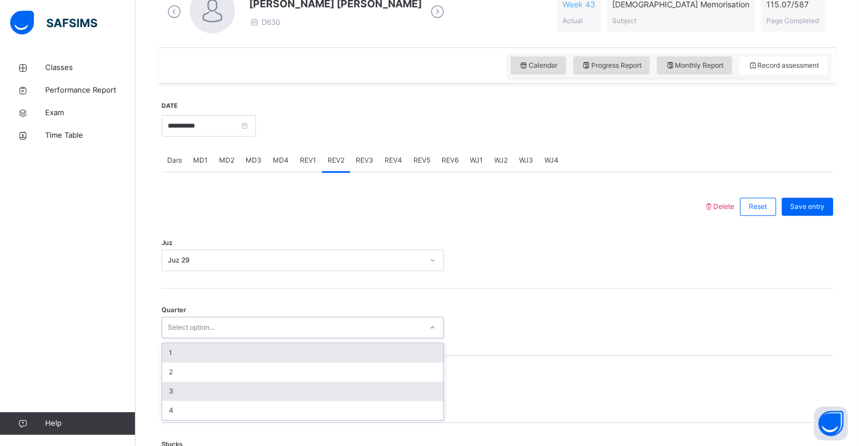
click at [165, 391] on div "3" at bounding box center [302, 391] width 281 height 19
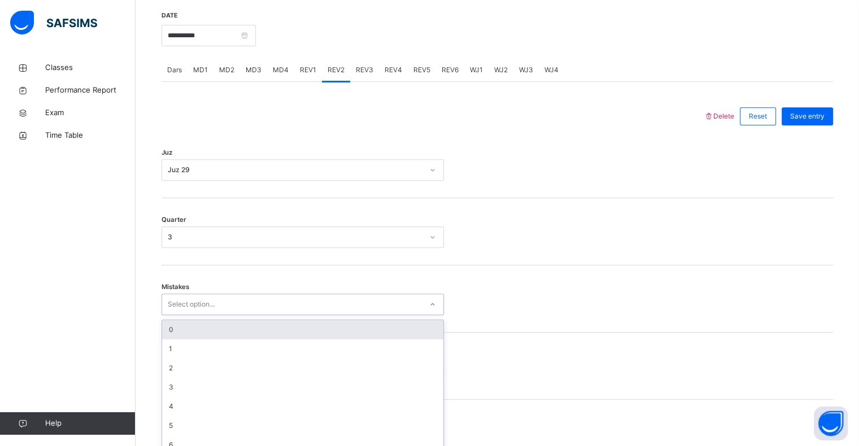
scroll to position [447, 0]
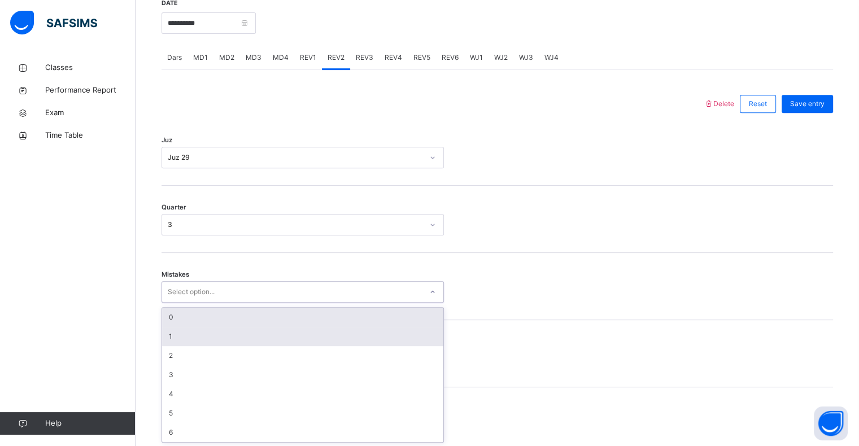
click at [169, 327] on div "1" at bounding box center [302, 336] width 281 height 19
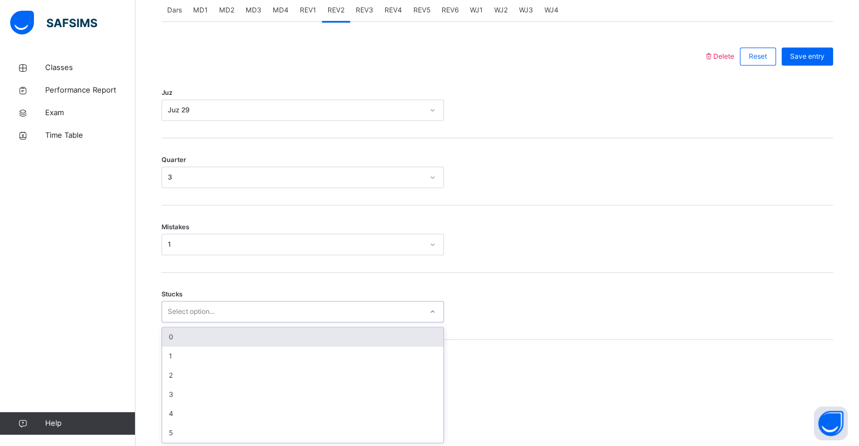
scroll to position [495, 0]
click at [168, 240] on div "1" at bounding box center [295, 244] width 255 height 10
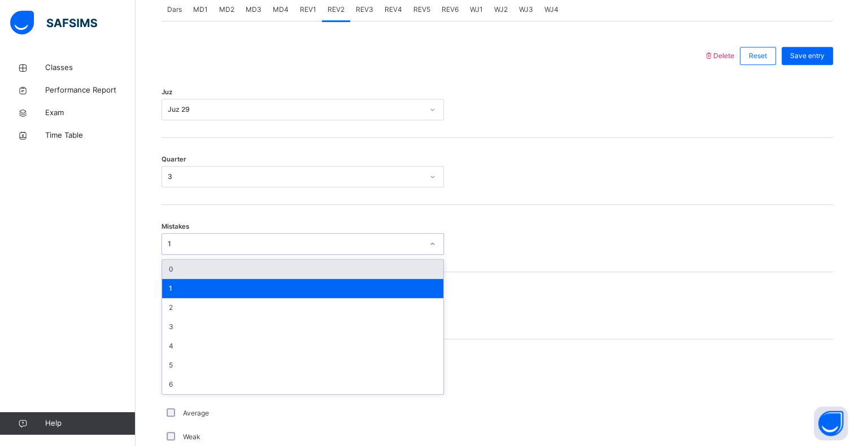
click at [169, 277] on div "0" at bounding box center [302, 269] width 281 height 19
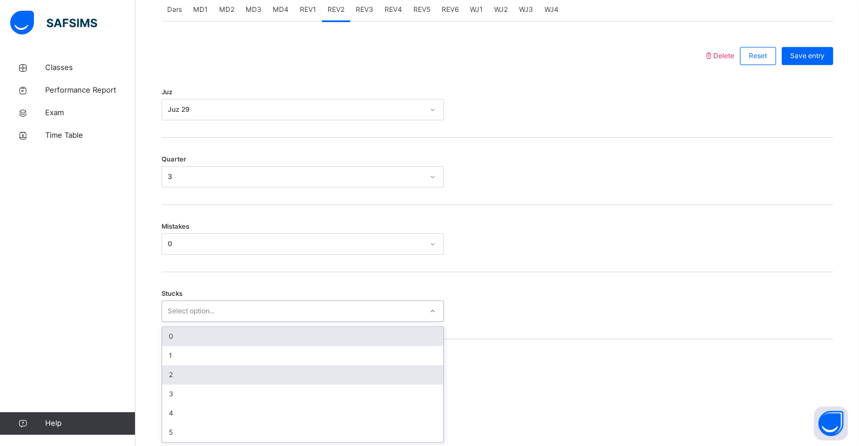
click at [169, 377] on div "2" at bounding box center [302, 374] width 281 height 19
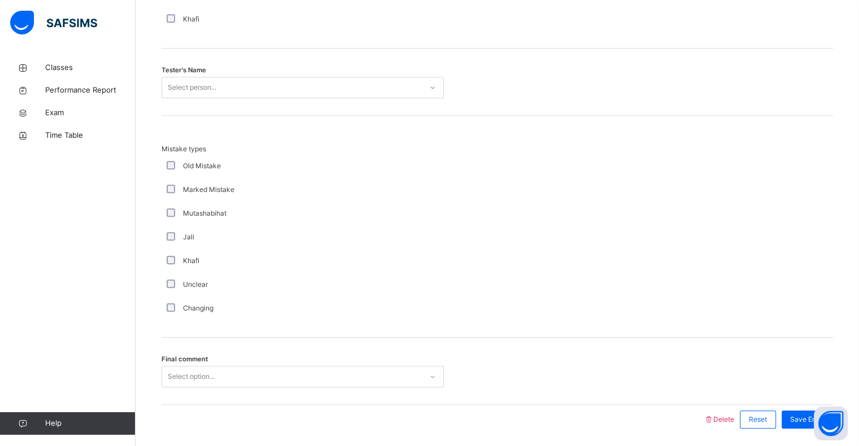
scroll to position [1150, 0]
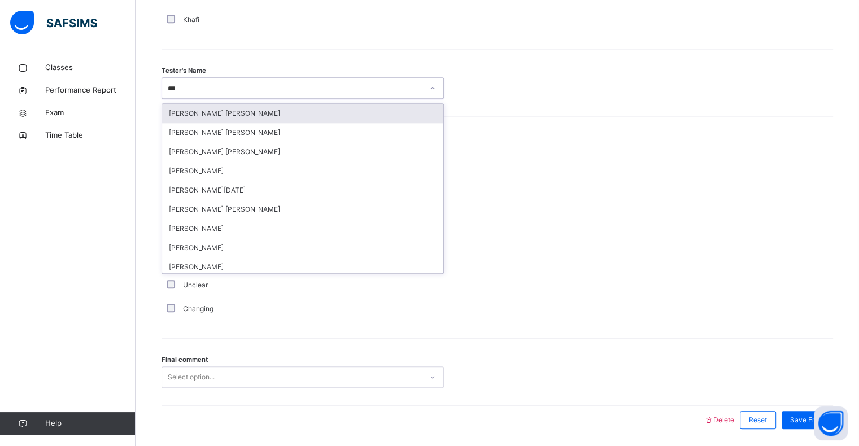
type input "****"
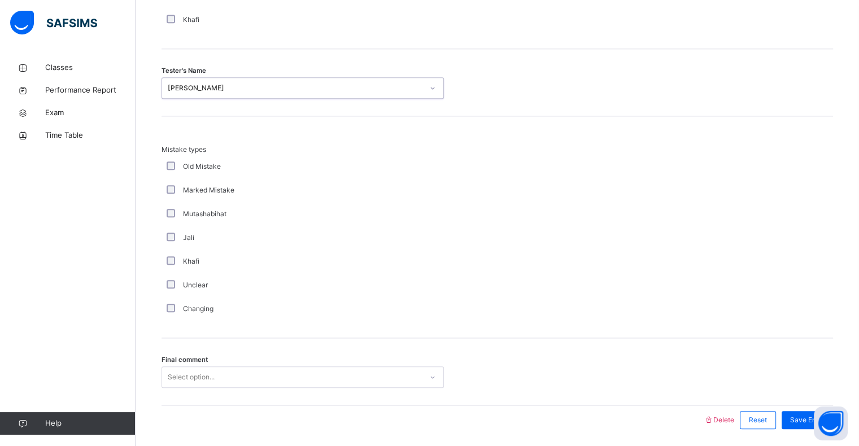
scroll to position [1189, 0]
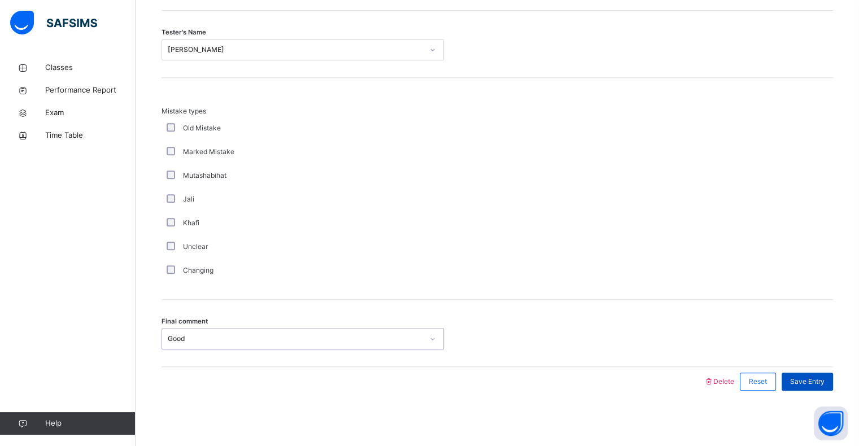
click at [833, 377] on div "Save Entry" at bounding box center [807, 382] width 51 height 18
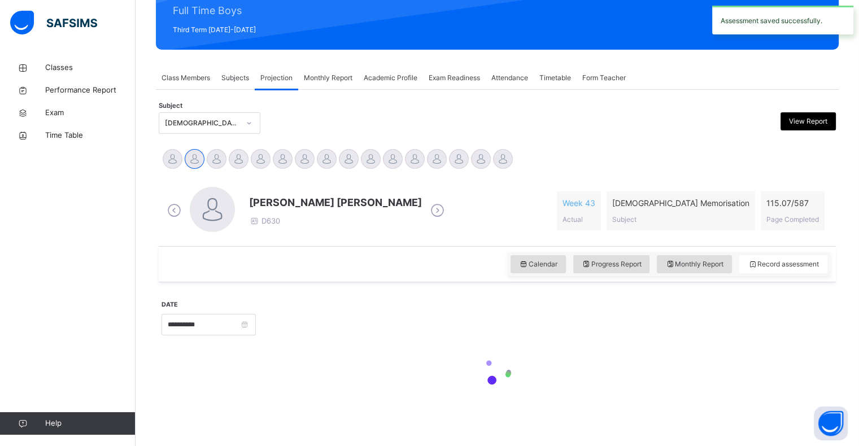
scroll to position [402, 0]
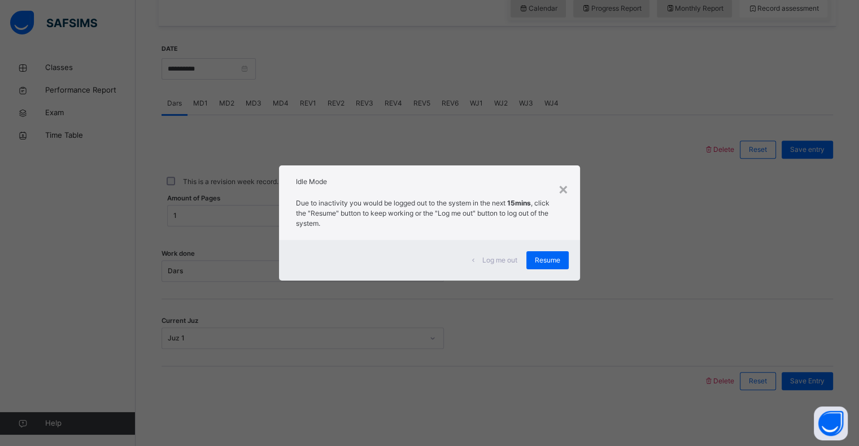
click at [569, 183] on div "×" at bounding box center [563, 189] width 11 height 24
click at [568, 184] on div "This is a revision week record." at bounding box center [497, 182] width 666 height 10
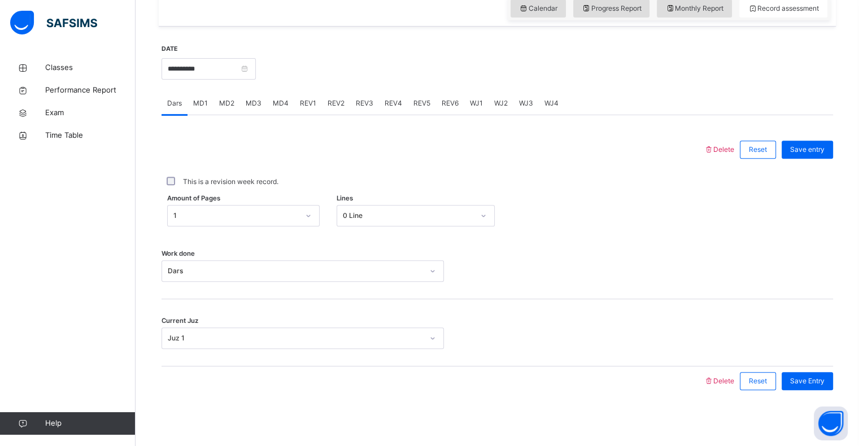
click at [203, 82] on div "**********" at bounding box center [209, 67] width 94 height 49
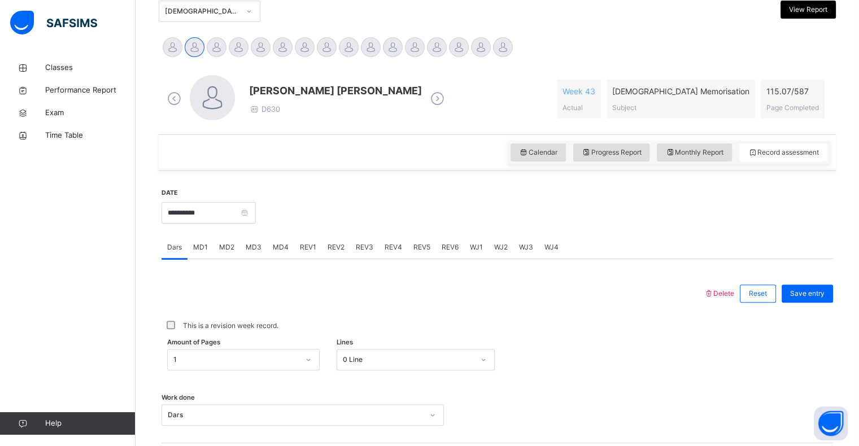
scroll to position [221, 0]
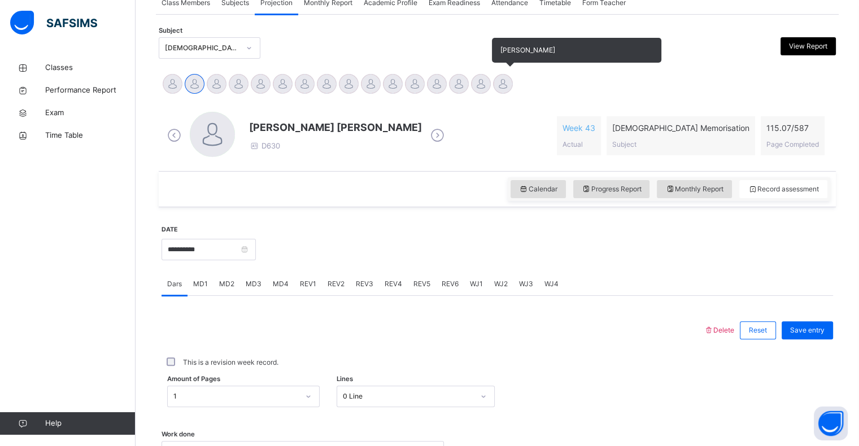
click at [513, 94] on div "Abdibaasit [PERSON_NAME] [PERSON_NAME] [PERSON_NAME] [PERSON_NAME] [PERSON_NAME…" at bounding box center [497, 85] width 677 height 31
click at [508, 92] on div at bounding box center [503, 84] width 20 height 20
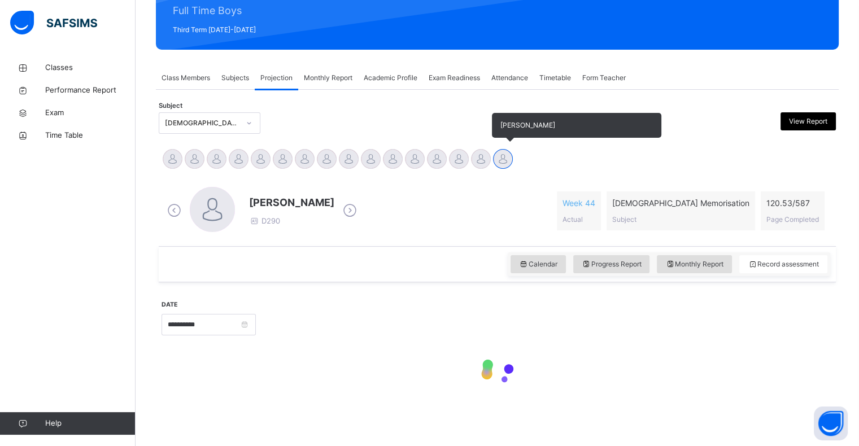
scroll to position [0, 0]
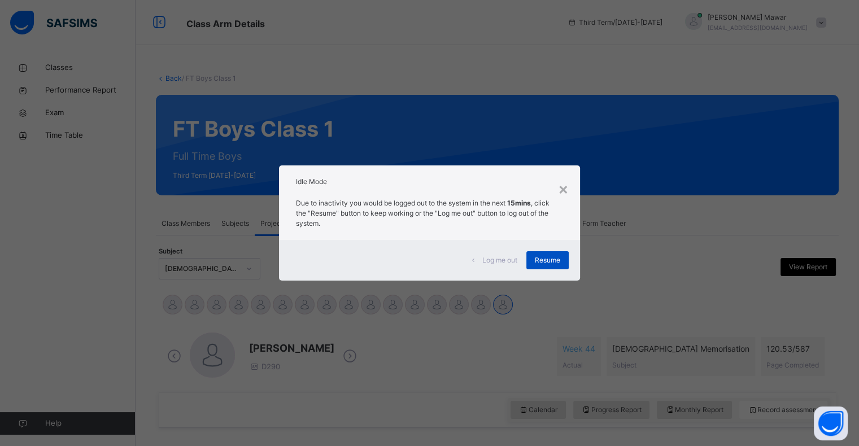
click at [569, 251] on div "Resume" at bounding box center [547, 260] width 42 height 18
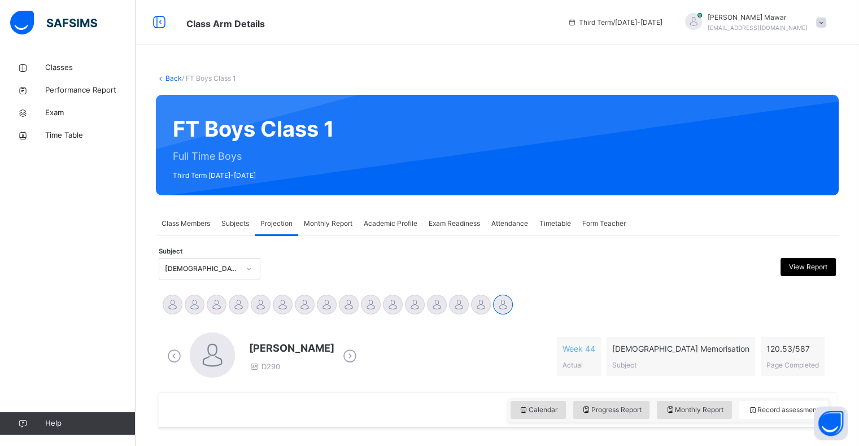
click at [559, 271] on div at bounding box center [582, 268] width 165 height 21
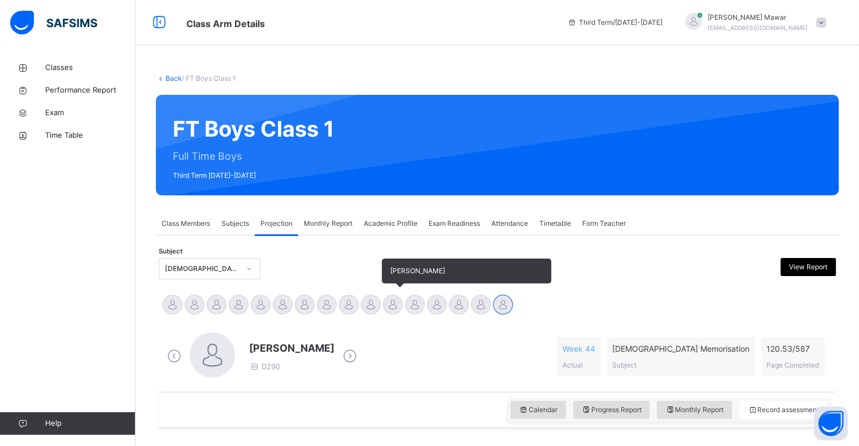
click at [400, 313] on div "[PERSON_NAME]" at bounding box center [393, 306] width 22 height 25
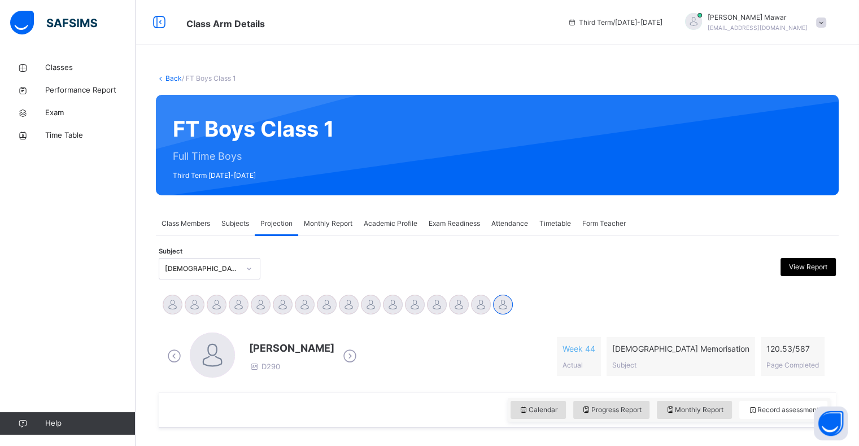
click at [371, 326] on div "Zarrar Ahmed D290 Week 44 Actual Quran Memorisation Subject 120.53 / 587 Page C…" at bounding box center [498, 356] width 672 height 65
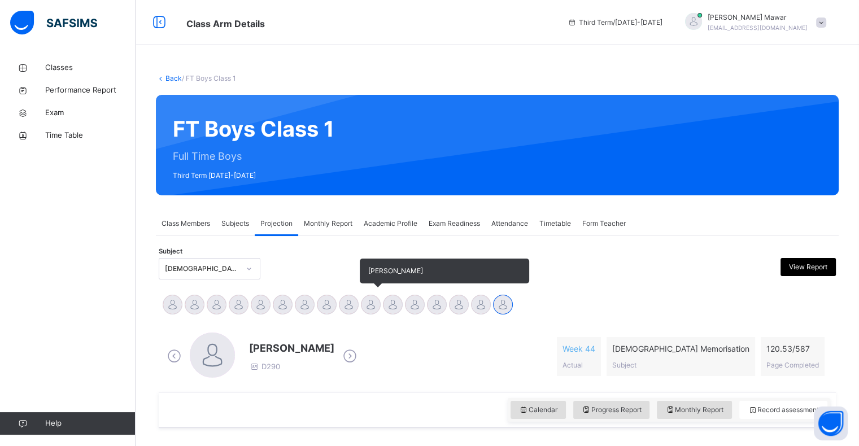
click at [363, 304] on div at bounding box center [371, 305] width 20 height 20
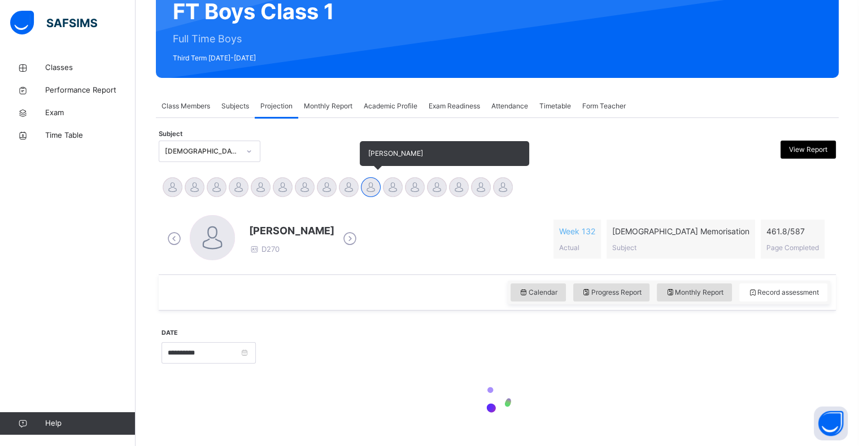
scroll to position [146, 0]
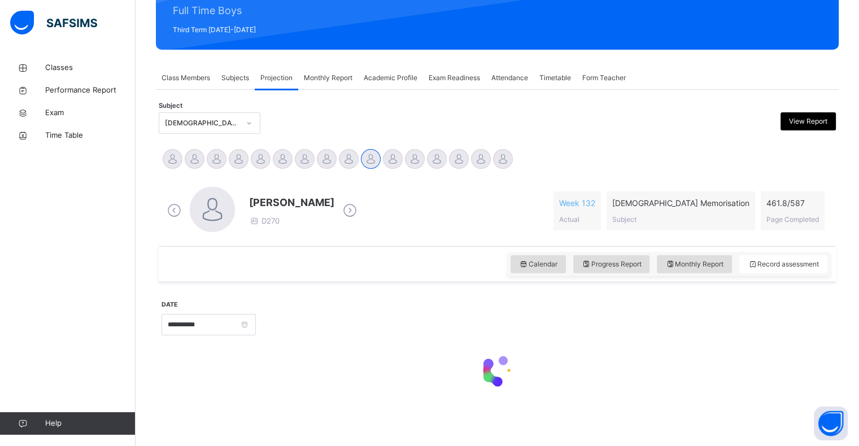
click at [426, 296] on div "**********" at bounding box center [498, 347] width 672 height 119
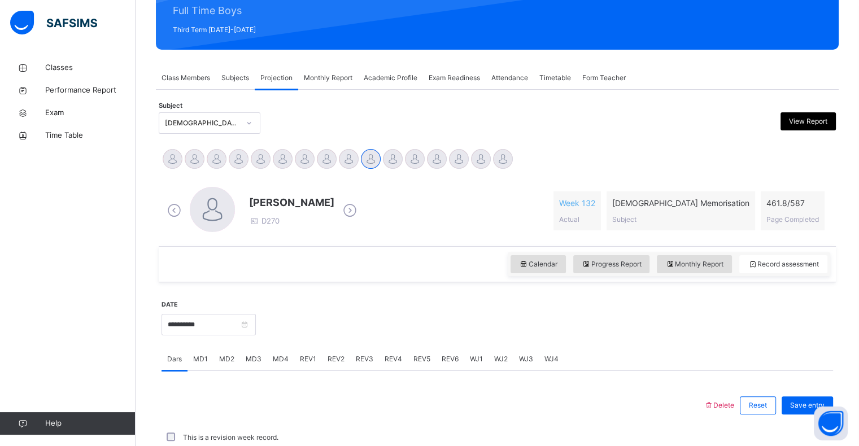
click at [333, 359] on span "REV2" at bounding box center [336, 359] width 17 height 10
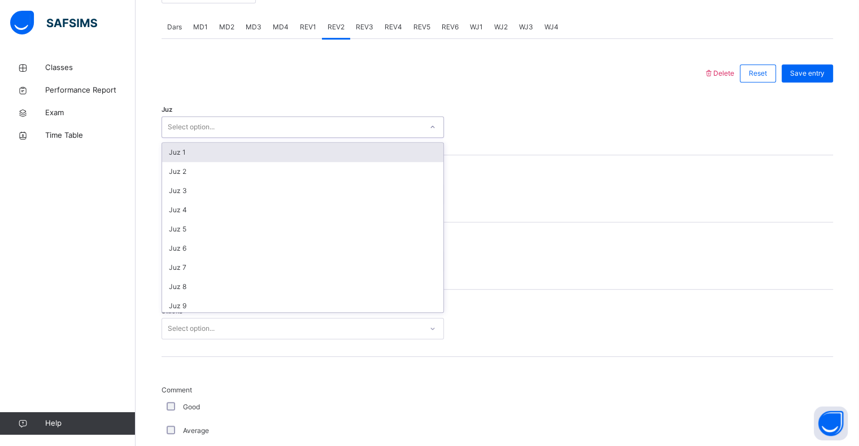
scroll to position [18, 0]
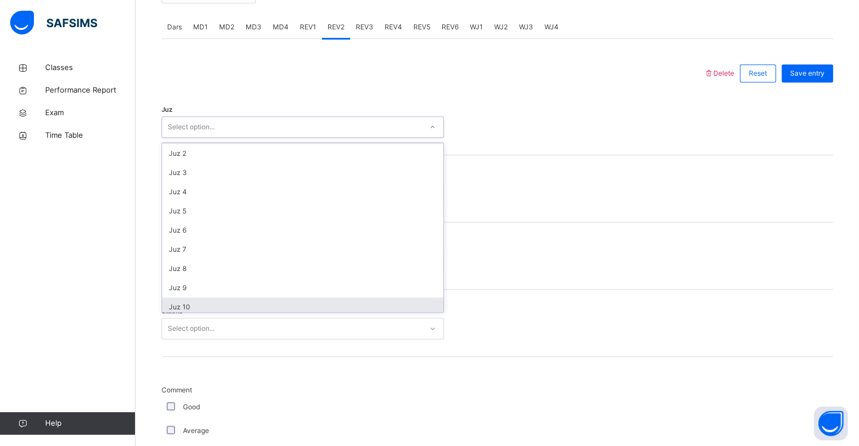
click at [194, 306] on div "Juz 10" at bounding box center [302, 307] width 281 height 19
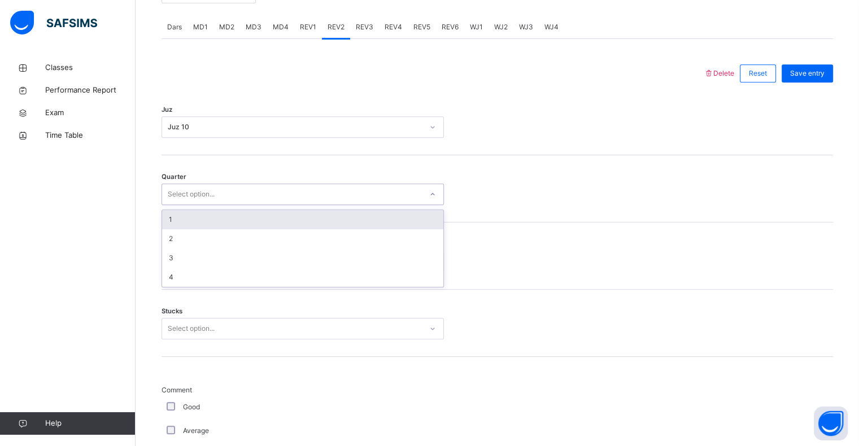
click at [201, 214] on div "1" at bounding box center [302, 219] width 281 height 19
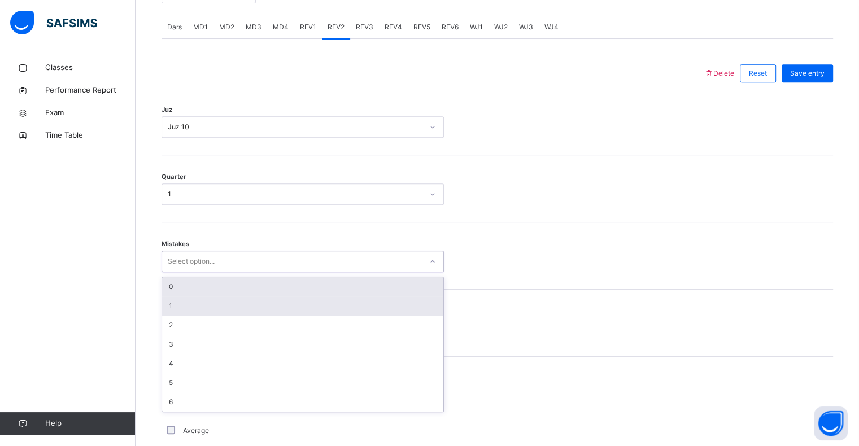
click at [192, 305] on div "1" at bounding box center [302, 306] width 281 height 19
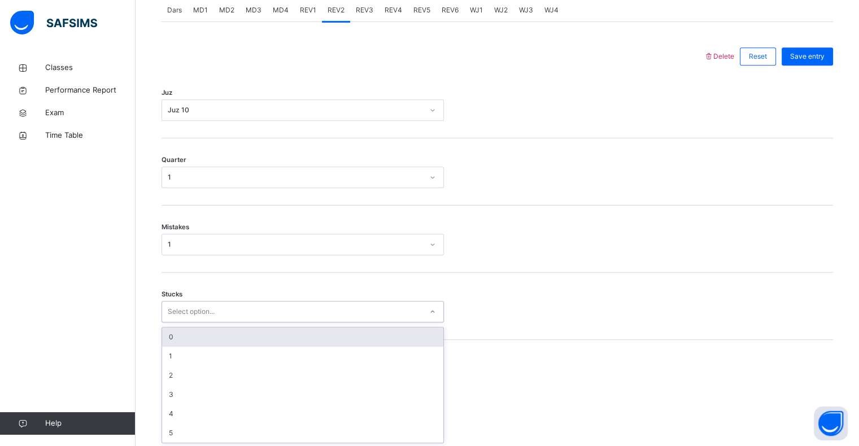
scroll to position [495, 0]
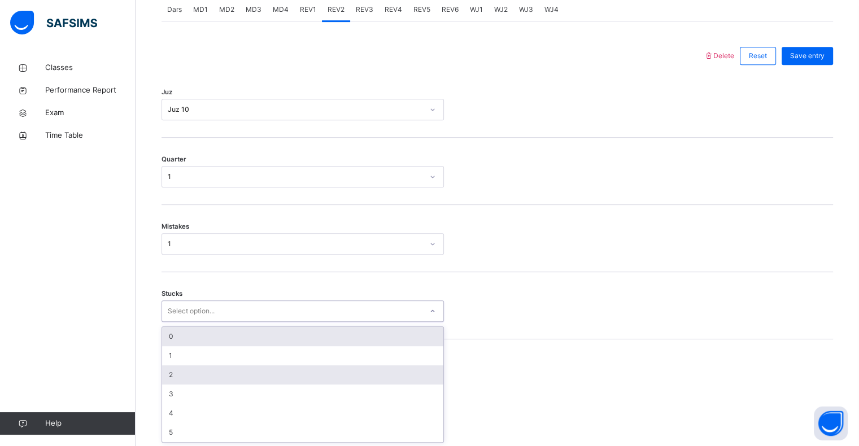
click at [182, 375] on div "2" at bounding box center [302, 374] width 281 height 19
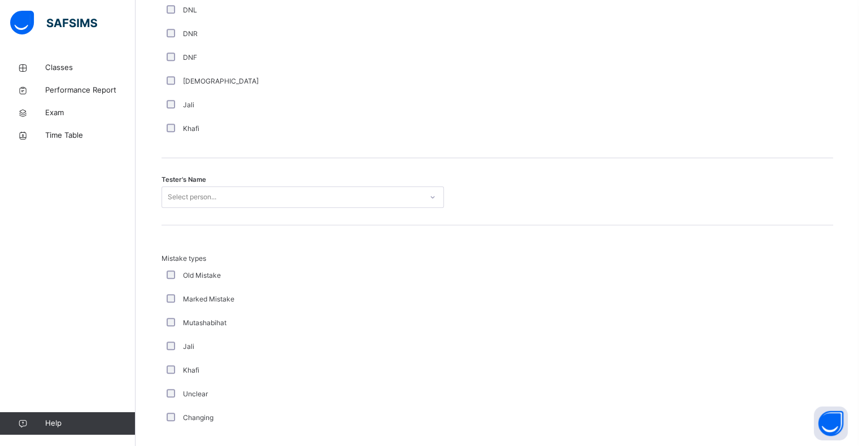
scroll to position [1048, 0]
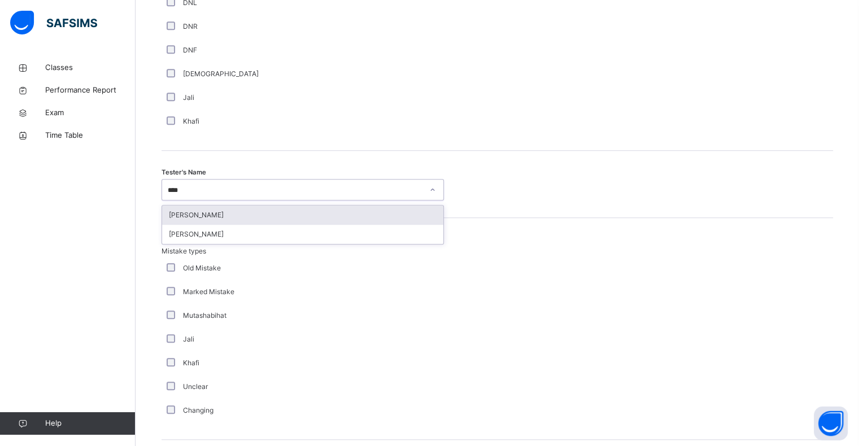
type input "*****"
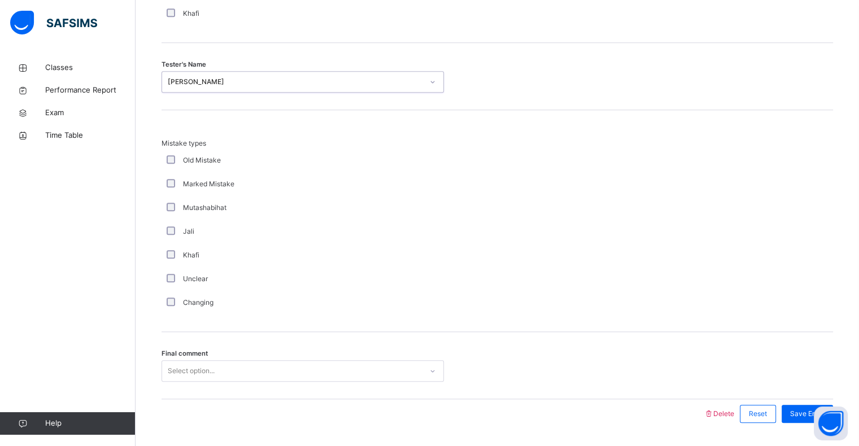
scroll to position [1189, 0]
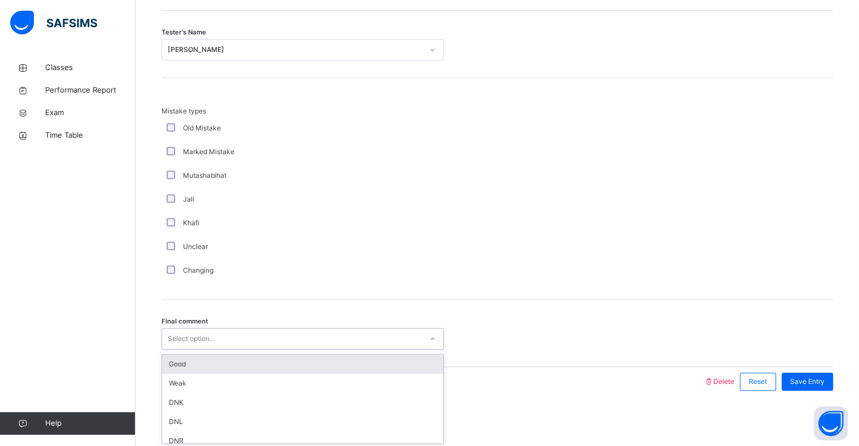
click at [172, 364] on div "Good" at bounding box center [302, 364] width 281 height 19
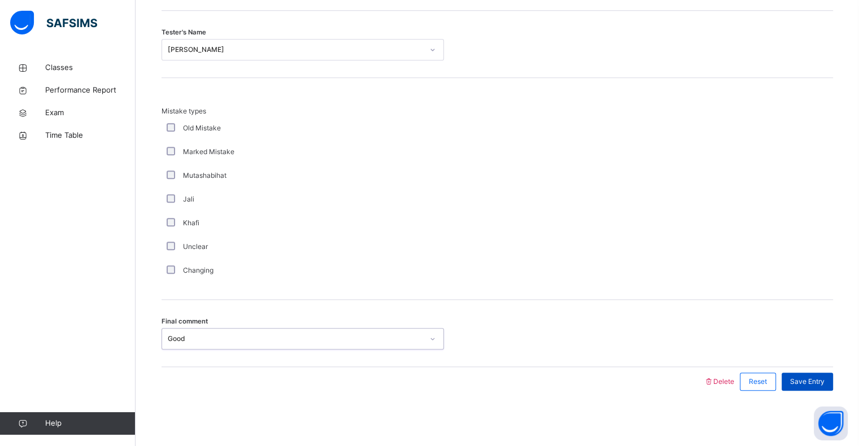
click at [814, 373] on div "Save Entry" at bounding box center [807, 382] width 51 height 18
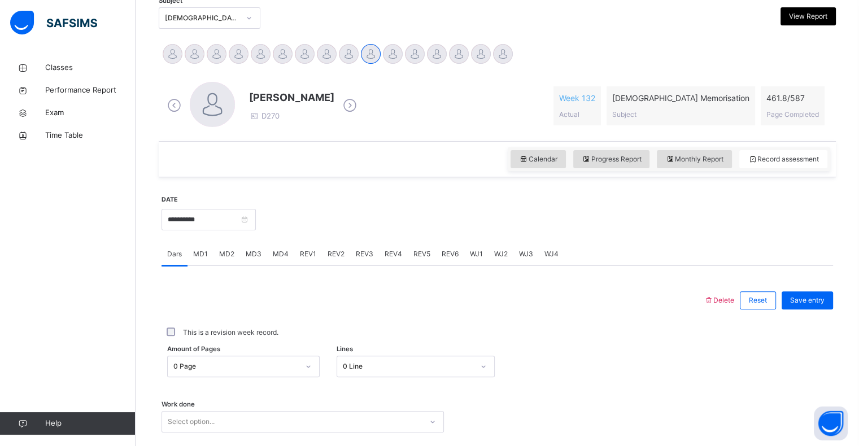
scroll to position [240, 0]
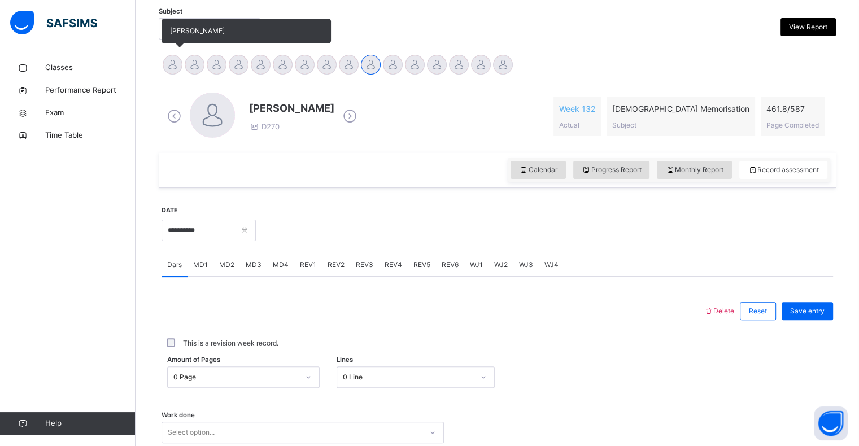
click at [164, 70] on div "[PERSON_NAME]" at bounding box center [173, 66] width 22 height 25
click at [174, 72] on div at bounding box center [173, 65] width 20 height 20
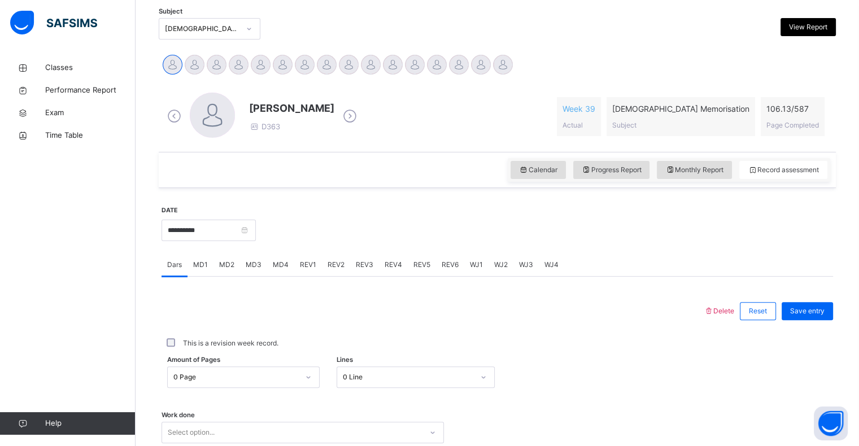
click at [304, 264] on span "REV1" at bounding box center [308, 265] width 16 height 10
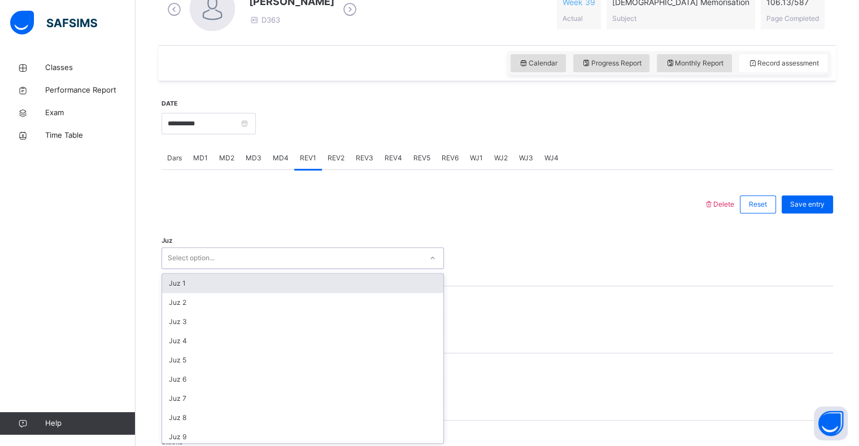
scroll to position [349, 0]
type input "**"
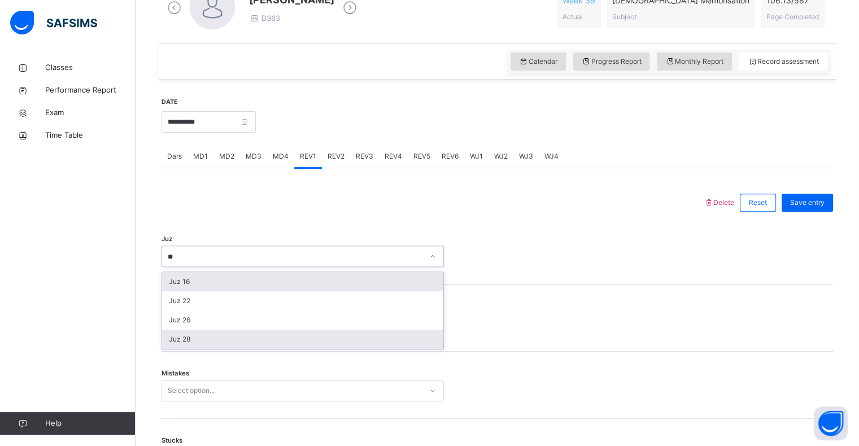
click at [191, 341] on div "Juz 28" at bounding box center [302, 339] width 281 height 19
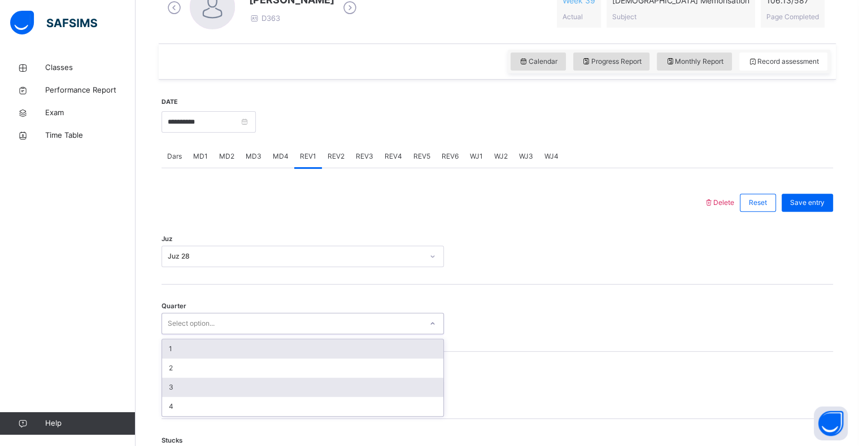
click at [171, 387] on div "3" at bounding box center [302, 387] width 281 height 19
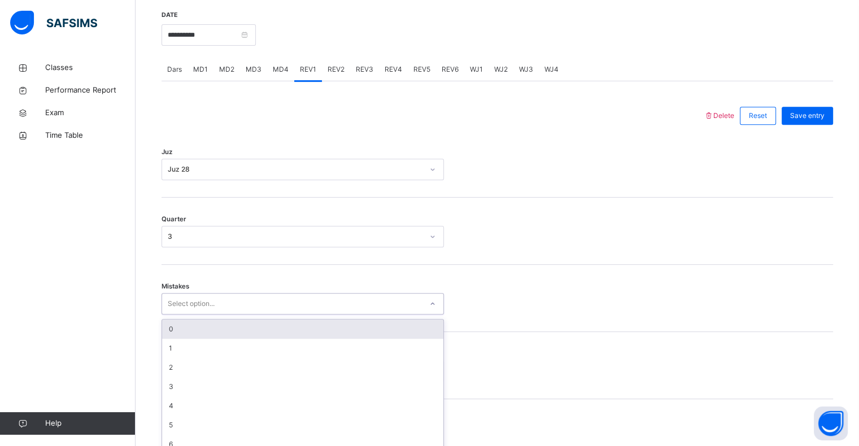
scroll to position [447, 0]
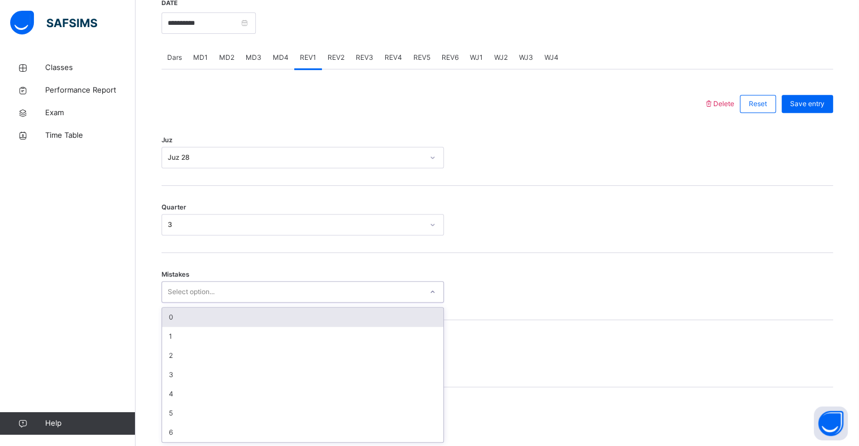
click at [211, 316] on div "0" at bounding box center [302, 317] width 281 height 19
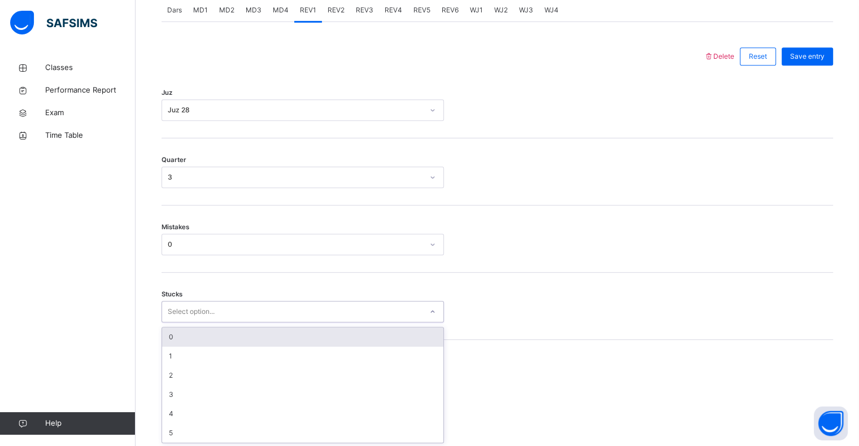
scroll to position [495, 0]
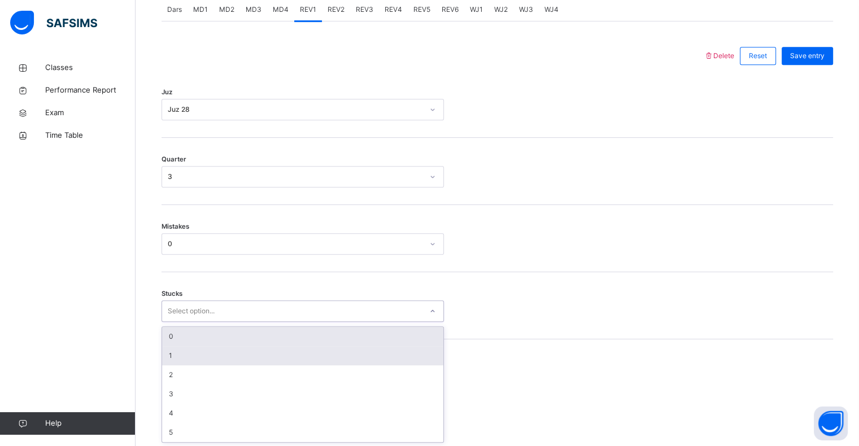
click at [208, 352] on div "1" at bounding box center [302, 355] width 281 height 19
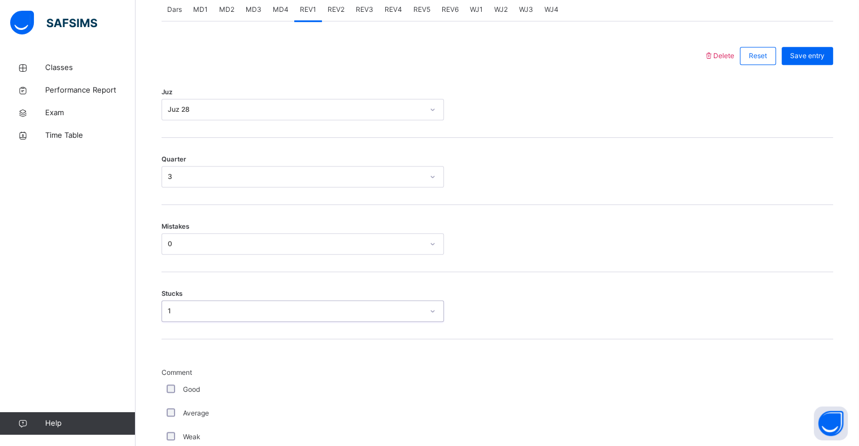
click at [181, 402] on div "Average" at bounding box center [303, 414] width 282 height 24
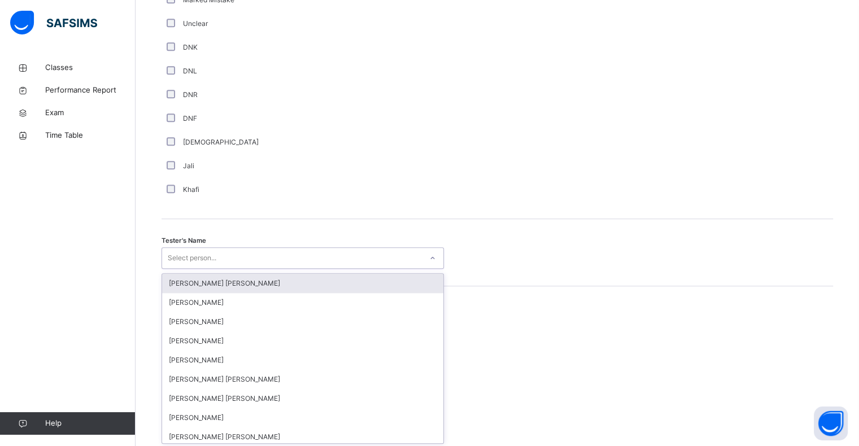
scroll to position [981, 0]
type input "***"
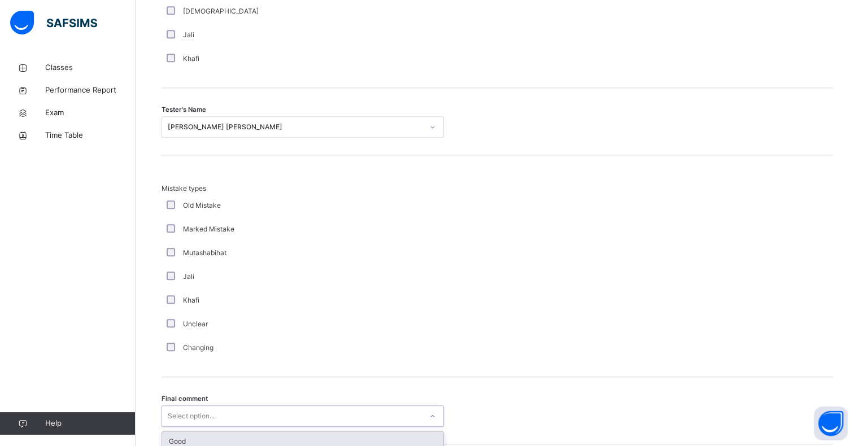
scroll to position [1189, 0]
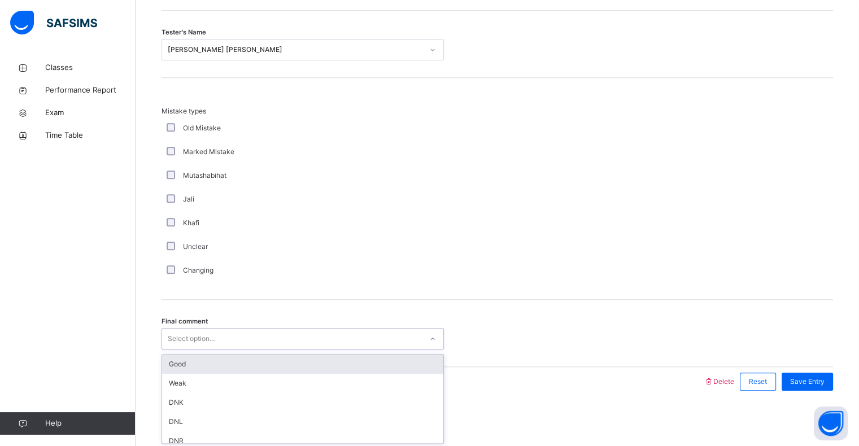
click at [273, 365] on div "Good" at bounding box center [302, 364] width 281 height 19
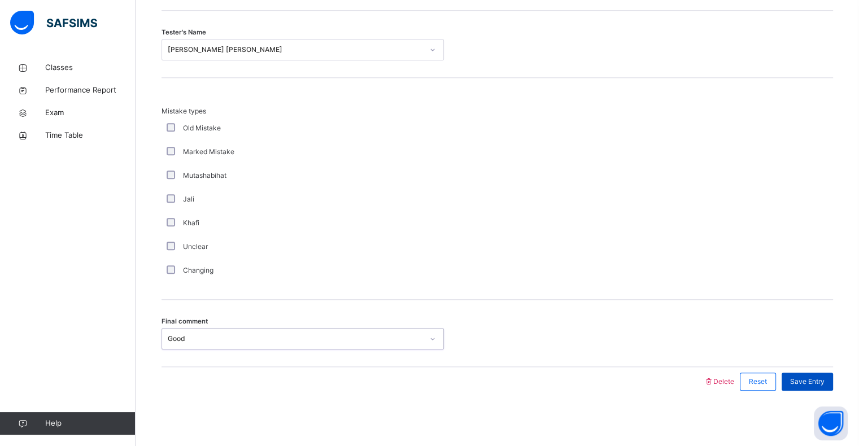
click at [818, 389] on div "Save Entry" at bounding box center [807, 382] width 51 height 18
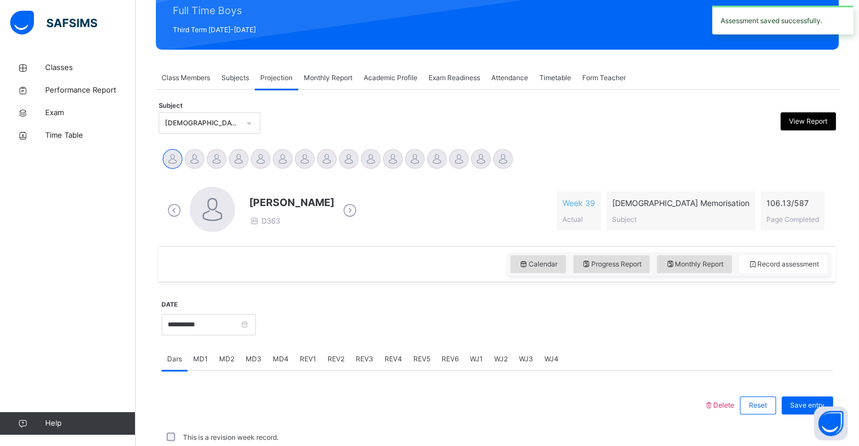
scroll to position [402, 0]
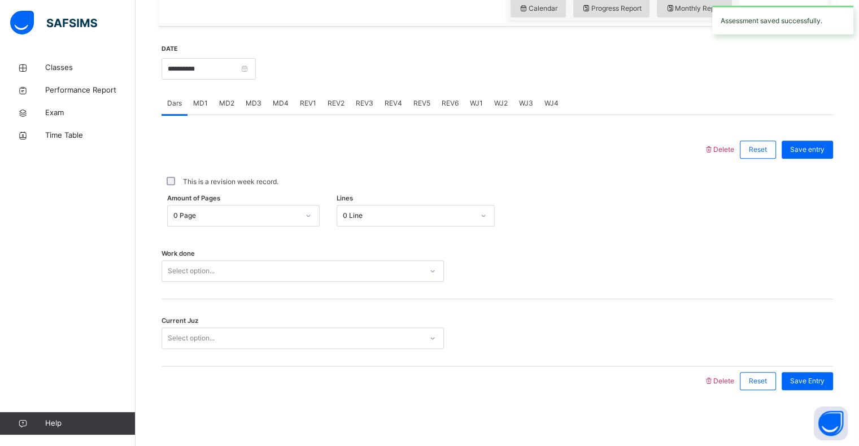
click at [335, 104] on span "REV2" at bounding box center [336, 103] width 17 height 10
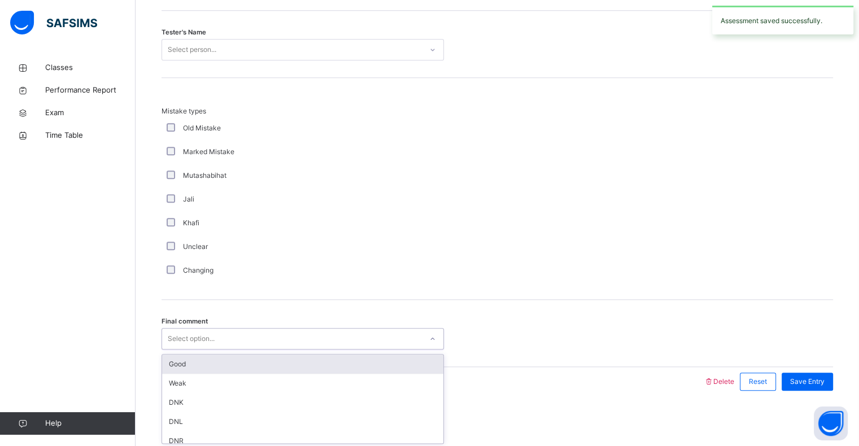
click at [221, 366] on div "Good" at bounding box center [302, 364] width 281 height 19
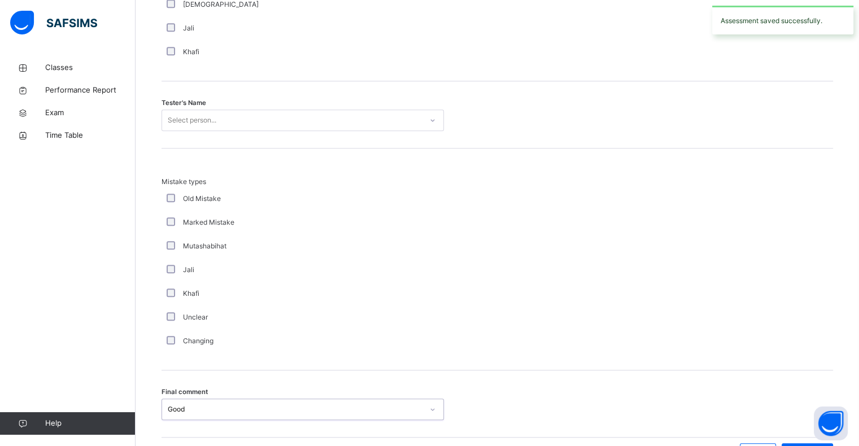
scroll to position [1116, 0]
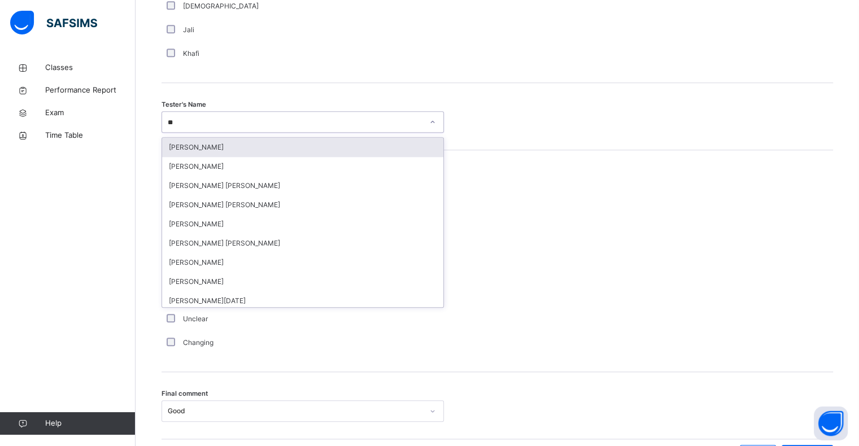
type input "***"
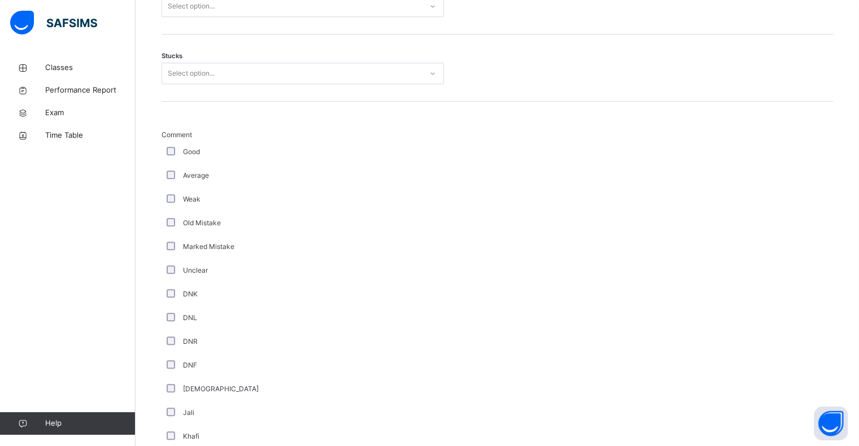
scroll to position [703, 0]
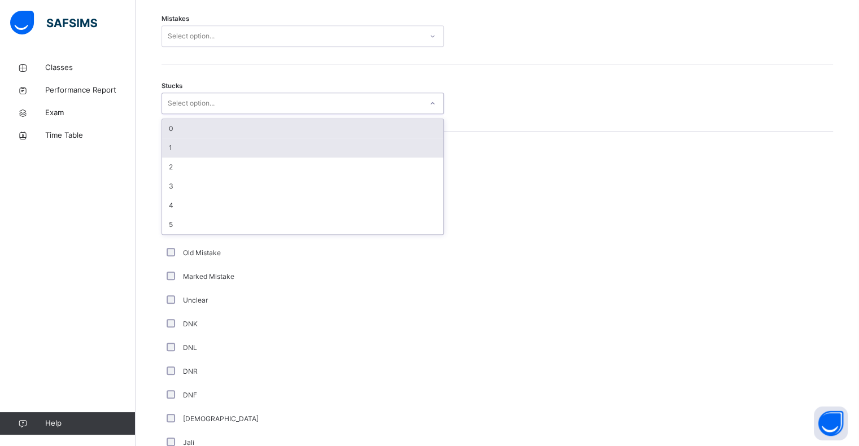
click at [236, 145] on div "1" at bounding box center [302, 147] width 281 height 19
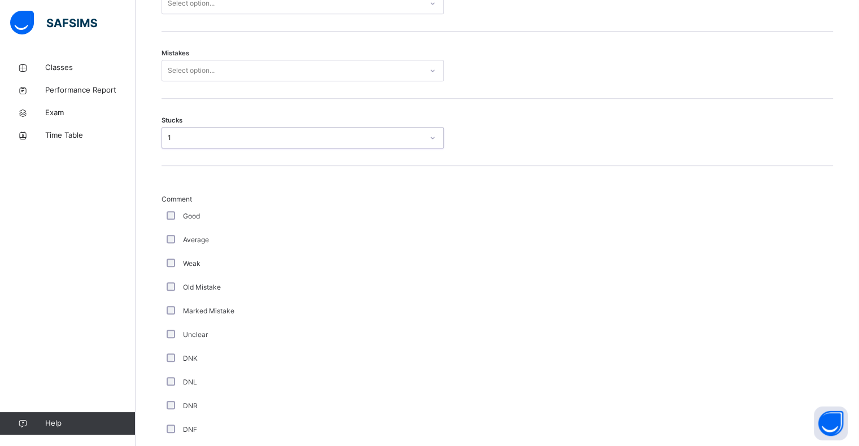
scroll to position [654, 0]
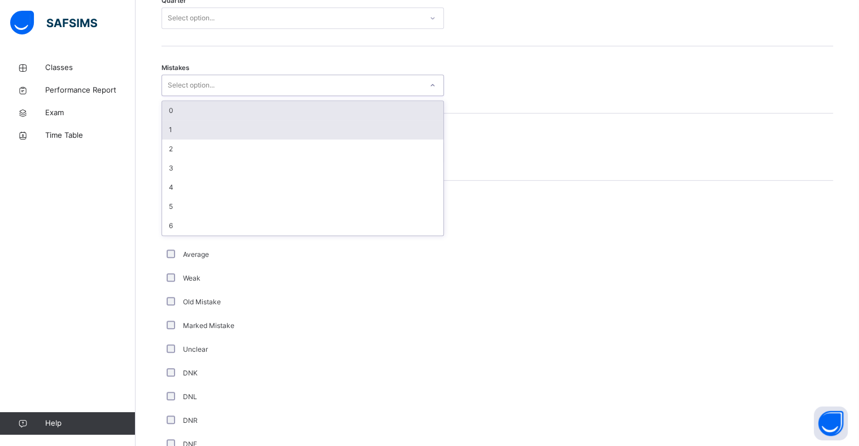
click at [267, 125] on div "1" at bounding box center [302, 129] width 281 height 19
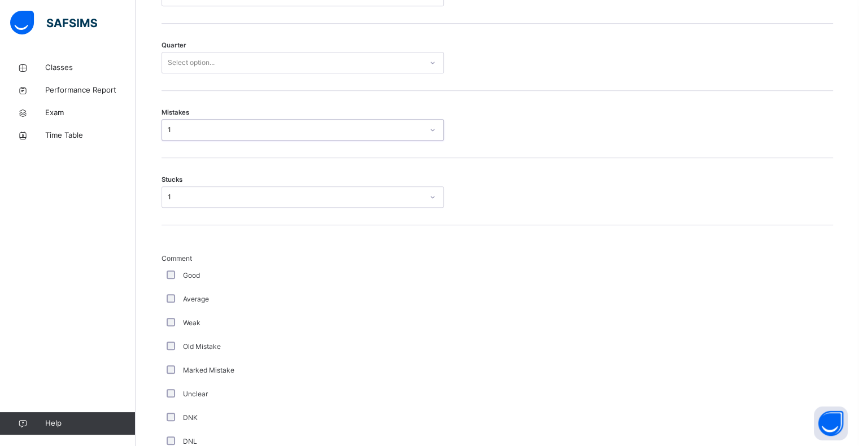
scroll to position [594, 0]
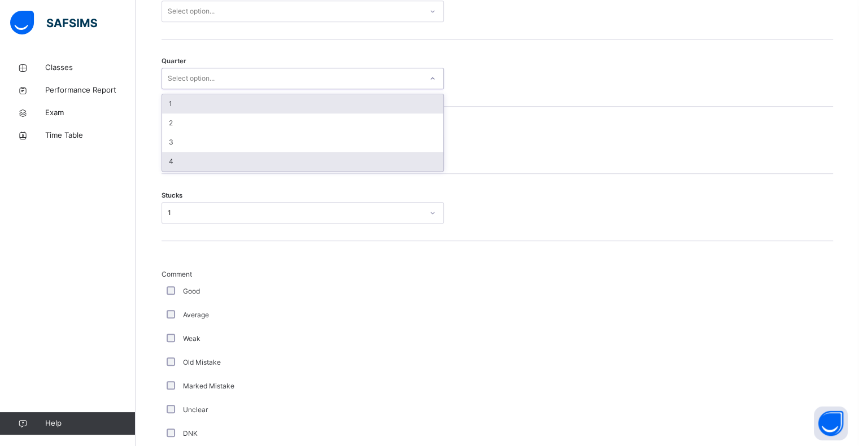
click at [258, 158] on div "4" at bounding box center [302, 161] width 281 height 19
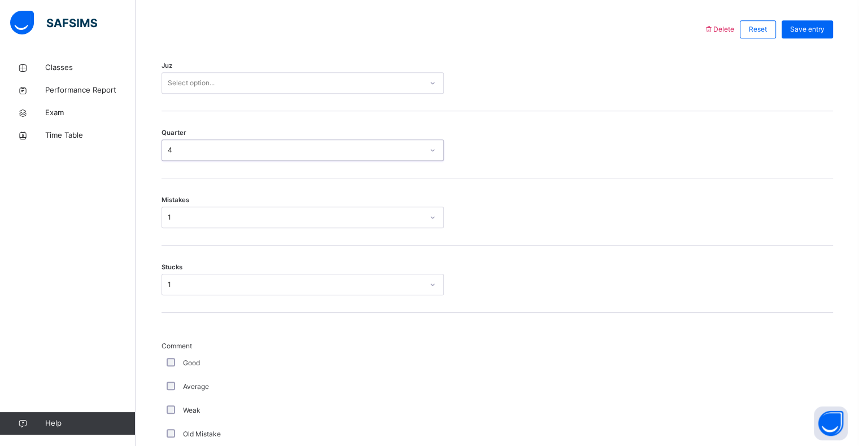
scroll to position [487, 0]
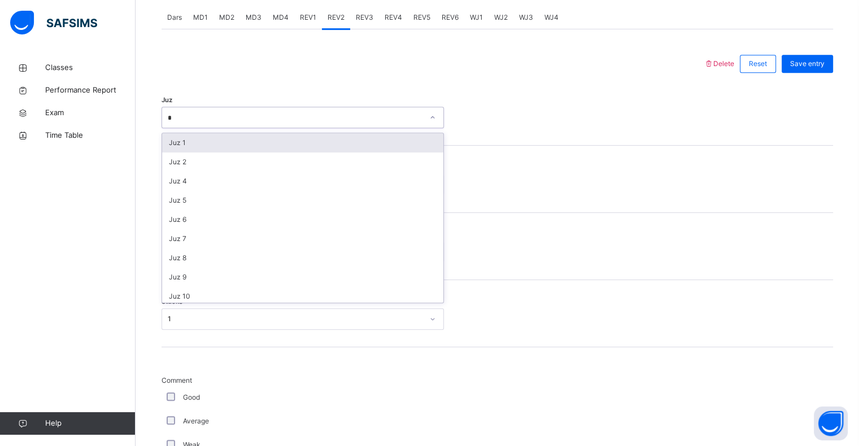
type input "**"
click at [272, 138] on div "Juz 28" at bounding box center [302, 142] width 281 height 19
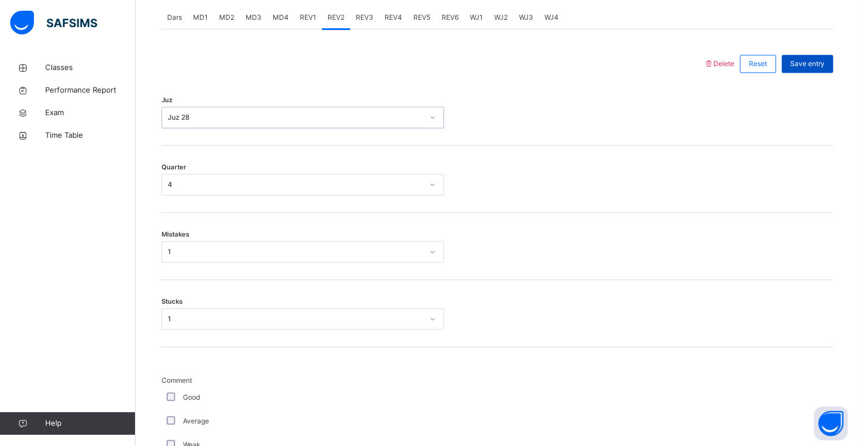
click at [811, 63] on span "Save entry" at bounding box center [807, 64] width 34 height 10
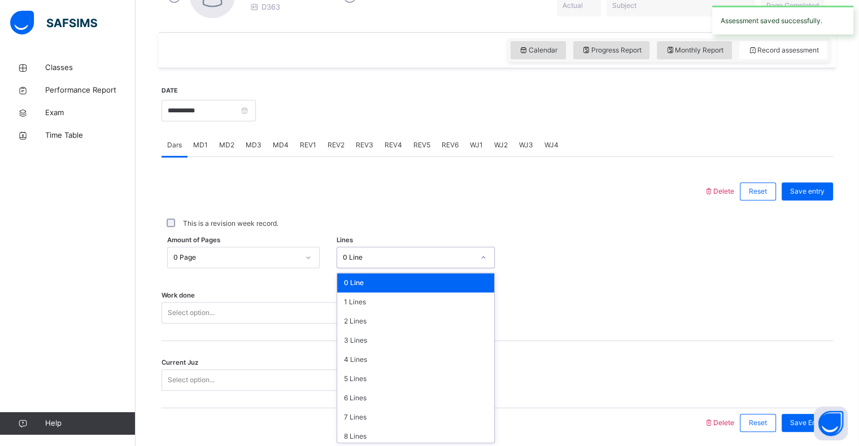
scroll to position [361, 0]
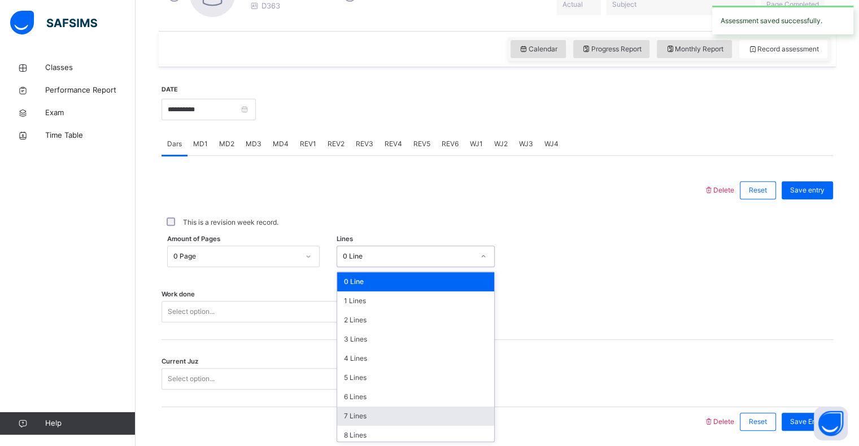
click at [375, 412] on div "7 Lines" at bounding box center [415, 416] width 157 height 19
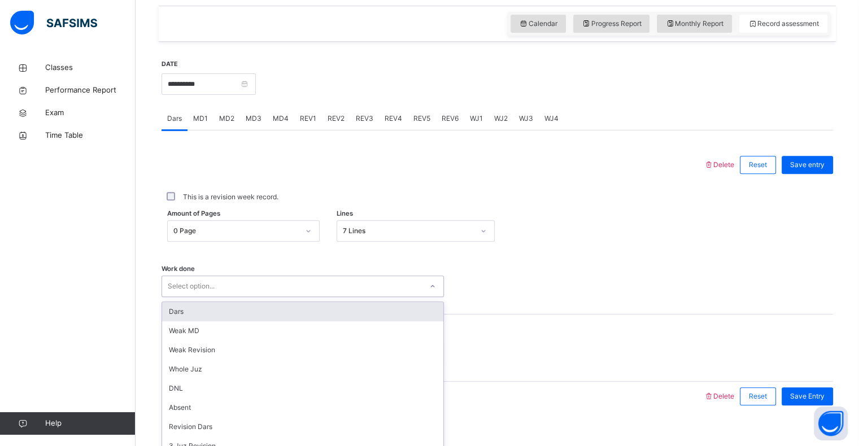
scroll to position [402, 0]
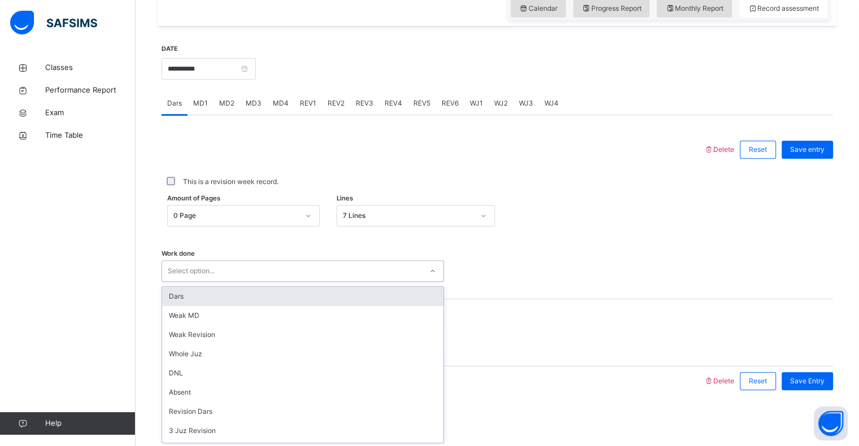
click at [337, 287] on div "Dars" at bounding box center [302, 296] width 281 height 19
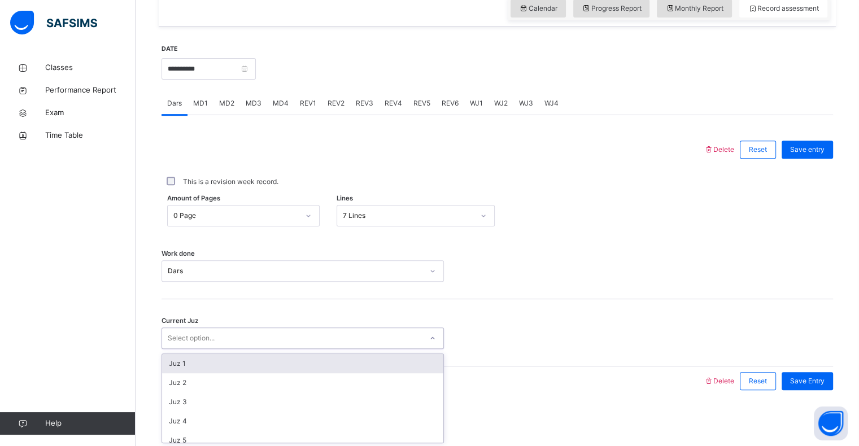
click at [310, 363] on div "Juz 1" at bounding box center [302, 363] width 281 height 19
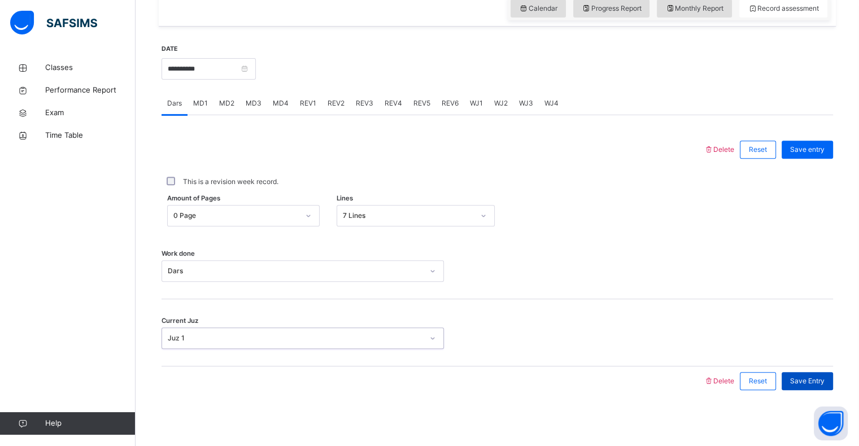
click at [814, 380] on span "Save Entry" at bounding box center [807, 381] width 34 height 10
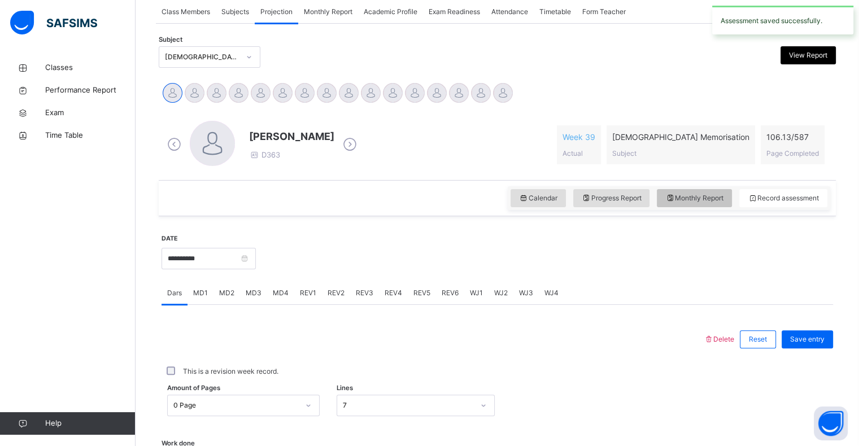
click at [723, 204] on div "Monthly Report" at bounding box center [694, 198] width 75 height 18
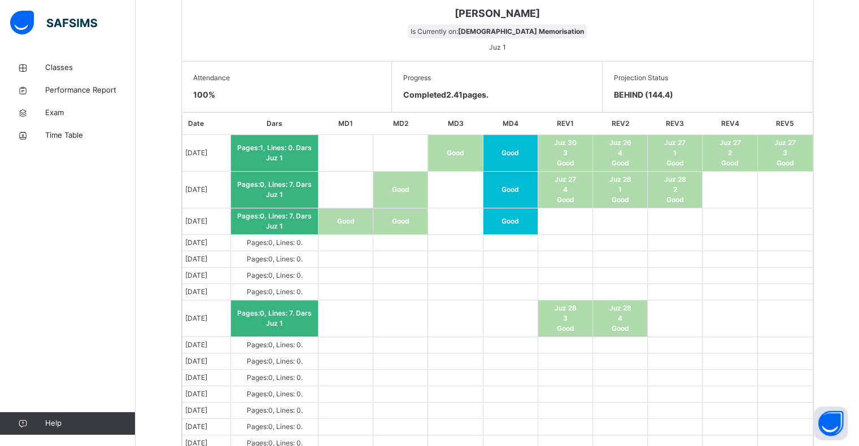
scroll to position [595, 0]
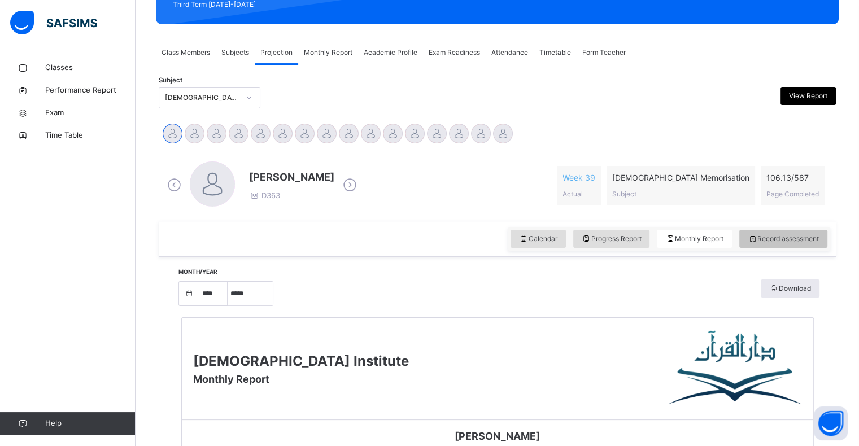
click at [795, 242] on span "Record assessment" at bounding box center [783, 239] width 71 height 10
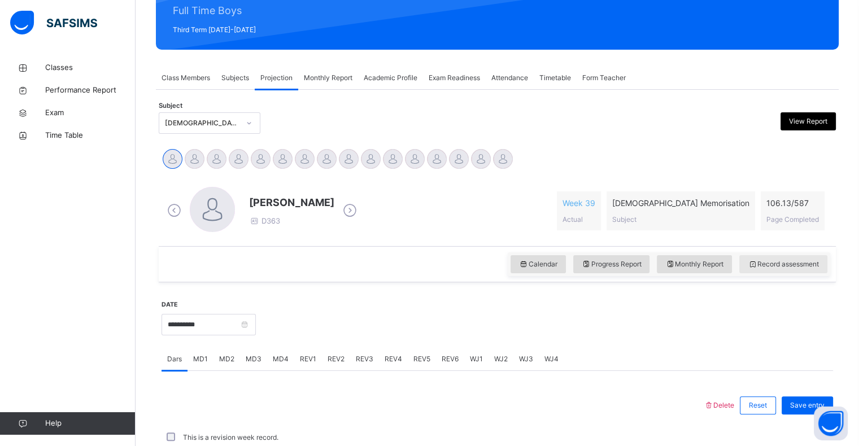
scroll to position [171, 0]
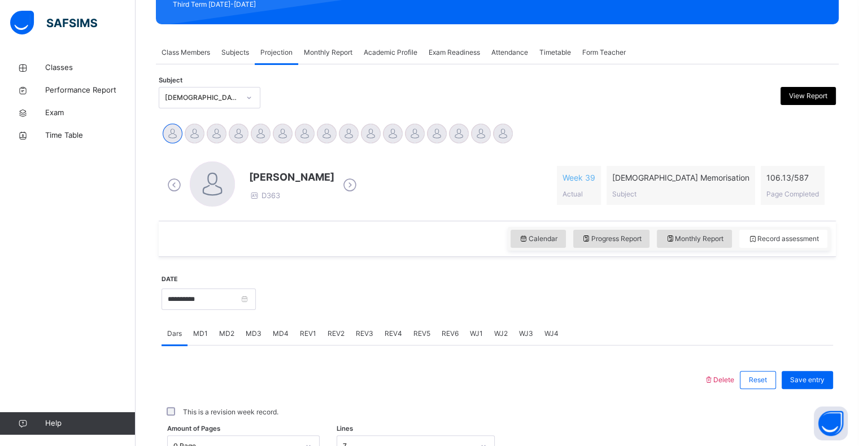
click at [734, 384] on span "Delete" at bounding box center [719, 380] width 31 height 8
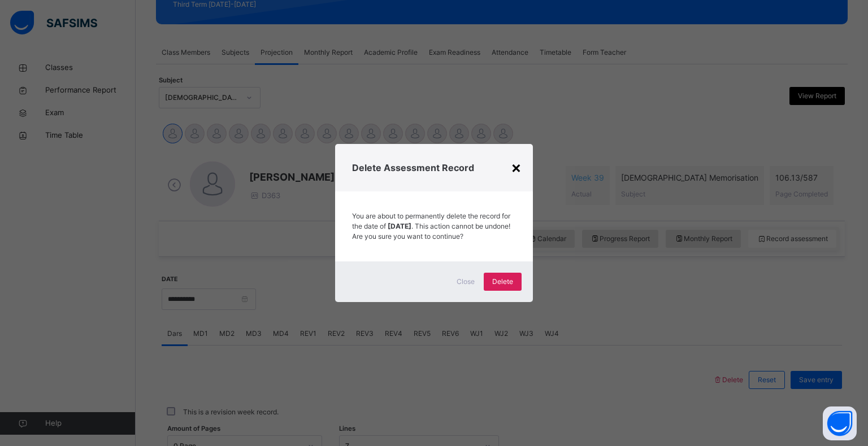
click at [519, 155] on div "×" at bounding box center [516, 167] width 11 height 24
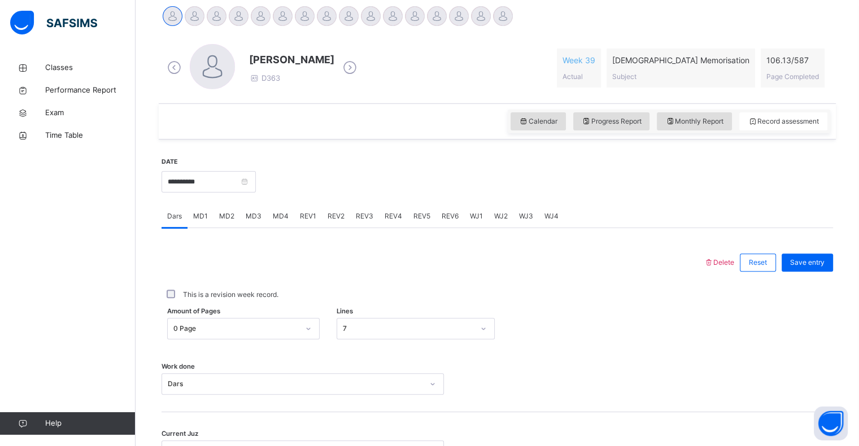
scroll to position [289, 0]
click at [332, 226] on div "REV2" at bounding box center [336, 215] width 28 height 23
click at [306, 223] on div "REV1" at bounding box center [308, 215] width 28 height 23
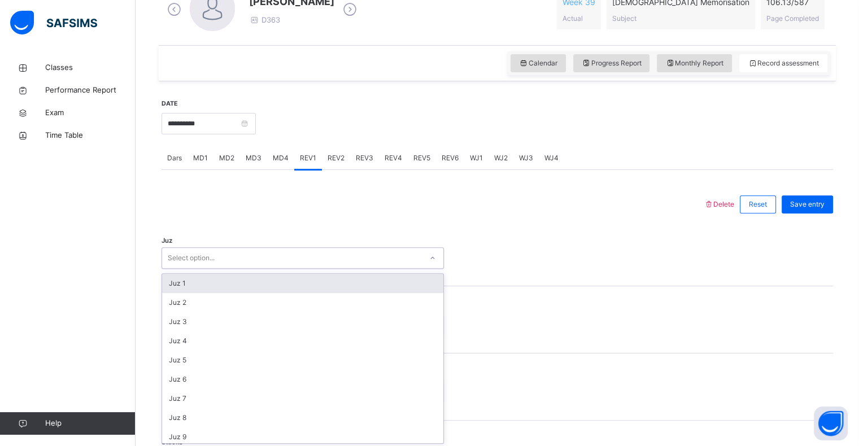
scroll to position [348, 0]
type input "**"
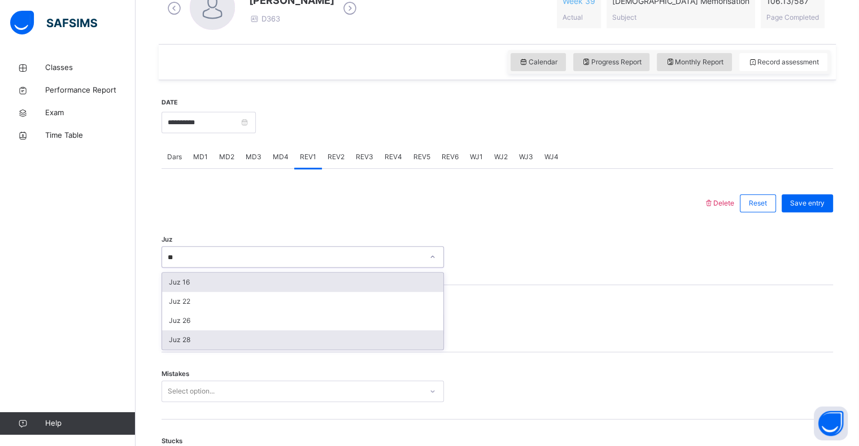
click at [196, 346] on div "Juz 28" at bounding box center [302, 339] width 281 height 19
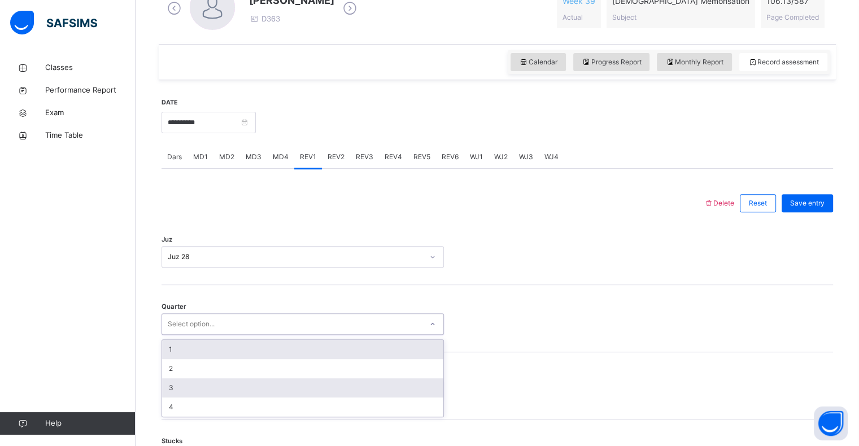
click at [176, 385] on div "3" at bounding box center [302, 387] width 281 height 19
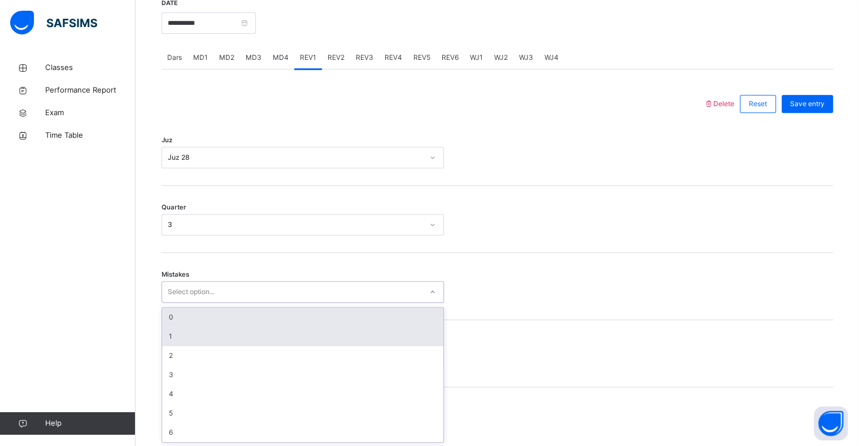
click at [169, 327] on div "1" at bounding box center [302, 336] width 281 height 19
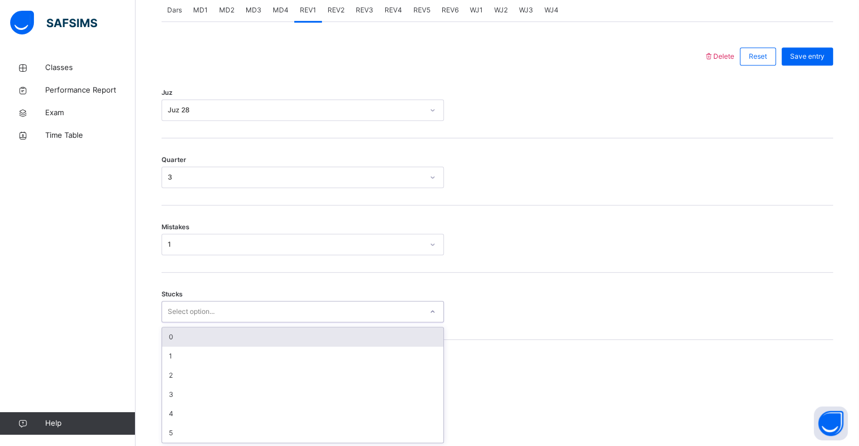
scroll to position [495, 0]
click at [174, 339] on div "0" at bounding box center [302, 336] width 281 height 19
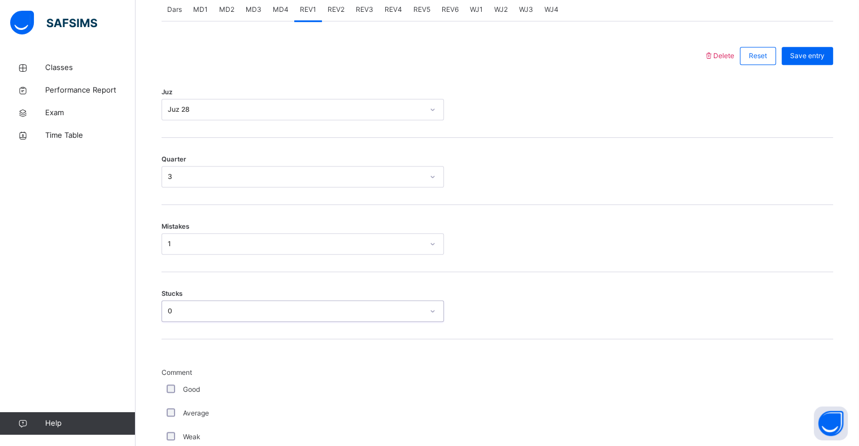
click at [168, 244] on div "1" at bounding box center [295, 244] width 255 height 10
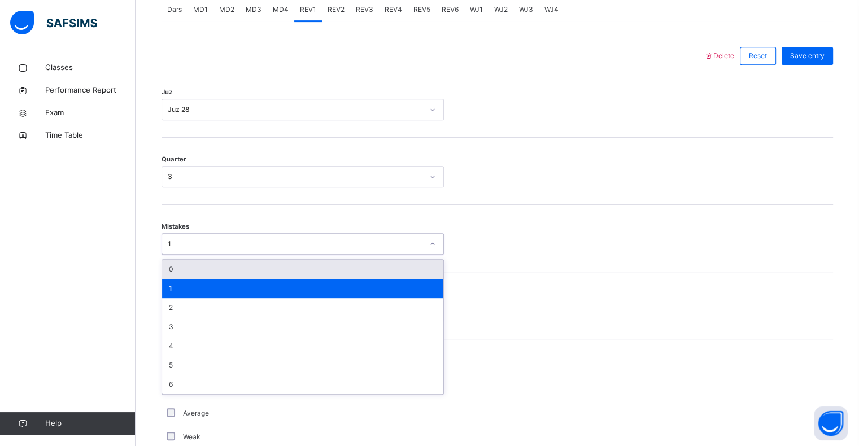
click at [171, 264] on div "0" at bounding box center [302, 269] width 281 height 19
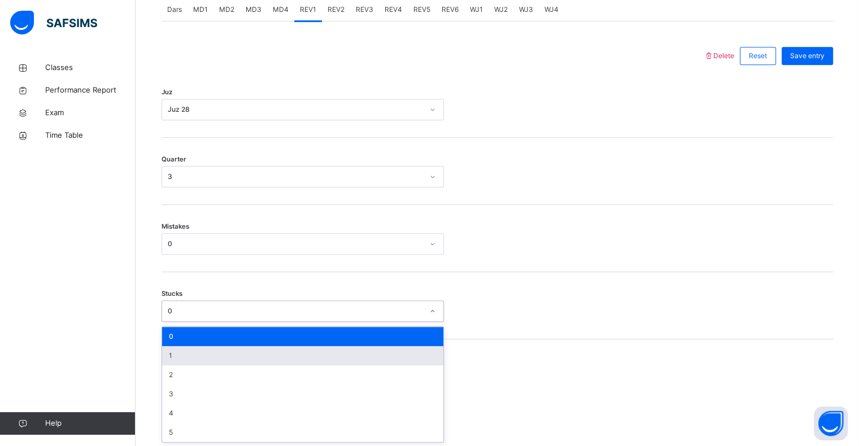
click at [174, 357] on div "1" at bounding box center [302, 355] width 281 height 19
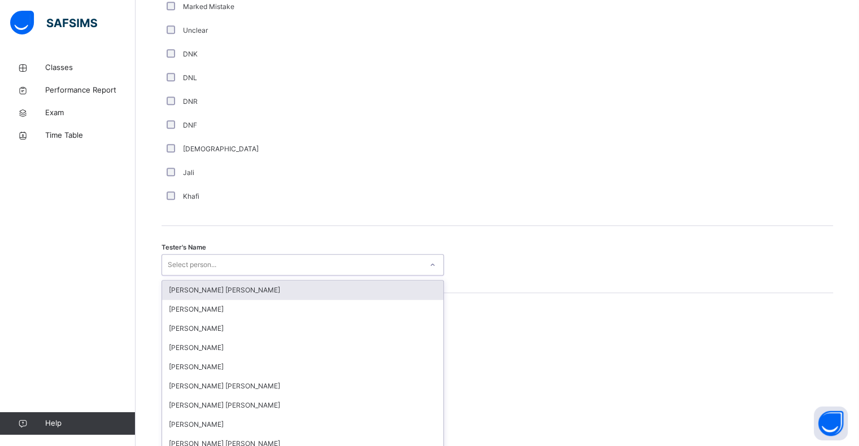
scroll to position [981, 0]
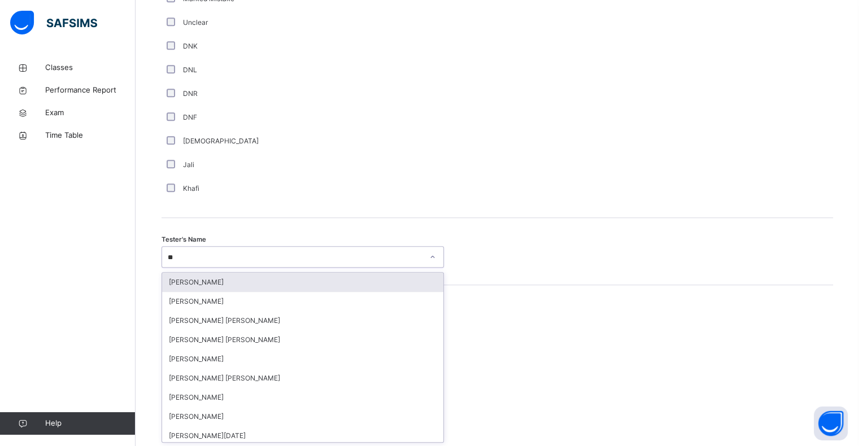
type input "***"
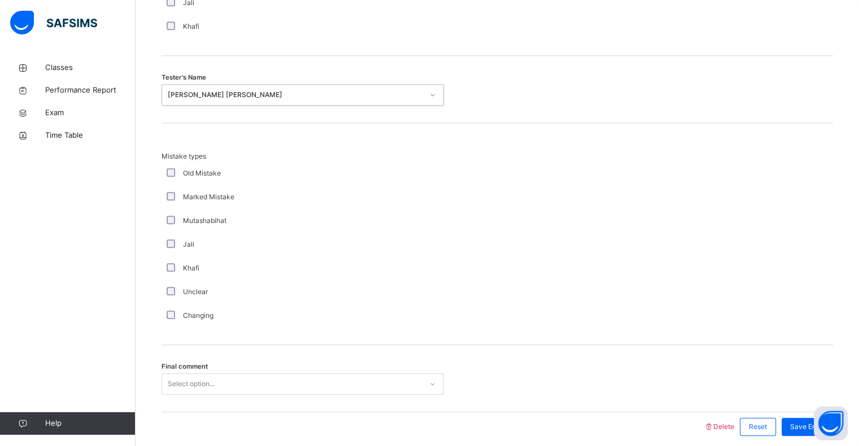
scroll to position [1189, 0]
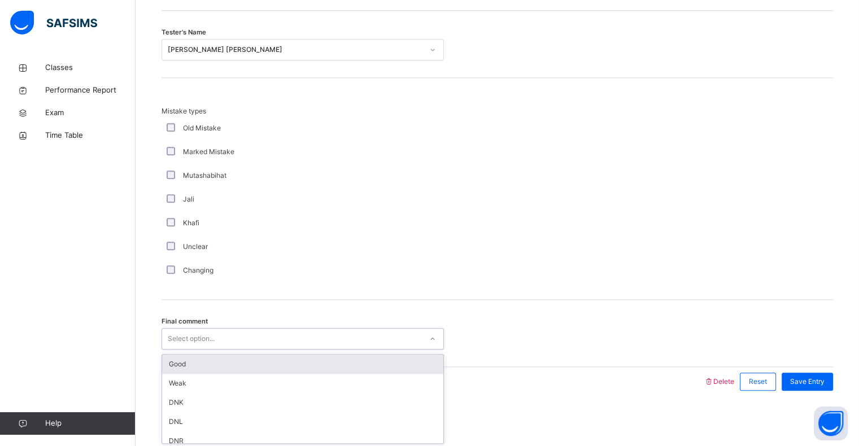
click at [171, 360] on div "Good" at bounding box center [302, 364] width 281 height 19
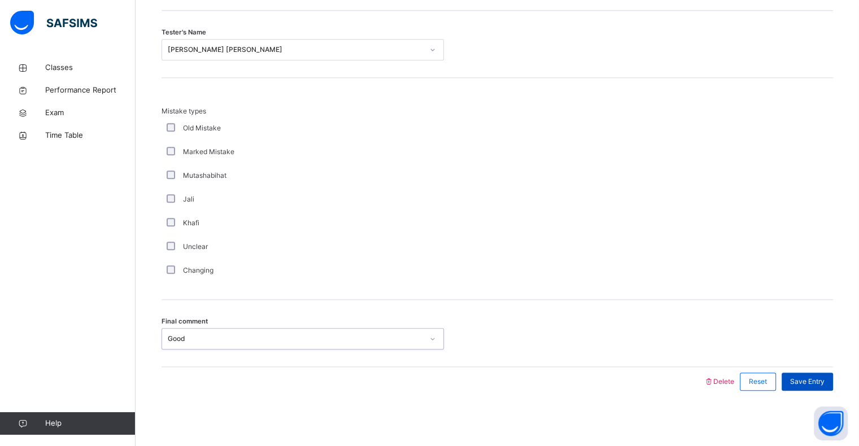
click at [820, 382] on span "Save Entry" at bounding box center [807, 382] width 34 height 10
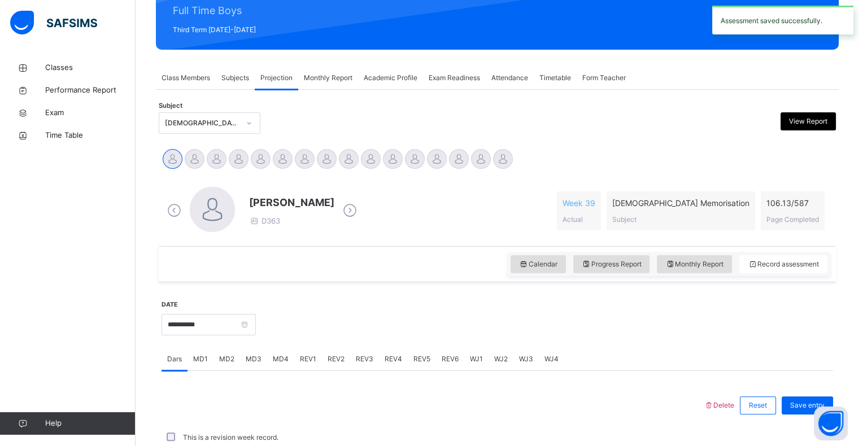
scroll to position [402, 0]
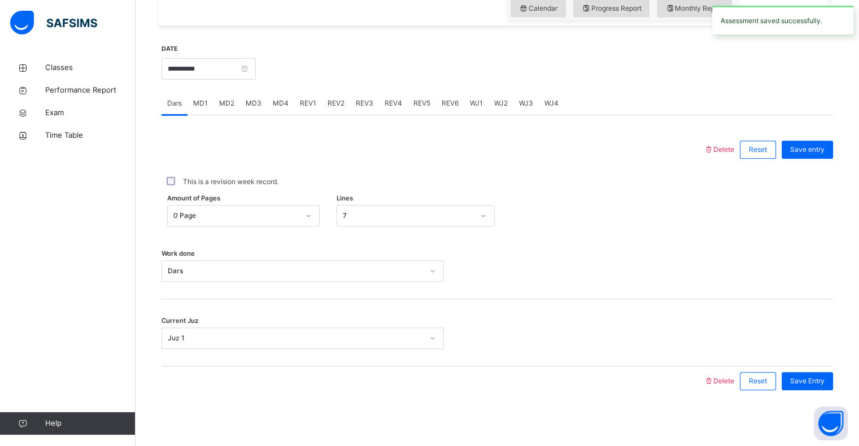
click at [333, 104] on span "REV2" at bounding box center [336, 103] width 17 height 10
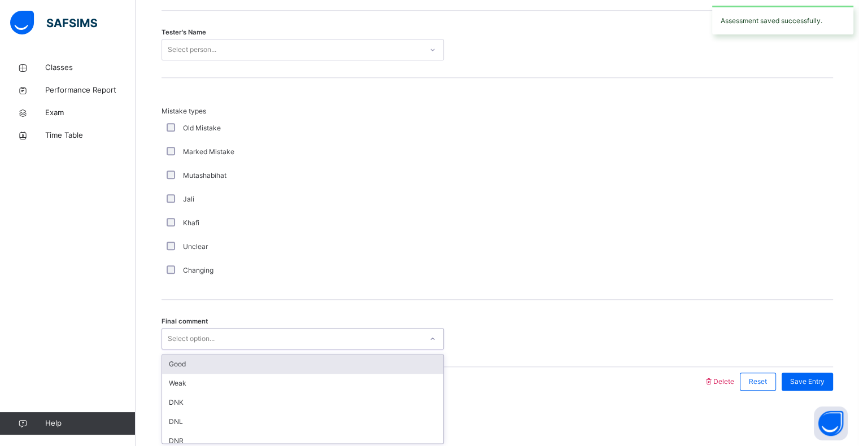
click at [253, 360] on div "Good" at bounding box center [302, 364] width 281 height 19
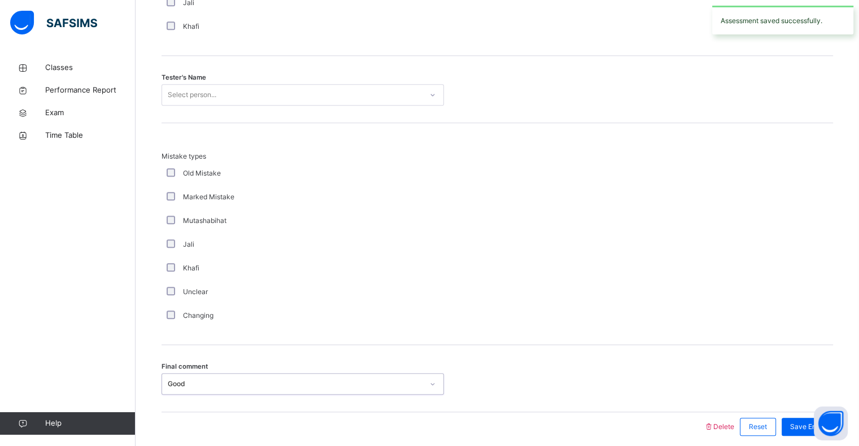
scroll to position [1125, 0]
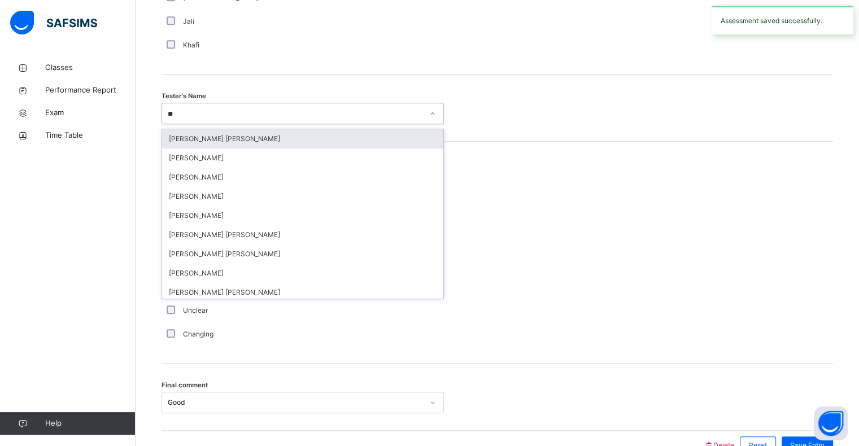
type input "***"
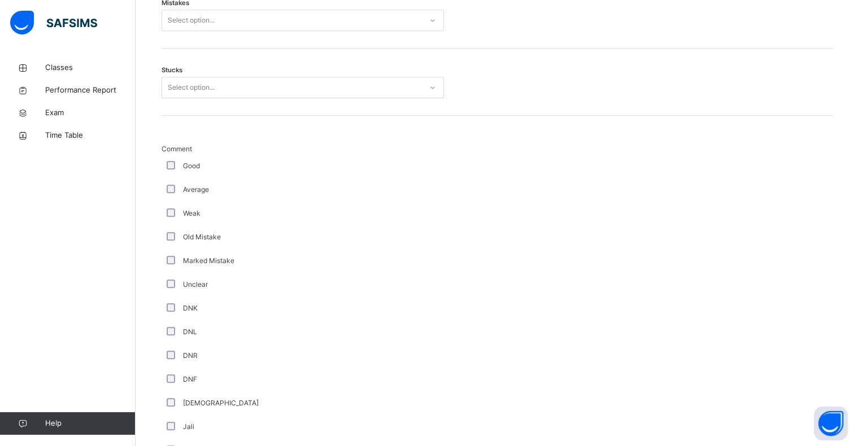
scroll to position [716, 0]
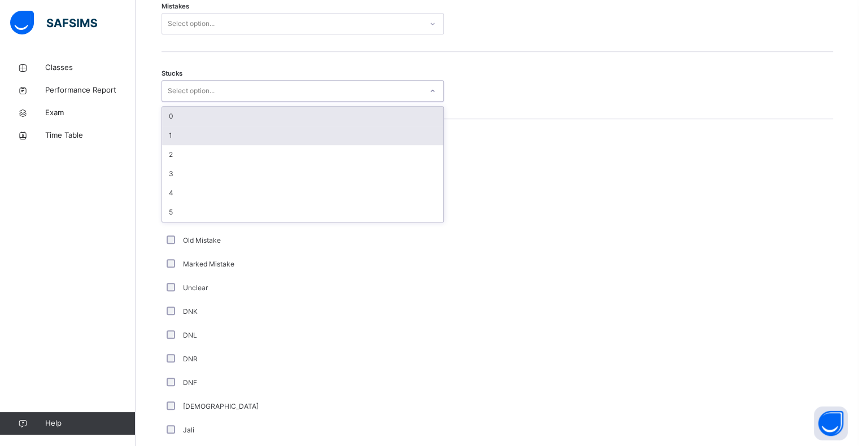
click at [179, 133] on div "1" at bounding box center [302, 135] width 281 height 19
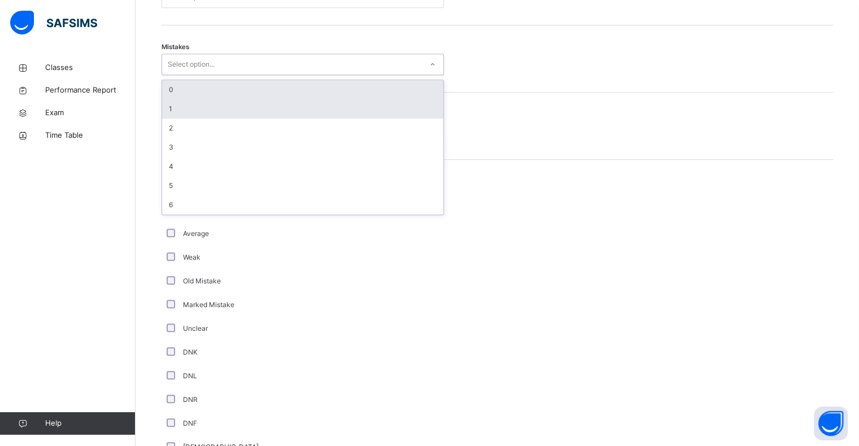
click at [172, 112] on div "1" at bounding box center [302, 108] width 281 height 19
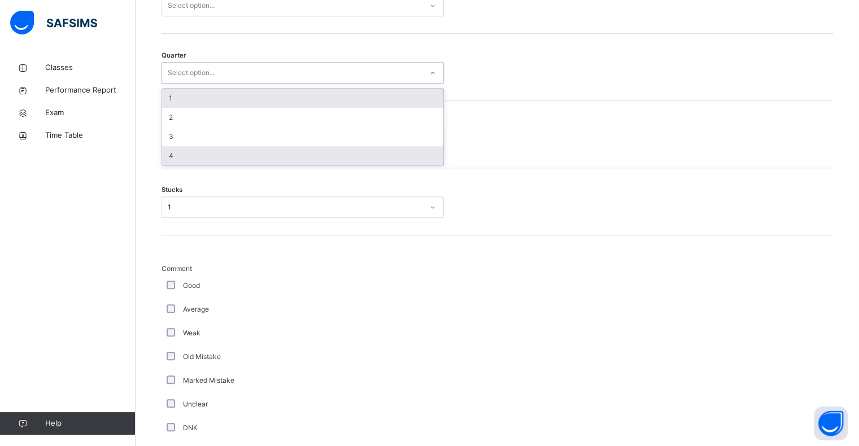
click at [167, 160] on div "4" at bounding box center [302, 155] width 281 height 19
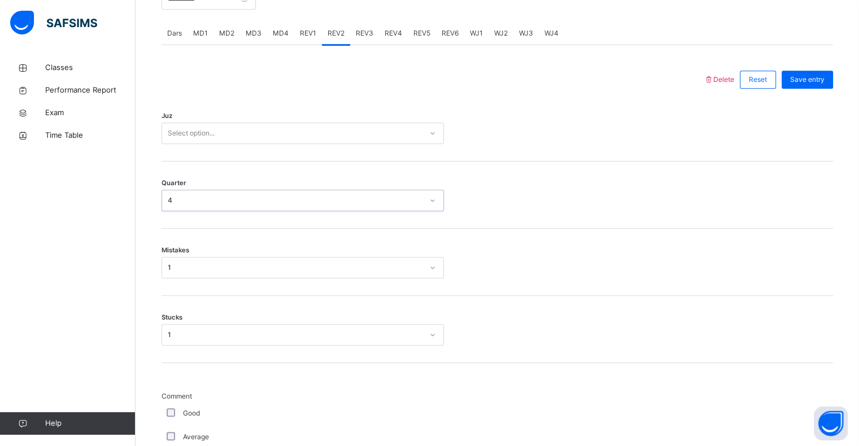
scroll to position [471, 0]
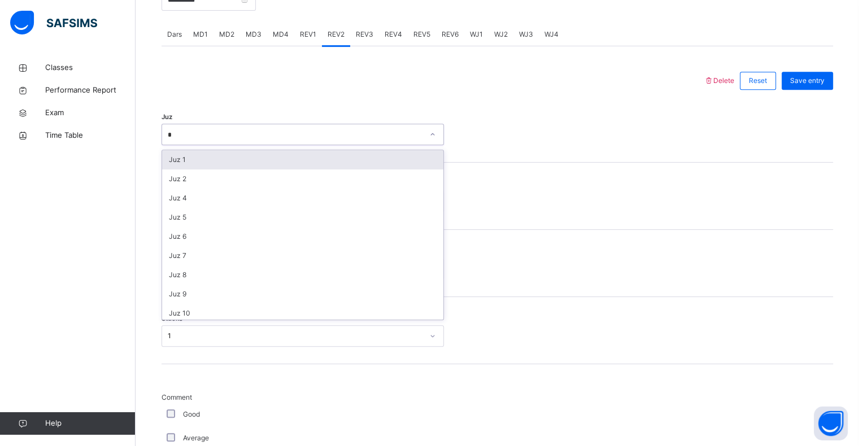
type input "**"
click at [180, 162] on div "Juz 28" at bounding box center [302, 159] width 281 height 19
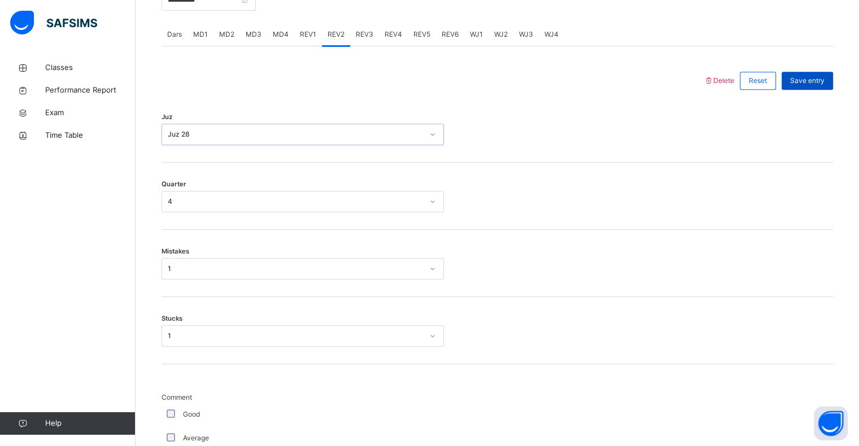
click at [817, 87] on div "Save entry" at bounding box center [807, 81] width 51 height 18
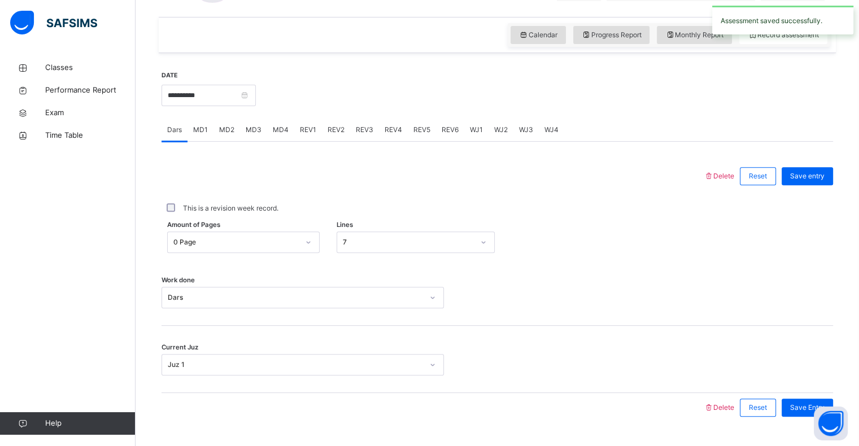
scroll to position [354, 0]
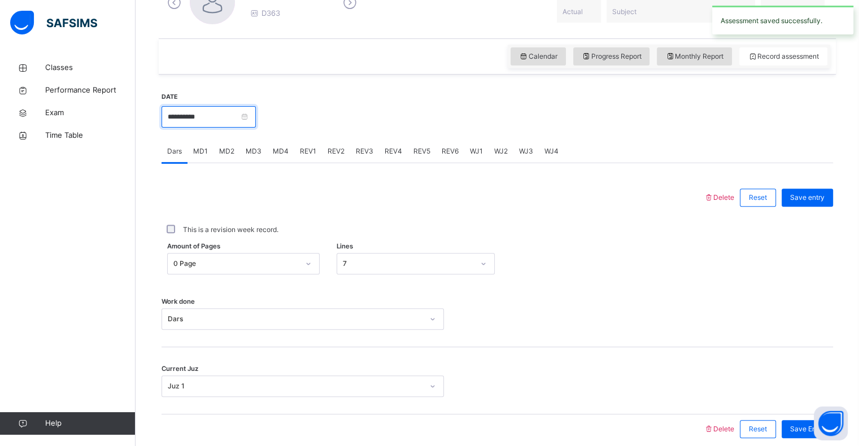
click at [217, 127] on input "**********" at bounding box center [209, 116] width 94 height 21
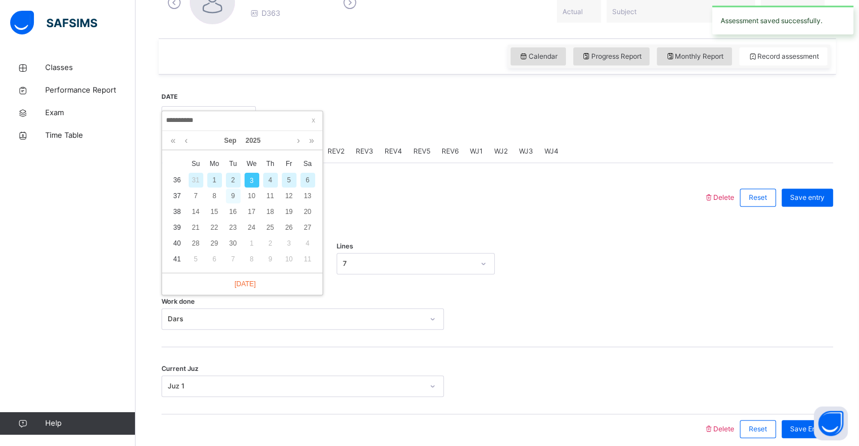
click at [228, 199] on div "9" at bounding box center [233, 196] width 15 height 15
type input "**********"
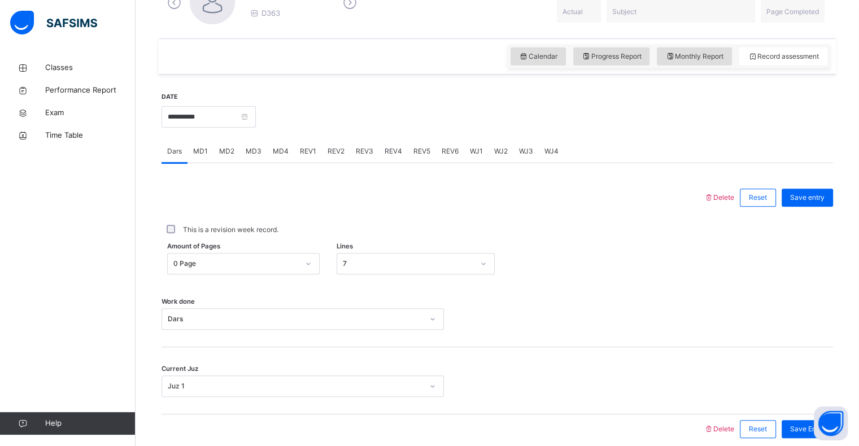
click at [733, 194] on span "Delete" at bounding box center [719, 197] width 31 height 8
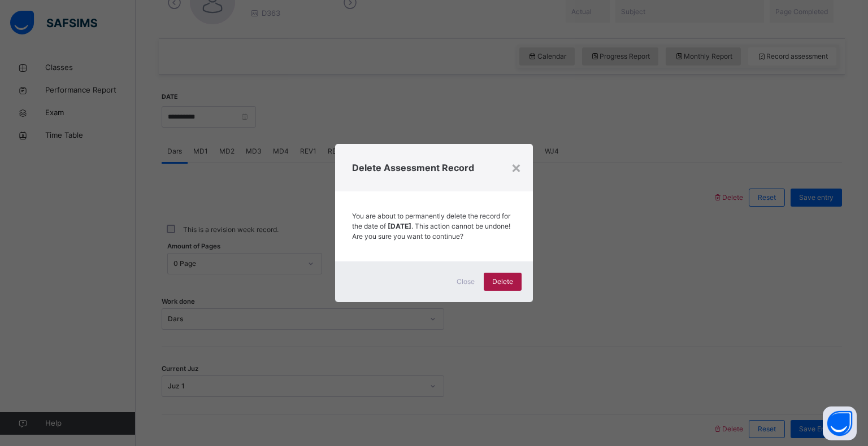
click at [508, 291] on div "Delete" at bounding box center [503, 282] width 38 height 18
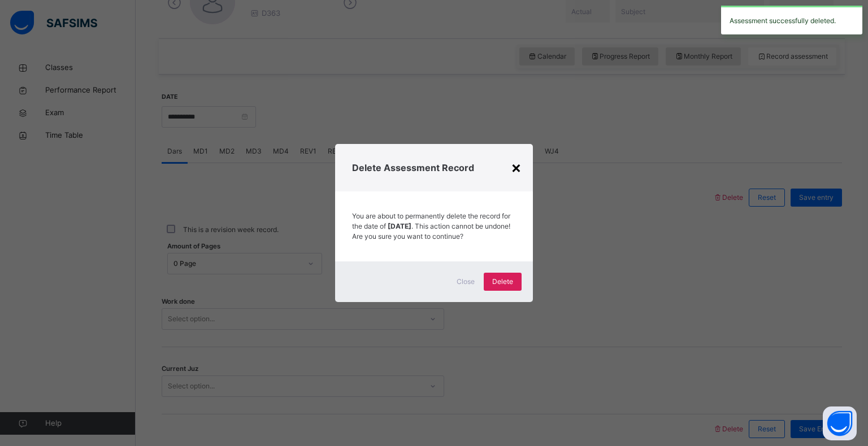
click at [515, 158] on div "×" at bounding box center [516, 167] width 11 height 24
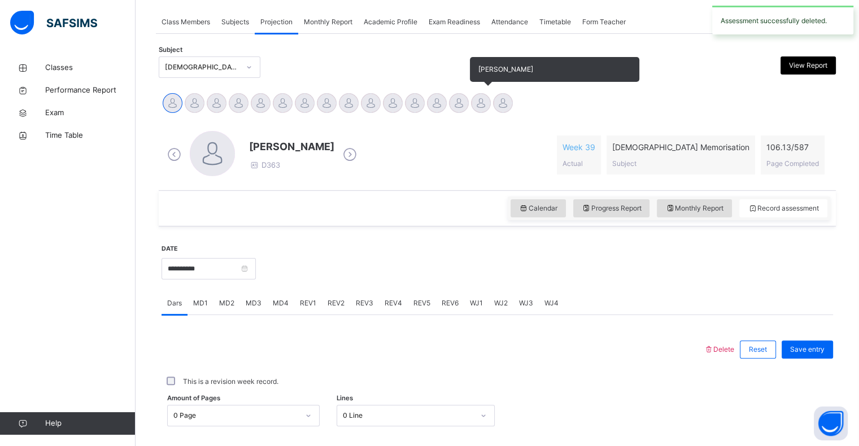
click at [473, 103] on div at bounding box center [481, 103] width 20 height 20
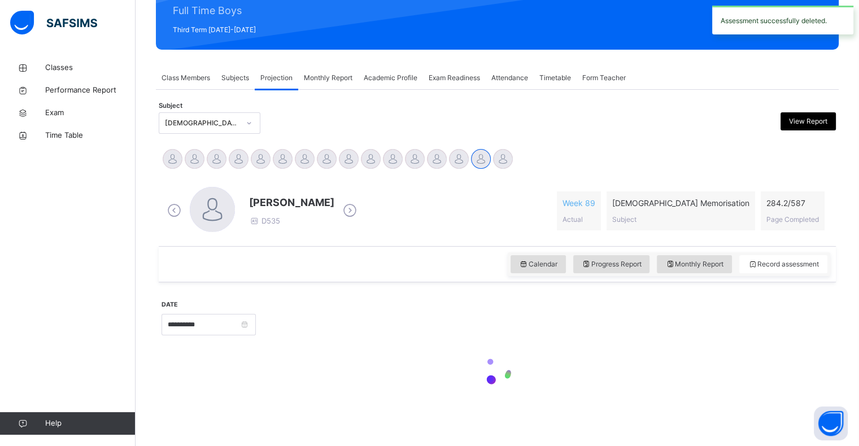
click at [435, 141] on div "**********" at bounding box center [497, 279] width 677 height 279
click at [418, 187] on div "Yusuf Aydin D535 Week 89 Actual Quran Memorisation Subject 284.2 / 587 Page Com…" at bounding box center [497, 211] width 666 height 48
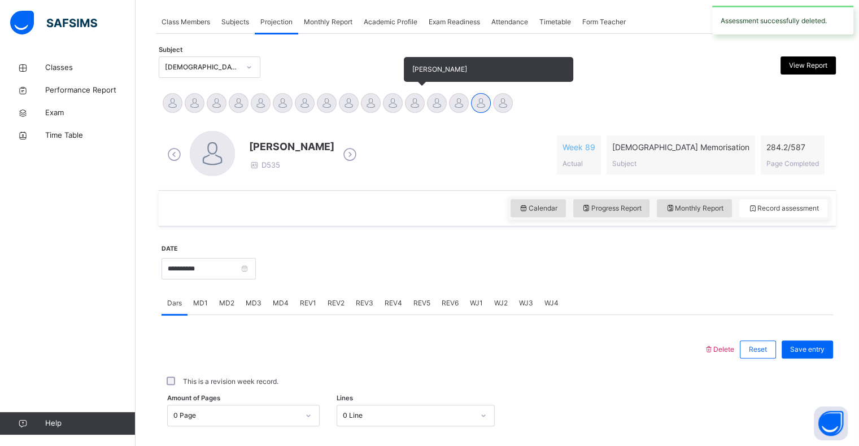
click at [422, 107] on div at bounding box center [415, 103] width 20 height 20
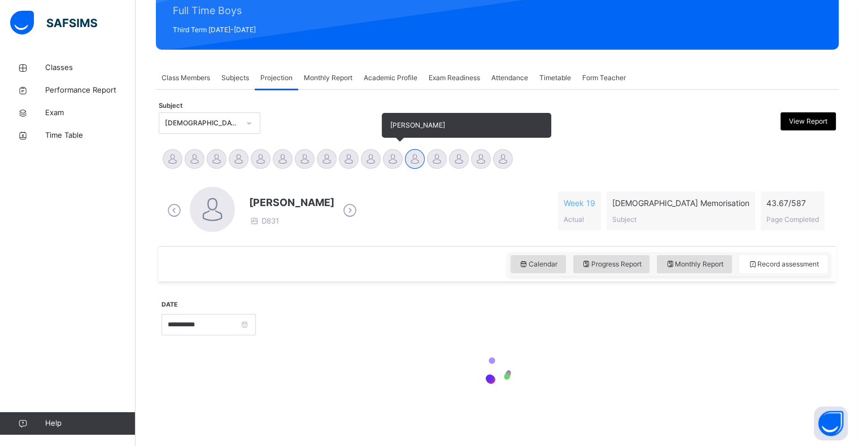
click at [384, 153] on div "[PERSON_NAME]" at bounding box center [393, 160] width 22 height 25
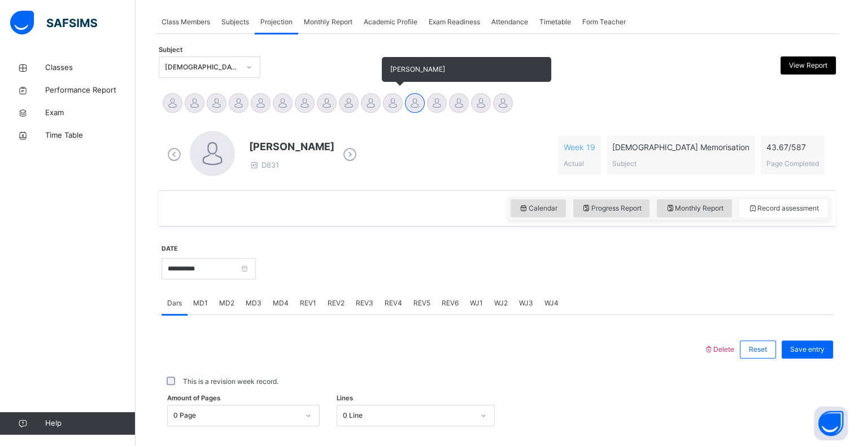
click at [383, 105] on div at bounding box center [393, 103] width 20 height 20
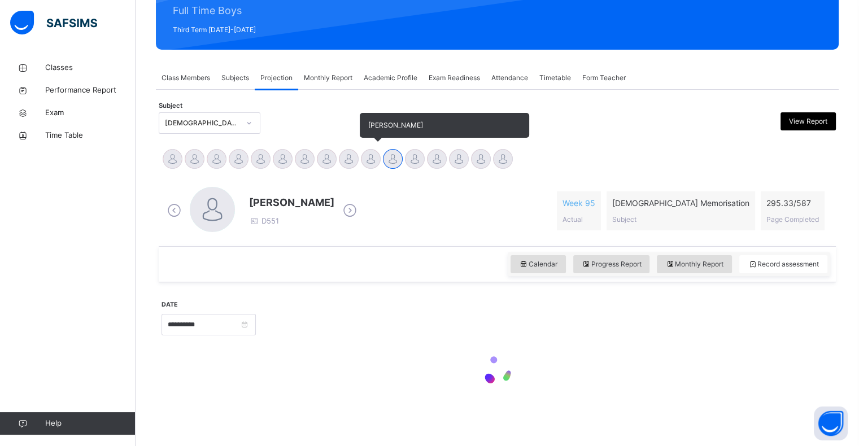
click at [371, 160] on div at bounding box center [371, 159] width 20 height 20
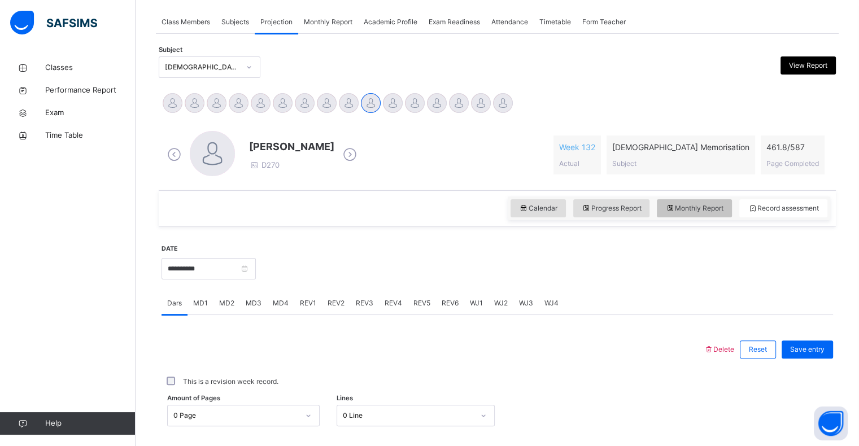
click at [708, 216] on div "Monthly Report" at bounding box center [694, 208] width 75 height 18
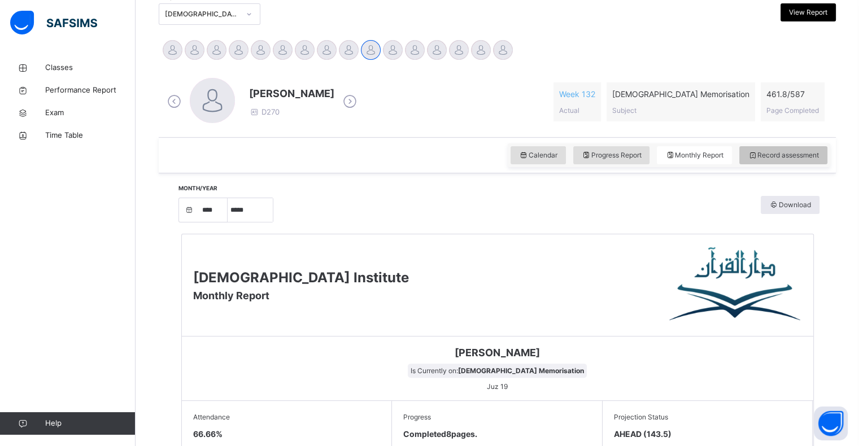
click at [795, 161] on div "Record assessment" at bounding box center [783, 155] width 88 height 18
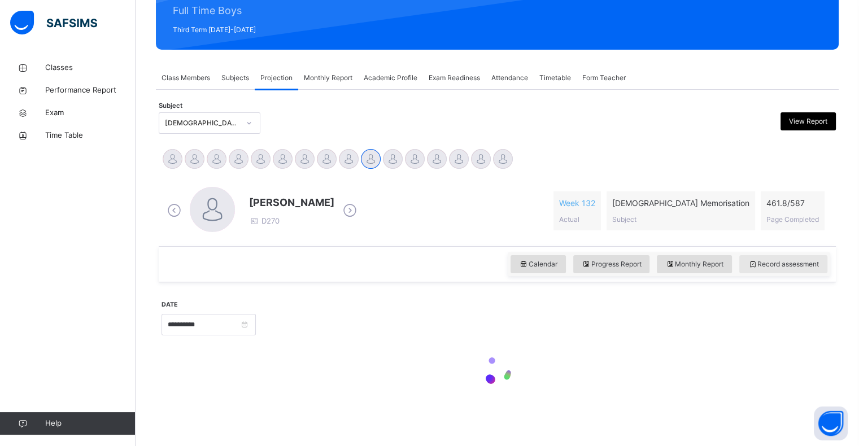
scroll to position [255, 0]
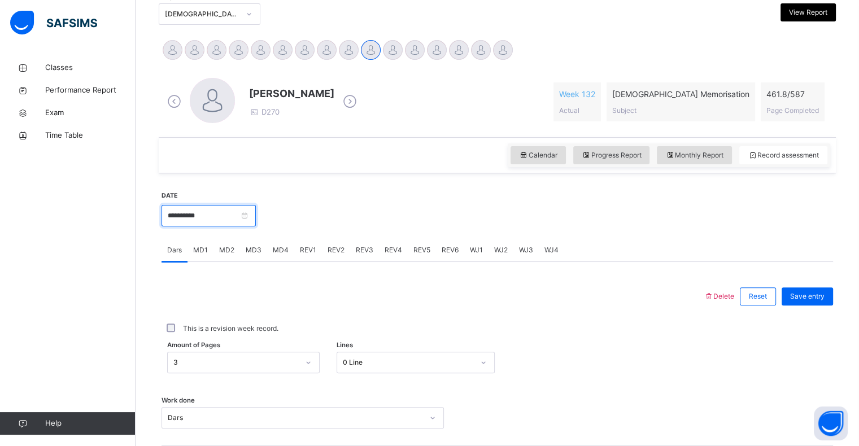
click at [247, 215] on input "**********" at bounding box center [209, 215] width 94 height 21
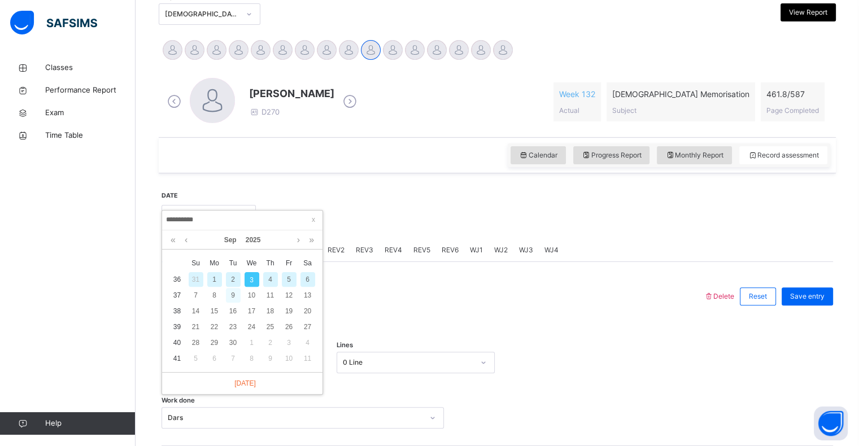
click at [228, 296] on div "9" at bounding box center [233, 295] width 15 height 15
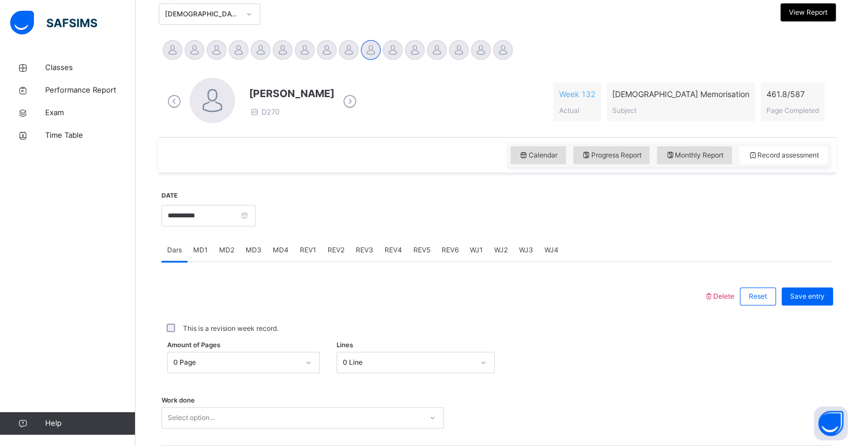
click at [733, 295] on span "Delete" at bounding box center [719, 296] width 31 height 8
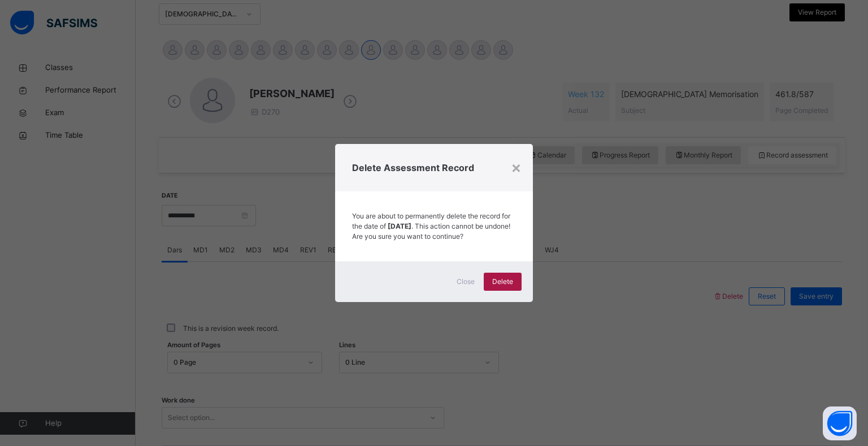
click at [510, 287] on span "Delete" at bounding box center [502, 282] width 21 height 10
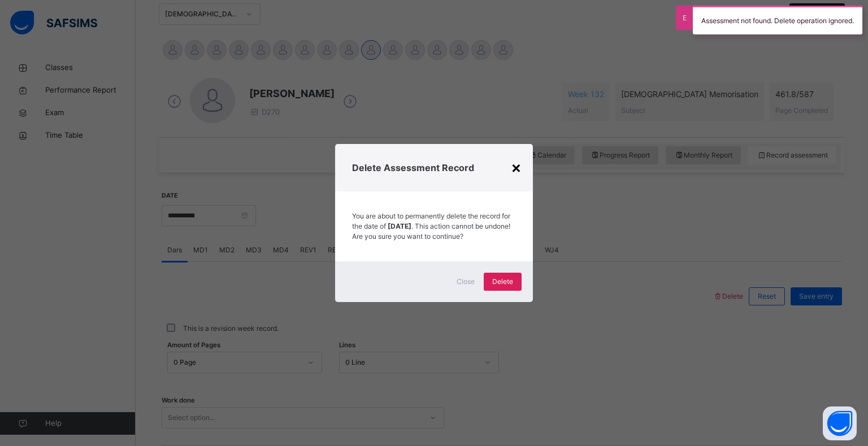
click at [513, 166] on div "×" at bounding box center [516, 167] width 11 height 24
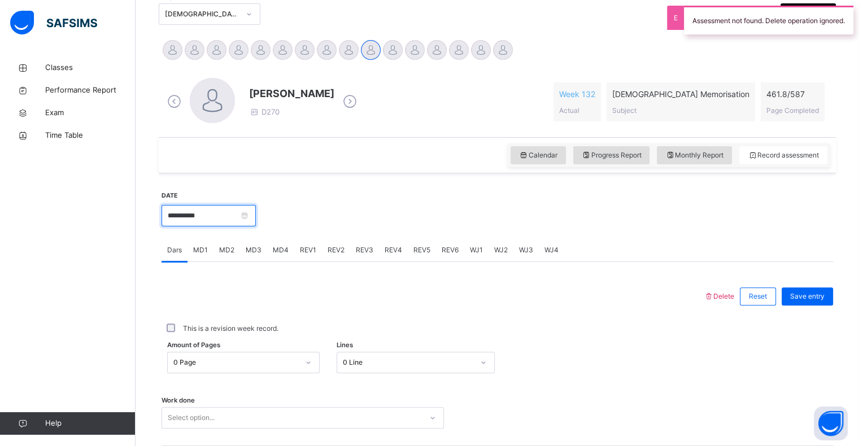
click at [241, 207] on input "**********" at bounding box center [209, 215] width 94 height 21
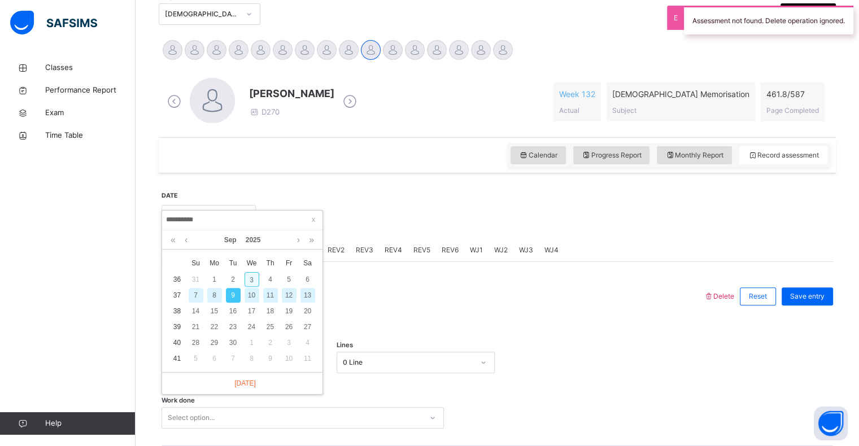
click at [249, 280] on div "3" at bounding box center [252, 279] width 15 height 15
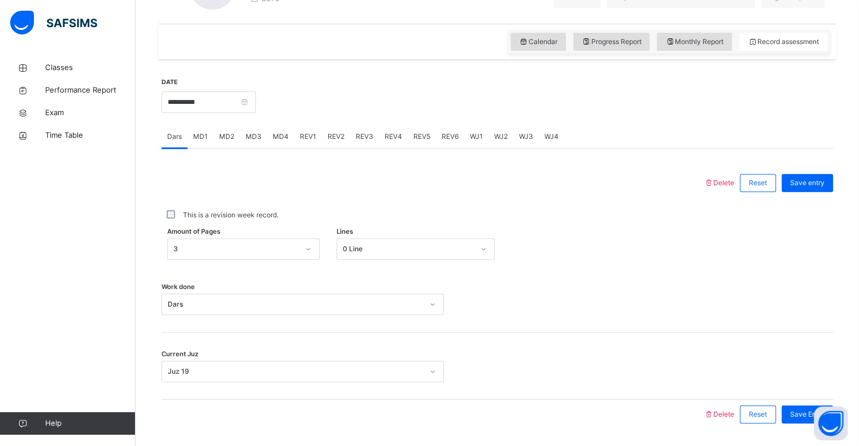
scroll to position [336, 0]
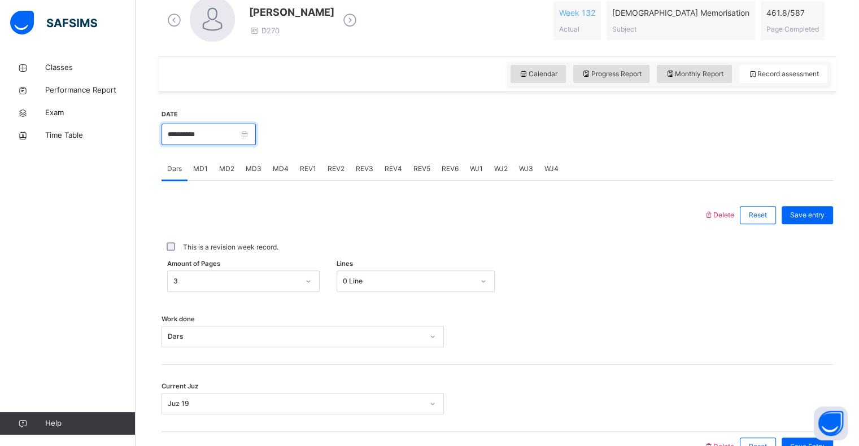
click at [246, 131] on input "**********" at bounding box center [209, 134] width 94 height 21
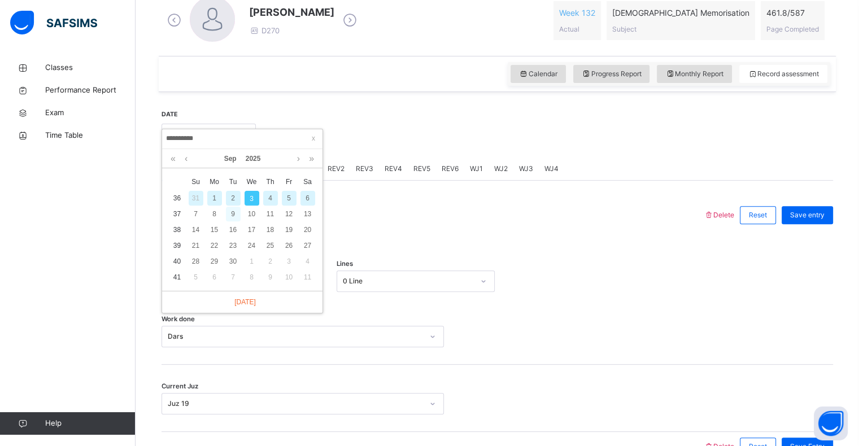
click at [231, 219] on div "9" at bounding box center [233, 214] width 15 height 15
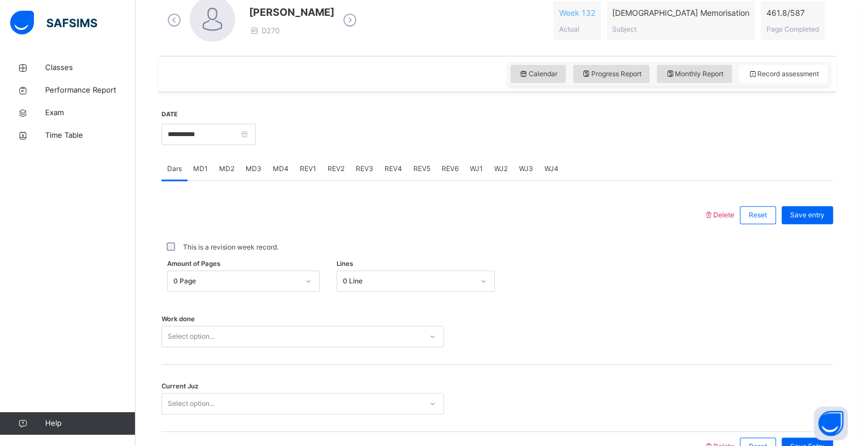
click at [303, 173] on span "REV1" at bounding box center [308, 169] width 16 height 10
click at [327, 174] on div "REV2" at bounding box center [336, 169] width 28 height 23
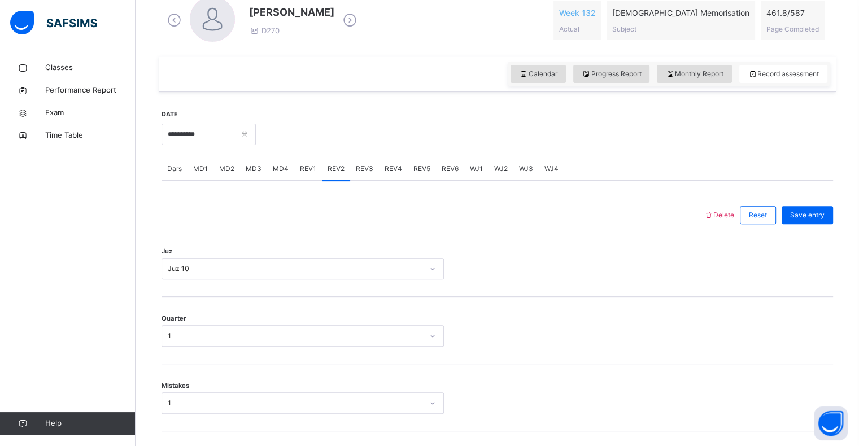
click at [356, 173] on span "REV3" at bounding box center [365, 169] width 18 height 10
click at [393, 175] on div "REV4" at bounding box center [393, 169] width 29 height 23
click at [345, 180] on div "REV2" at bounding box center [336, 169] width 28 height 23
click at [730, 217] on span "Delete" at bounding box center [719, 215] width 31 height 8
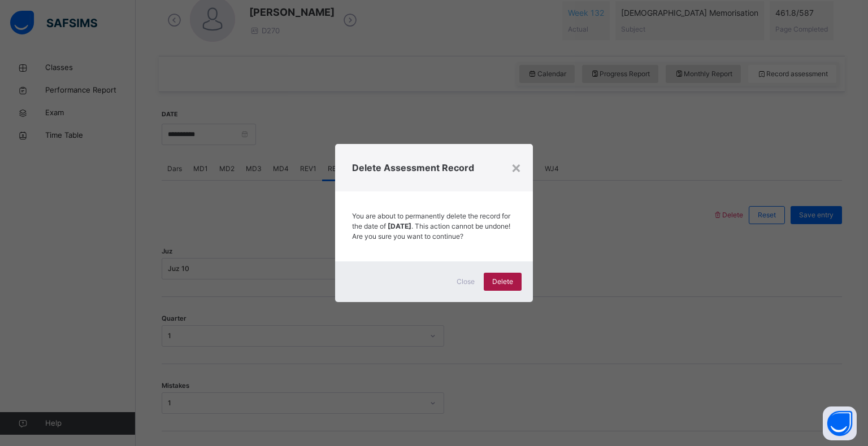
click at [519, 289] on div "Delete" at bounding box center [503, 282] width 38 height 18
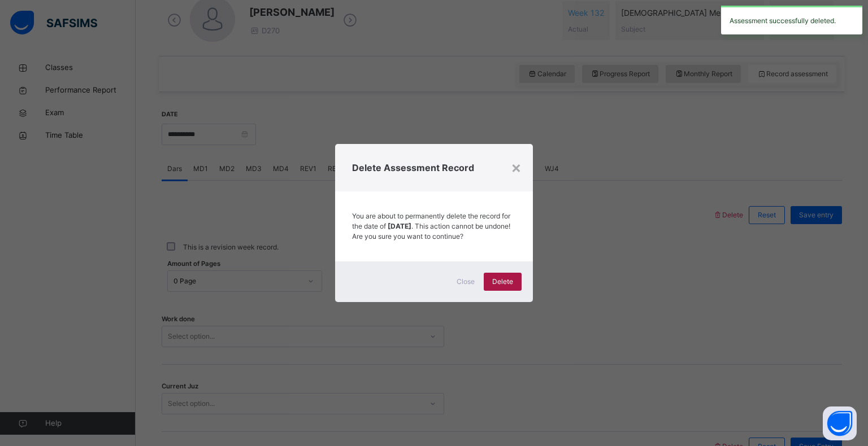
click at [519, 289] on div "Delete" at bounding box center [503, 282] width 38 height 18
click at [504, 285] on span "Delete" at bounding box center [502, 282] width 21 height 10
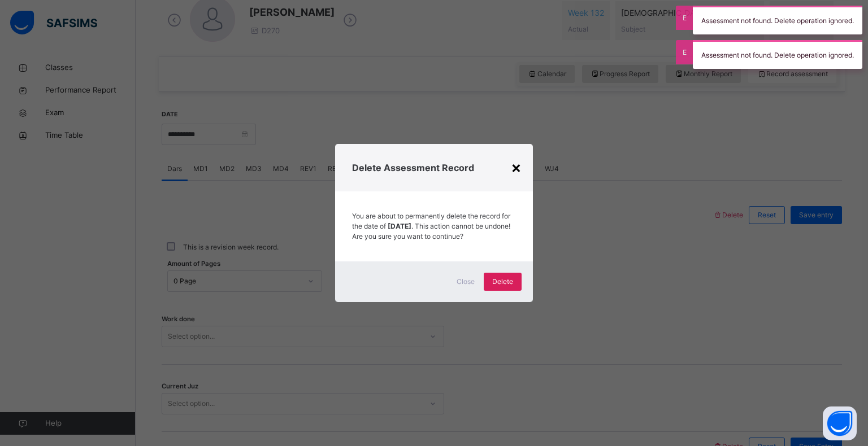
click at [520, 165] on div "×" at bounding box center [516, 167] width 11 height 24
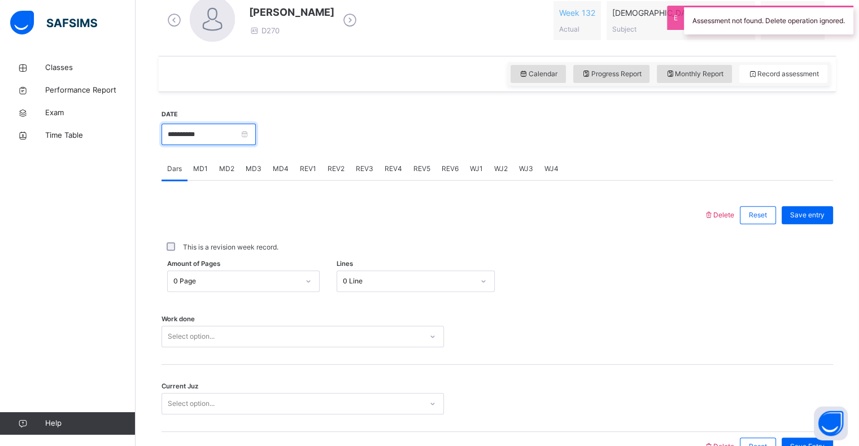
click at [241, 138] on input "**********" at bounding box center [209, 134] width 94 height 21
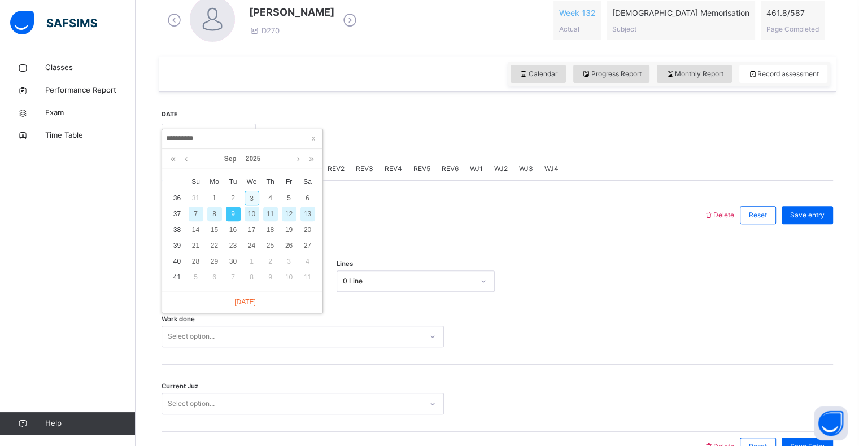
click at [251, 201] on div "3" at bounding box center [252, 198] width 15 height 15
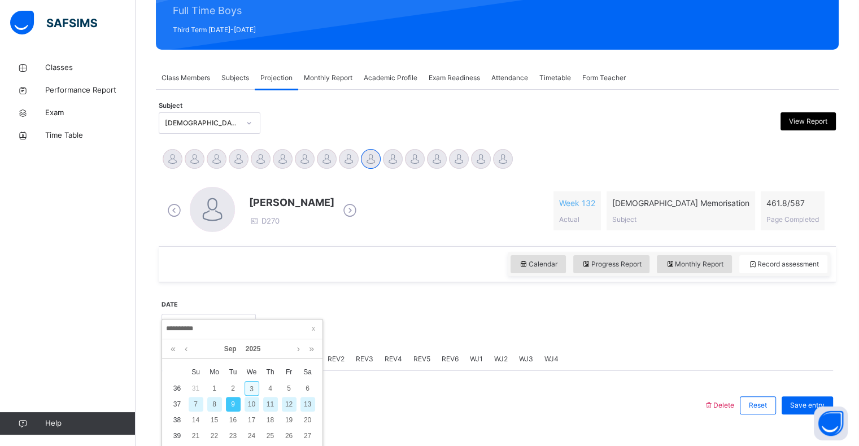
type input "**********"
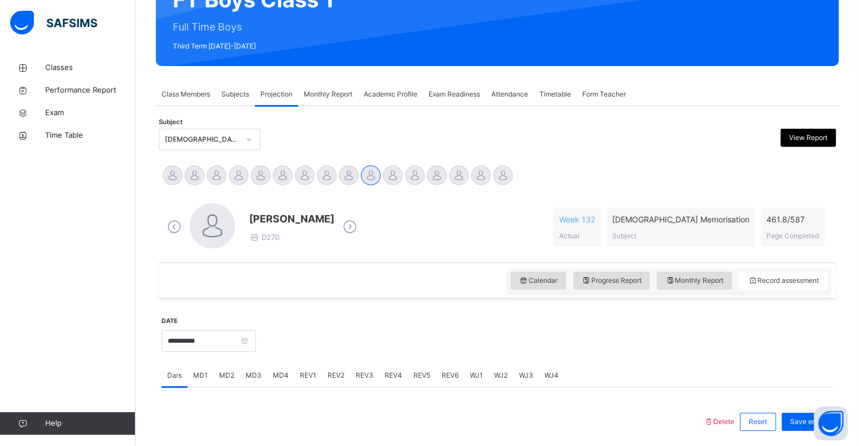
scroll to position [129, 0]
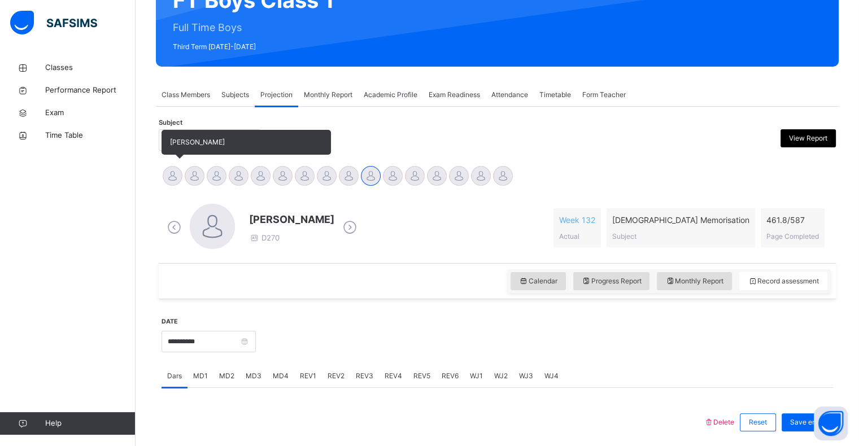
click at [169, 181] on div at bounding box center [173, 176] width 20 height 20
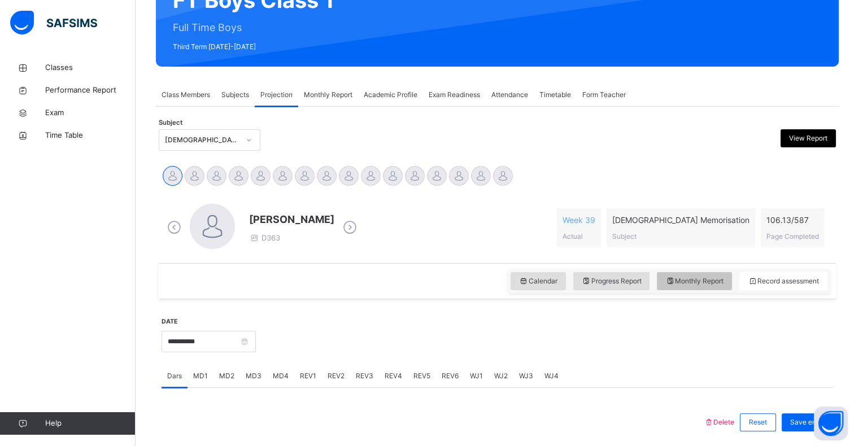
click at [708, 284] on span "Monthly Report" at bounding box center [694, 281] width 58 height 10
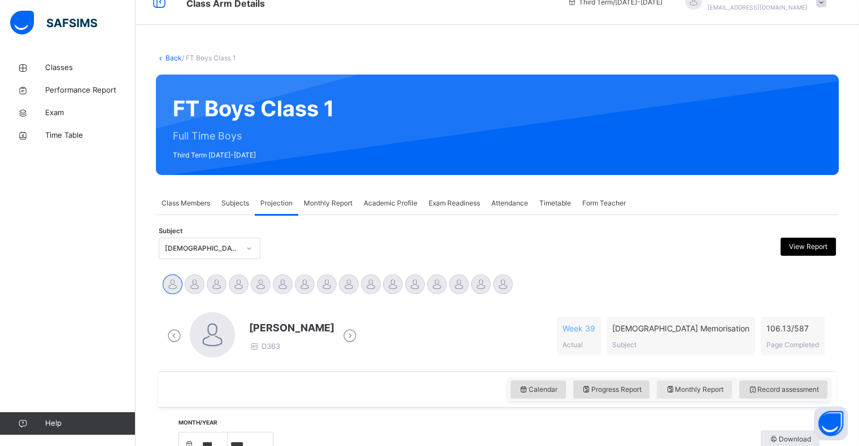
scroll to position [0, 0]
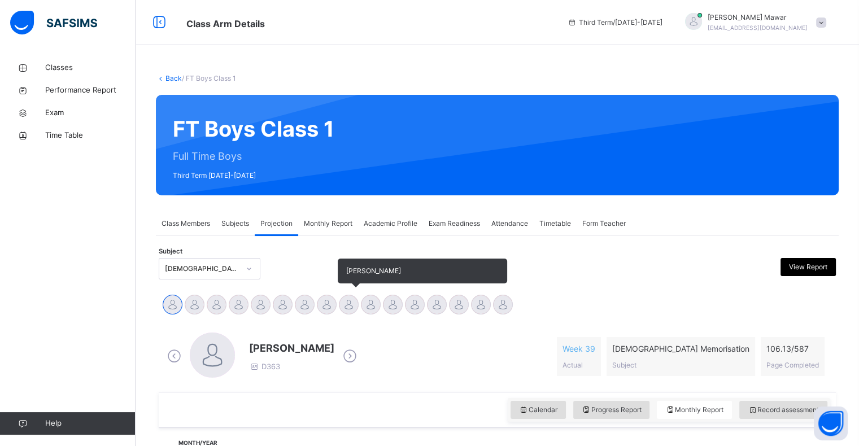
click at [348, 312] on div at bounding box center [349, 305] width 20 height 20
click at [376, 302] on div at bounding box center [371, 305] width 20 height 20
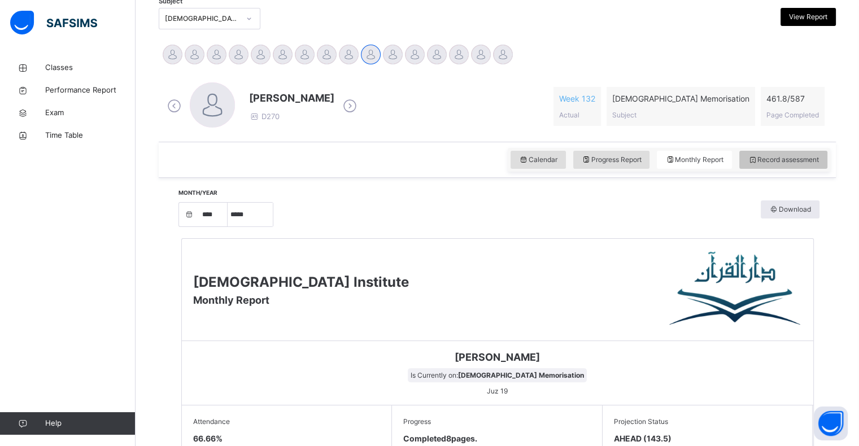
click at [776, 162] on span "Record assessment" at bounding box center [783, 160] width 71 height 10
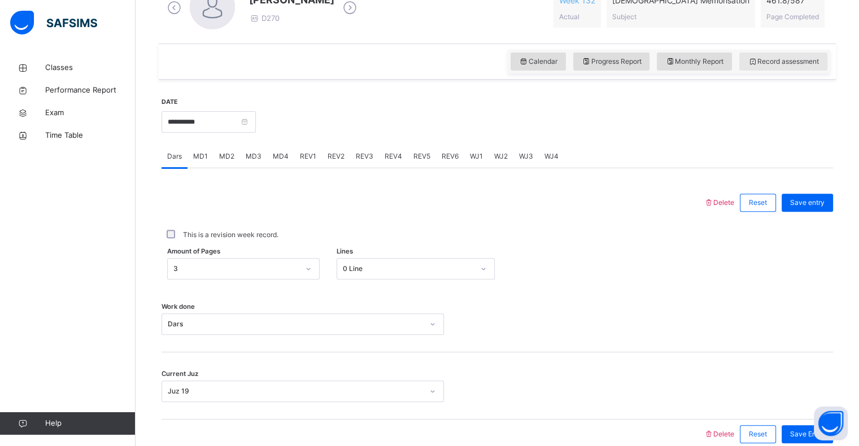
scroll to position [350, 0]
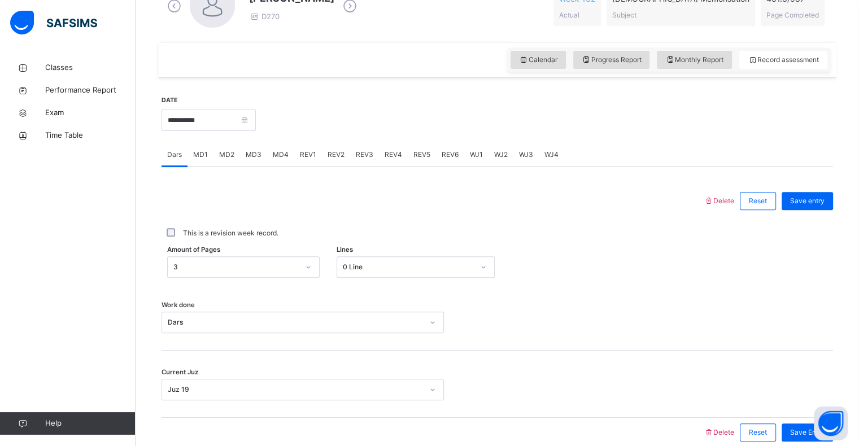
click at [325, 154] on div "REV2" at bounding box center [336, 154] width 28 height 23
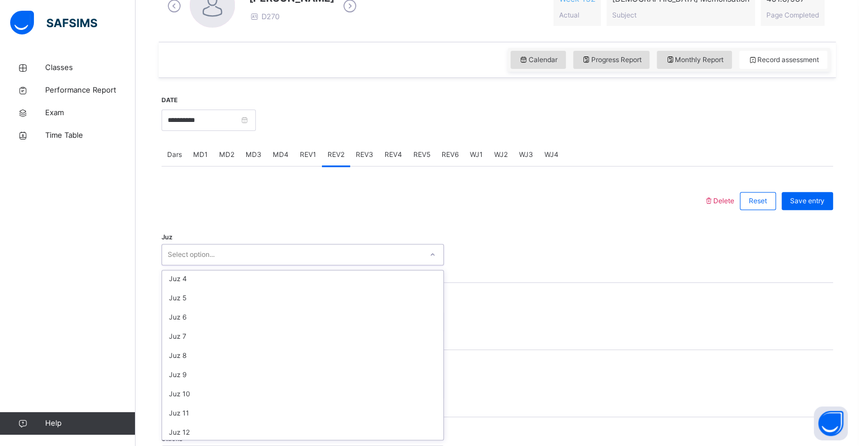
scroll to position [60, 0]
click at [194, 392] on div "Juz 10" at bounding box center [302, 392] width 281 height 19
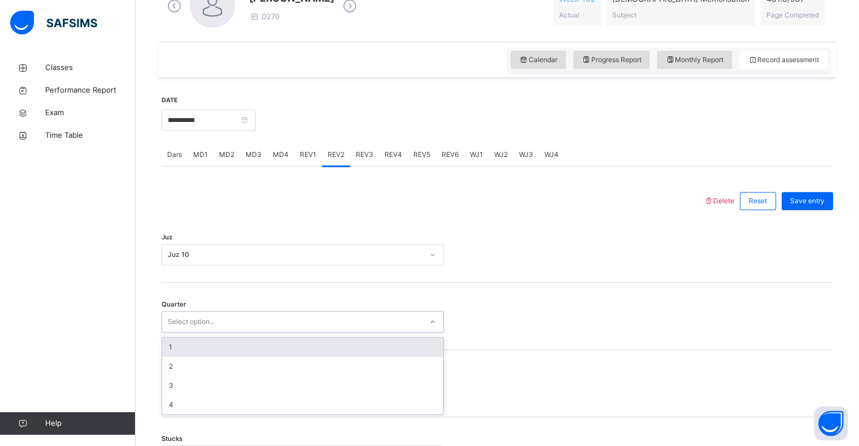
click at [183, 352] on div "1" at bounding box center [302, 347] width 281 height 19
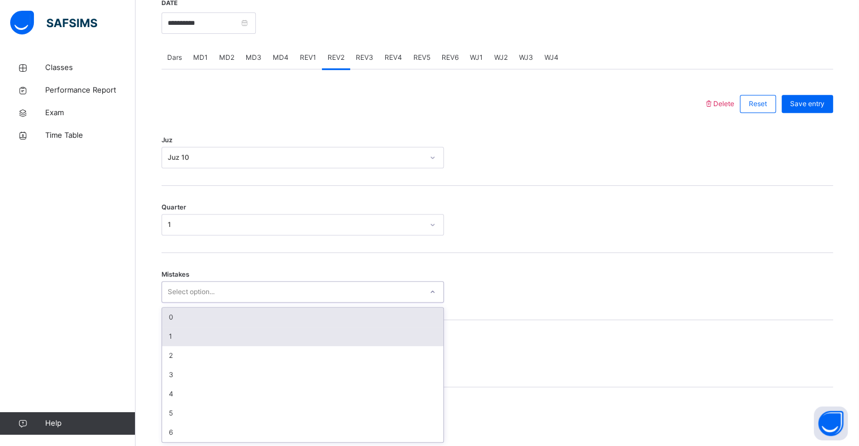
click at [182, 339] on div "1" at bounding box center [302, 336] width 281 height 19
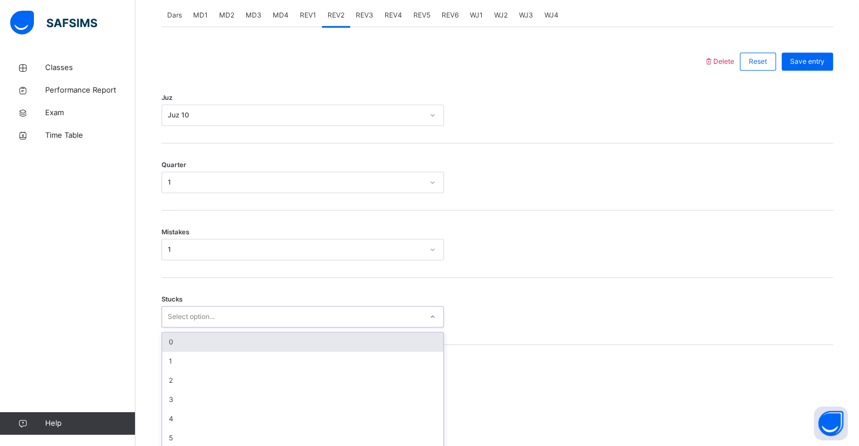
scroll to position [495, 0]
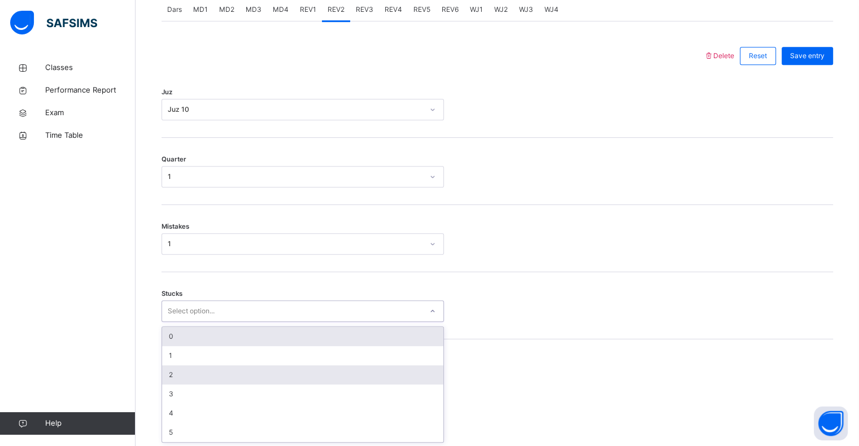
click at [179, 377] on div "2" at bounding box center [302, 374] width 281 height 19
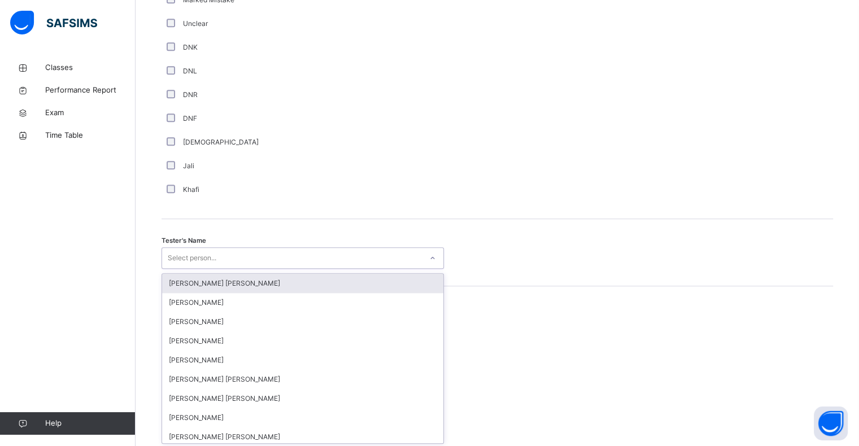
scroll to position [981, 0]
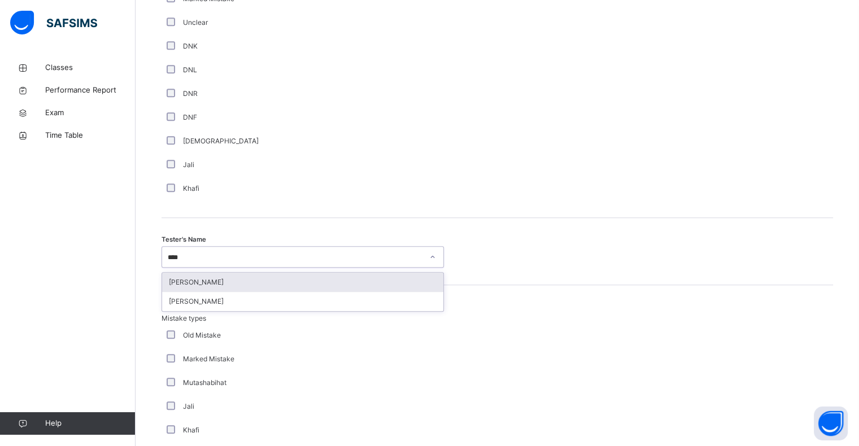
type input "*****"
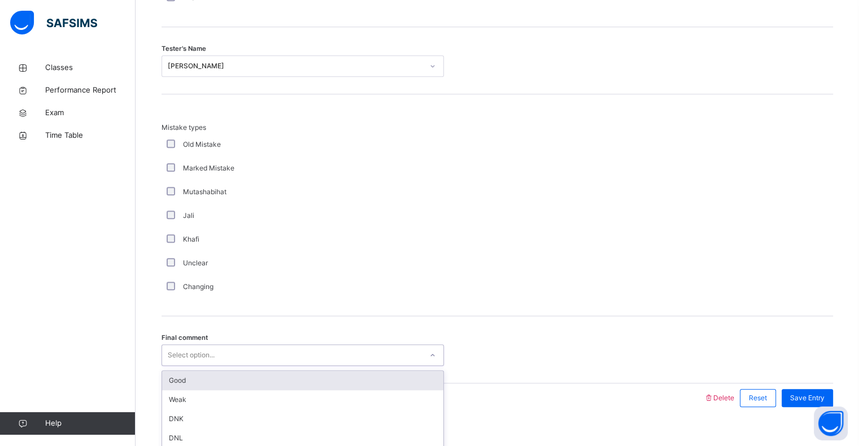
scroll to position [1189, 0]
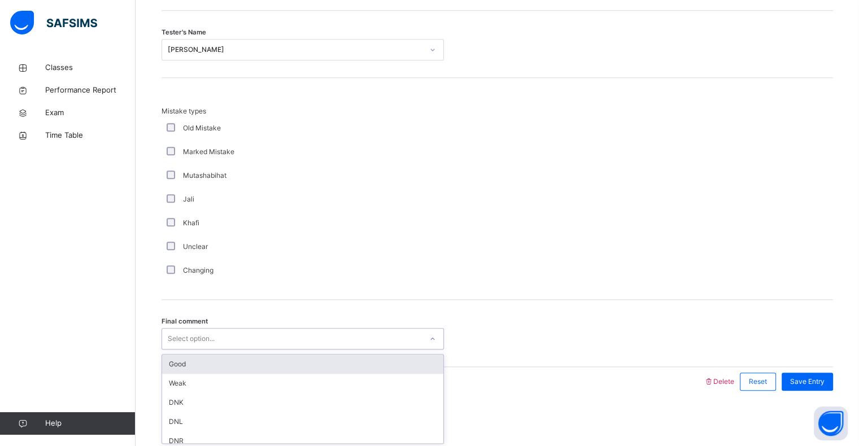
click at [172, 365] on div "Good" at bounding box center [302, 364] width 281 height 19
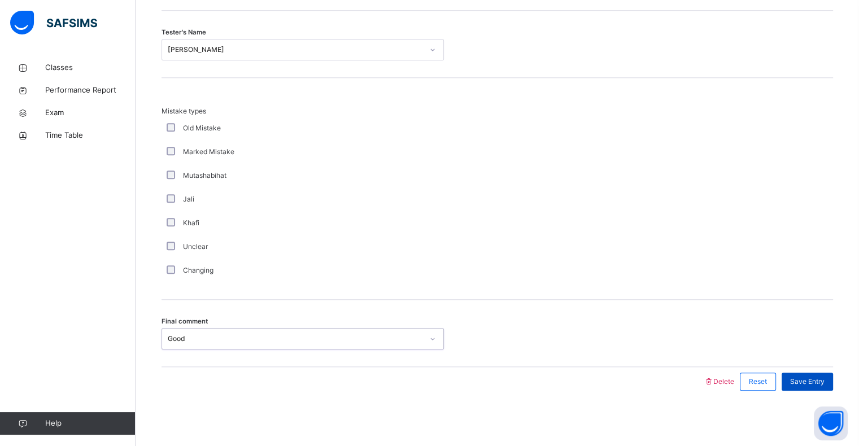
click at [813, 378] on span "Save Entry" at bounding box center [807, 382] width 34 height 10
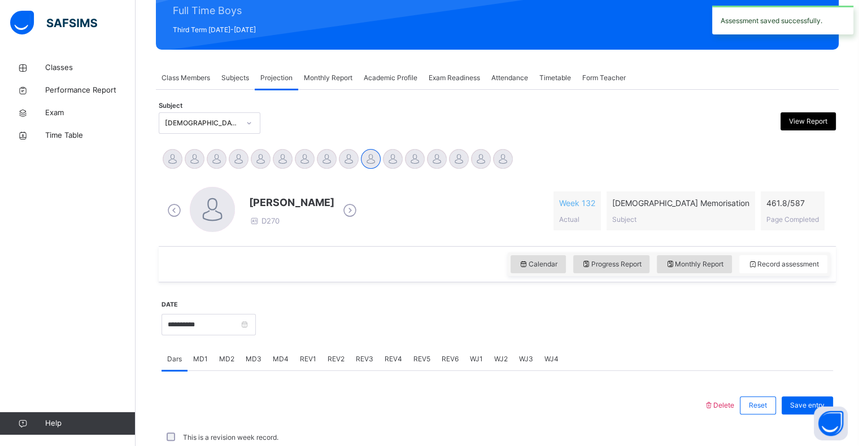
scroll to position [402, 0]
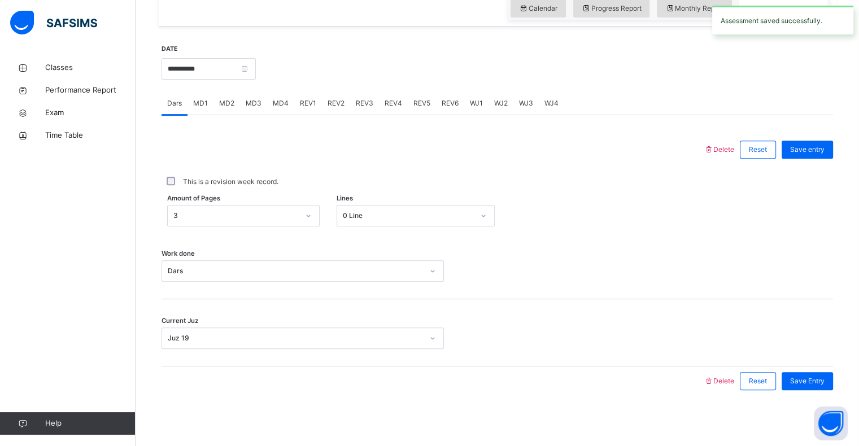
click at [205, 103] on span "MD1" at bounding box center [200, 103] width 15 height 10
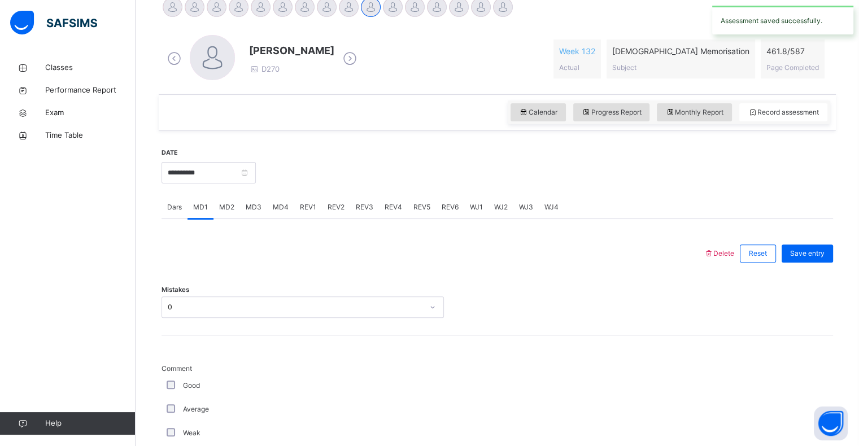
scroll to position [310, 0]
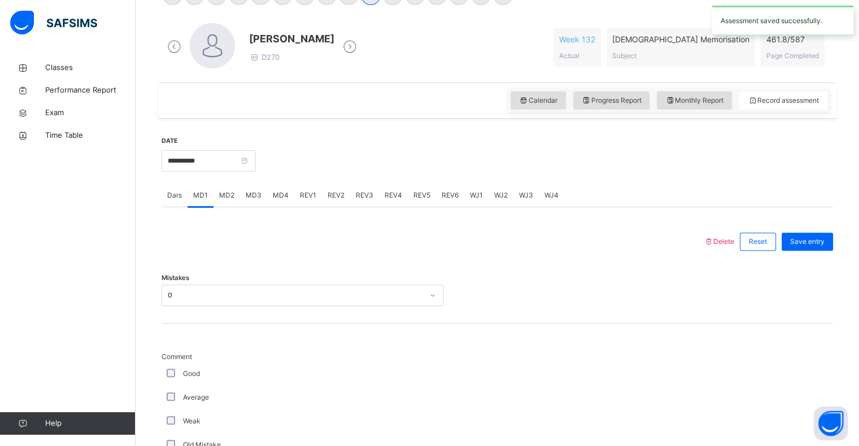
click at [278, 194] on span "MD4" at bounding box center [281, 195] width 16 height 10
click at [308, 202] on div "REV1" at bounding box center [308, 195] width 28 height 23
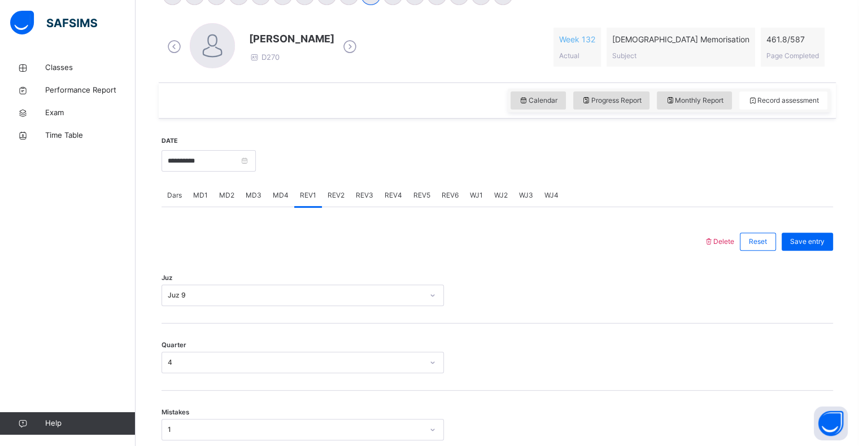
click at [330, 200] on span "REV2" at bounding box center [336, 195] width 17 height 10
click at [162, 194] on div "Dars" at bounding box center [175, 195] width 26 height 23
click at [706, 103] on span "Monthly Report" at bounding box center [694, 100] width 58 height 10
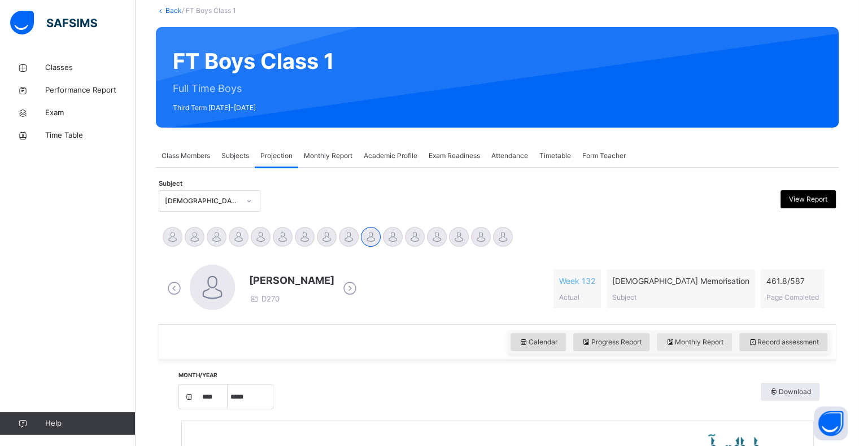
scroll to position [0, 0]
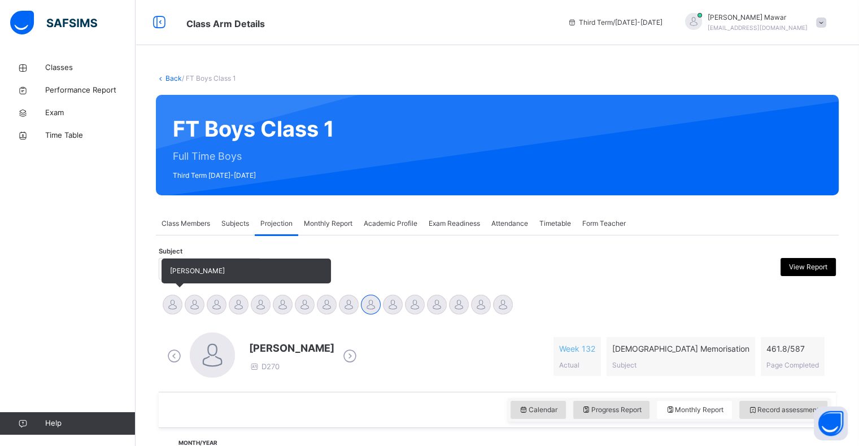
click at [172, 314] on div at bounding box center [173, 305] width 20 height 20
click at [166, 310] on div at bounding box center [173, 305] width 20 height 20
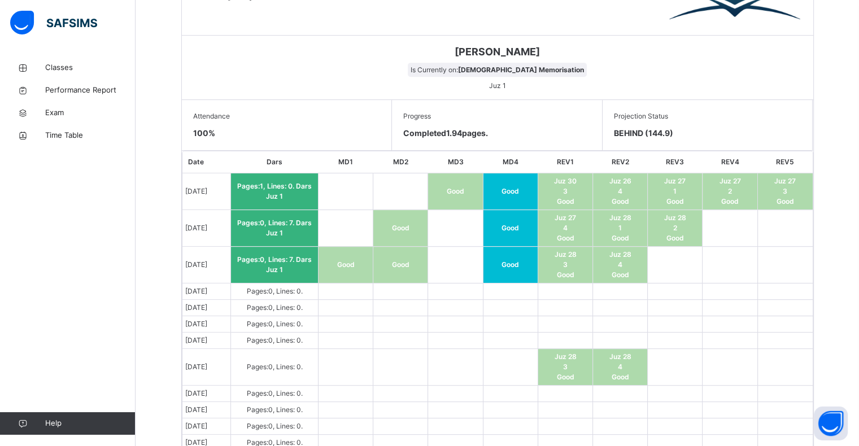
scroll to position [552, 0]
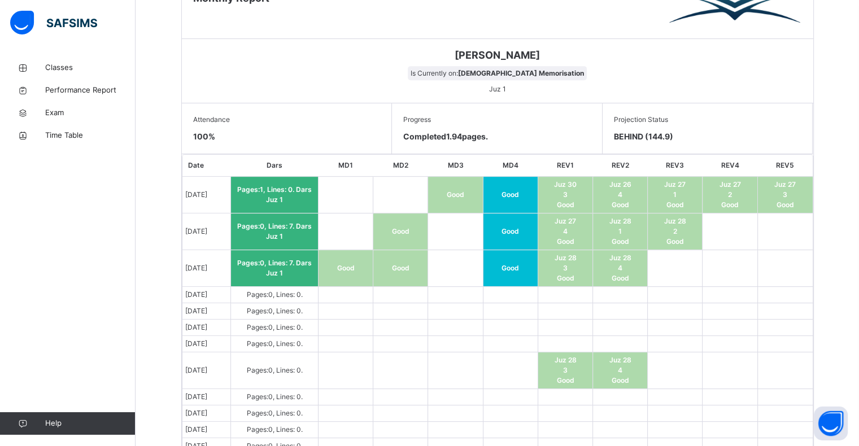
click at [202, 400] on td "[DATE]" at bounding box center [206, 397] width 49 height 16
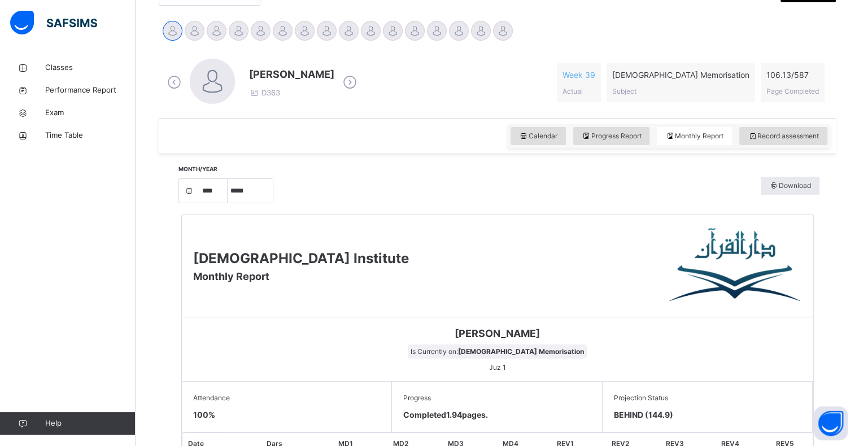
scroll to position [273, 0]
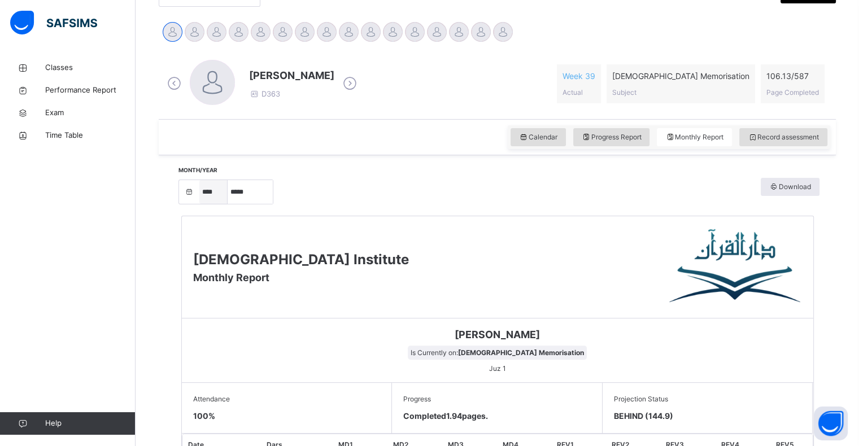
click at [210, 201] on select "**** **** **** **** **** **** ****" at bounding box center [213, 192] width 28 height 24
select select "****"
click at [203, 204] on select "**** **** **** **** **** **** ****" at bounding box center [213, 192] width 28 height 24
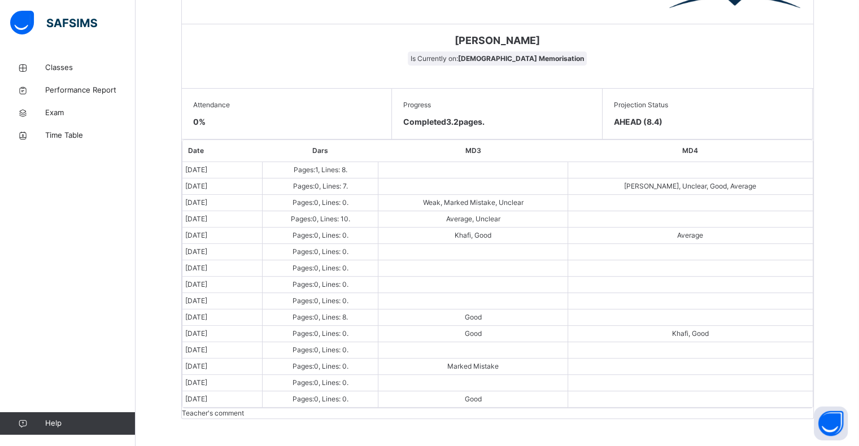
scroll to position [563, 0]
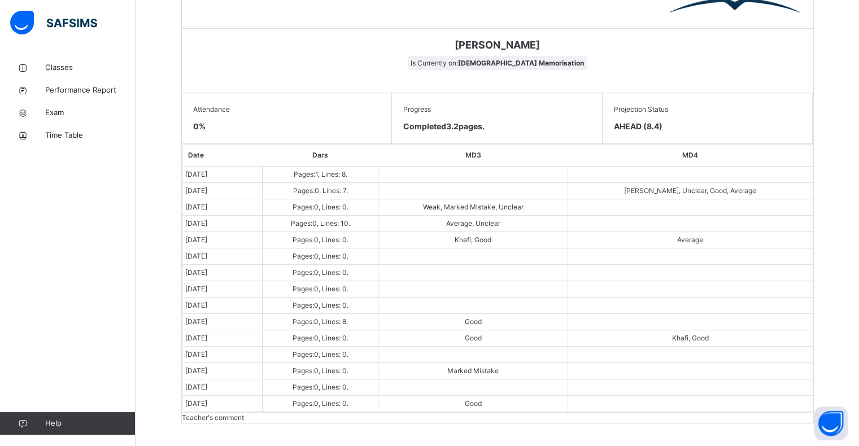
click at [378, 195] on td "Pages: 0 , Lines: 7 ." at bounding box center [320, 191] width 116 height 16
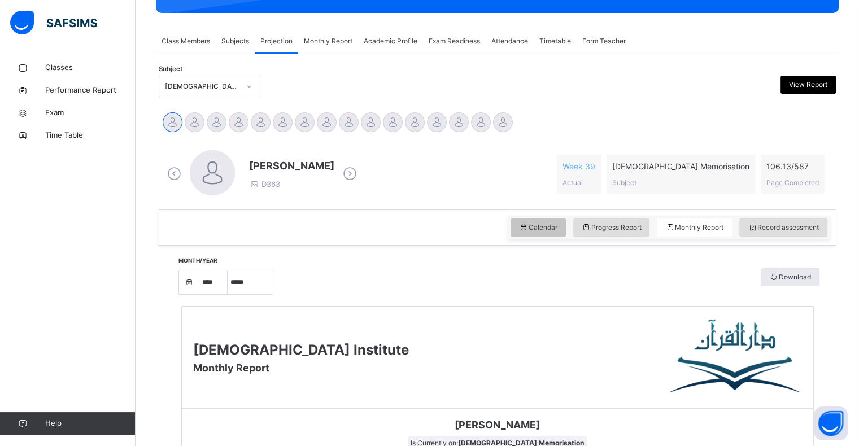
click at [549, 231] on span "Calendar" at bounding box center [538, 228] width 38 height 10
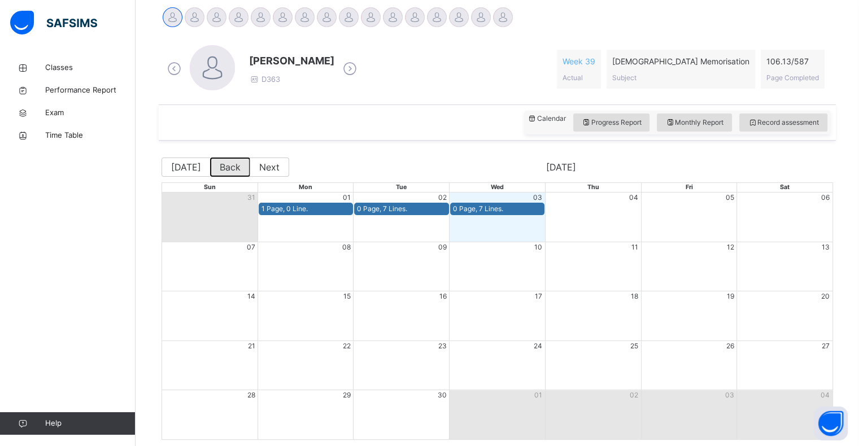
click at [217, 174] on button "Back" at bounding box center [230, 167] width 40 height 19
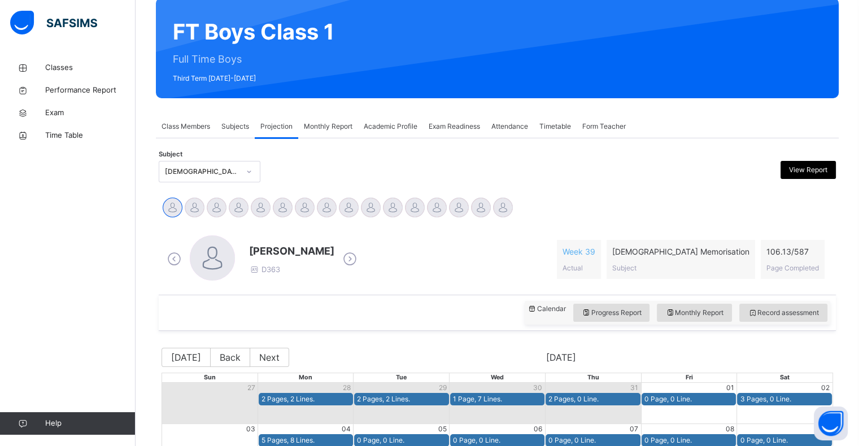
scroll to position [288, 0]
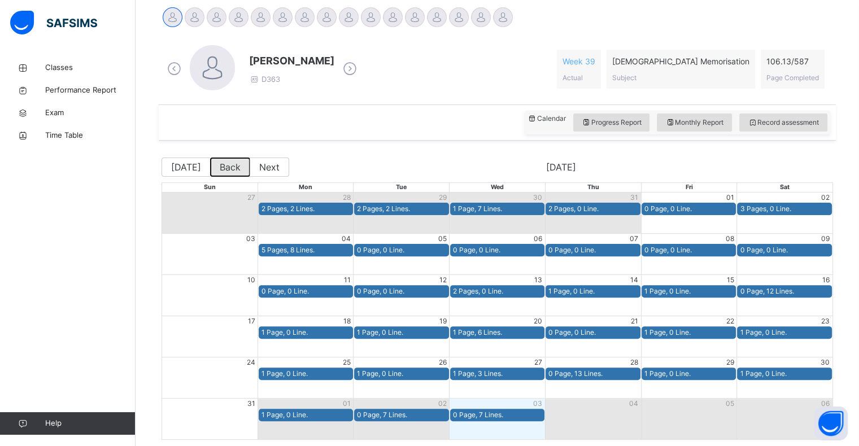
click at [233, 169] on button "Back" at bounding box center [230, 167] width 40 height 19
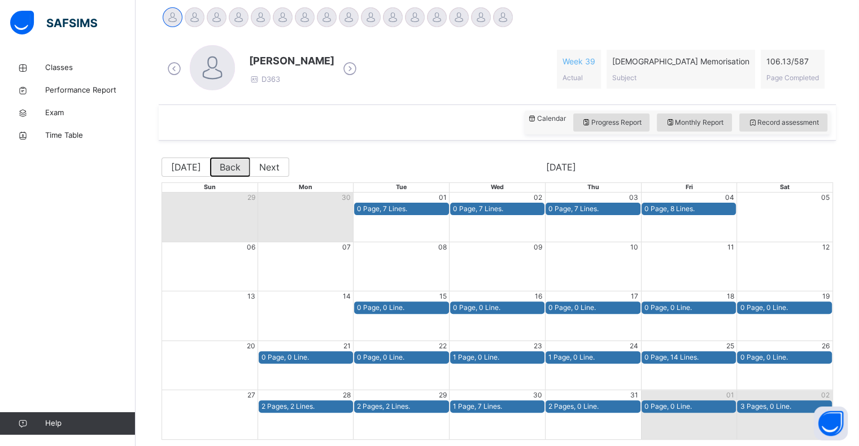
click at [228, 171] on button "Back" at bounding box center [230, 167] width 40 height 19
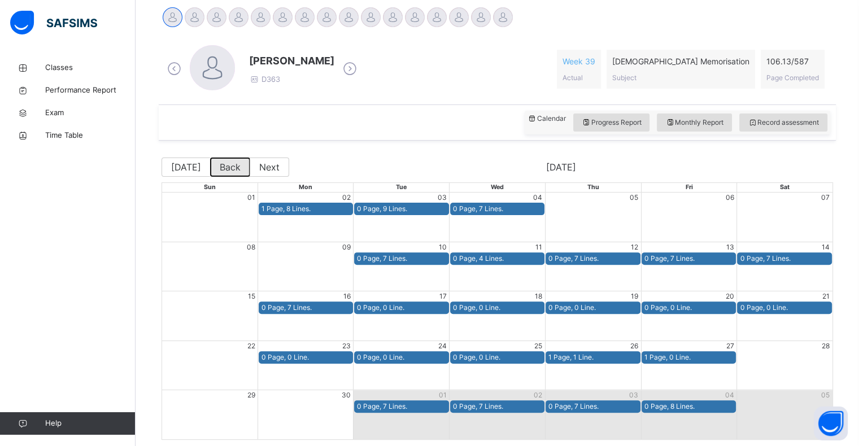
click at [220, 169] on button "Back" at bounding box center [230, 167] width 40 height 19
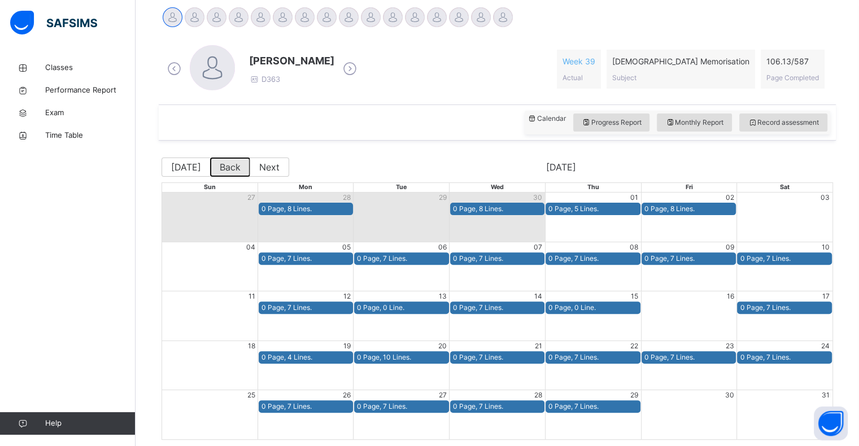
click at [220, 174] on button "Back" at bounding box center [230, 167] width 40 height 19
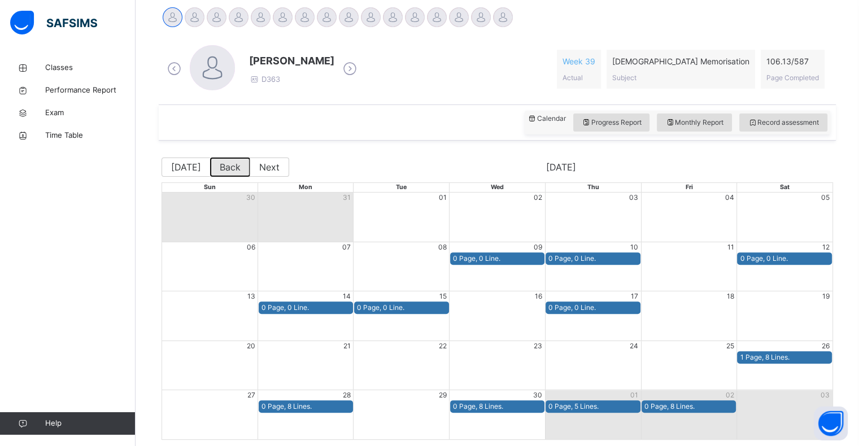
click at [223, 173] on button "Back" at bounding box center [230, 167] width 40 height 19
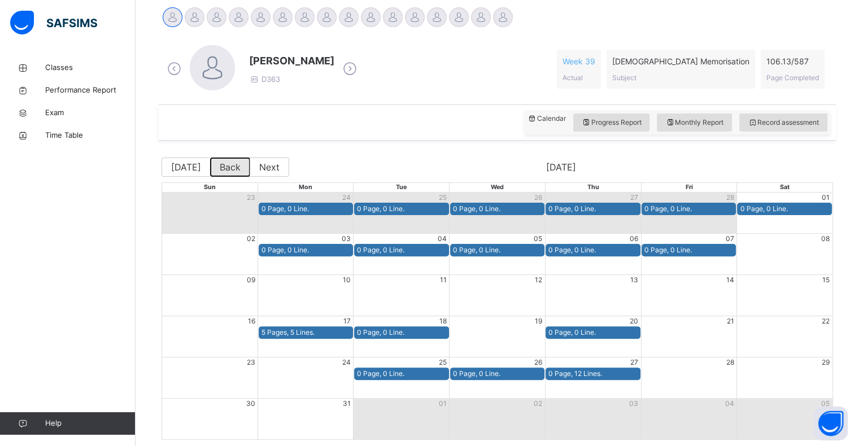
click at [221, 174] on button "Back" at bounding box center [230, 167] width 40 height 19
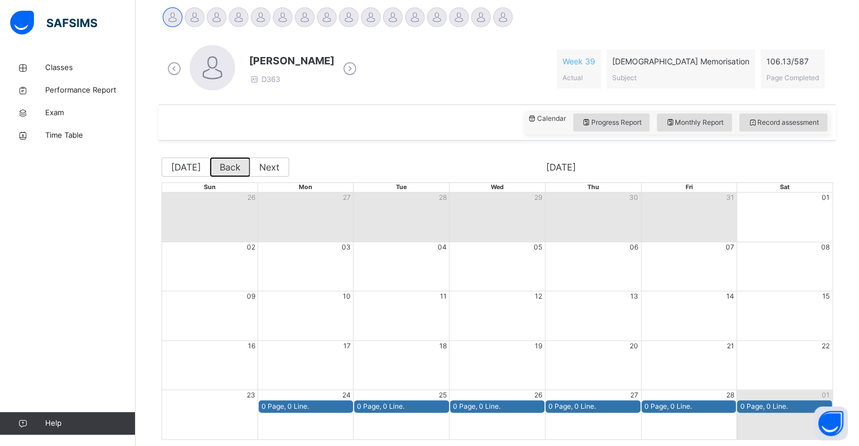
click at [224, 175] on button "Back" at bounding box center [230, 167] width 40 height 19
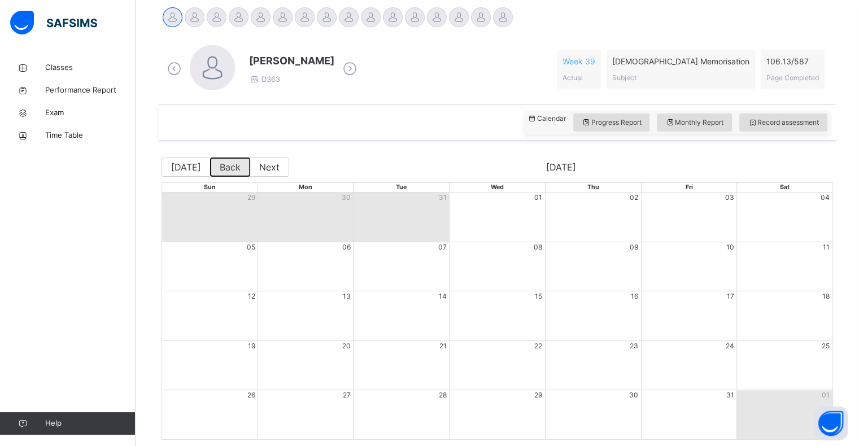
click at [225, 170] on button "Back" at bounding box center [230, 167] width 40 height 19
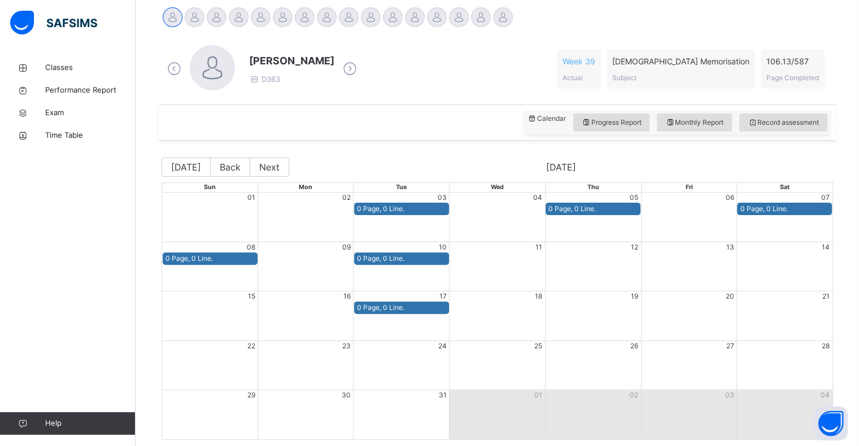
click at [408, 195] on div "03" at bounding box center [402, 198] width 96 height 10
click at [233, 169] on button "Back" at bounding box center [230, 167] width 40 height 19
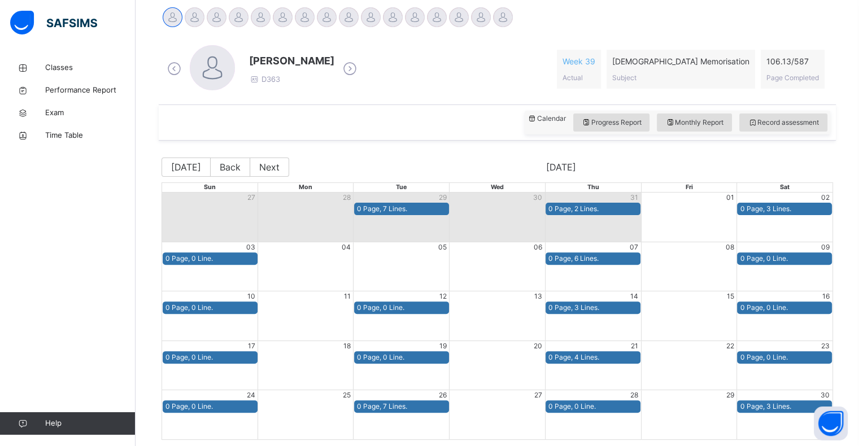
click at [408, 195] on div "29" at bounding box center [402, 198] width 96 height 10
click at [215, 210] on div "Month View" at bounding box center [257, 209] width 191 height 13
click at [787, 122] on span "Record assessment" at bounding box center [783, 122] width 71 height 10
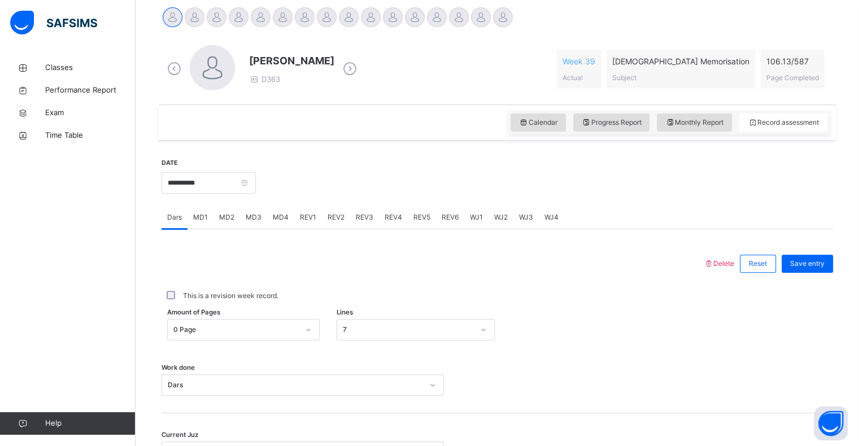
click at [316, 259] on div at bounding box center [432, 263] width 531 height 29
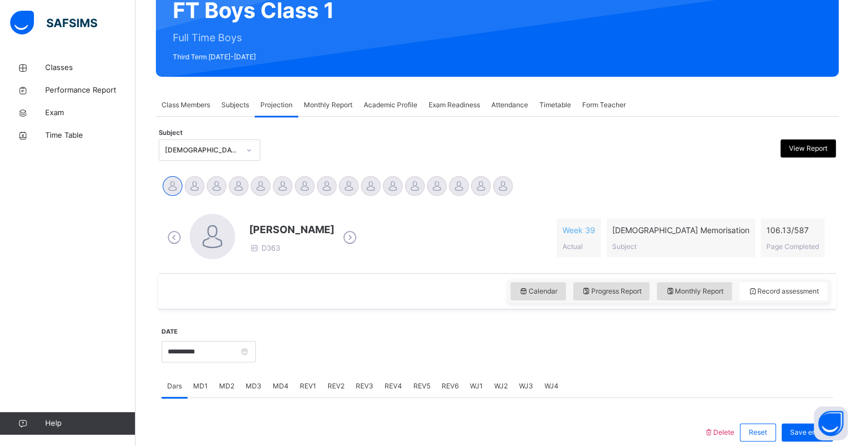
scroll to position [103, 0]
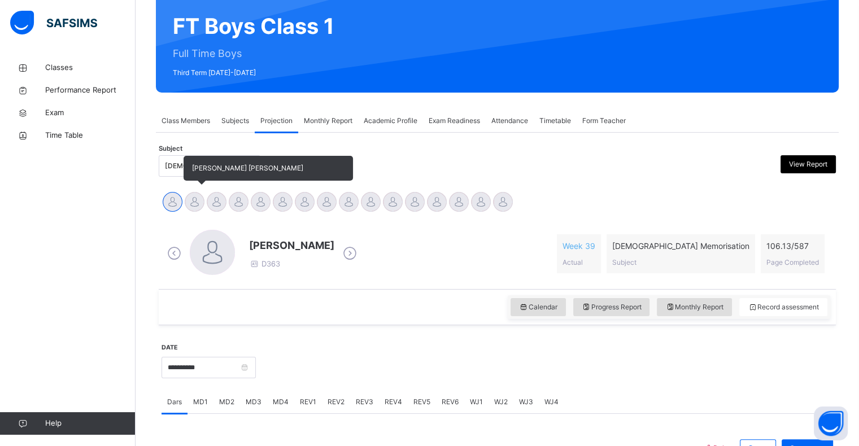
click at [198, 204] on div at bounding box center [195, 202] width 20 height 20
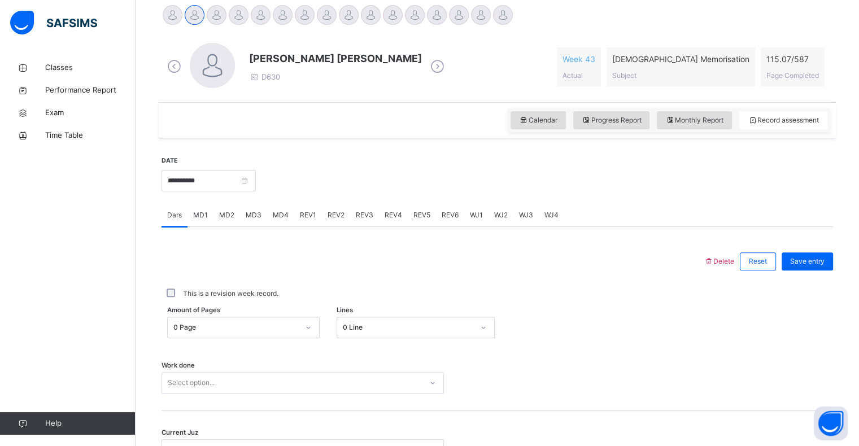
scroll to position [287, 0]
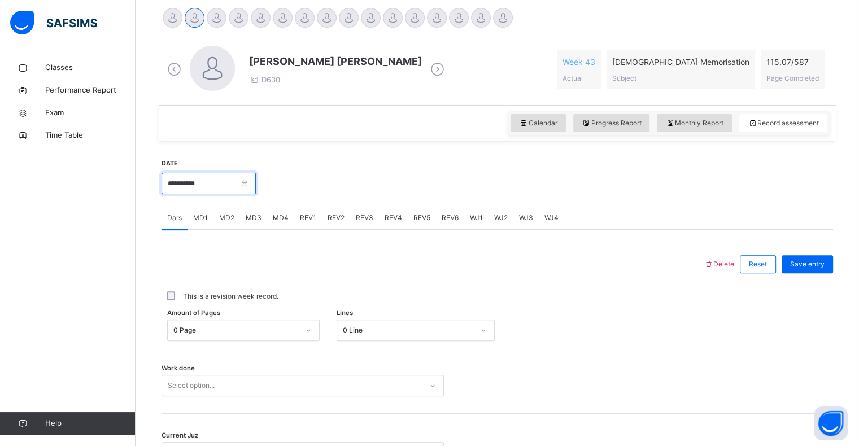
click at [181, 188] on input "**********" at bounding box center [209, 183] width 94 height 21
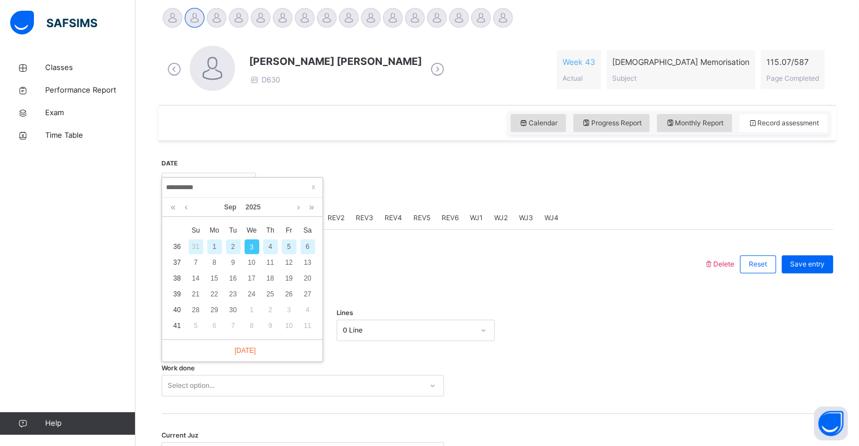
click at [752, 352] on div "Work done Select option..." at bounding box center [498, 380] width 672 height 67
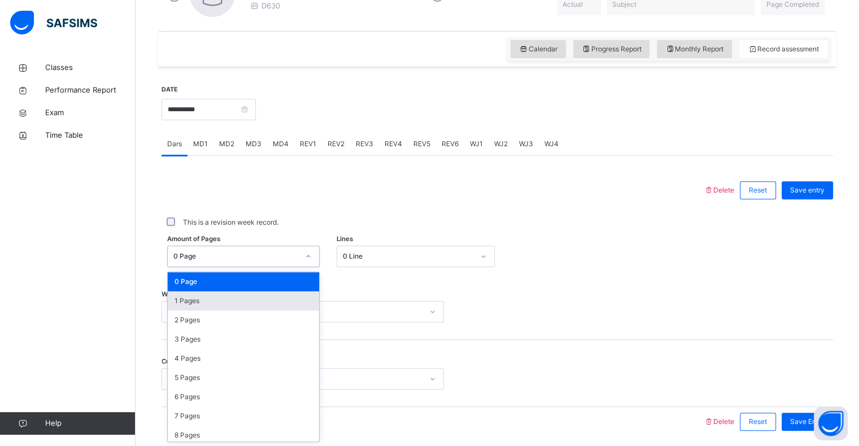
click at [176, 305] on div "1 Pages" at bounding box center [243, 300] width 151 height 19
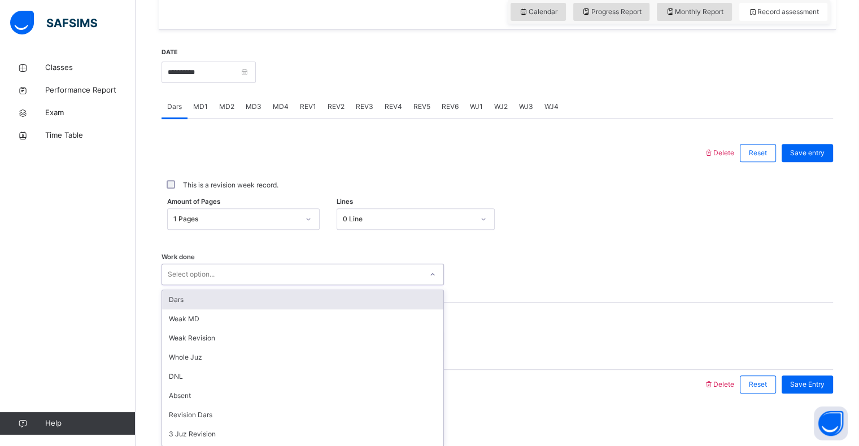
scroll to position [402, 0]
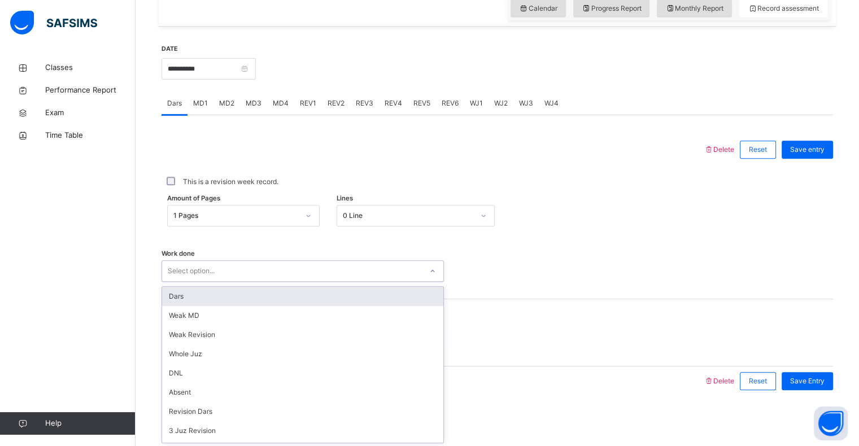
click at [169, 296] on div "Dars" at bounding box center [302, 296] width 281 height 19
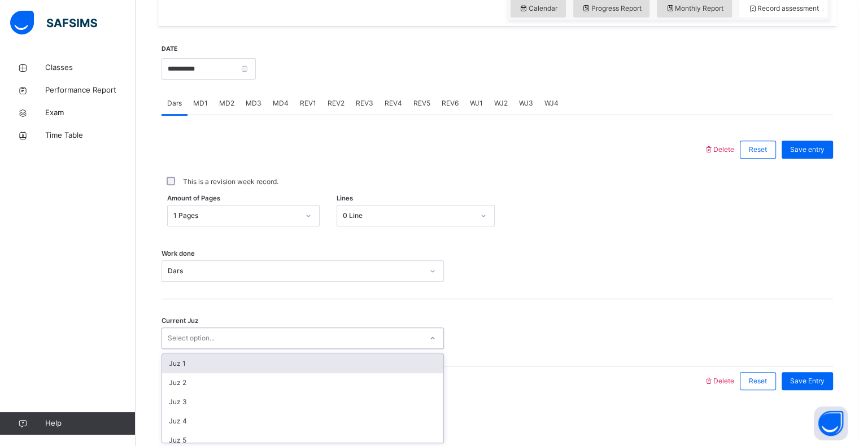
click at [169, 362] on div "Juz 1" at bounding box center [302, 363] width 281 height 19
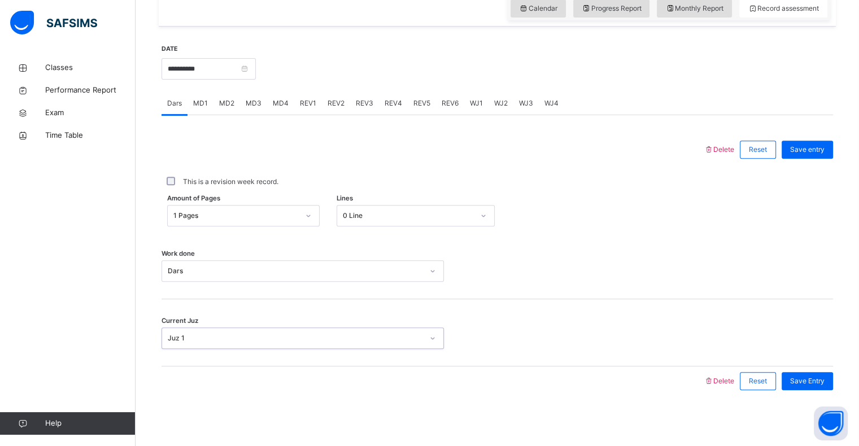
click at [826, 407] on div "**********" at bounding box center [497, 220] width 677 height 386
click at [825, 385] on span "Save Entry" at bounding box center [807, 381] width 34 height 10
click at [282, 106] on span "MD4" at bounding box center [281, 103] width 16 height 10
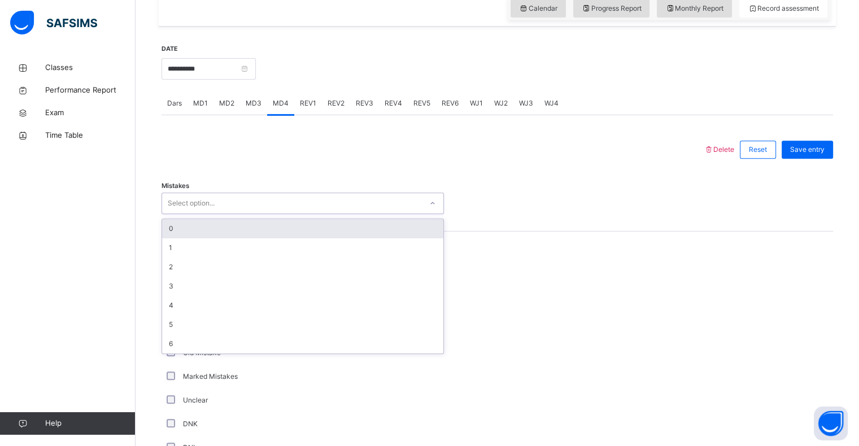
click at [167, 230] on div "0" at bounding box center [302, 228] width 281 height 19
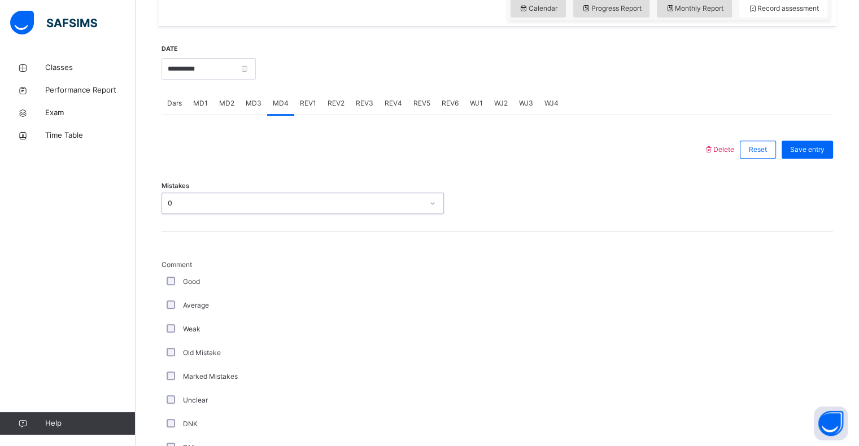
click at [168, 203] on div "0" at bounding box center [295, 203] width 255 height 10
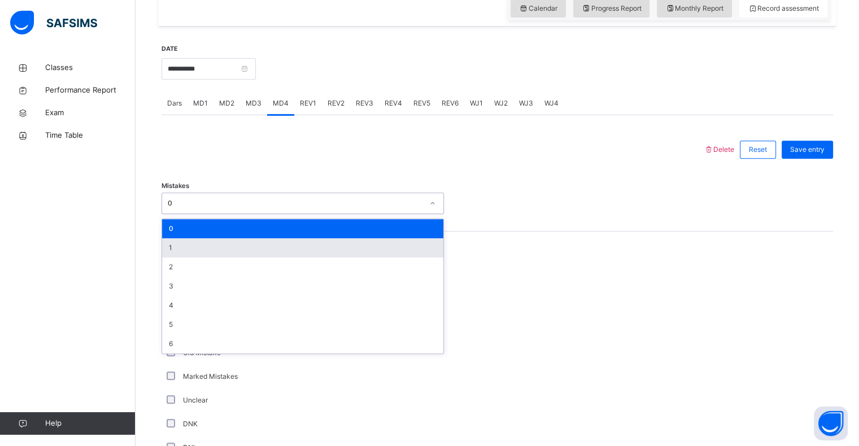
click at [170, 246] on div "1" at bounding box center [302, 247] width 281 height 19
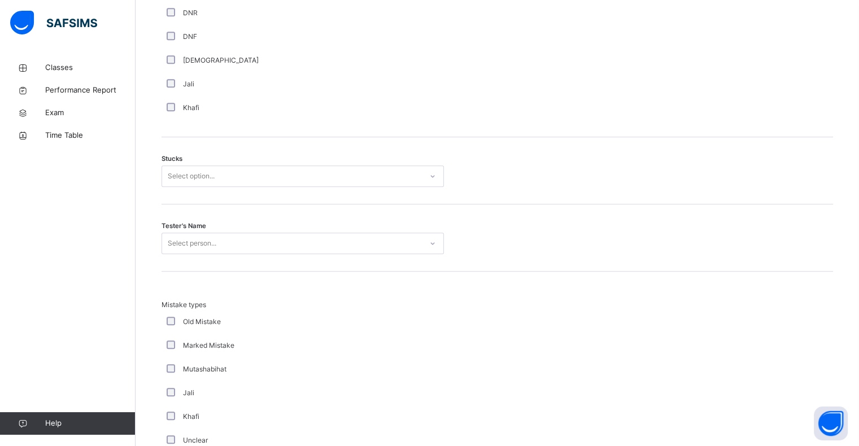
scroll to position [884, 0]
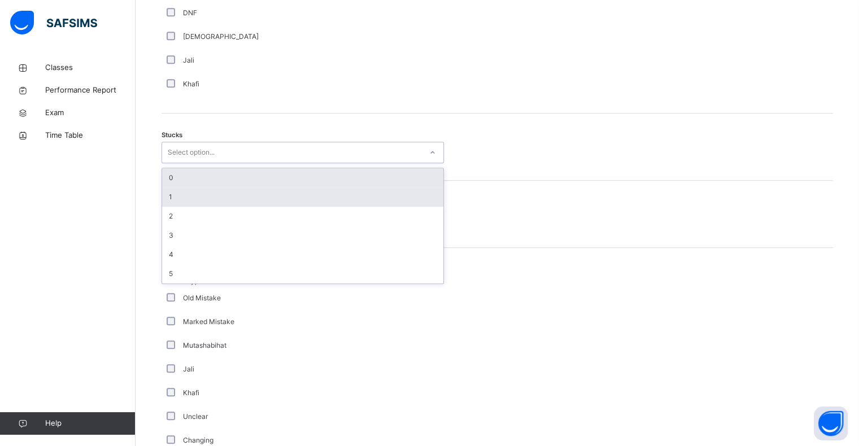
click at [169, 197] on div "1" at bounding box center [302, 197] width 281 height 19
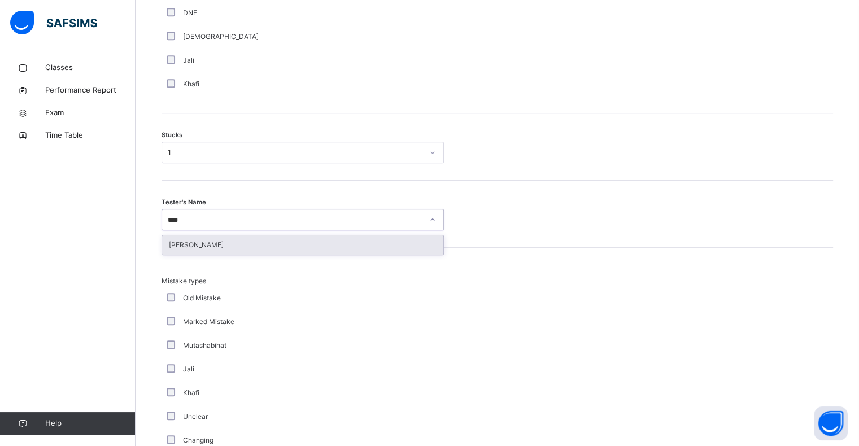
type input "*****"
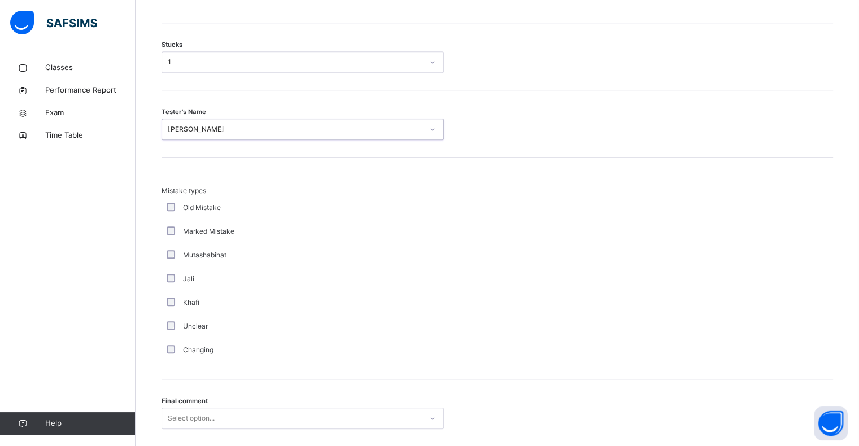
scroll to position [1054, 0]
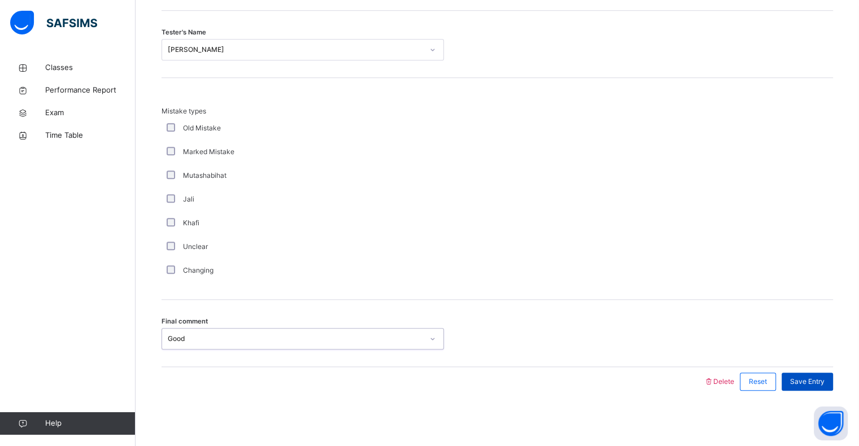
click at [815, 389] on div "Save Entry" at bounding box center [807, 382] width 51 height 18
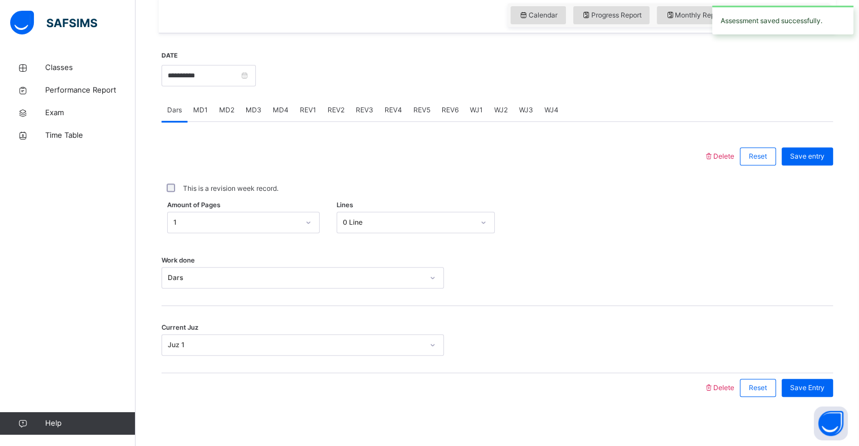
scroll to position [394, 0]
click at [198, 107] on span "MD1" at bounding box center [200, 111] width 15 height 10
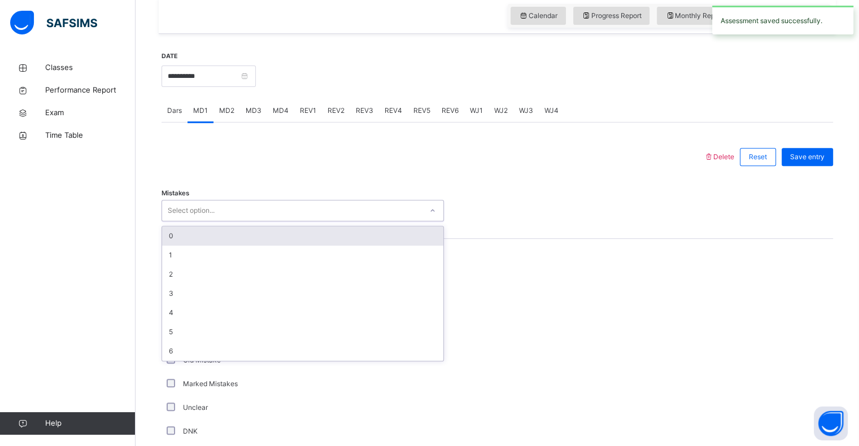
click at [165, 230] on div "0" at bounding box center [302, 236] width 281 height 19
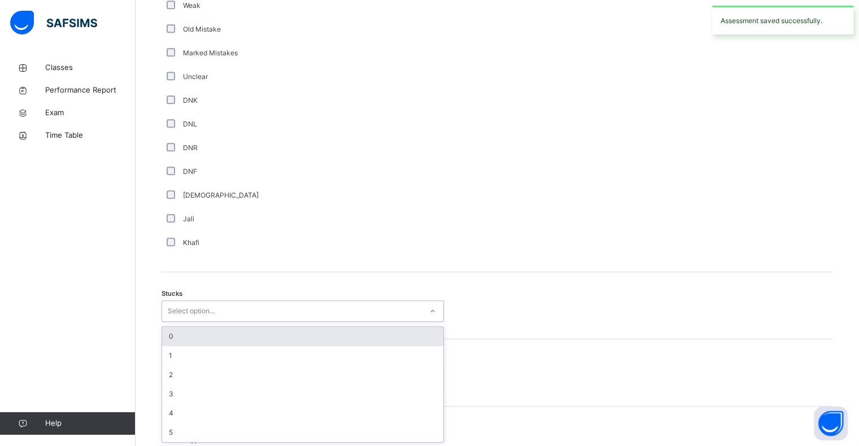
click at [172, 336] on div "0" at bounding box center [302, 336] width 281 height 19
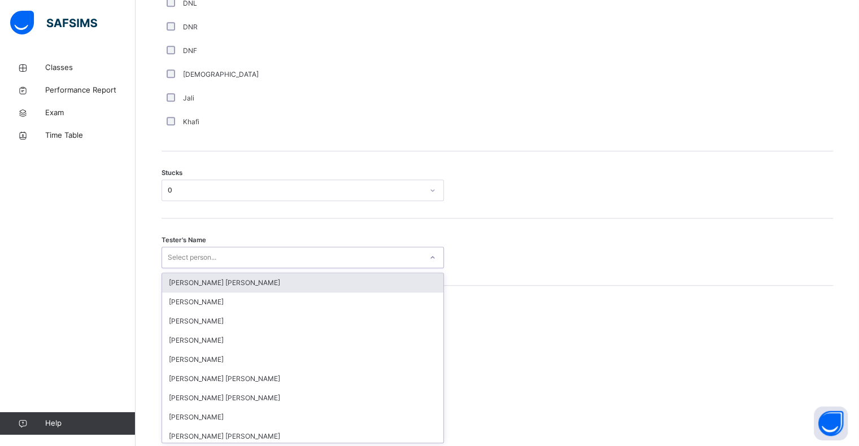
scroll to position [847, 0]
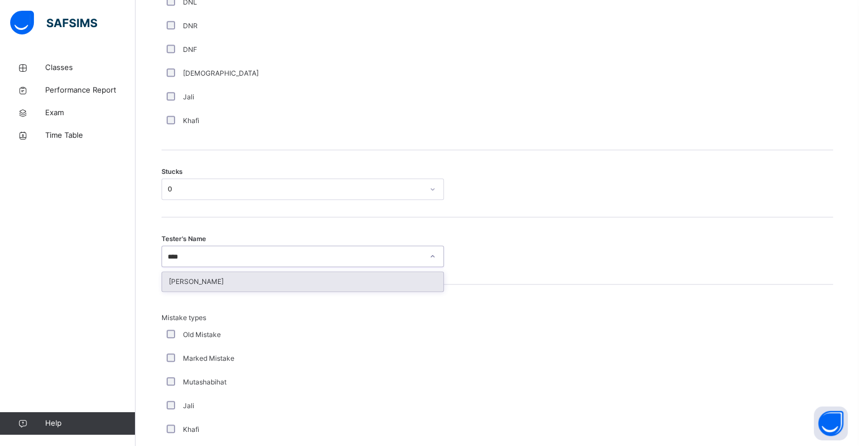
type input "*****"
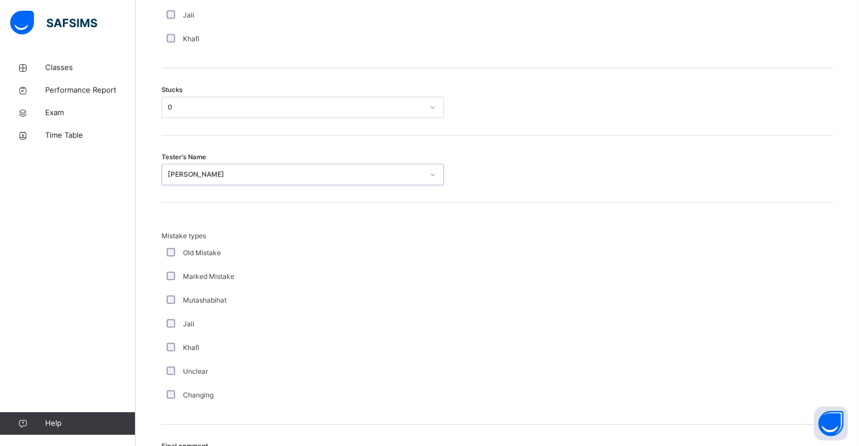
scroll to position [1054, 0]
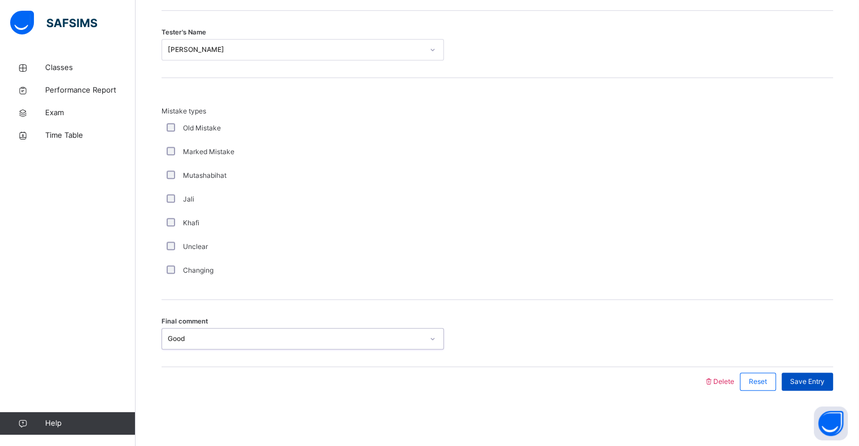
click at [818, 388] on div "Save Entry" at bounding box center [807, 382] width 51 height 18
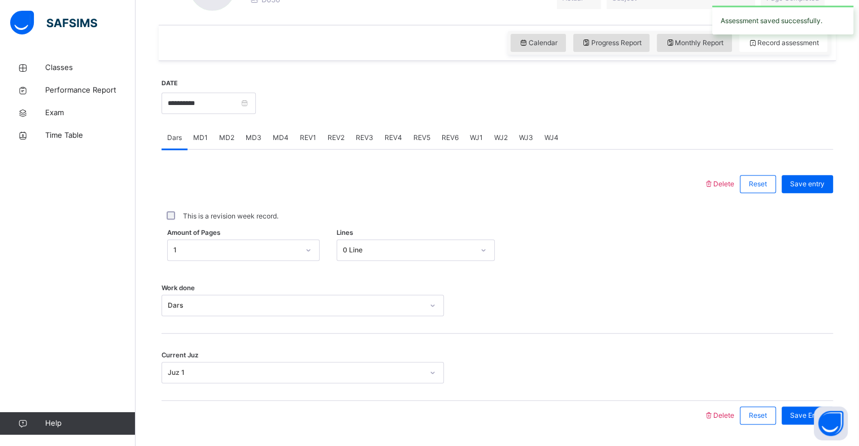
scroll to position [367, 0]
click at [311, 136] on span "REV1" at bounding box center [308, 138] width 16 height 10
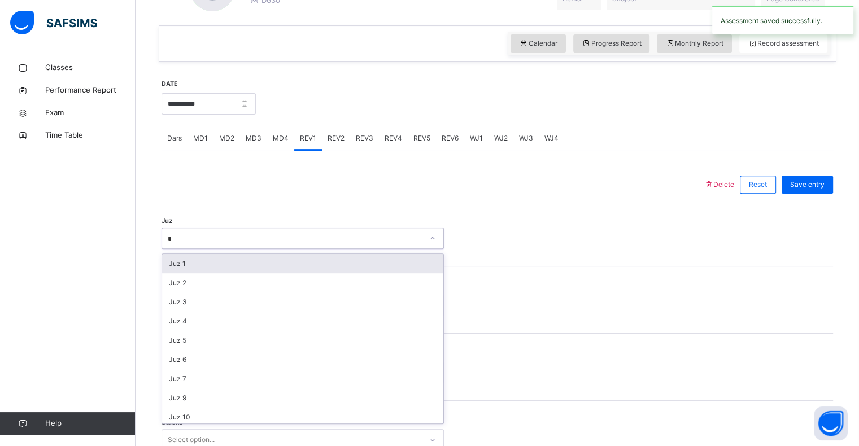
type input "**"
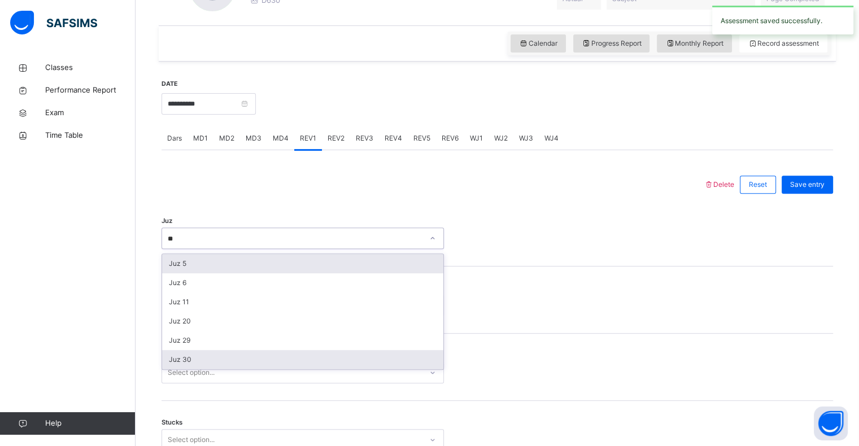
click at [172, 366] on div "Juz 30" at bounding box center [302, 359] width 281 height 19
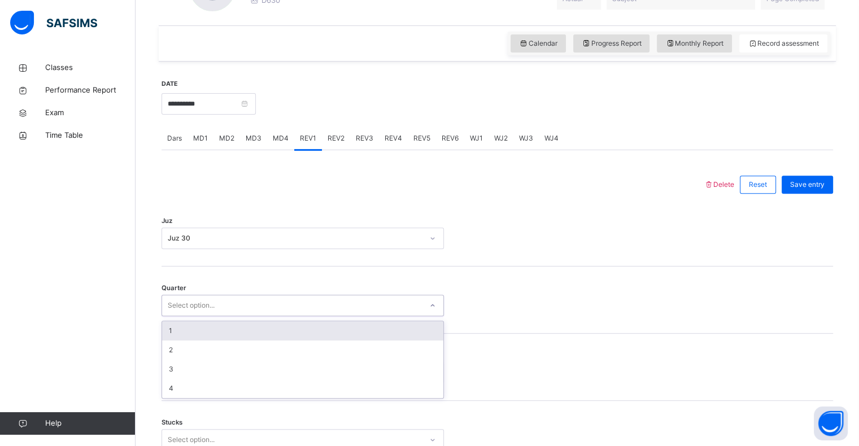
click at [167, 332] on div "1" at bounding box center [302, 330] width 281 height 19
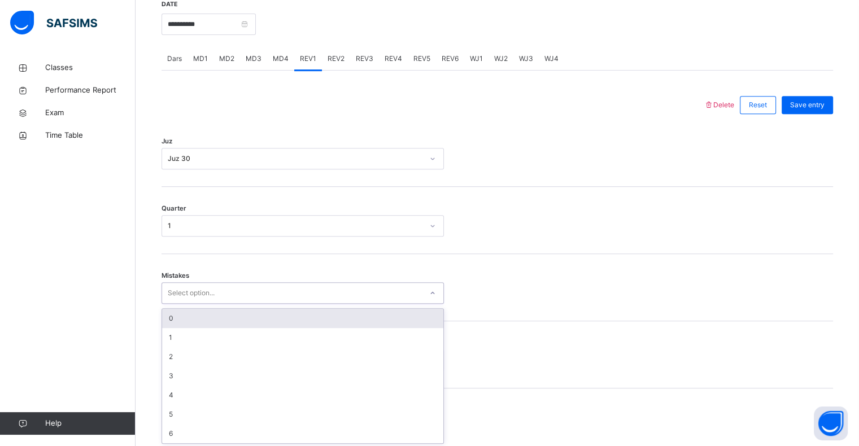
scroll to position [447, 0]
click at [163, 317] on div "0" at bounding box center [302, 317] width 281 height 19
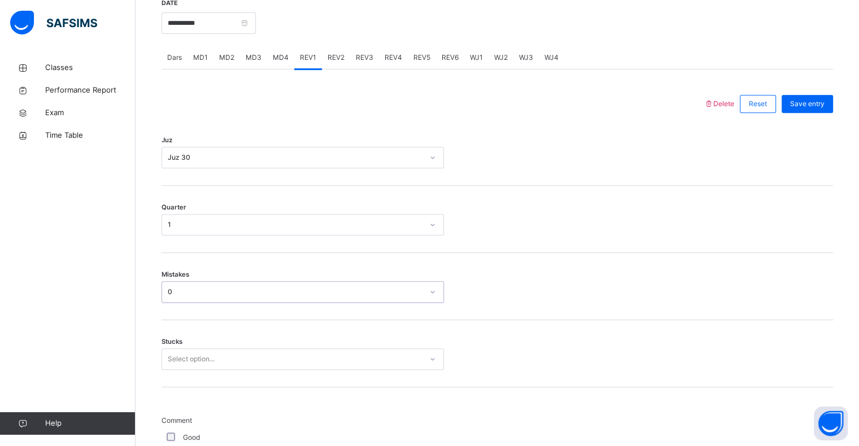
click at [168, 294] on div "0" at bounding box center [295, 292] width 255 height 10
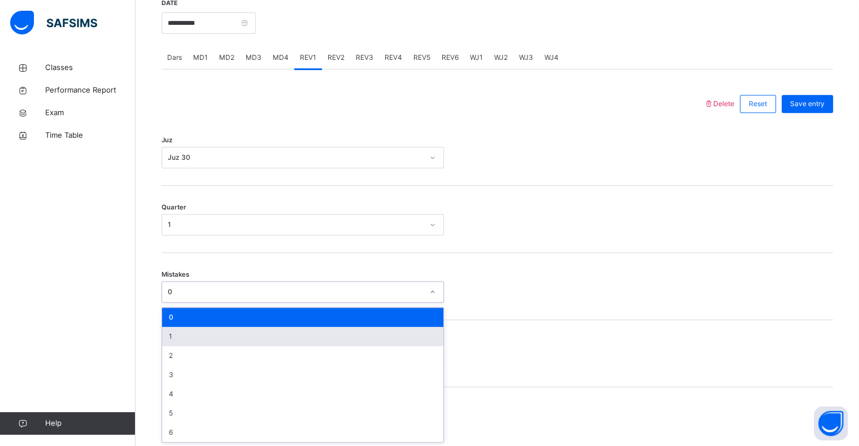
click at [166, 337] on div "1" at bounding box center [302, 336] width 281 height 19
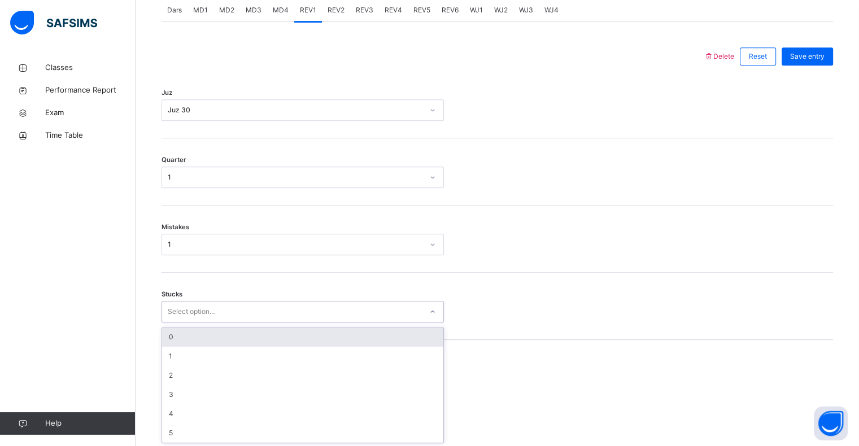
scroll to position [495, 0]
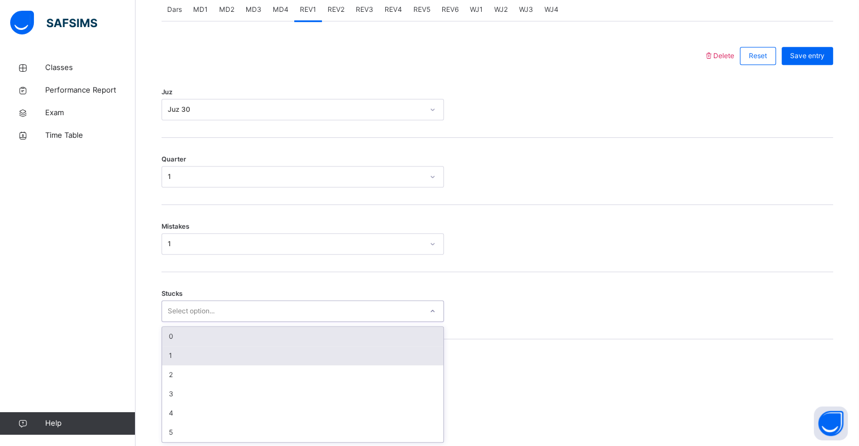
click at [163, 350] on div "1" at bounding box center [302, 355] width 281 height 19
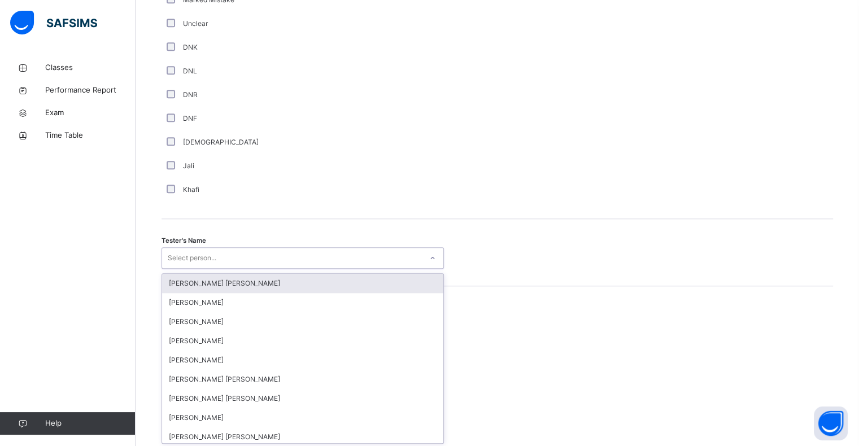
scroll to position [981, 0]
type input "****"
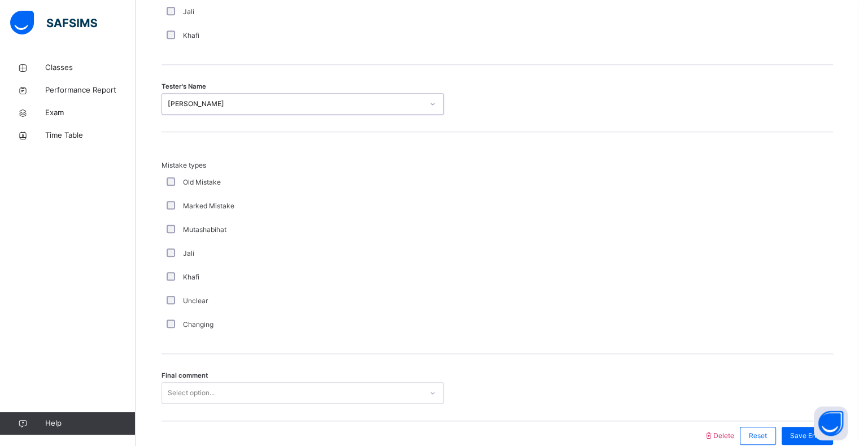
scroll to position [1189, 0]
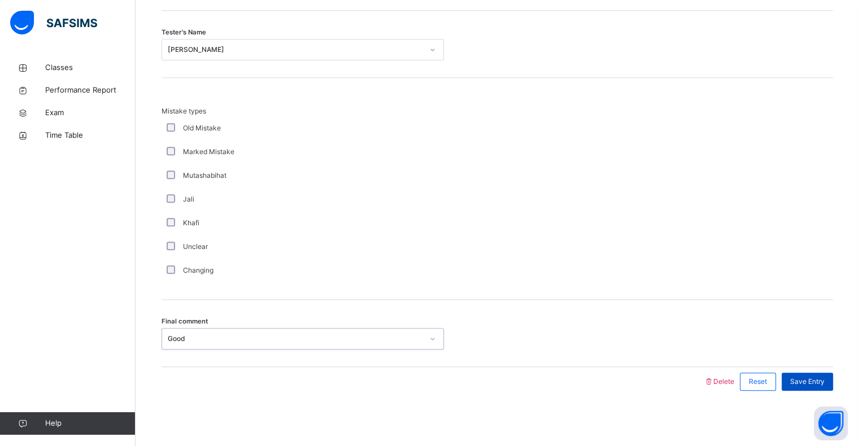
click at [821, 388] on div "Save Entry" at bounding box center [807, 382] width 51 height 18
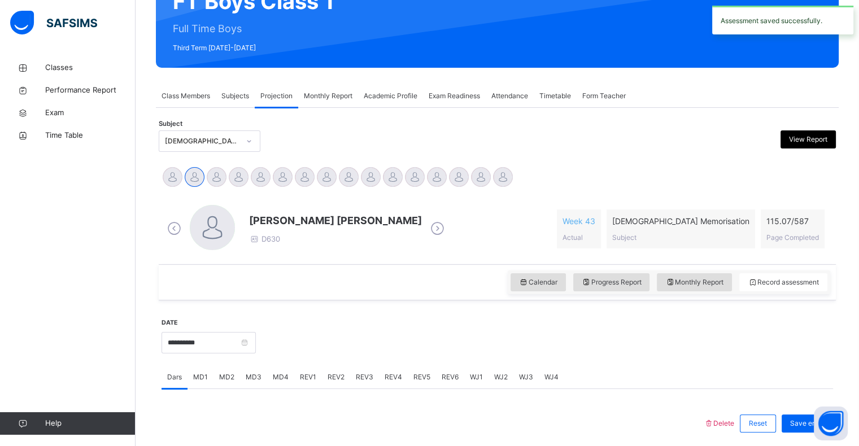
scroll to position [127, 0]
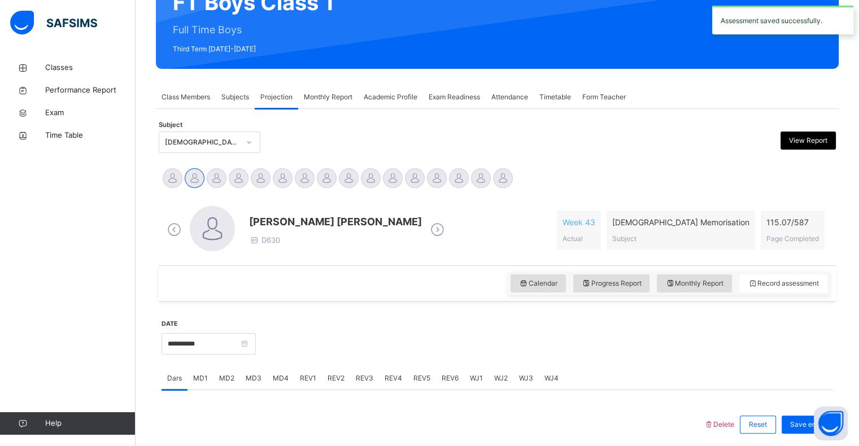
click at [328, 380] on span "REV2" at bounding box center [336, 378] width 17 height 10
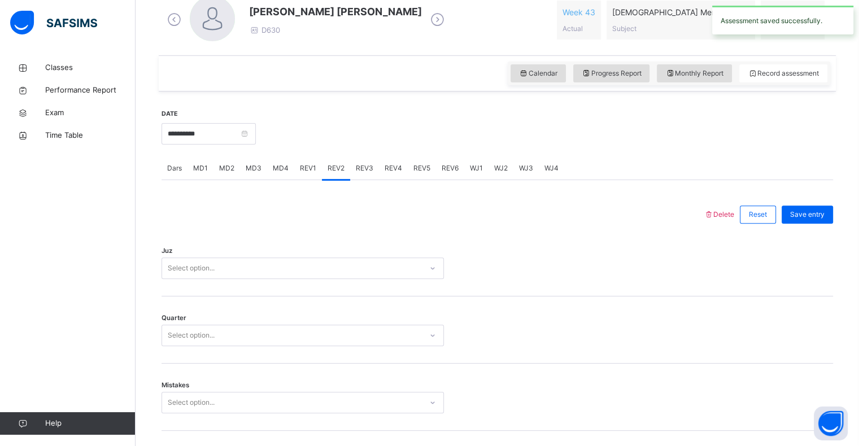
scroll to position [348, 0]
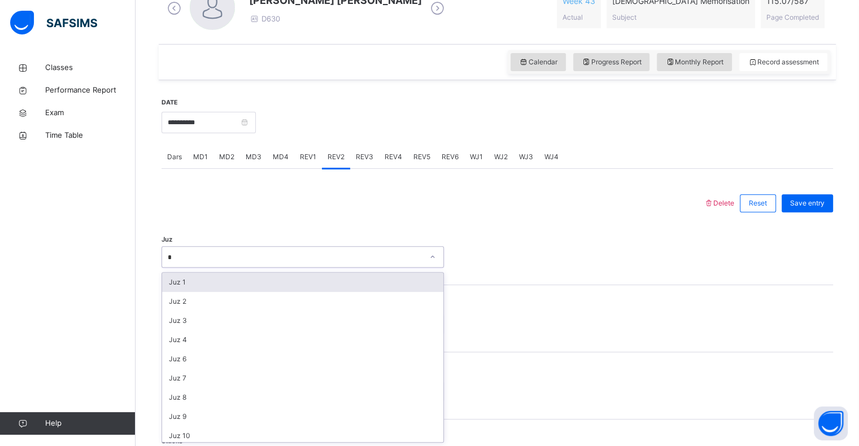
type input "**"
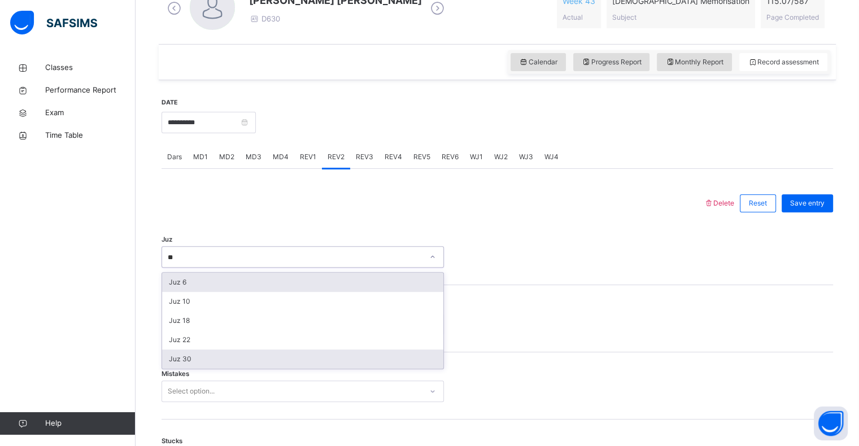
click at [172, 364] on div "Juz 30" at bounding box center [302, 359] width 281 height 19
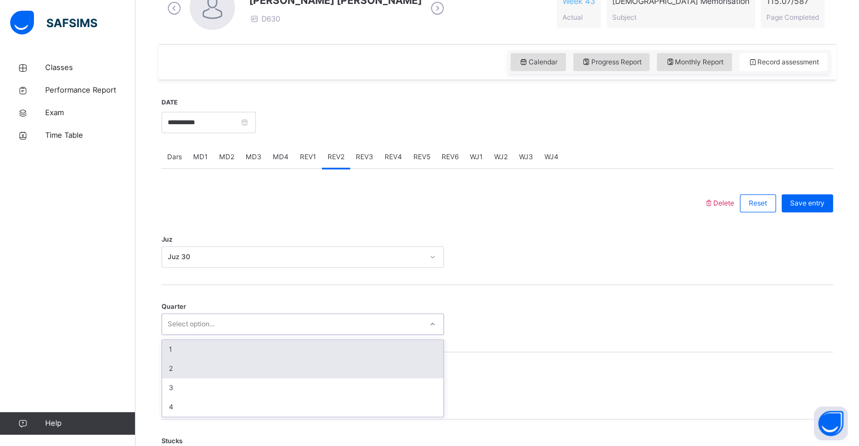
click at [163, 368] on div "2" at bounding box center [302, 368] width 281 height 19
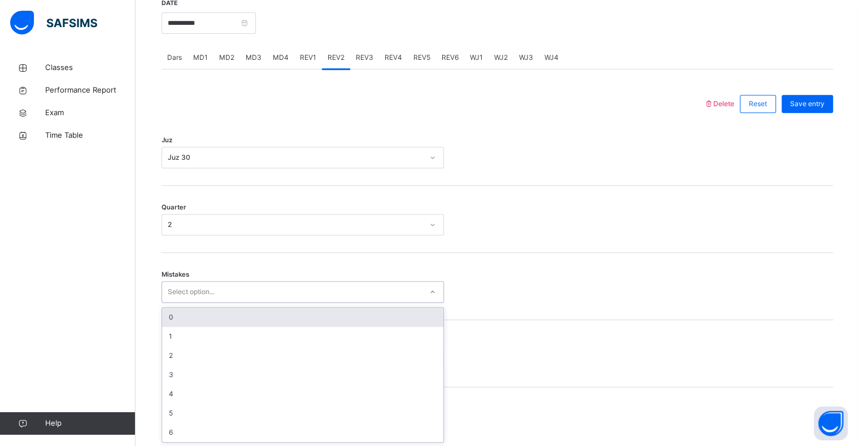
click at [169, 323] on div "0" at bounding box center [302, 317] width 281 height 19
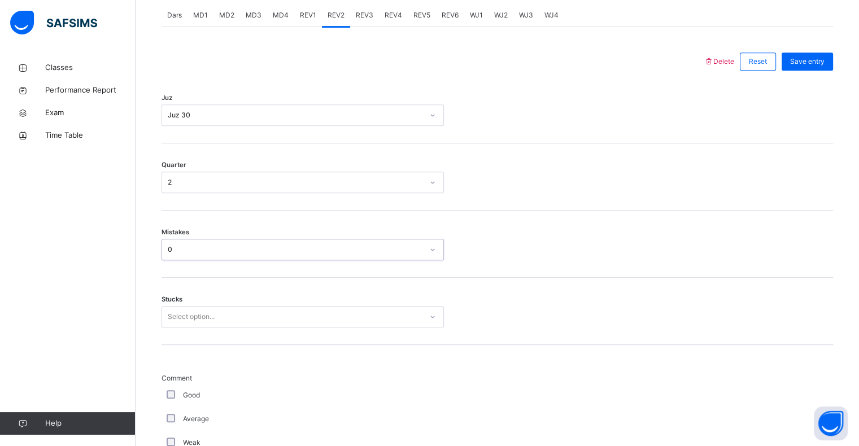
scroll to position [495, 0]
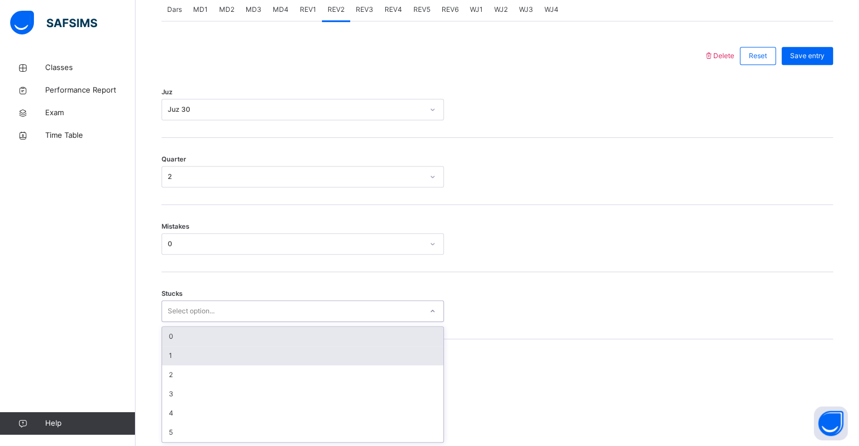
click at [163, 359] on div "1" at bounding box center [302, 355] width 281 height 19
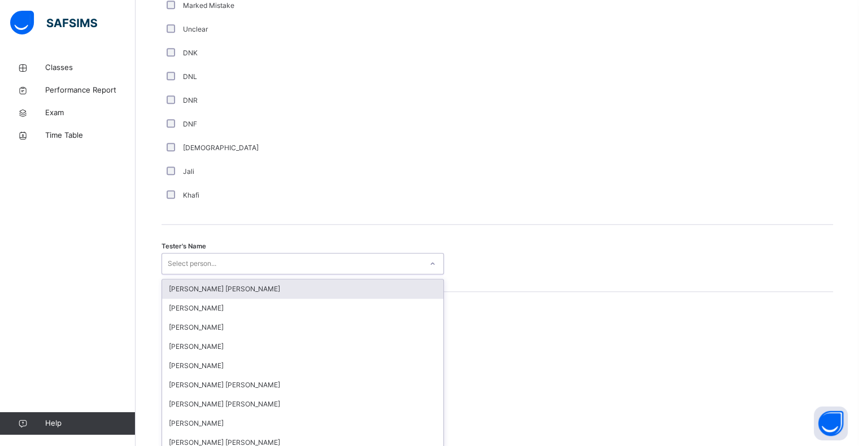
scroll to position [981, 0]
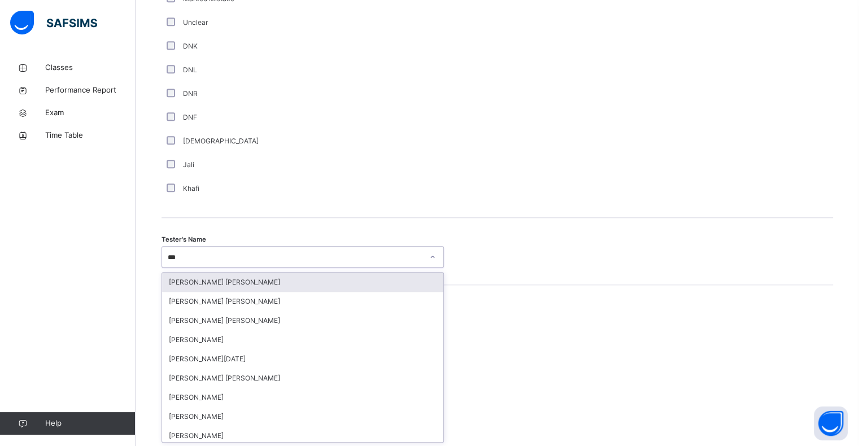
type input "****"
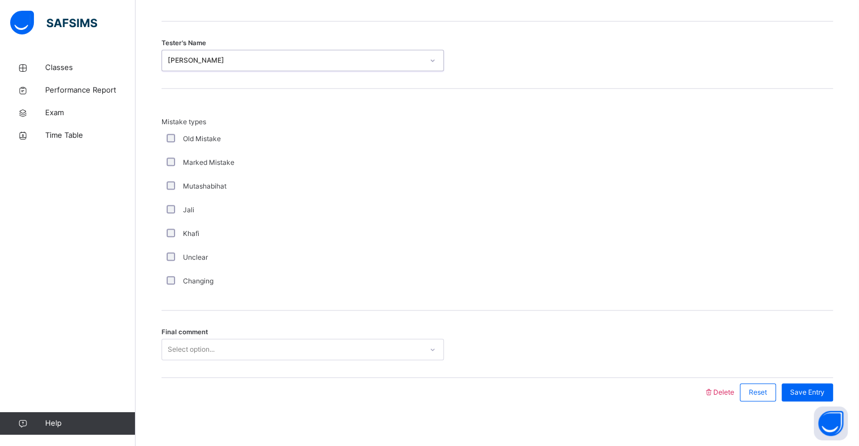
scroll to position [1189, 0]
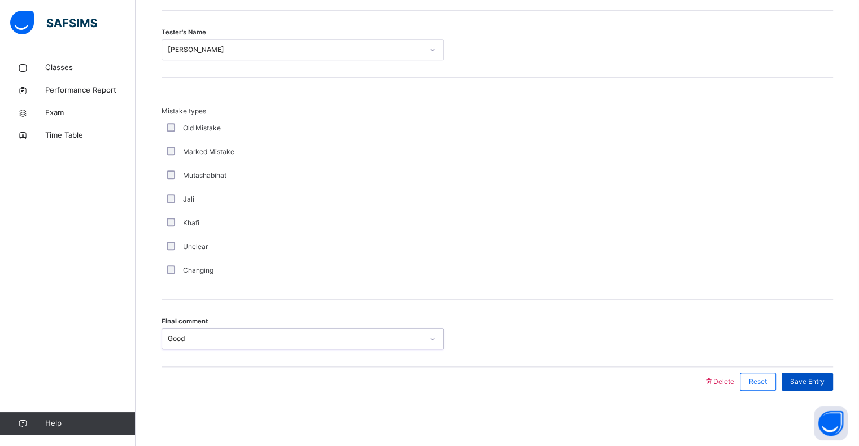
click at [820, 385] on span "Save Entry" at bounding box center [807, 382] width 34 height 10
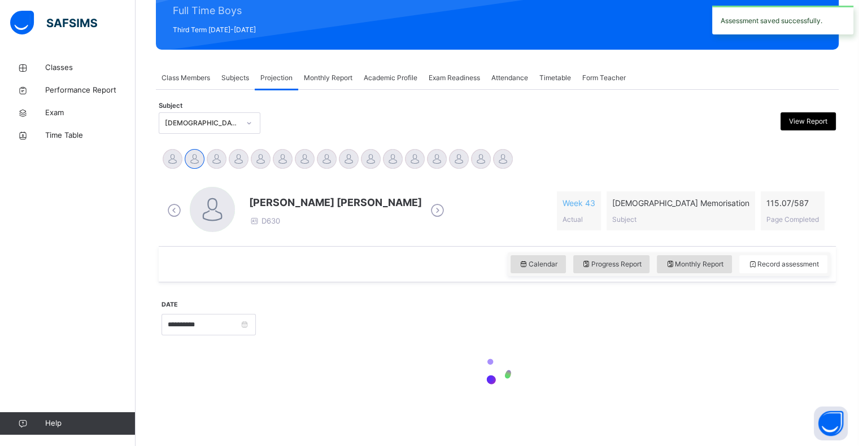
scroll to position [145, 0]
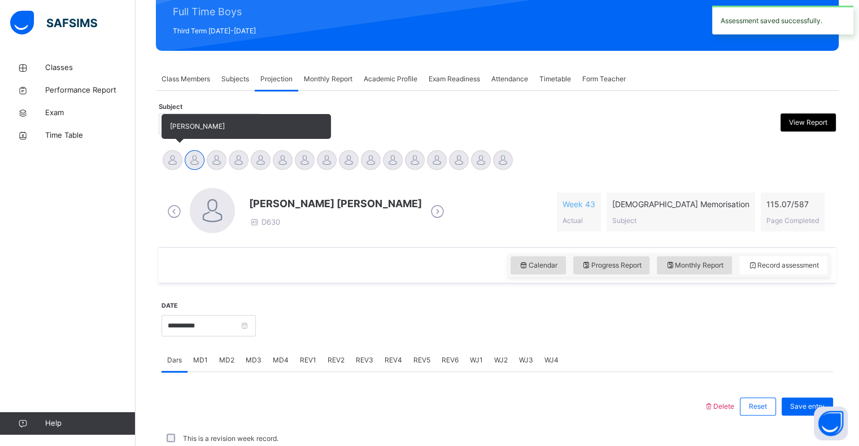
click at [182, 153] on div "[PERSON_NAME]" at bounding box center [173, 161] width 22 height 25
click at [171, 167] on div at bounding box center [173, 160] width 20 height 20
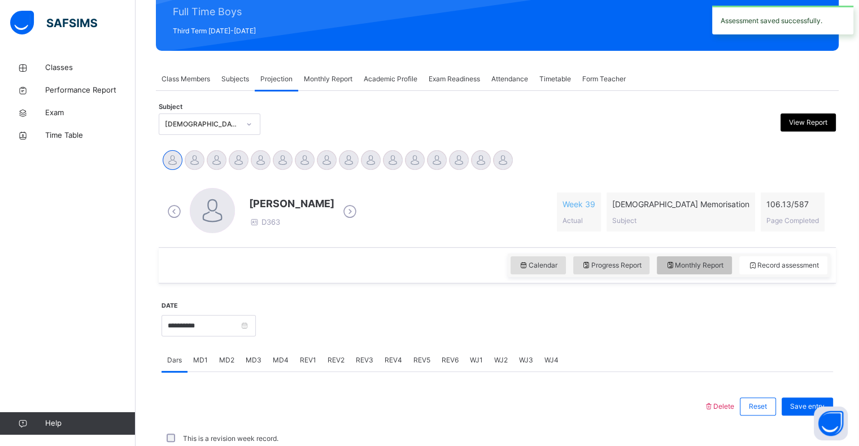
click at [710, 267] on span "Monthly Report" at bounding box center [694, 265] width 58 height 10
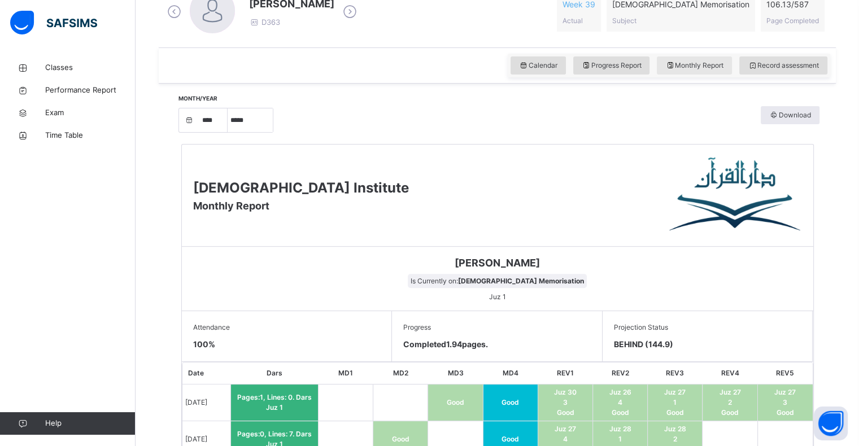
scroll to position [341, 0]
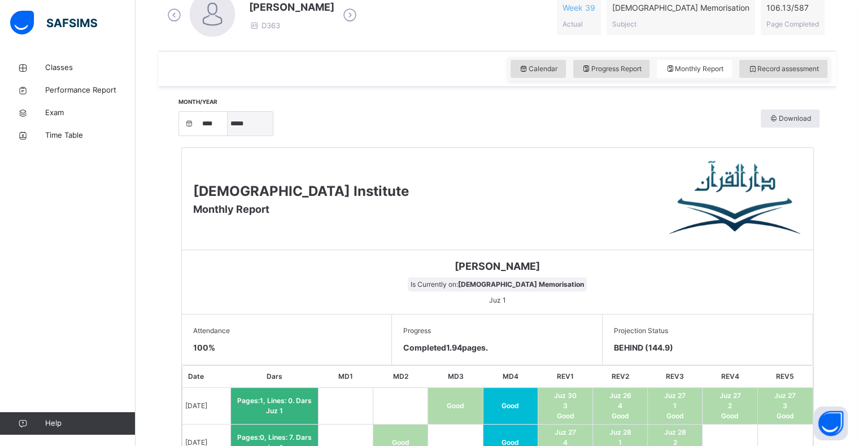
click at [236, 121] on select "***** ******** ***** ***** *** **** **** ****** ********* ******* ******** ****…" at bounding box center [250, 124] width 45 height 24
click at [232, 136] on select "***** ******** ***** ***** *** **** **** ****** ********* ******* ******** ****…" at bounding box center [250, 124] width 45 height 24
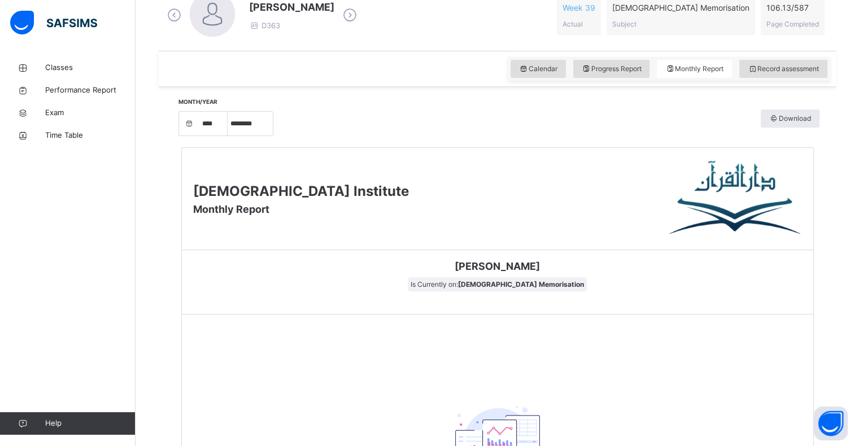
click at [310, 306] on div "Abdibaasit Hussein Is Currently on: Quran Memorisation" at bounding box center [498, 282] width 632 height 64
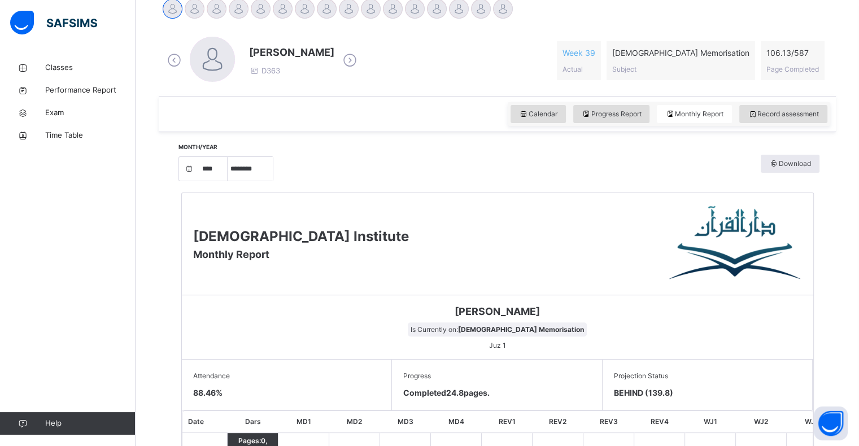
scroll to position [294, 0]
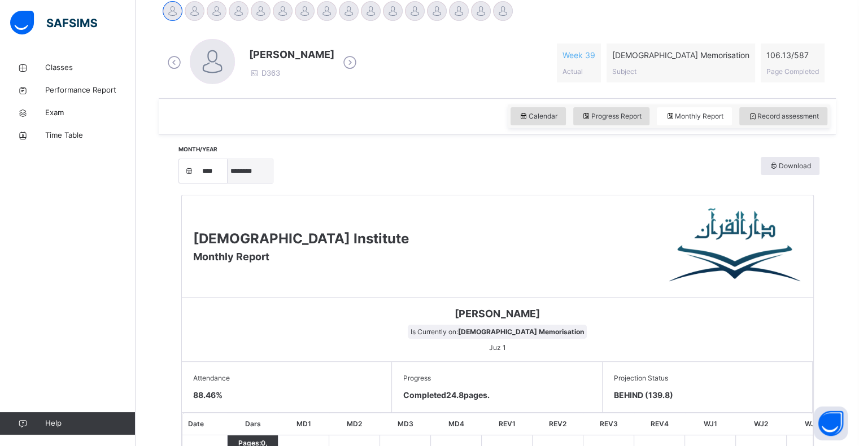
click at [259, 172] on select "***** ******** ***** ***** *** **** **** ****** ********* ******* ******** ****…" at bounding box center [250, 171] width 45 height 24
drag, startPoint x: 259, startPoint y: 172, endPoint x: 316, endPoint y: 190, distance: 60.0
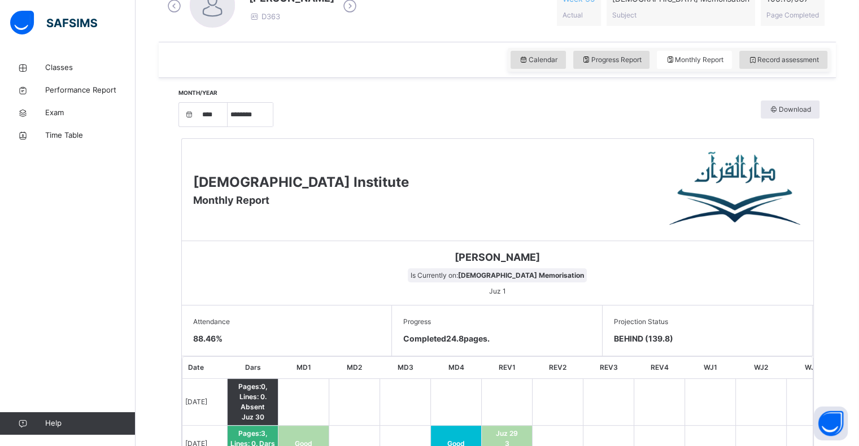
scroll to position [348, 0]
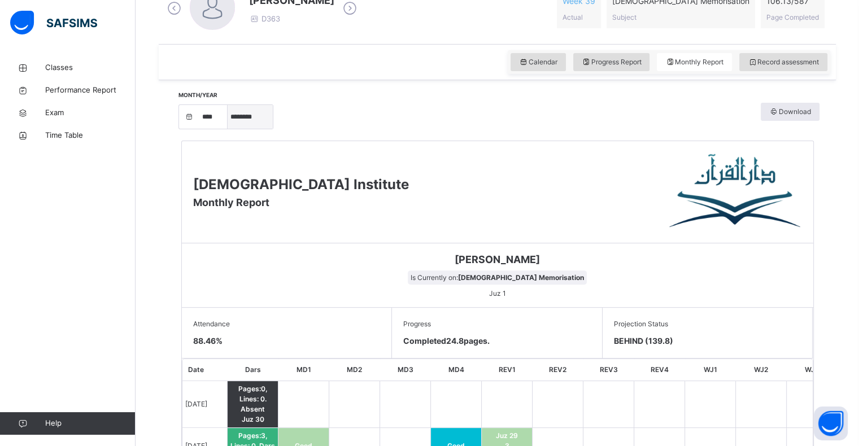
click at [273, 114] on select "***** ******** ***** ***** *** **** **** ****** ********* ******* ******** ****…" at bounding box center [250, 117] width 45 height 24
click at [232, 129] on select "***** ******** ***** ***** *** **** **** ****** ********* ******* ******** ****…" at bounding box center [250, 117] width 45 height 24
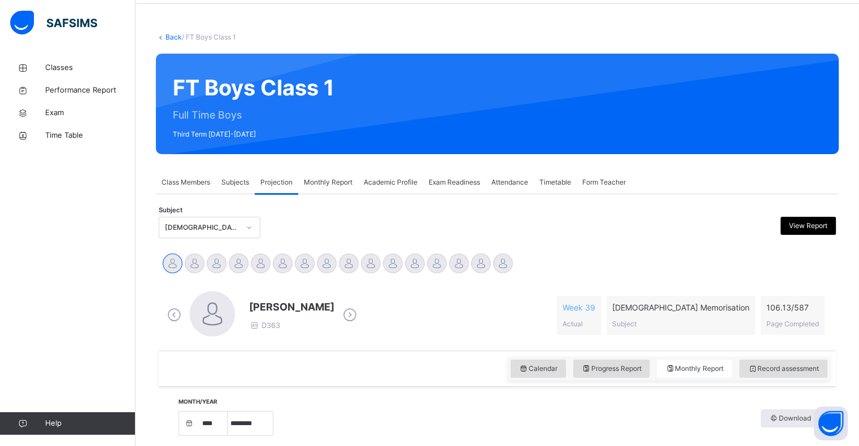
scroll to position [43, 0]
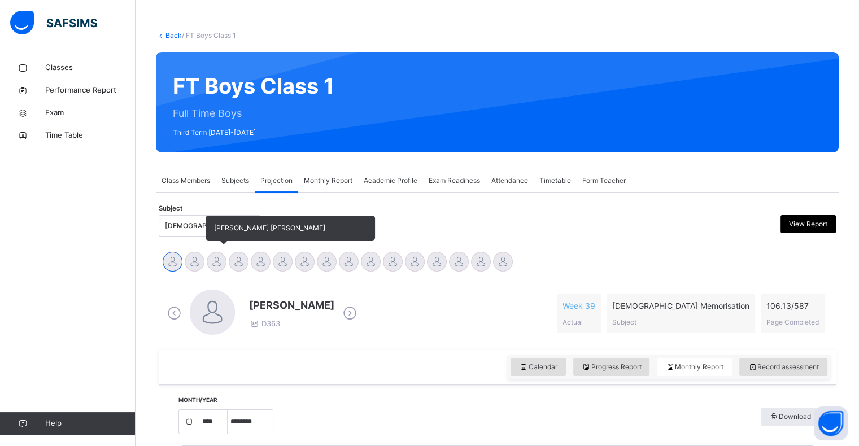
click at [214, 255] on div at bounding box center [217, 262] width 20 height 20
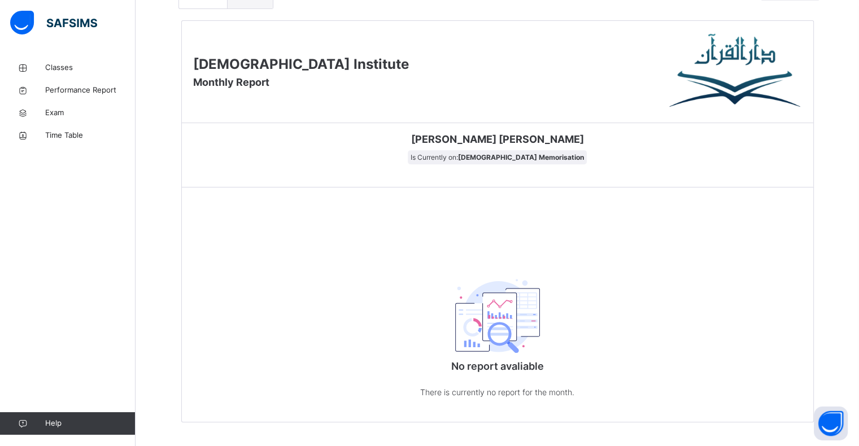
scroll to position [452, 0]
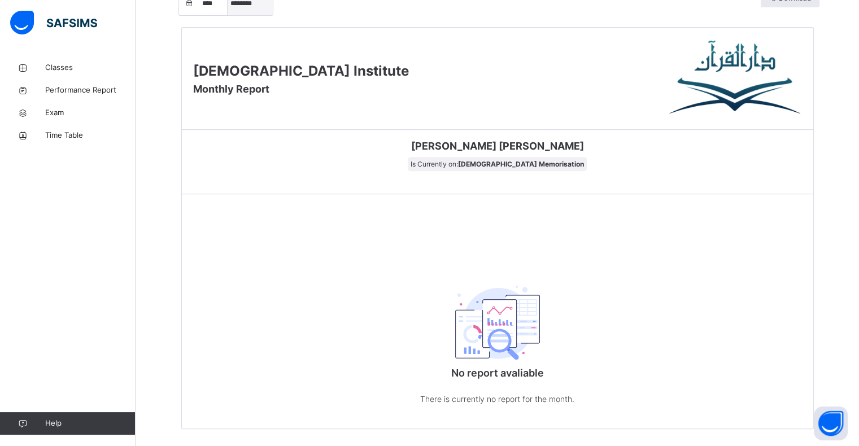
click at [257, 11] on select "***** ******** ***** ***** *** **** **** ****** ********* ******* ******** ****…" at bounding box center [250, 4] width 45 height 24
click at [232, 15] on select "***** ******** ***** ***** *** **** **** ****** ********* ******* ******** ****…" at bounding box center [250, 4] width 45 height 24
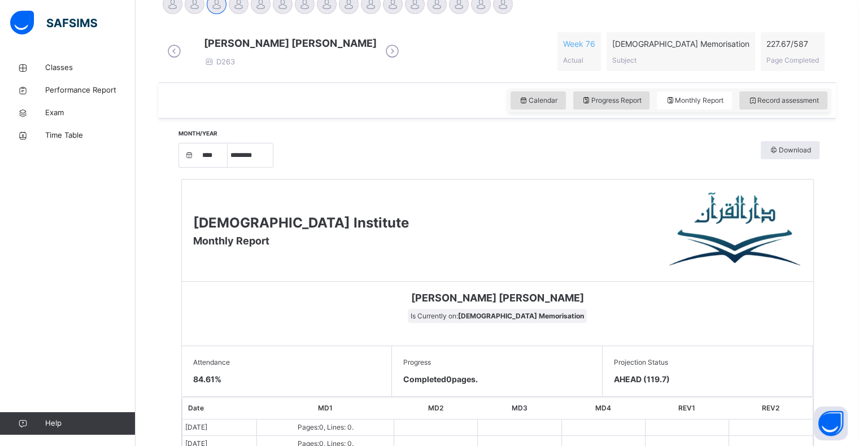
scroll to position [299, 0]
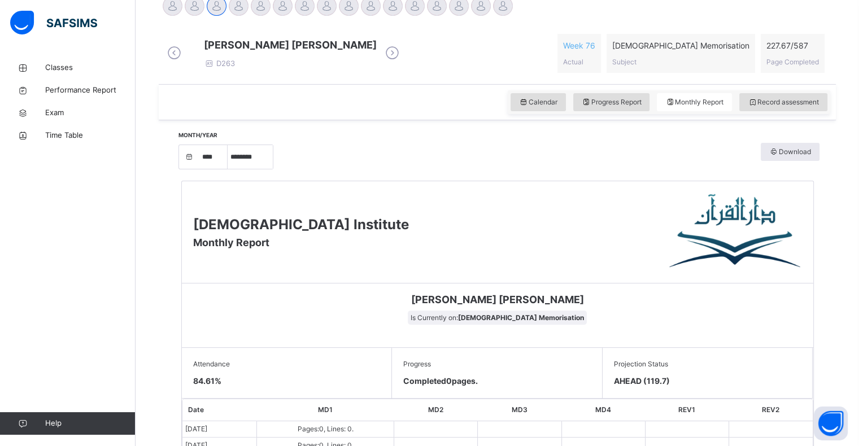
drag, startPoint x: 246, startPoint y: 158, endPoint x: 257, endPoint y: 289, distance: 132.1
select select "*"
click at [232, 169] on select "***** ******** ***** ***** *** **** **** ****** ********* ******* ******** ****…" at bounding box center [250, 157] width 45 height 24
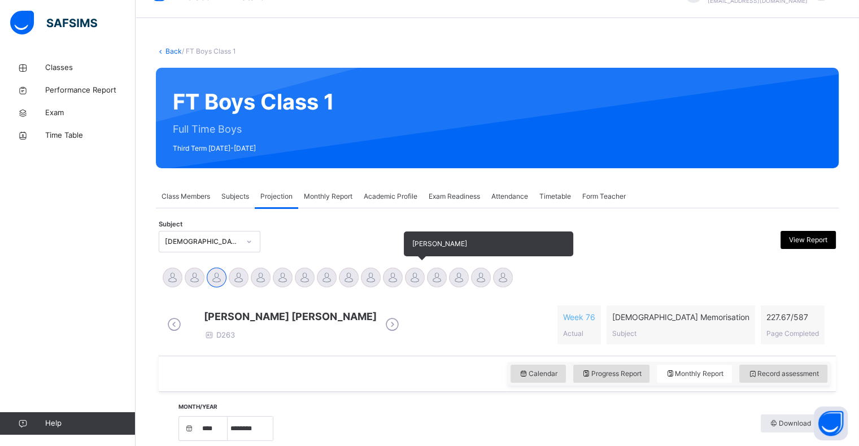
scroll to position [25, 0]
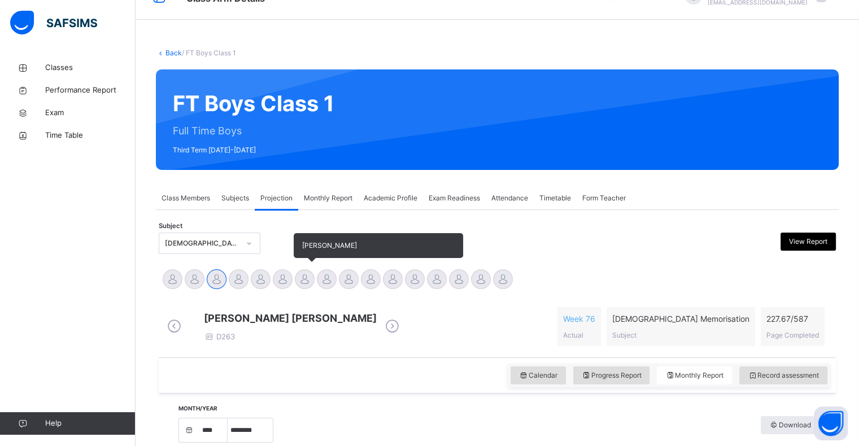
click at [303, 282] on div at bounding box center [305, 279] width 20 height 20
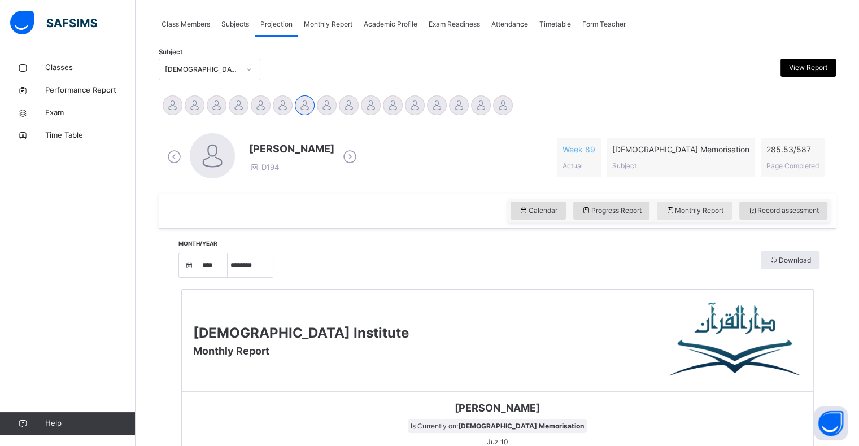
scroll to position [199, 0]
click at [801, 215] on span "Record assessment" at bounding box center [783, 211] width 71 height 10
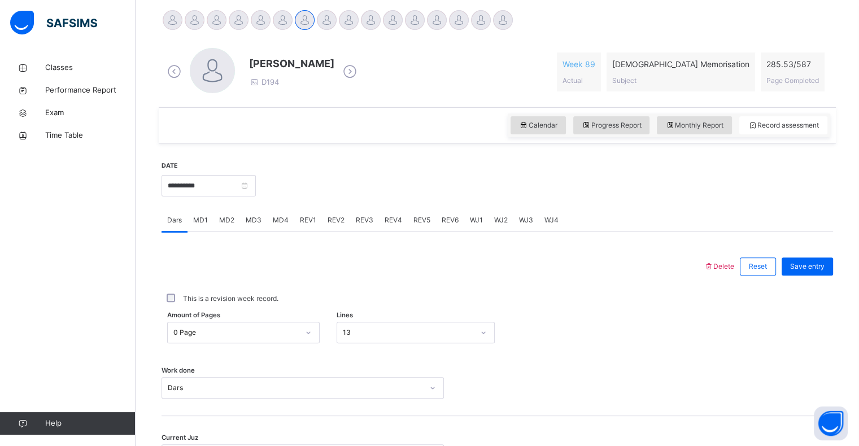
scroll to position [285, 0]
click at [230, 180] on input "**********" at bounding box center [209, 185] width 94 height 21
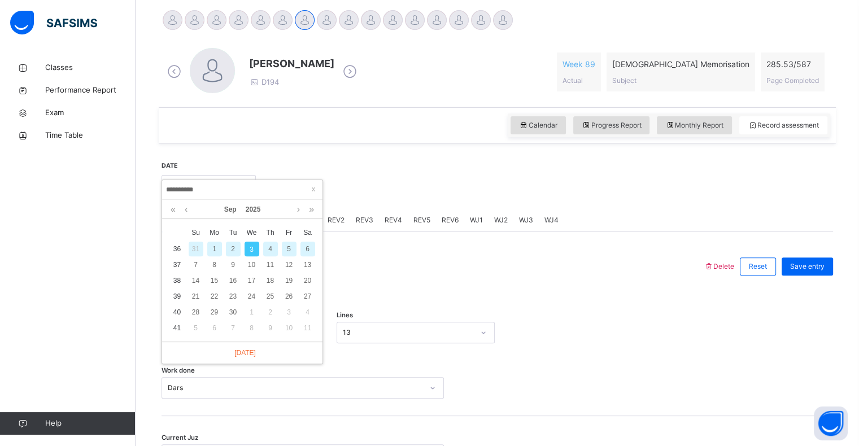
click at [212, 248] on div "1" at bounding box center [214, 249] width 15 height 15
type input "**********"
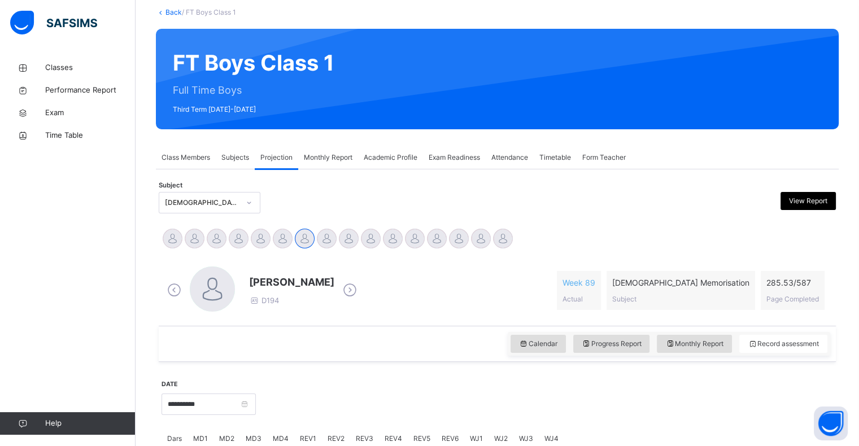
scroll to position [54, 0]
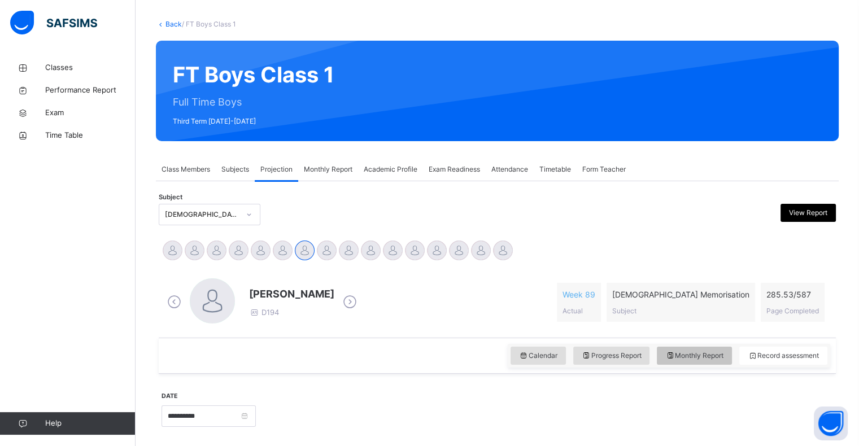
click at [710, 355] on span "Monthly Report" at bounding box center [694, 356] width 58 height 10
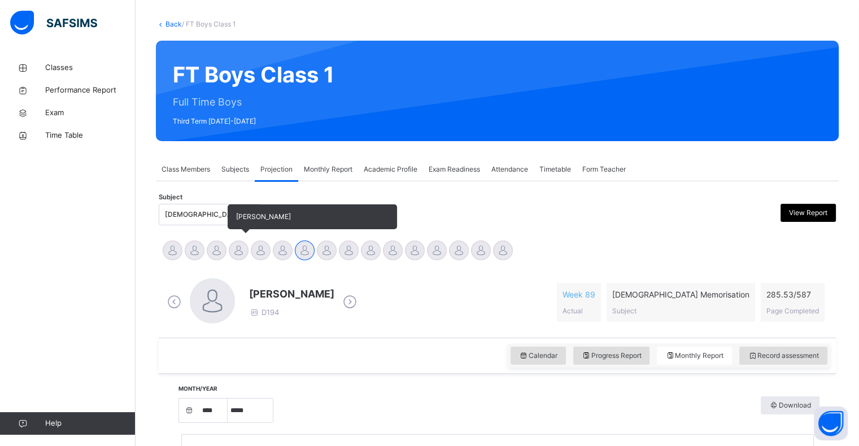
click at [241, 247] on div at bounding box center [239, 251] width 20 height 20
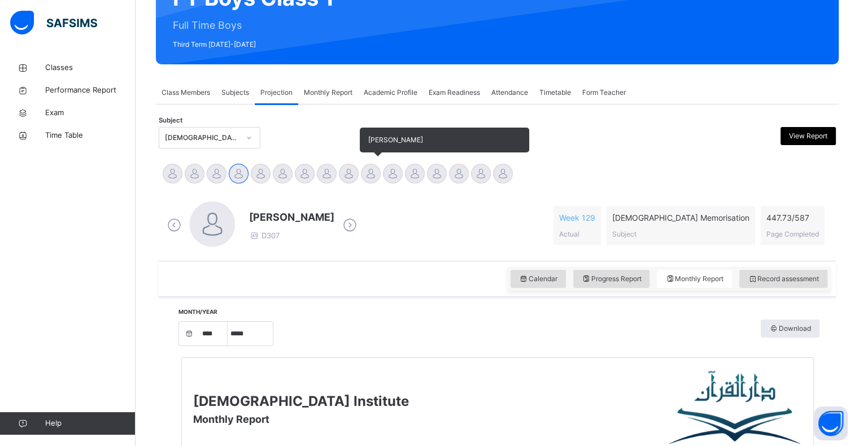
scroll to position [125, 0]
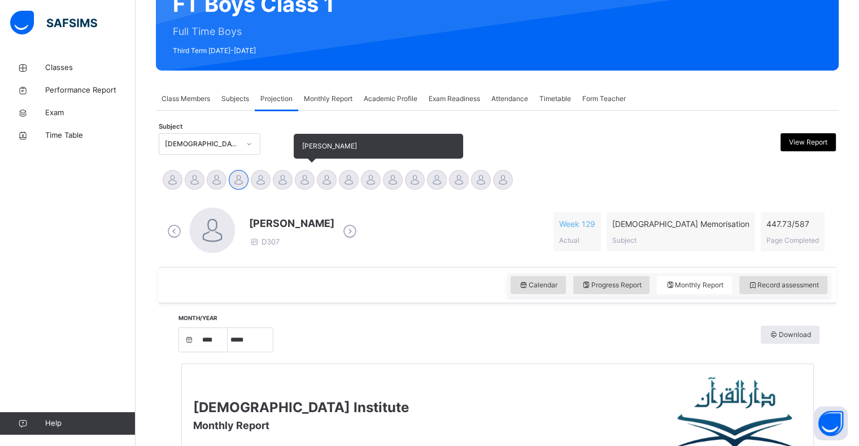
click at [306, 185] on div at bounding box center [305, 180] width 20 height 20
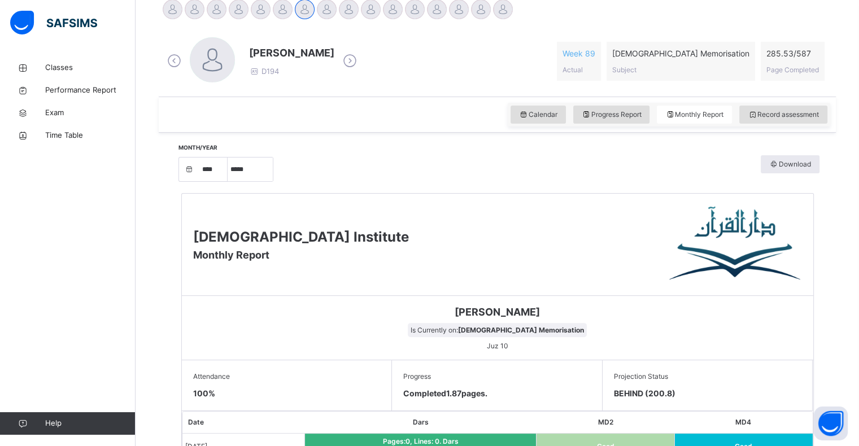
scroll to position [297, 0]
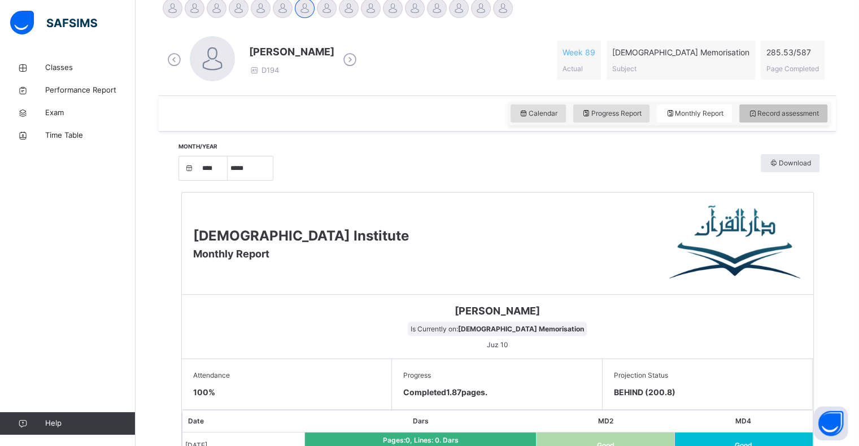
click at [771, 114] on span "Record assessment" at bounding box center [783, 113] width 71 height 10
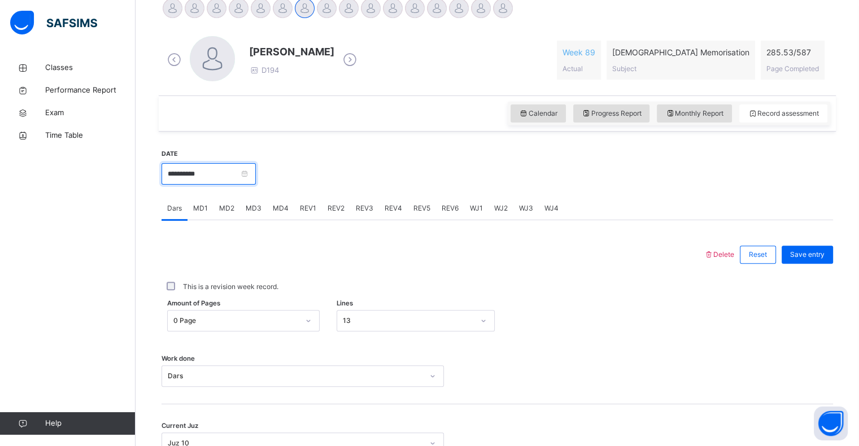
click at [218, 169] on input "**********" at bounding box center [209, 173] width 94 height 21
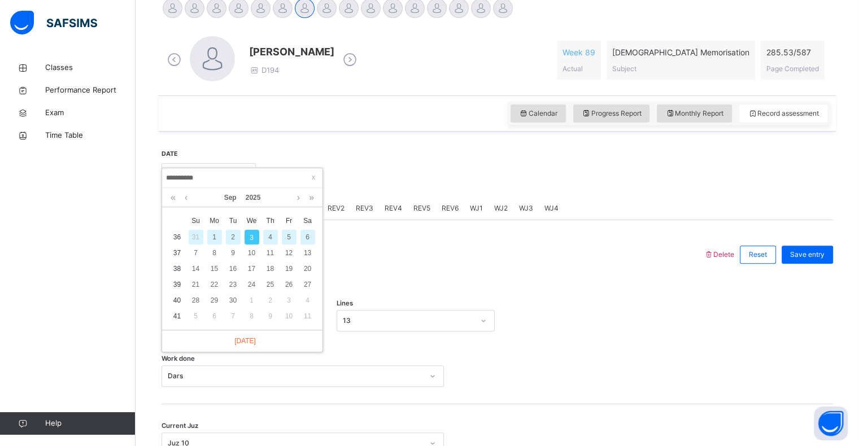
click at [215, 238] on div "1" at bounding box center [214, 237] width 15 height 15
type input "**********"
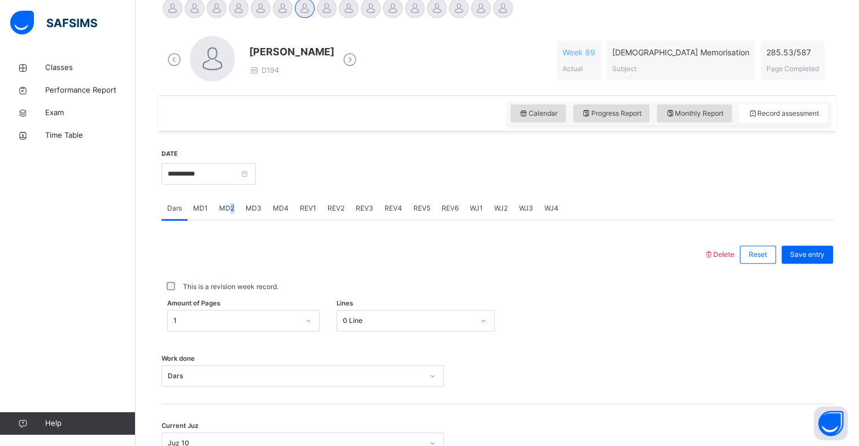
click at [232, 212] on div "MD2" at bounding box center [227, 208] width 27 height 23
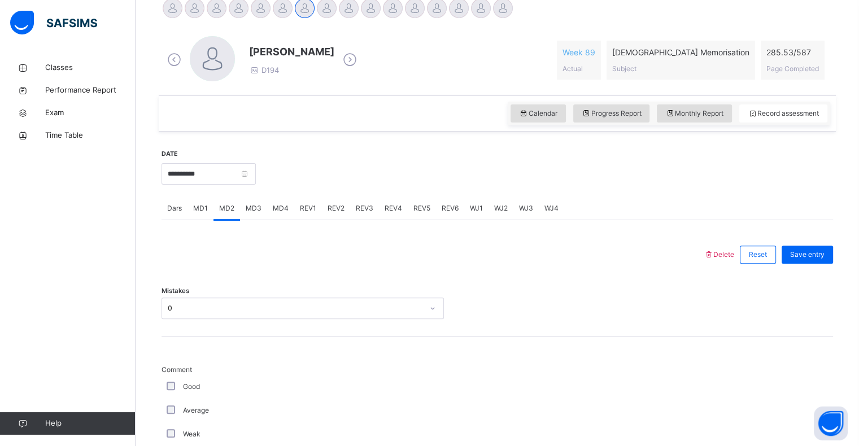
click at [281, 204] on span "MD4" at bounding box center [281, 208] width 16 height 10
click at [308, 210] on span "REV1" at bounding box center [308, 208] width 16 height 10
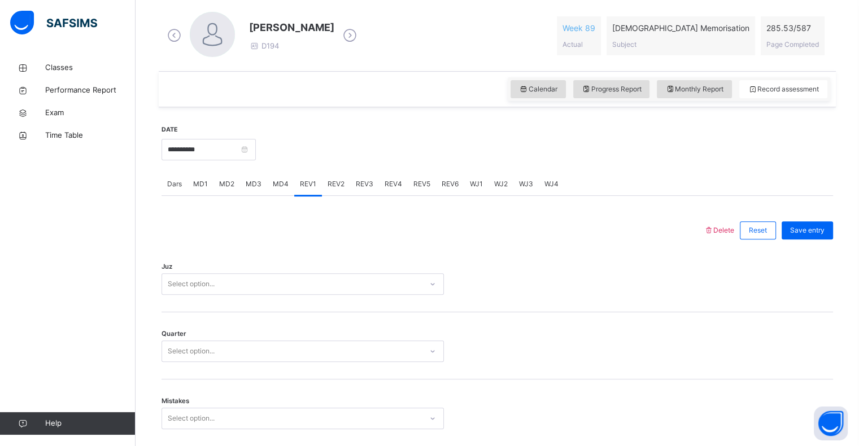
click at [248, 295] on div "Select option..." at bounding box center [303, 283] width 282 height 21
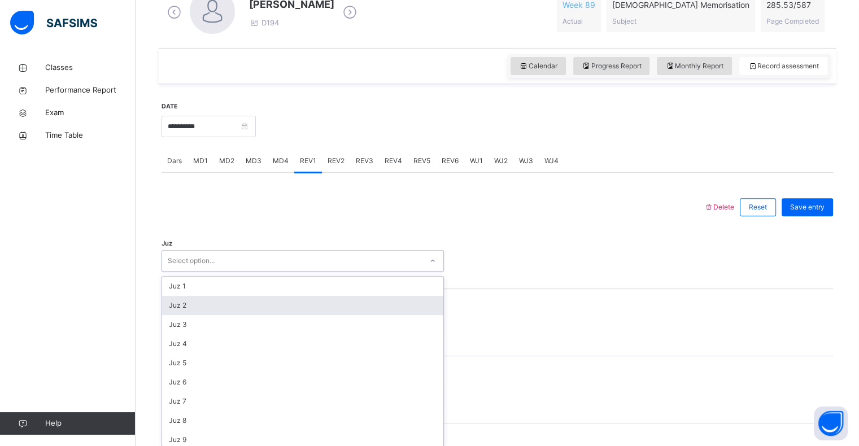
scroll to position [348, 0]
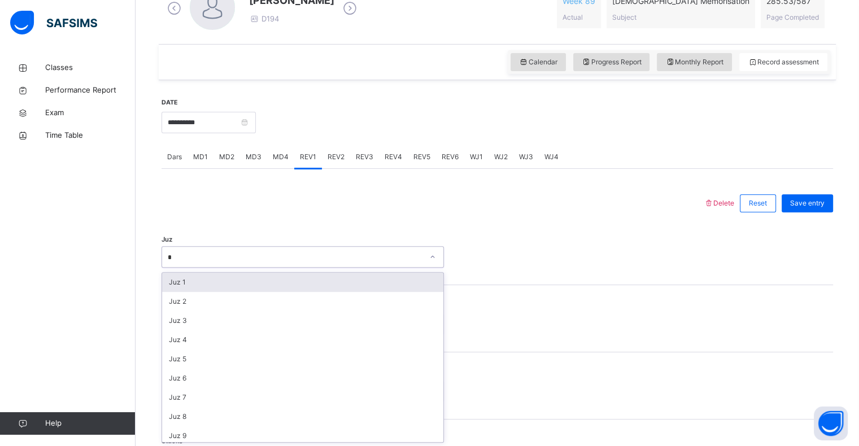
type input "**"
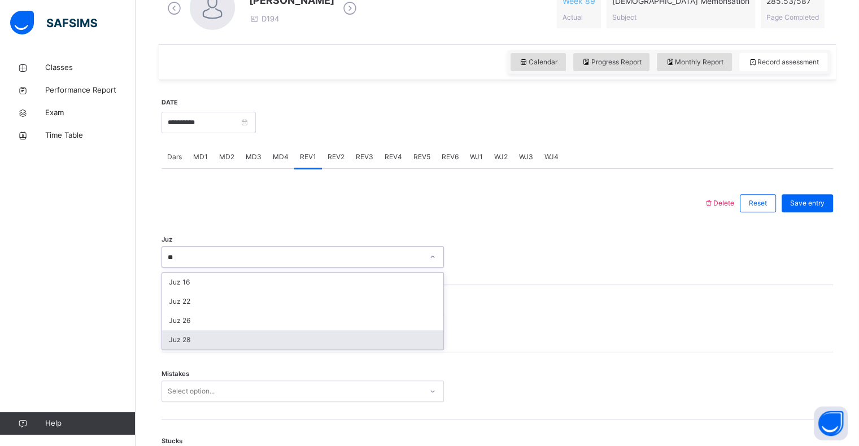
click at [227, 336] on div "Juz 28" at bounding box center [302, 339] width 281 height 19
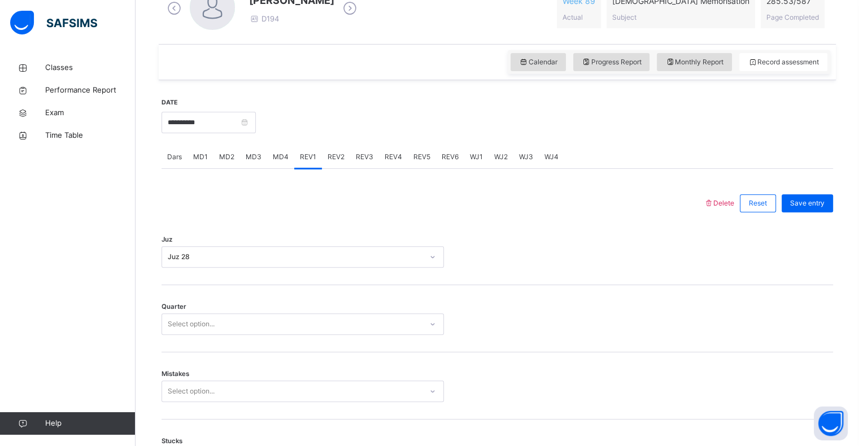
click at [225, 311] on div "Quarter Select option..." at bounding box center [498, 318] width 672 height 67
click at [219, 324] on div "Select option..." at bounding box center [292, 325] width 260 height 18
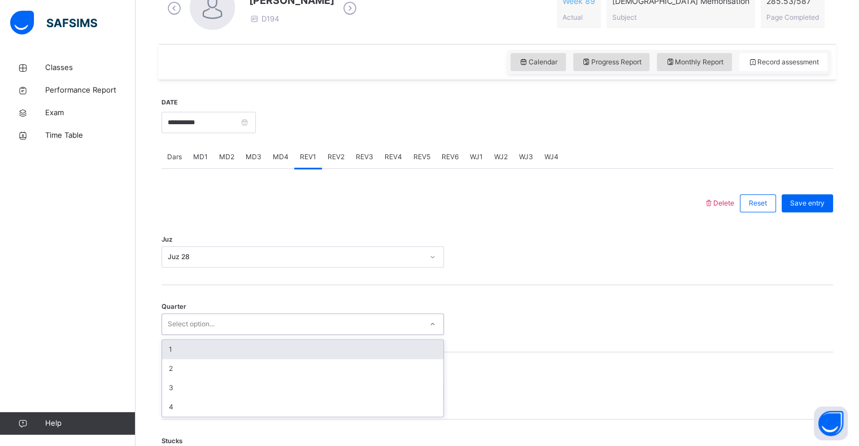
type input "*"
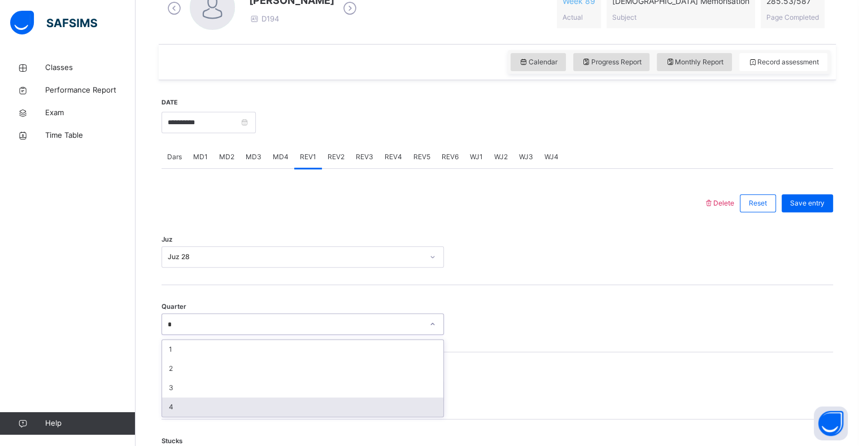
click at [182, 406] on div "4" at bounding box center [302, 407] width 281 height 19
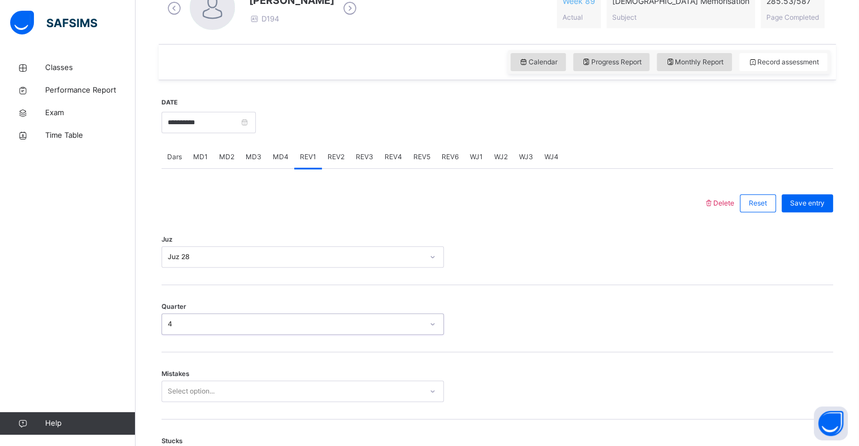
click at [204, 394] on div "Select option..." at bounding box center [303, 391] width 282 height 21
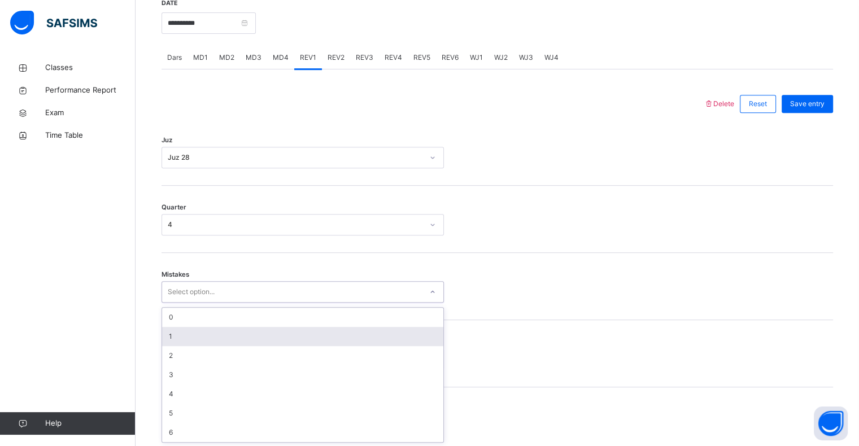
click at [189, 331] on div "1" at bounding box center [302, 336] width 281 height 19
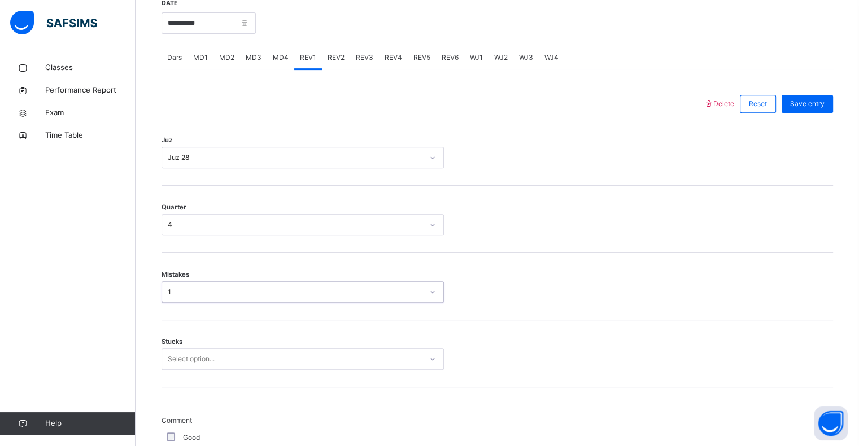
click at [178, 359] on div "Select option..." at bounding box center [303, 359] width 282 height 21
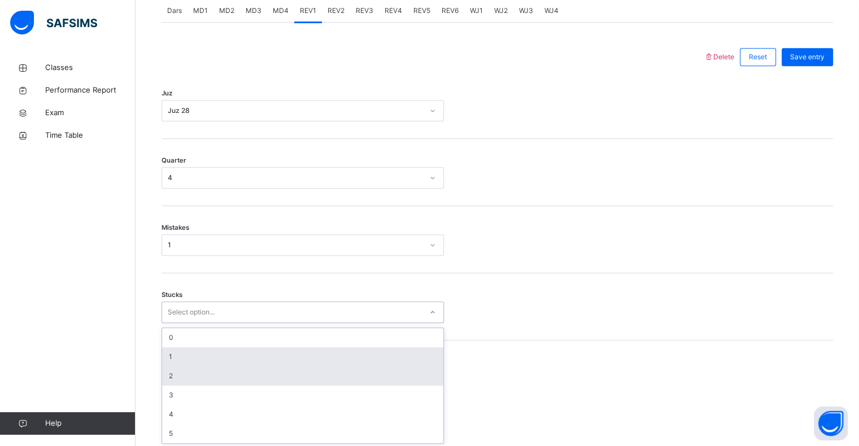
scroll to position [495, 0]
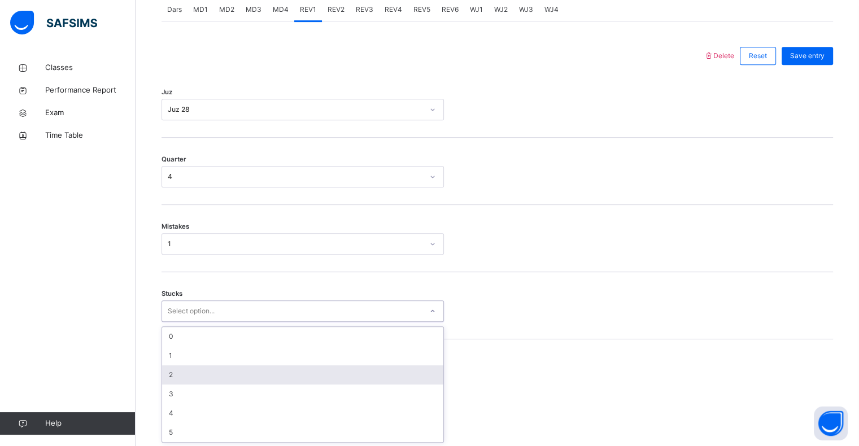
click at [173, 369] on div "2" at bounding box center [302, 374] width 281 height 19
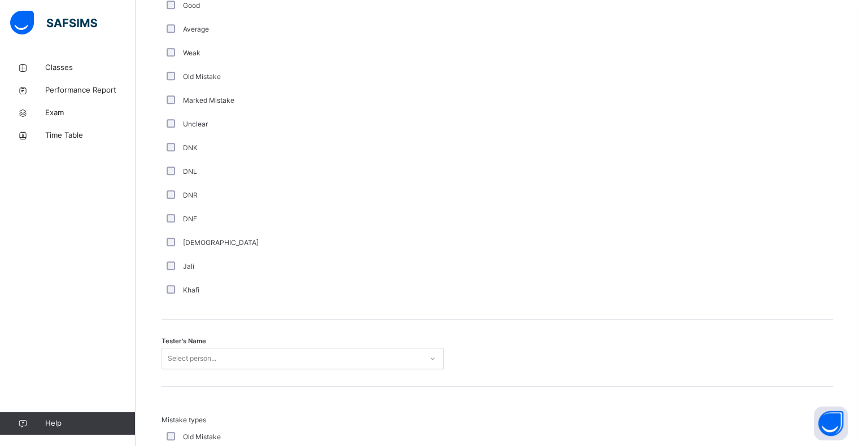
scroll to position [886, 0]
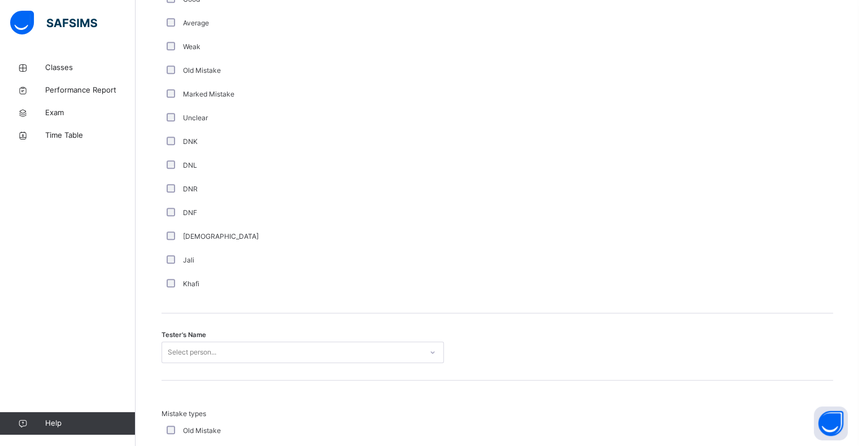
click at [182, 343] on div "Select person..." at bounding box center [303, 352] width 282 height 21
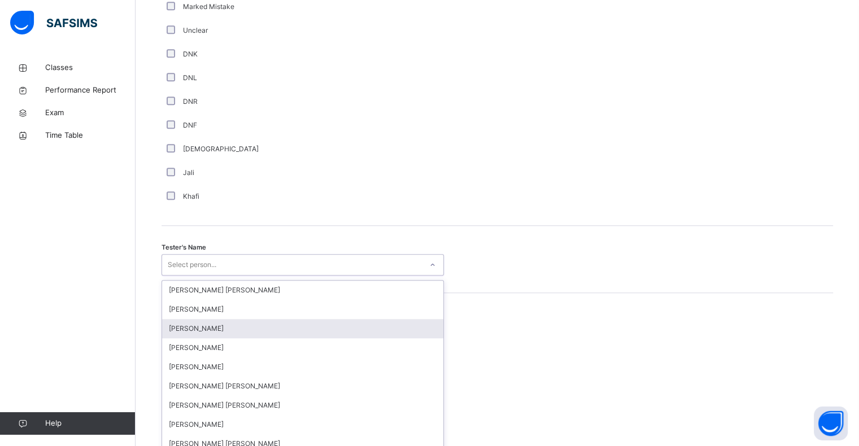
scroll to position [981, 0]
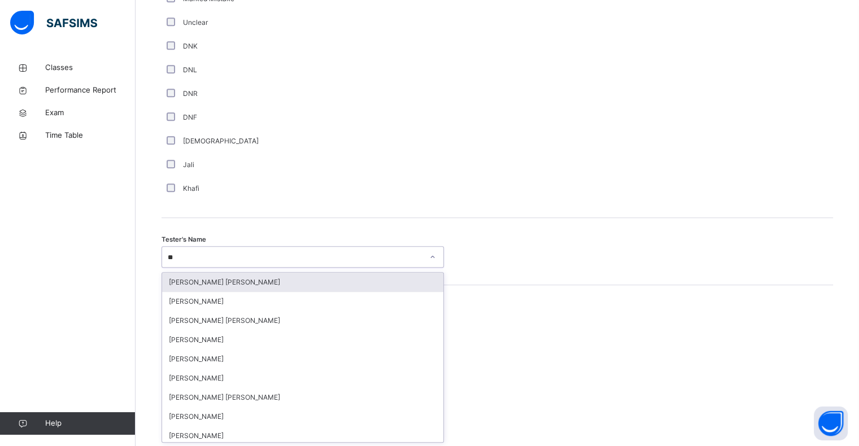
type input "***"
click at [232, 273] on div "[PERSON_NAME]" at bounding box center [302, 282] width 281 height 19
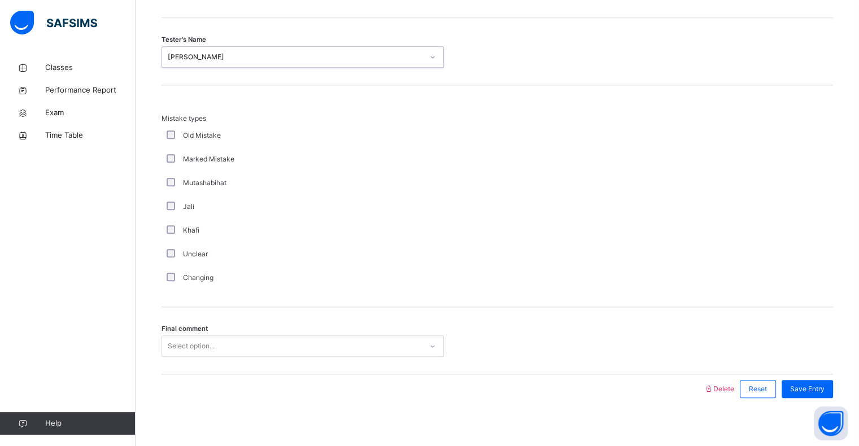
scroll to position [1189, 0]
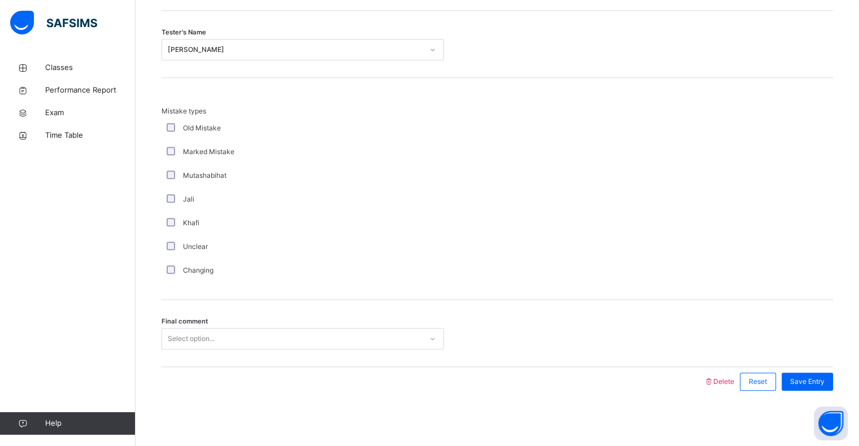
drag, startPoint x: 203, startPoint y: 362, endPoint x: 212, endPoint y: 349, distance: 16.6
click at [211, 349] on div "Final comment Select option..." at bounding box center [498, 333] width 672 height 67
drag, startPoint x: 219, startPoint y: 345, endPoint x: 225, endPoint y: 344, distance: 5.8
click at [223, 345] on div "Select option..." at bounding box center [292, 339] width 260 height 18
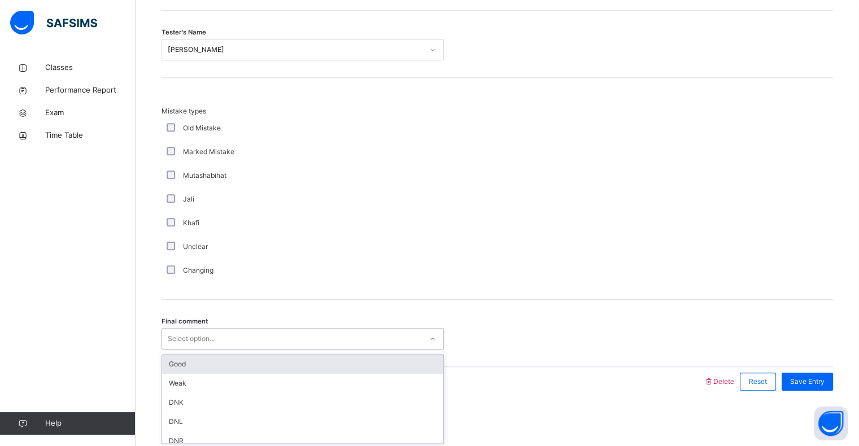
click at [200, 365] on div "Good" at bounding box center [302, 364] width 281 height 19
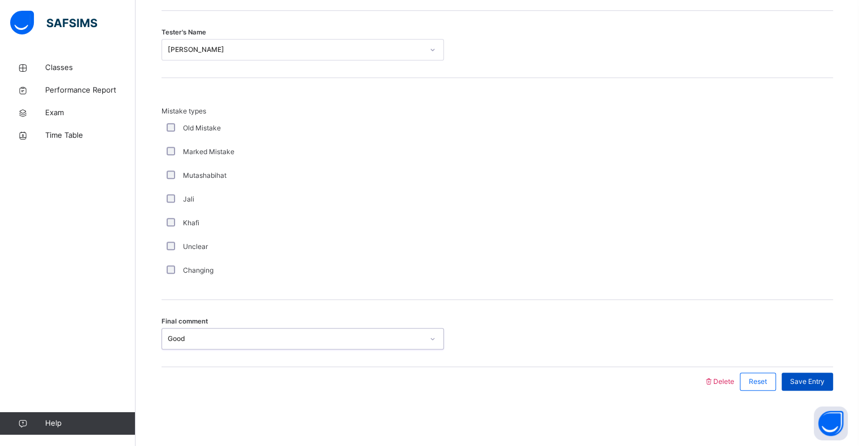
click at [825, 382] on span "Save Entry" at bounding box center [807, 382] width 34 height 10
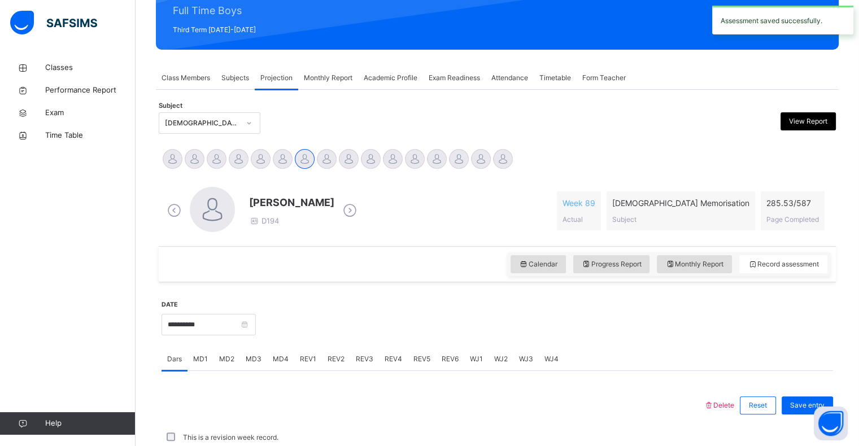
scroll to position [402, 0]
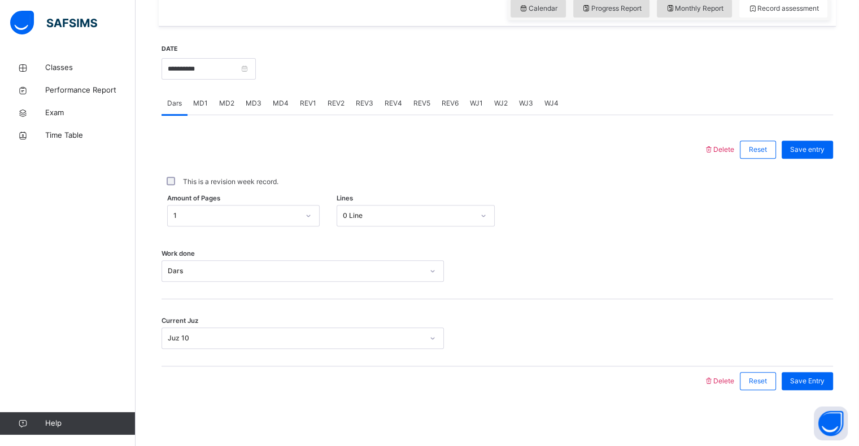
click at [330, 102] on span "REV2" at bounding box center [336, 103] width 17 height 10
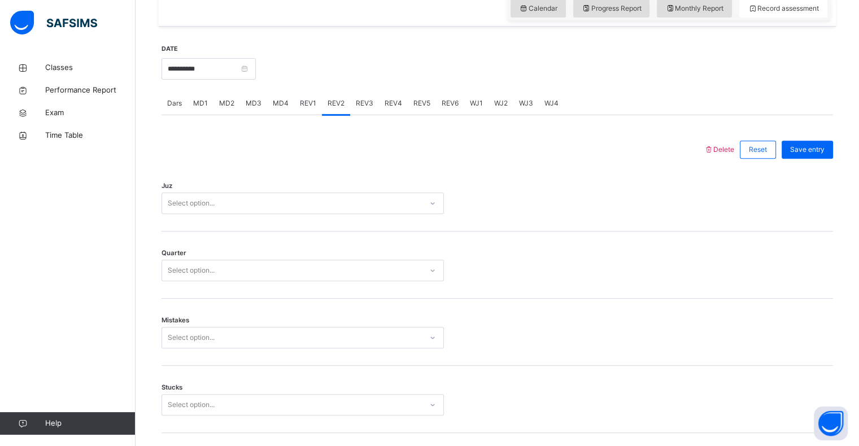
scroll to position [1189, 0]
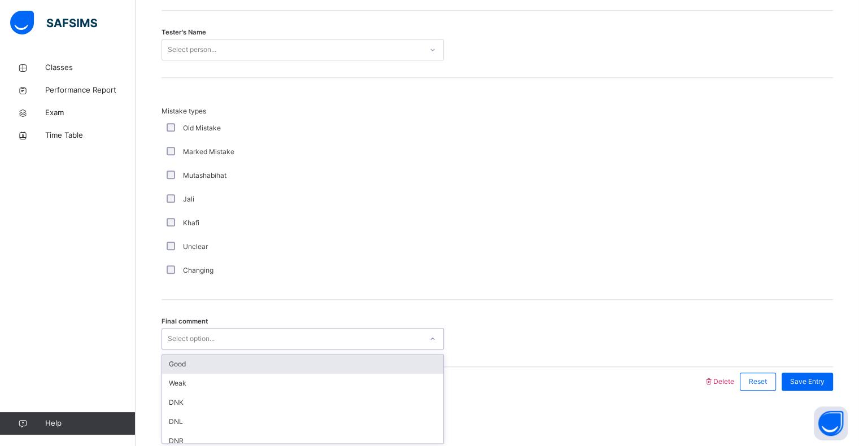
click at [272, 335] on div "Select option..." at bounding box center [292, 339] width 260 height 18
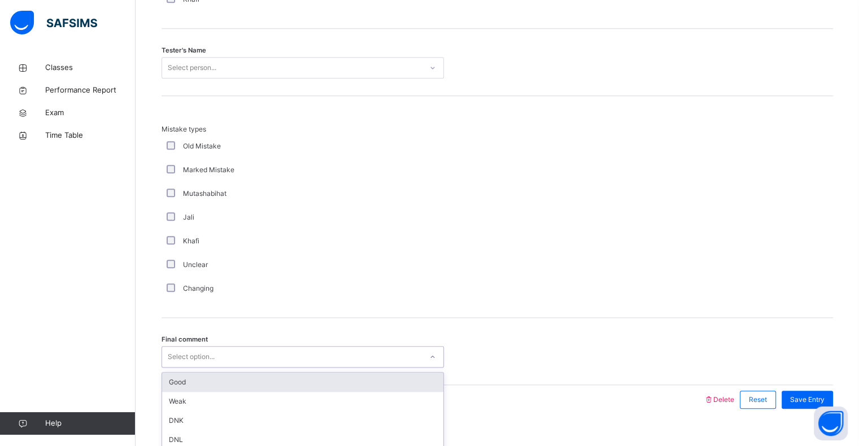
click at [229, 380] on div "Good" at bounding box center [302, 382] width 281 height 19
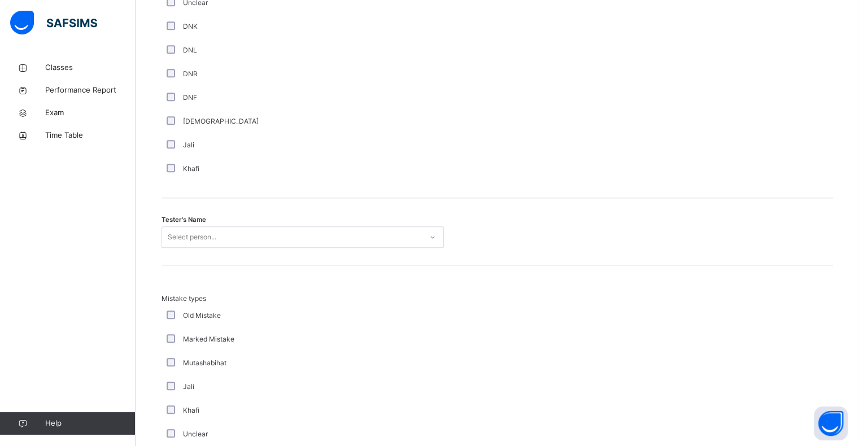
scroll to position [1001, 0]
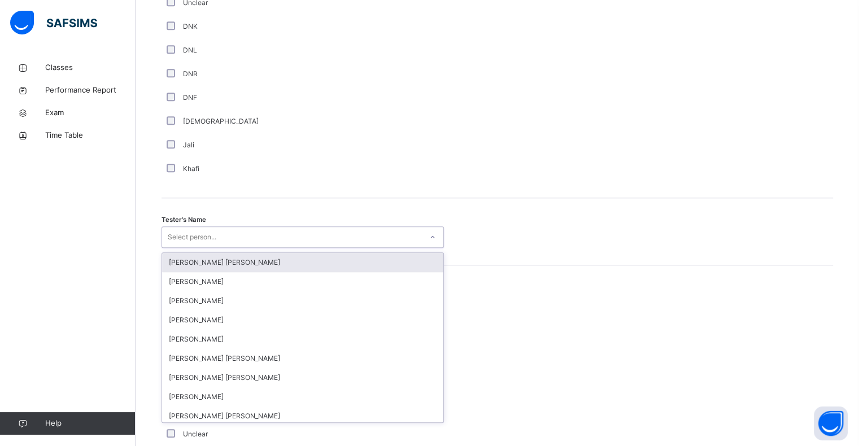
click at [259, 232] on div "Select person..." at bounding box center [292, 238] width 260 height 18
type input "***"
click at [239, 266] on div "[PERSON_NAME]" at bounding box center [302, 262] width 281 height 19
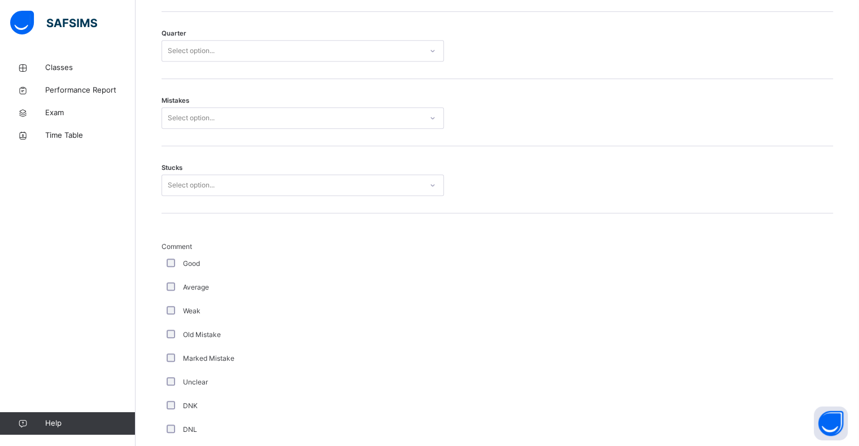
scroll to position [613, 0]
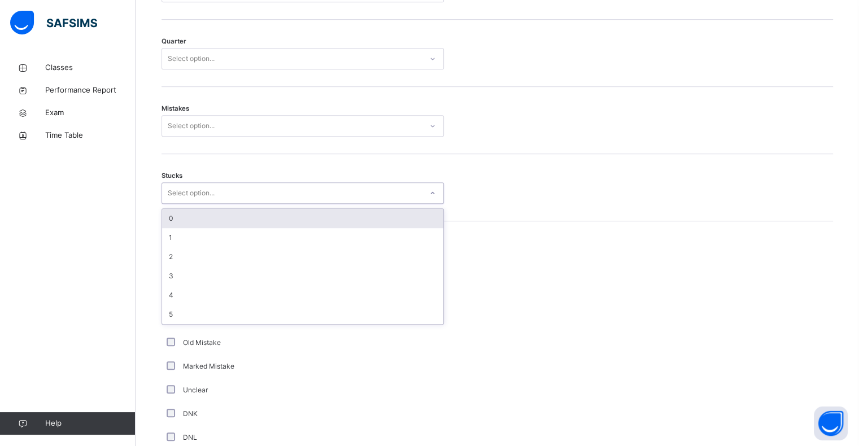
click at [287, 196] on div "Select option..." at bounding box center [292, 194] width 260 height 18
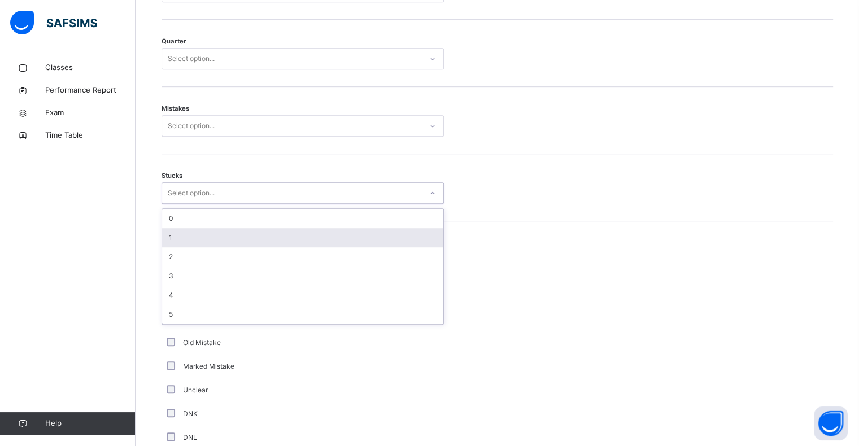
click at [207, 235] on div "1" at bounding box center [302, 237] width 281 height 19
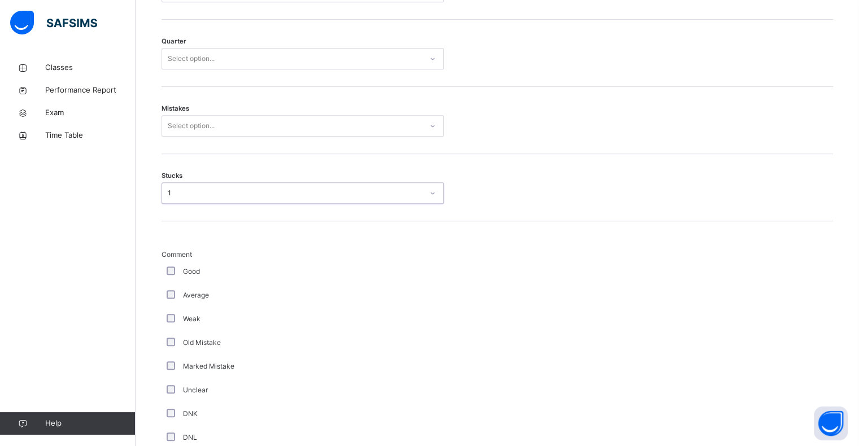
click at [285, 124] on div "Select option..." at bounding box center [292, 126] width 260 height 18
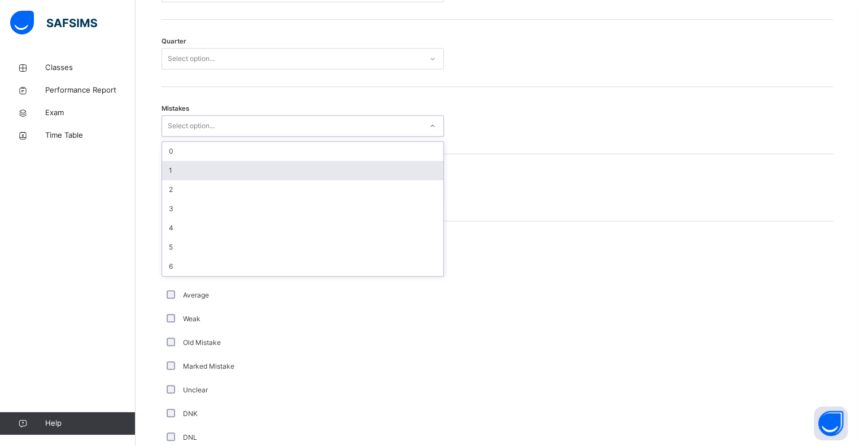
click at [219, 168] on div "1" at bounding box center [302, 170] width 281 height 19
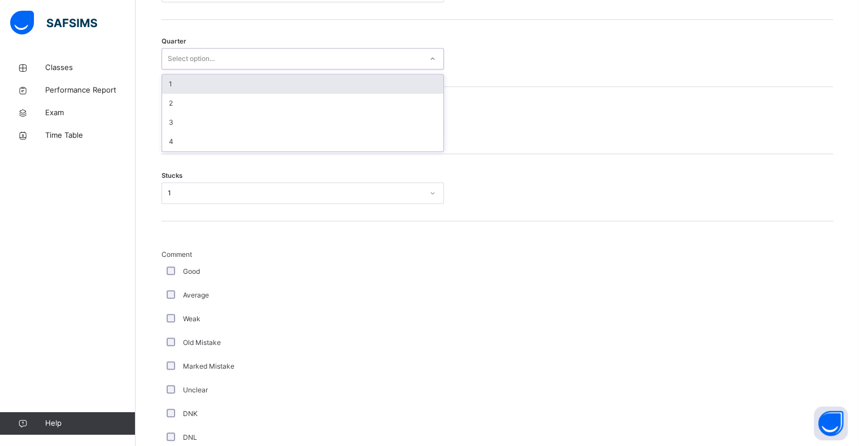
click at [299, 55] on div "Select option..." at bounding box center [292, 59] width 260 height 18
click at [218, 80] on div "1" at bounding box center [302, 84] width 281 height 19
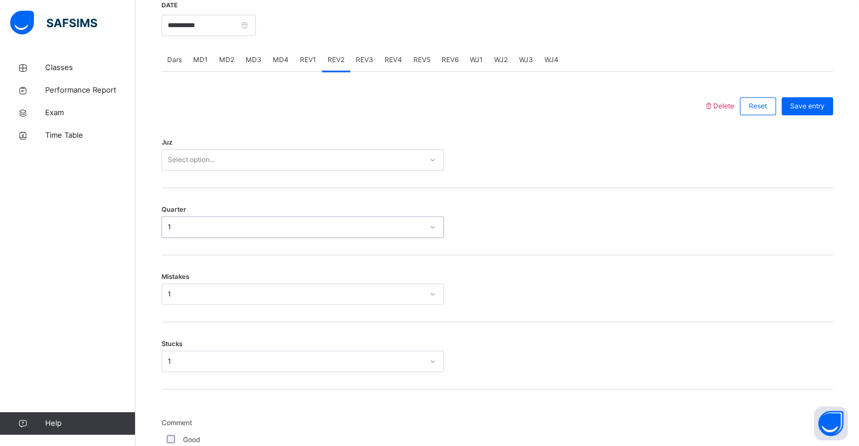
scroll to position [444, 0]
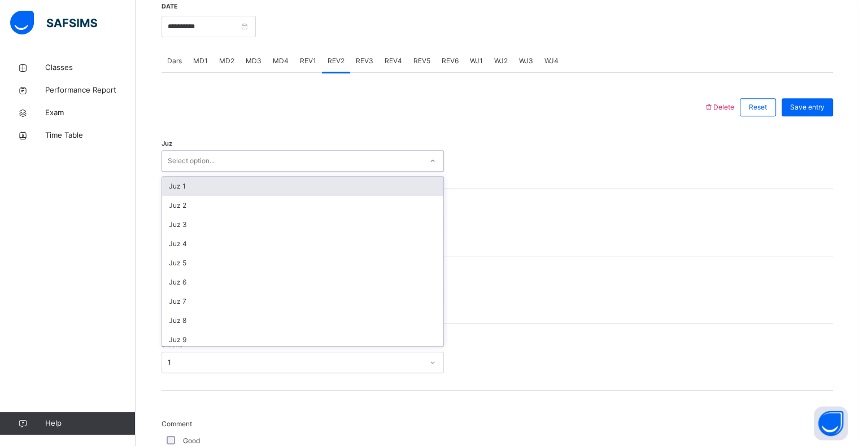
click at [216, 156] on div "Select option..." at bounding box center [292, 162] width 260 height 18
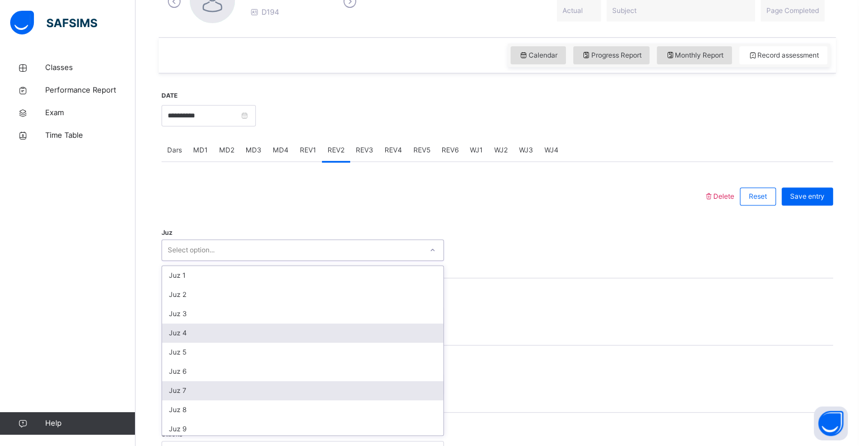
scroll to position [407, 0]
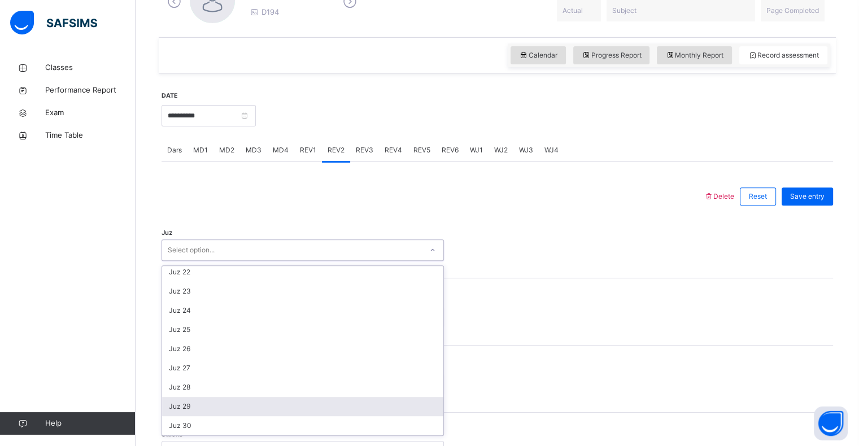
click at [267, 399] on div "Juz 29" at bounding box center [302, 406] width 281 height 19
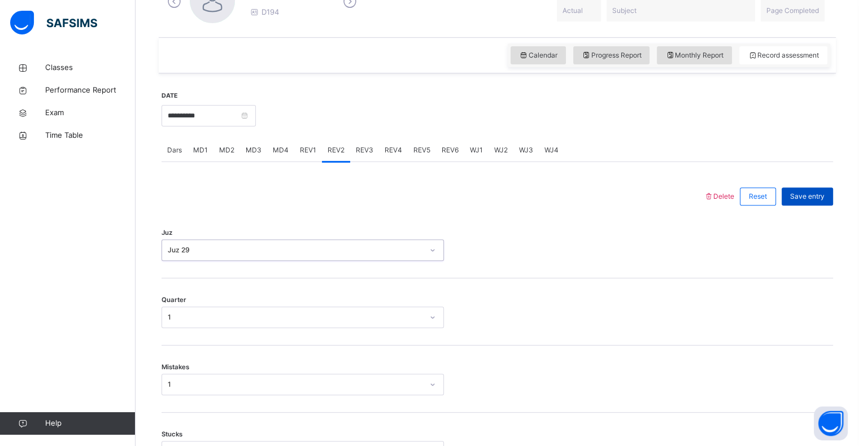
click at [824, 194] on span "Save entry" at bounding box center [807, 196] width 34 height 10
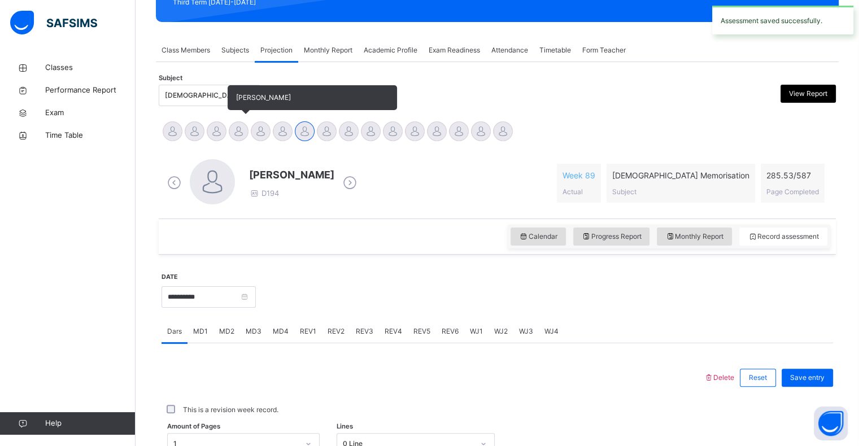
click at [241, 127] on div at bounding box center [239, 131] width 20 height 20
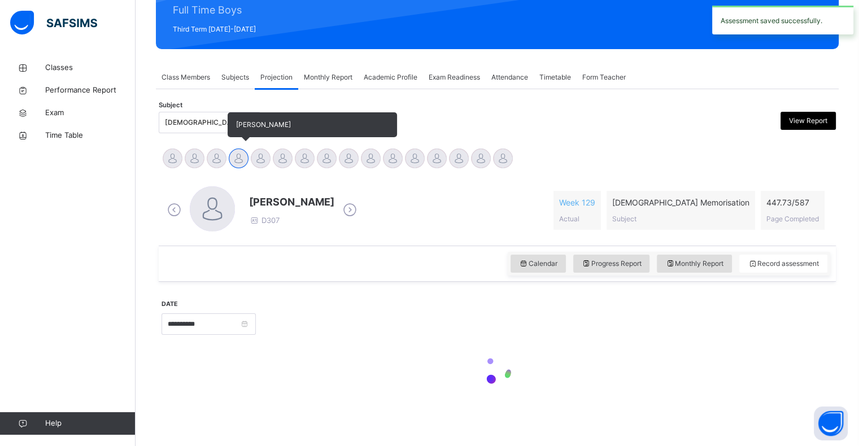
scroll to position [146, 0]
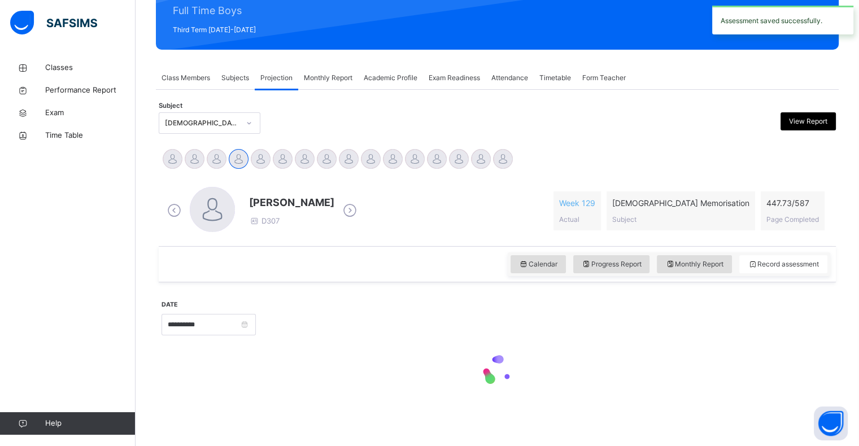
click at [715, 288] on div "**********" at bounding box center [498, 347] width 672 height 119
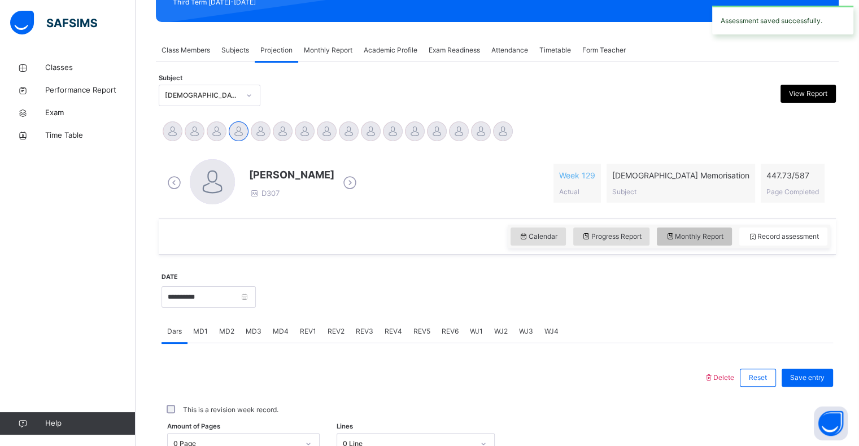
click at [712, 245] on div "Monthly Report" at bounding box center [694, 237] width 75 height 18
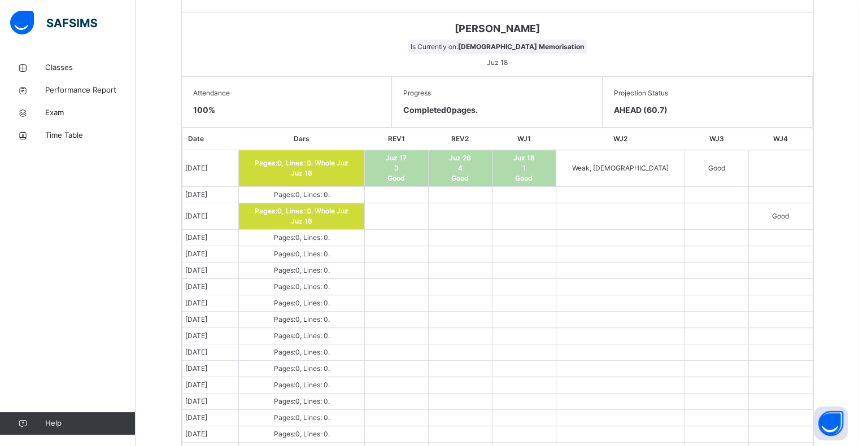
scroll to position [525, 0]
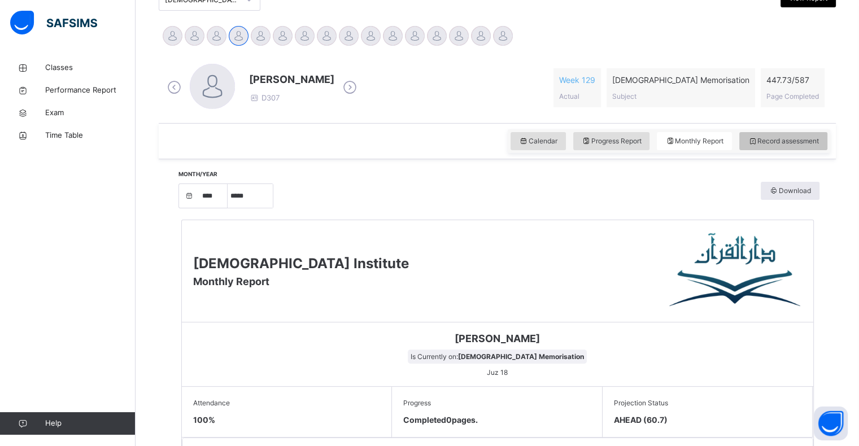
click at [790, 137] on span "Record assessment" at bounding box center [783, 141] width 71 height 10
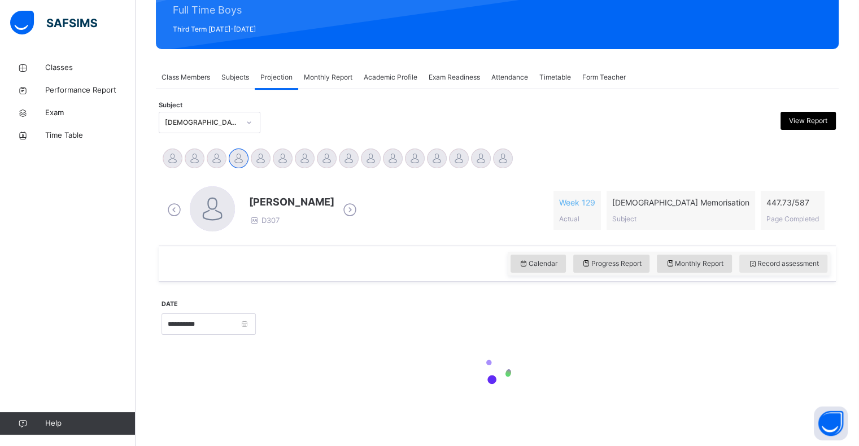
scroll to position [146, 0]
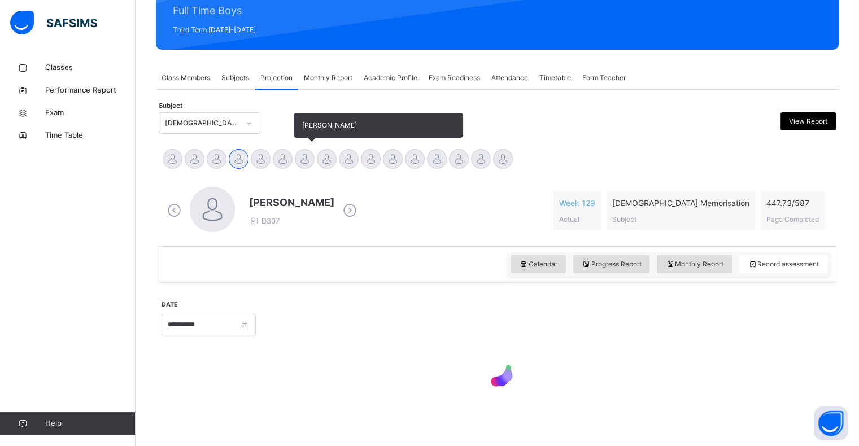
click at [310, 162] on div at bounding box center [305, 159] width 20 height 20
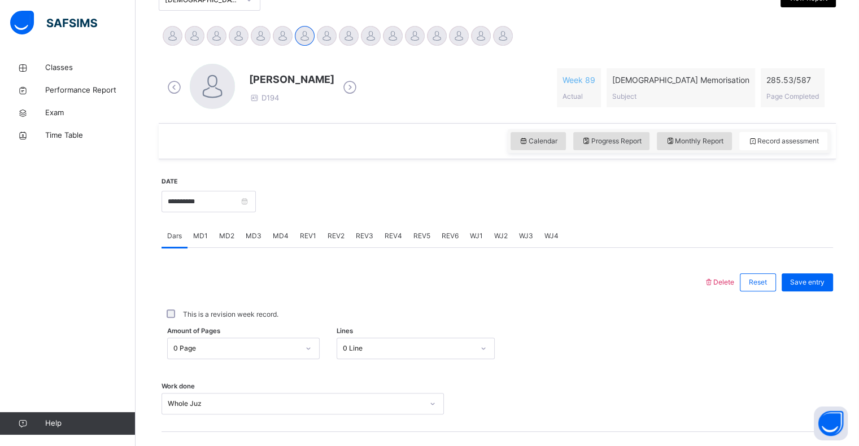
click at [234, 163] on div "**********" at bounding box center [497, 352] width 677 height 386
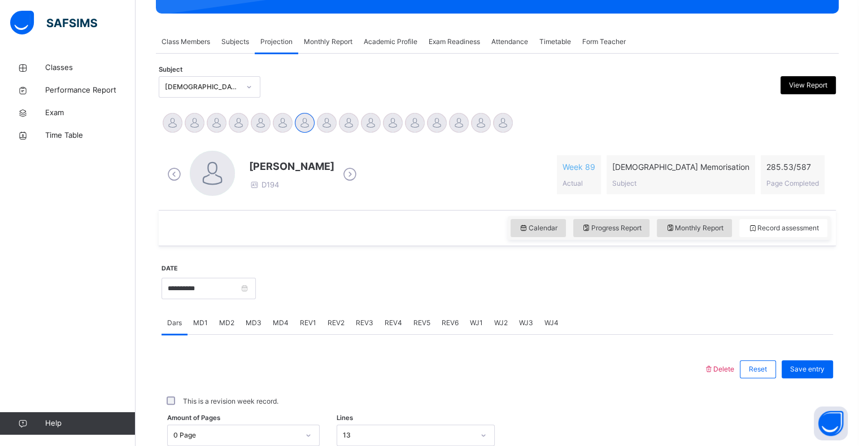
scroll to position [180, 0]
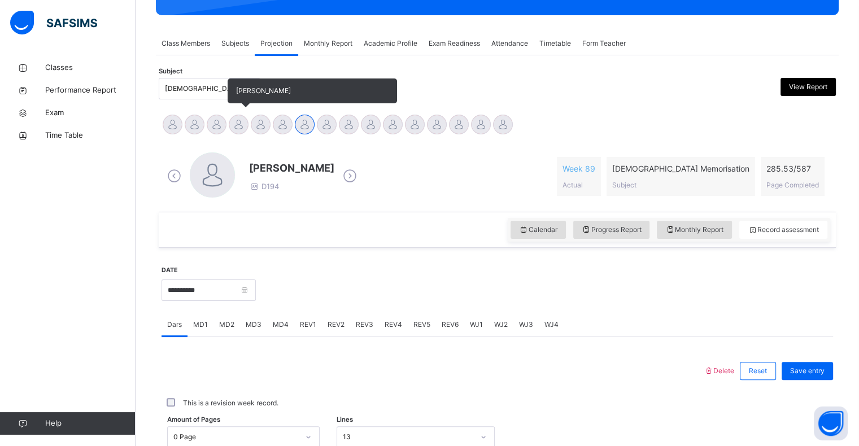
click at [243, 133] on div "[PERSON_NAME]" at bounding box center [239, 126] width 22 height 25
click at [255, 119] on div at bounding box center [261, 125] width 20 height 20
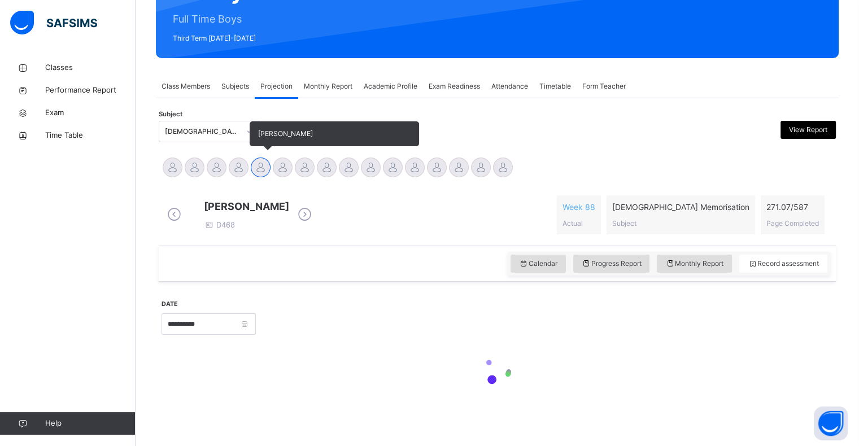
scroll to position [146, 0]
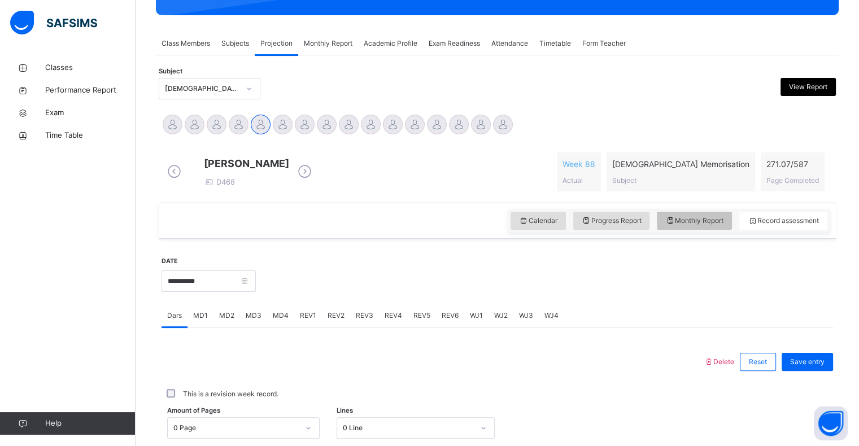
click at [704, 226] on span "Monthly Report" at bounding box center [694, 221] width 58 height 10
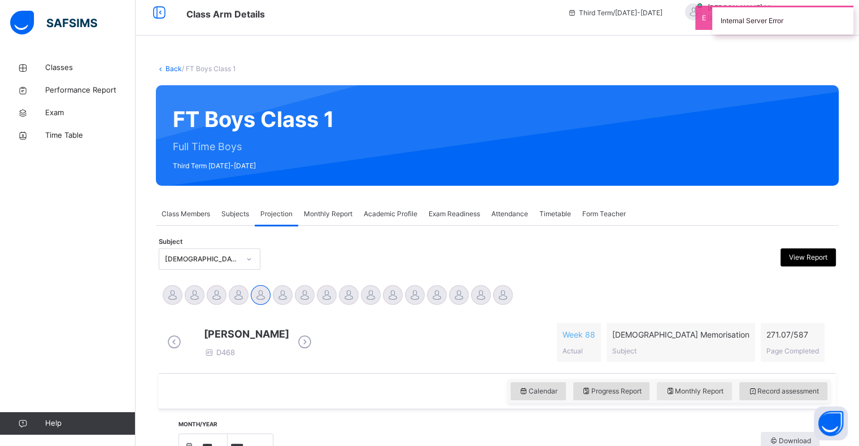
scroll to position [0, 0]
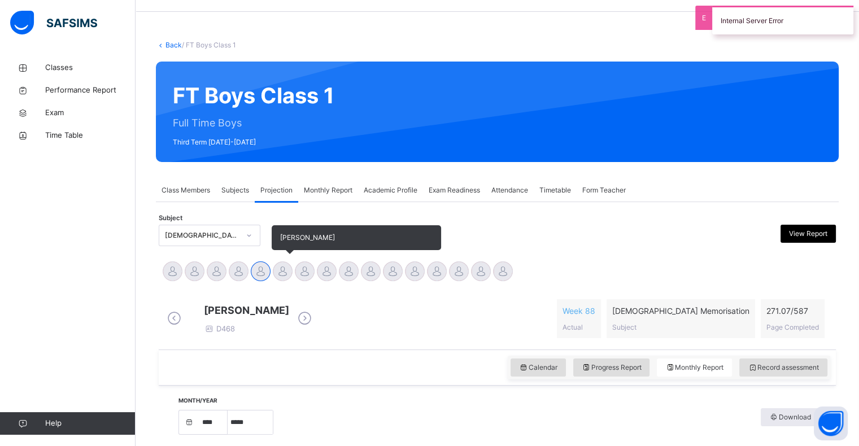
click at [276, 269] on div at bounding box center [283, 272] width 20 height 20
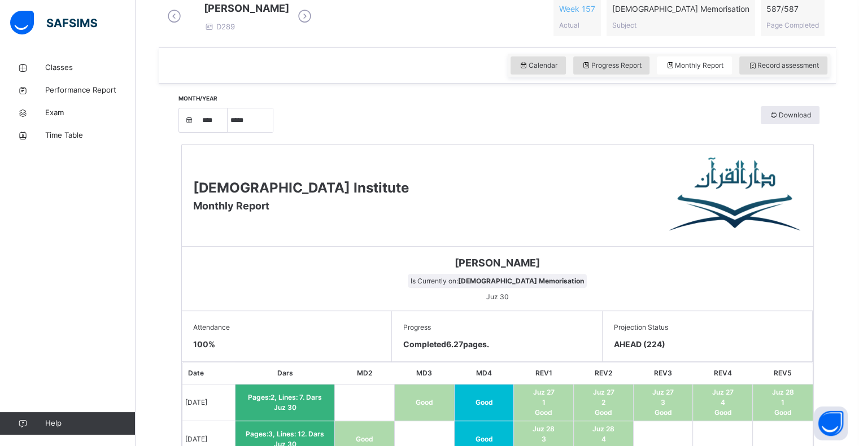
scroll to position [319, 0]
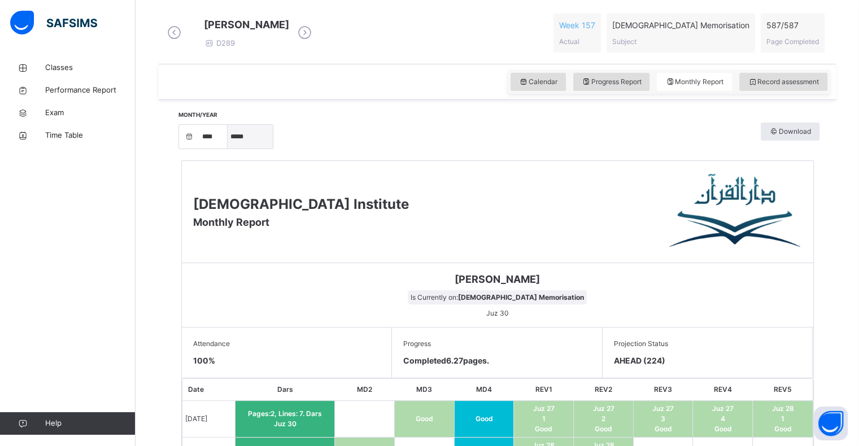
click at [253, 149] on select "***** ******** ***** ***** *** **** **** ****** ********* ******* ******** ****…" at bounding box center [250, 137] width 45 height 24
click at [232, 149] on select "***** ******** ***** ***** *** **** **** ****** ********* ******* ******** ****…" at bounding box center [250, 137] width 45 height 24
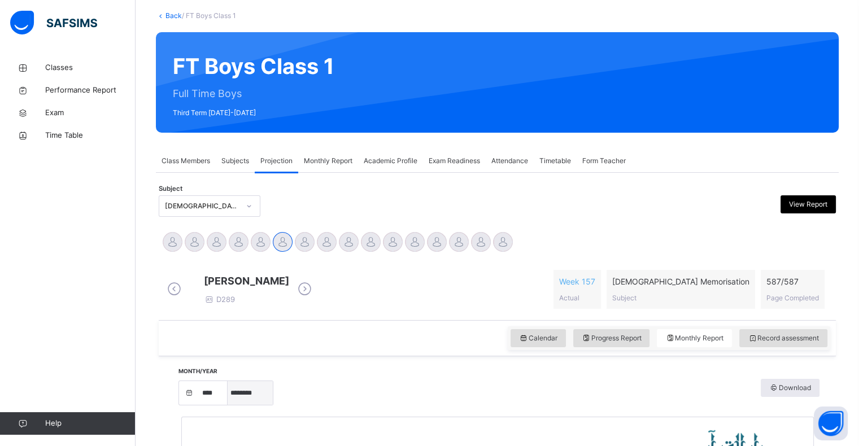
scroll to position [68, 0]
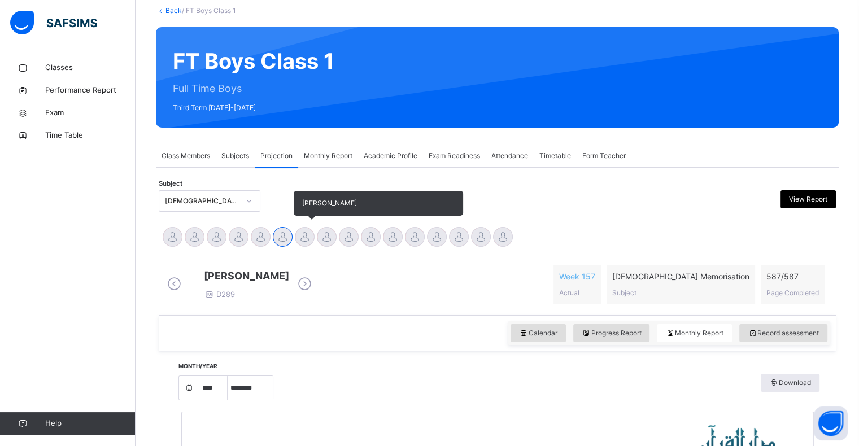
click at [306, 235] on div at bounding box center [305, 237] width 20 height 20
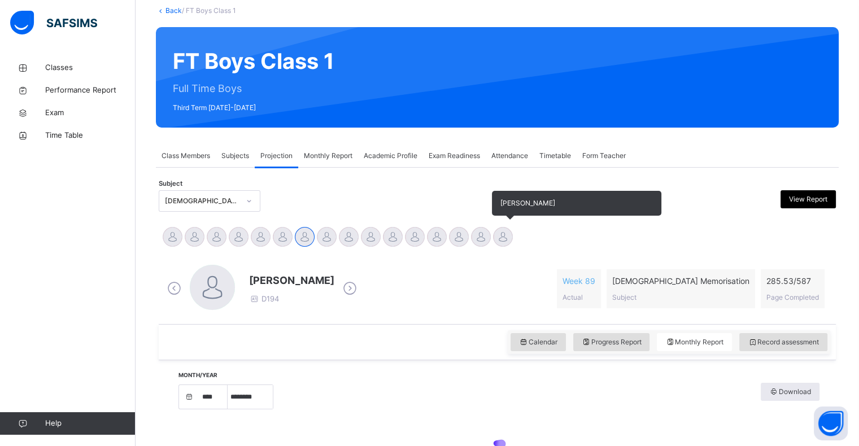
click at [498, 242] on div at bounding box center [503, 237] width 20 height 20
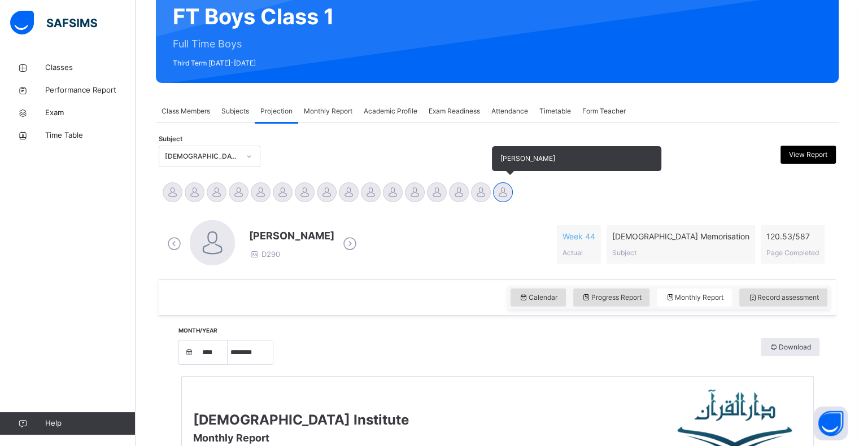
scroll to position [115, 0]
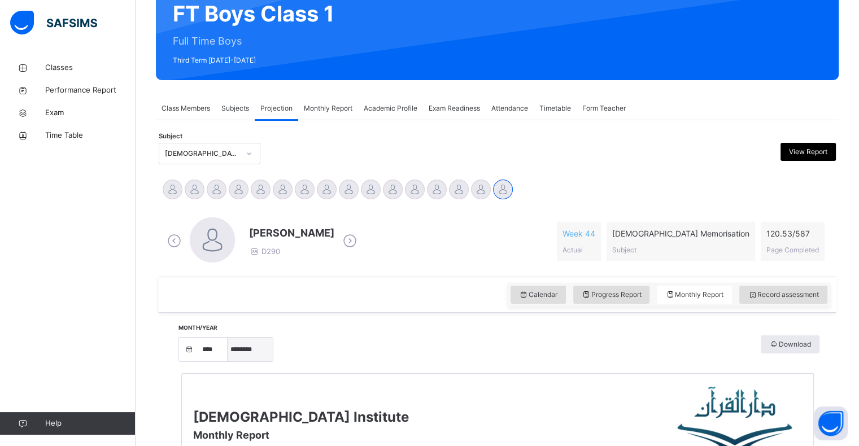
click at [250, 343] on select "***** ******** ***** ***** *** **** **** ****** ********* ******* ******** ****…" at bounding box center [250, 350] width 45 height 24
select select "*"
click at [232, 338] on select "***** ******** ***** ***** *** **** **** ****** ********* ******* ******** ****…" at bounding box center [250, 350] width 45 height 24
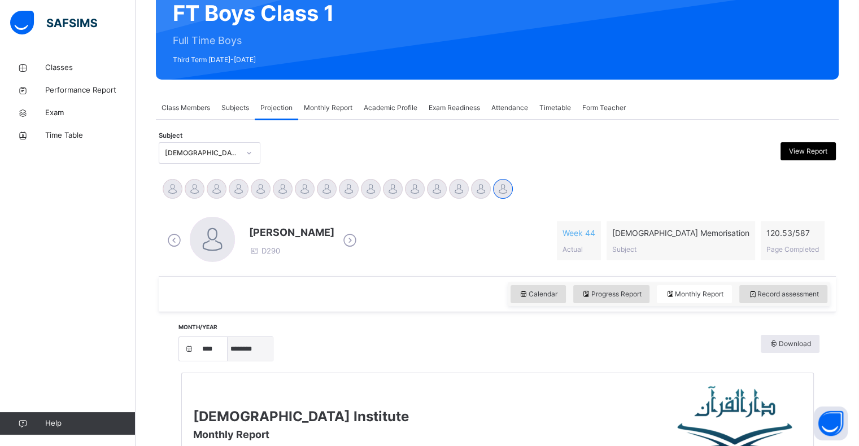
scroll to position [113, 0]
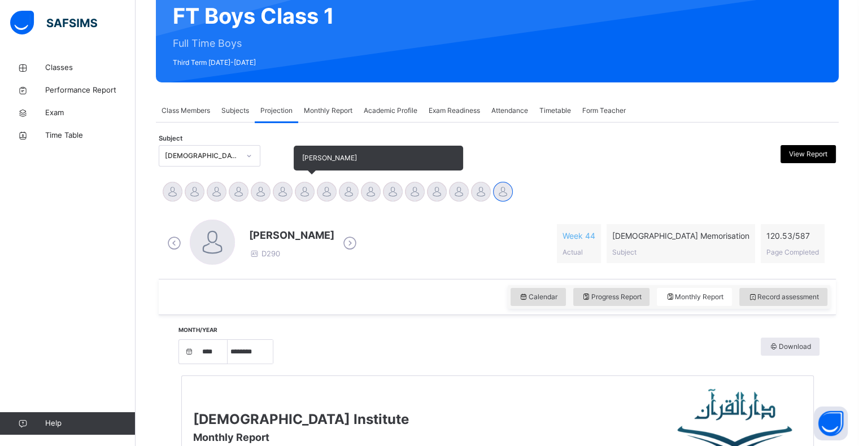
click at [305, 191] on div at bounding box center [305, 192] width 20 height 20
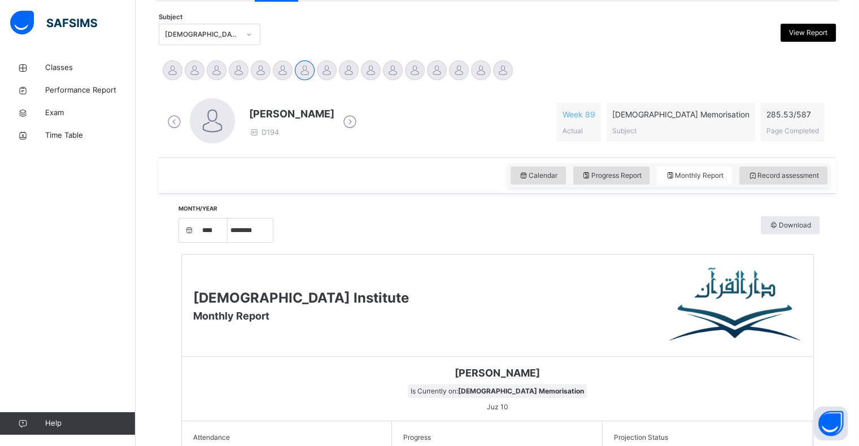
scroll to position [217, 0]
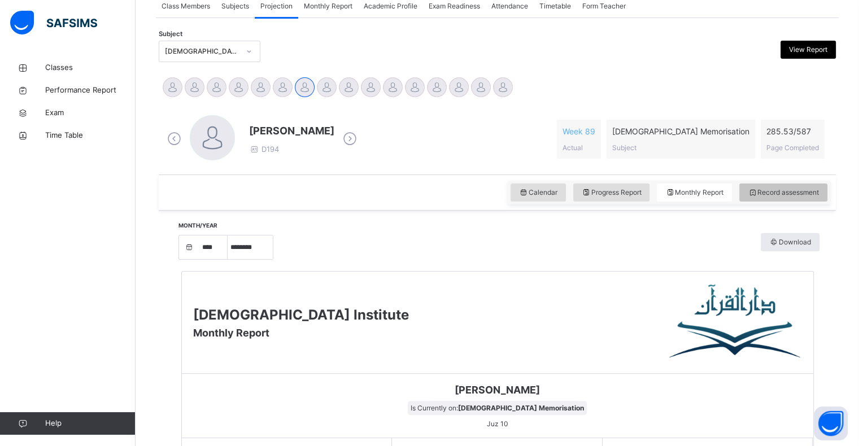
click at [776, 186] on div "Record assessment" at bounding box center [783, 193] width 88 height 18
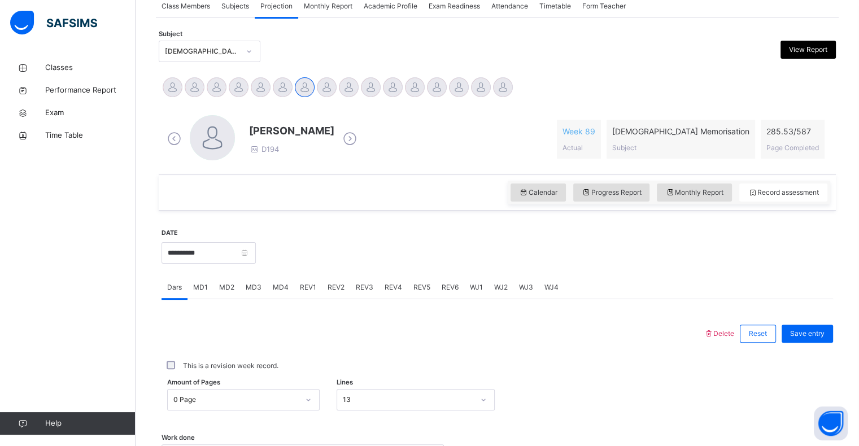
click at [363, 285] on span "REV3" at bounding box center [365, 287] width 18 height 10
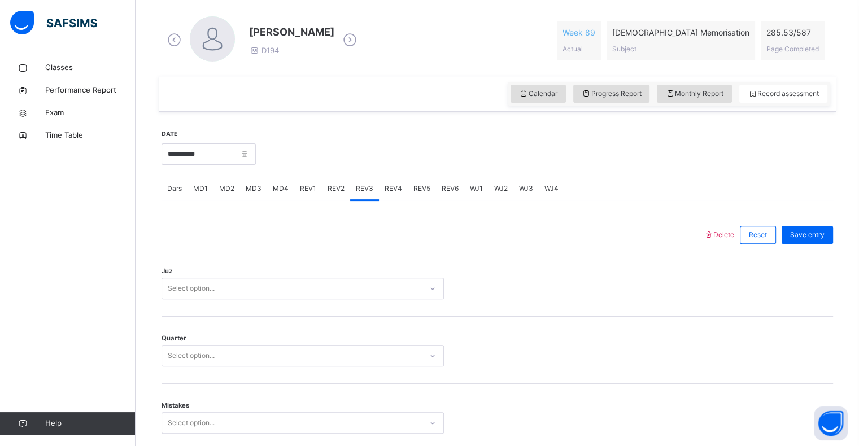
click at [277, 299] on div "Select option..." at bounding box center [303, 288] width 282 height 21
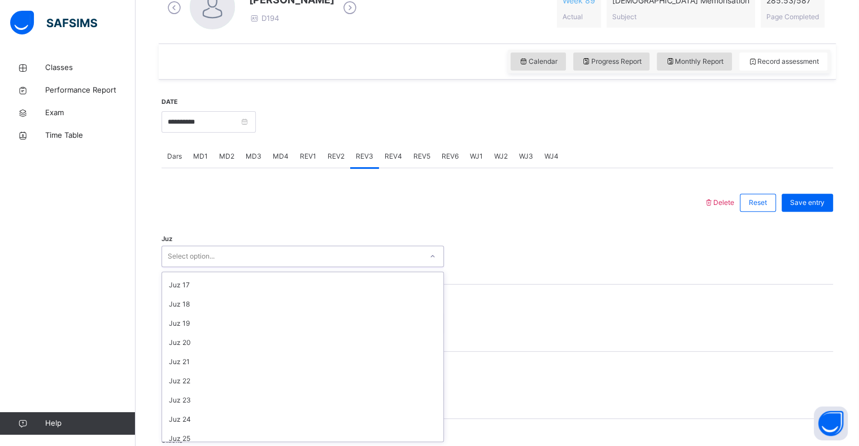
scroll to position [407, 0]
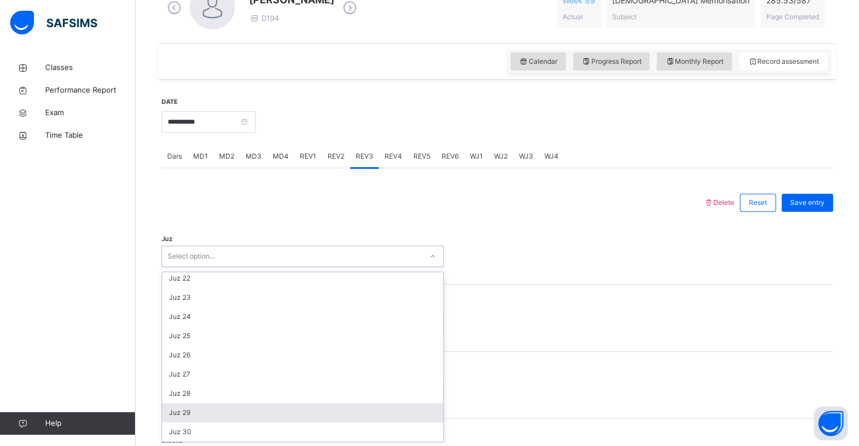
click at [228, 412] on div "Juz 29" at bounding box center [302, 412] width 281 height 19
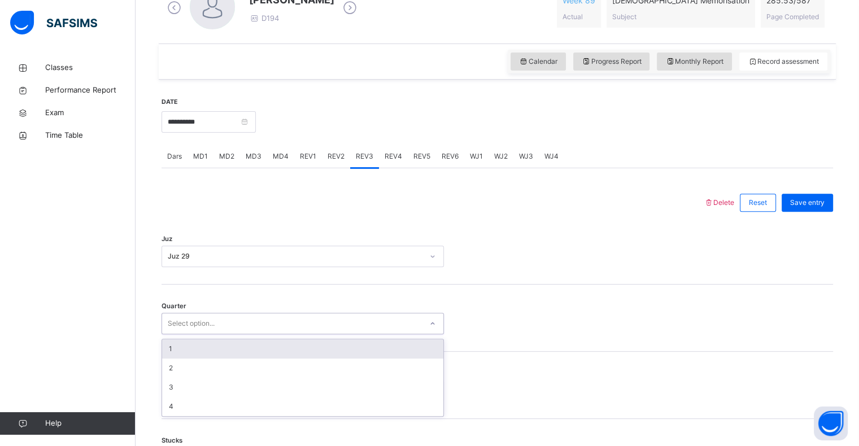
click at [291, 326] on div "Select option..." at bounding box center [292, 324] width 260 height 18
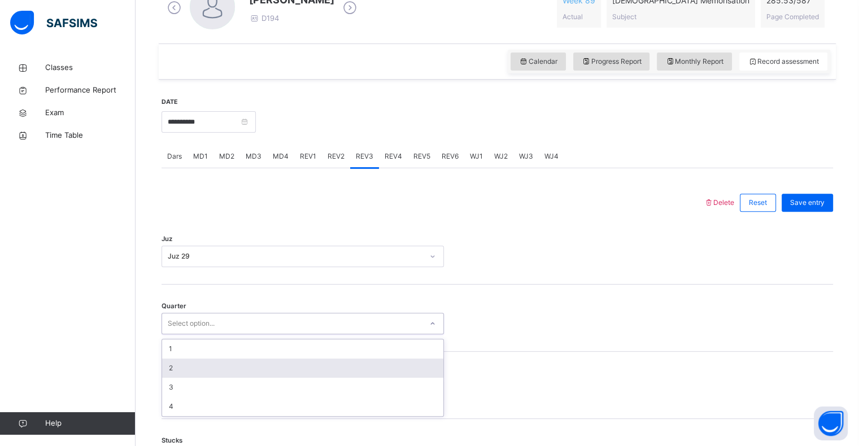
click at [233, 369] on div "2" at bounding box center [302, 368] width 281 height 19
click at [222, 388] on div "Select option..." at bounding box center [303, 390] width 282 height 21
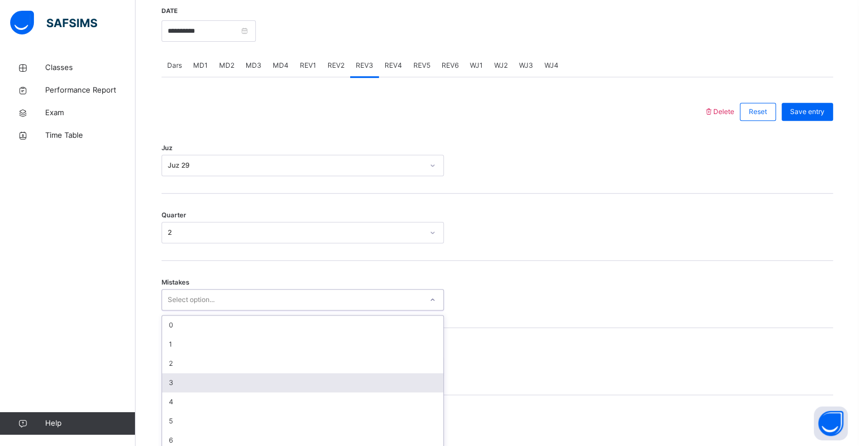
scroll to position [447, 0]
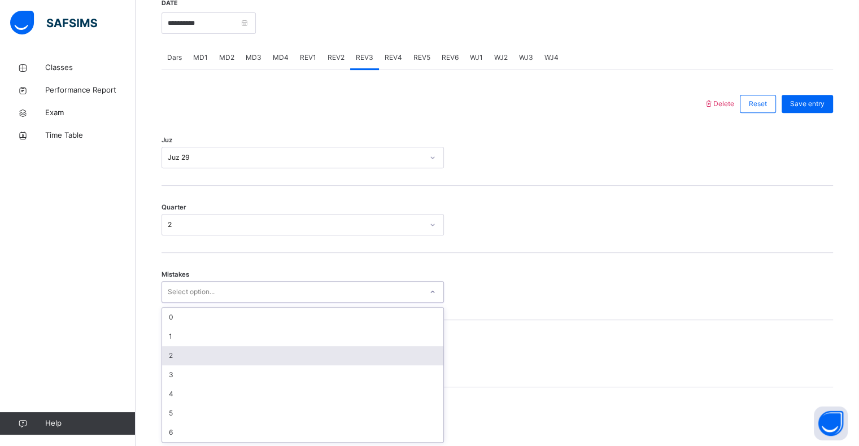
click at [238, 354] on div "2" at bounding box center [302, 355] width 281 height 19
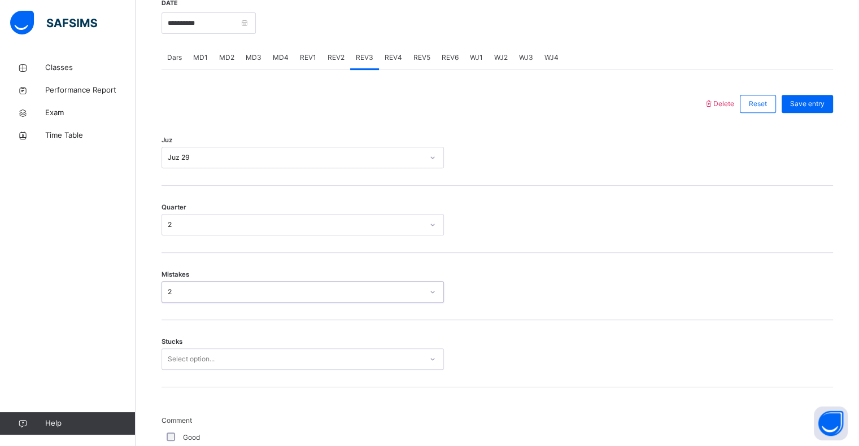
click at [228, 360] on div "Select option..." at bounding box center [303, 359] width 282 height 21
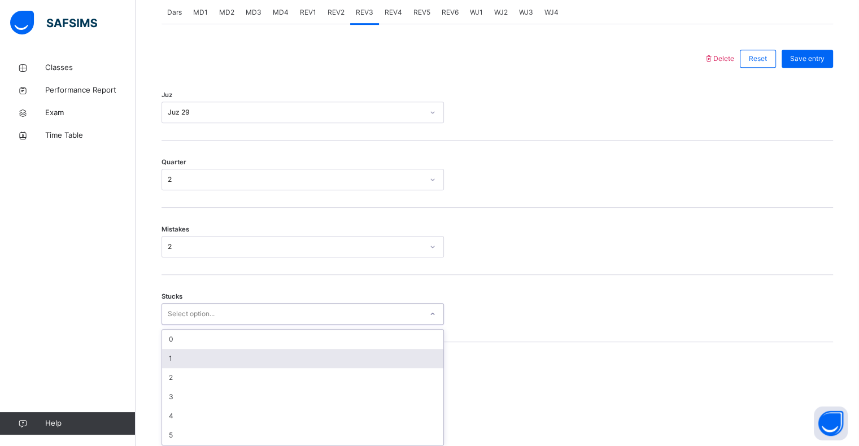
scroll to position [495, 0]
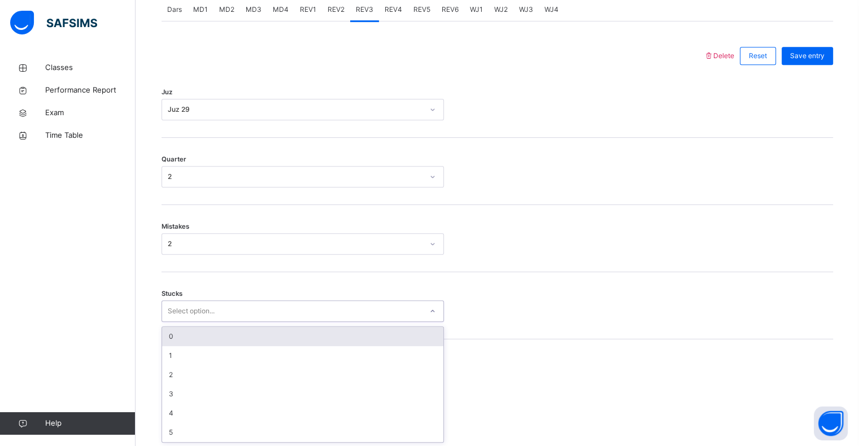
click at [221, 342] on div "0" at bounding box center [302, 336] width 281 height 19
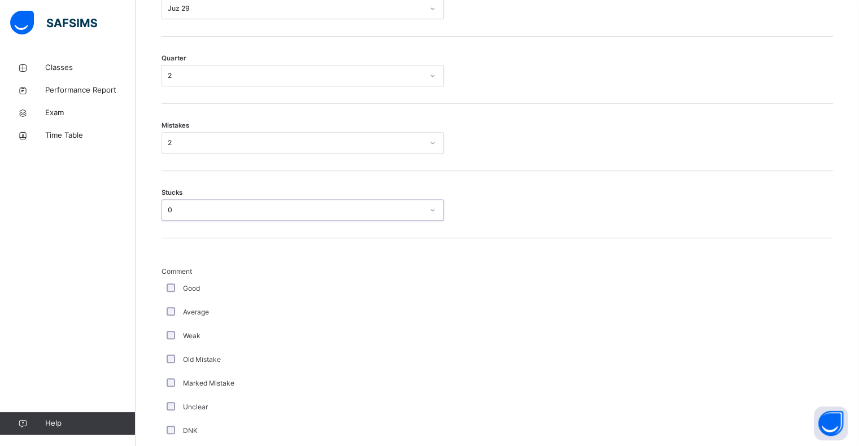
scroll to position [604, 0]
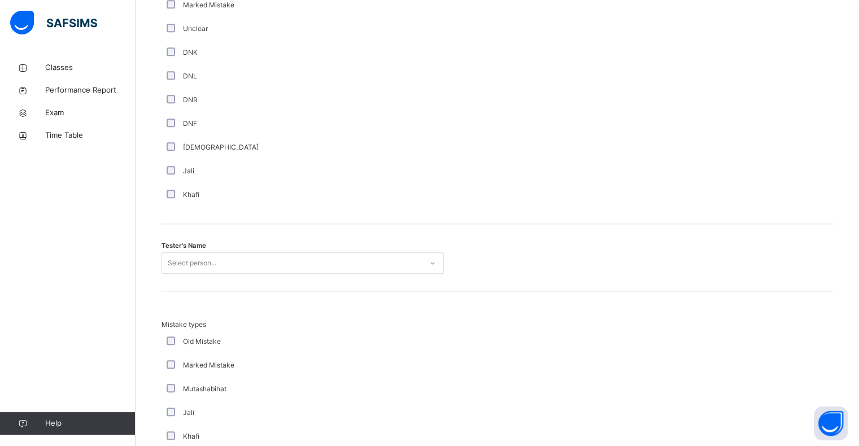
click at [204, 253] on div "Tester's Name Select person..." at bounding box center [498, 257] width 672 height 67
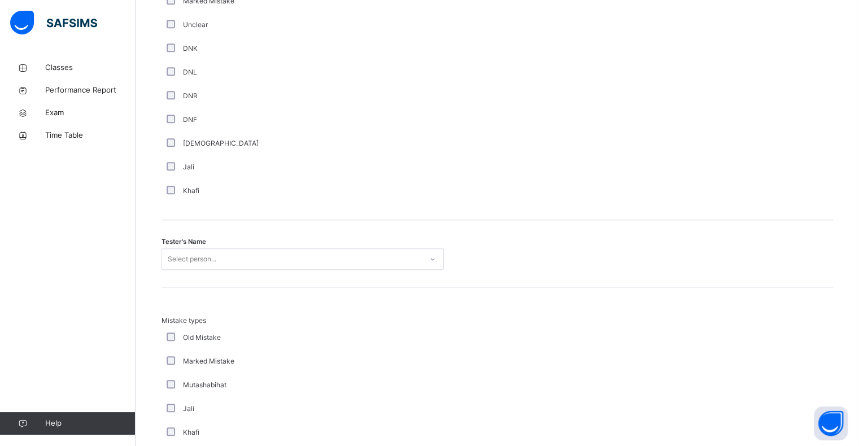
click at [206, 257] on div "Select person..." at bounding box center [192, 259] width 49 height 21
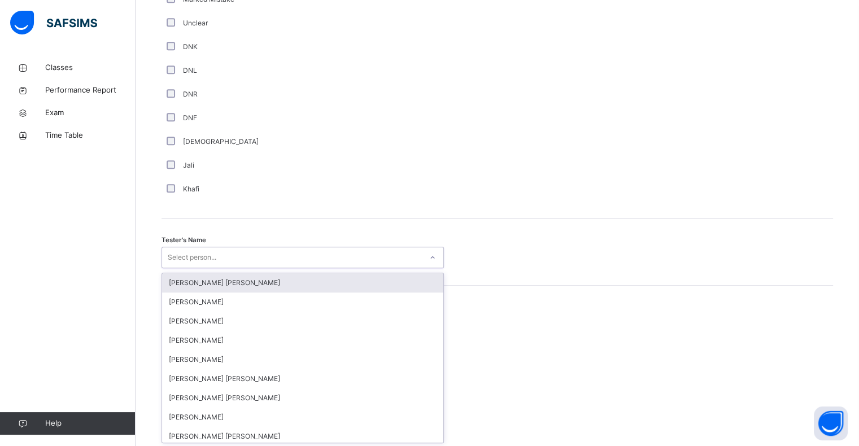
scroll to position [981, 0]
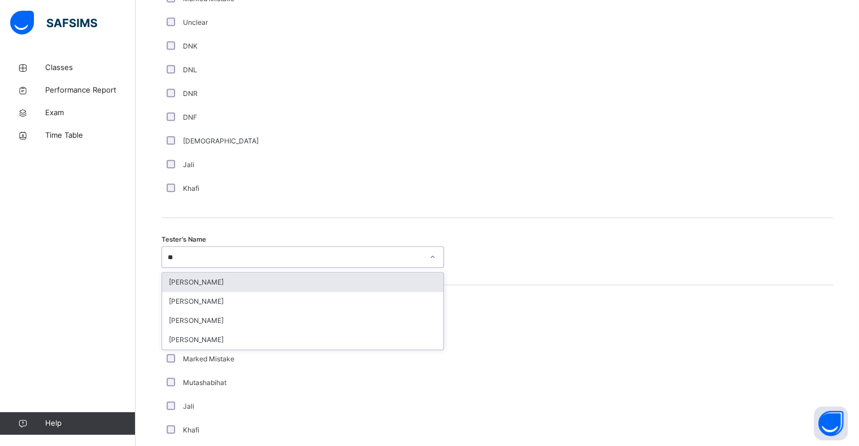
type input "***"
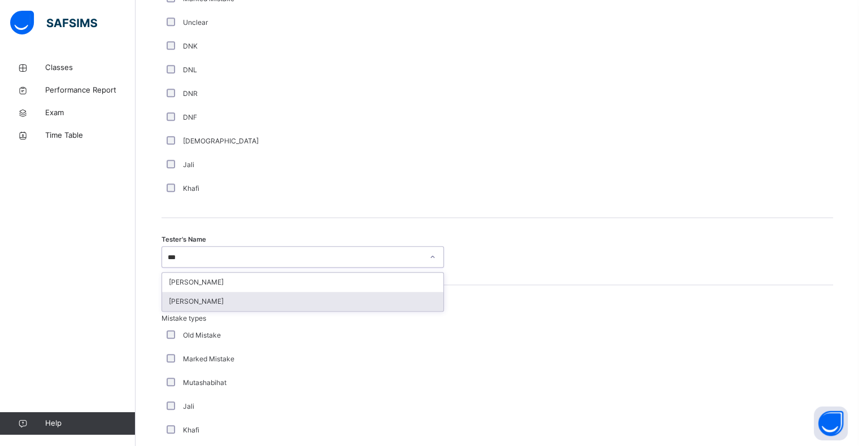
click at [194, 293] on div "[PERSON_NAME]" at bounding box center [302, 301] width 281 height 19
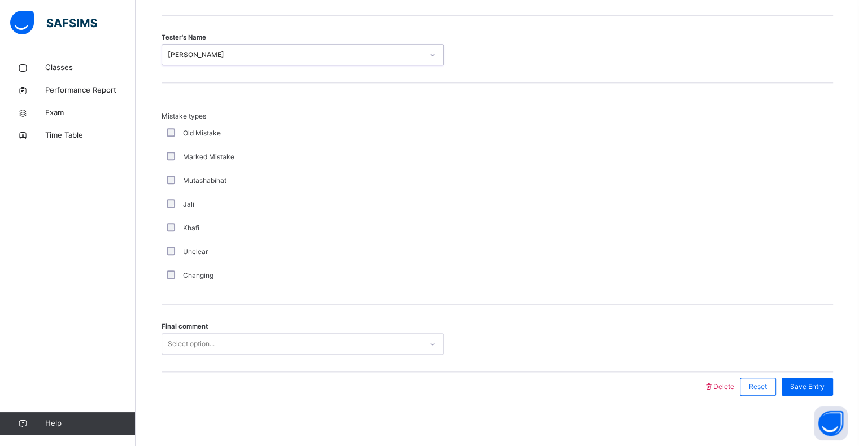
scroll to position [1189, 0]
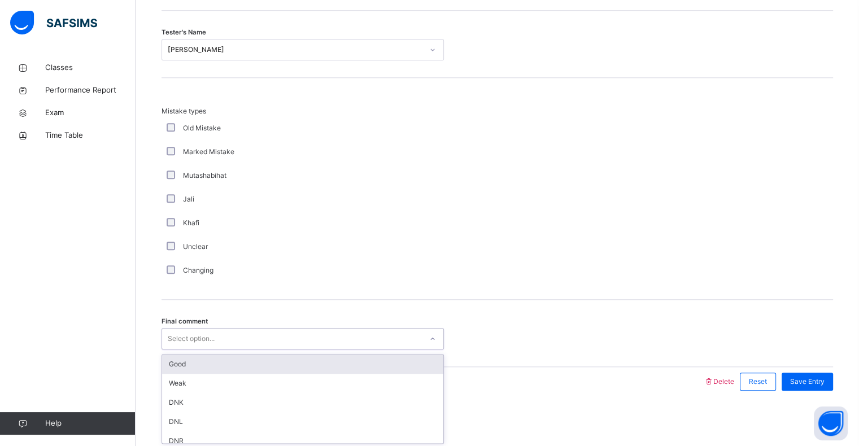
click at [186, 342] on div "Select option..." at bounding box center [191, 338] width 47 height 21
click at [177, 368] on div "Good" at bounding box center [302, 364] width 281 height 19
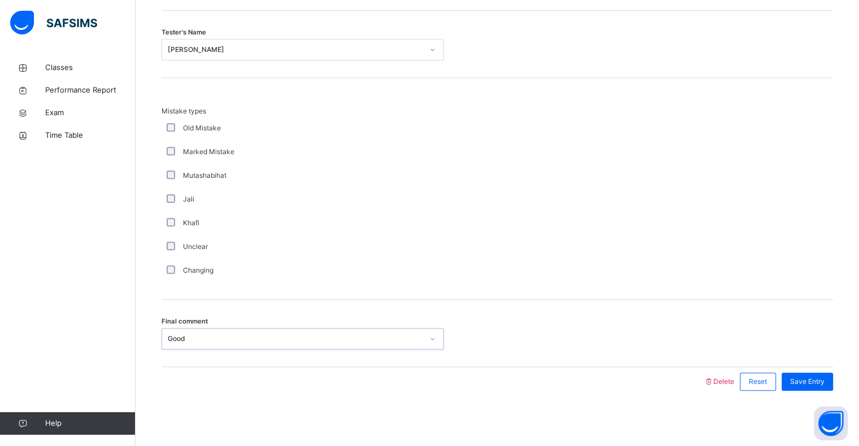
click at [193, 334] on div "Good" at bounding box center [295, 339] width 255 height 10
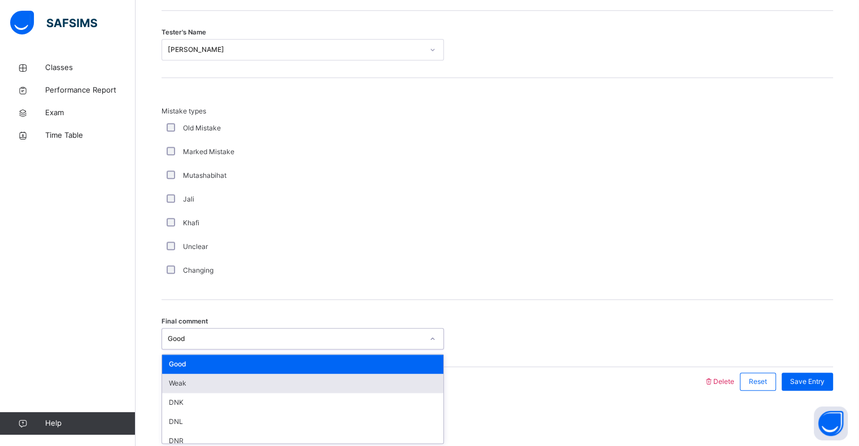
click at [182, 378] on div "Weak" at bounding box center [302, 383] width 281 height 19
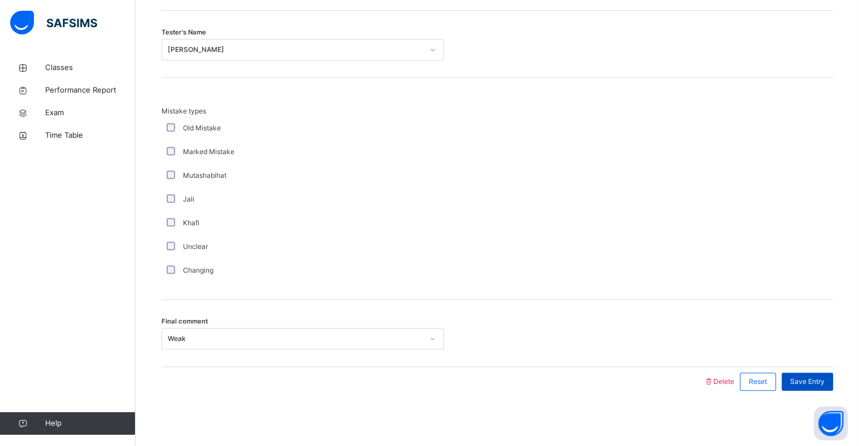
click at [797, 374] on div "Save Entry" at bounding box center [807, 382] width 51 height 18
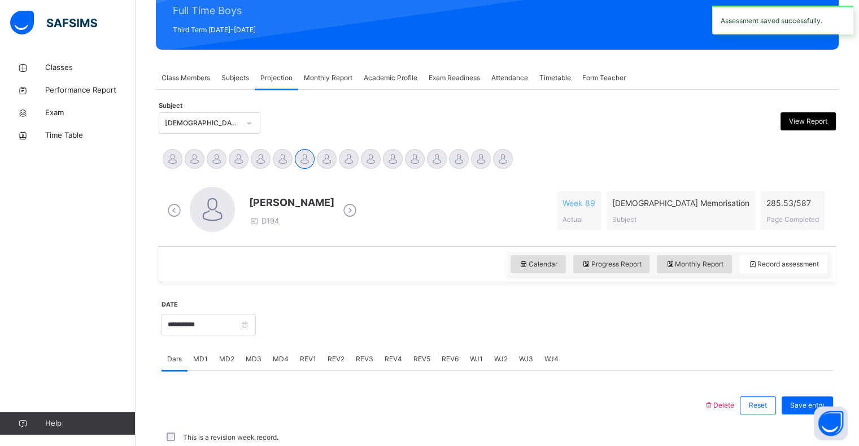
scroll to position [402, 0]
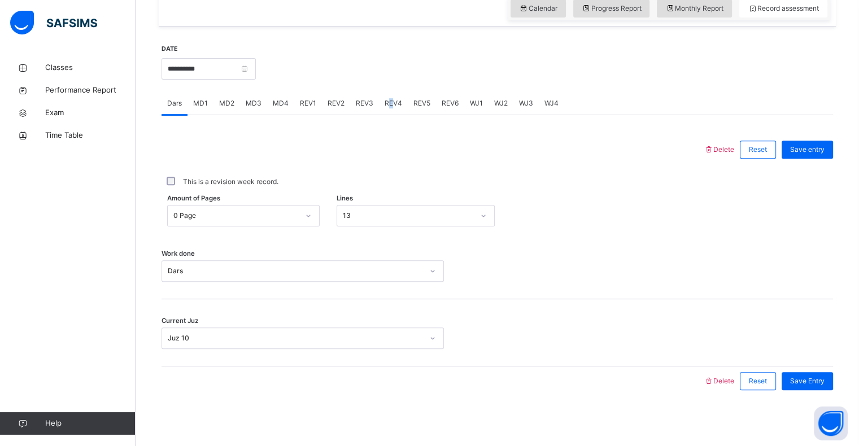
click at [391, 101] on span "REV4" at bounding box center [394, 103] width 18 height 10
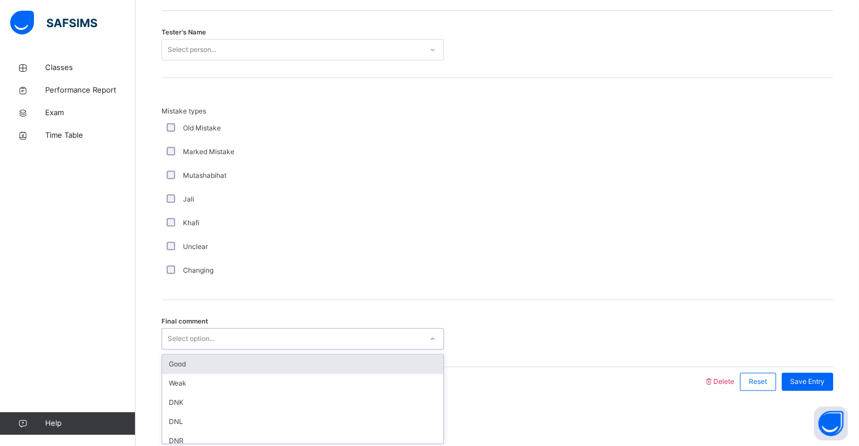
click at [211, 337] on div "Select option..." at bounding box center [191, 338] width 47 height 21
click at [197, 364] on div "Good" at bounding box center [302, 364] width 281 height 19
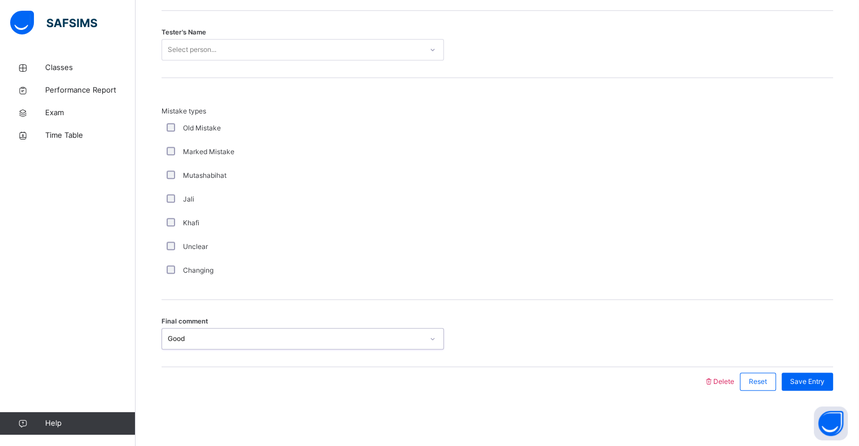
scroll to position [1064, 0]
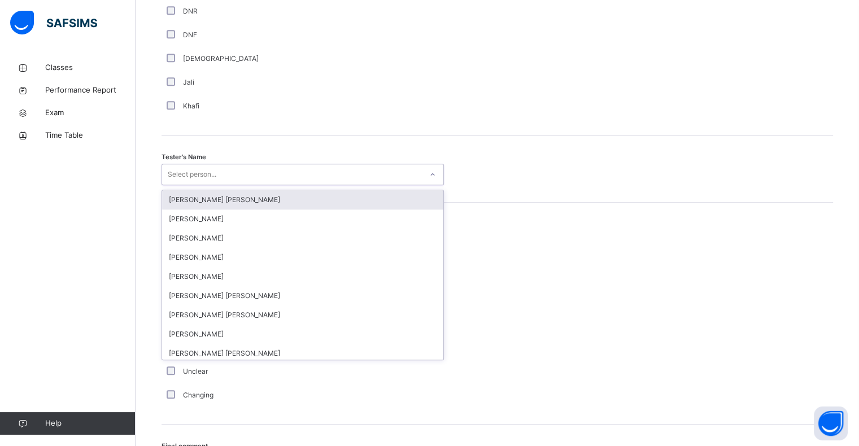
click at [298, 175] on div "Select person..." at bounding box center [292, 175] width 260 height 18
type input "***"
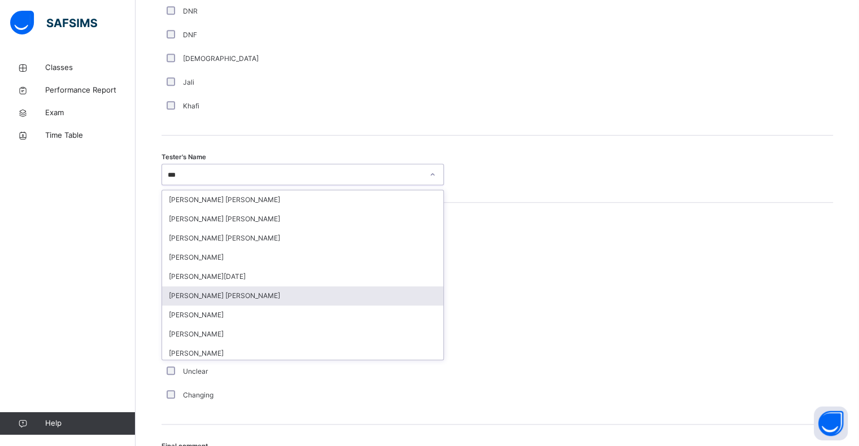
click at [204, 293] on div "[PERSON_NAME] [PERSON_NAME]" at bounding box center [302, 295] width 281 height 19
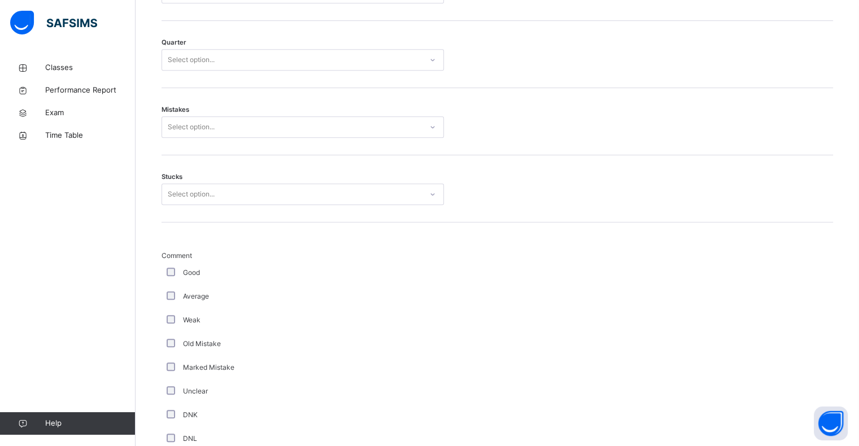
scroll to position [611, 0]
click at [325, 189] on div "Select option..." at bounding box center [292, 196] width 260 height 18
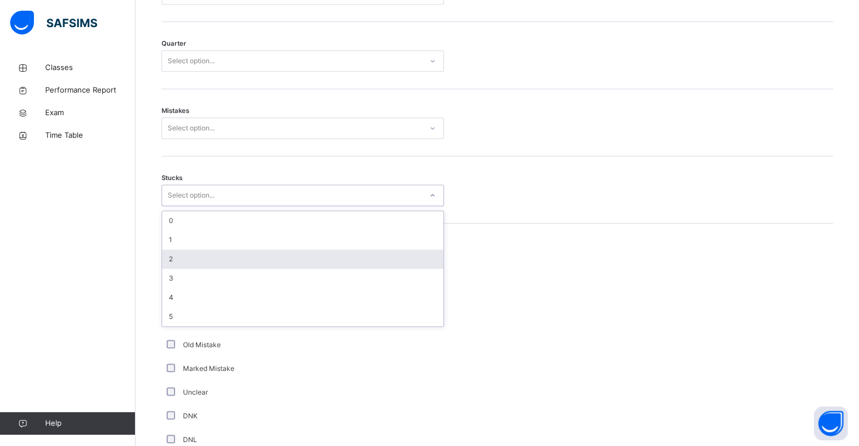
click at [227, 252] on div "2" at bounding box center [302, 259] width 281 height 19
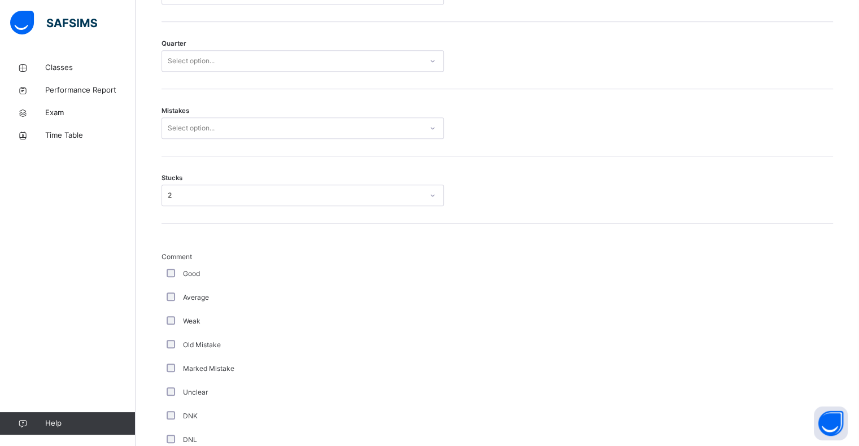
click at [288, 121] on div "Mistakes Select option..." at bounding box center [498, 122] width 672 height 67
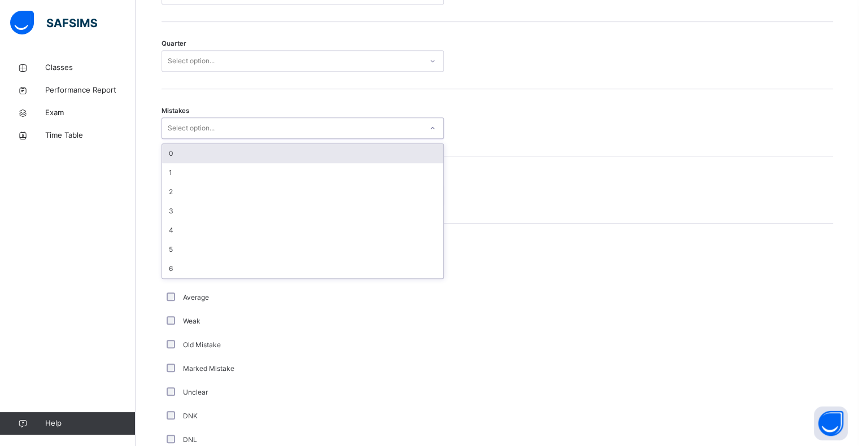
drag, startPoint x: 285, startPoint y: 128, endPoint x: 276, endPoint y: 142, distance: 17.5
click at [285, 128] on div "Select option..." at bounding box center [292, 129] width 260 height 18
click at [259, 162] on div "0" at bounding box center [302, 153] width 281 height 19
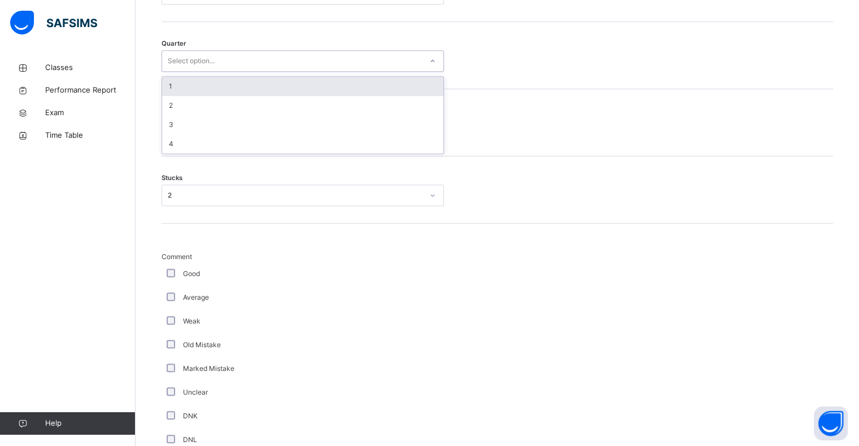
click at [350, 54] on div "Select option..." at bounding box center [292, 62] width 260 height 18
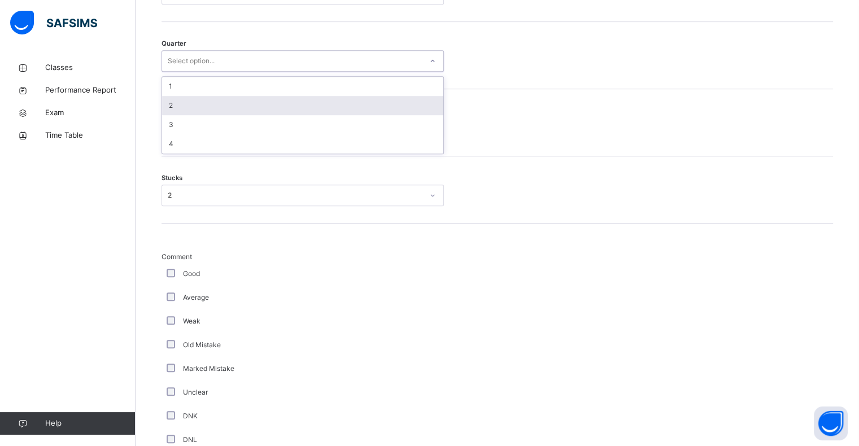
click at [570, 82] on div "Quarter option 2 focused, 2 of 4. 4 results available. Use Up and Down to choos…" at bounding box center [498, 55] width 672 height 67
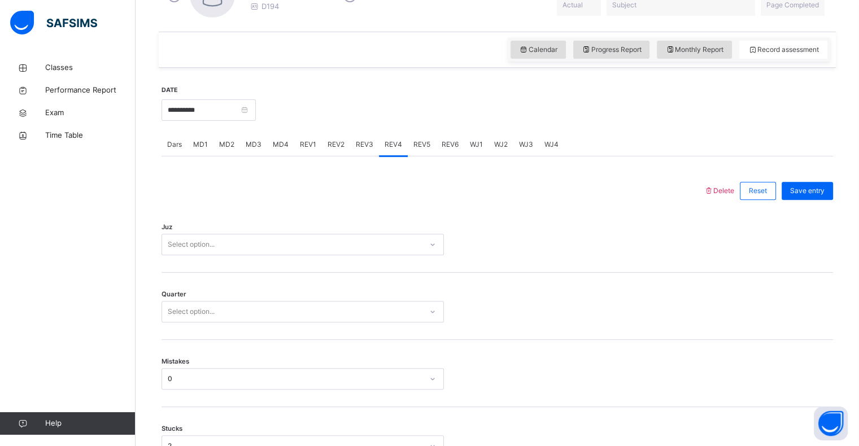
scroll to position [356, 0]
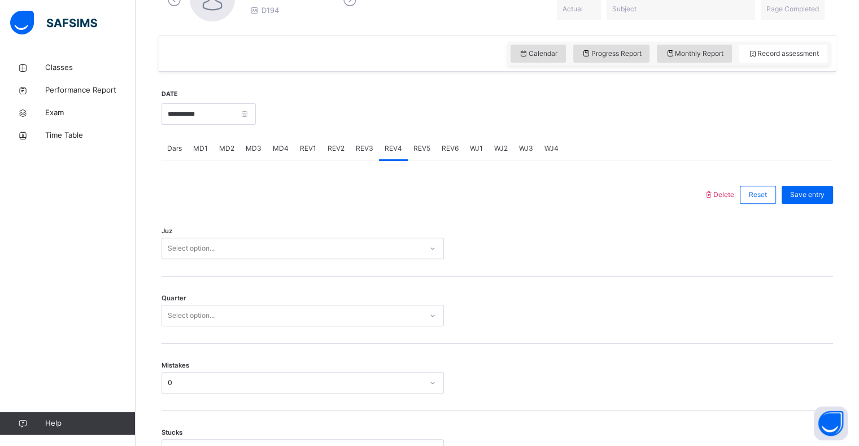
click at [274, 250] on div "Select option..." at bounding box center [292, 249] width 260 height 18
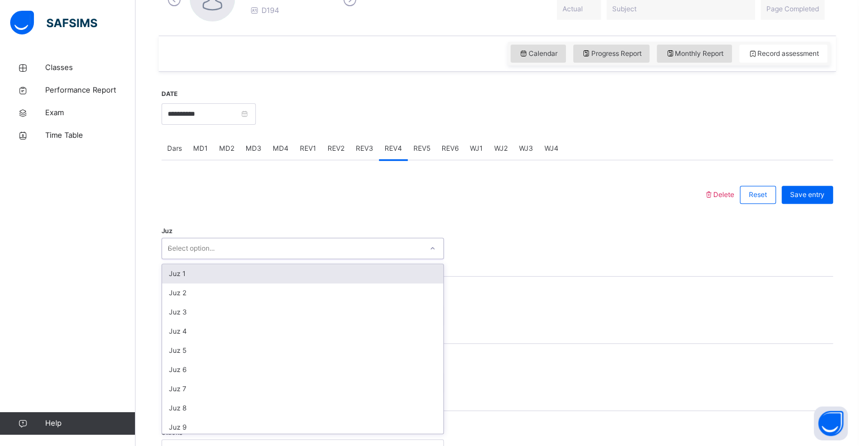
type input "**"
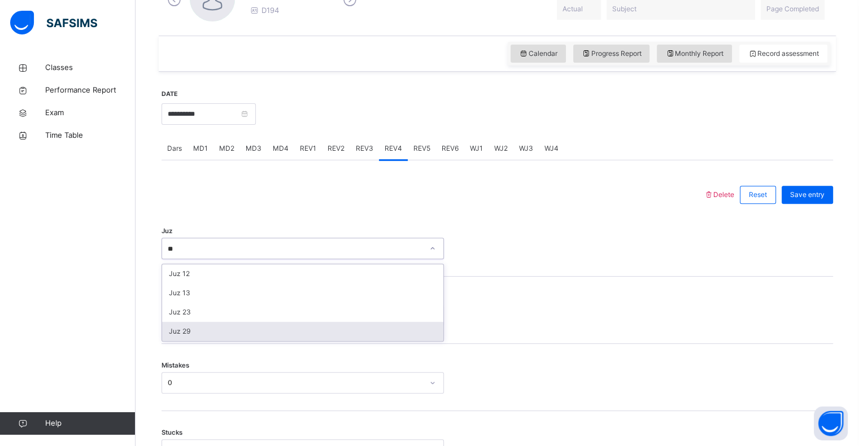
click at [190, 329] on div "Juz 29" at bounding box center [302, 331] width 281 height 19
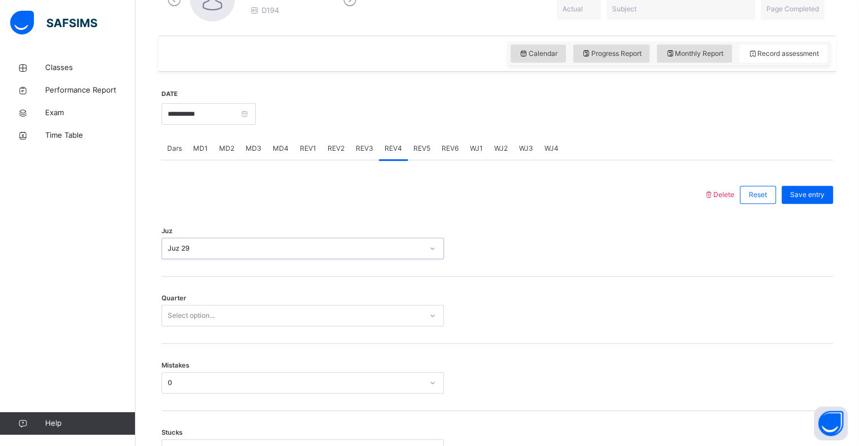
click at [216, 306] on div "Select option..." at bounding box center [303, 315] width 282 height 21
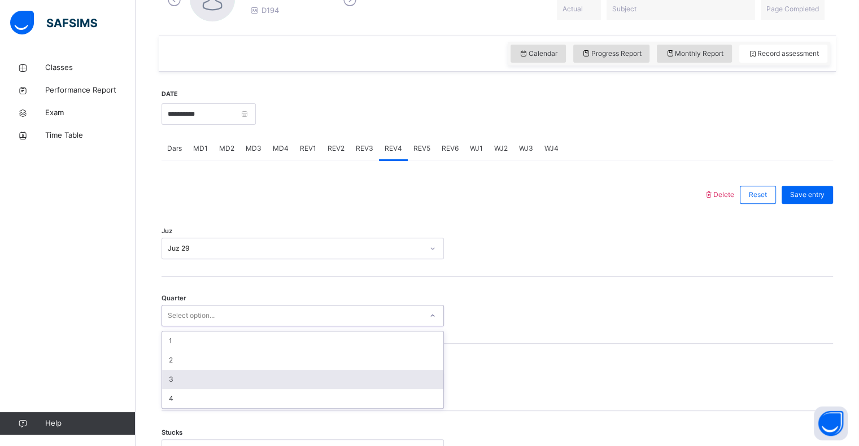
click at [179, 378] on div "3" at bounding box center [302, 379] width 281 height 19
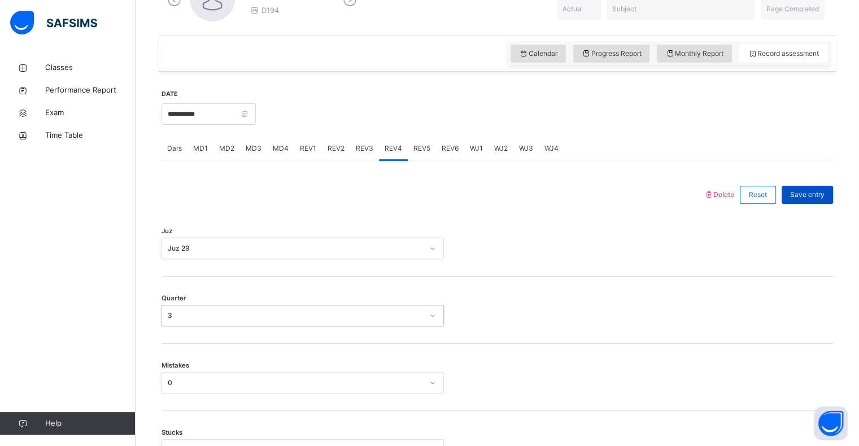
click at [808, 198] on span "Save entry" at bounding box center [807, 195] width 34 height 10
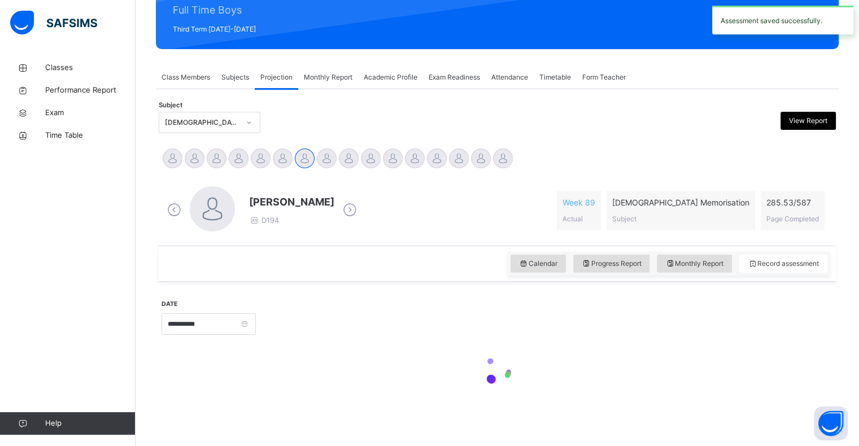
scroll to position [146, 0]
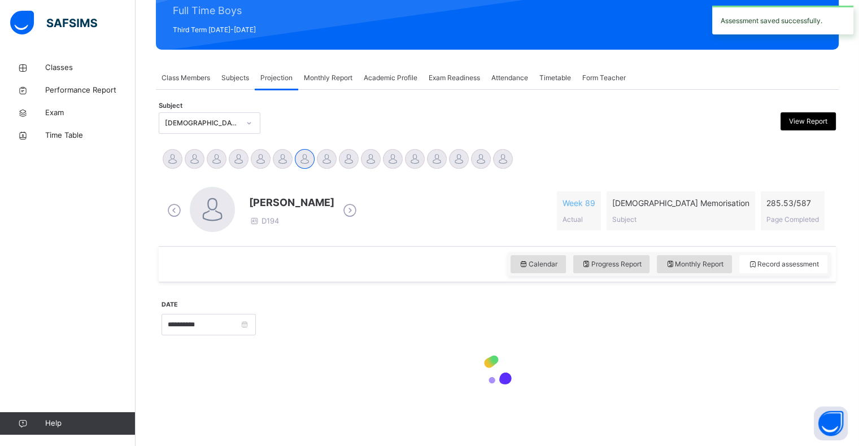
click at [716, 266] on span "Monthly Report" at bounding box center [694, 264] width 58 height 10
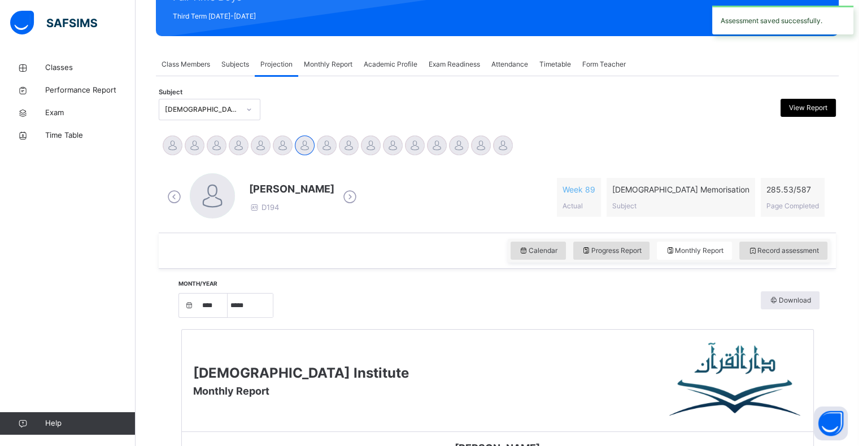
scroll to position [154, 0]
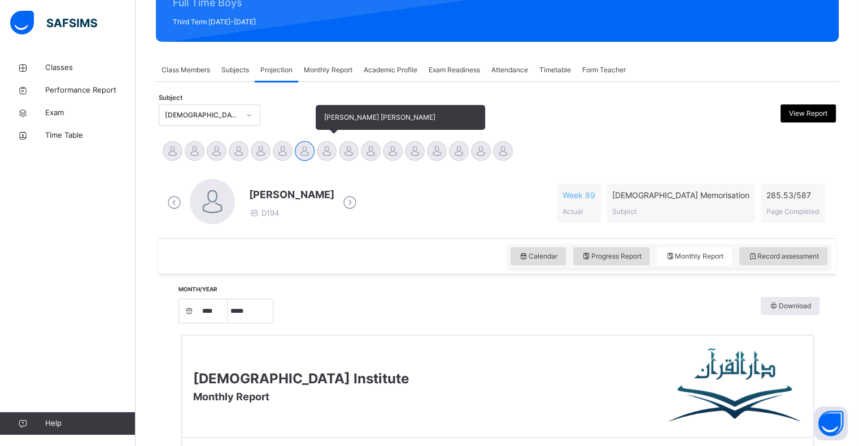
click at [324, 141] on div at bounding box center [327, 151] width 20 height 20
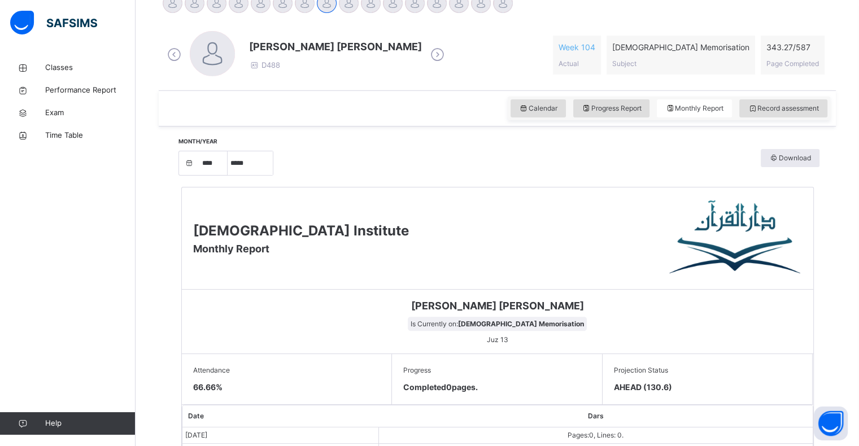
scroll to position [325, 0]
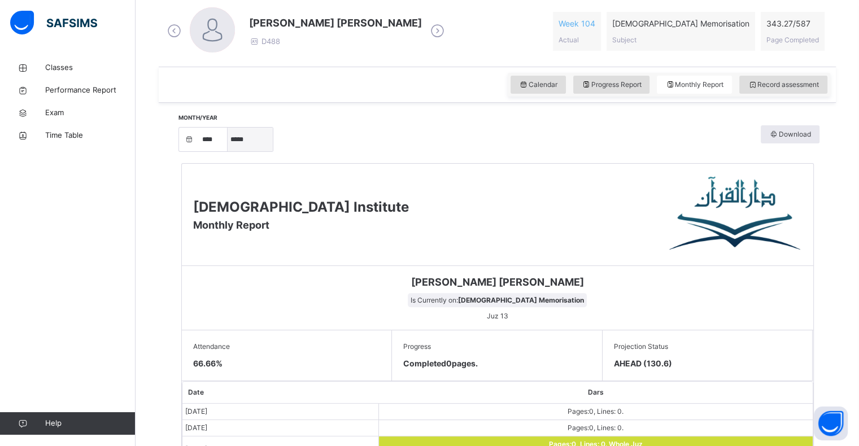
click at [260, 138] on select "***** ******** ***** ***** *** **** **** ****** ********* ******* ******** ****…" at bounding box center [250, 140] width 45 height 24
click at [232, 151] on select "***** ******** ***** ***** *** **** **** ****** ********* ******* ******** ****…" at bounding box center [250, 140] width 45 height 24
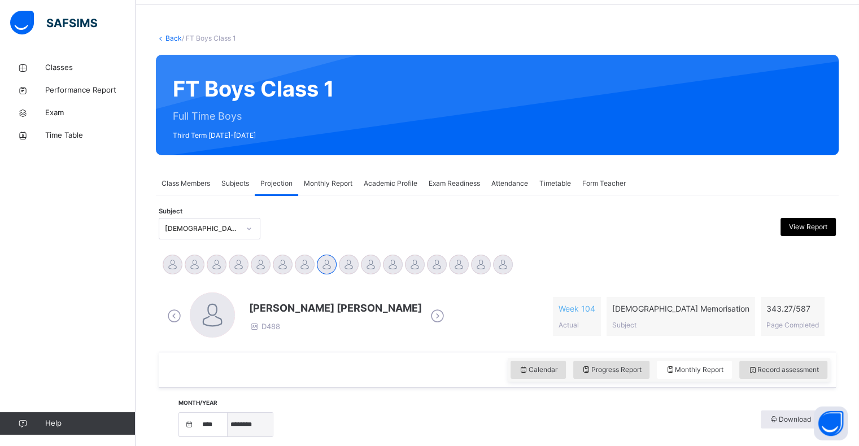
scroll to position [69, 0]
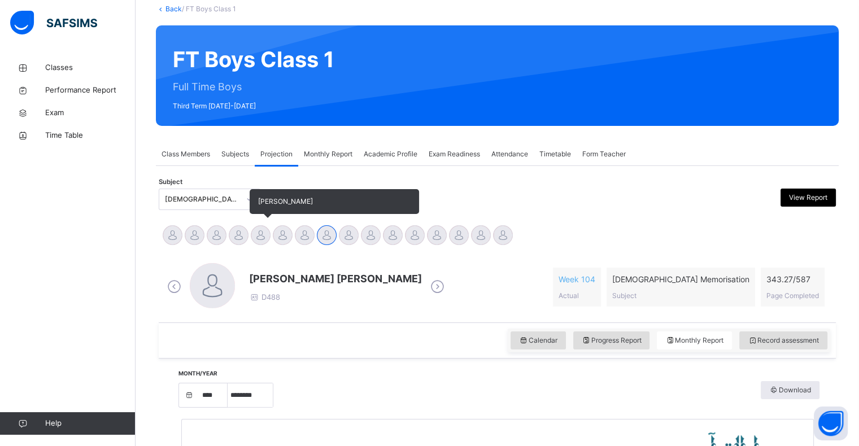
click at [262, 238] on div at bounding box center [261, 235] width 20 height 20
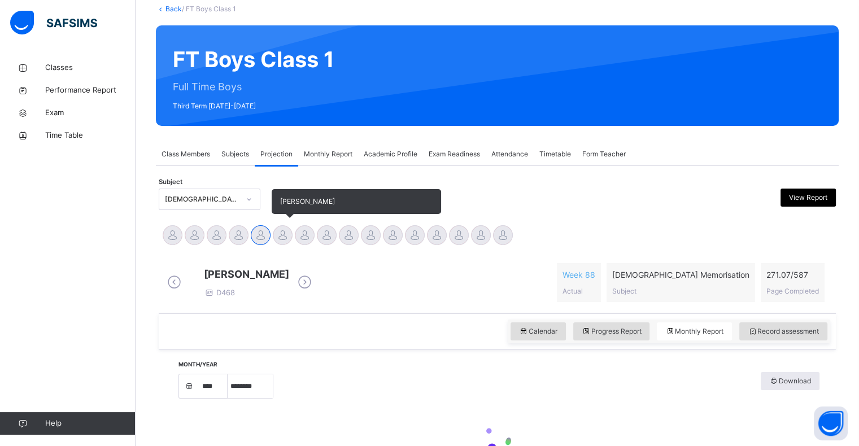
click at [278, 237] on div at bounding box center [283, 235] width 20 height 20
click at [299, 240] on div at bounding box center [305, 235] width 20 height 20
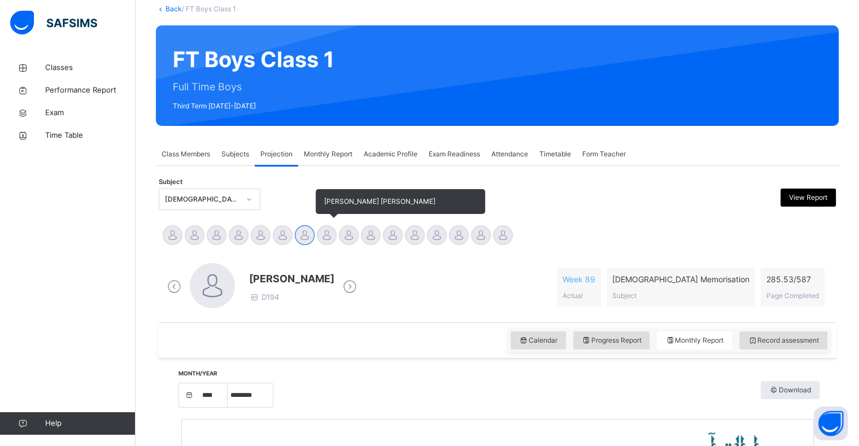
click at [322, 237] on div at bounding box center [327, 235] width 20 height 20
click at [341, 237] on div at bounding box center [349, 235] width 20 height 20
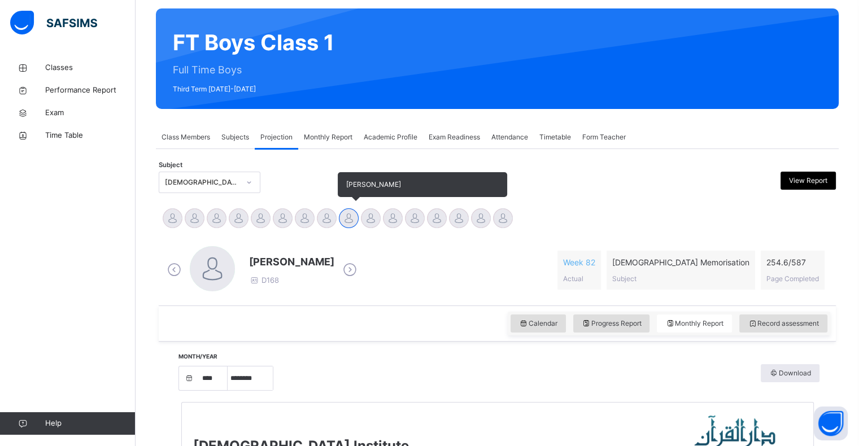
scroll to position [89, 0]
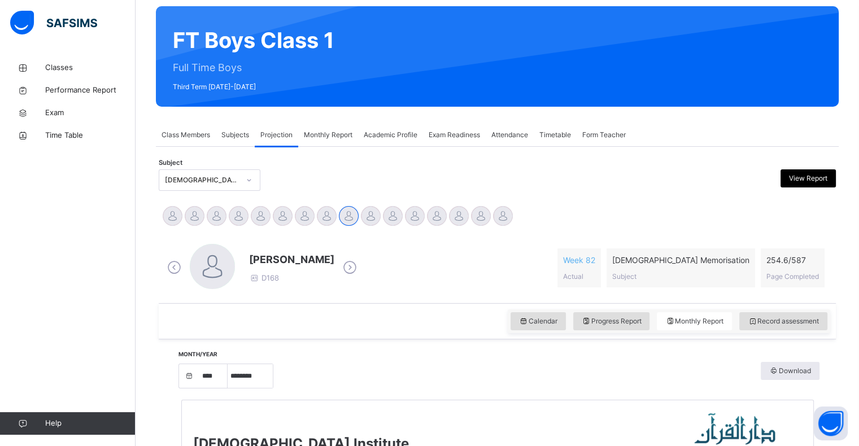
click at [340, 262] on icon at bounding box center [350, 267] width 20 height 17
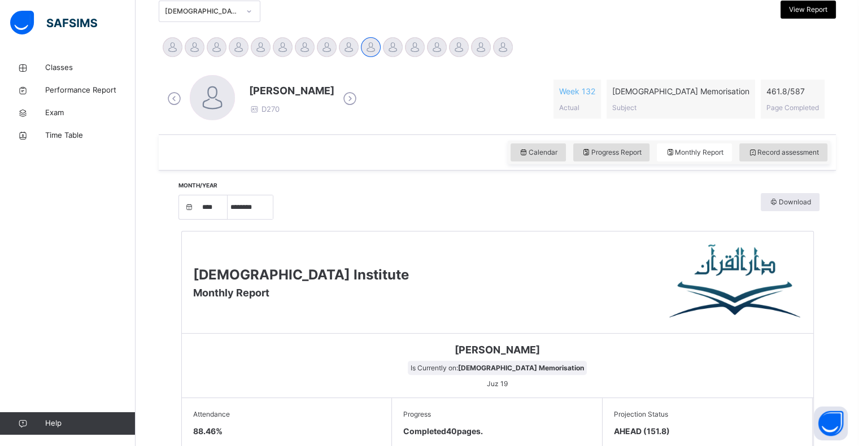
scroll to position [264, 0]
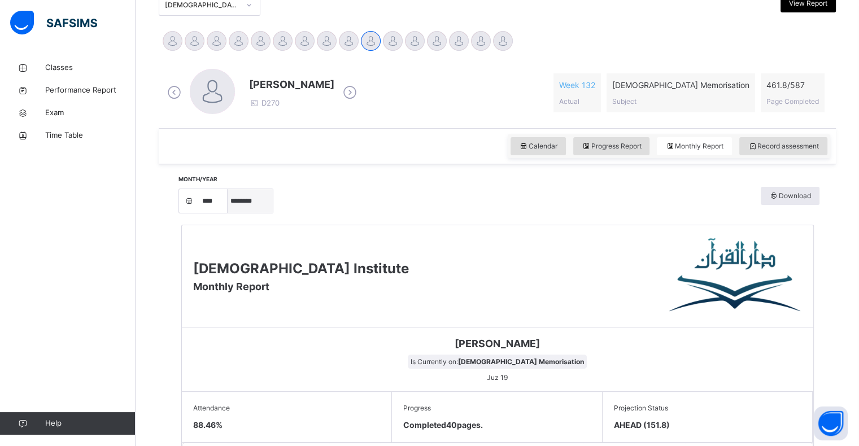
click at [248, 193] on select "***** ******** ***** ***** *** **** **** ****** ********* ******* ******** ****…" at bounding box center [250, 201] width 45 height 24
select select "*"
click at [232, 213] on select "***** ******** ***** ***** *** **** **** ****** ********* ******* ******** ****…" at bounding box center [250, 201] width 45 height 24
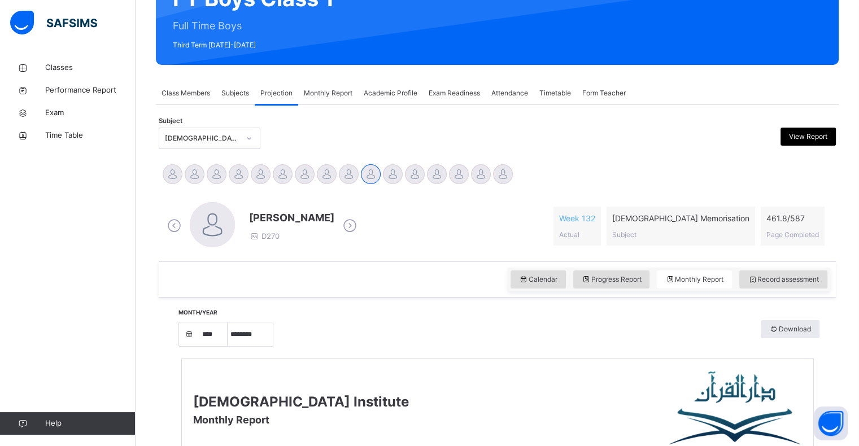
scroll to position [129, 0]
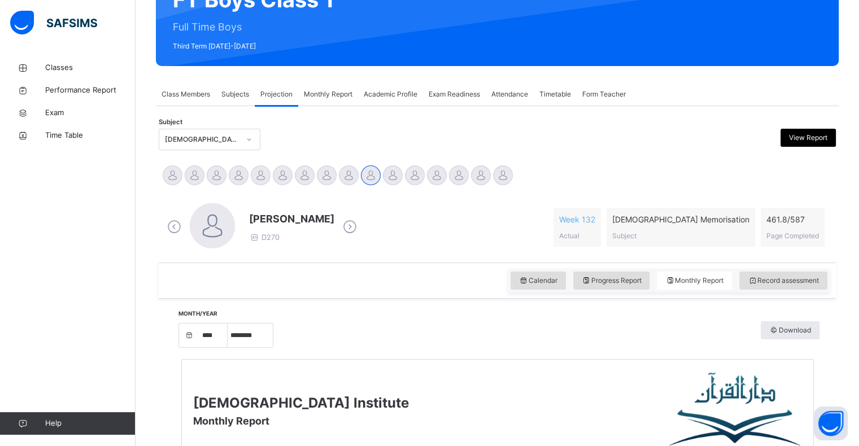
click at [783, 286] on div "Record assessment" at bounding box center [783, 281] width 88 height 18
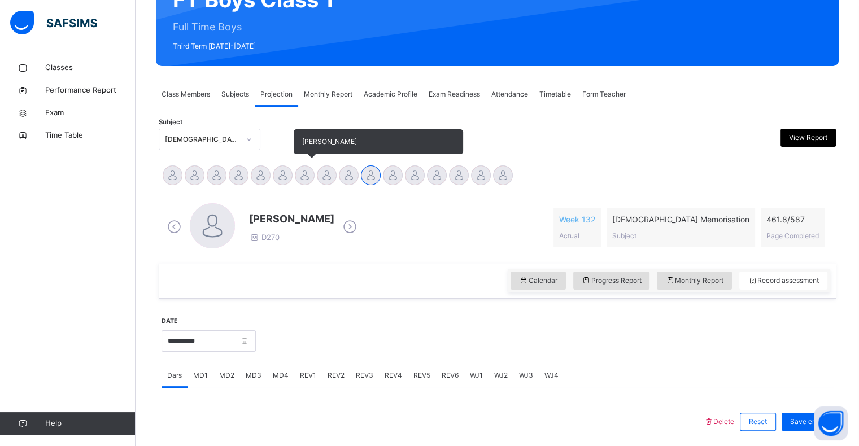
click at [314, 179] on div at bounding box center [305, 176] width 20 height 20
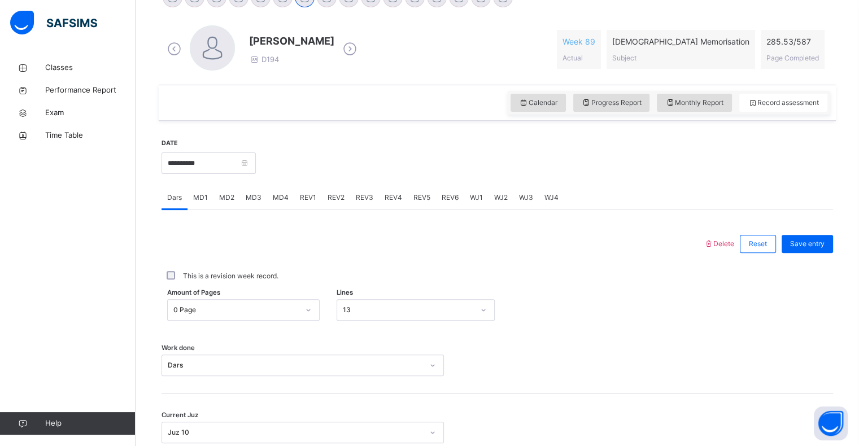
scroll to position [319, 0]
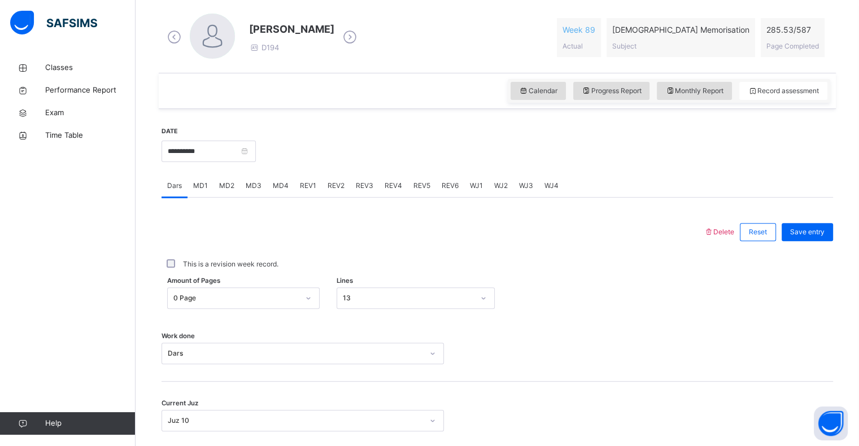
click at [388, 180] on div "REV4" at bounding box center [393, 186] width 29 height 23
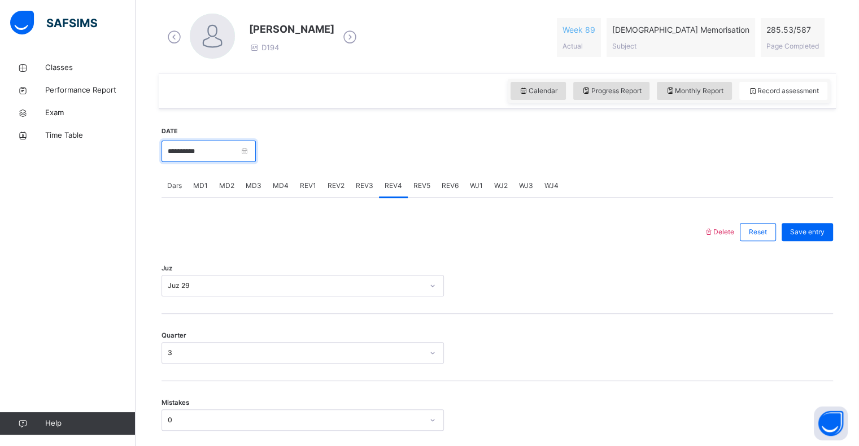
click at [242, 158] on input "**********" at bounding box center [209, 151] width 94 height 21
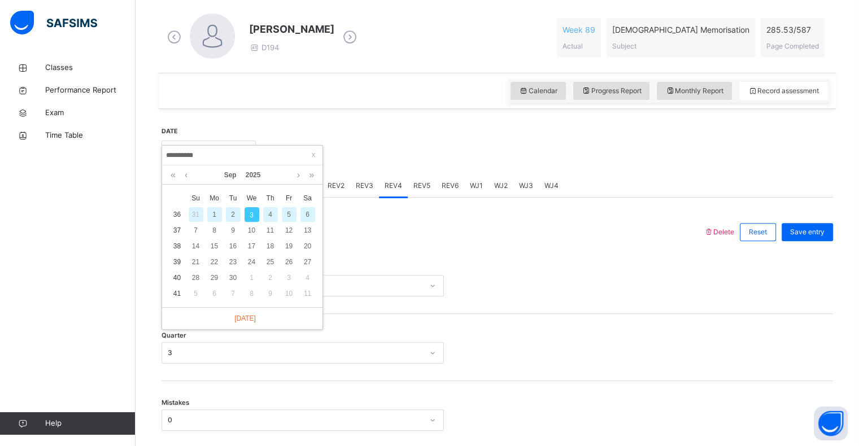
click at [271, 210] on div "4" at bounding box center [270, 214] width 15 height 15
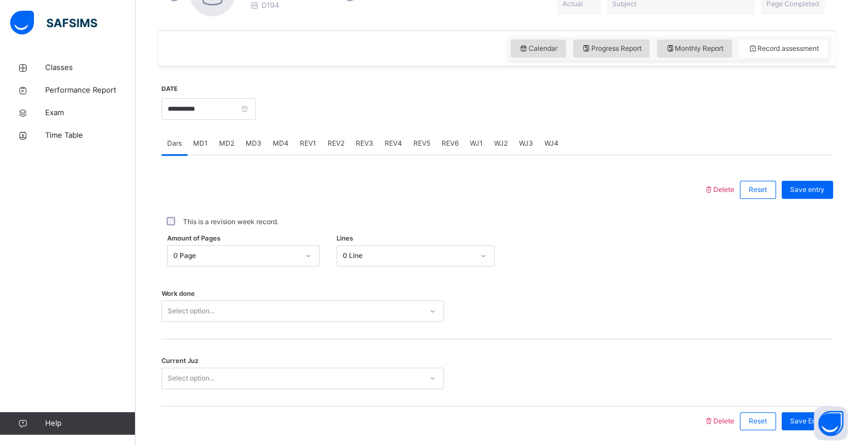
scroll to position [362, 0]
click at [253, 112] on input "**********" at bounding box center [209, 108] width 94 height 21
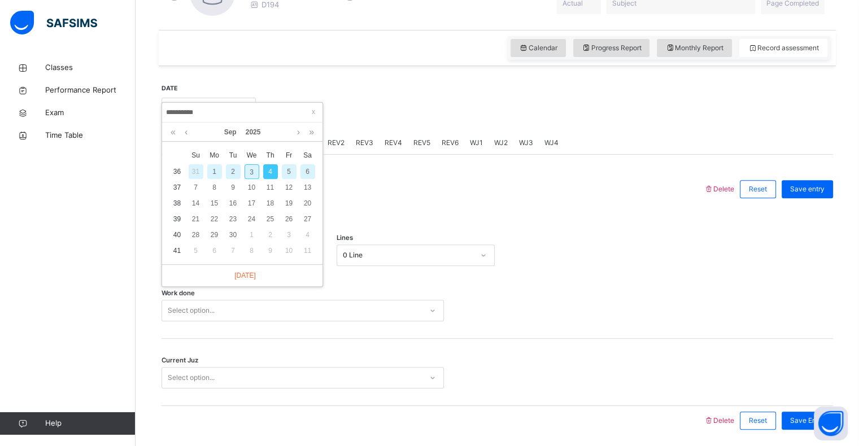
click at [228, 172] on div "2" at bounding box center [233, 171] width 15 height 15
type input "**********"
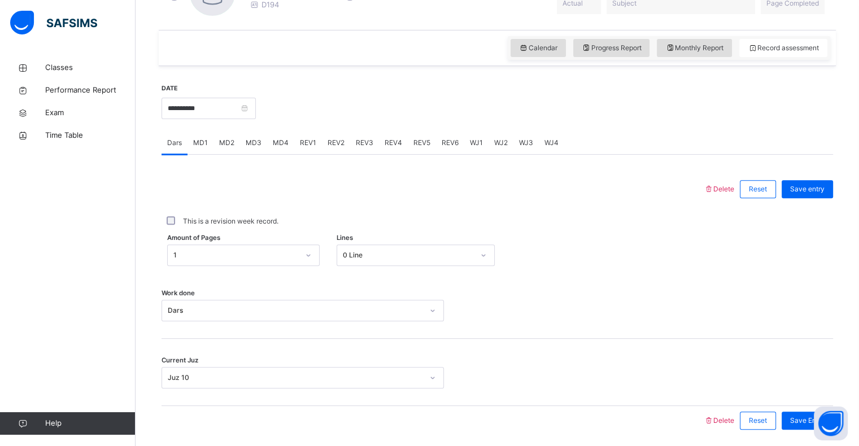
click at [220, 133] on div "MD2" at bounding box center [227, 143] width 27 height 23
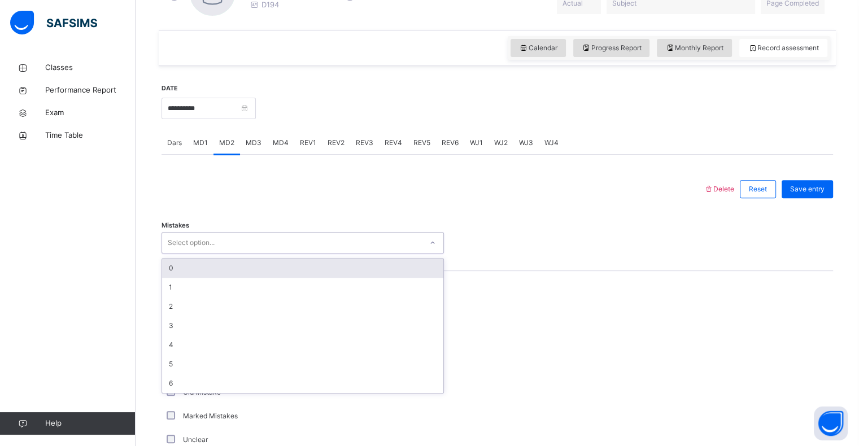
click at [210, 239] on div "Select option..." at bounding box center [191, 242] width 47 height 21
click at [187, 271] on div "0" at bounding box center [302, 268] width 281 height 19
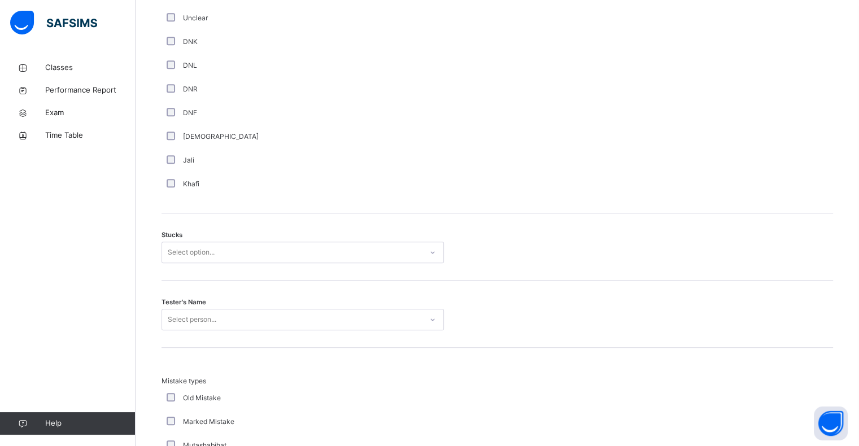
scroll to position [785, 0]
click at [226, 252] on div "Select option..." at bounding box center [292, 252] width 260 height 18
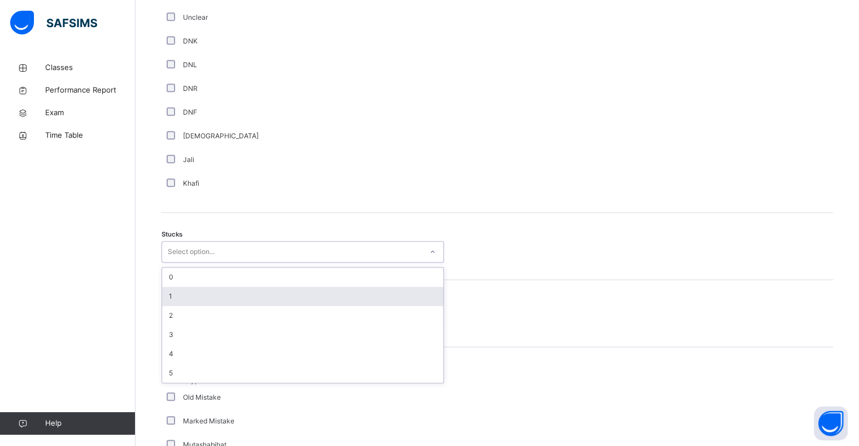
click at [183, 297] on div "1" at bounding box center [302, 296] width 281 height 19
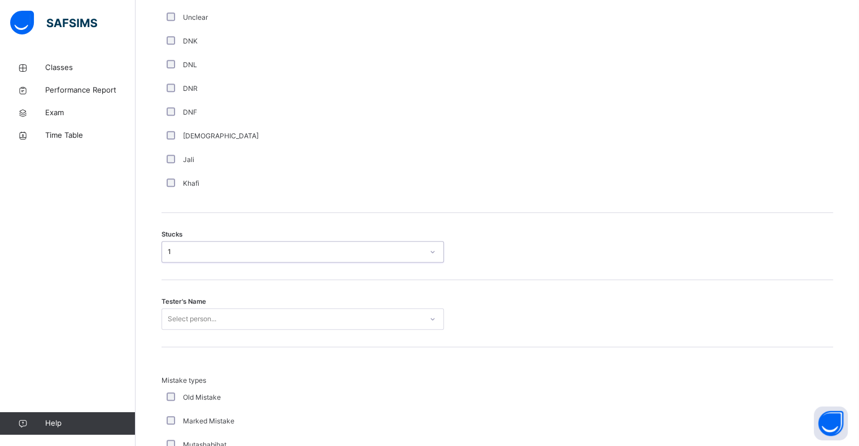
click at [174, 313] on div "Select person..." at bounding box center [303, 318] width 282 height 21
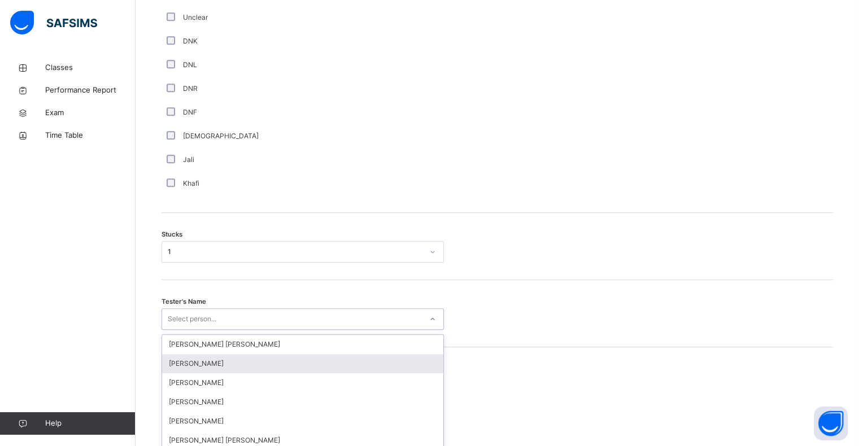
scroll to position [847, 0]
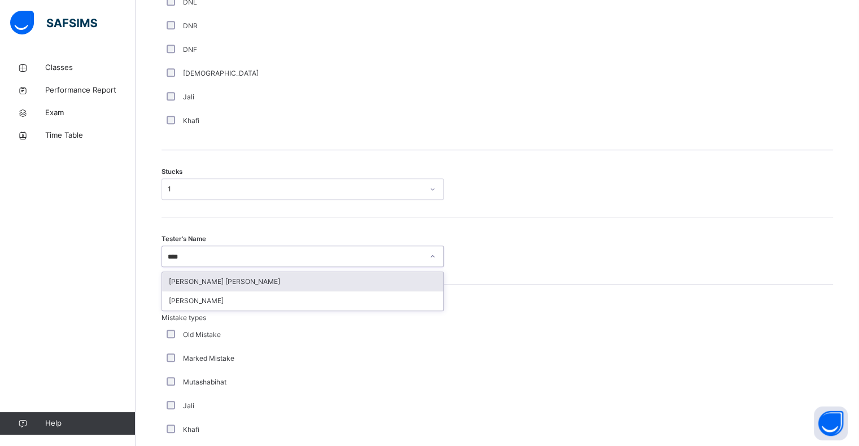
type input "*****"
click at [234, 277] on div "[PERSON_NAME] [PERSON_NAME]" at bounding box center [302, 281] width 281 height 19
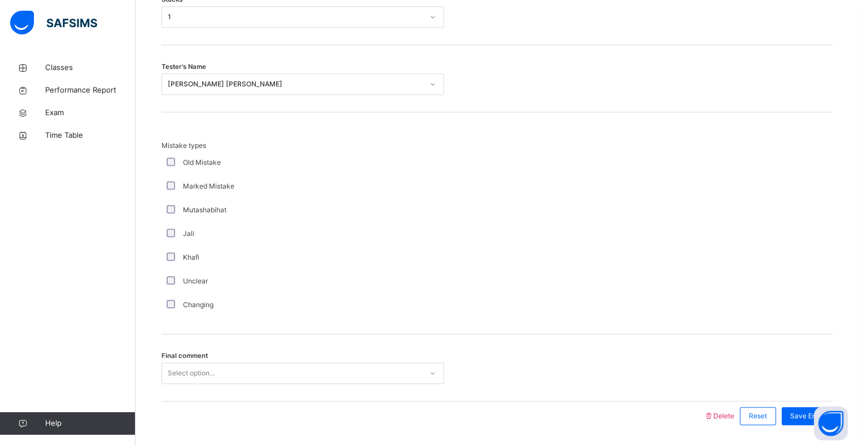
drag, startPoint x: 178, startPoint y: 384, endPoint x: 189, endPoint y: 371, distance: 16.8
click at [179, 381] on div "Final comment Select option..." at bounding box center [498, 367] width 672 height 67
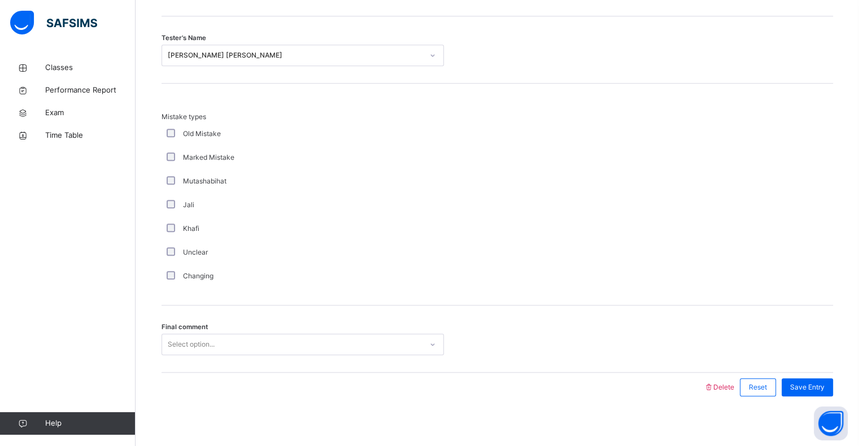
click at [191, 355] on div "Select option..." at bounding box center [303, 344] width 282 height 21
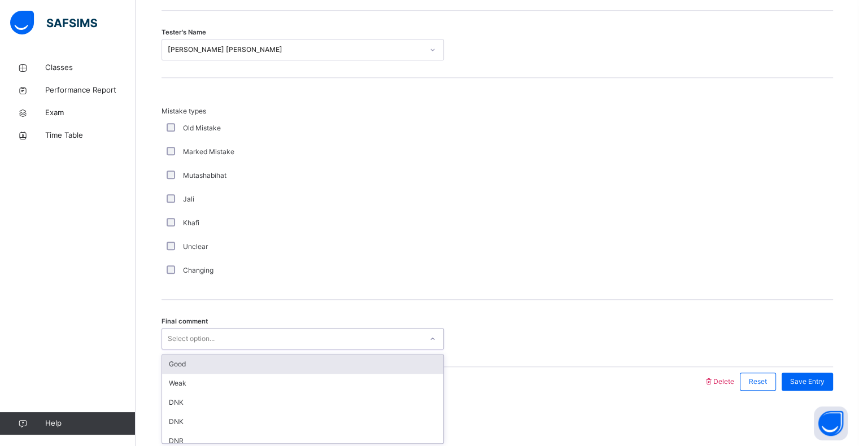
click at [197, 364] on div "Good" at bounding box center [302, 364] width 281 height 19
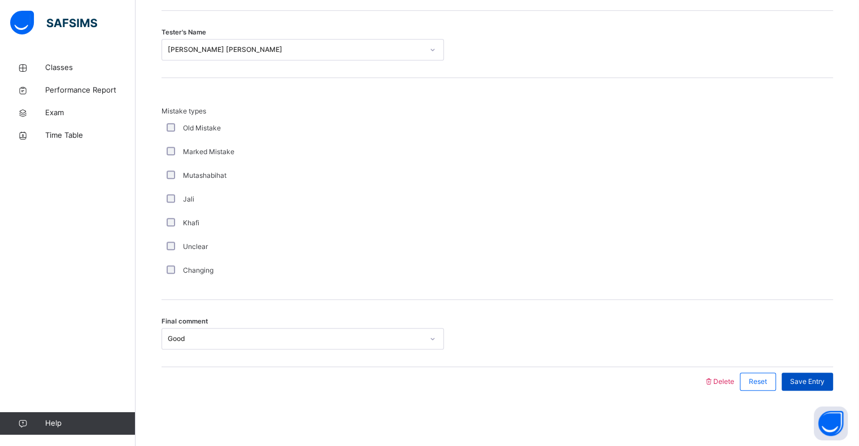
click at [818, 382] on span "Save Entry" at bounding box center [807, 382] width 34 height 10
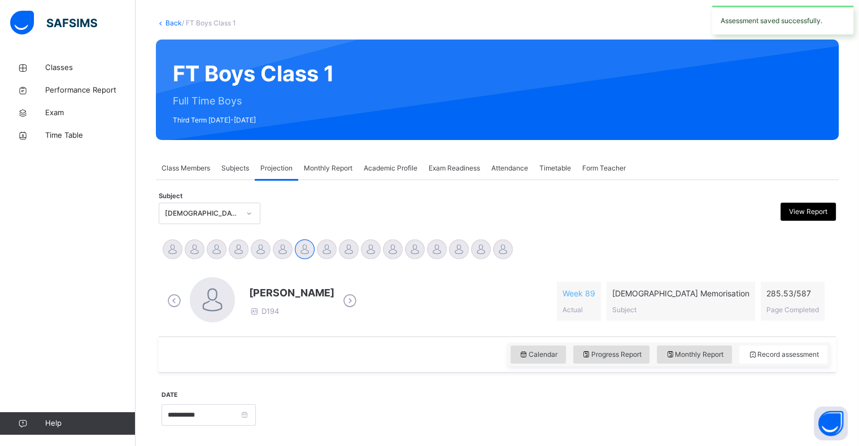
scroll to position [56, 0]
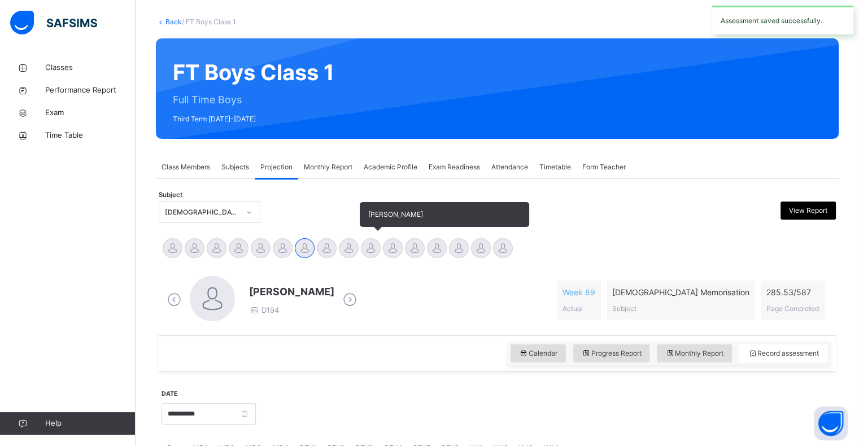
click at [362, 245] on div at bounding box center [371, 248] width 20 height 20
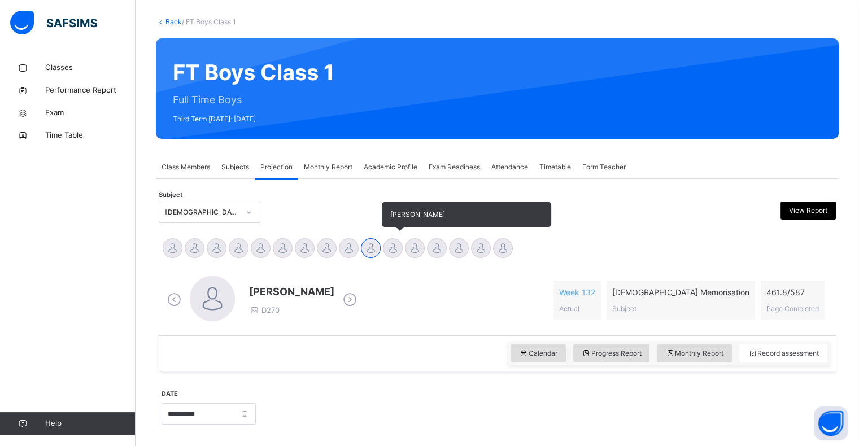
click at [395, 256] on div at bounding box center [393, 248] width 20 height 20
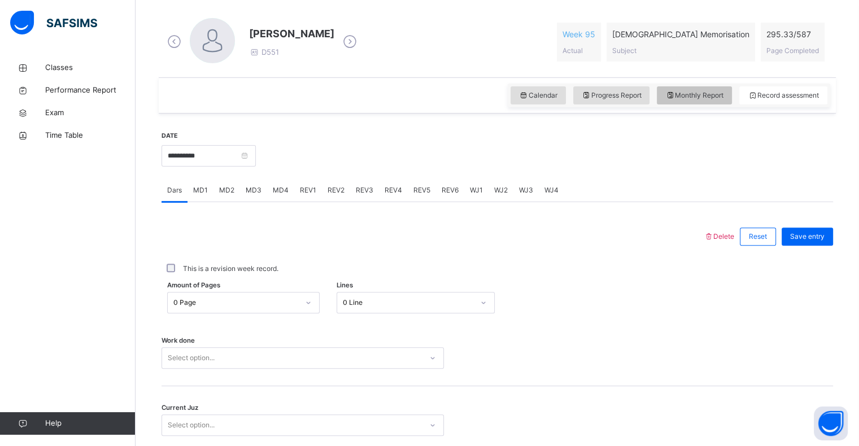
click at [707, 97] on span "Monthly Report" at bounding box center [694, 95] width 58 height 10
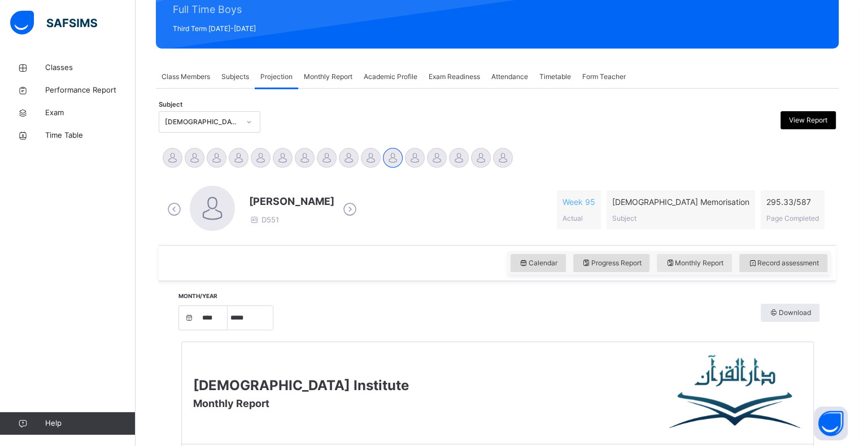
scroll to position [136, 0]
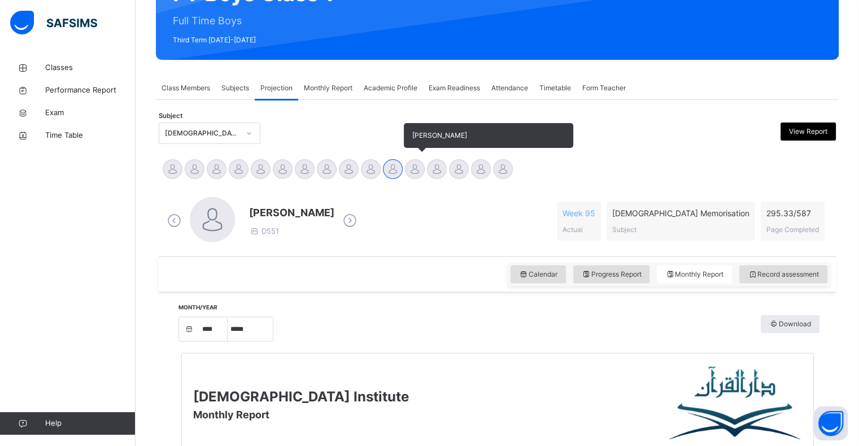
click at [419, 167] on div at bounding box center [415, 169] width 20 height 20
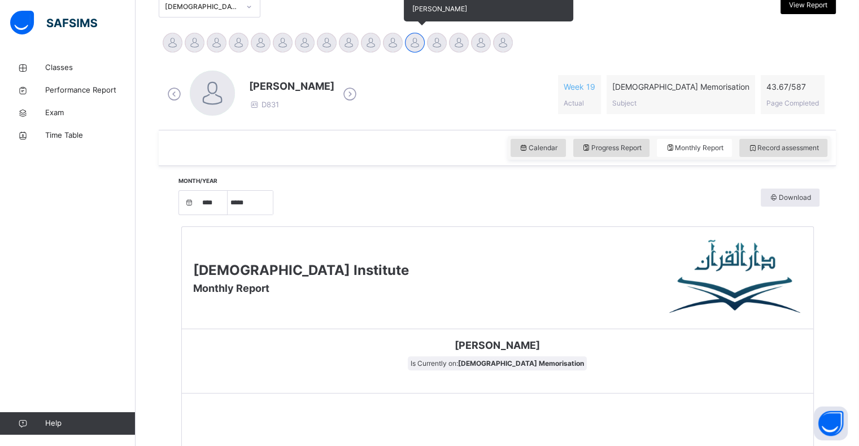
scroll to position [266, 0]
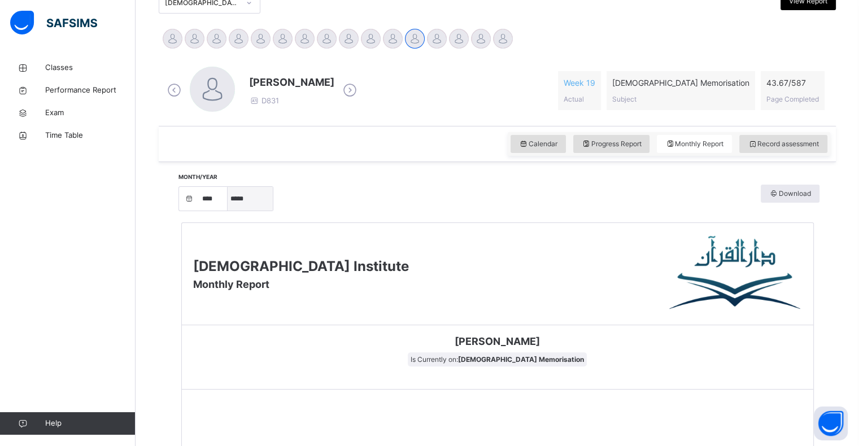
click at [261, 199] on select "***** ******** ***** ***** *** **** **** ****** ********* ******* ******** ****…" at bounding box center [250, 199] width 45 height 24
click at [232, 187] on select "***** ******** ***** ***** *** **** **** ****** ********* ******* ******** ****…" at bounding box center [250, 199] width 45 height 24
click at [263, 316] on div "Darul Quran Institute Monthly Report" at bounding box center [498, 274] width 632 height 102
click at [259, 207] on select "***** ******** ***** ***** *** **** **** ****** ********* ******* ******** ****…" at bounding box center [250, 199] width 45 height 24
click at [232, 211] on select "***** ******** ***** ***** *** **** **** ****** ********* ******* ******** ****…" at bounding box center [250, 199] width 45 height 24
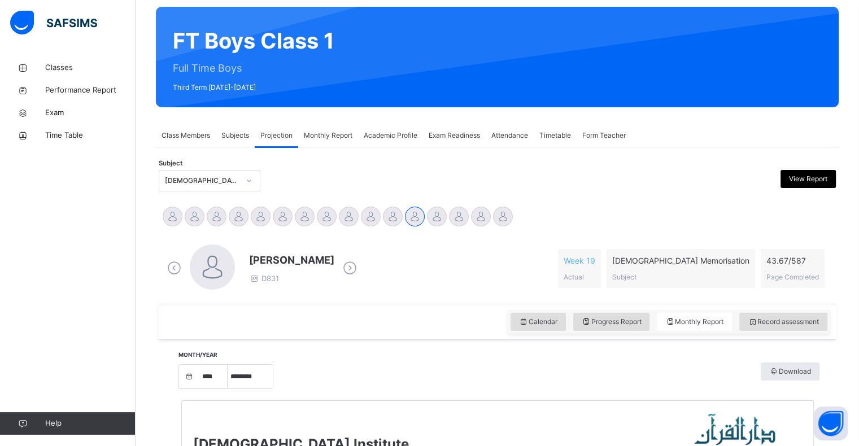
scroll to position [90, 0]
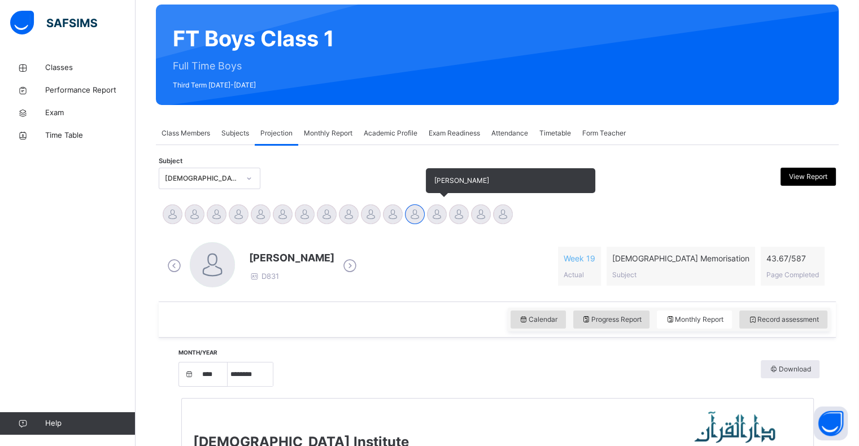
click at [435, 216] on div at bounding box center [437, 214] width 20 height 20
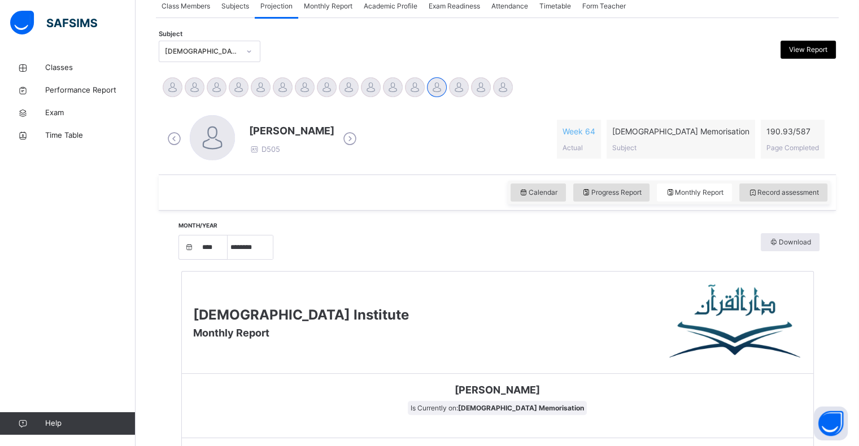
click at [730, 384] on span "[PERSON_NAME]" at bounding box center [497, 389] width 615 height 15
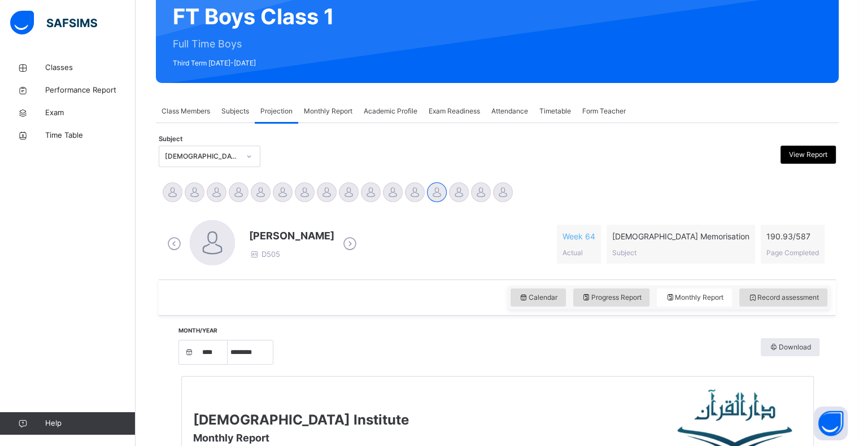
scroll to position [113, 0]
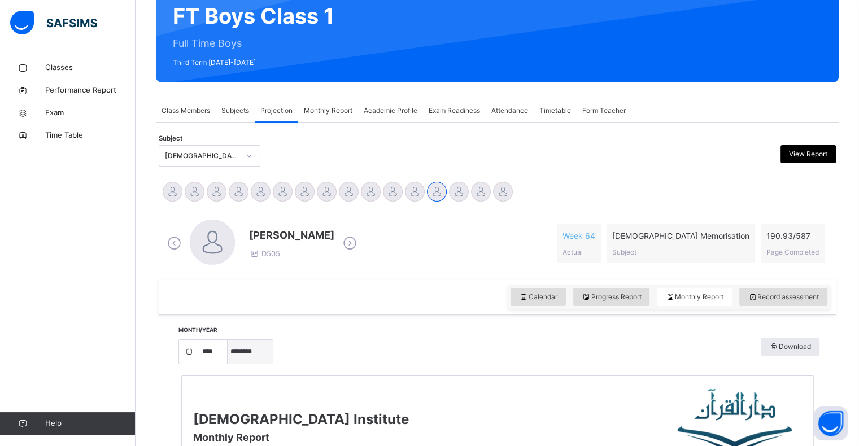
click at [247, 352] on select "***** ******** ***** ***** *** **** **** ****** ********* ******* ******** ****…" at bounding box center [250, 352] width 45 height 24
click at [232, 340] on select "***** ******** ***** ***** *** **** **** ****** ********* ******* ******** ****…" at bounding box center [250, 352] width 45 height 24
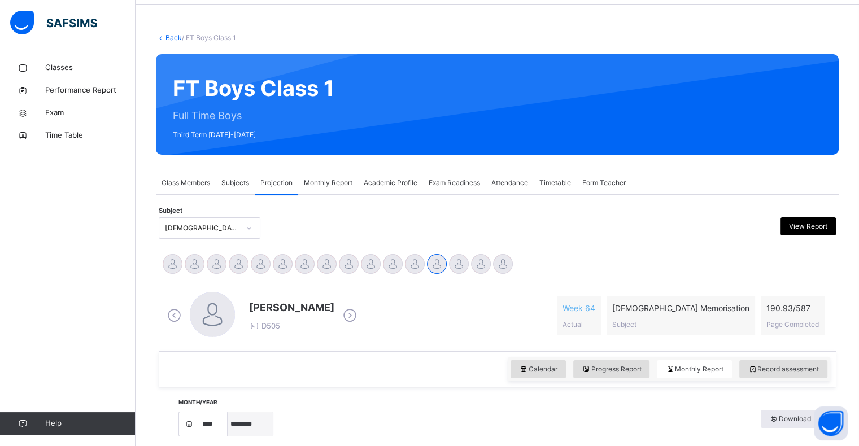
scroll to position [44, 0]
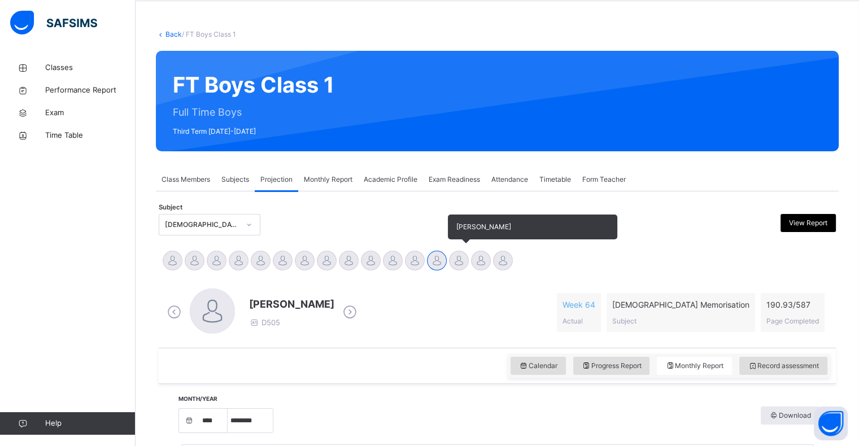
click at [457, 263] on div at bounding box center [459, 261] width 20 height 20
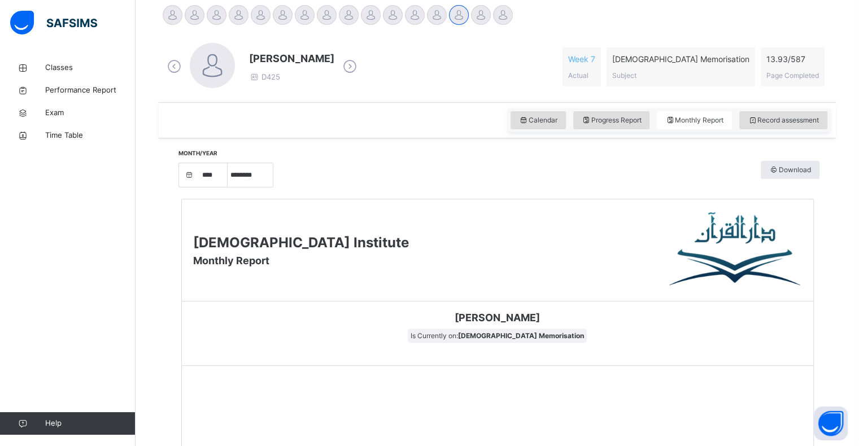
scroll to position [289, 0]
click at [253, 175] on select "***** ******** ***** ***** *** **** **** ****** ********* ******* ******** ****…" at bounding box center [250, 176] width 45 height 24
click at [232, 188] on select "***** ******** ***** ***** *** **** **** ****** ********* ******* ******** ****…" at bounding box center [250, 176] width 45 height 24
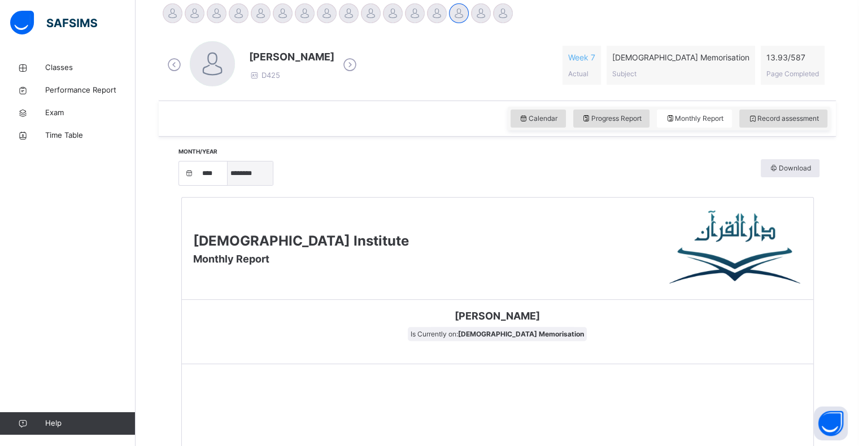
scroll to position [402, 0]
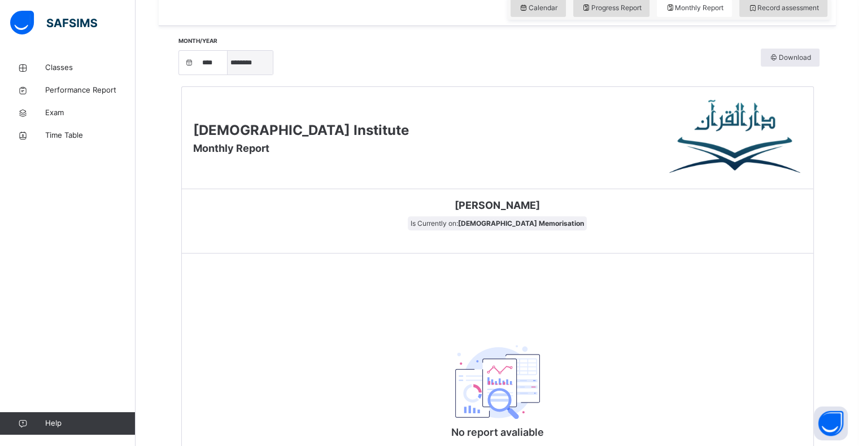
click at [254, 65] on select "***** ******** ***** ***** *** **** **** ****** ********* ******* ******** ****…" at bounding box center [250, 63] width 45 height 24
select select "*"
click at [232, 75] on select "***** ******** ***** ***** *** **** **** ****** ********* ******* ******** ****…" at bounding box center [250, 63] width 45 height 24
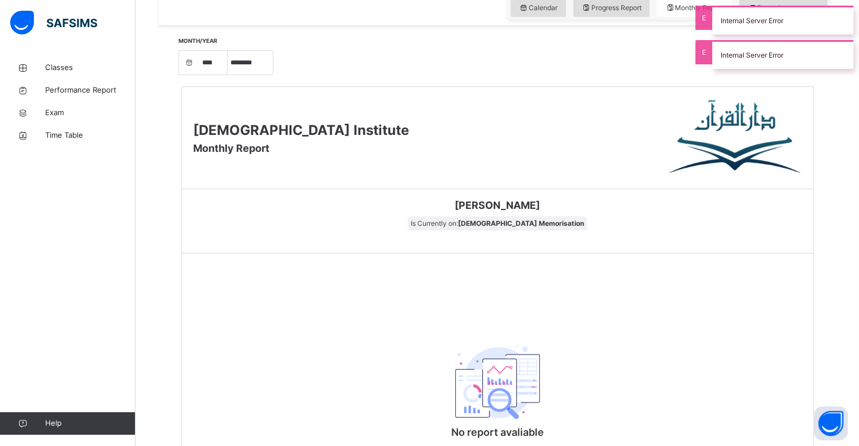
click at [304, 255] on div "Darul Quran Institute Monthly Report Wajid Sadath Is Currently on: Quran Memori…" at bounding box center [497, 287] width 633 height 402
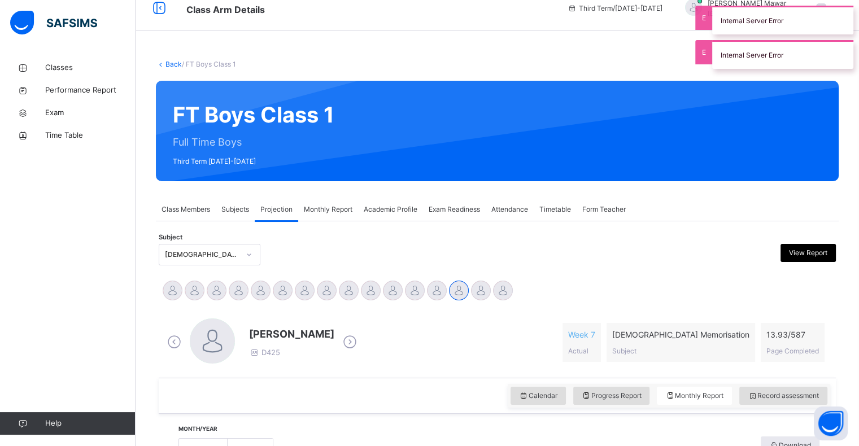
scroll to position [0, 0]
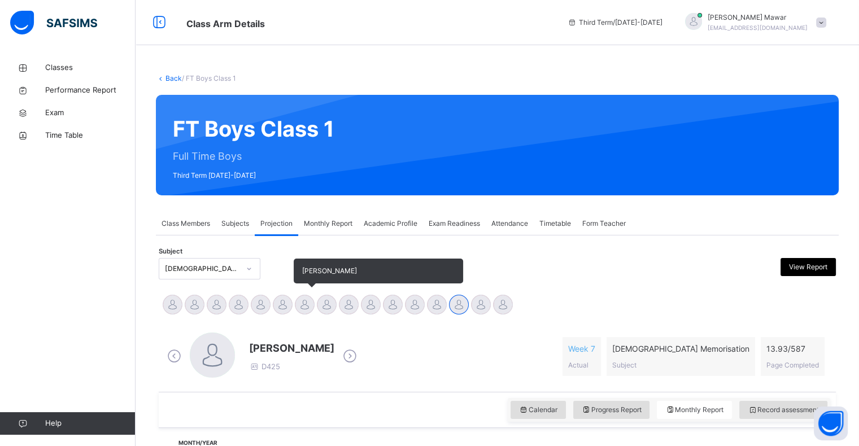
click at [302, 304] on div at bounding box center [305, 305] width 20 height 20
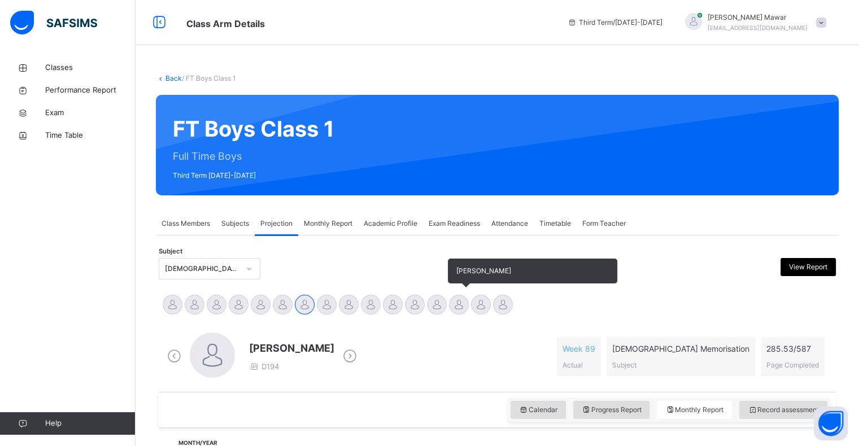
click at [463, 306] on div at bounding box center [459, 305] width 20 height 20
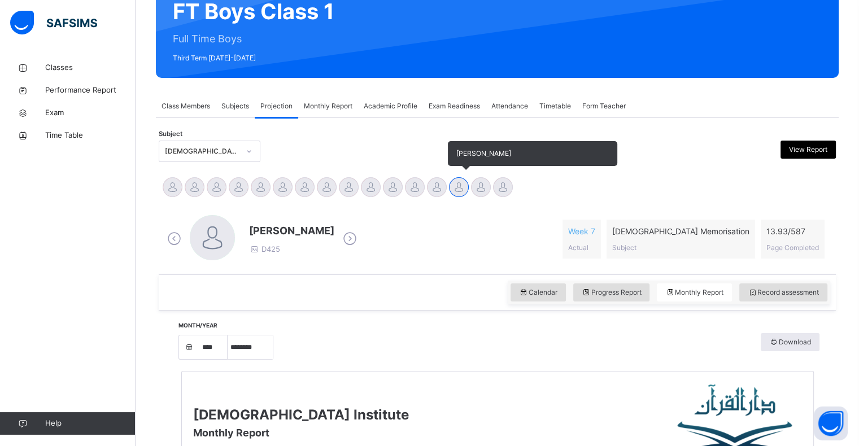
scroll to position [119, 0]
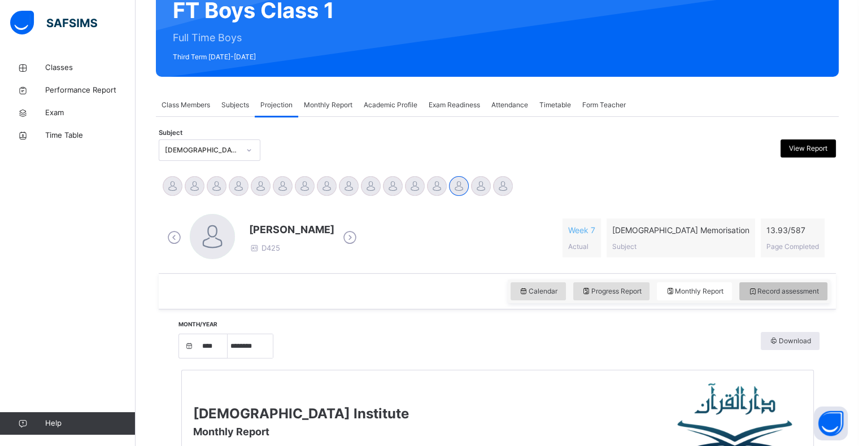
click at [777, 291] on span "Record assessment" at bounding box center [783, 291] width 71 height 10
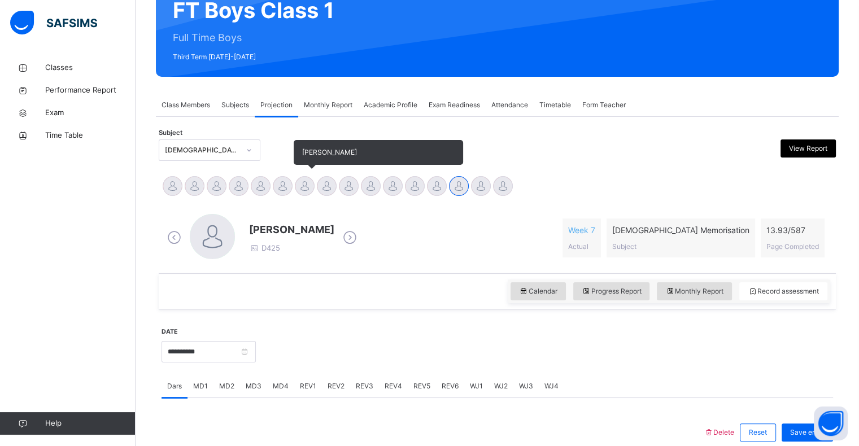
click at [307, 189] on div at bounding box center [305, 186] width 20 height 20
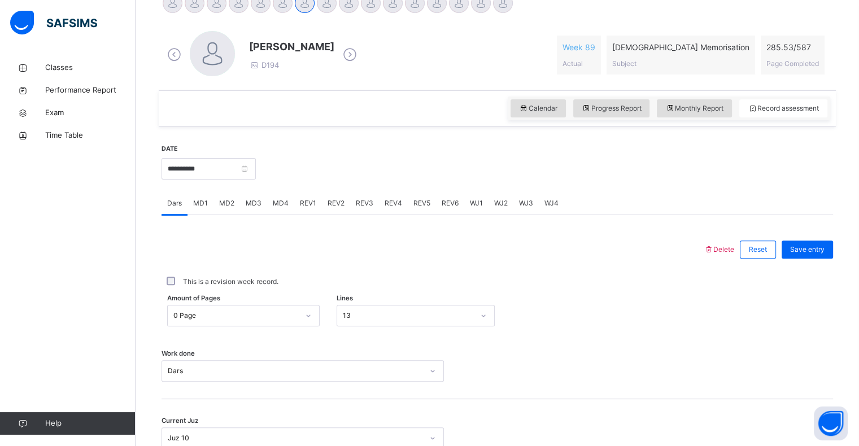
scroll to position [302, 0]
drag, startPoint x: 233, startPoint y: 152, endPoint x: 233, endPoint y: 162, distance: 9.6
click at [233, 162] on div "**********" at bounding box center [209, 167] width 94 height 49
drag, startPoint x: 232, startPoint y: 166, endPoint x: 230, endPoint y: 177, distance: 10.9
click at [230, 177] on input "**********" at bounding box center [209, 168] width 94 height 21
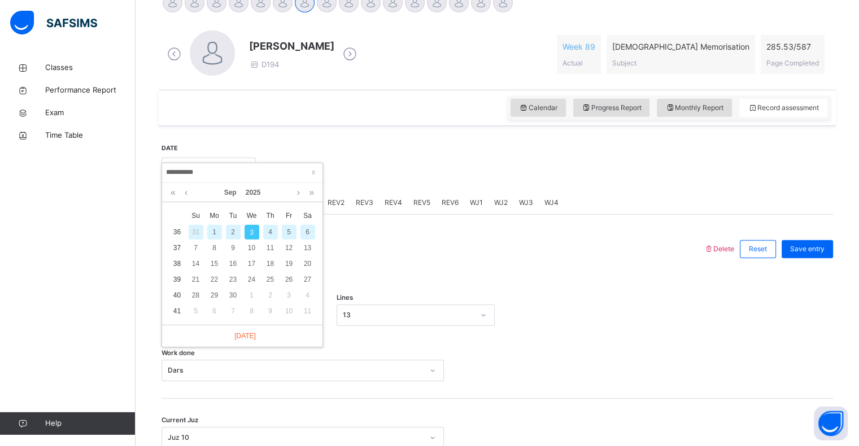
click at [230, 236] on div "2" at bounding box center [233, 232] width 15 height 15
type input "**********"
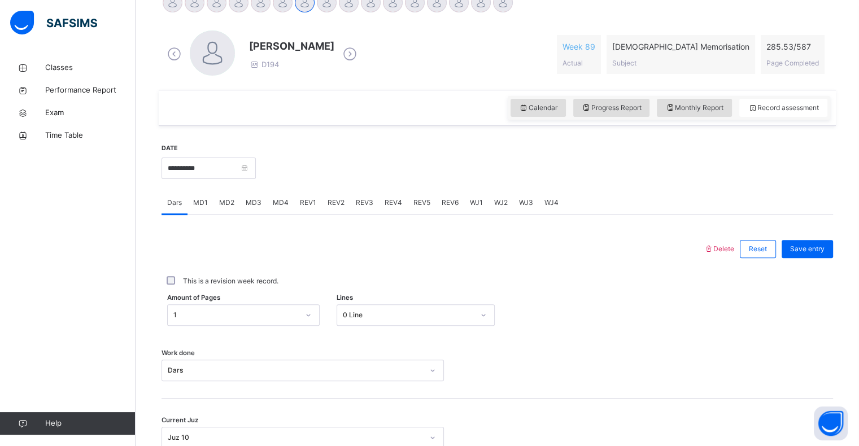
click at [250, 204] on span "MD3" at bounding box center [254, 203] width 16 height 10
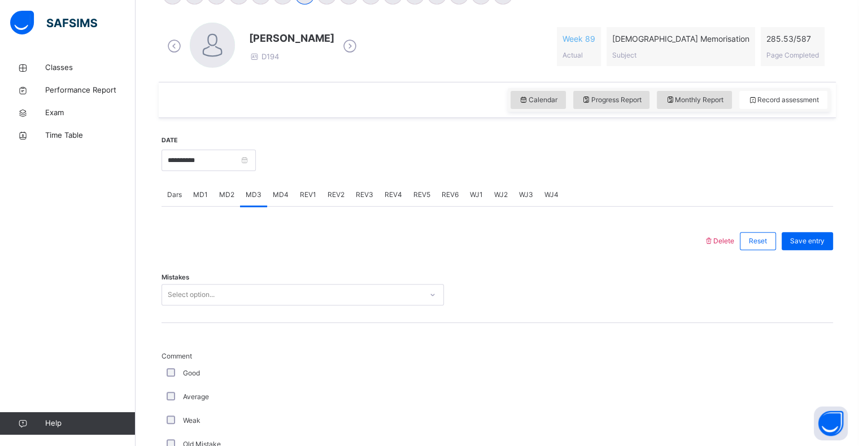
click at [219, 304] on div "Select option..." at bounding box center [303, 294] width 282 height 21
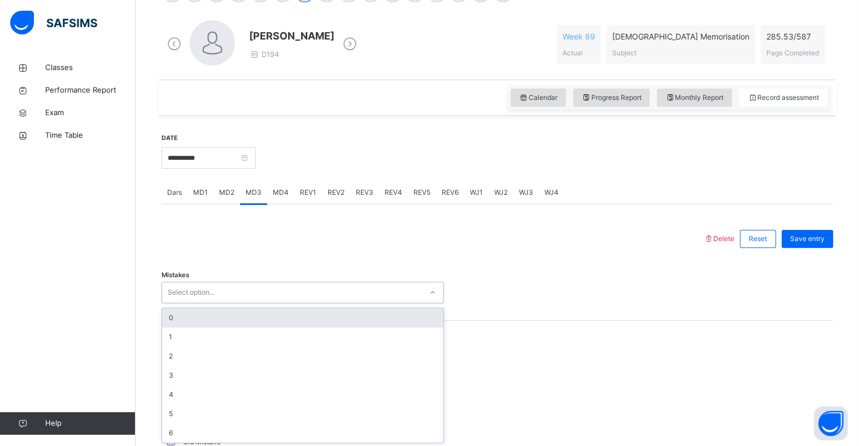
scroll to position [314, 0]
click at [195, 317] on div "0" at bounding box center [302, 316] width 281 height 19
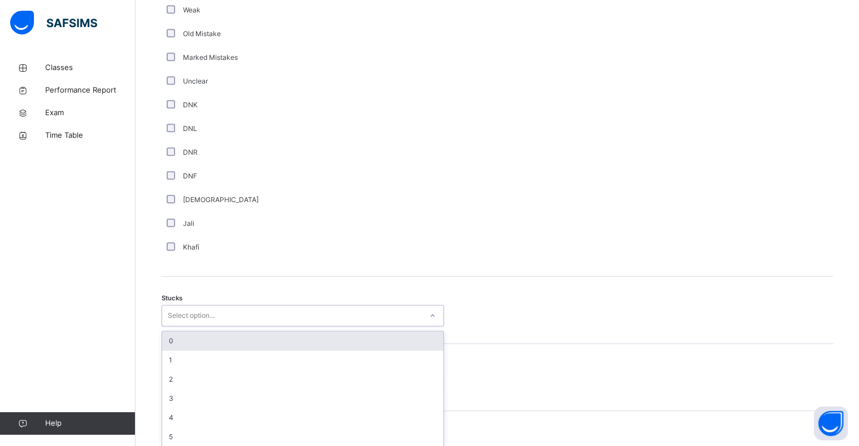
scroll to position [725, 0]
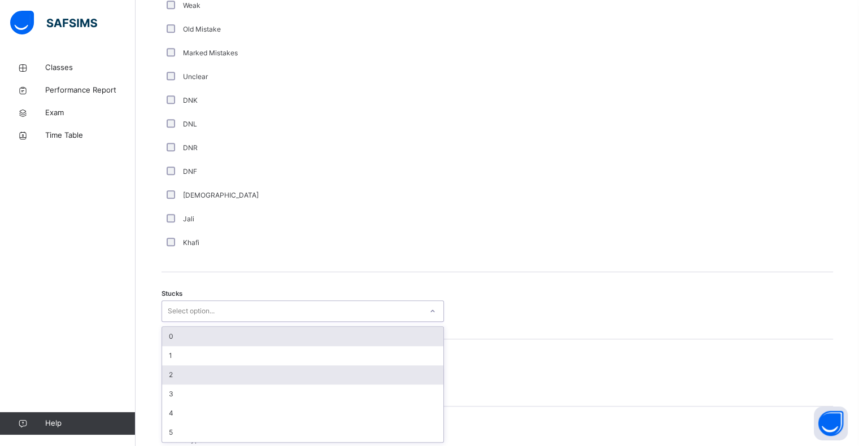
click at [168, 374] on div "2" at bounding box center [302, 374] width 281 height 19
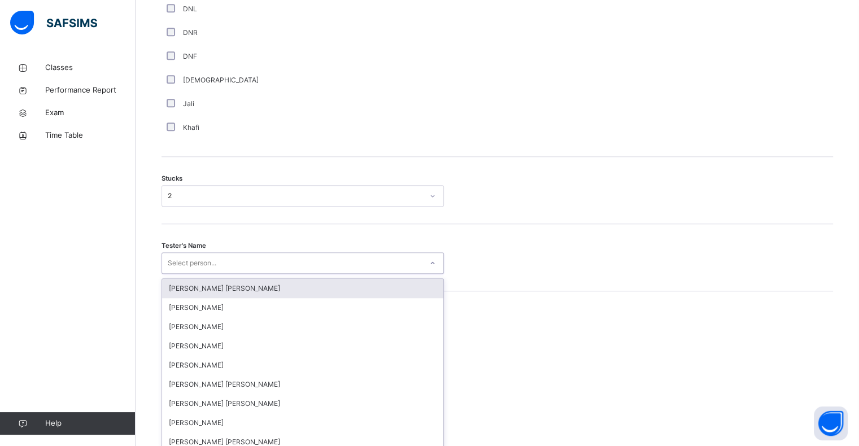
scroll to position [847, 0]
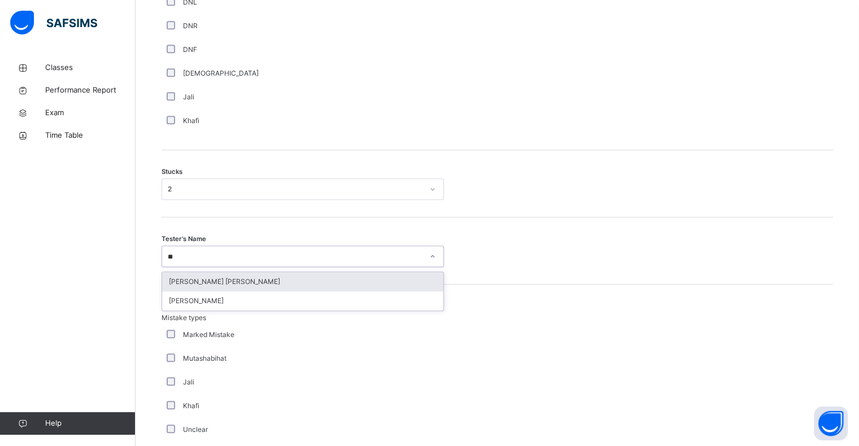
type input "***"
click at [184, 303] on div "[PERSON_NAME]" at bounding box center [302, 300] width 281 height 19
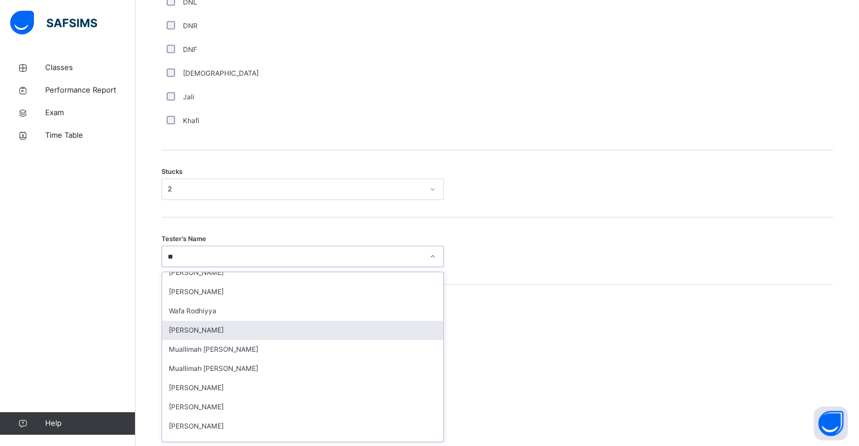
scroll to position [0, 0]
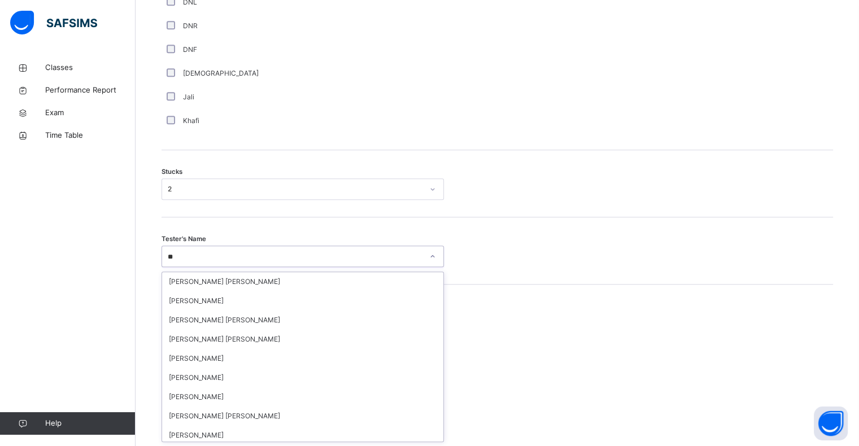
type input "***"
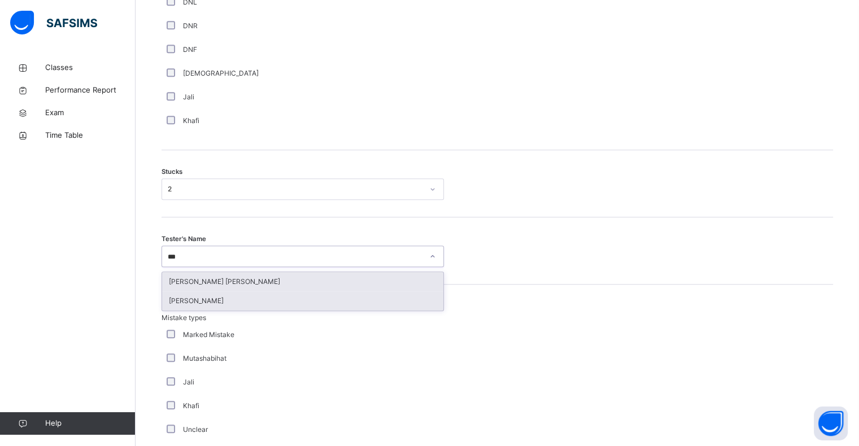
click at [185, 280] on div "[PERSON_NAME] [PERSON_NAME]" at bounding box center [302, 281] width 281 height 19
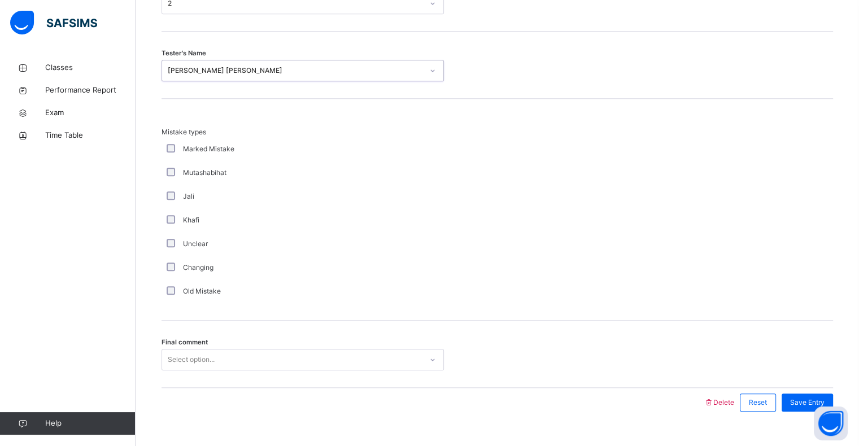
scroll to position [1054, 0]
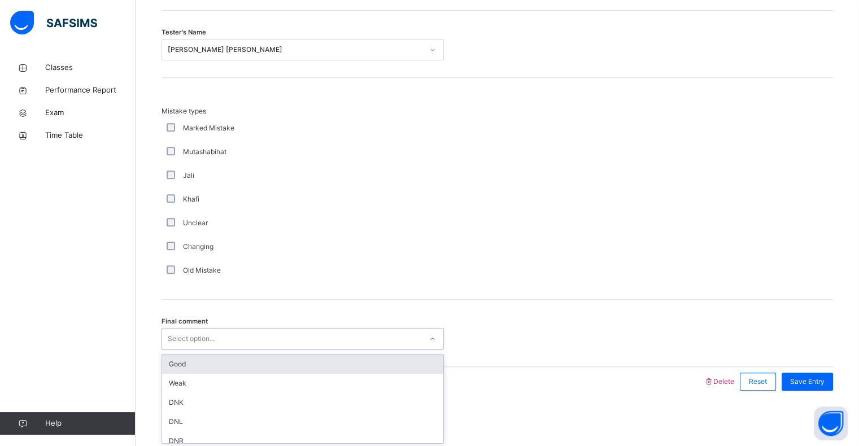
click at [181, 368] on div "Good" at bounding box center [302, 364] width 281 height 19
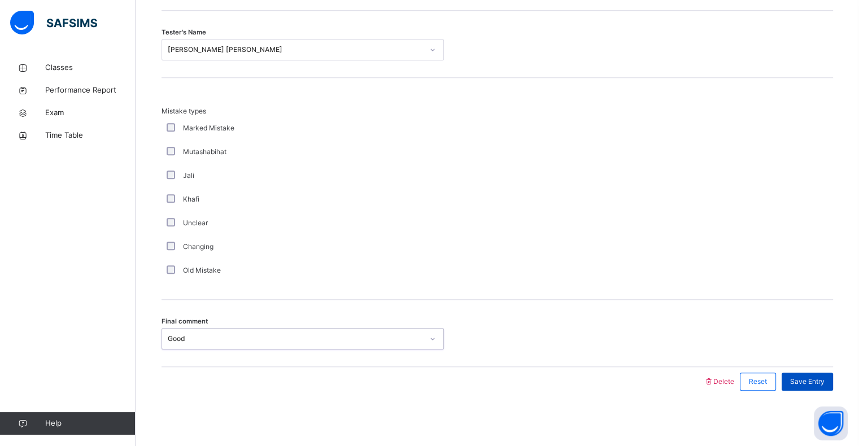
click at [815, 380] on span "Save Entry" at bounding box center [807, 382] width 34 height 10
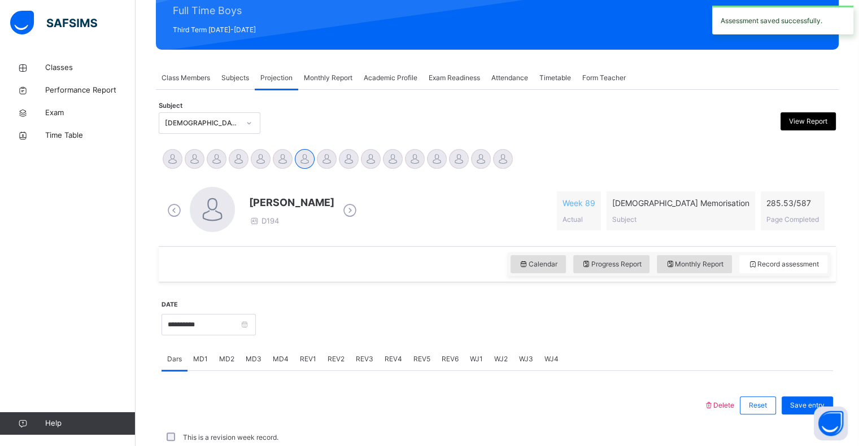
scroll to position [402, 0]
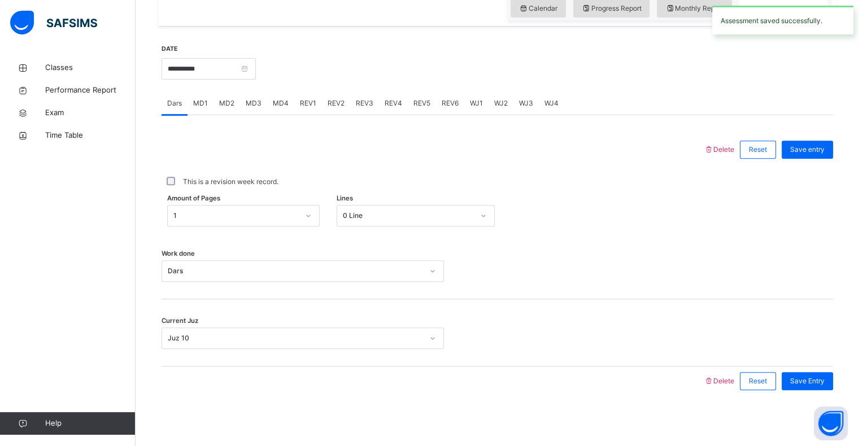
click at [281, 105] on span "MD4" at bounding box center [281, 103] width 16 height 10
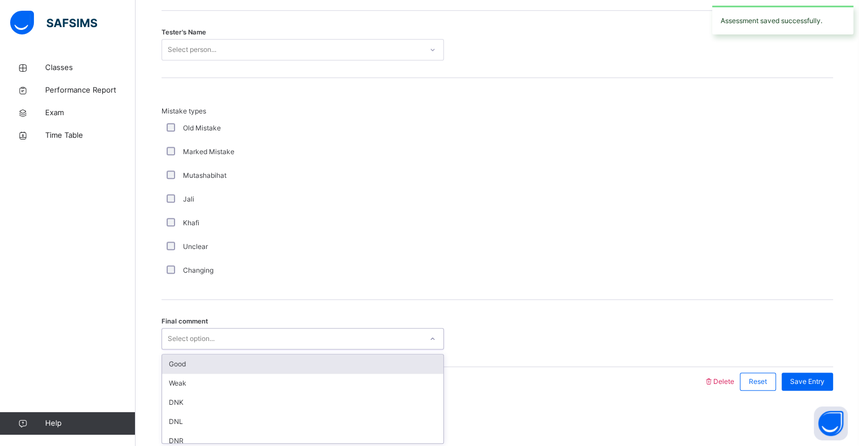
click at [181, 369] on div "Good" at bounding box center [302, 364] width 281 height 19
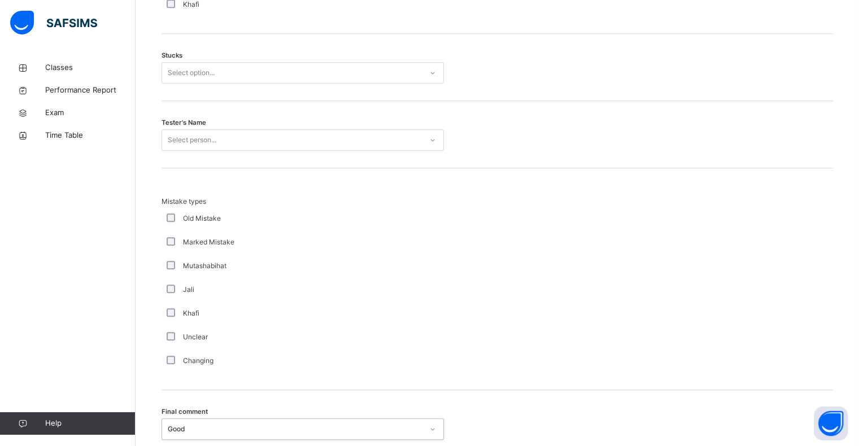
scroll to position [959, 0]
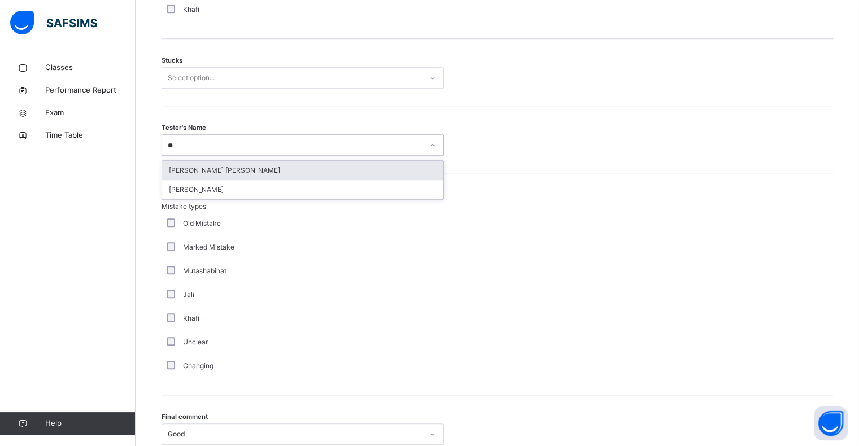
type input "***"
click at [185, 173] on div "[PERSON_NAME] [PERSON_NAME]" at bounding box center [302, 170] width 281 height 19
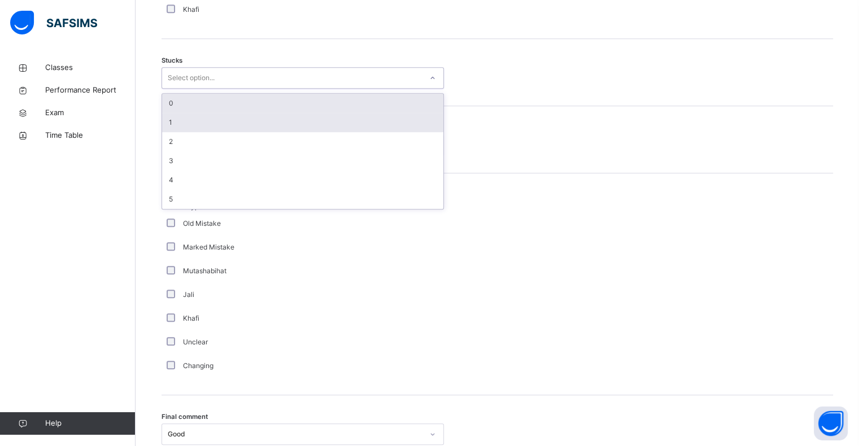
click at [170, 120] on div "1" at bounding box center [302, 122] width 281 height 19
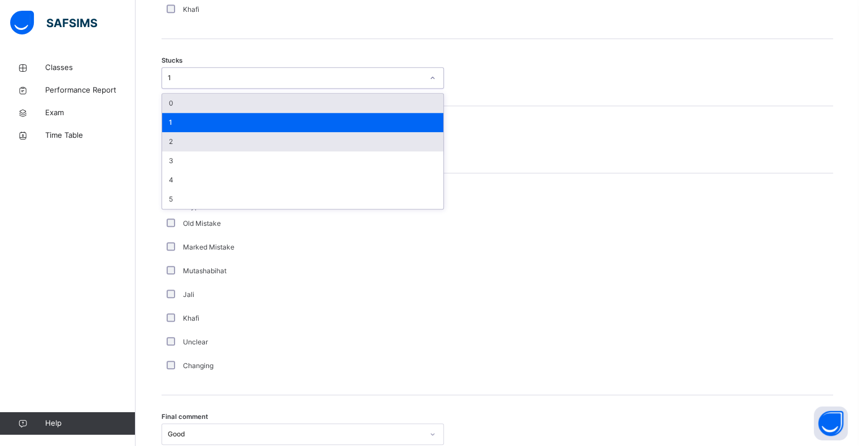
click at [172, 138] on div "2" at bounding box center [302, 141] width 281 height 19
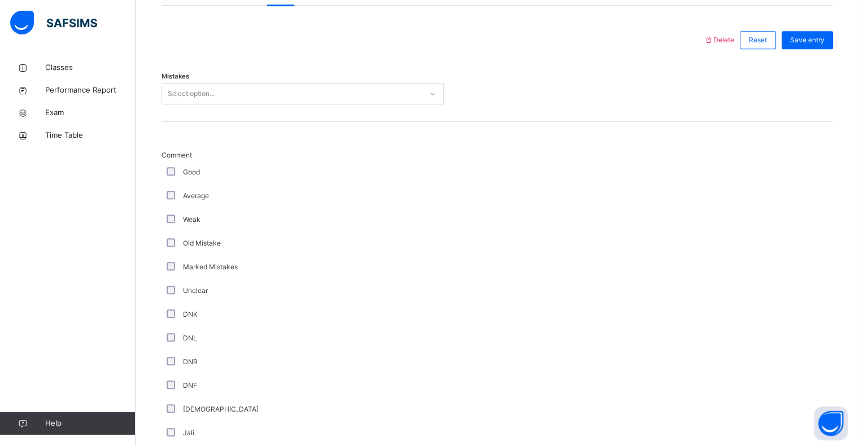
scroll to position [499, 0]
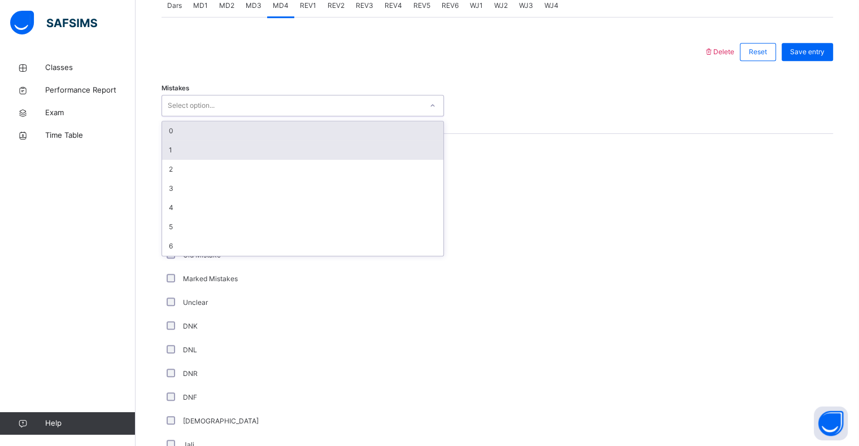
click at [173, 154] on div "1" at bounding box center [302, 150] width 281 height 19
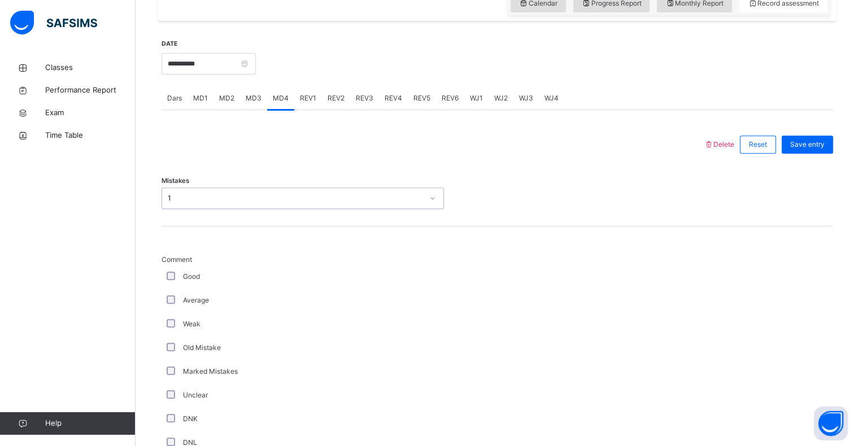
scroll to position [406, 0]
click at [820, 148] on span "Save entry" at bounding box center [807, 146] width 34 height 10
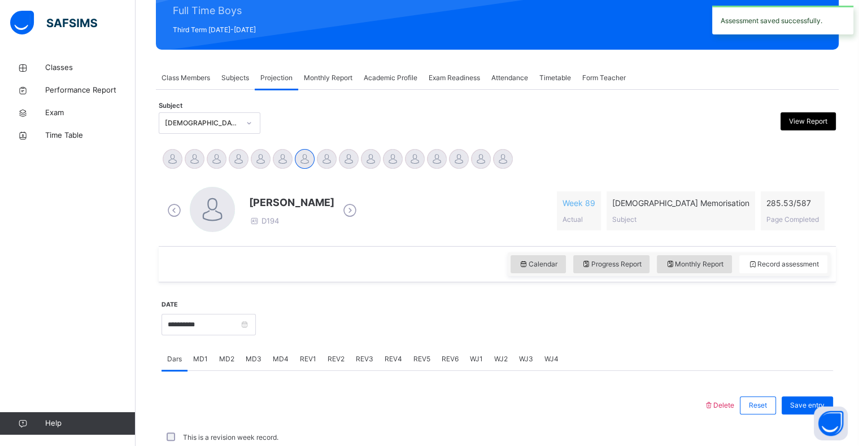
scroll to position [402, 0]
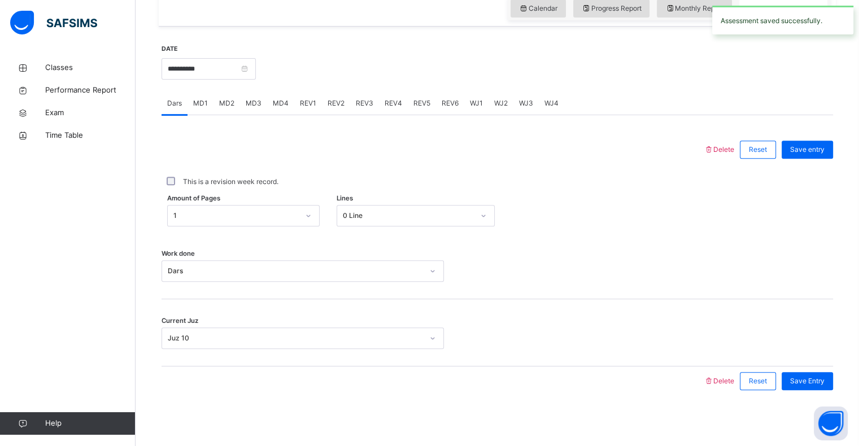
click at [334, 108] on span "REV2" at bounding box center [336, 103] width 17 height 10
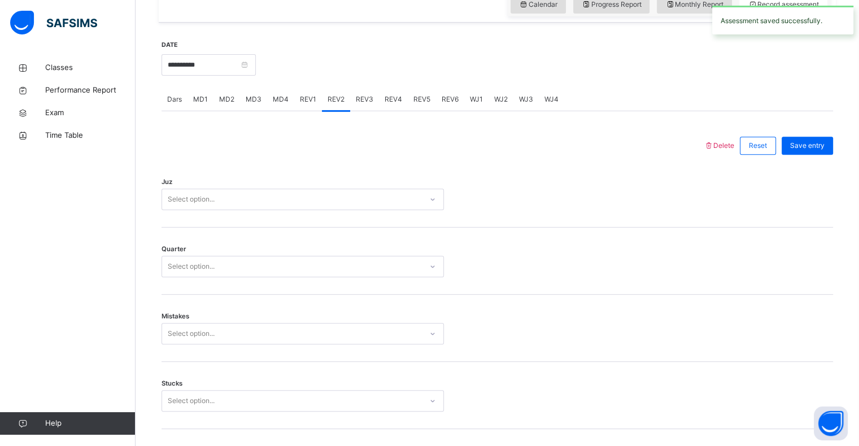
click at [305, 102] on span "REV1" at bounding box center [308, 99] width 16 height 10
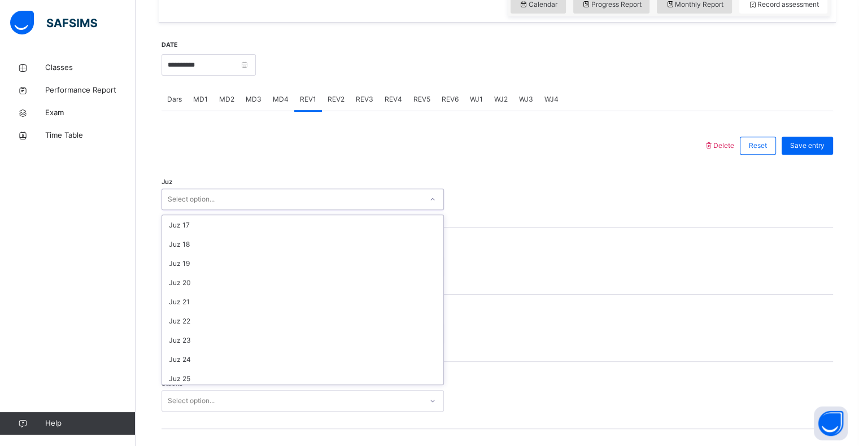
scroll to position [407, 0]
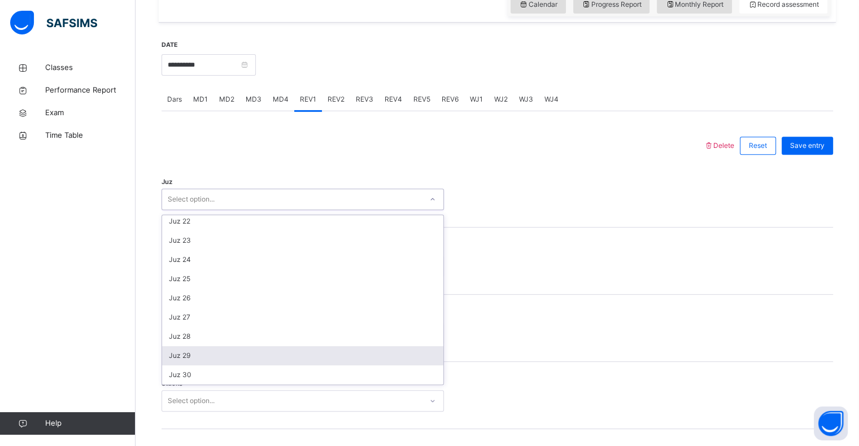
click at [178, 357] on div "Juz 29" at bounding box center [302, 355] width 281 height 19
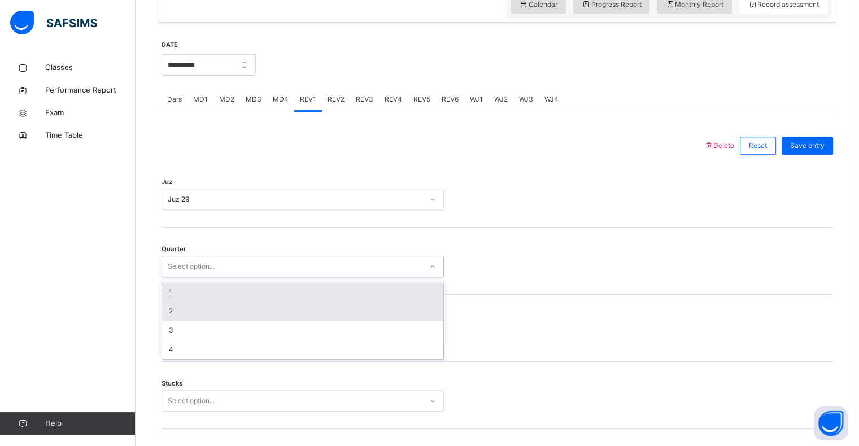
click at [171, 310] on div "2" at bounding box center [302, 311] width 281 height 19
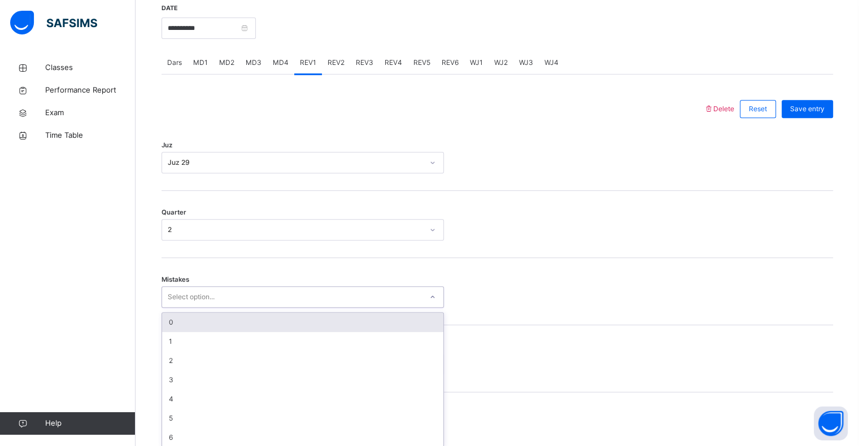
scroll to position [447, 0]
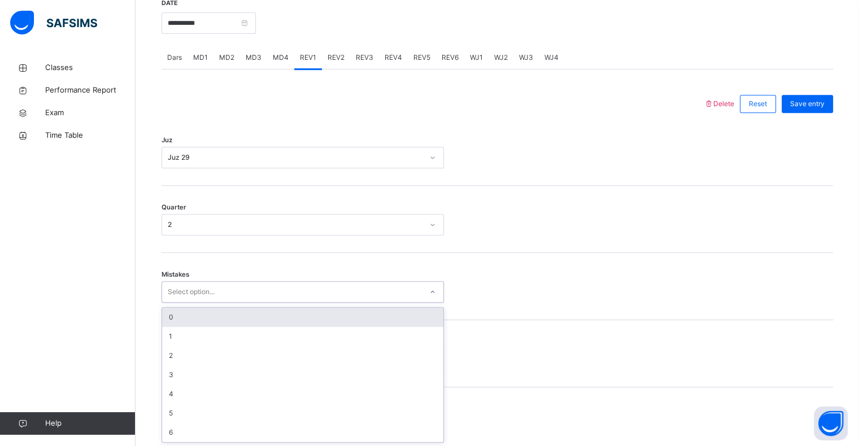
click at [171, 315] on div "0" at bounding box center [302, 317] width 281 height 19
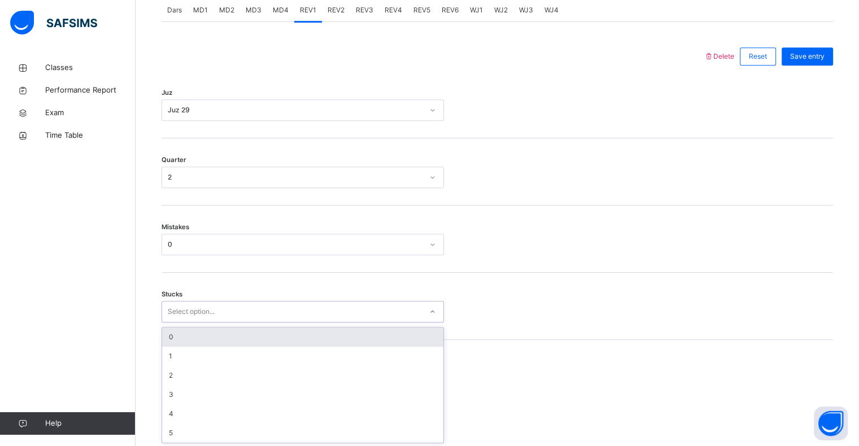
scroll to position [495, 0]
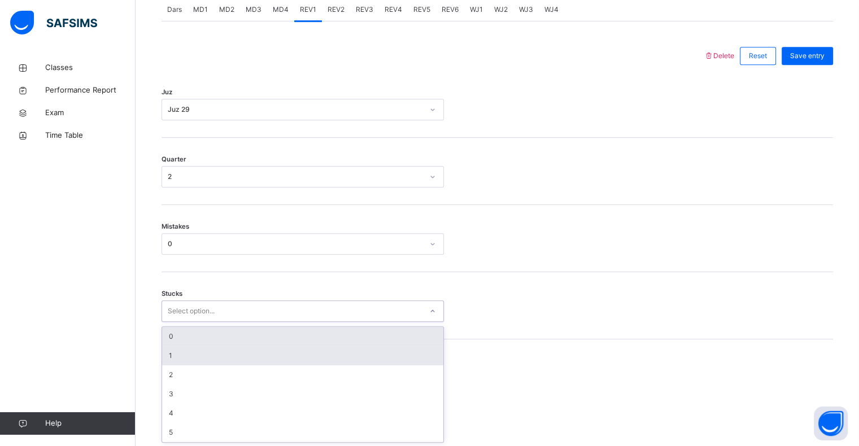
click at [169, 355] on div "1" at bounding box center [302, 355] width 281 height 19
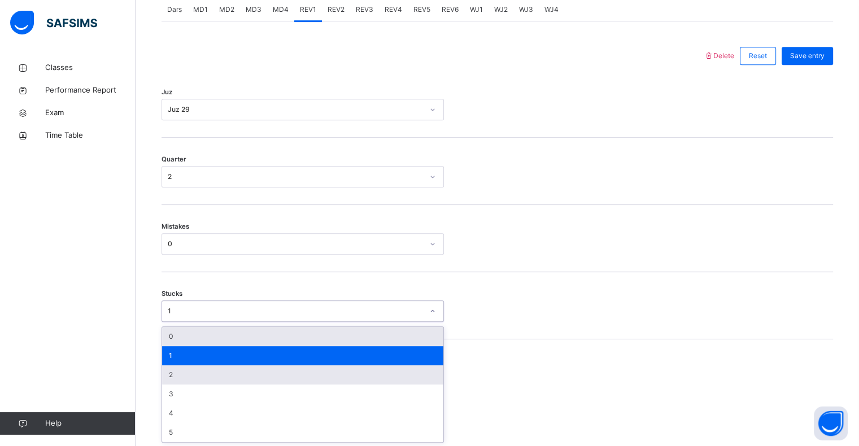
click at [168, 376] on div "2" at bounding box center [302, 374] width 281 height 19
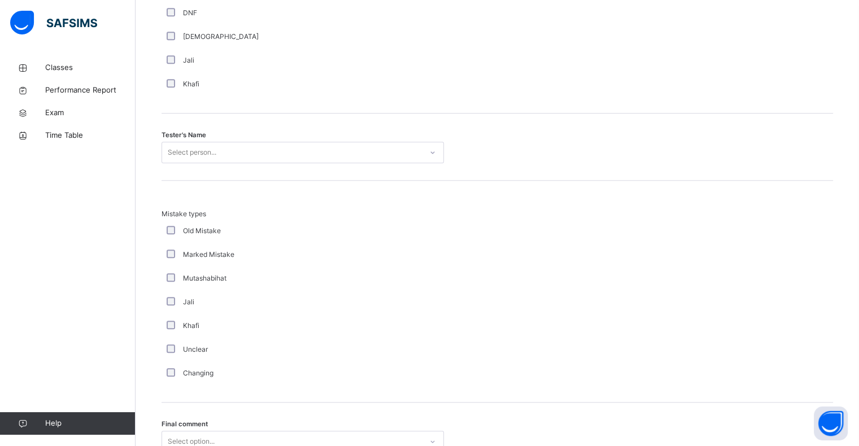
scroll to position [1068, 0]
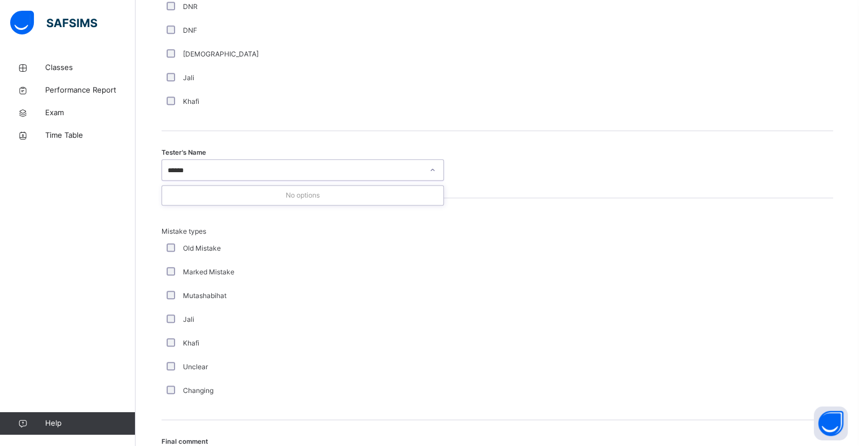
type input "*****"
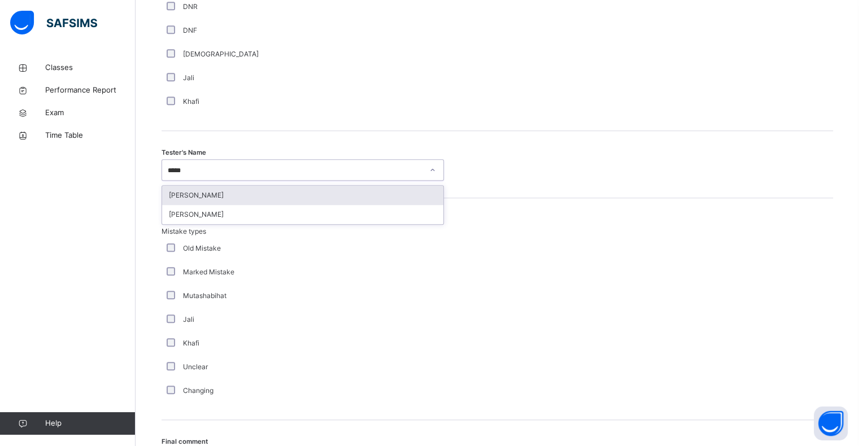
click at [192, 189] on div "[PERSON_NAME]" at bounding box center [302, 195] width 281 height 19
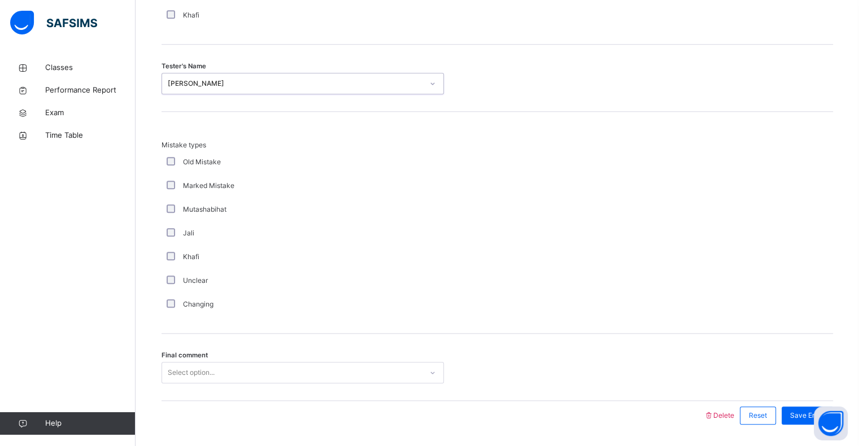
scroll to position [1189, 0]
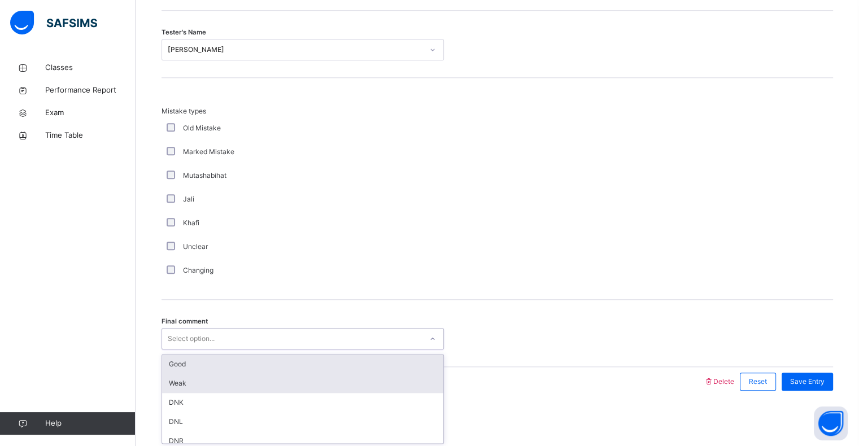
click at [183, 376] on div "Weak" at bounding box center [302, 383] width 281 height 19
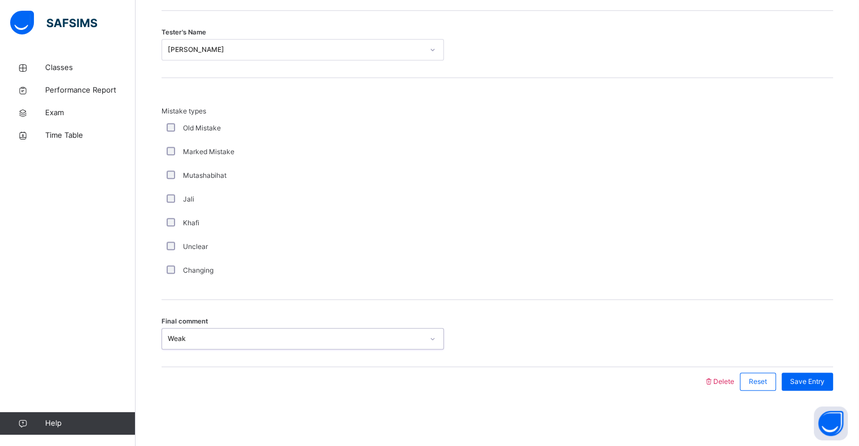
click at [168, 338] on div "Weak" at bounding box center [295, 339] width 255 height 10
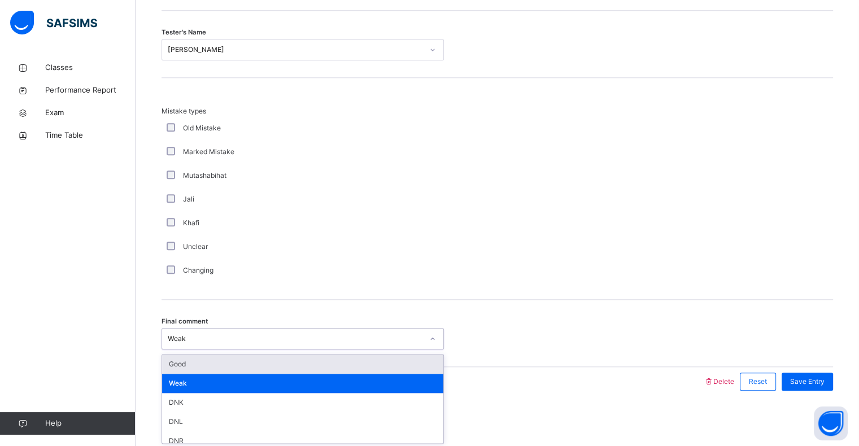
click at [173, 369] on div "Good" at bounding box center [302, 364] width 281 height 19
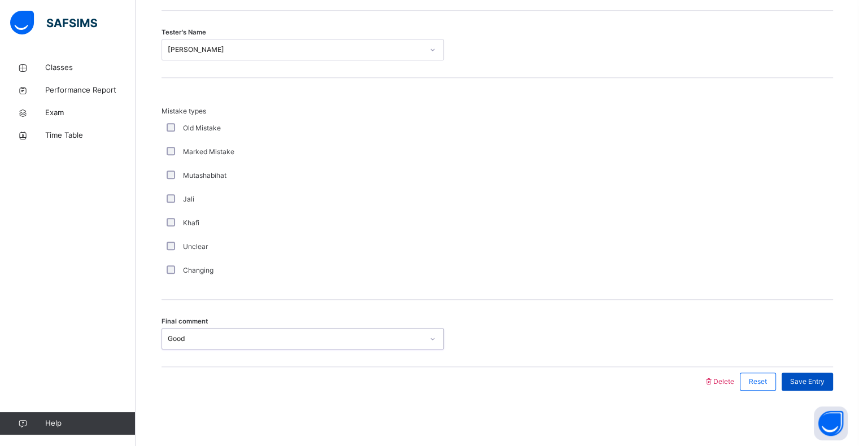
click at [821, 381] on span "Save Entry" at bounding box center [807, 382] width 34 height 10
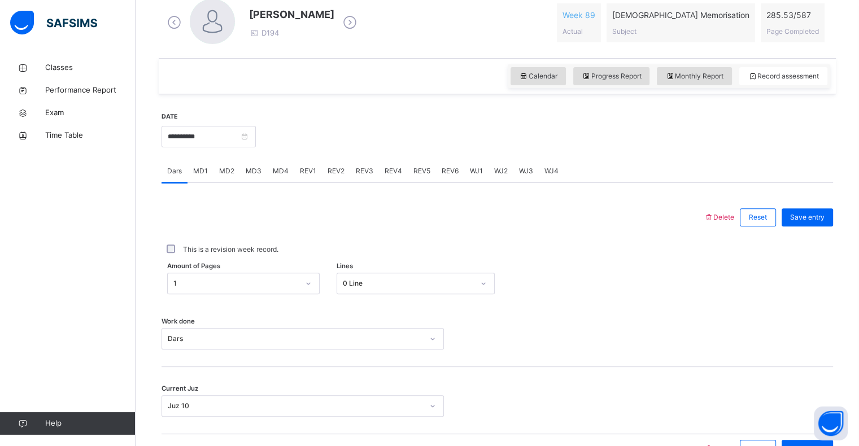
scroll to position [333, 0]
click at [337, 170] on span "REV2" at bounding box center [336, 172] width 17 height 10
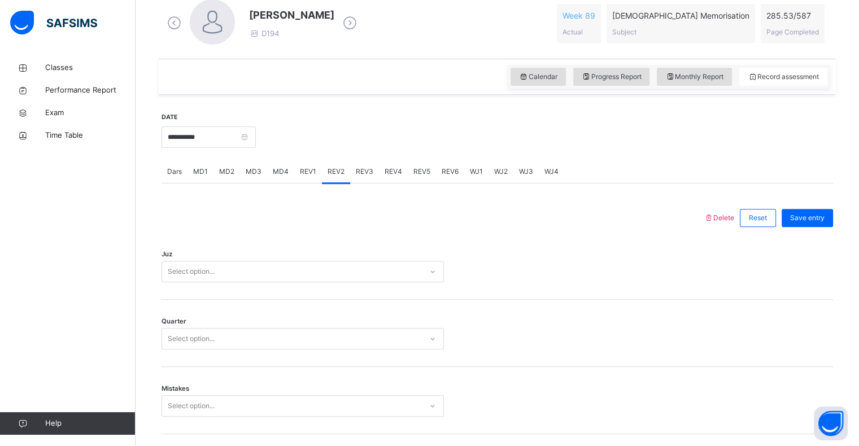
click at [766, 298] on div "Juz Select option..." at bounding box center [498, 266] width 672 height 67
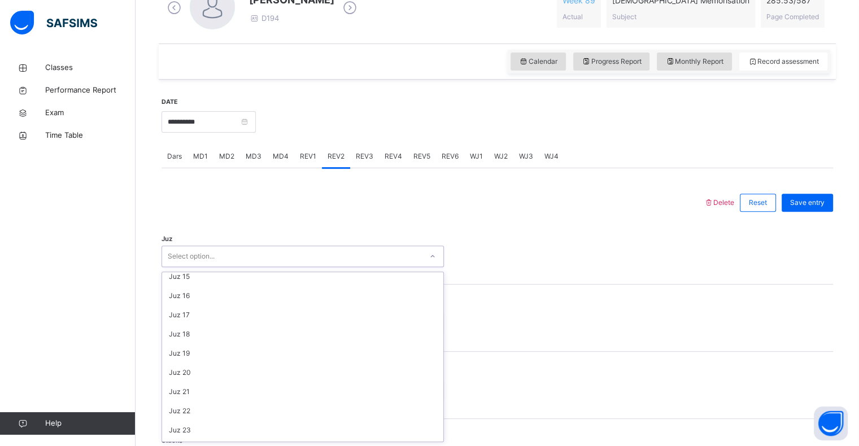
scroll to position [407, 0]
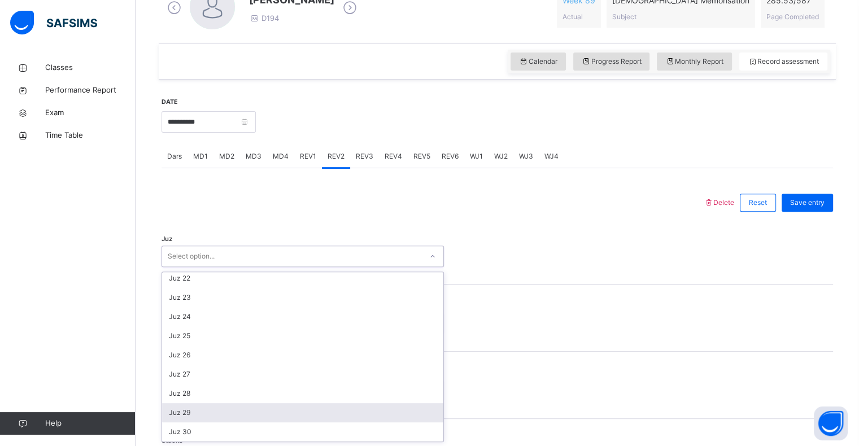
click at [180, 417] on div "Juz 29" at bounding box center [302, 412] width 281 height 19
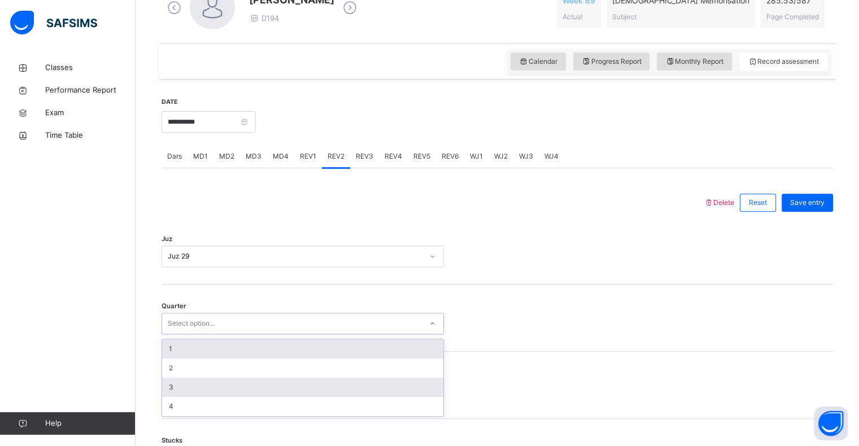
click at [172, 384] on div "3" at bounding box center [302, 387] width 281 height 19
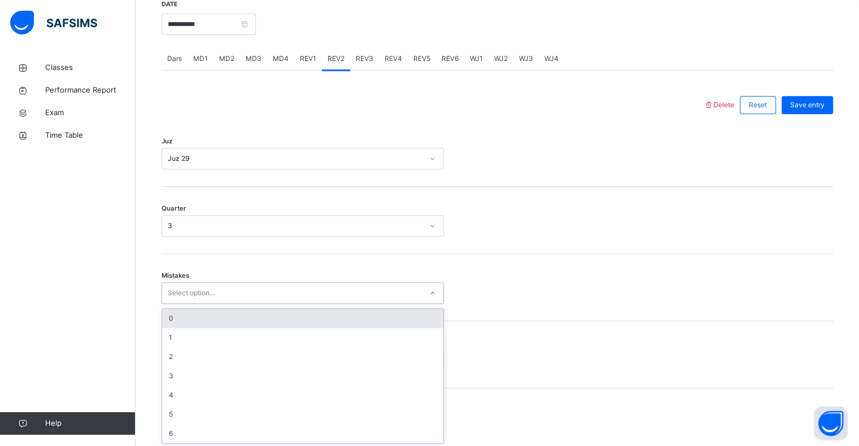
scroll to position [447, 0]
click at [182, 323] on div "0" at bounding box center [302, 317] width 281 height 19
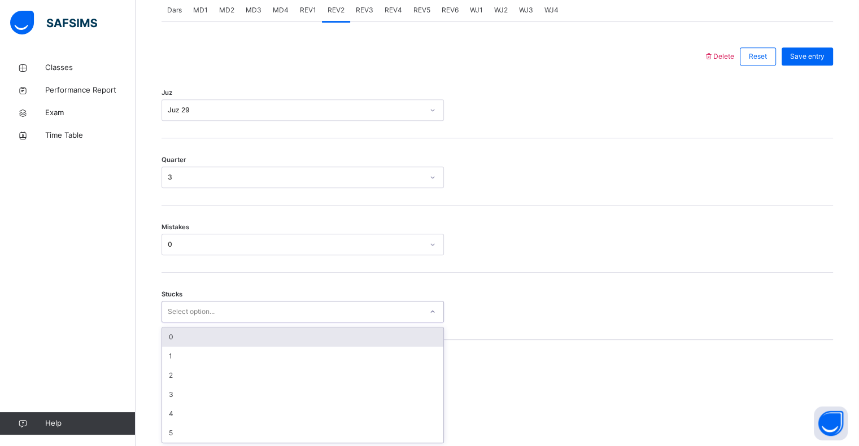
scroll to position [495, 0]
click at [173, 341] on div "0" at bounding box center [302, 336] width 281 height 19
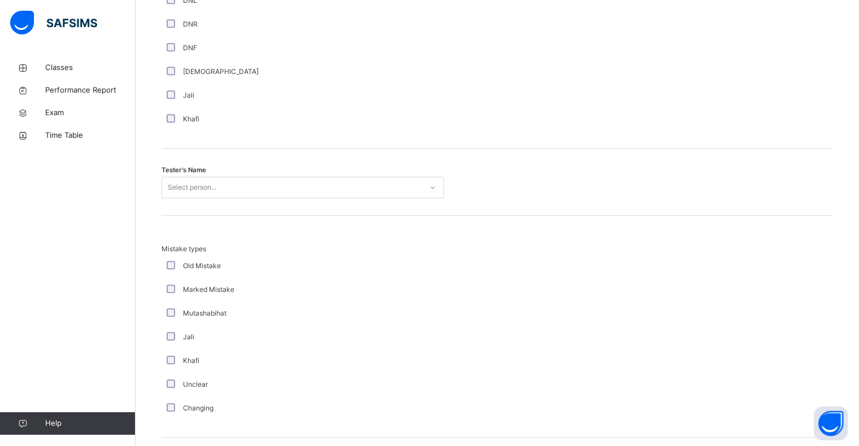
scroll to position [1057, 0]
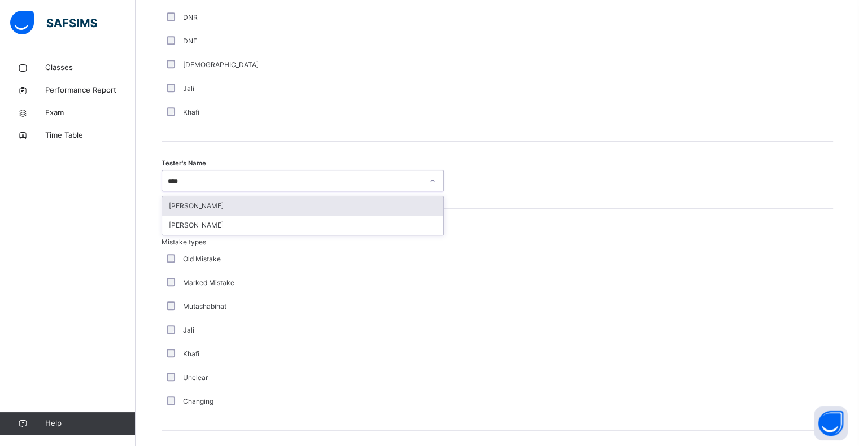
type input "*****"
click at [204, 206] on div "[PERSON_NAME]" at bounding box center [302, 206] width 281 height 19
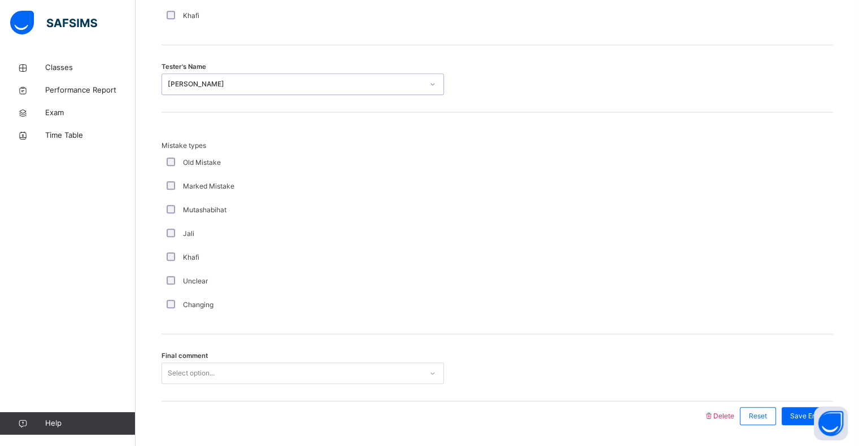
scroll to position [1189, 0]
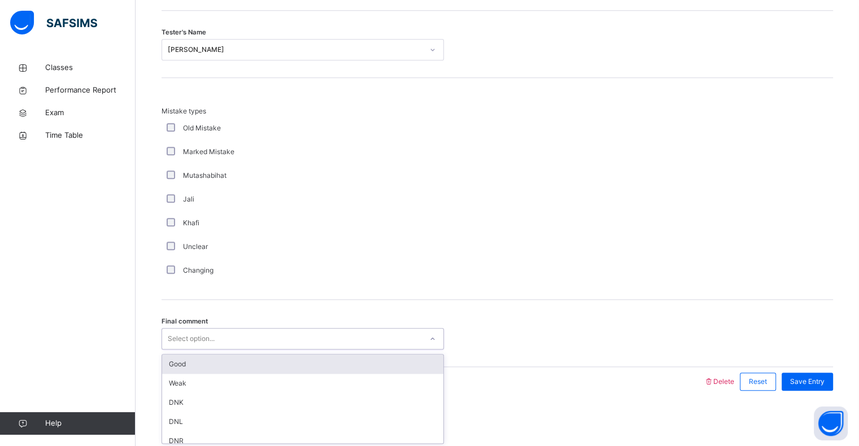
click at [183, 363] on div "Good" at bounding box center [302, 364] width 281 height 19
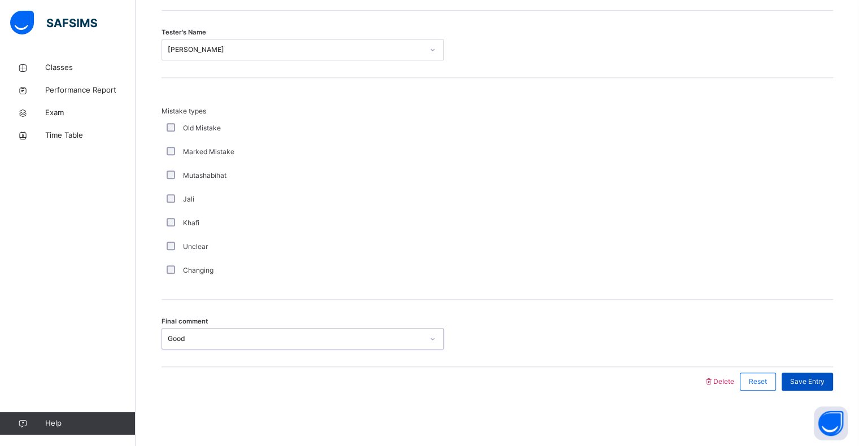
click at [825, 380] on span "Save Entry" at bounding box center [807, 382] width 34 height 10
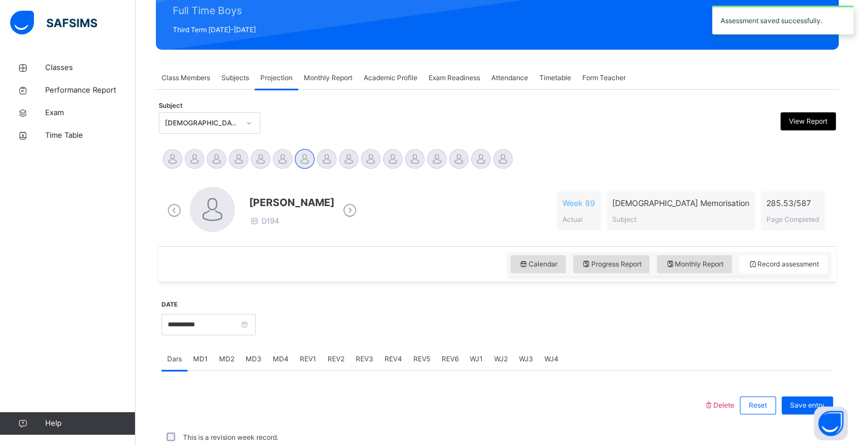
scroll to position [402, 0]
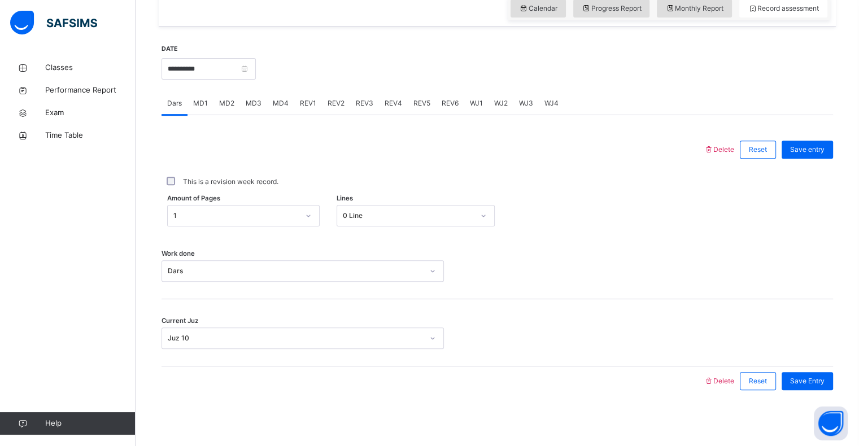
click at [361, 107] on span "REV3" at bounding box center [365, 103] width 18 height 10
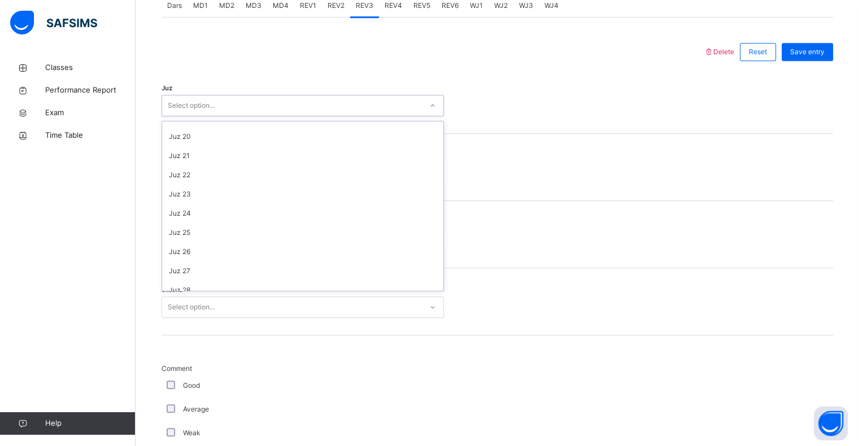
scroll to position [407, 0]
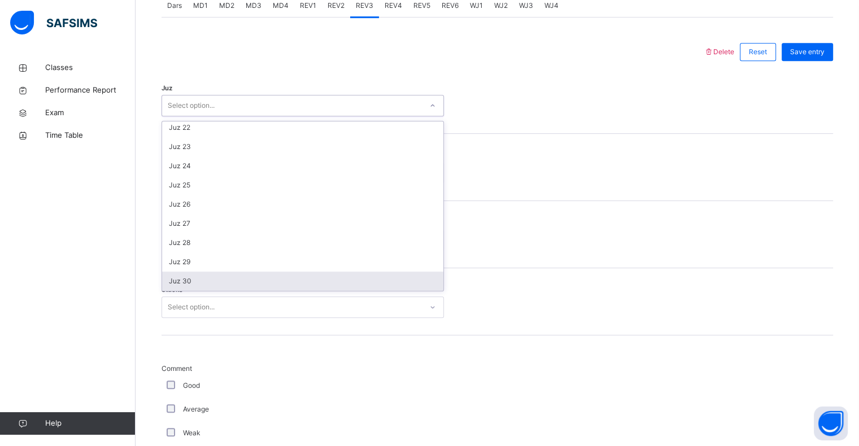
click at [184, 281] on div "Juz 30" at bounding box center [302, 281] width 281 height 19
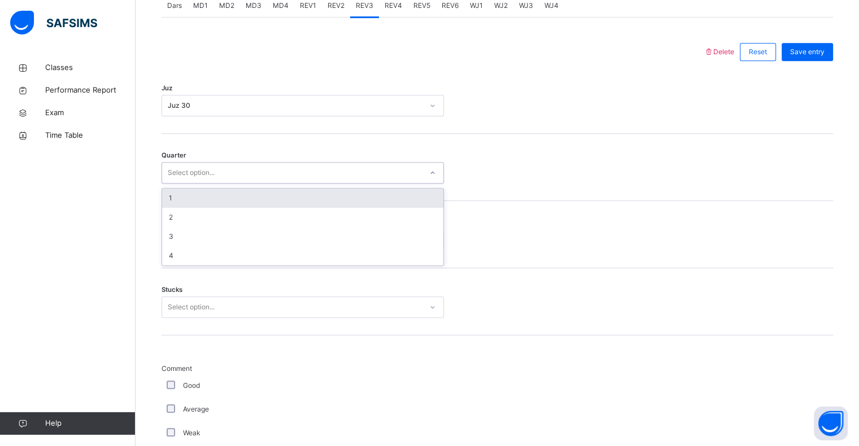
click at [172, 199] on div "1" at bounding box center [302, 198] width 281 height 19
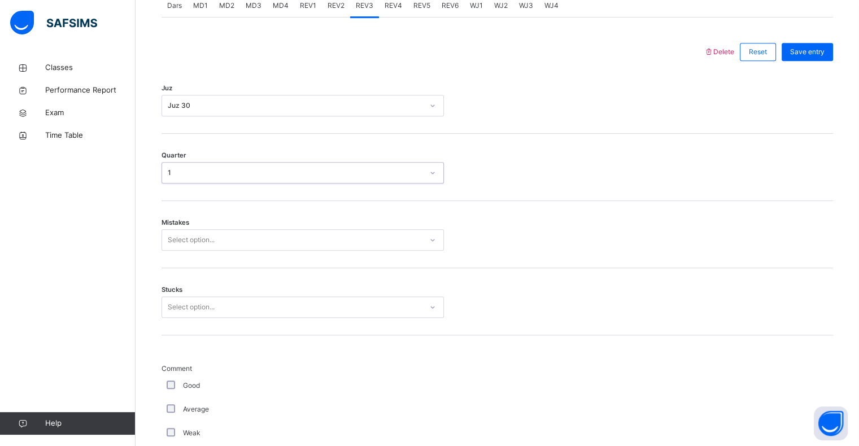
scroll to position [503, 0]
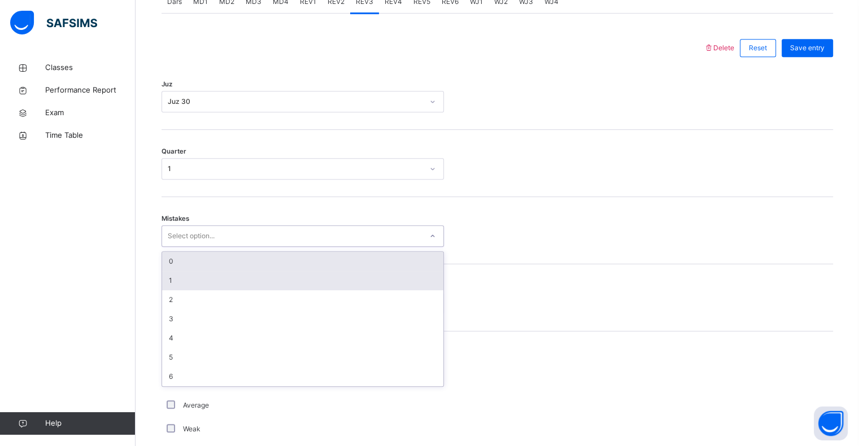
click at [170, 279] on div "1" at bounding box center [302, 280] width 281 height 19
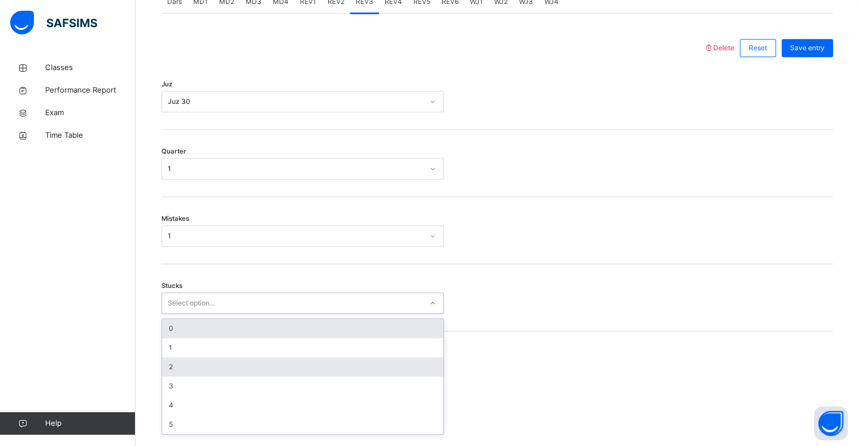
click at [167, 363] on div "2" at bounding box center [302, 367] width 281 height 19
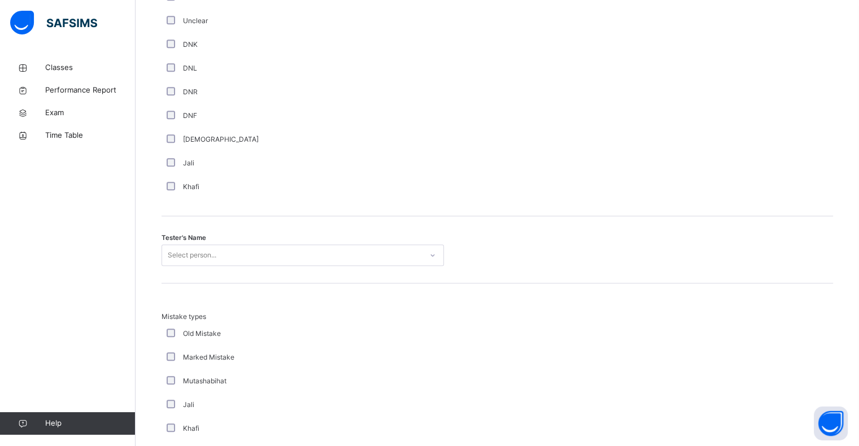
scroll to position [986, 0]
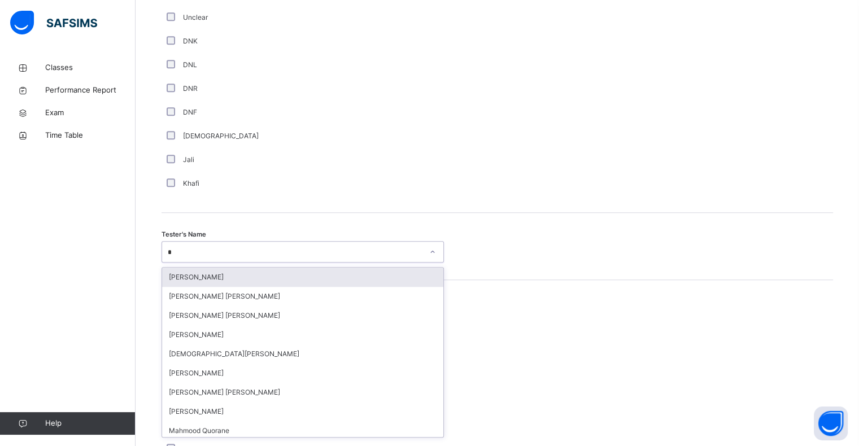
type input "**"
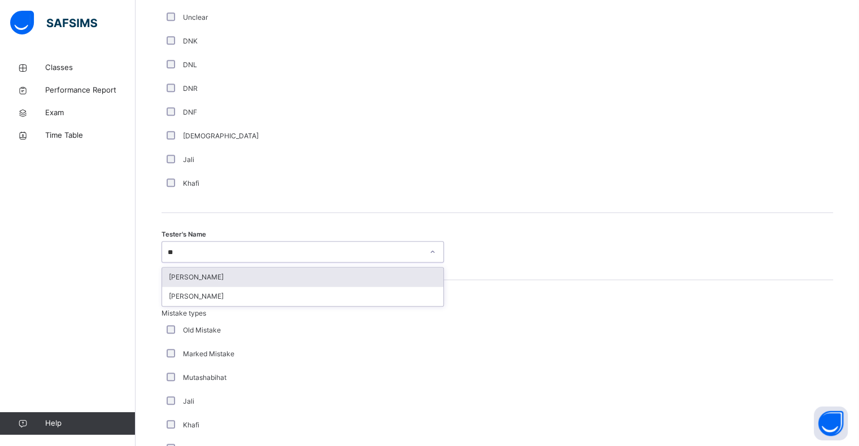
click at [198, 278] on div "[PERSON_NAME]" at bounding box center [302, 277] width 281 height 19
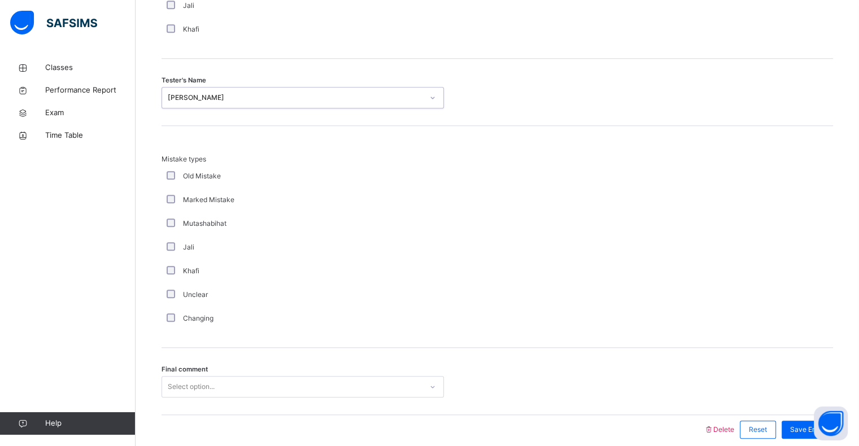
scroll to position [1189, 0]
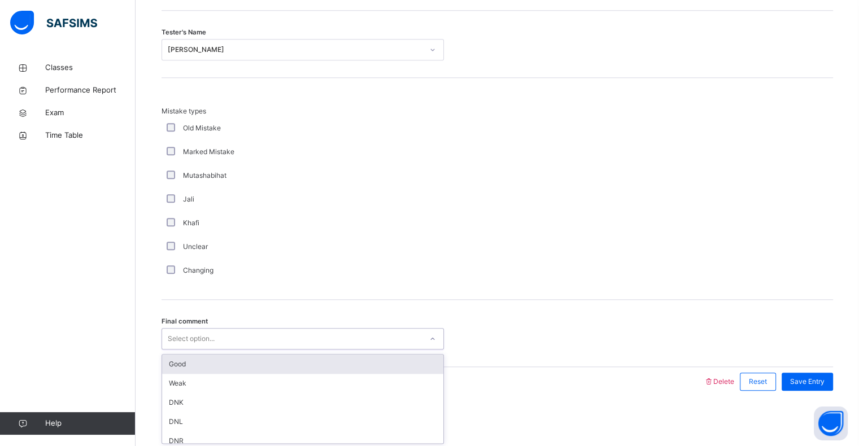
click at [188, 360] on div "Good" at bounding box center [302, 364] width 281 height 19
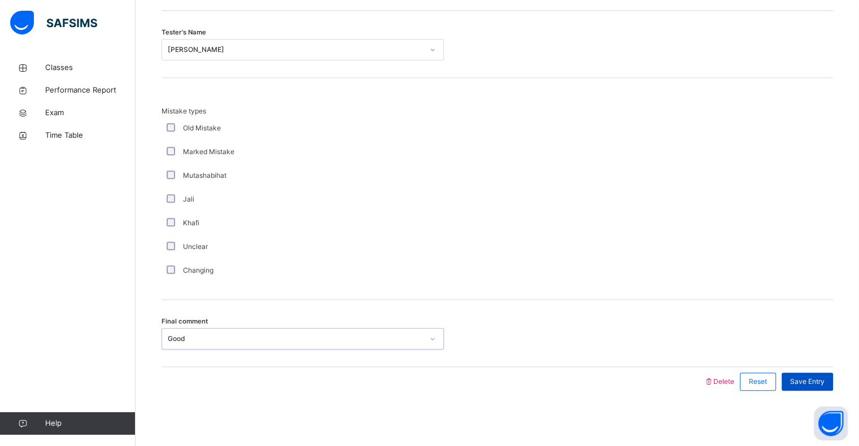
click at [811, 379] on span "Save Entry" at bounding box center [807, 382] width 34 height 10
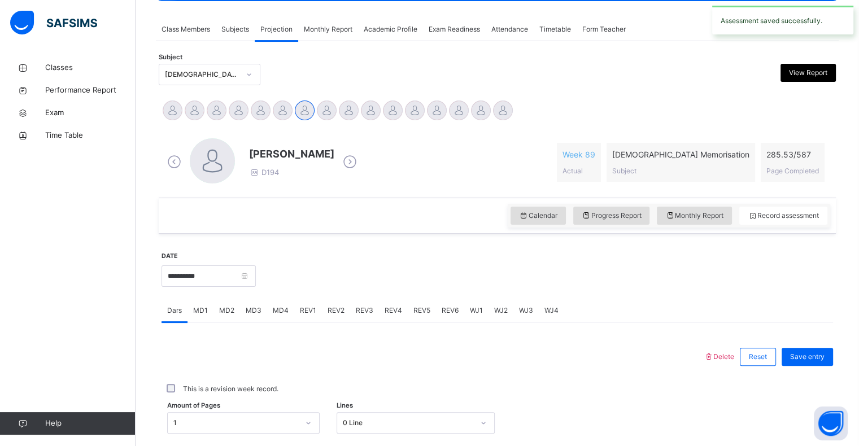
scroll to position [199, 0]
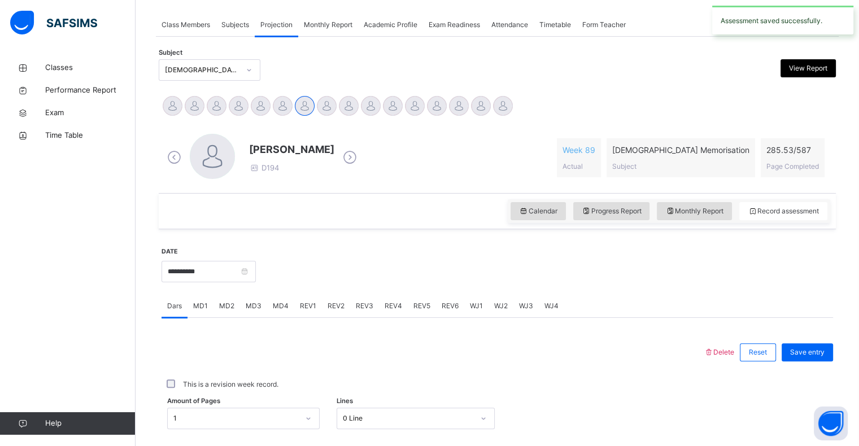
click at [385, 310] on span "REV4" at bounding box center [394, 306] width 18 height 10
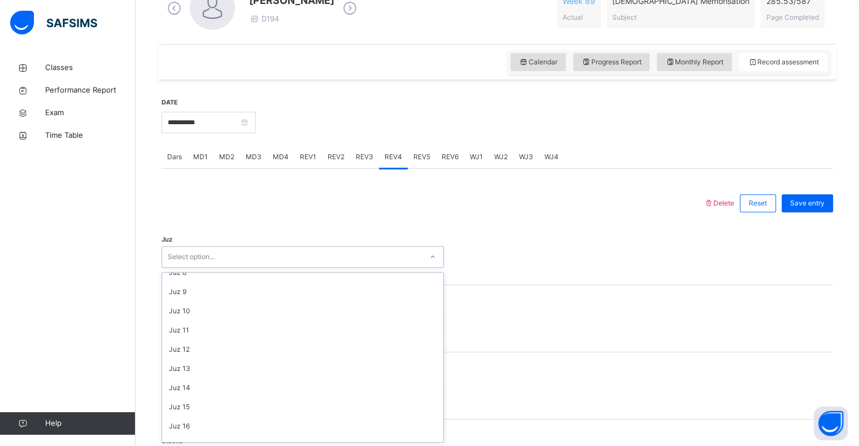
scroll to position [407, 0]
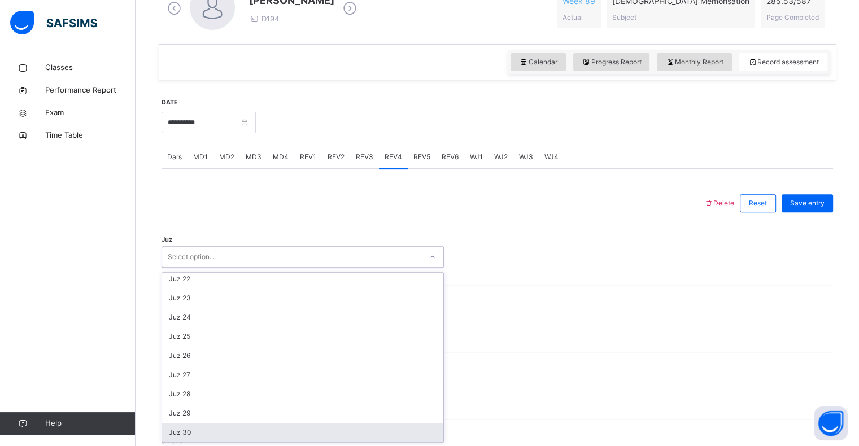
click at [181, 437] on div "Juz 30" at bounding box center [302, 432] width 281 height 19
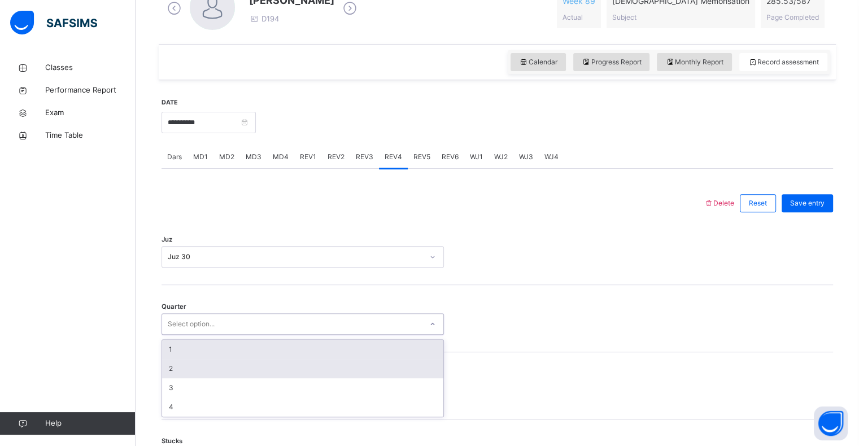
click at [169, 367] on div "2" at bounding box center [302, 368] width 281 height 19
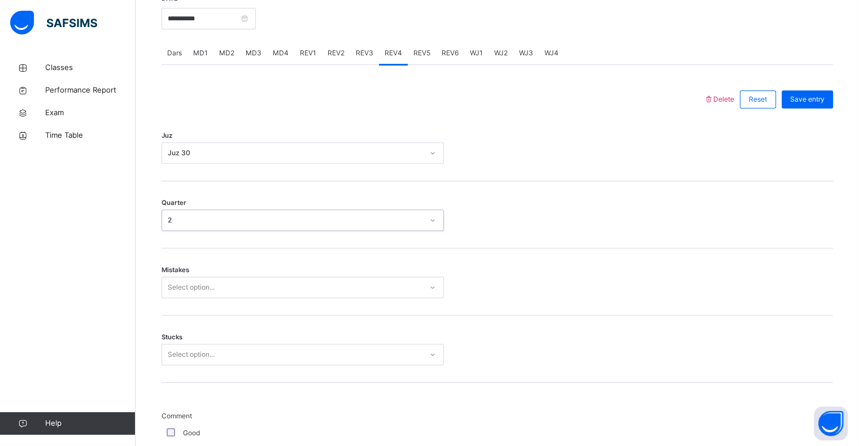
scroll to position [452, 0]
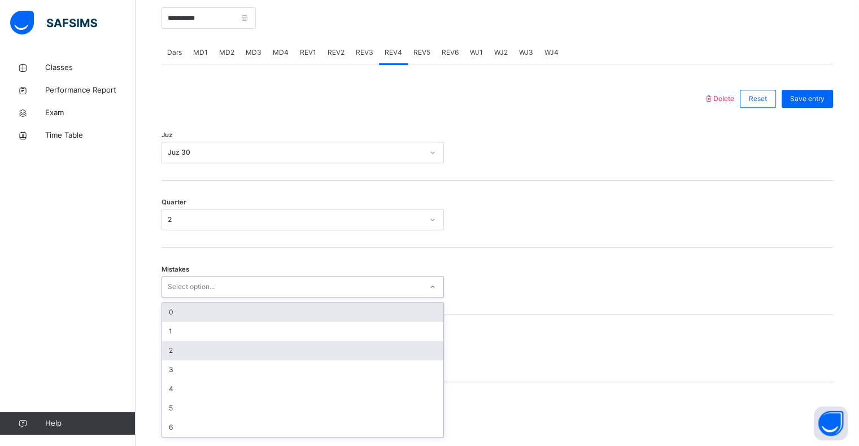
click at [169, 350] on div "2" at bounding box center [302, 350] width 281 height 19
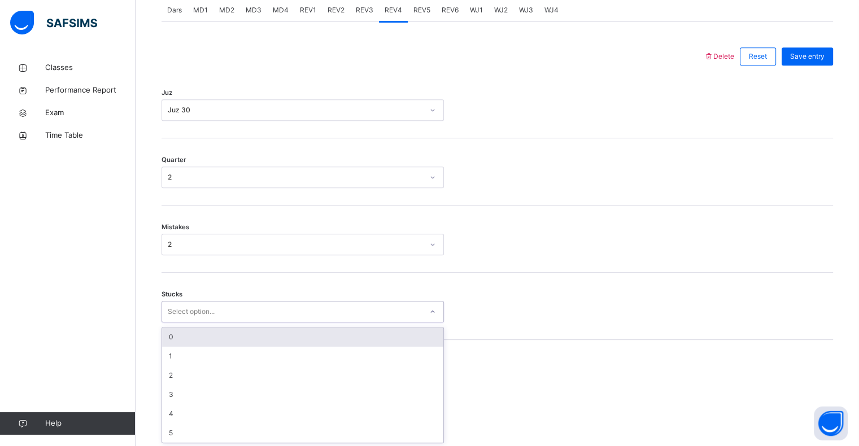
scroll to position [495, 0]
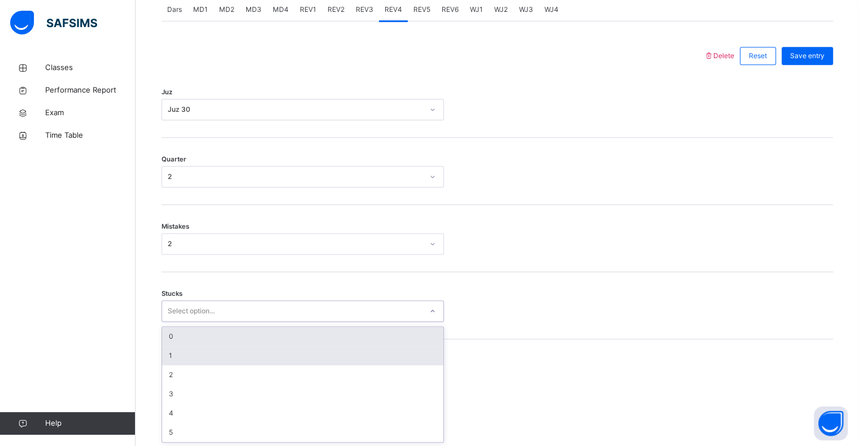
click at [168, 354] on div "1" at bounding box center [302, 355] width 281 height 19
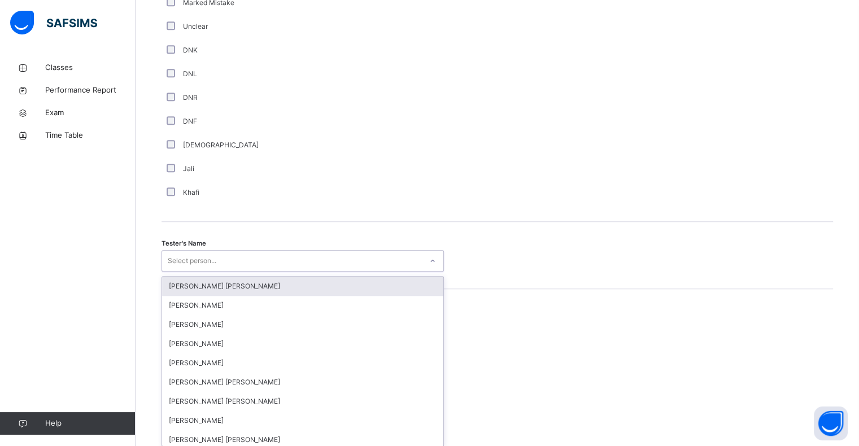
scroll to position [981, 0]
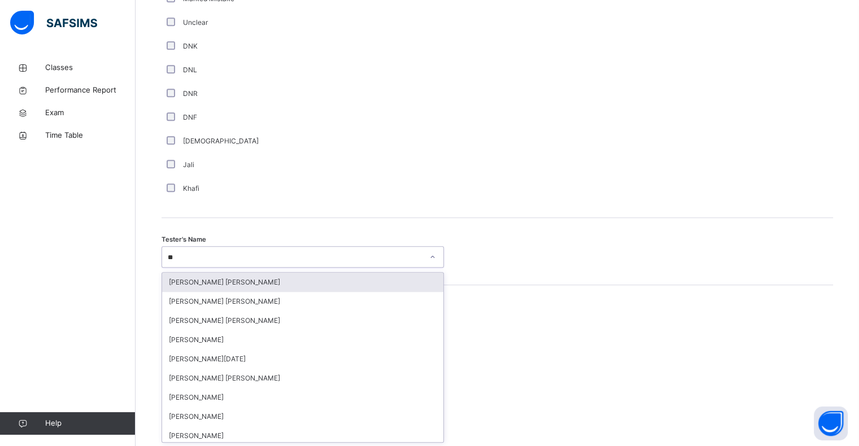
type input "***"
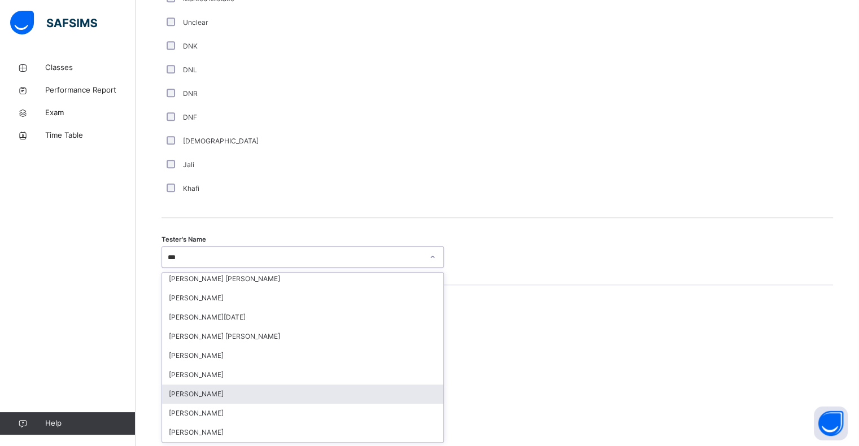
click at [199, 397] on div "[PERSON_NAME]" at bounding box center [302, 394] width 281 height 19
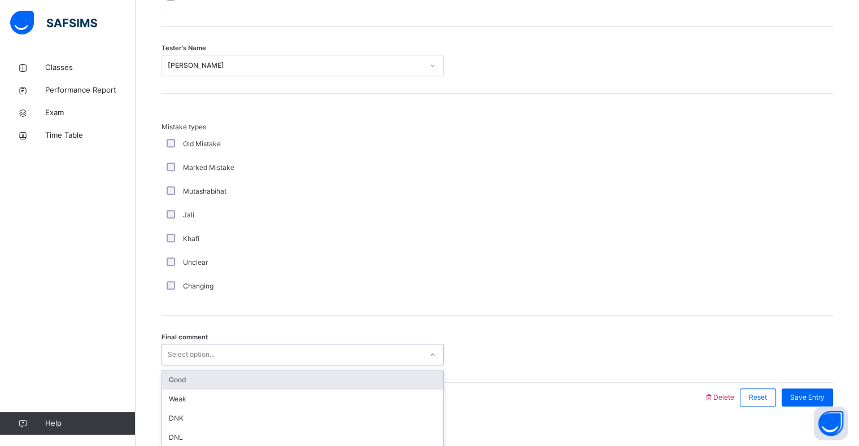
scroll to position [1189, 0]
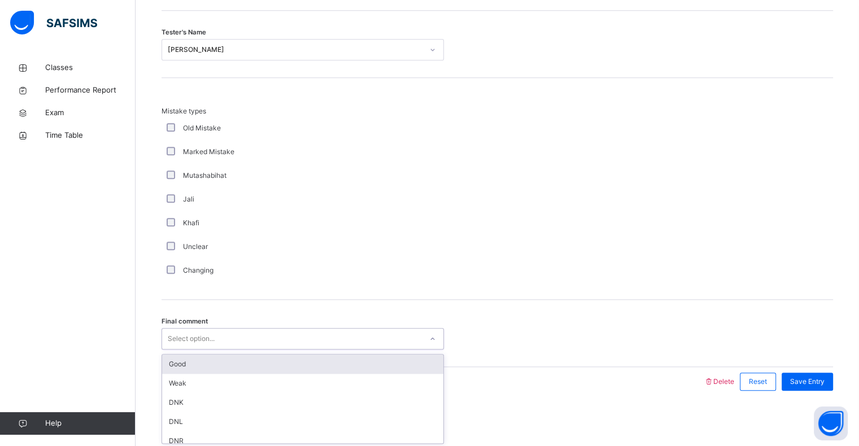
click at [178, 367] on div "Good" at bounding box center [302, 364] width 281 height 19
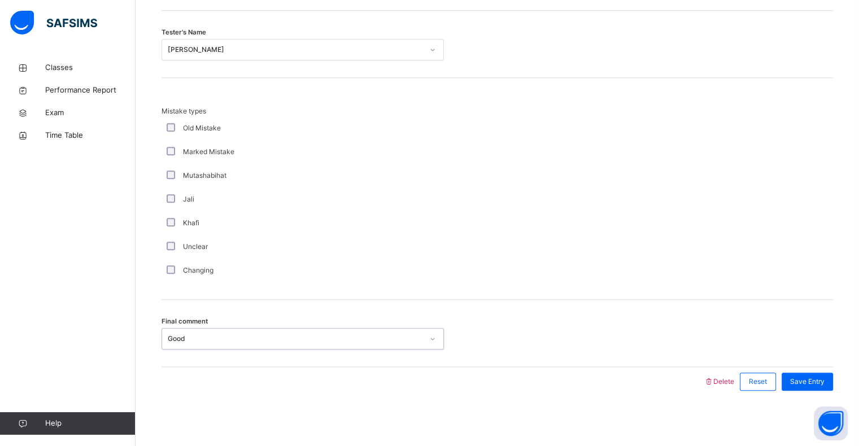
click at [168, 337] on div "Good" at bounding box center [295, 339] width 255 height 10
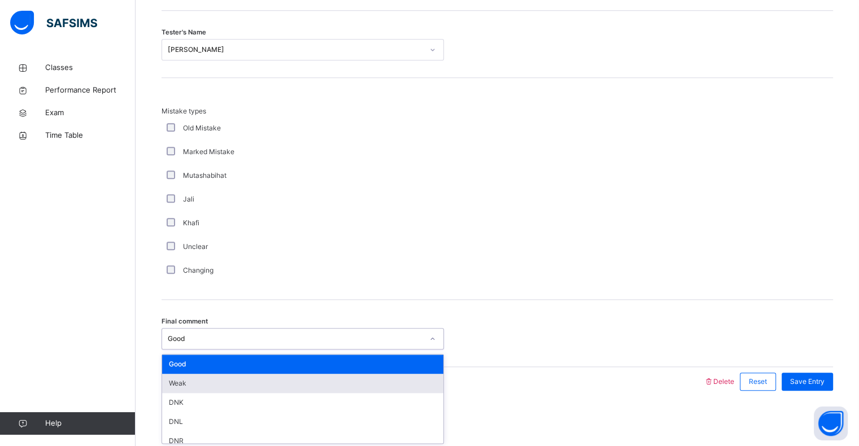
click at [180, 381] on div "Weak" at bounding box center [302, 383] width 281 height 19
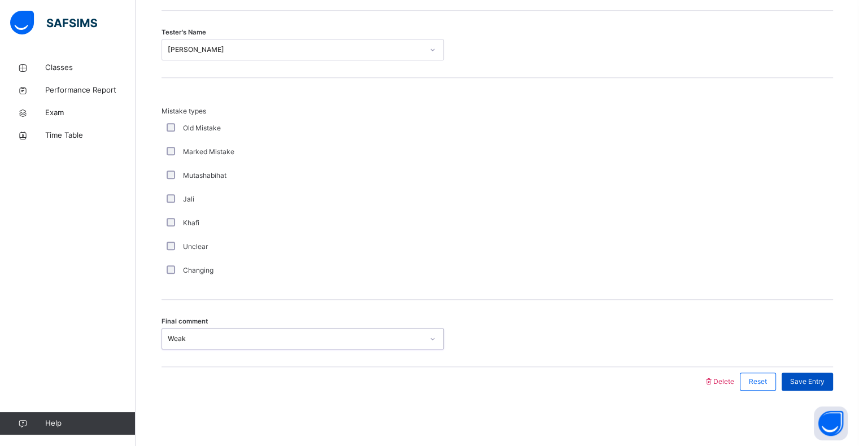
click at [816, 377] on span "Save Entry" at bounding box center [807, 382] width 34 height 10
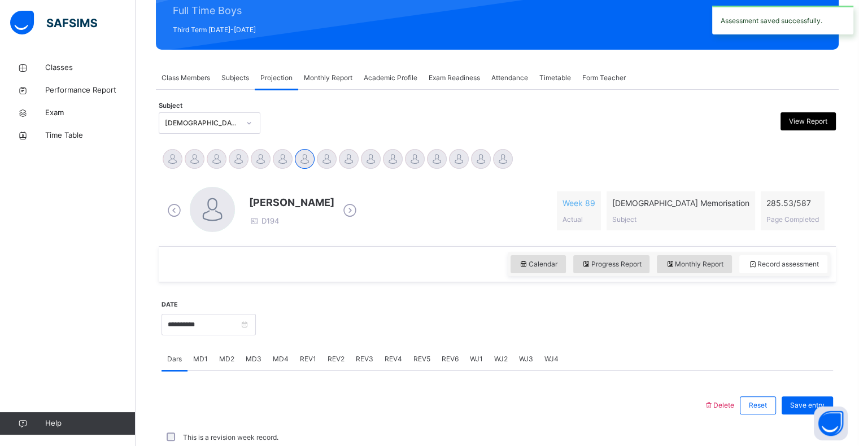
scroll to position [402, 0]
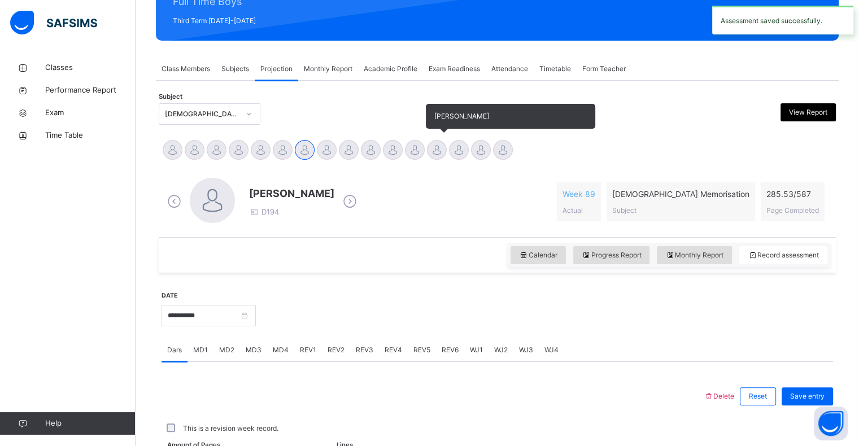
click at [436, 155] on div at bounding box center [437, 150] width 20 height 20
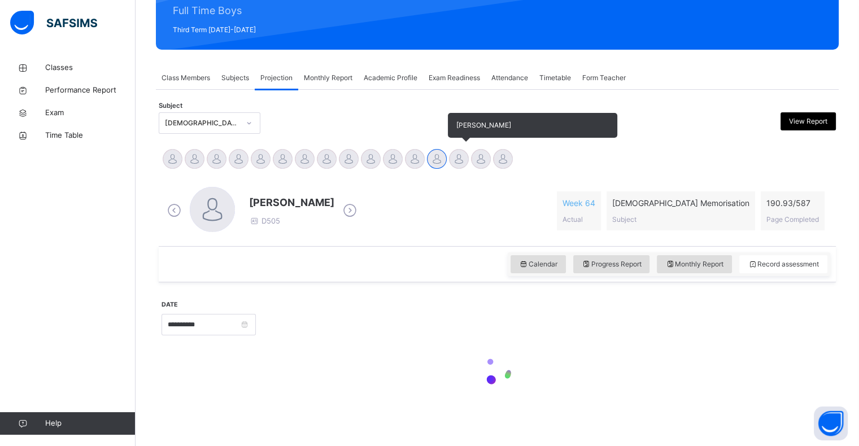
click at [463, 154] on div at bounding box center [459, 159] width 20 height 20
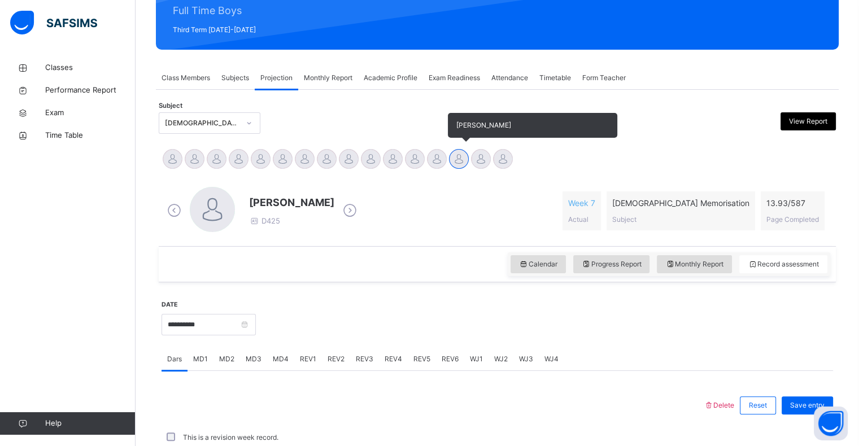
scroll to position [155, 0]
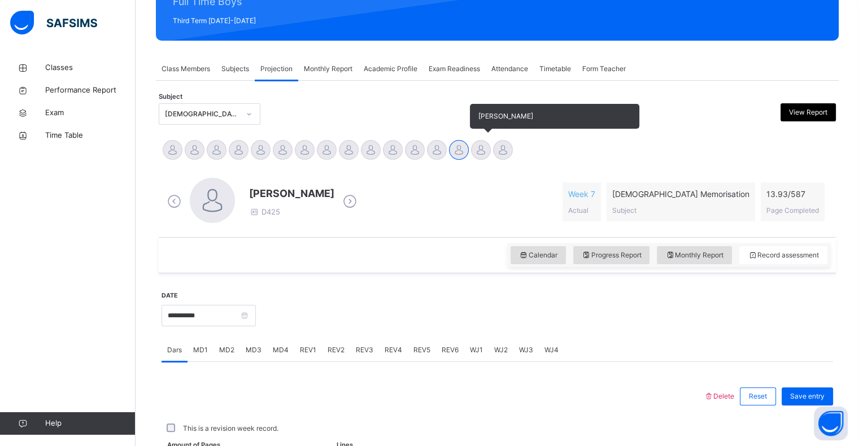
click at [486, 158] on div "[PERSON_NAME]" at bounding box center [481, 151] width 22 height 25
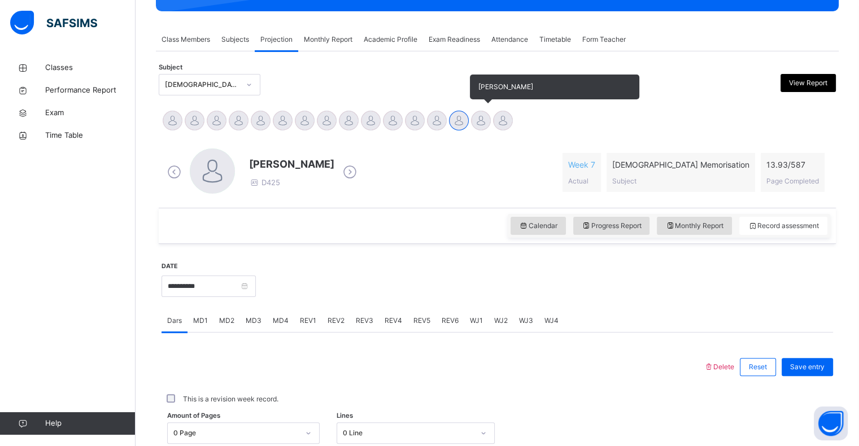
click at [486, 120] on div at bounding box center [481, 121] width 20 height 20
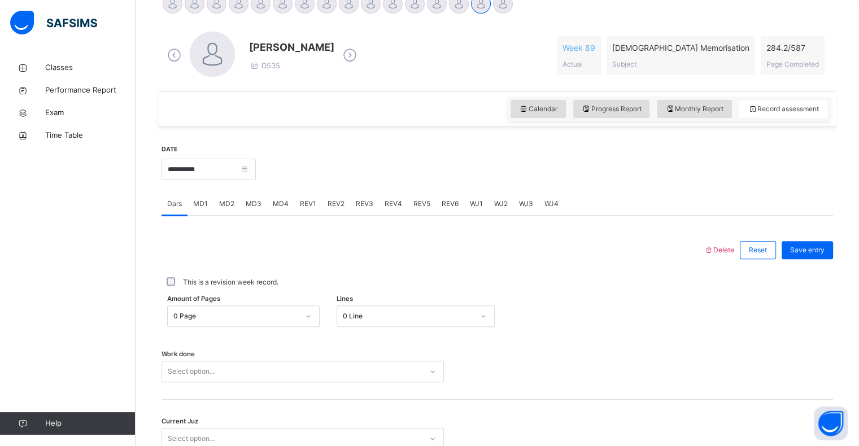
scroll to position [351, 0]
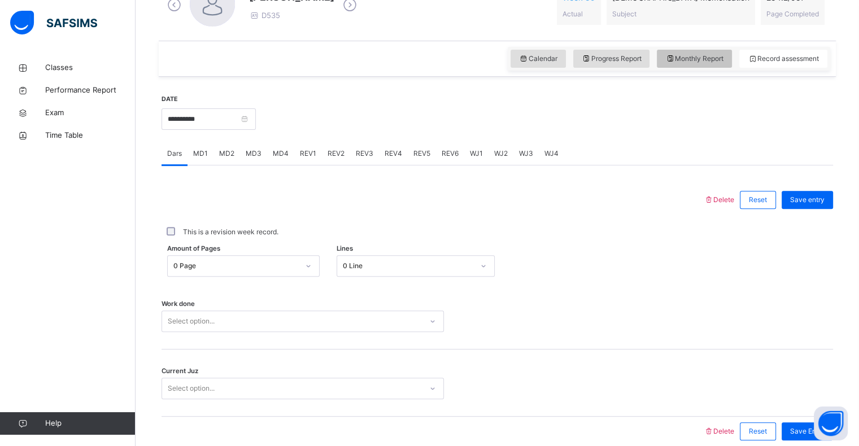
click at [709, 61] on span "Monthly Report" at bounding box center [694, 59] width 58 height 10
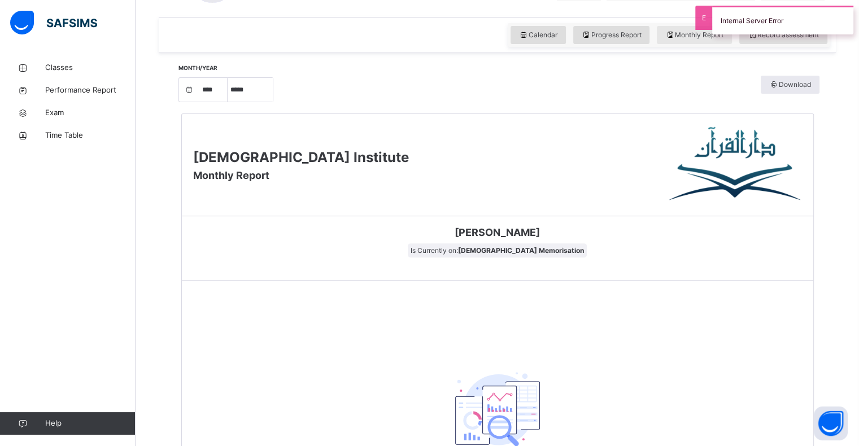
scroll to position [0, 0]
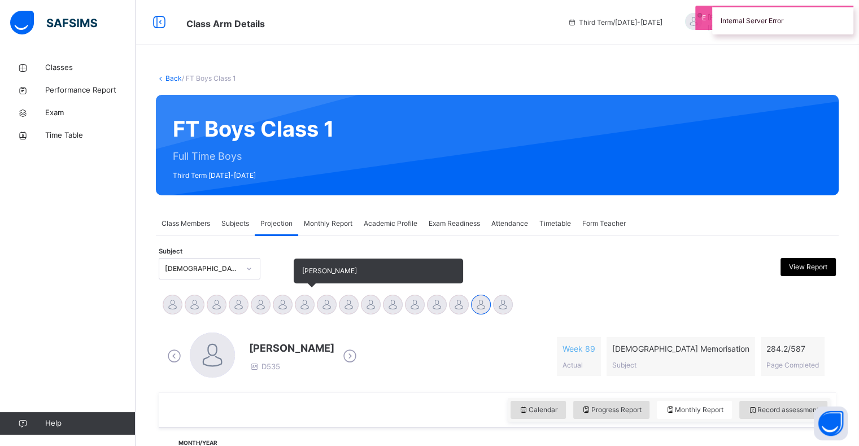
click at [302, 307] on div at bounding box center [305, 305] width 20 height 20
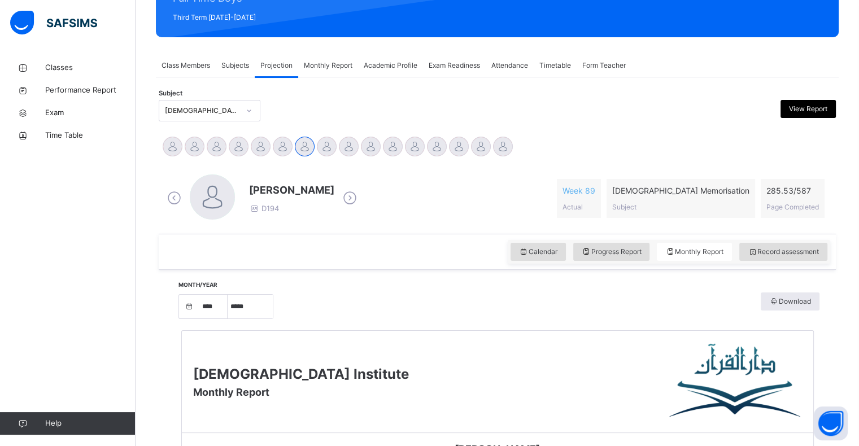
scroll to position [68, 0]
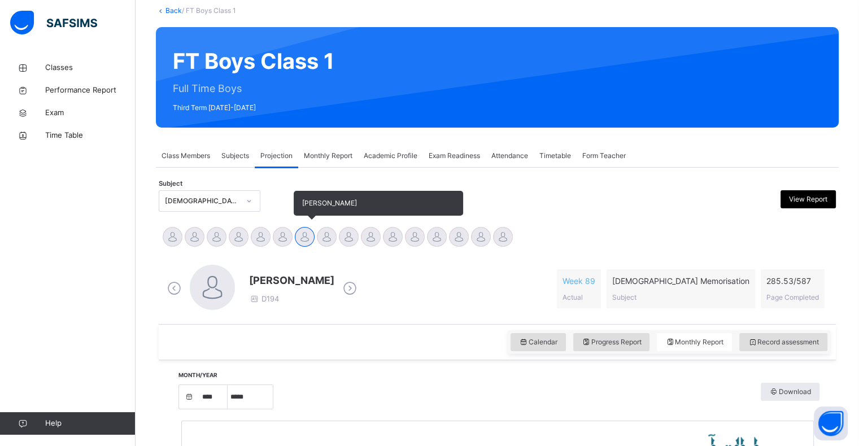
click at [304, 239] on div at bounding box center [305, 237] width 20 height 20
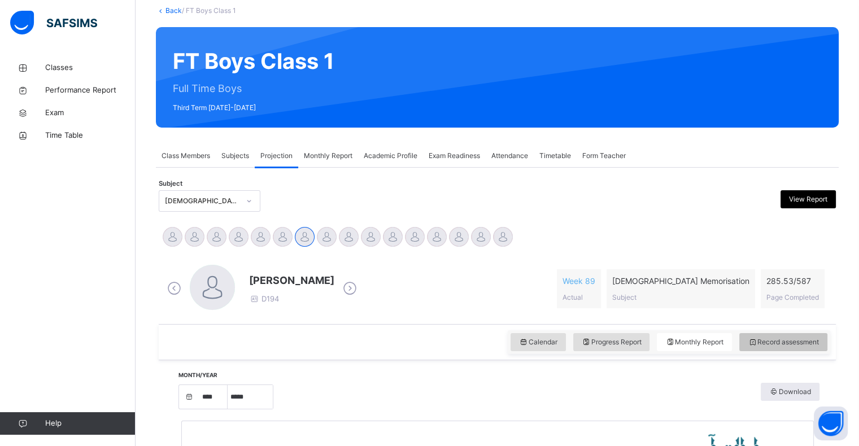
click at [772, 343] on span "Record assessment" at bounding box center [783, 342] width 71 height 10
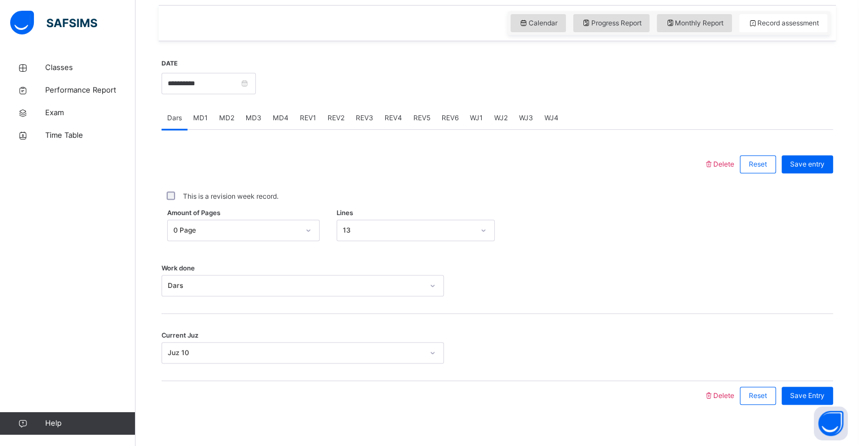
scroll to position [402, 0]
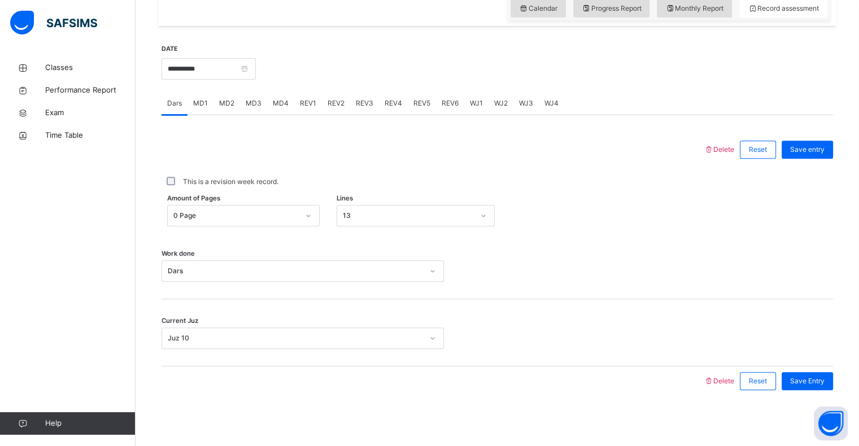
click at [368, 98] on span "REV3" at bounding box center [365, 103] width 18 height 10
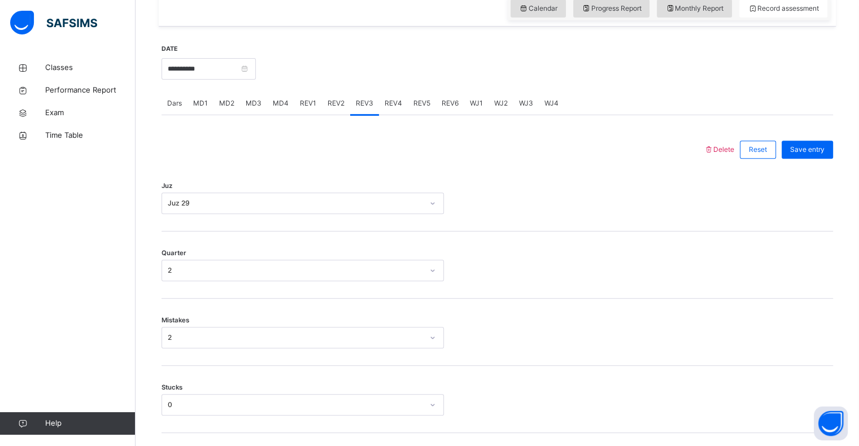
click at [390, 106] on span "REV4" at bounding box center [394, 103] width 18 height 10
click at [341, 206] on div "Juz 29" at bounding box center [295, 203] width 255 height 10
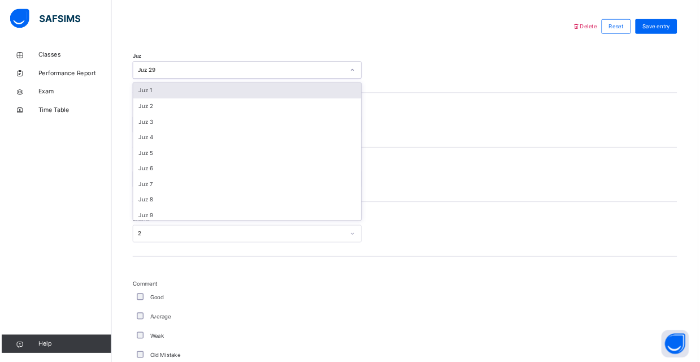
scroll to position [523, 0]
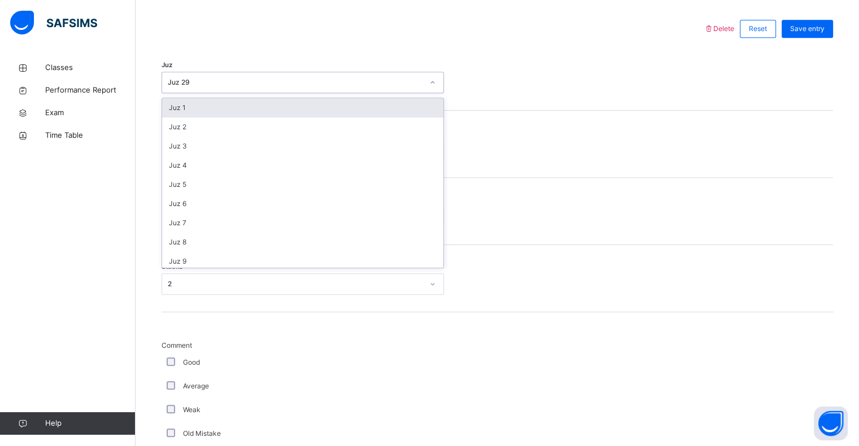
click at [576, 224] on div "Mistakes 0" at bounding box center [498, 216] width 672 height 21
type input "*"
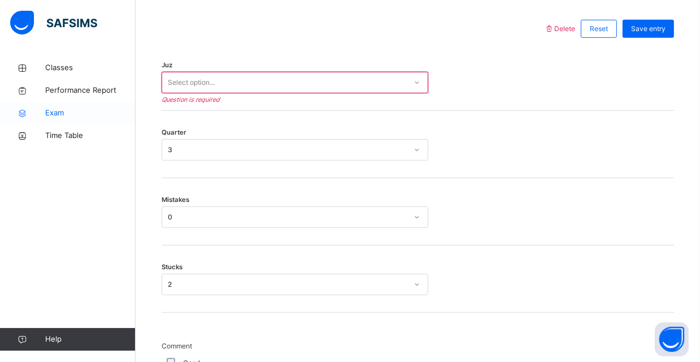
click at [132, 113] on span "Exam" at bounding box center [90, 112] width 90 height 11
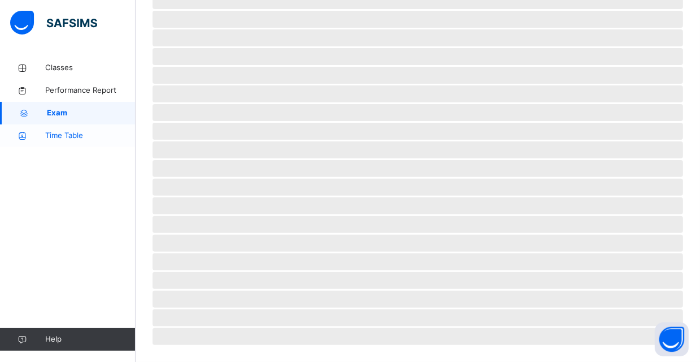
click at [110, 140] on span "Time Table" at bounding box center [90, 135] width 90 height 11
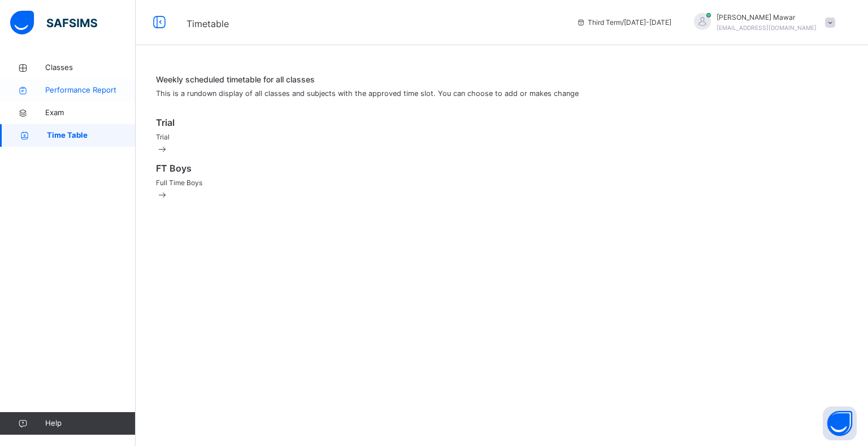
click at [49, 88] on span "Performance Report" at bounding box center [90, 90] width 90 height 11
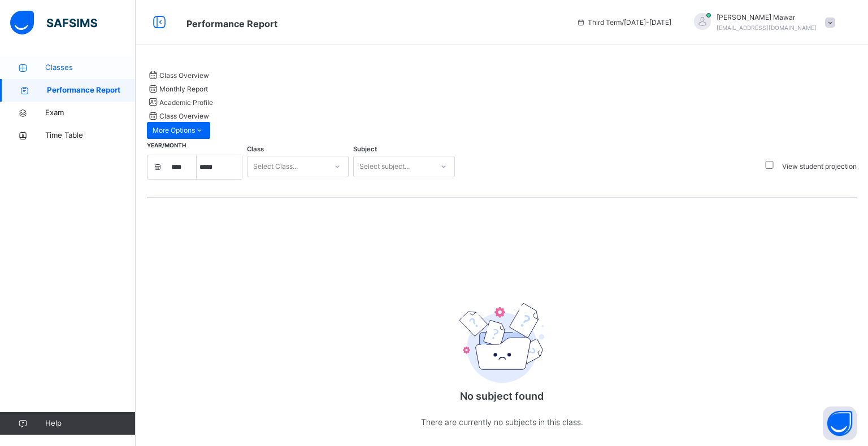
click at [56, 59] on link "Classes" at bounding box center [68, 67] width 136 height 23
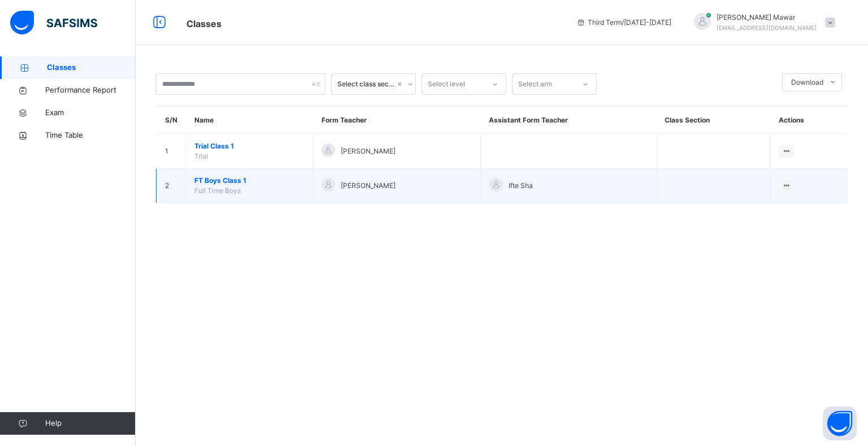
click at [220, 195] on td "FT Boys Class 1 Full Time Boys" at bounding box center [249, 186] width 127 height 34
click at [221, 181] on span "FT Boys Class 1" at bounding box center [249, 181] width 110 height 10
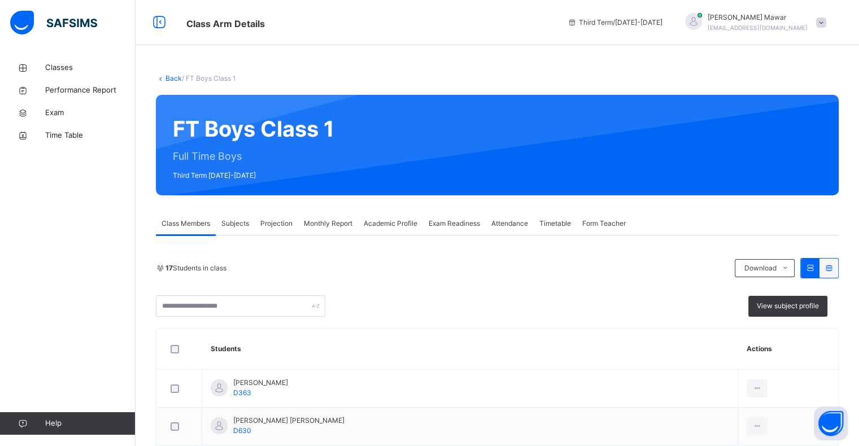
click at [330, 224] on span "Monthly Report" at bounding box center [328, 224] width 49 height 10
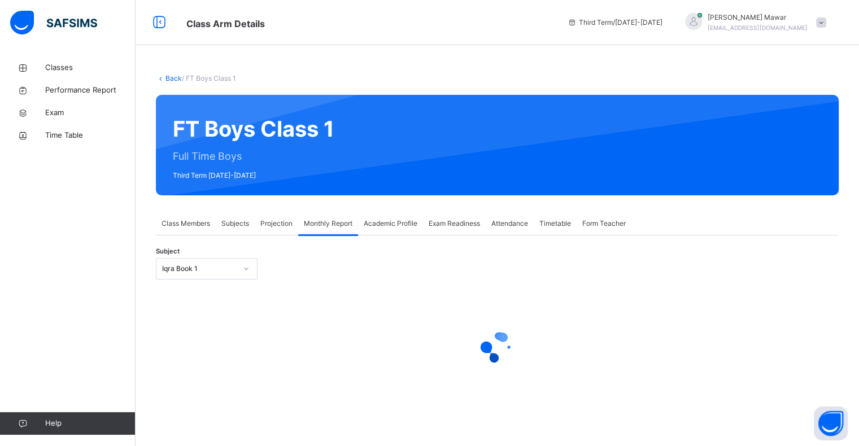
click at [273, 220] on span "Projection" at bounding box center [276, 224] width 32 height 10
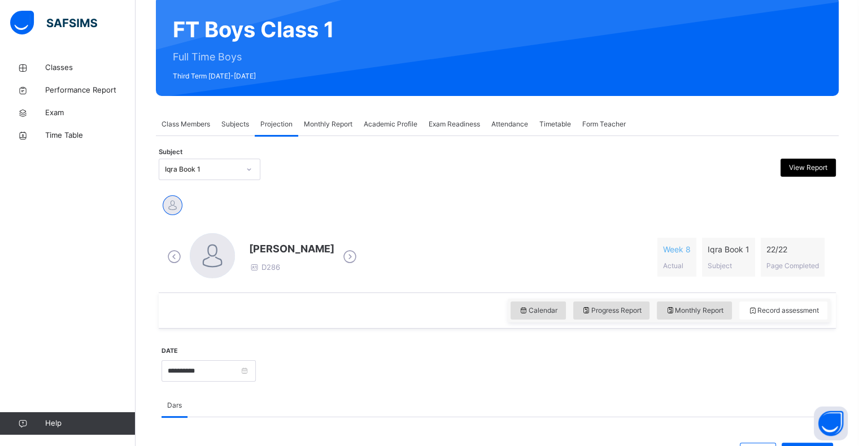
scroll to position [72, 0]
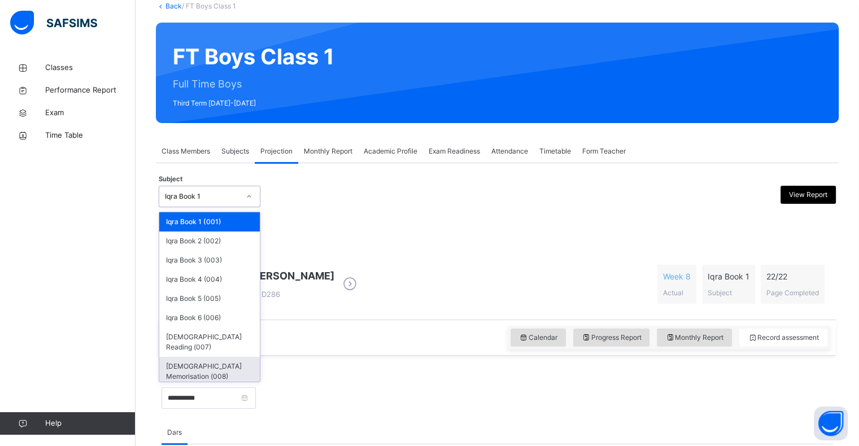
click at [181, 357] on div "[DEMOGRAPHIC_DATA] Memorisation (008)" at bounding box center [209, 371] width 101 height 29
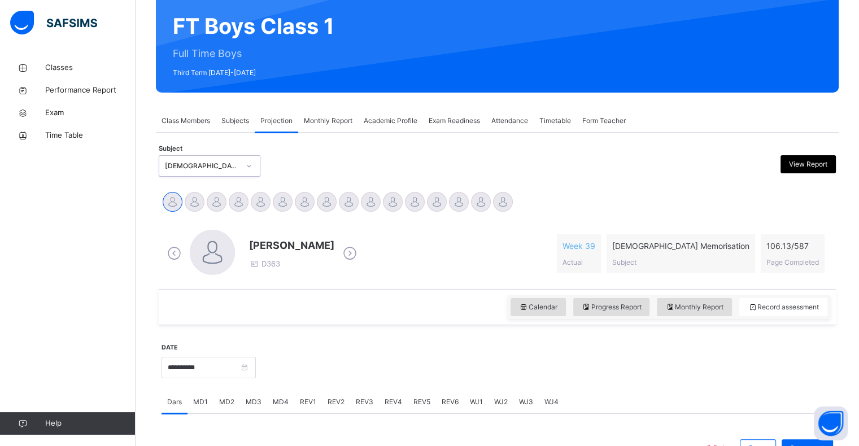
scroll to position [103, 0]
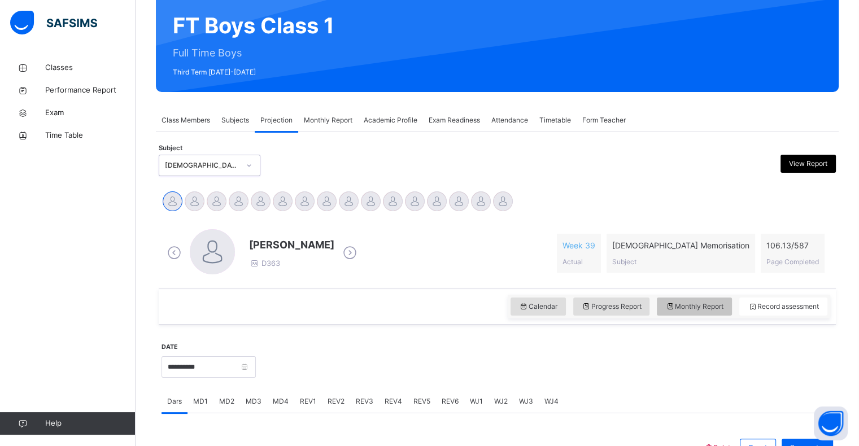
click at [715, 304] on span "Monthly Report" at bounding box center [694, 307] width 58 height 10
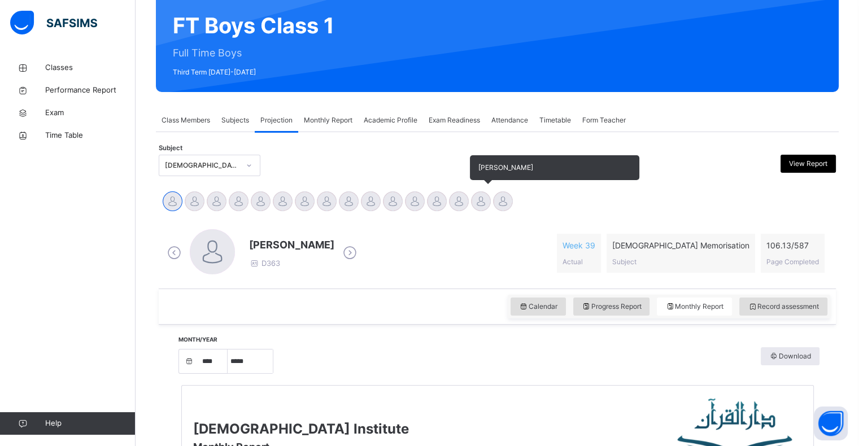
click at [482, 210] on div at bounding box center [481, 201] width 20 height 20
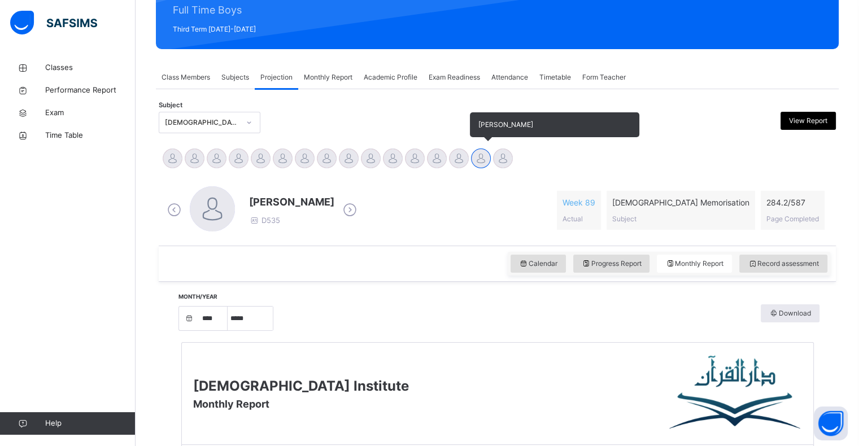
scroll to position [145, 0]
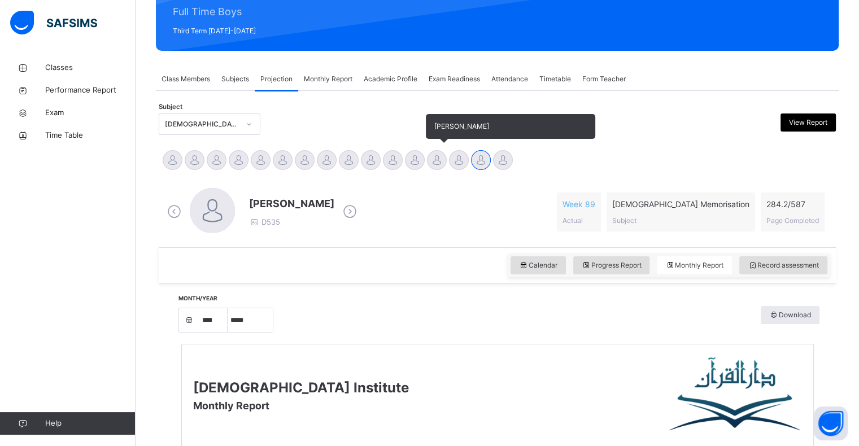
click at [435, 161] on div at bounding box center [437, 160] width 20 height 20
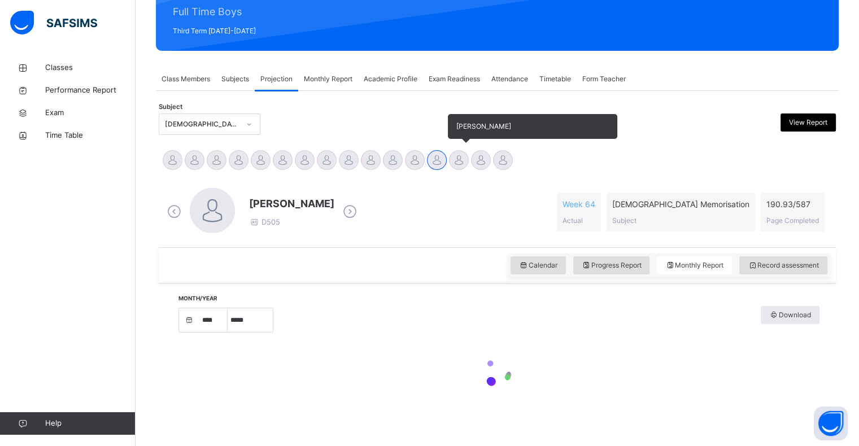
click at [458, 160] on div at bounding box center [459, 160] width 20 height 20
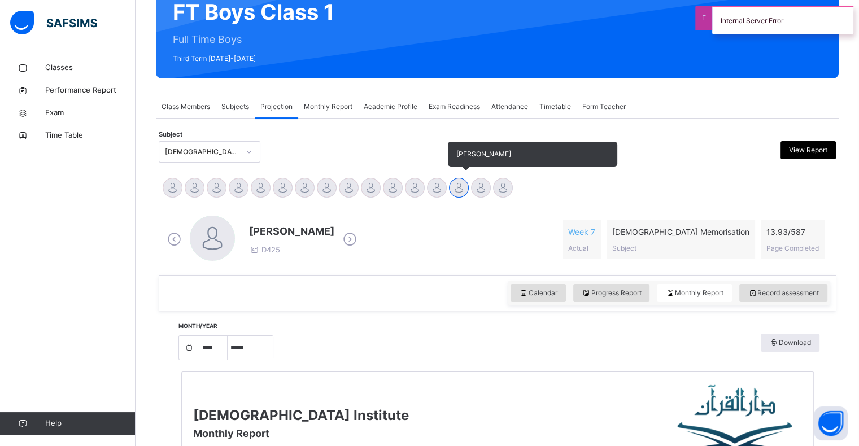
scroll to position [107, 0]
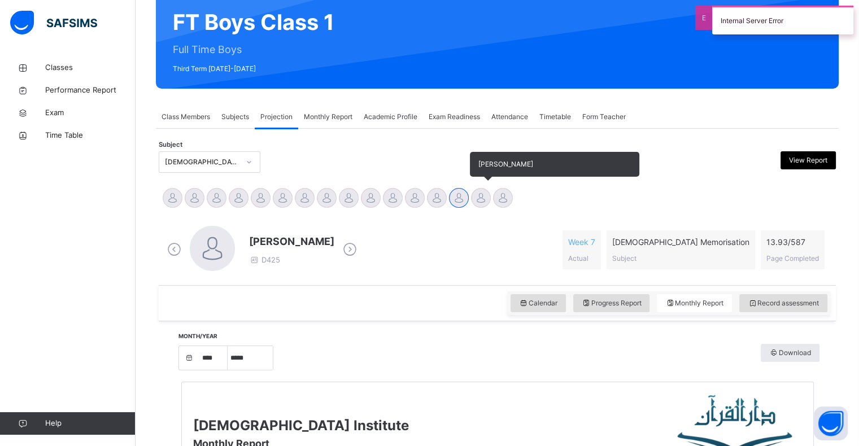
click at [482, 203] on div at bounding box center [481, 198] width 20 height 20
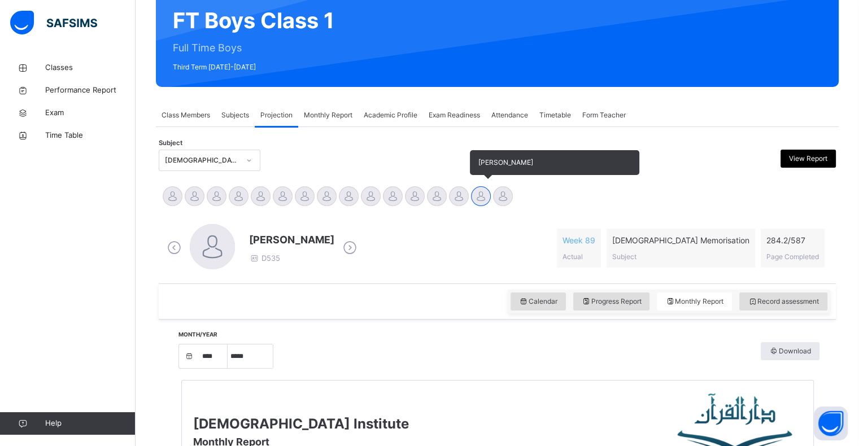
scroll to position [0, 0]
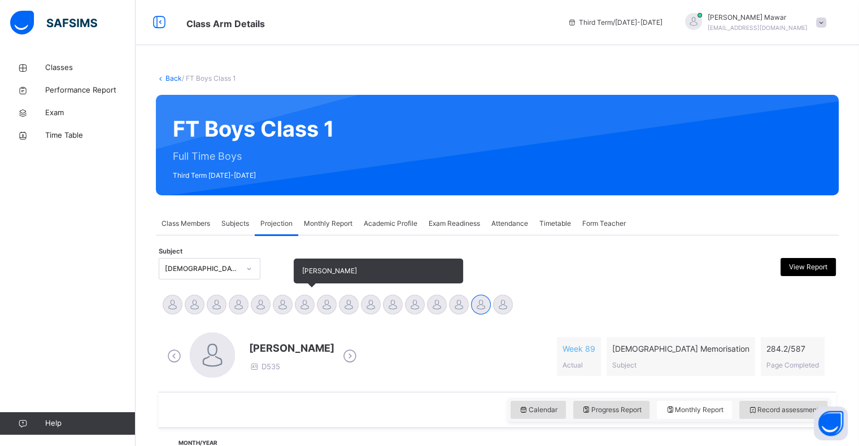
click at [301, 313] on div at bounding box center [305, 305] width 20 height 20
click at [279, 311] on div at bounding box center [283, 305] width 20 height 20
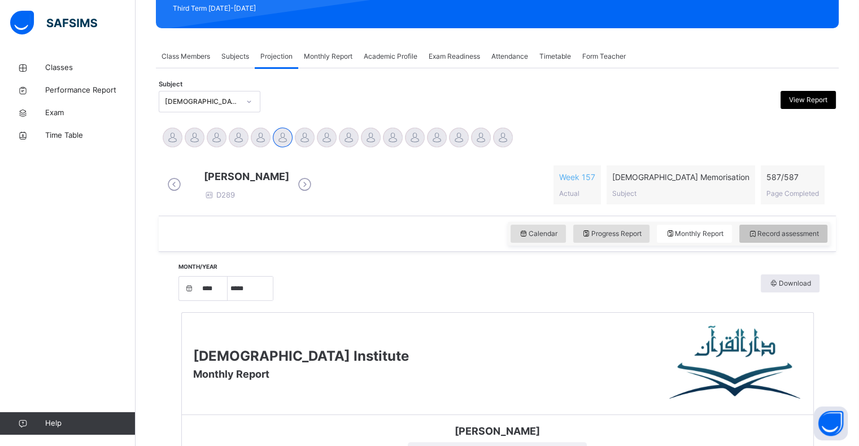
click at [789, 239] on span "Record assessment" at bounding box center [783, 234] width 71 height 10
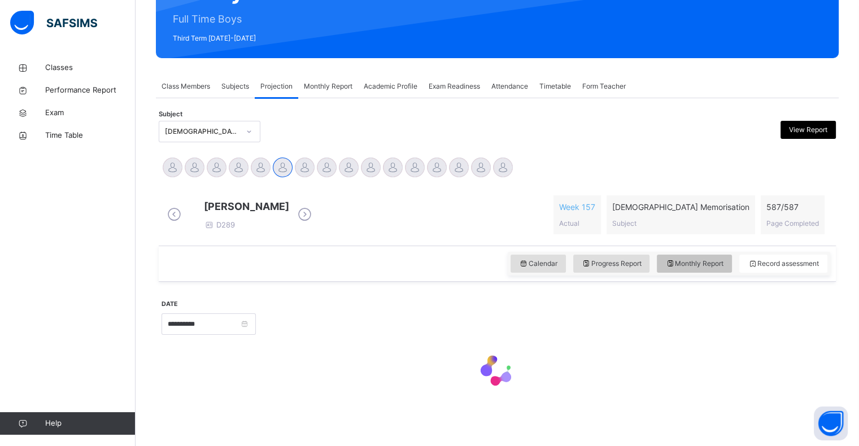
click at [708, 258] on div "Monthly Report" at bounding box center [694, 264] width 75 height 18
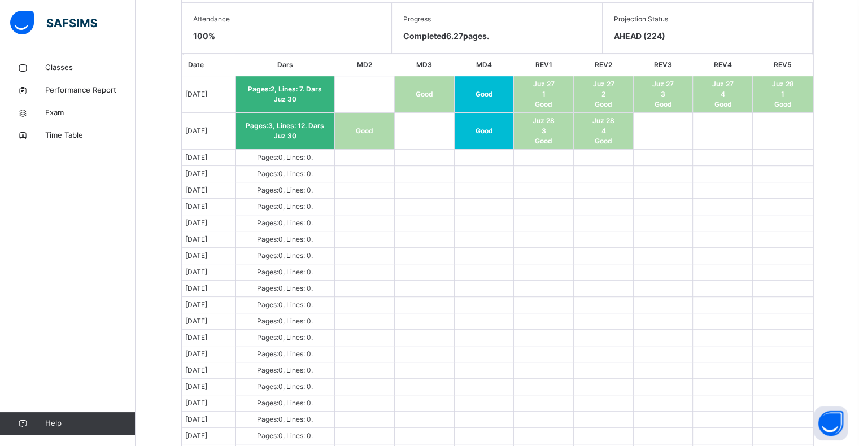
scroll to position [658, 0]
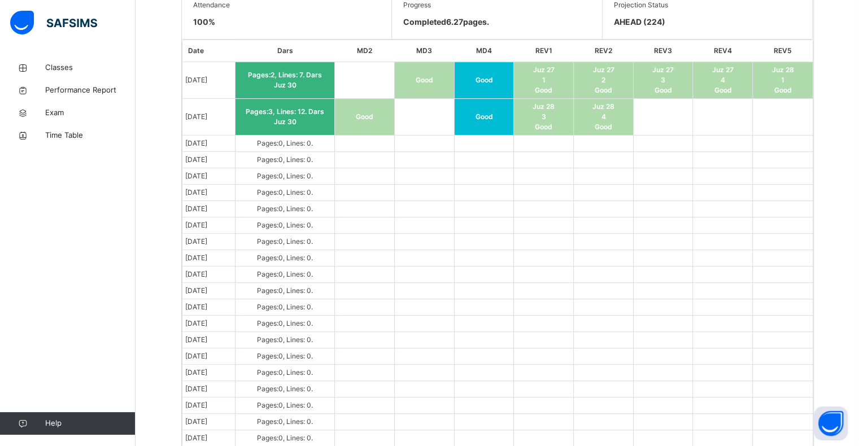
click at [0, 169] on div "Classes Performance Report Exam Time Table Help" at bounding box center [68, 245] width 136 height 401
